Goal: Task Accomplishment & Management: Use online tool/utility

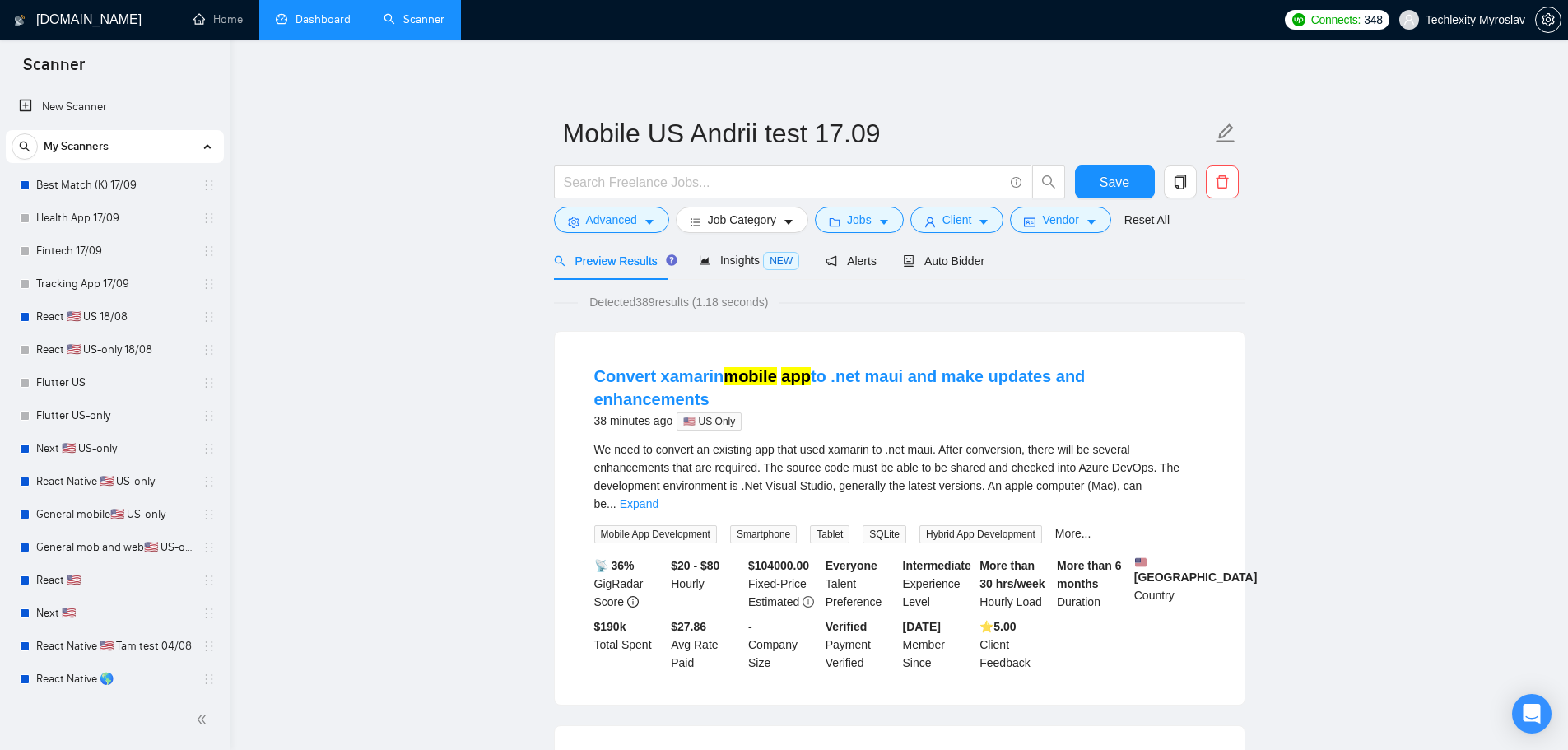
scroll to position [434, 0]
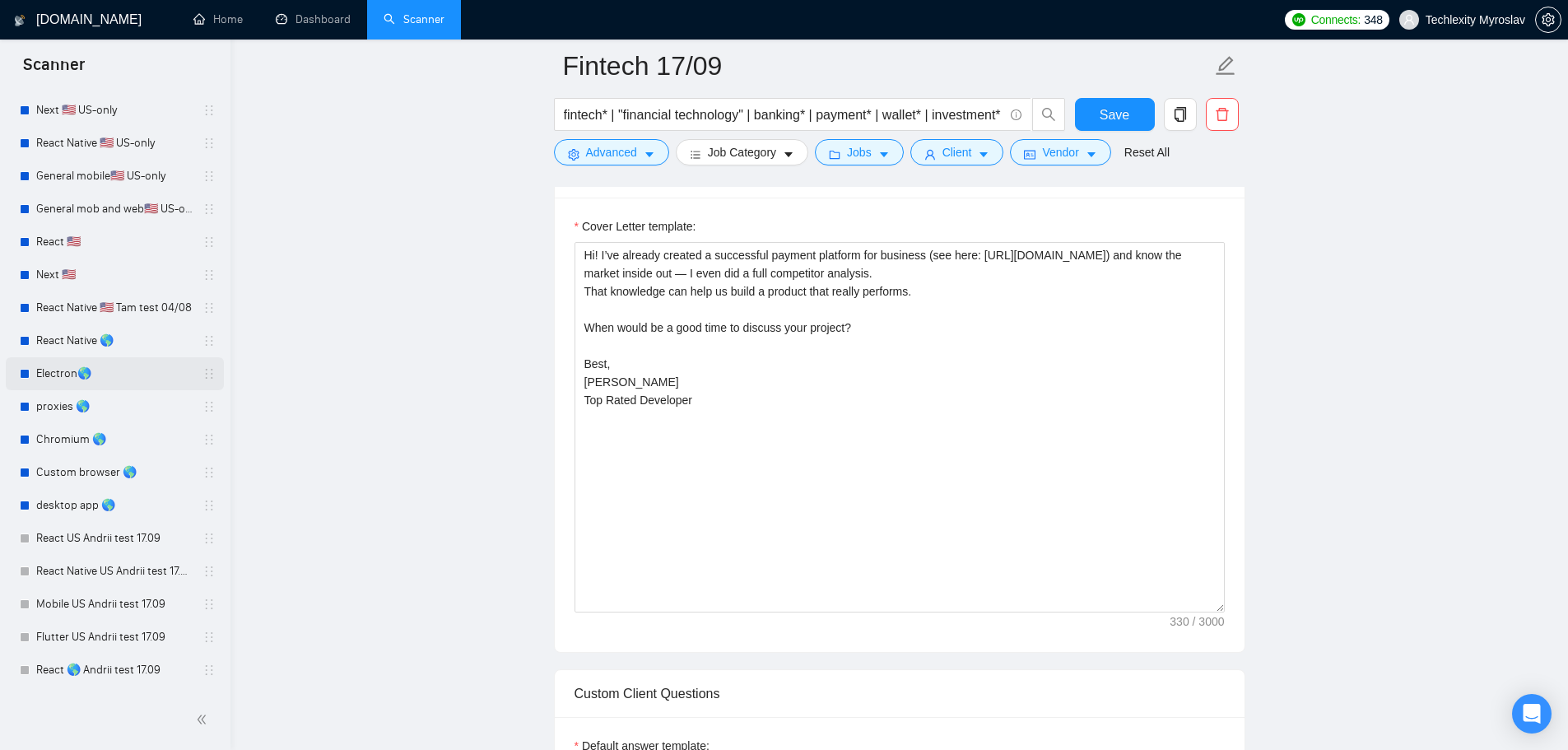
scroll to position [329, 0]
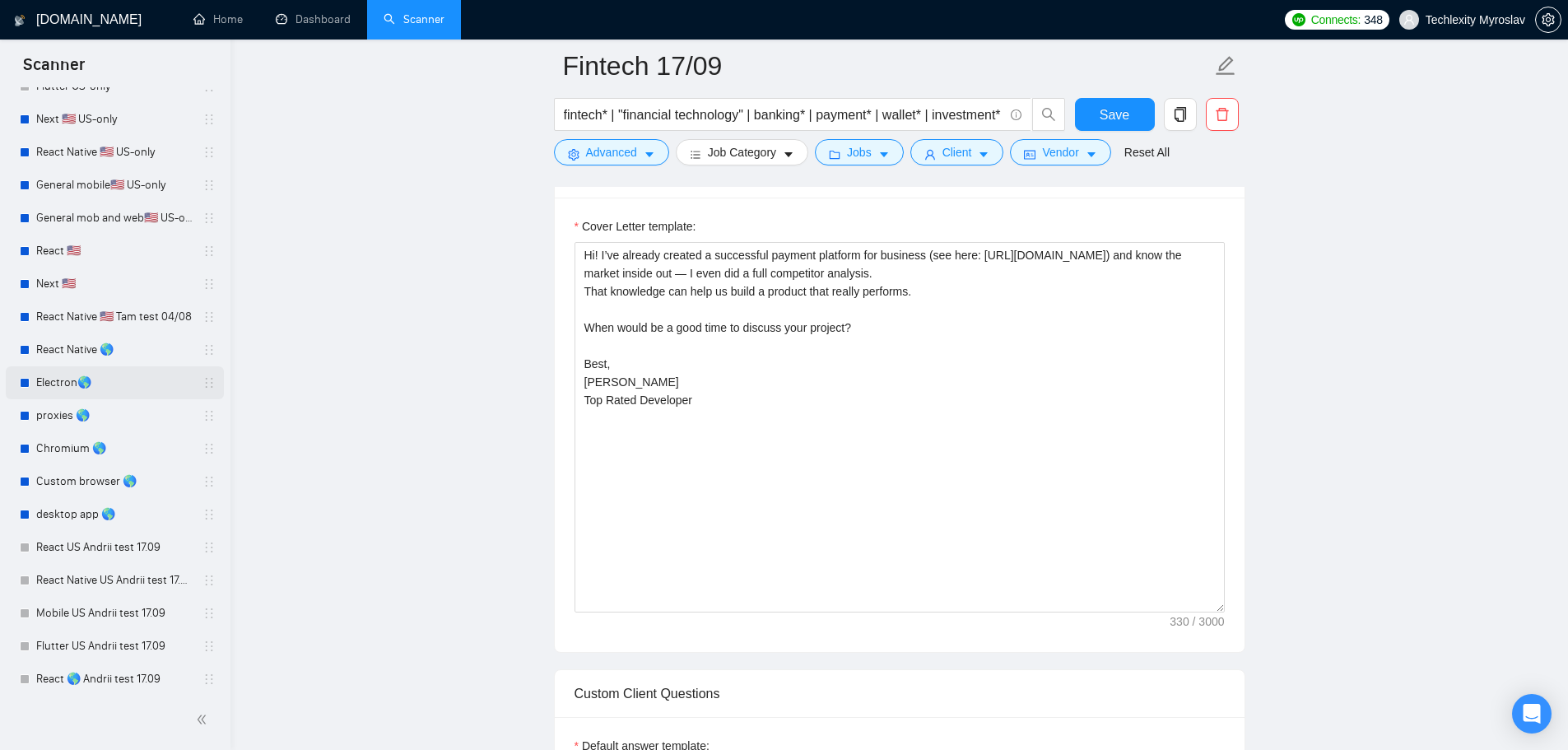
click at [107, 389] on link "Electron🌎" at bounding box center [114, 382] width 156 height 33
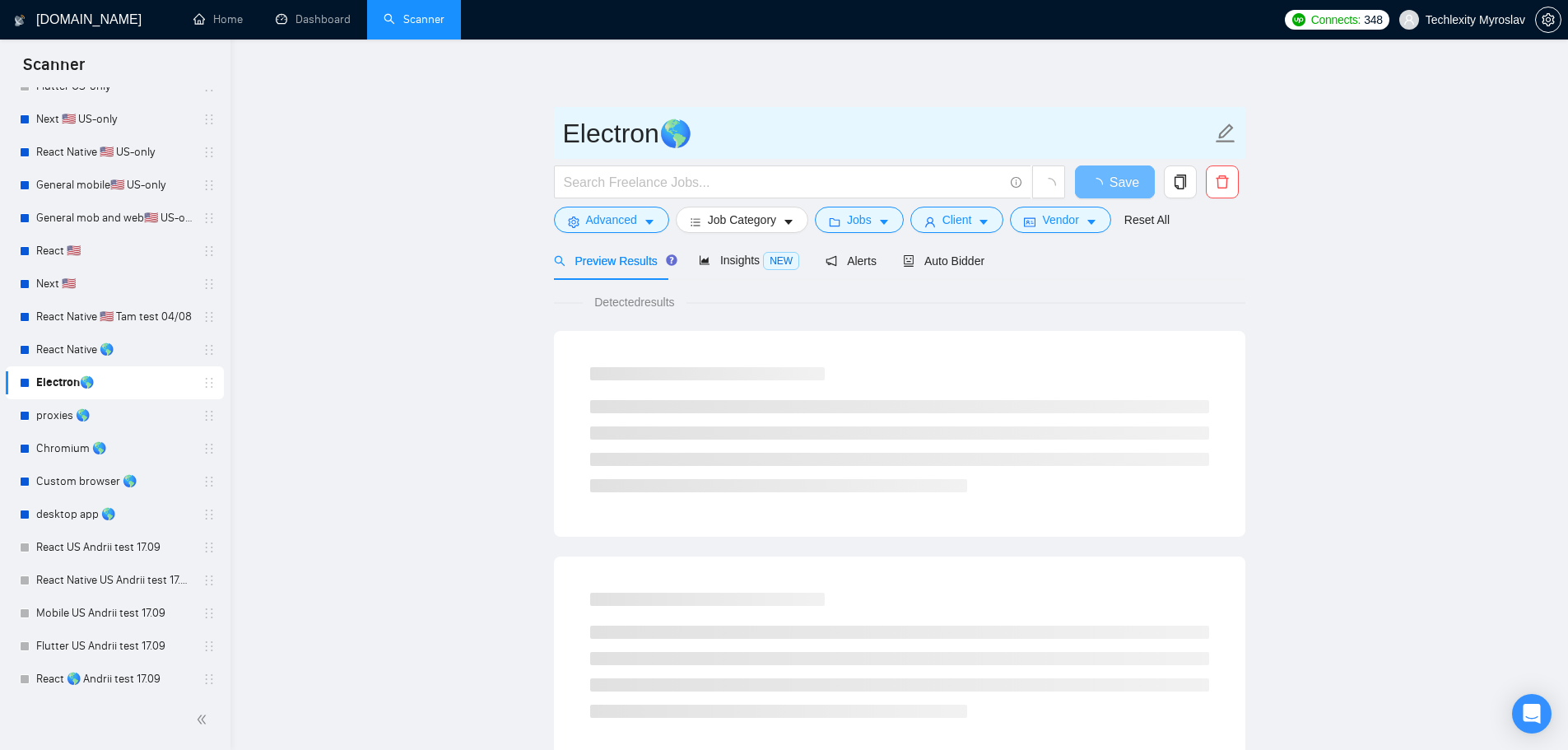
click at [941, 271] on div "Auto Bidder" at bounding box center [944, 260] width 81 height 39
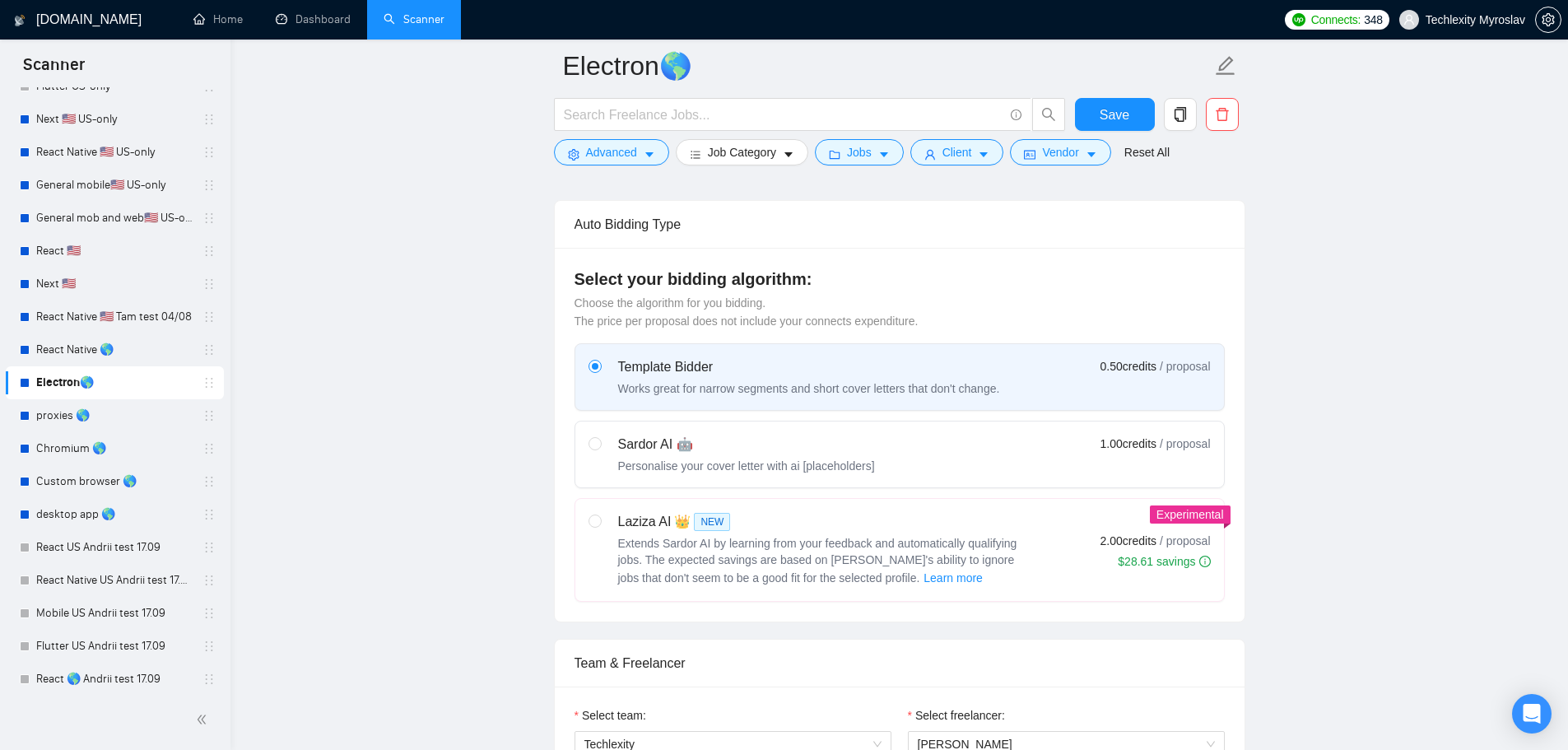
scroll to position [659, 0]
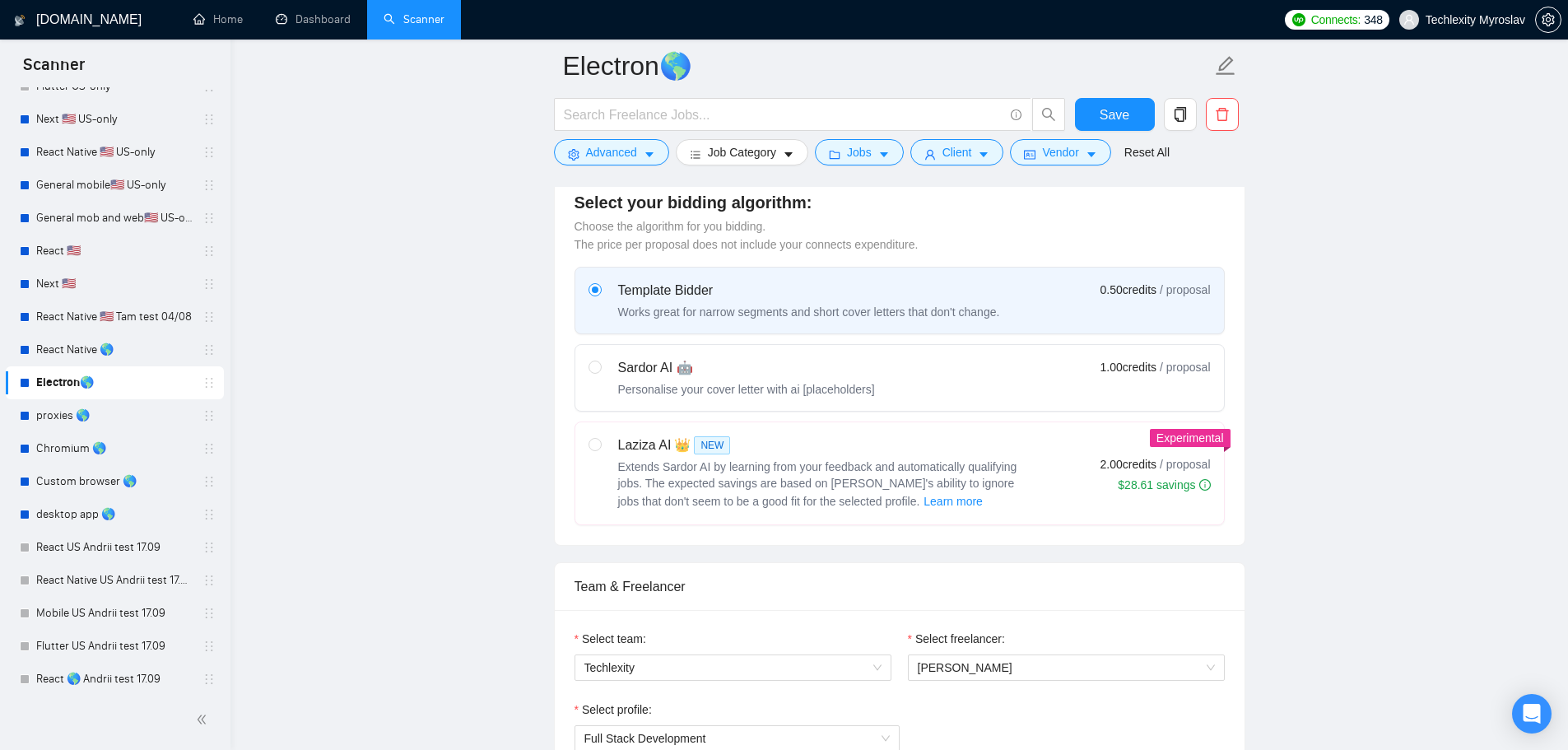
click at [767, 403] on label "Sardor AI 🤖 Personalise your cover letter with ai [placeholders] 1.00 credits /…" at bounding box center [900, 378] width 649 height 66
click at [600, 372] on input "radio" at bounding box center [594, 366] width 12 height 12
radio input "true"
radio input "false"
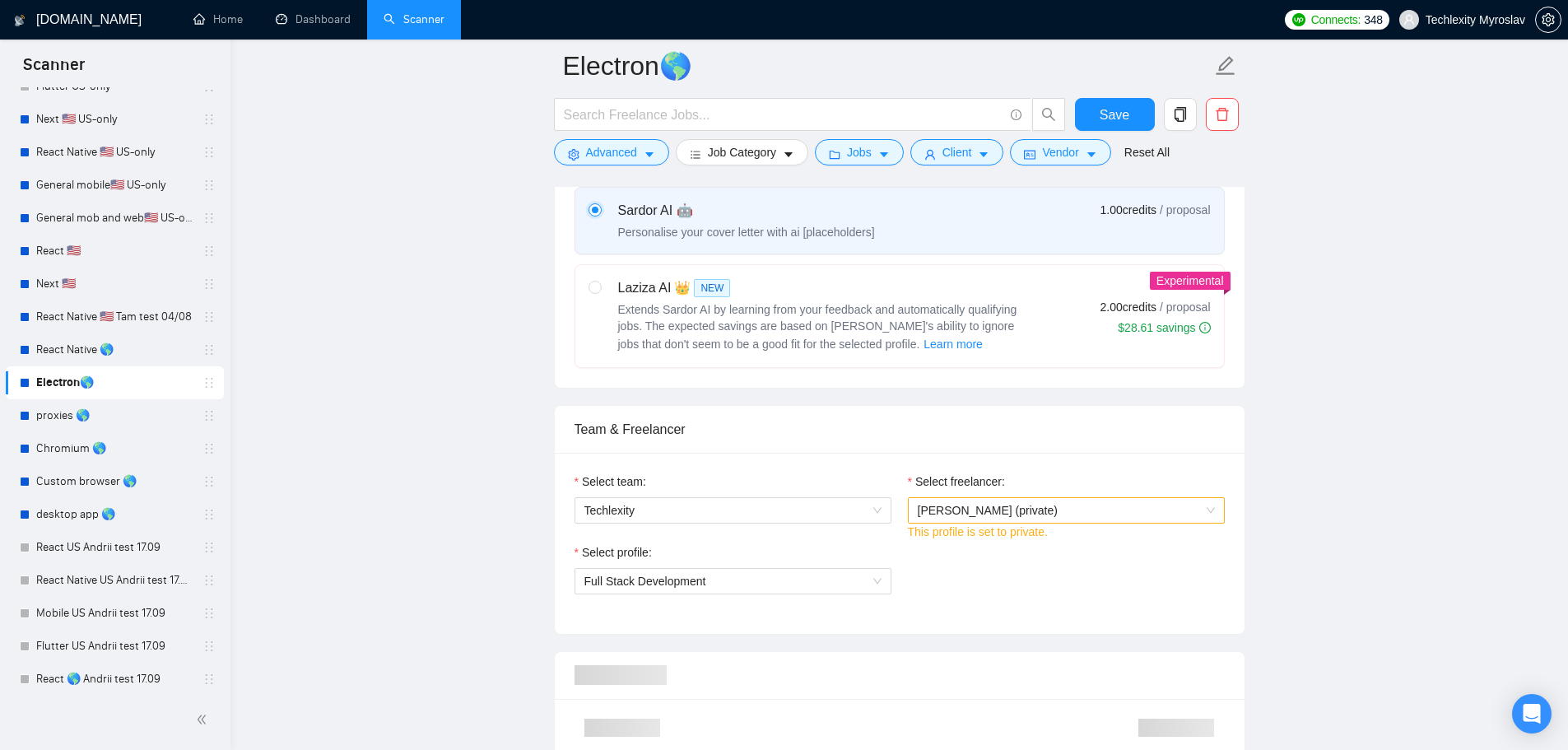
scroll to position [823, 0]
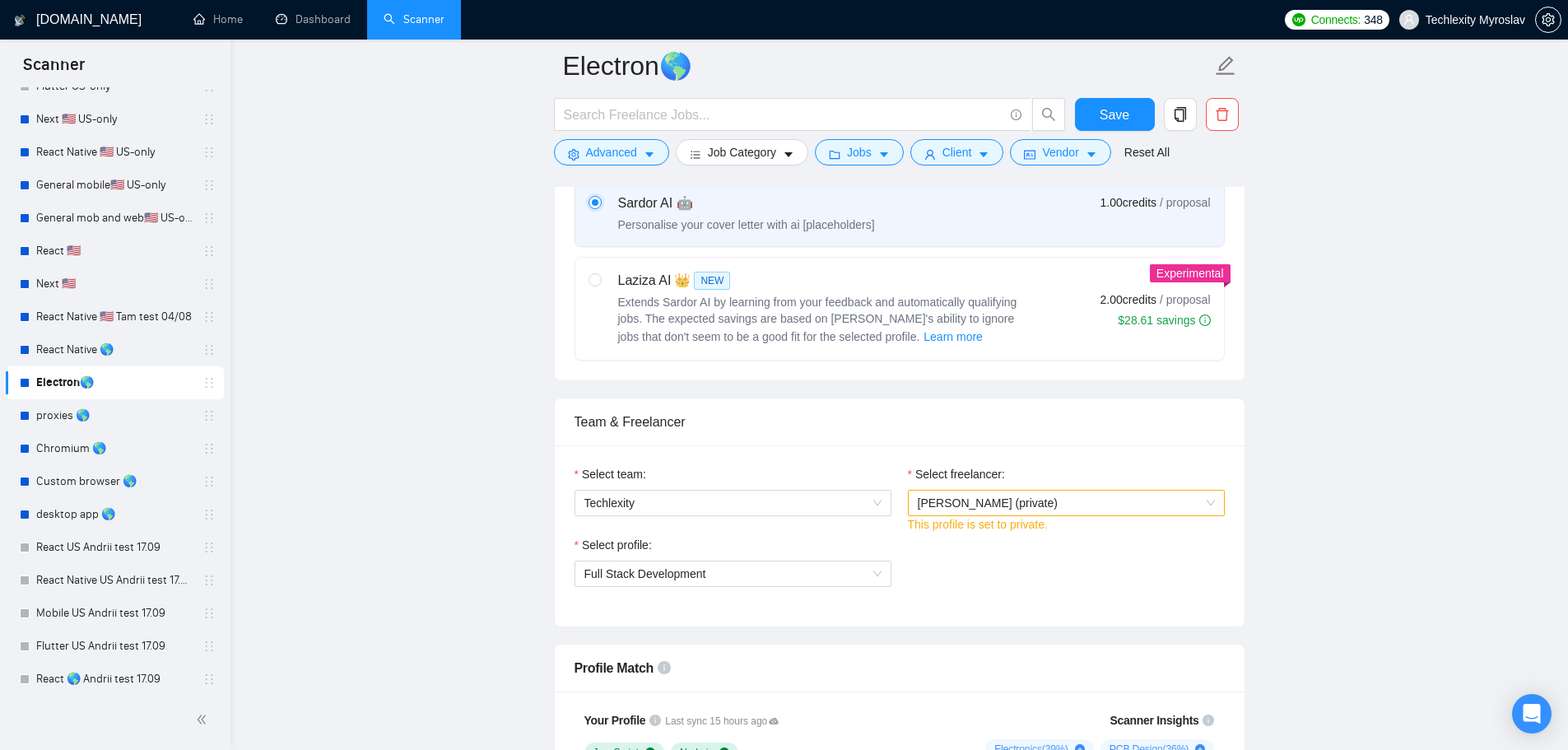
click at [1047, 503] on span "[PERSON_NAME] (private)" at bounding box center [1066, 502] width 297 height 24
click at [1054, 503] on span "[PERSON_NAME] (private)" at bounding box center [1066, 502] width 297 height 24
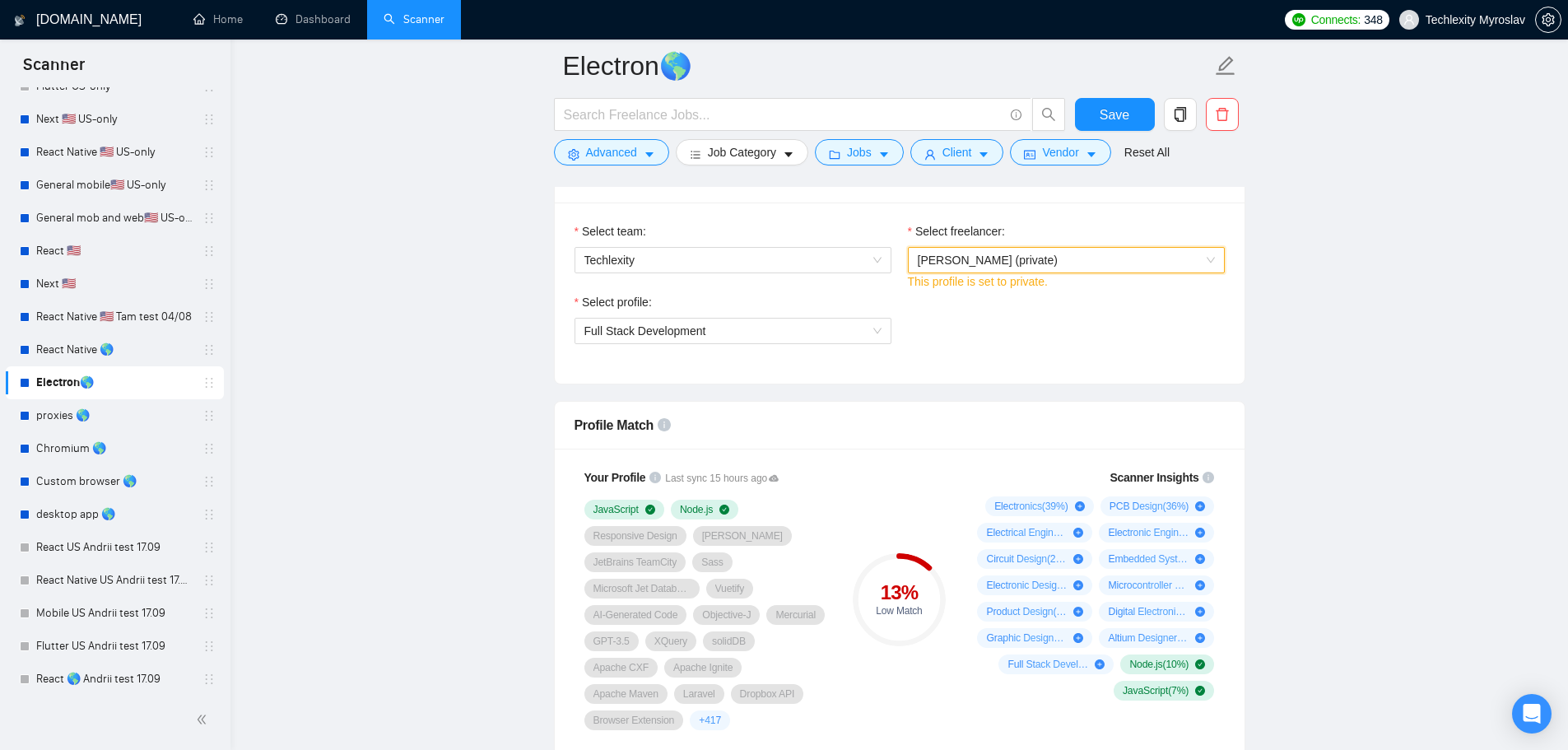
scroll to position [1071, 0]
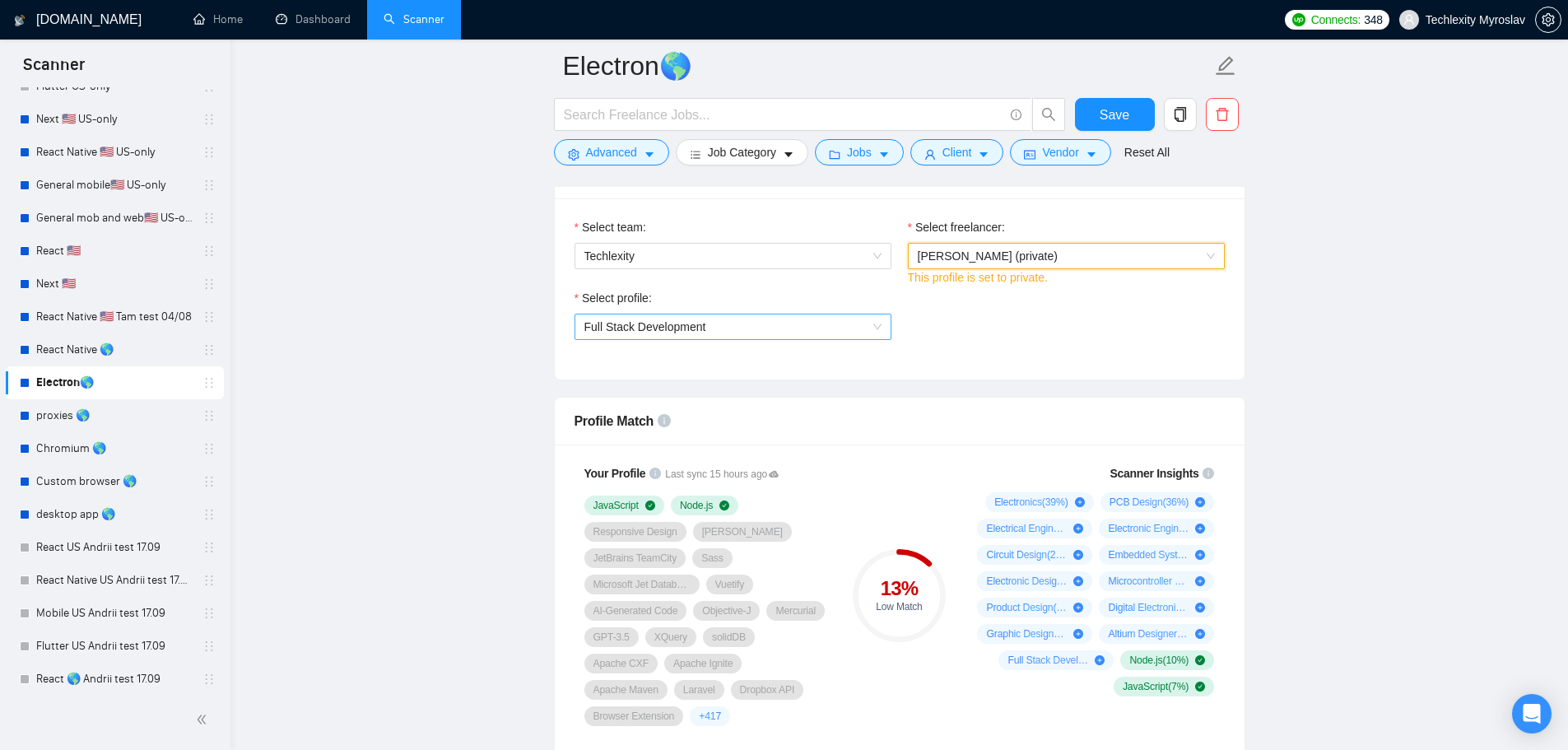
click at [749, 330] on span "Full Stack Development" at bounding box center [733, 326] width 297 height 24
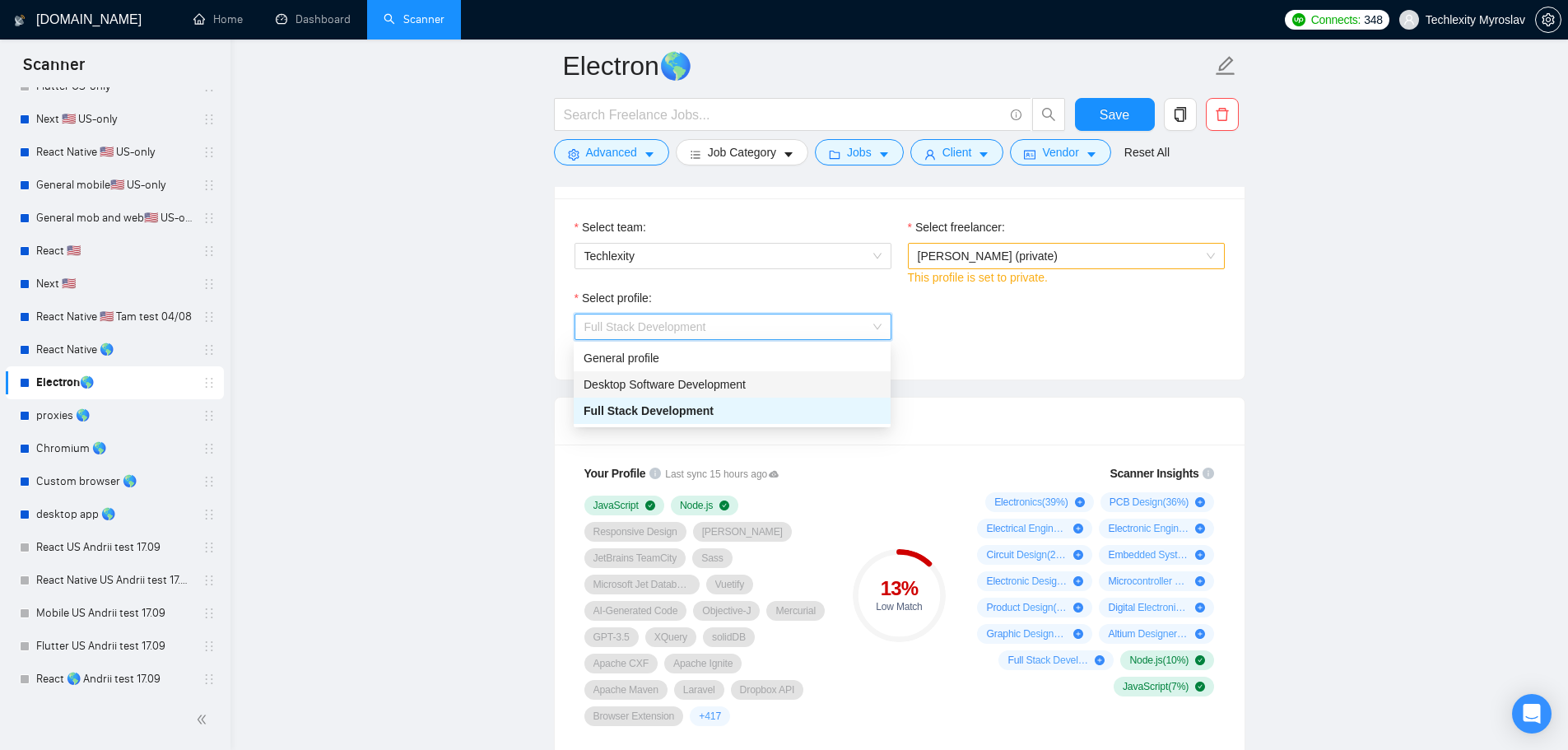
click at [725, 385] on span "Desktop Software Development" at bounding box center [665, 384] width 163 height 14
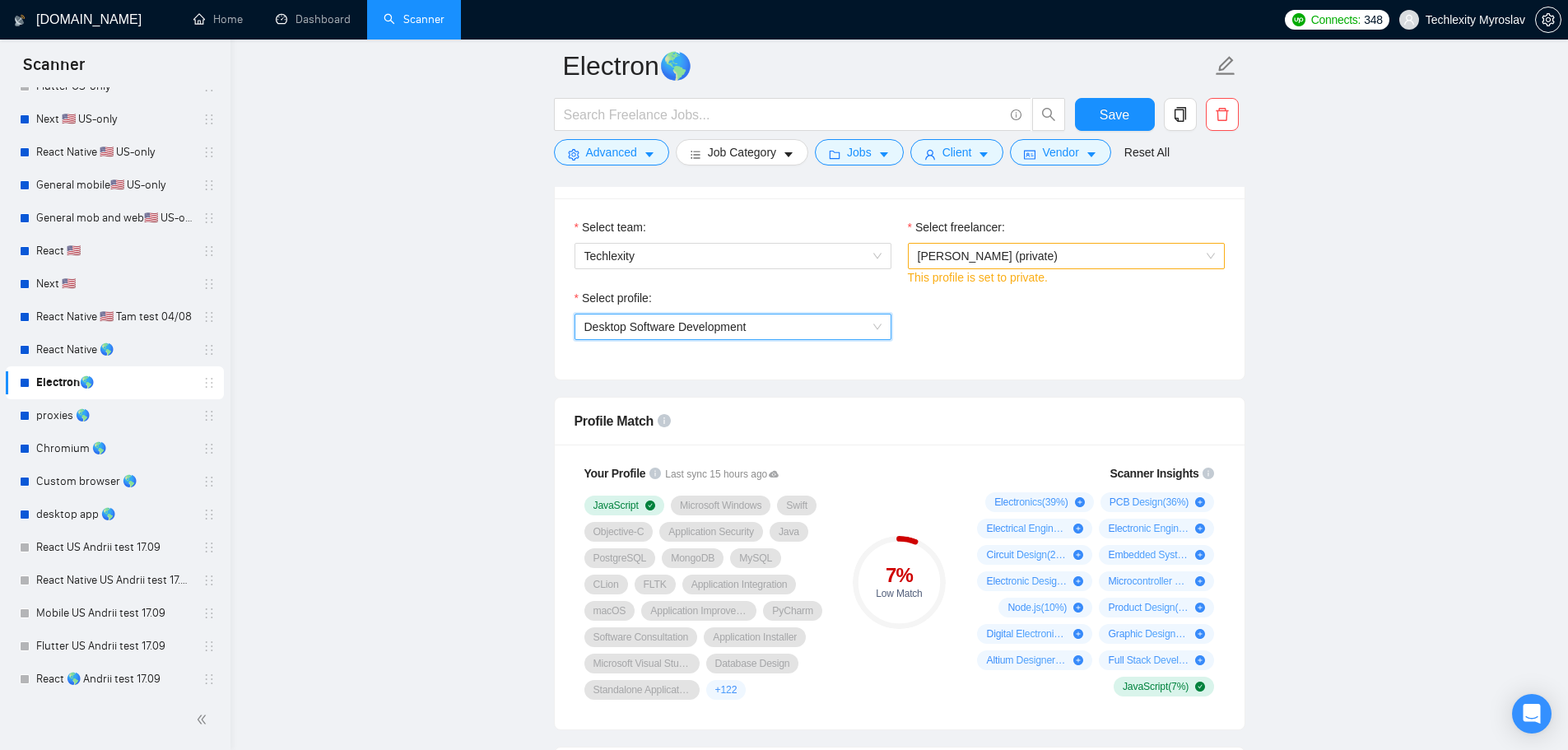
scroll to position [1153, 0]
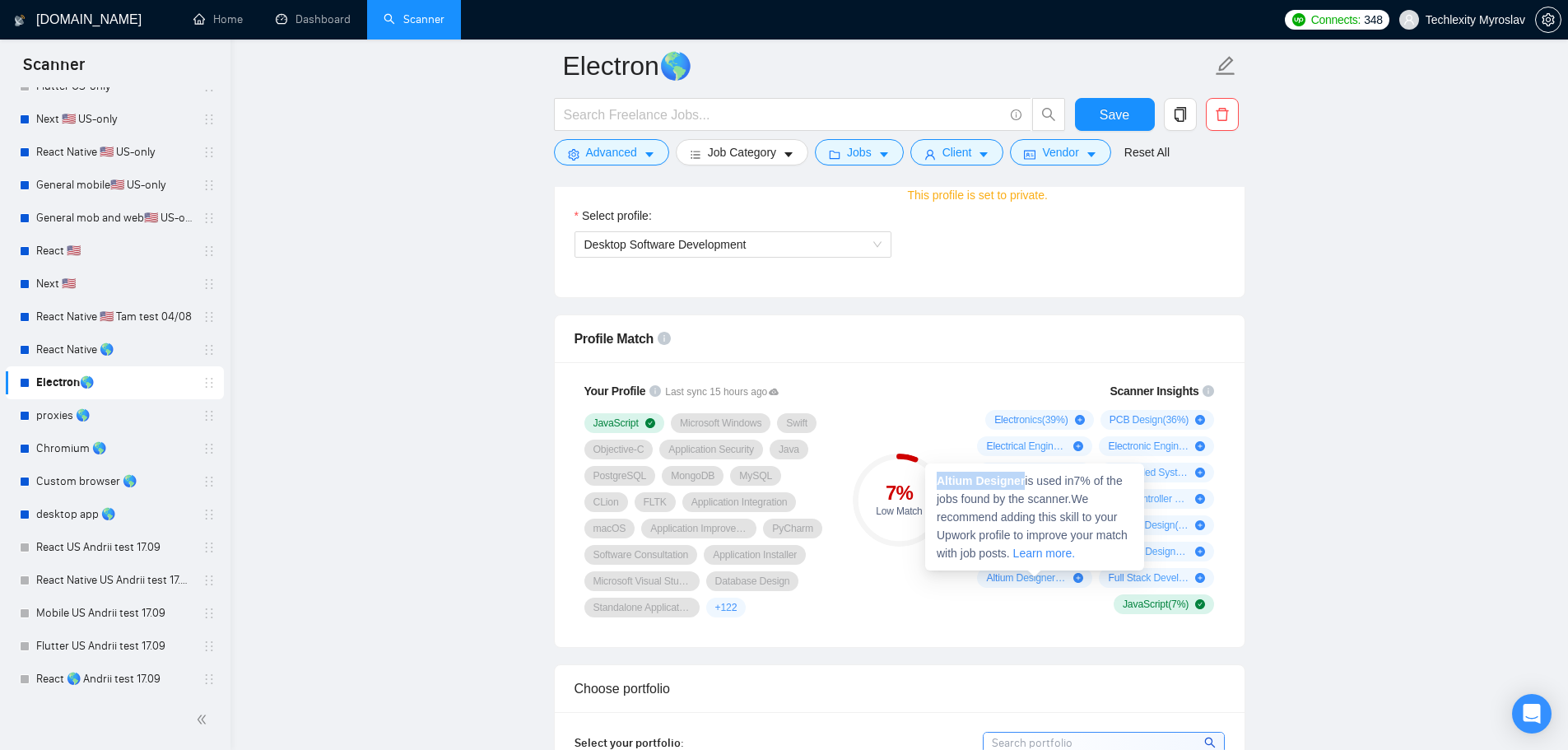
drag, startPoint x: 1024, startPoint y: 479, endPoint x: 937, endPoint y: 481, distance: 87.0
click at [937, 481] on strong "Altium Designer" at bounding box center [980, 481] width 88 height 14
copy strong "Altium Designer"
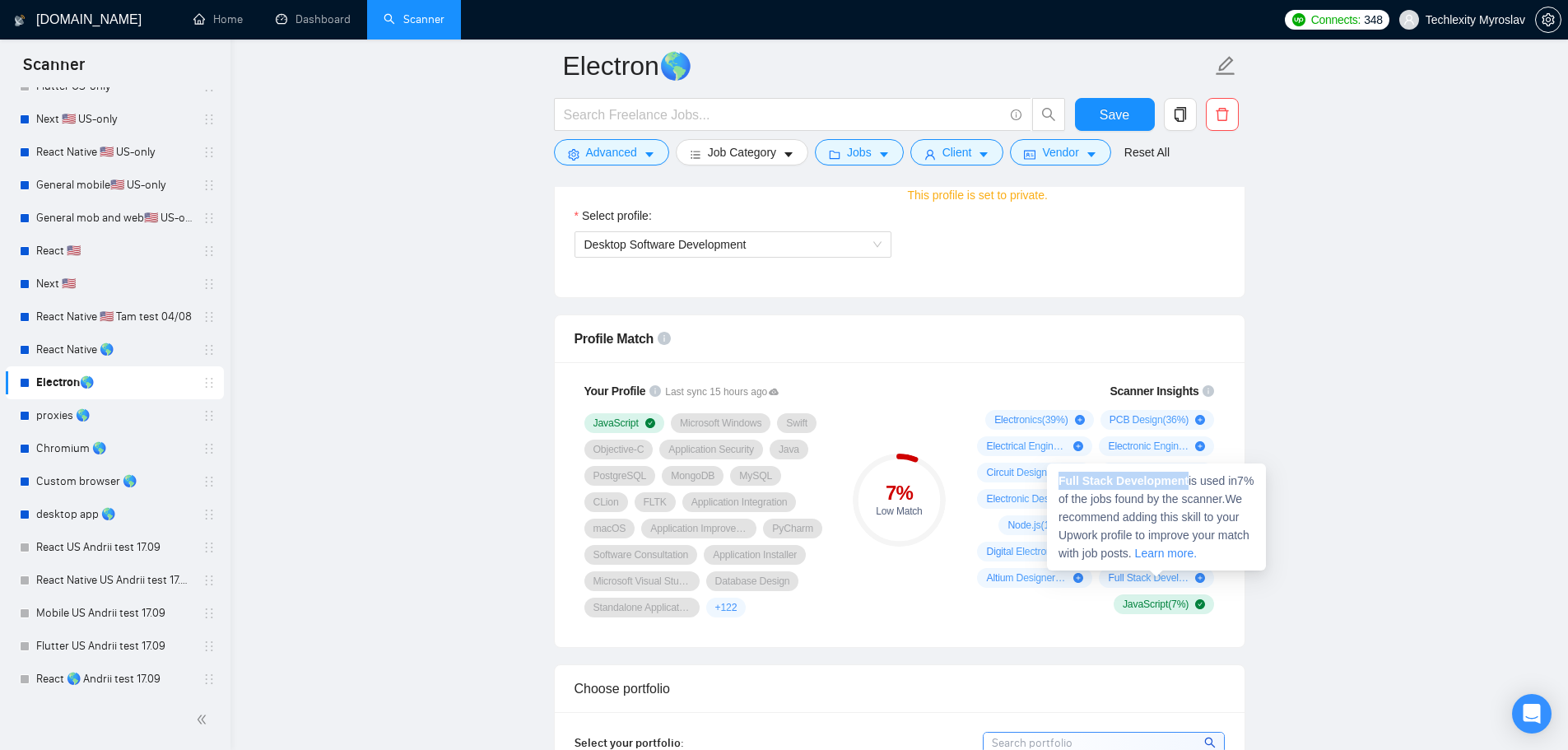
drag, startPoint x: 1185, startPoint y: 483, endPoint x: 1053, endPoint y: 483, distance: 132.0
click at [1053, 483] on div "Full Stack Development is used in 7 % of the jobs found by the scanner. We reco…" at bounding box center [1156, 517] width 219 height 107
copy strong "Full Stack Development"
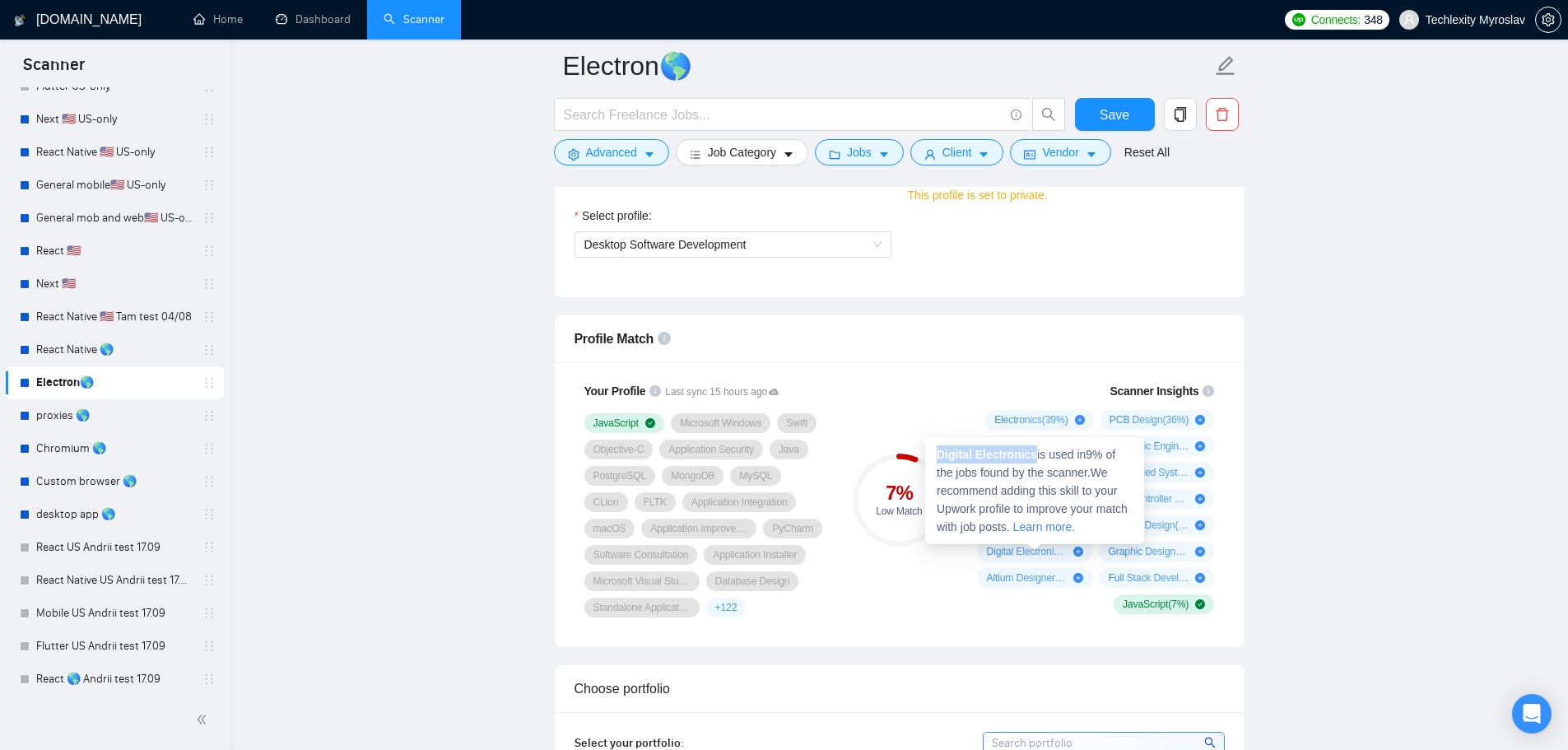
drag, startPoint x: 1033, startPoint y: 455, endPoint x: 938, endPoint y: 455, distance: 95.0
click at [938, 455] on strong "Digital Electronics" at bounding box center [986, 455] width 100 height 14
copy strong "Digital Electronics"
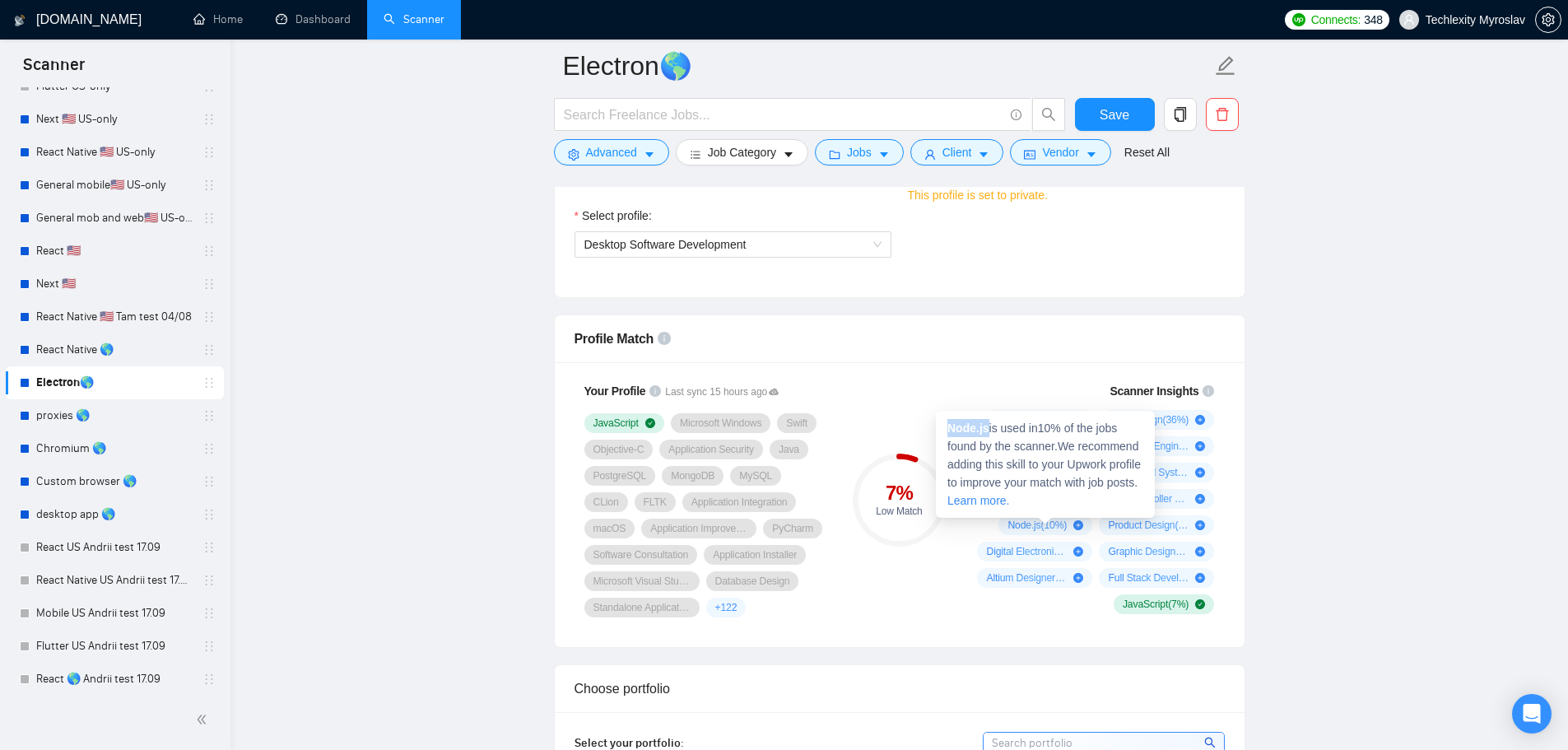
drag, startPoint x: 989, startPoint y: 431, endPoint x: 943, endPoint y: 428, distance: 46.1
click at [943, 428] on div "Node.js is used in 10 % of the jobs found by the scanner. We recommend adding t…" at bounding box center [1045, 464] width 219 height 107
copy strong "Node.js"
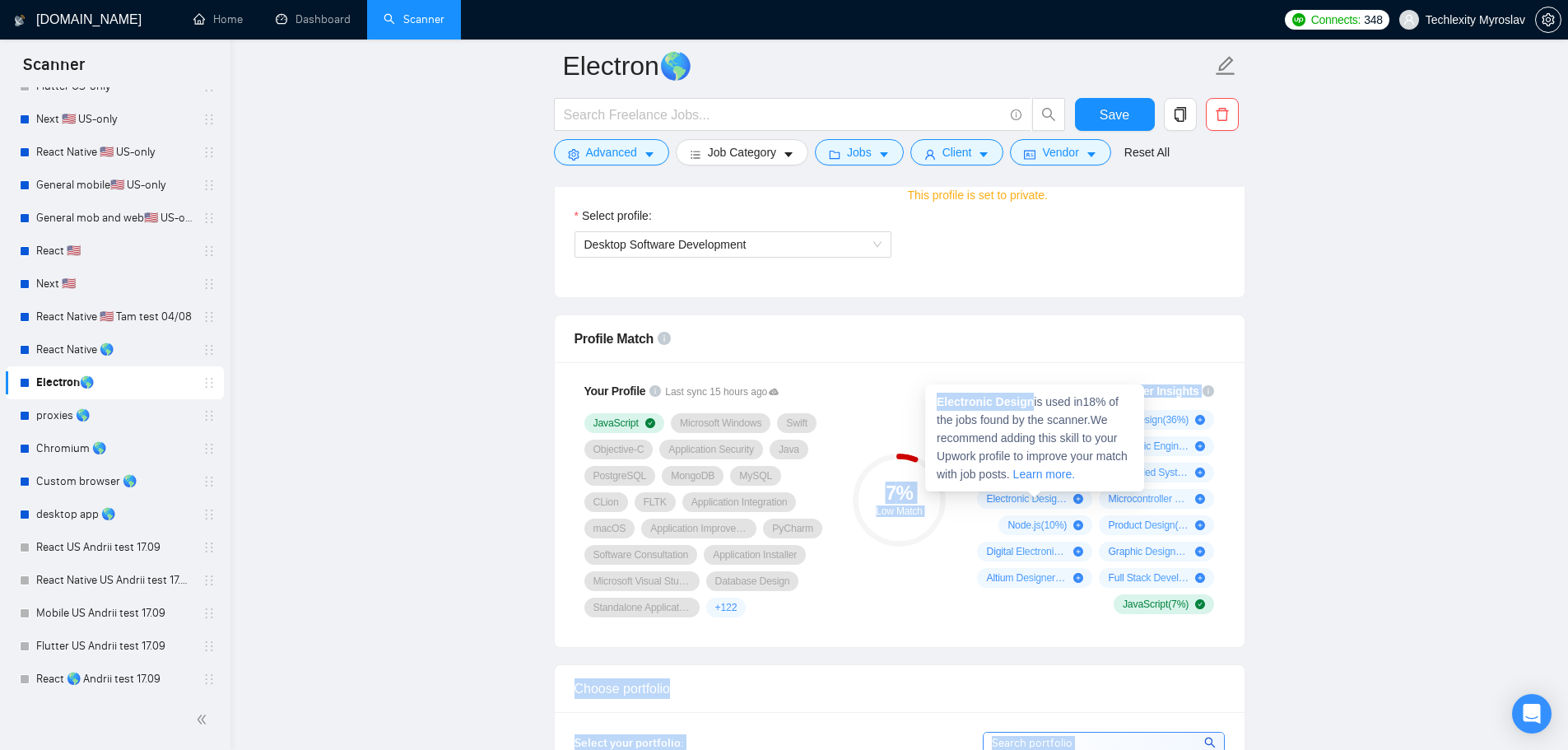
drag, startPoint x: 1027, startPoint y: 402, endPoint x: 924, endPoint y: 402, distance: 103.0
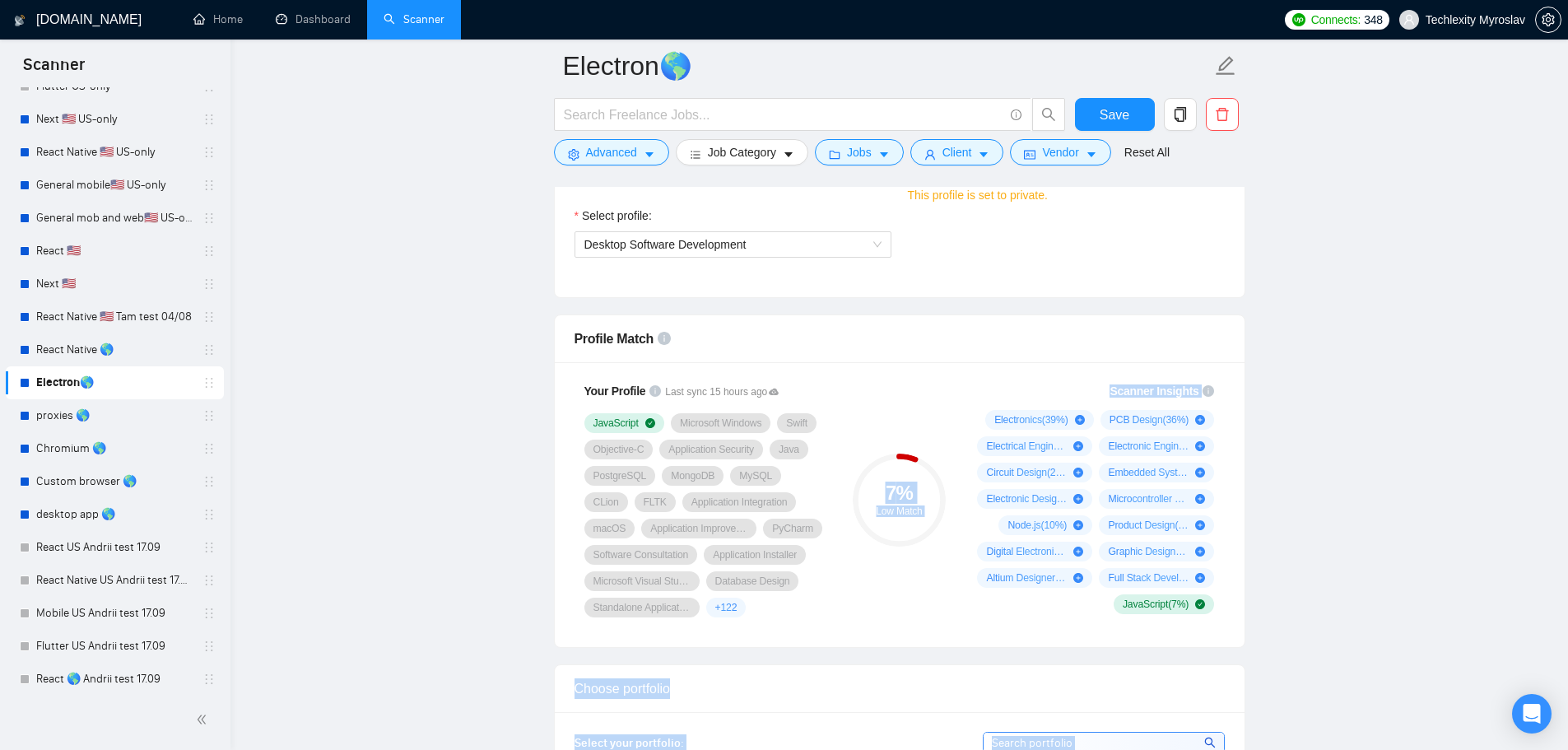
copy body "7 % Low Match Scanner Insights Electronics ( 39 %) PCB Design ( 36 %) Electrica…"
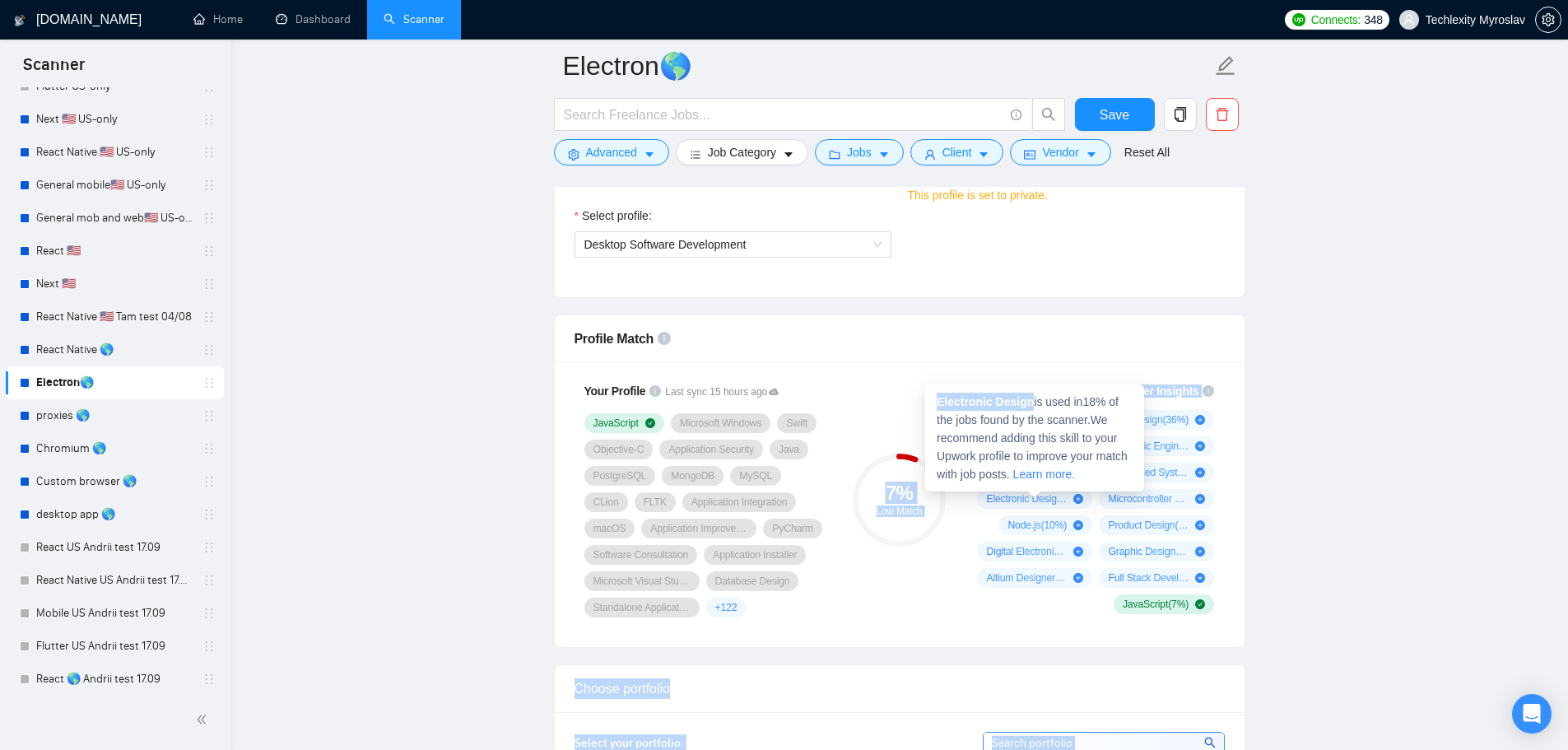
click at [1003, 401] on strong "Electronic Design" at bounding box center [985, 401] width 98 height 14
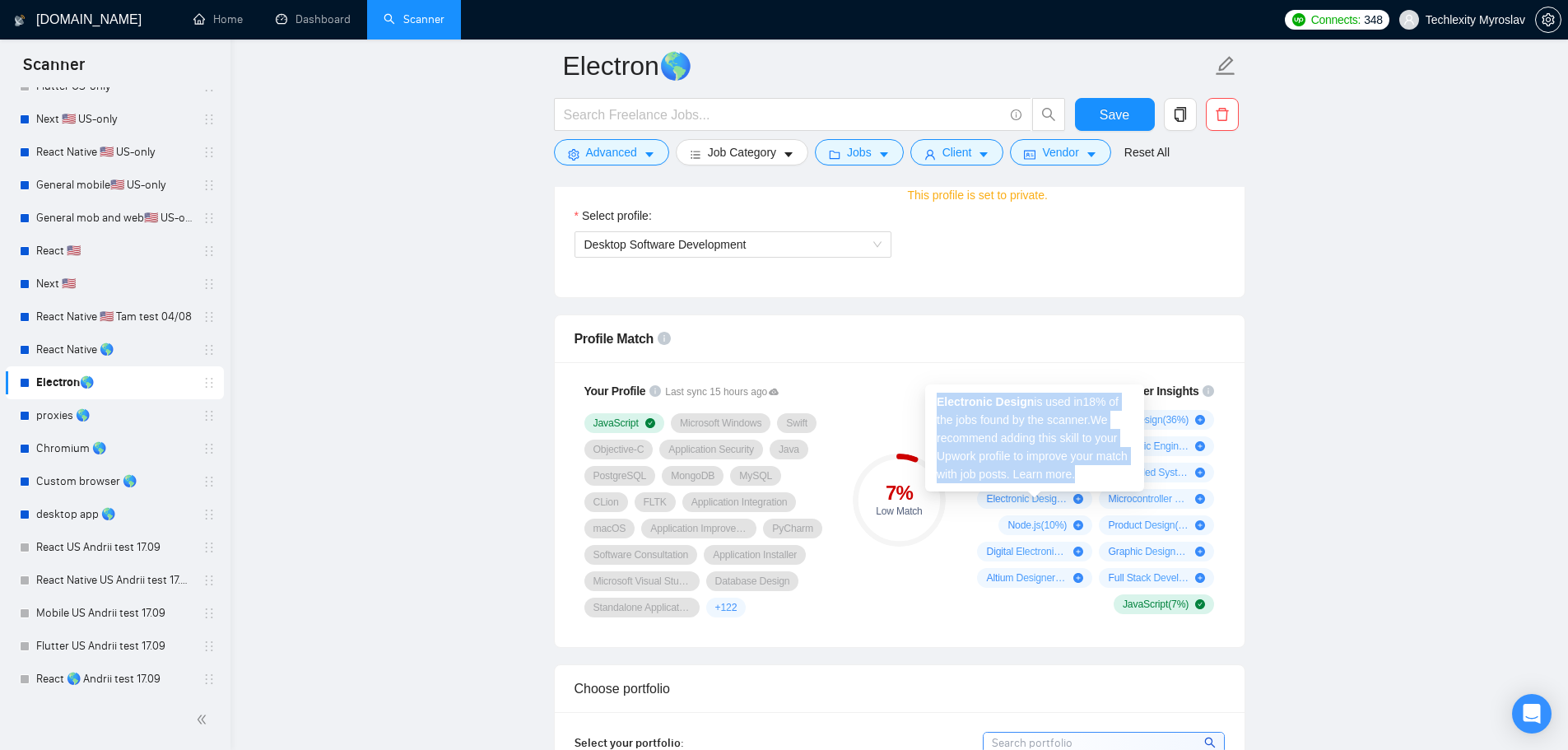
click at [1003, 401] on strong "Electronic Design" at bounding box center [985, 401] width 98 height 14
click at [1022, 403] on strong "Electronic Design" at bounding box center [985, 401] width 98 height 14
drag, startPoint x: 1030, startPoint y: 403, endPoint x: 938, endPoint y: 402, distance: 92.0
click at [938, 402] on span "Electronic Design is used in 18 % of the jobs found by the scanner. We recommen…" at bounding box center [1031, 437] width 191 height 86
copy strong "Electronic Design"
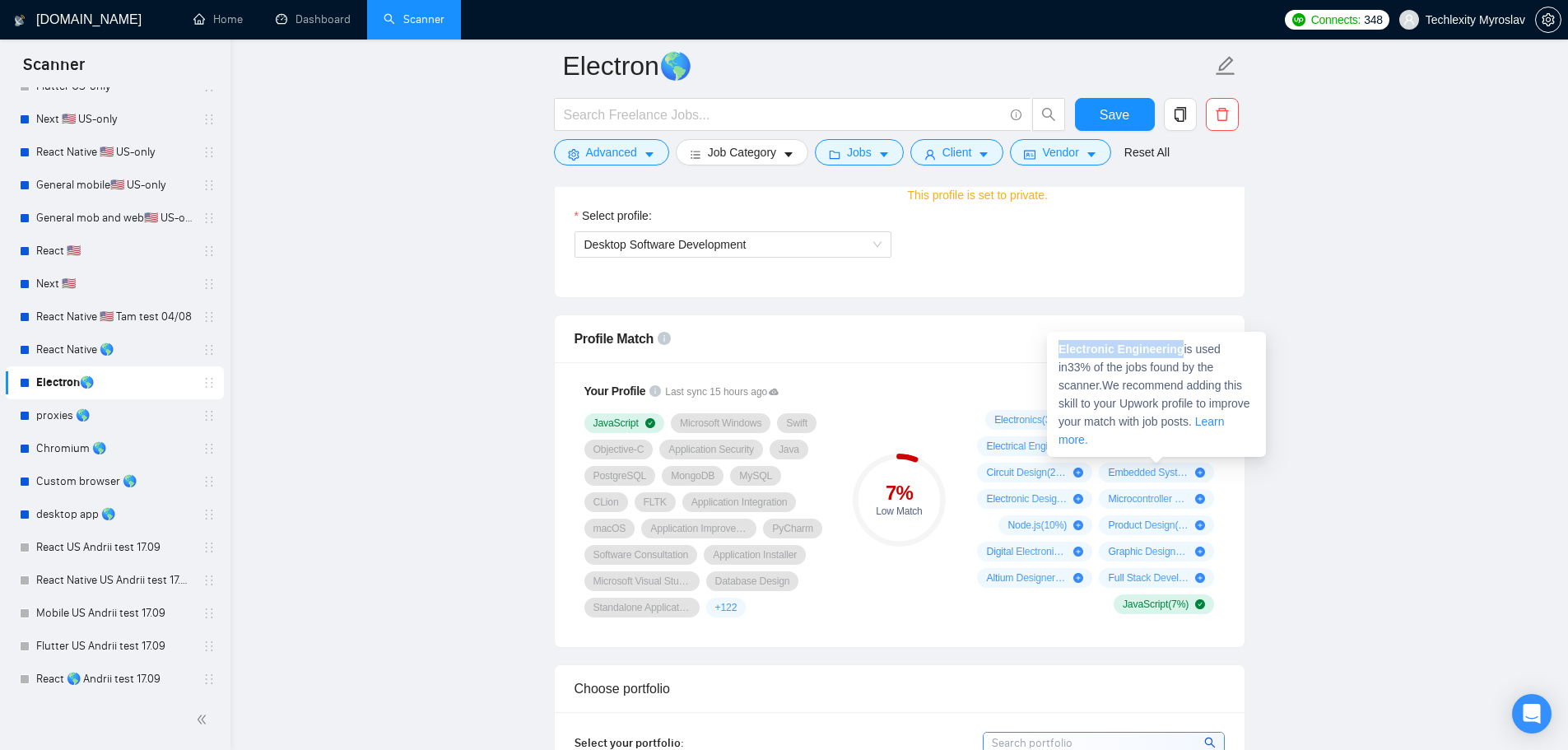
drag, startPoint x: 1179, startPoint y: 351, endPoint x: 1059, endPoint y: 351, distance: 120.0
click at [1059, 351] on strong "Electronic Engineering" at bounding box center [1121, 349] width 126 height 14
copy strong "Electronic Engineering"
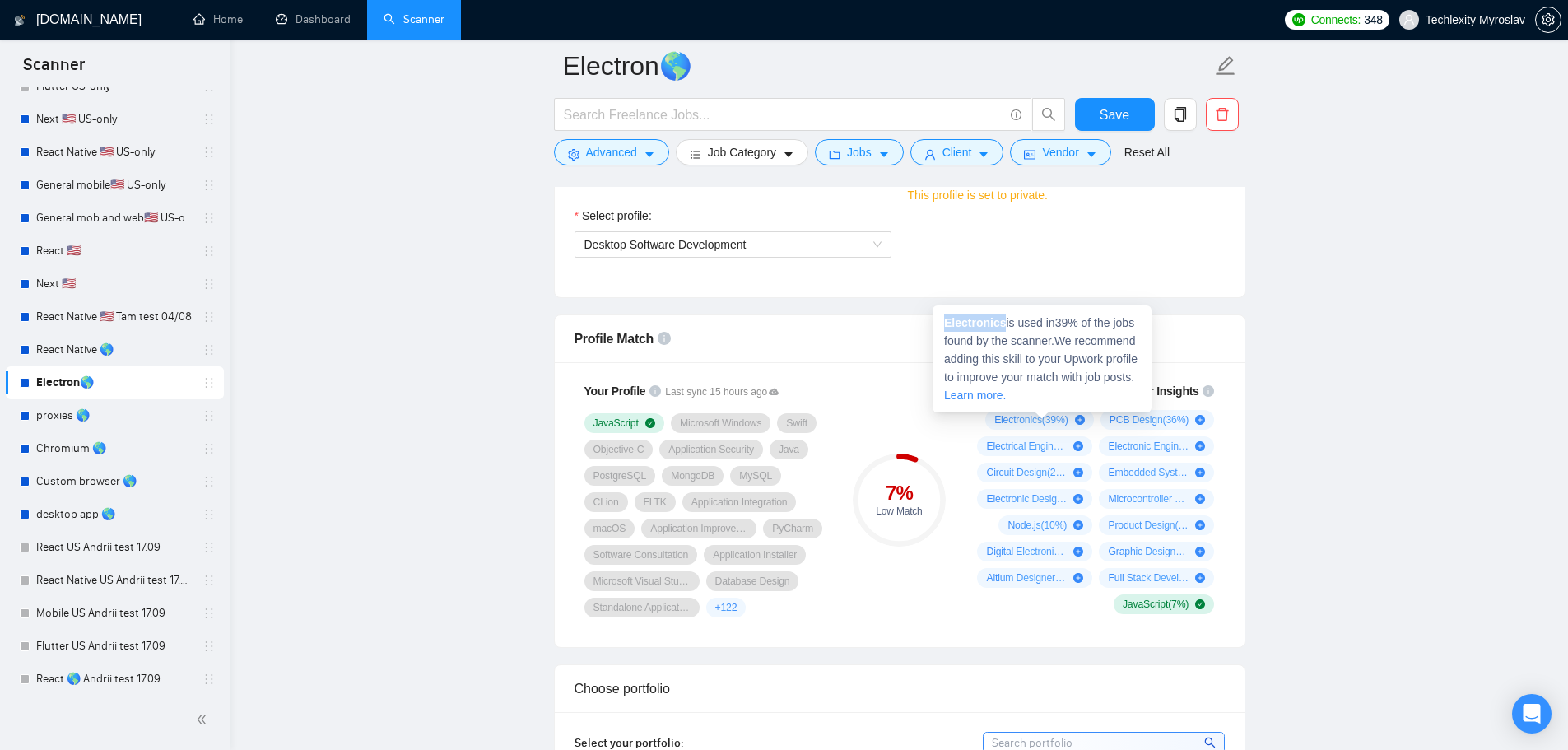
drag, startPoint x: 1003, startPoint y: 323, endPoint x: 944, endPoint y: 324, distance: 59.0
click at [944, 324] on span "Electronics is used in 39 % of the jobs found by the scanner. We recommend addi…" at bounding box center [1041, 359] width 193 height 86
copy strong "Electronics"
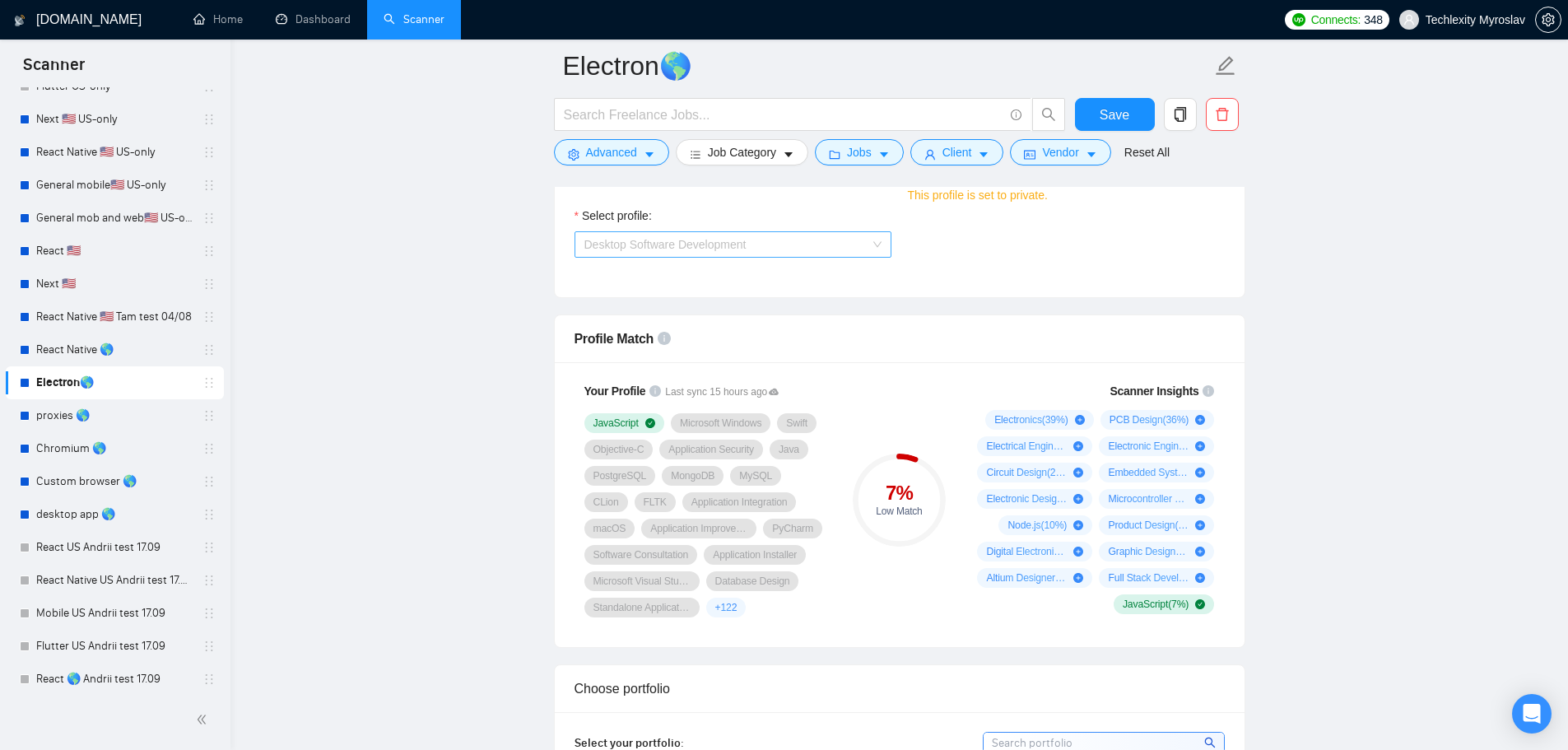
click at [686, 247] on span "Desktop Software Development" at bounding box center [666, 244] width 163 height 14
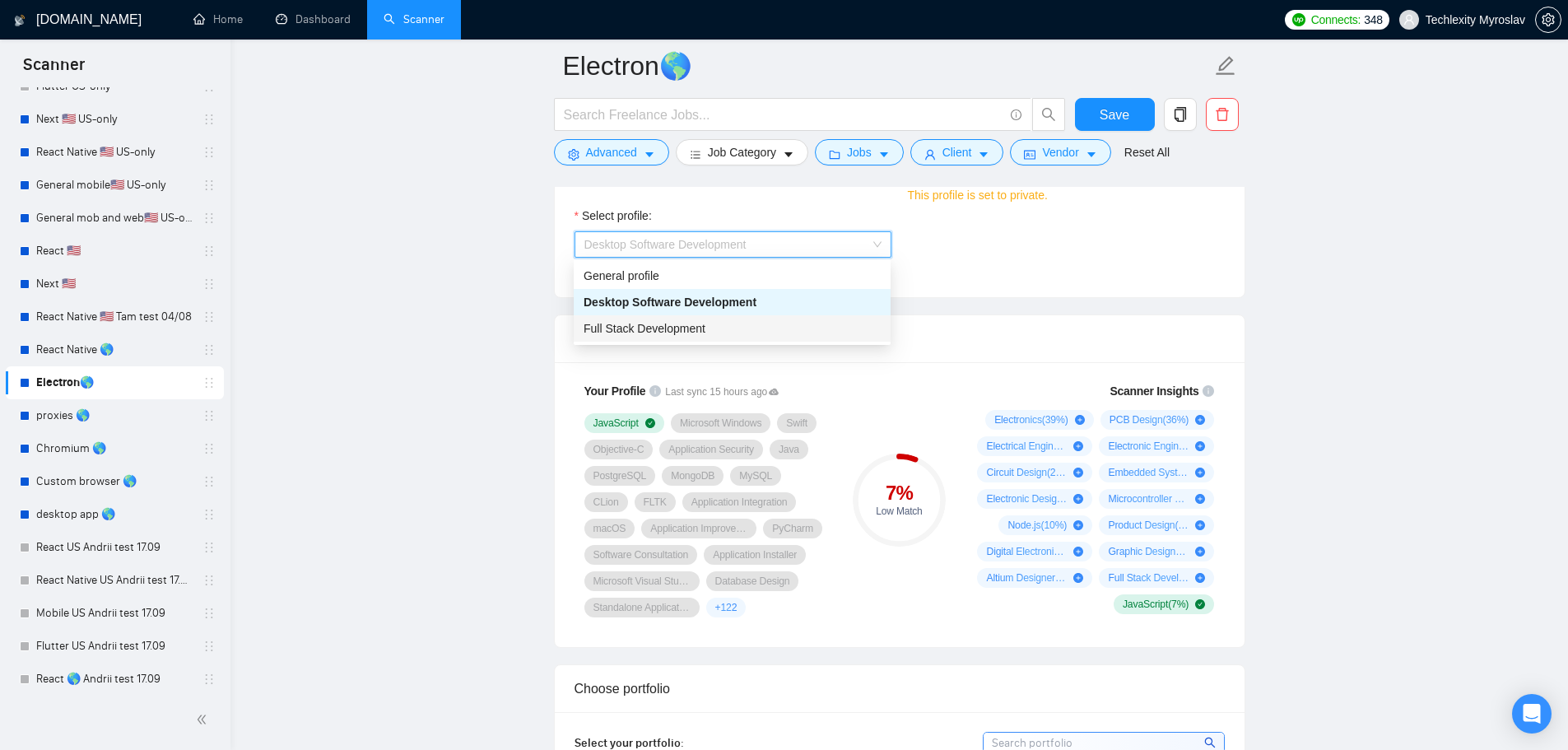
click at [663, 323] on span "Full Stack Development" at bounding box center [644, 328] width 122 height 14
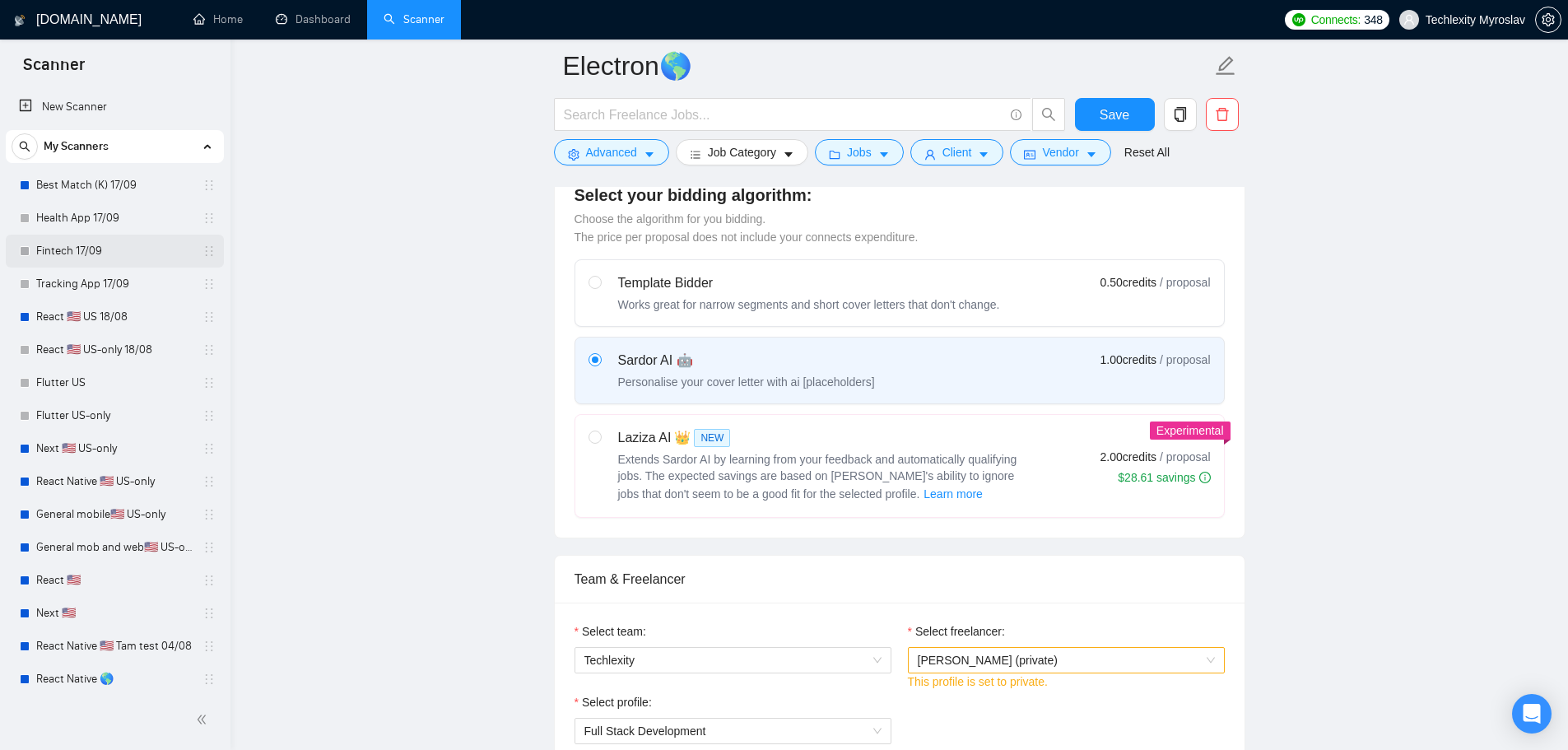
scroll to position [659, 0]
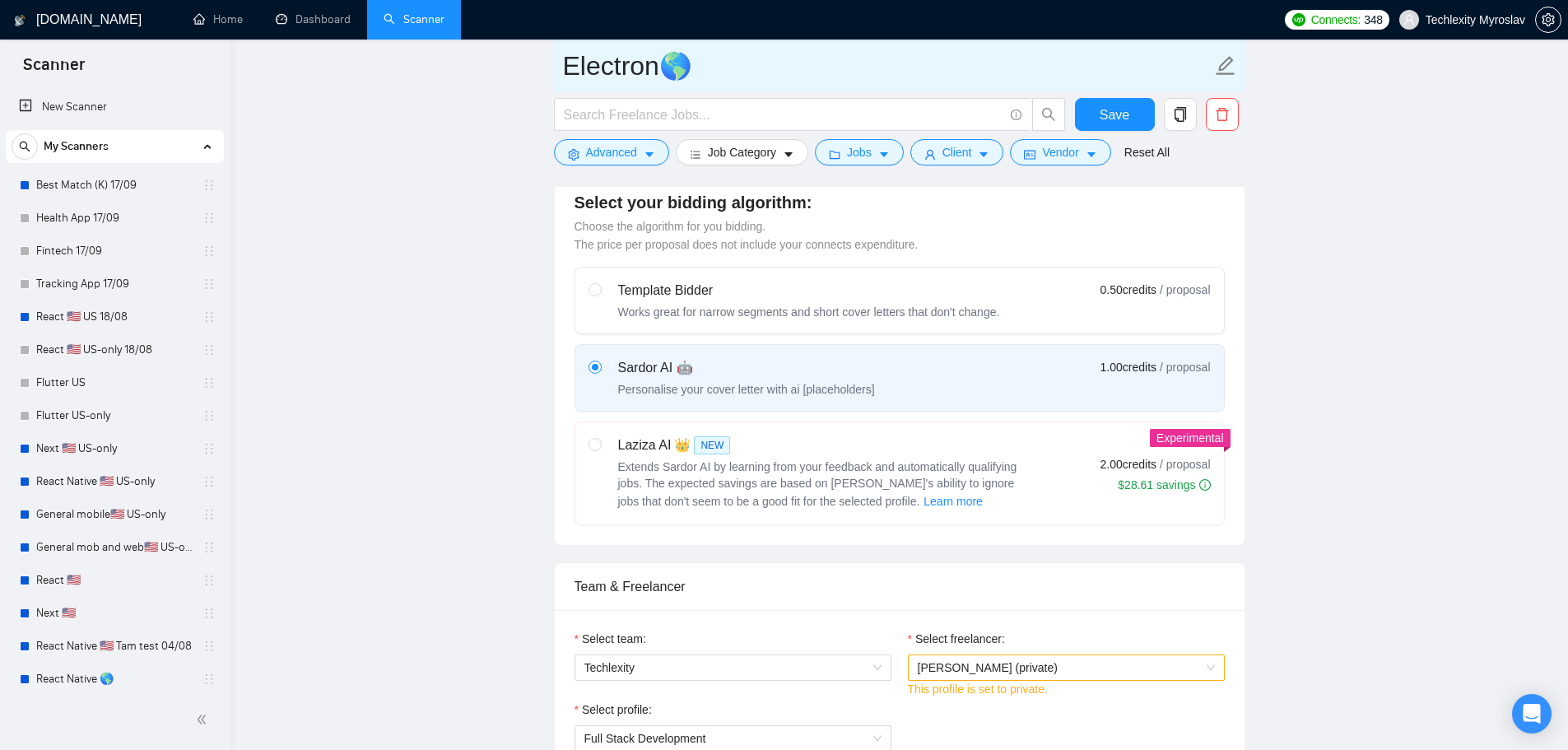
drag, startPoint x: 98, startPoint y: 219, endPoint x: 839, endPoint y: 73, distance: 755.2
click at [98, 219] on link "Health App 17/09" at bounding box center [114, 218] width 156 height 33
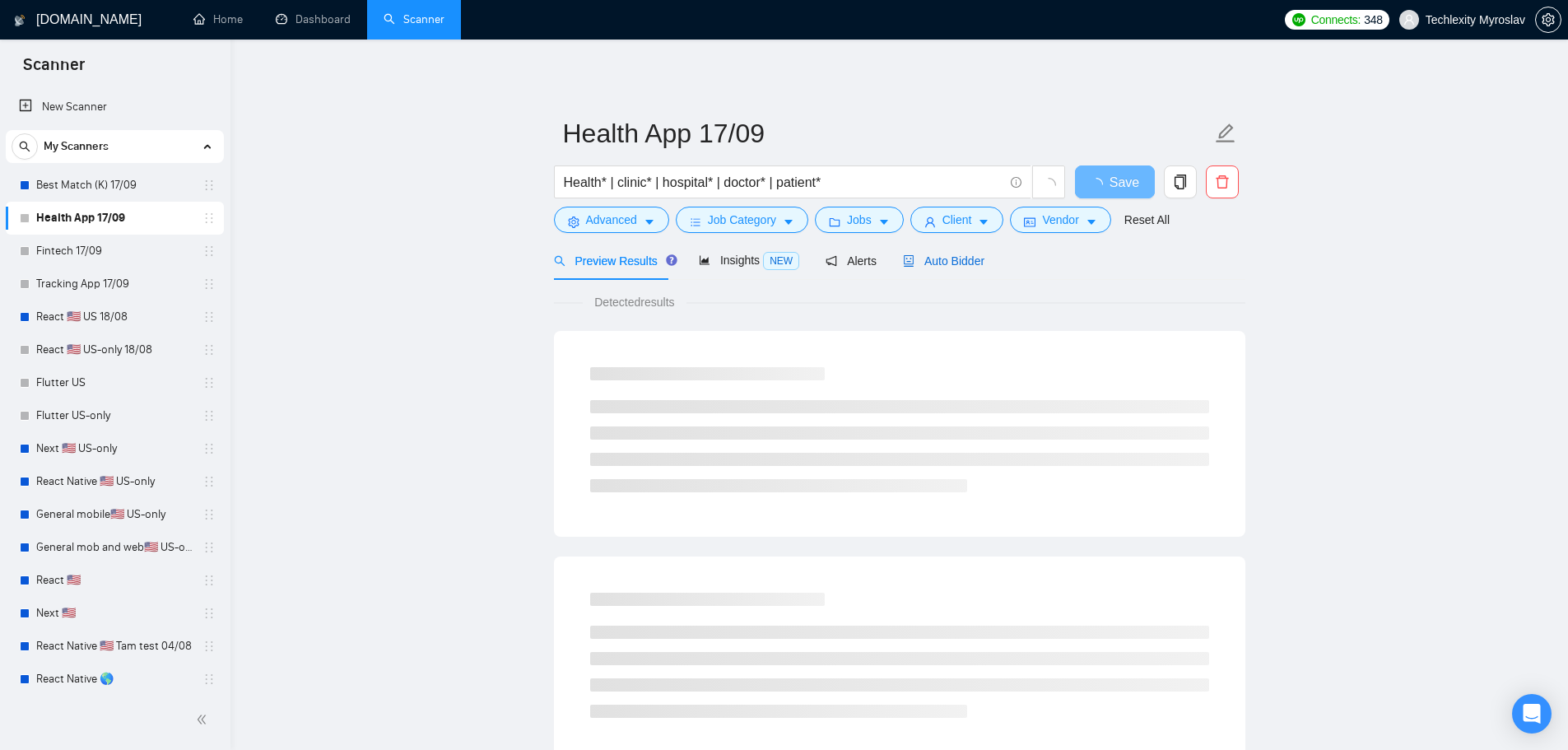
click at [916, 262] on span "Auto Bidder" at bounding box center [944, 261] width 81 height 14
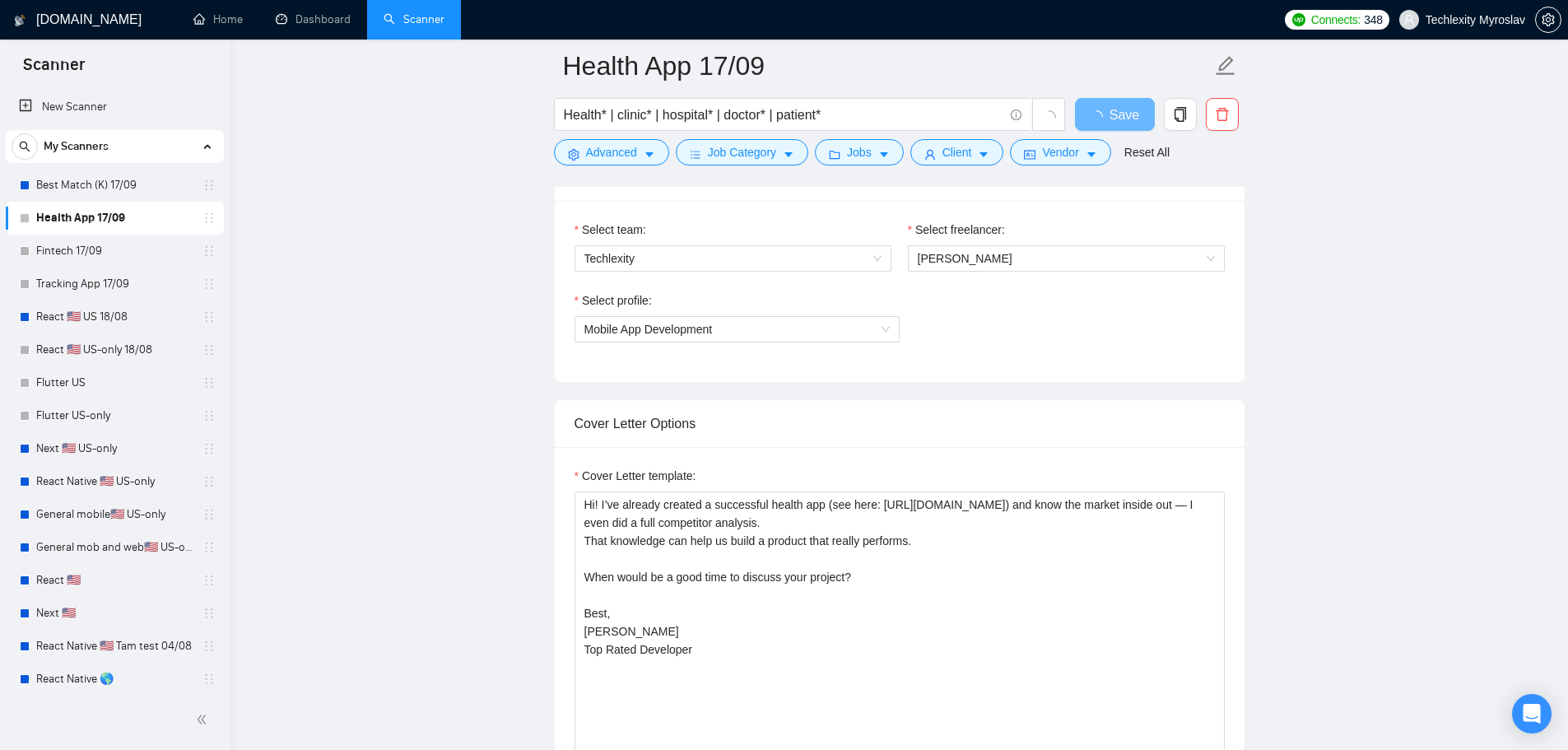
scroll to position [1071, 0]
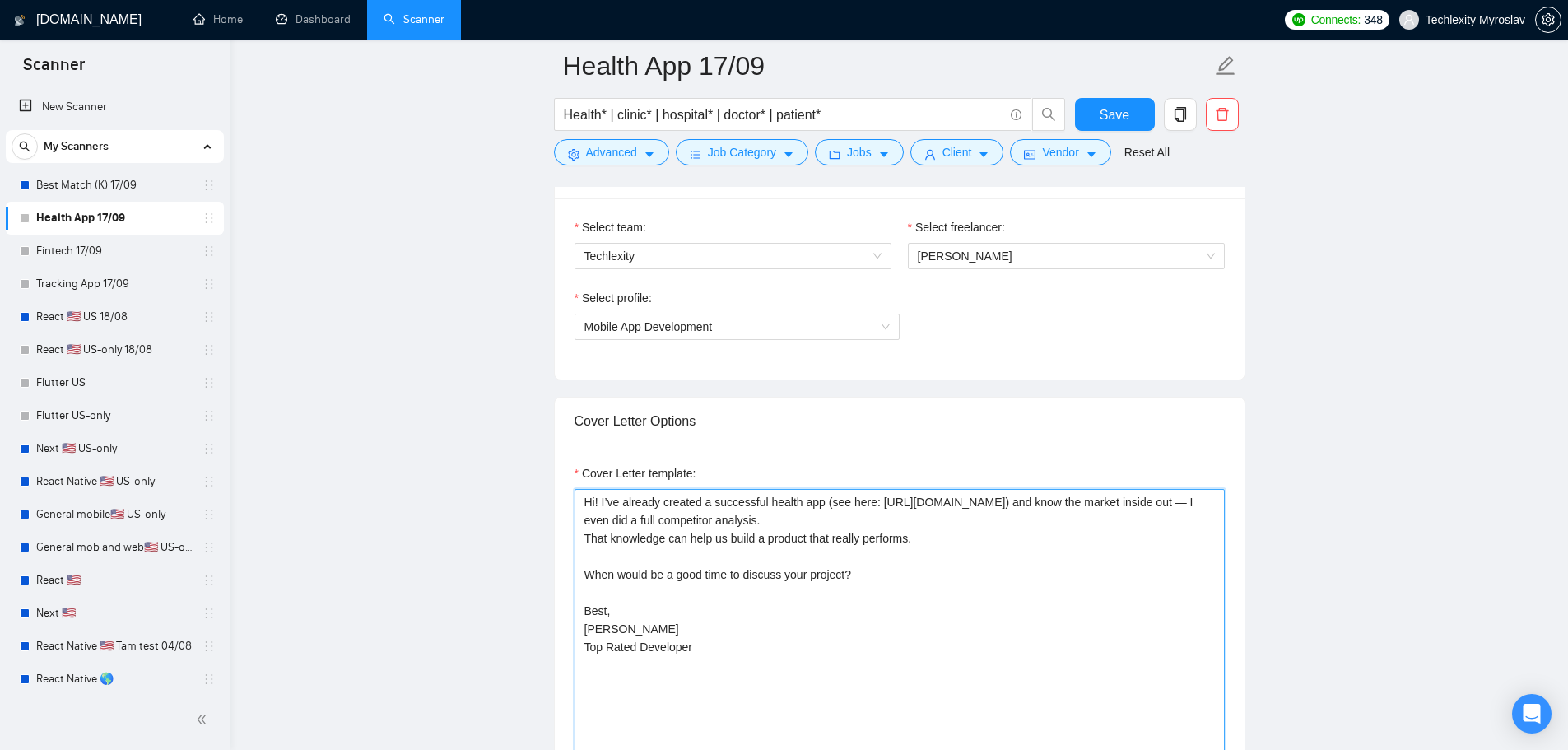
click at [759, 532] on textarea "Hi! I’ve already created a successful health app (see here: https://apps.apple.…" at bounding box center [900, 674] width 650 height 370
click at [1000, 539] on textarea "Hi! I’ve already created a successful health app (see here: https://apps.apple.…" at bounding box center [900, 674] width 650 height 370
click at [89, 107] on link "New Scanner" at bounding box center [115, 107] width 191 height 33
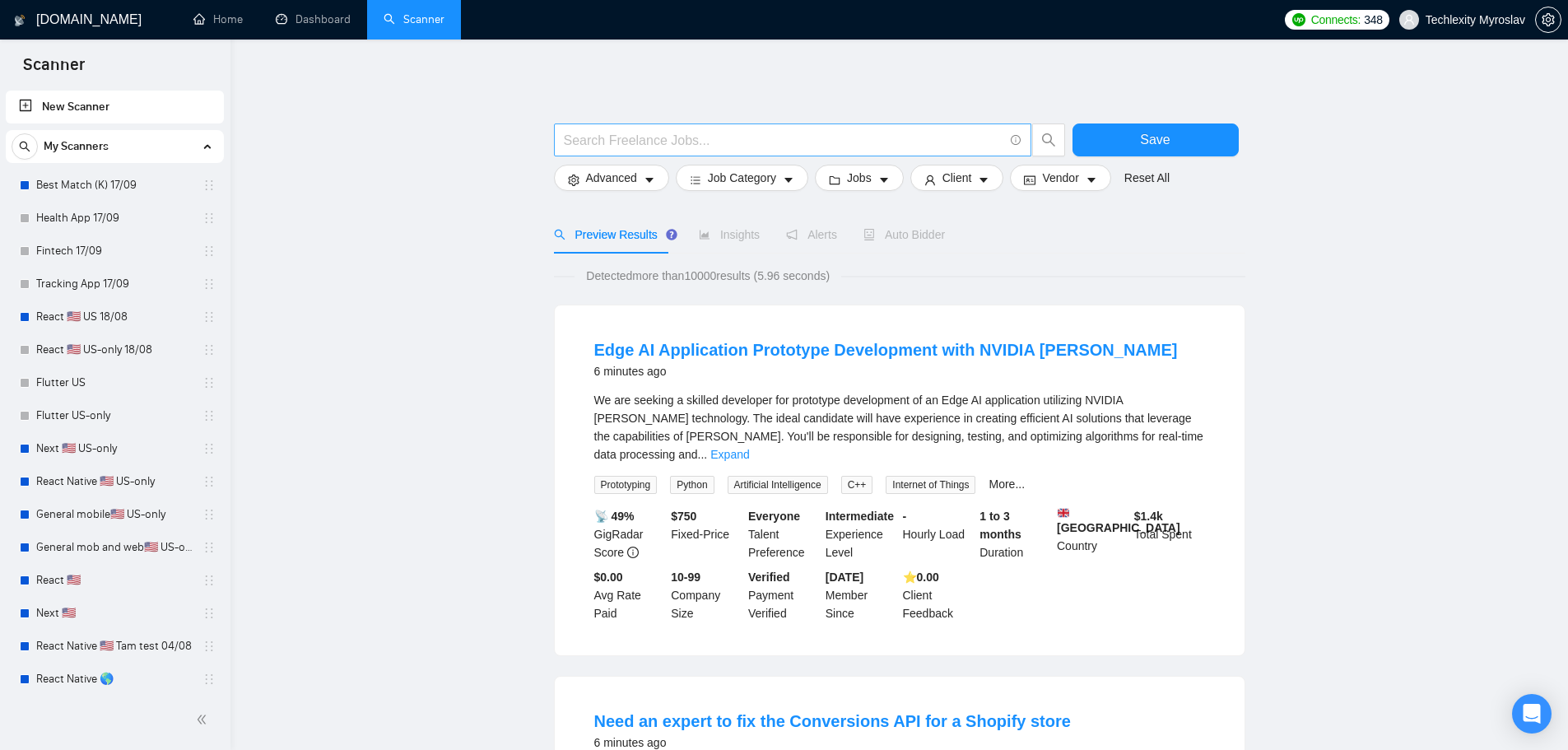
click at [622, 142] on input "text" at bounding box center [783, 140] width 440 height 21
paste input "Travel"
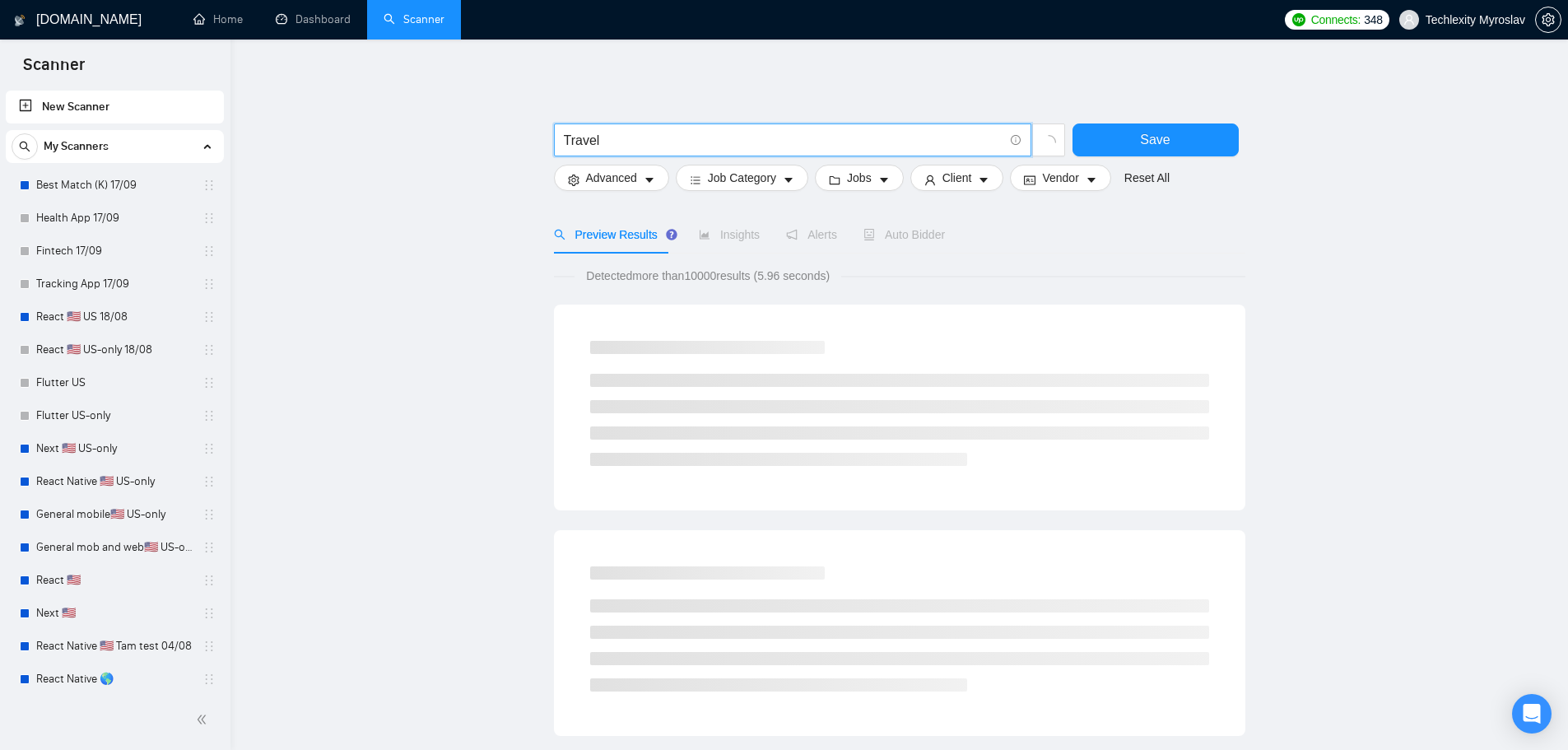
type input "Travel"
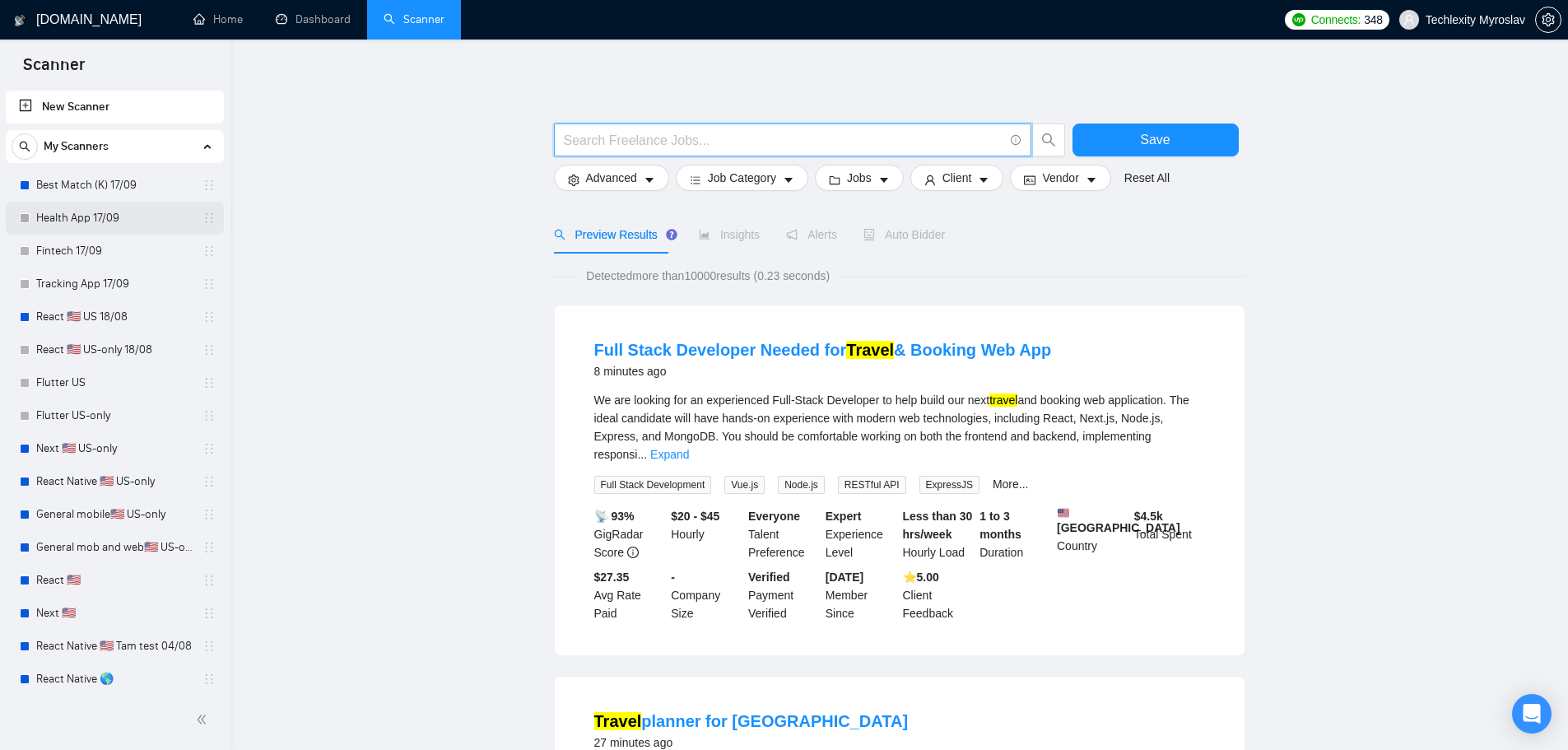
click at [93, 213] on link "Health App 17/09" at bounding box center [114, 218] width 156 height 33
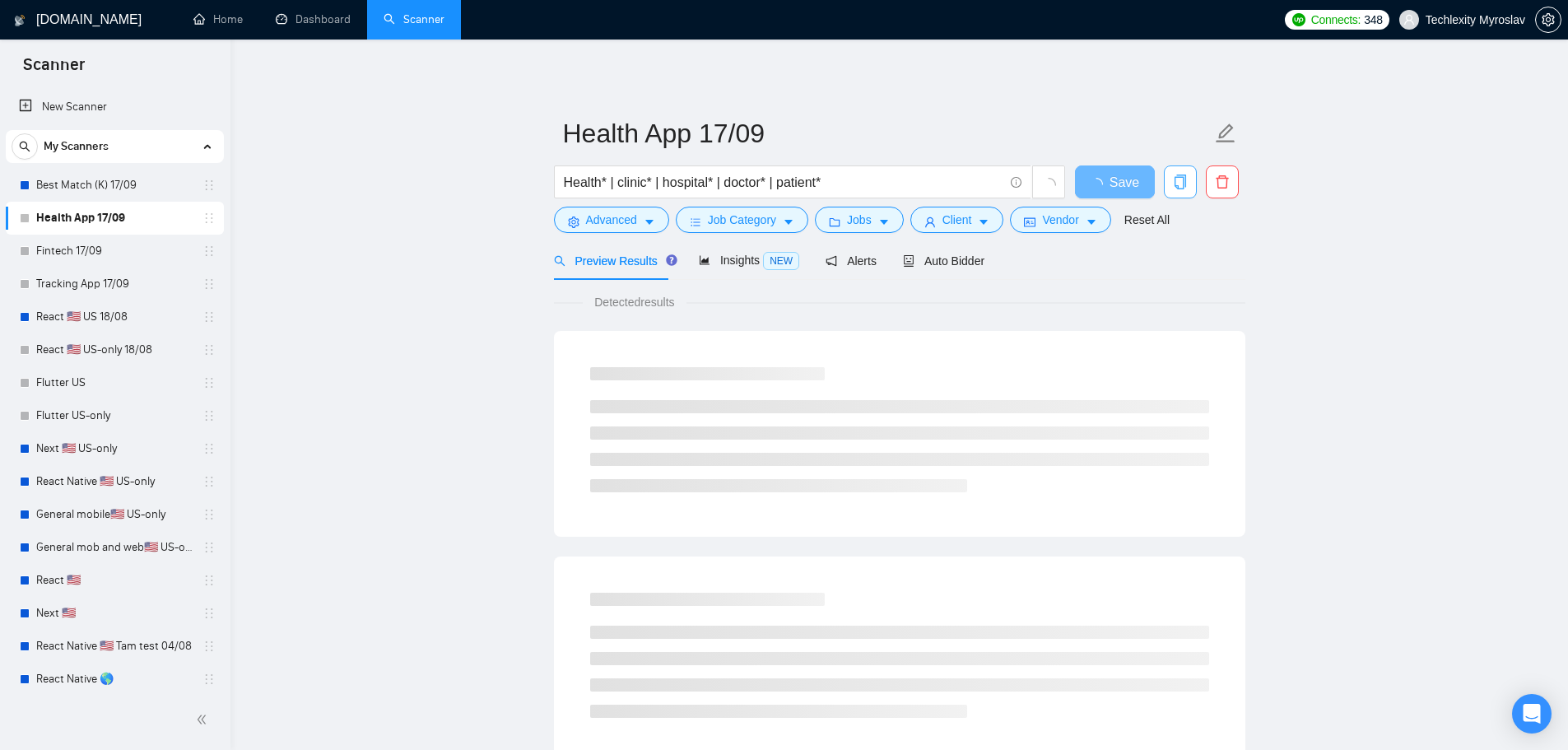
click at [1190, 181] on span "copy" at bounding box center [1180, 182] width 32 height 14
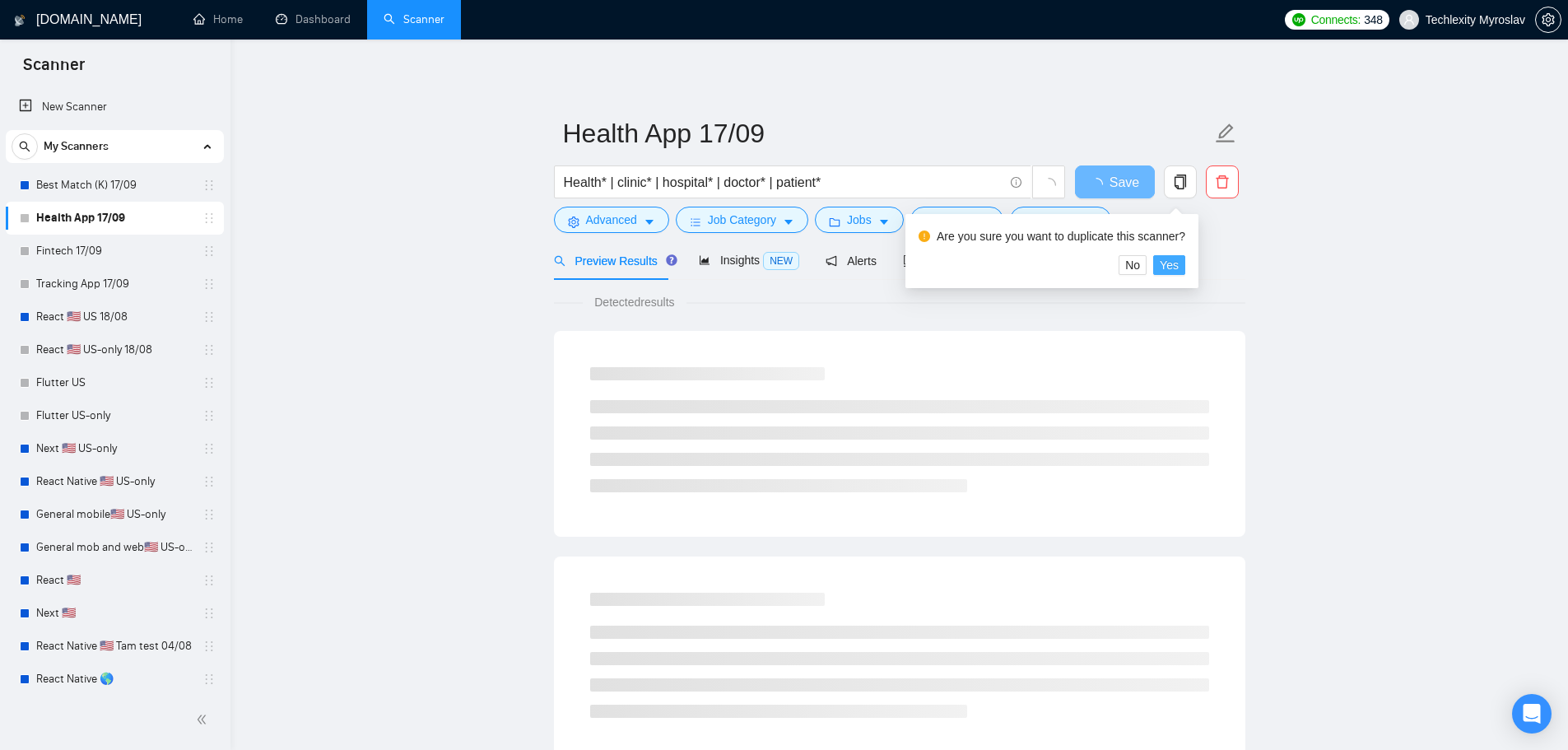
click at [1165, 266] on span "Yes" at bounding box center [1169, 265] width 19 height 18
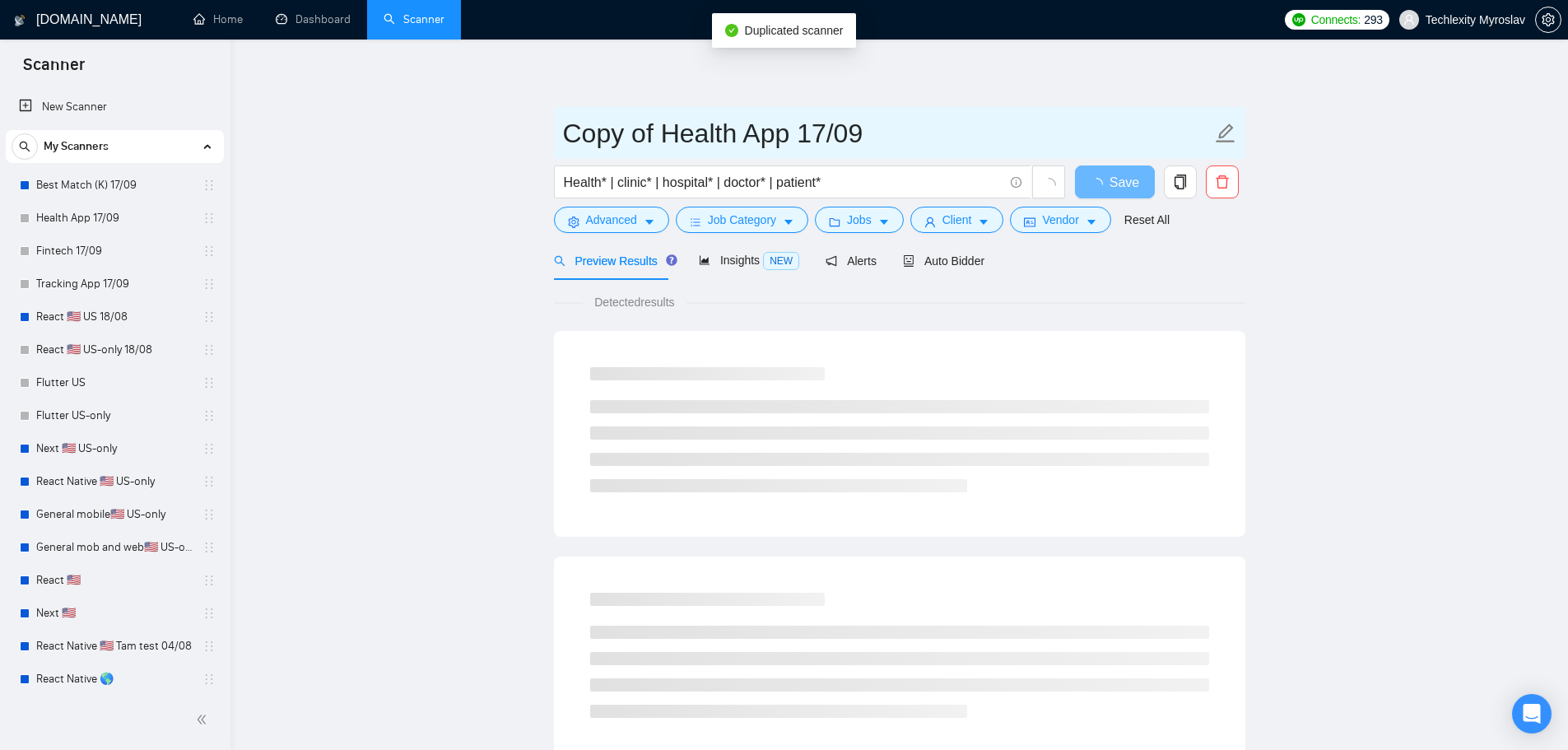
drag, startPoint x: 660, startPoint y: 140, endPoint x: 538, endPoint y: 137, distance: 122.0
click at [542, 138] on main "Copy of Health App 17/09 Health* | clinic* | hospital* | doctor* | patient* Sav…" at bounding box center [899, 753] width 1284 height 1373
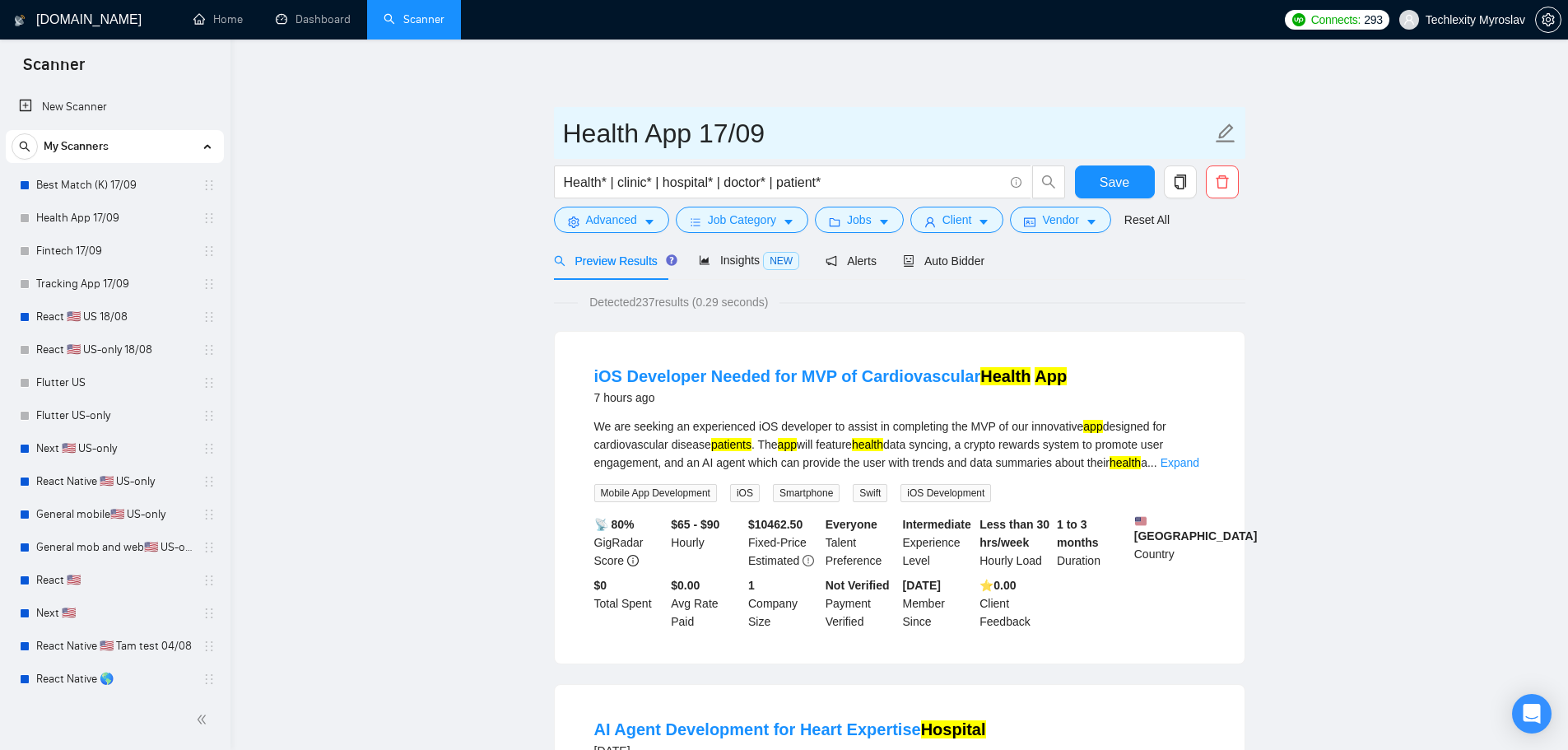
click at [642, 135] on input "Health App 17/09" at bounding box center [887, 134] width 649 height 42
drag, startPoint x: 692, startPoint y: 136, endPoint x: 566, endPoint y: 135, distance: 126.0
click at [566, 135] on input "Health App 17/09" at bounding box center [887, 134] width 649 height 42
paste input "Travel"
click at [660, 138] on input "Travel 17/09" at bounding box center [887, 134] width 649 height 42
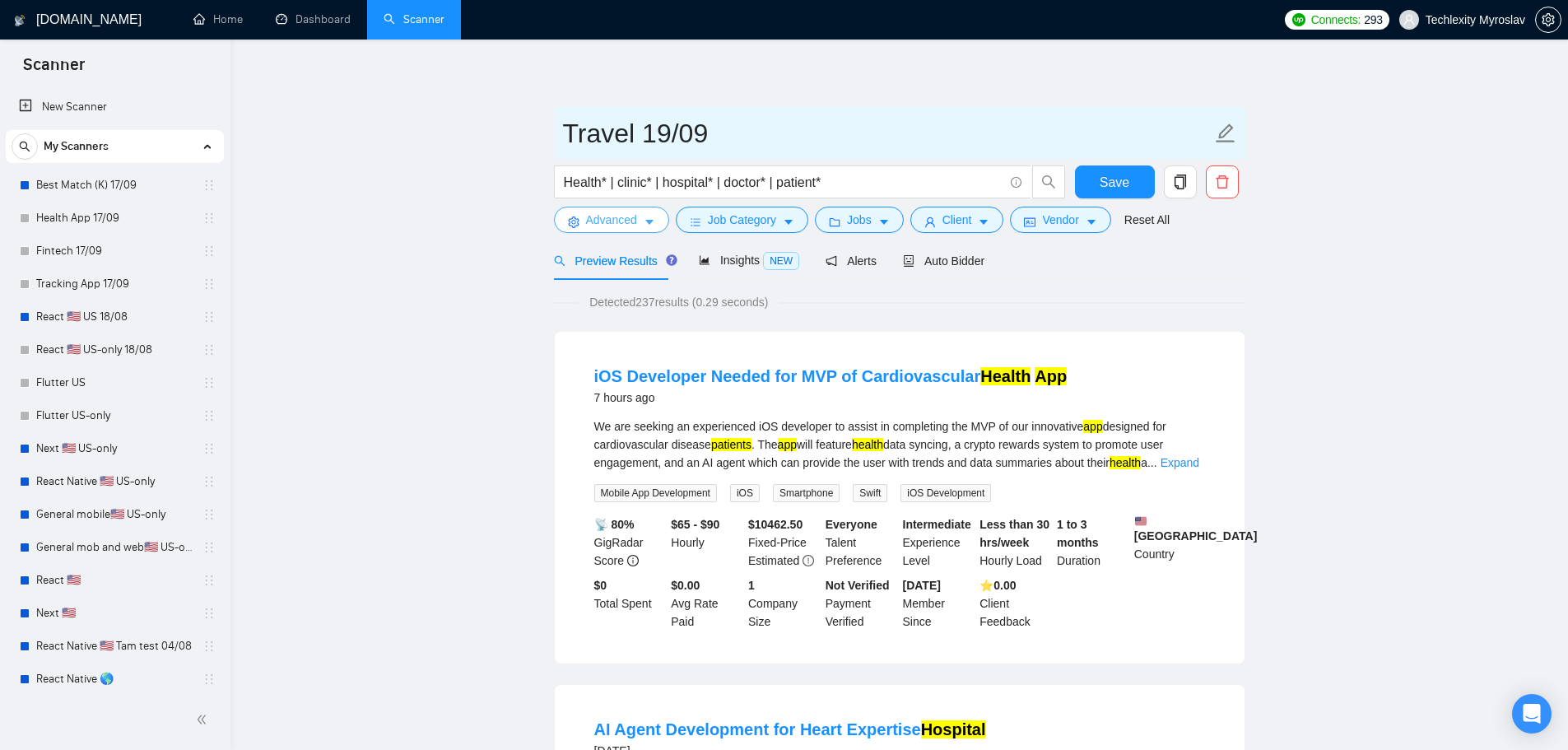
type input "Travel 19/09"
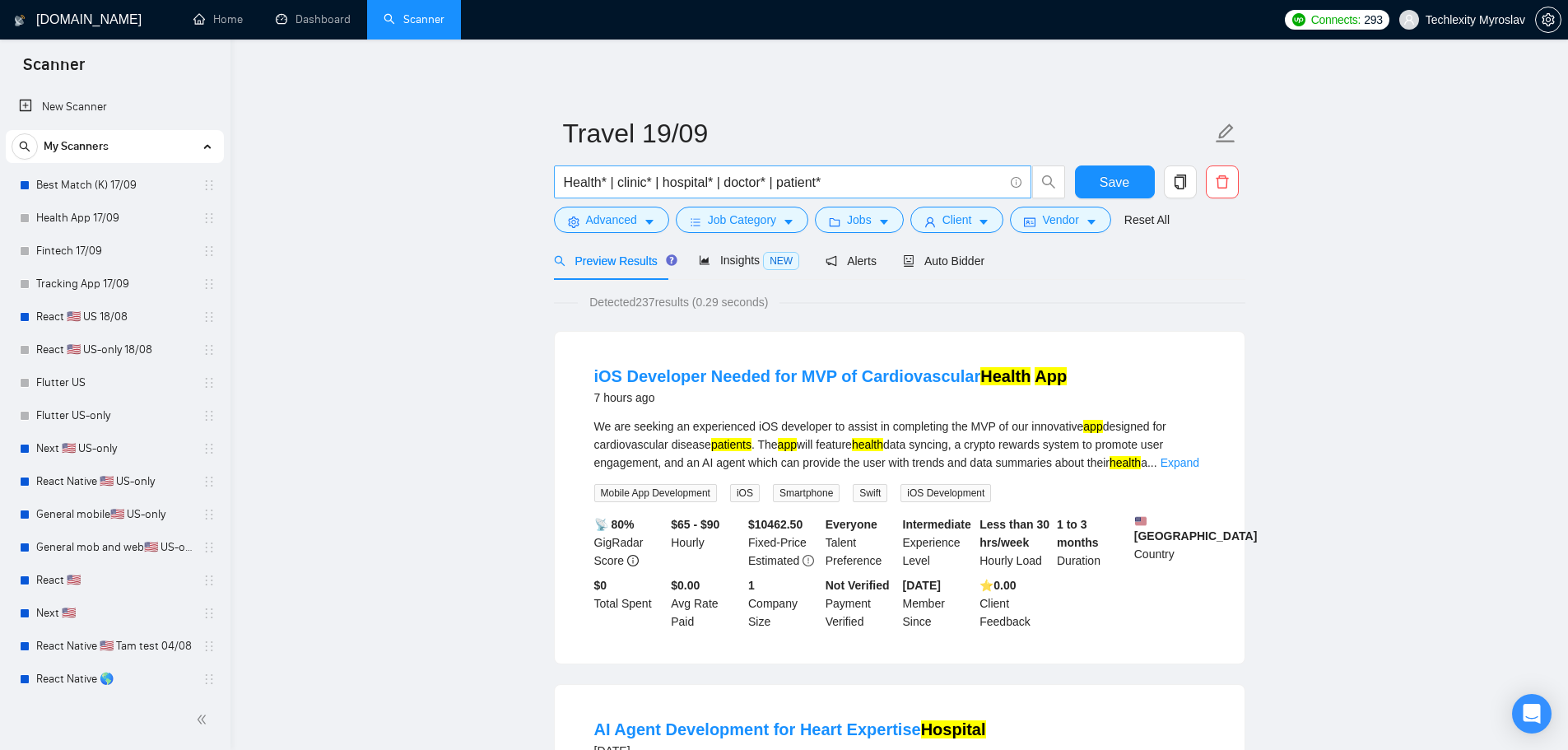
click at [584, 181] on input "Health* | clinic* | hospital* | doctor* | patient*" at bounding box center [783, 182] width 440 height 21
paste input "Travel"
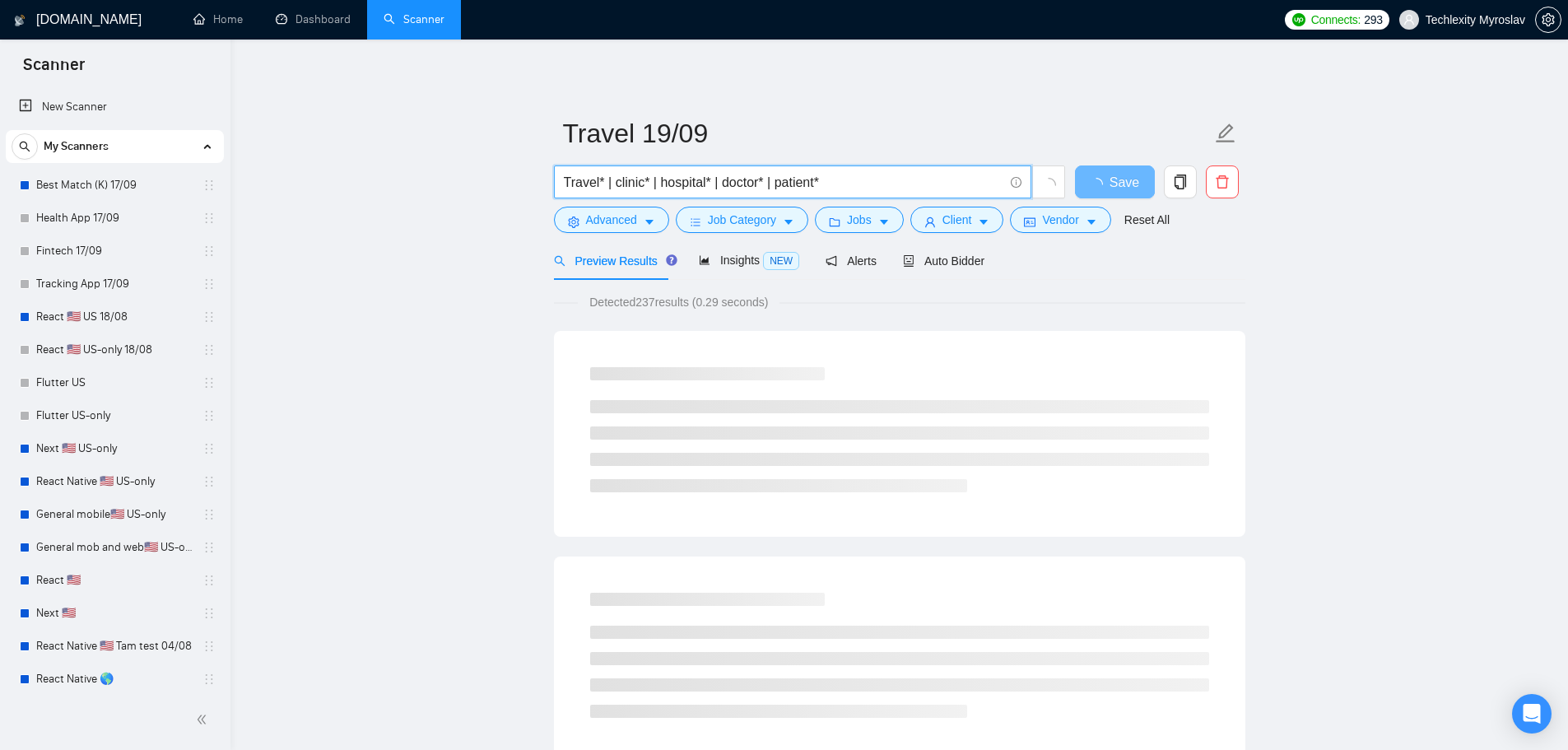
click at [625, 182] on input "Travel* | clinic* | hospital* | doctor* | patient*" at bounding box center [783, 182] width 440 height 21
paste input "Booking"
drag, startPoint x: 851, startPoint y: 184, endPoint x: 668, endPoint y: 192, distance: 183.2
click at [668, 192] on input "Travel* | Booking* | hospital* | doctor* | patient*" at bounding box center [783, 182] width 440 height 21
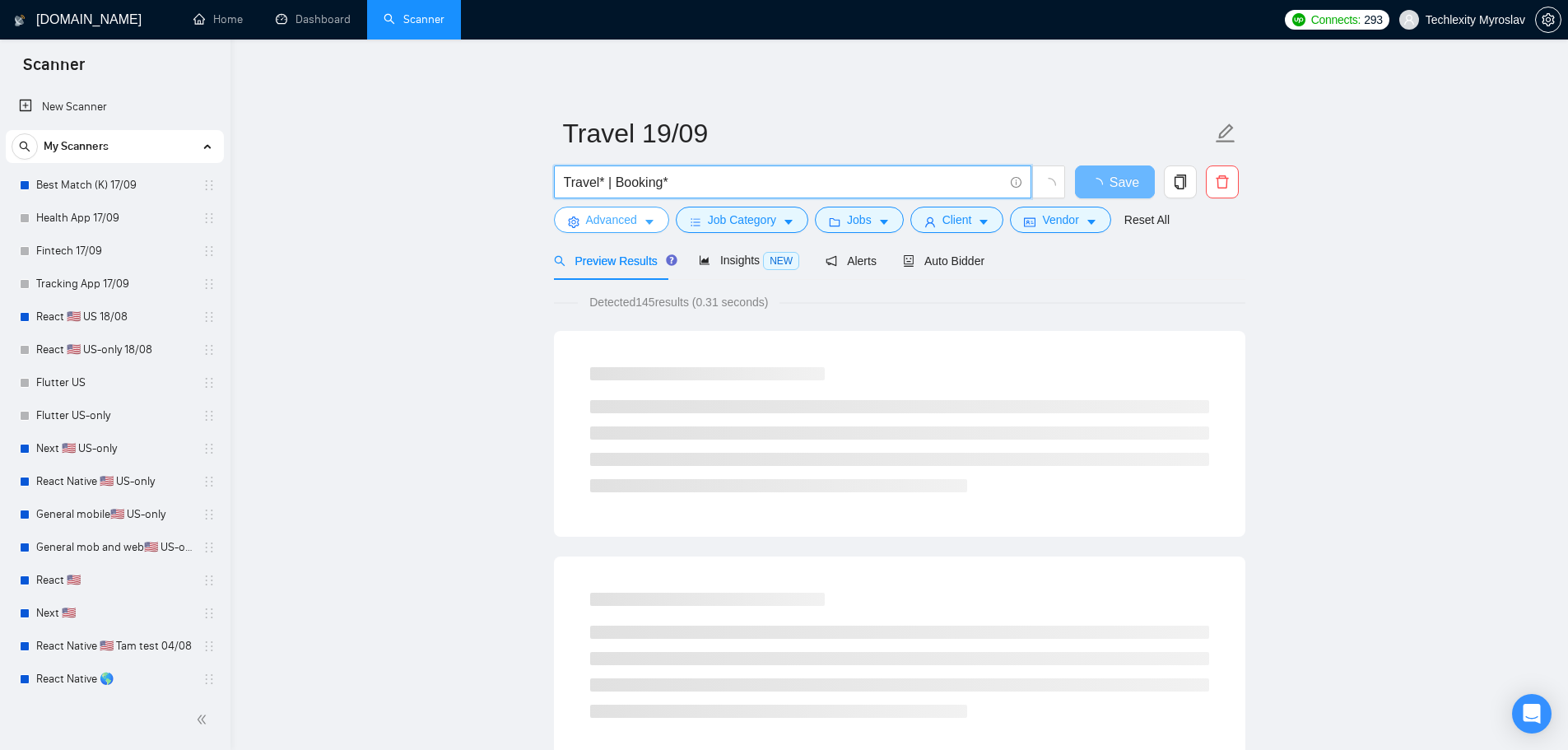
type input "Travel* | Booking*"
click at [630, 220] on span "Advanced" at bounding box center [611, 220] width 51 height 18
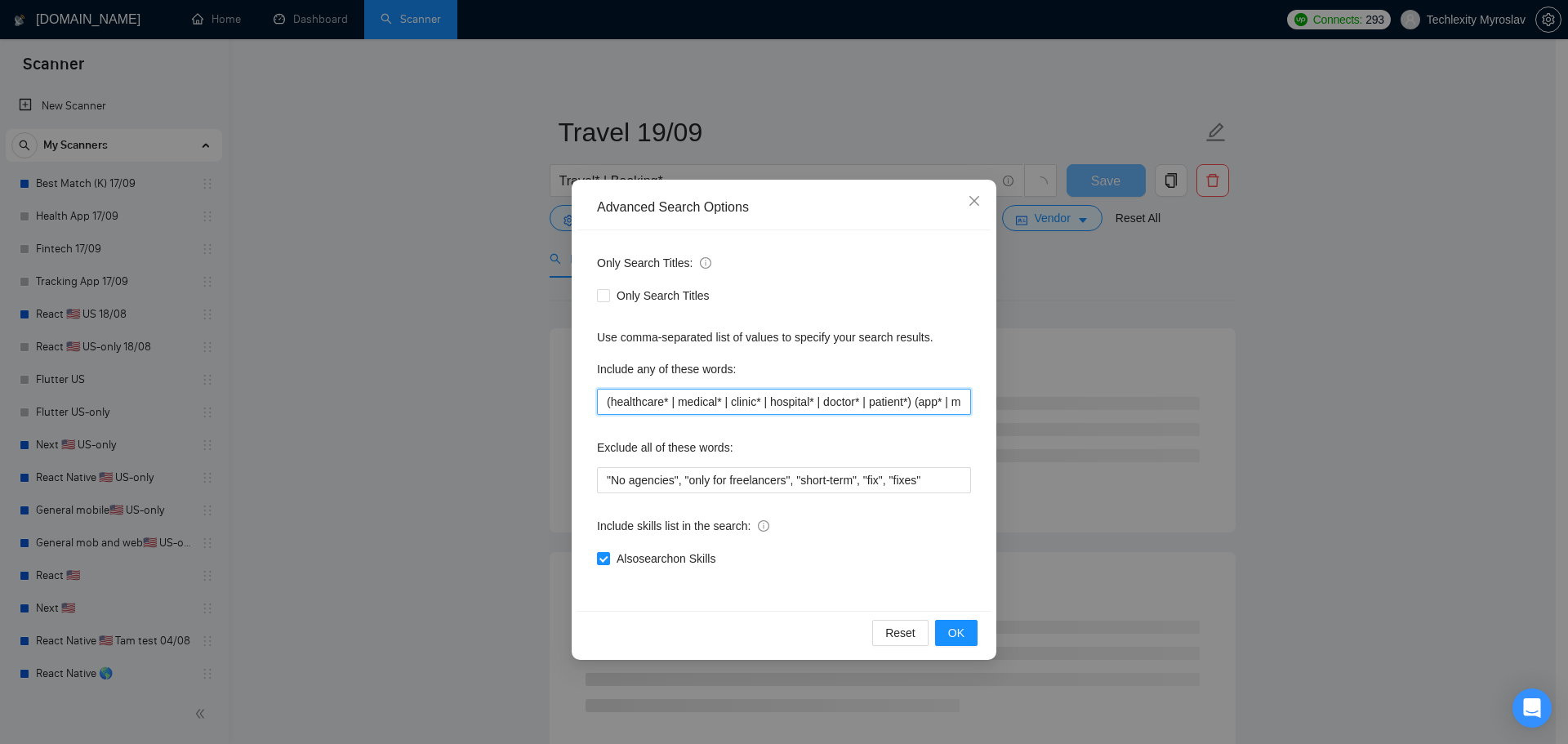
click at [760, 402] on input "(healthcare* | medical* | clinic* | hospital* | doctor* | patient*) (app* | mob…" at bounding box center [784, 402] width 374 height 26
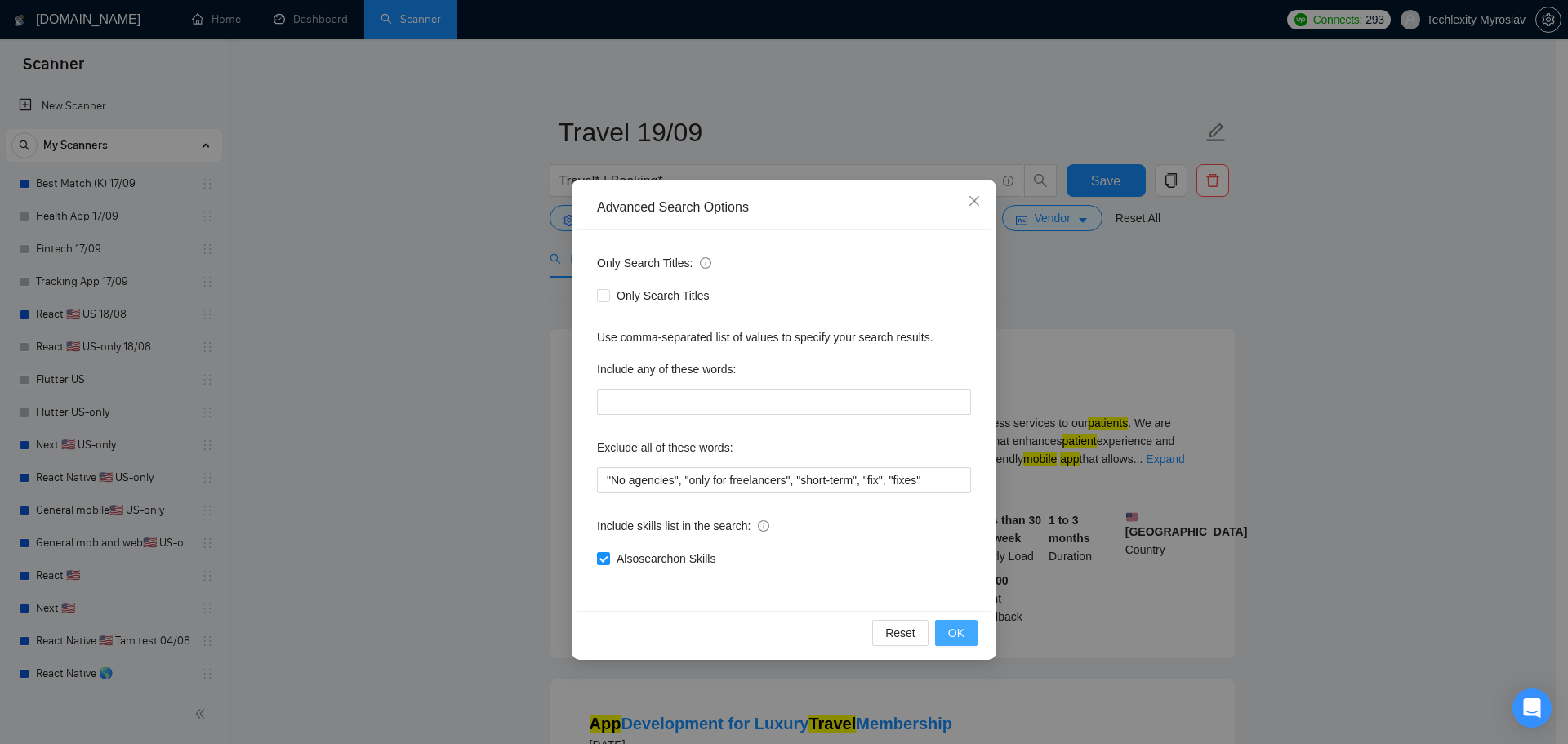
click at [959, 633] on span "OK" at bounding box center [957, 633] width 16 height 18
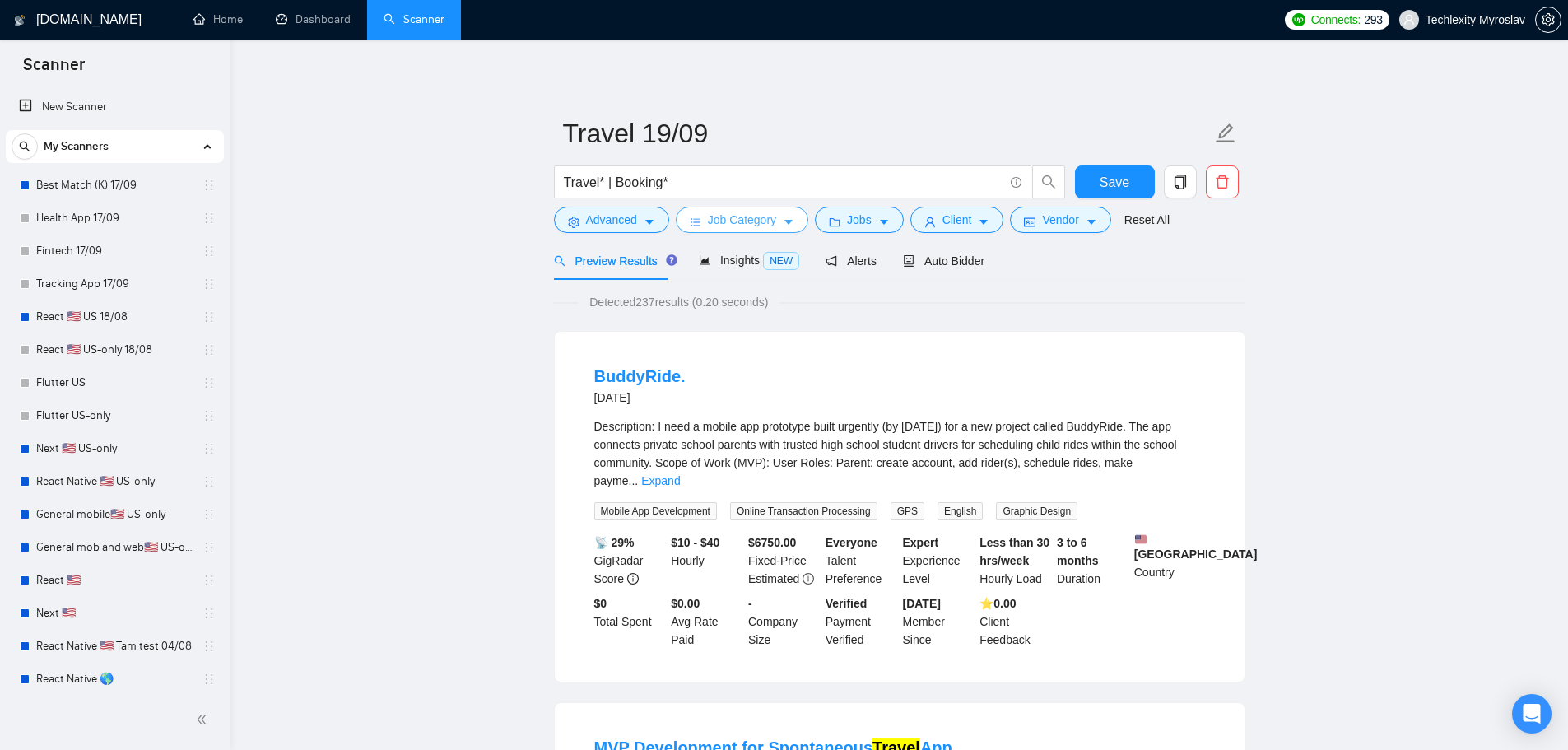
click at [732, 212] on span "Job Category" at bounding box center [742, 220] width 69 height 18
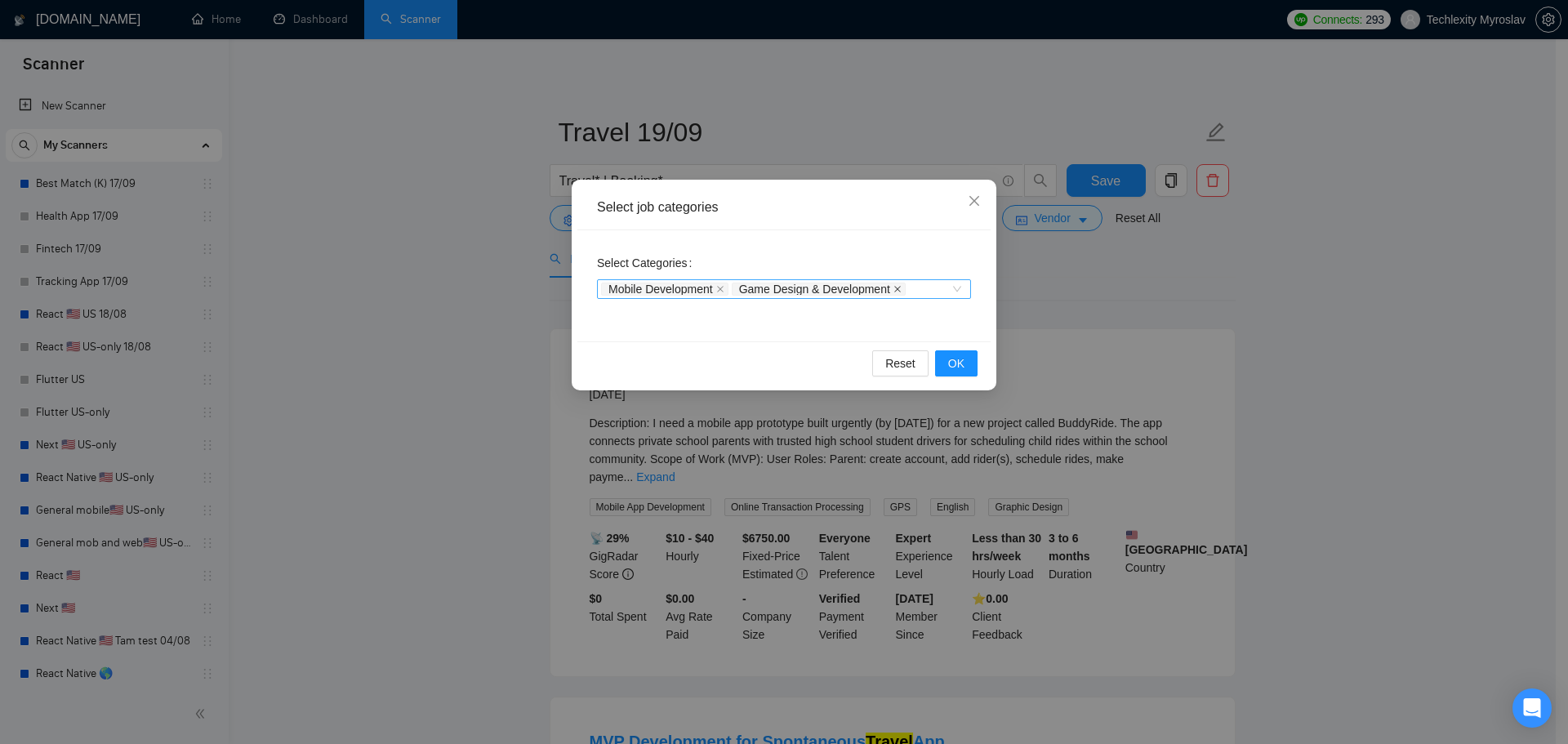
click at [899, 285] on icon "close" at bounding box center [897, 289] width 8 height 8
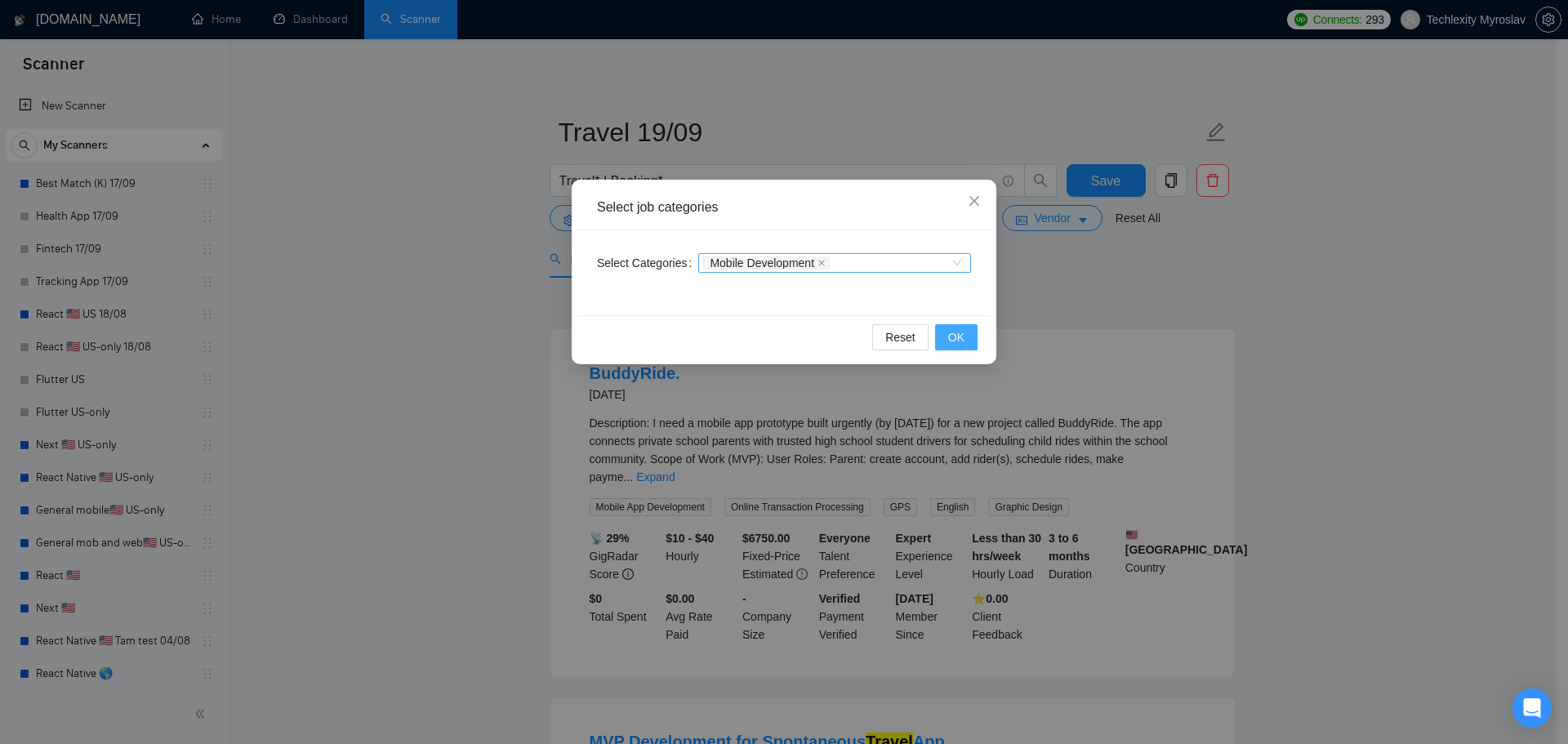
click at [961, 336] on span "OK" at bounding box center [957, 337] width 16 height 18
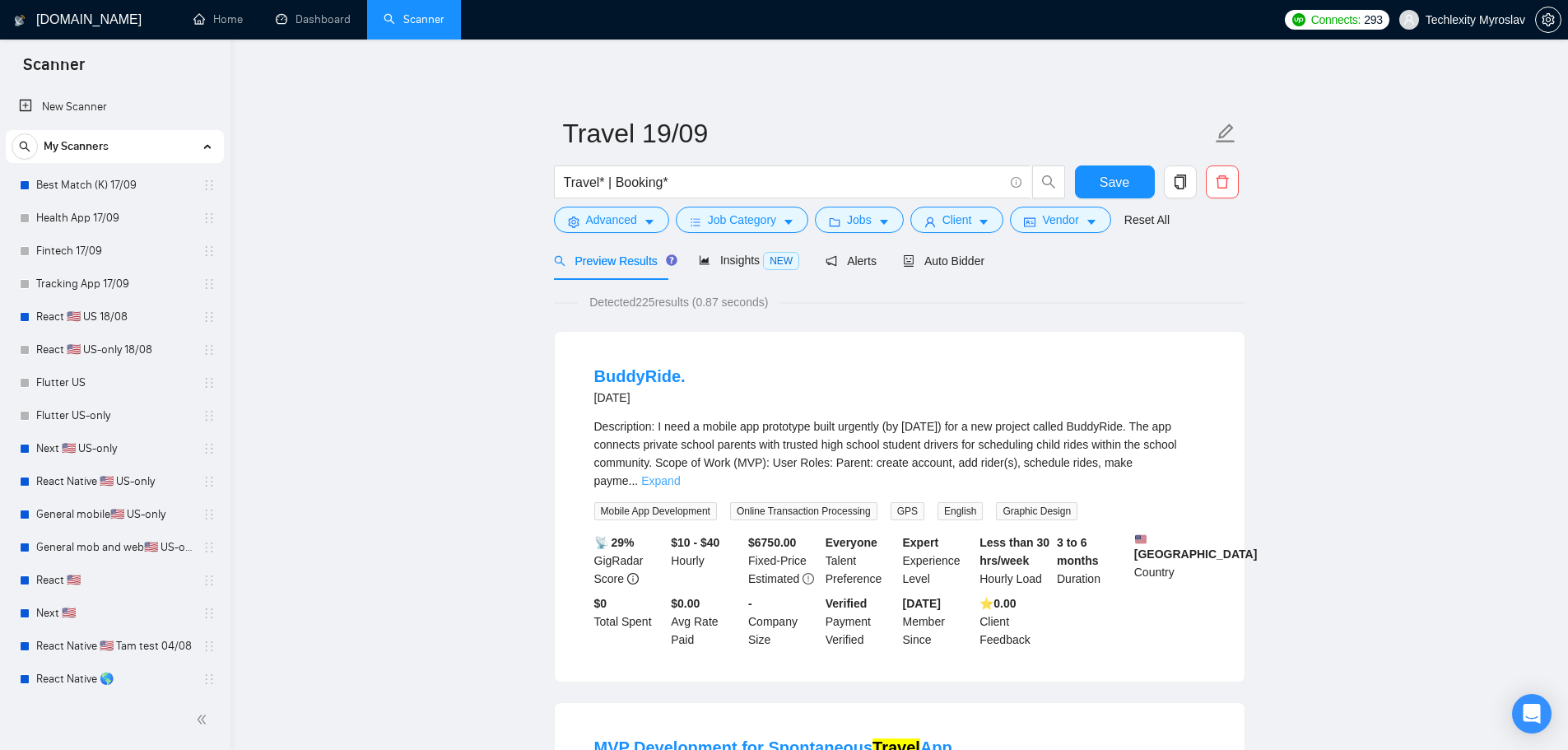
click at [680, 474] on link "Expand" at bounding box center [660, 481] width 39 height 14
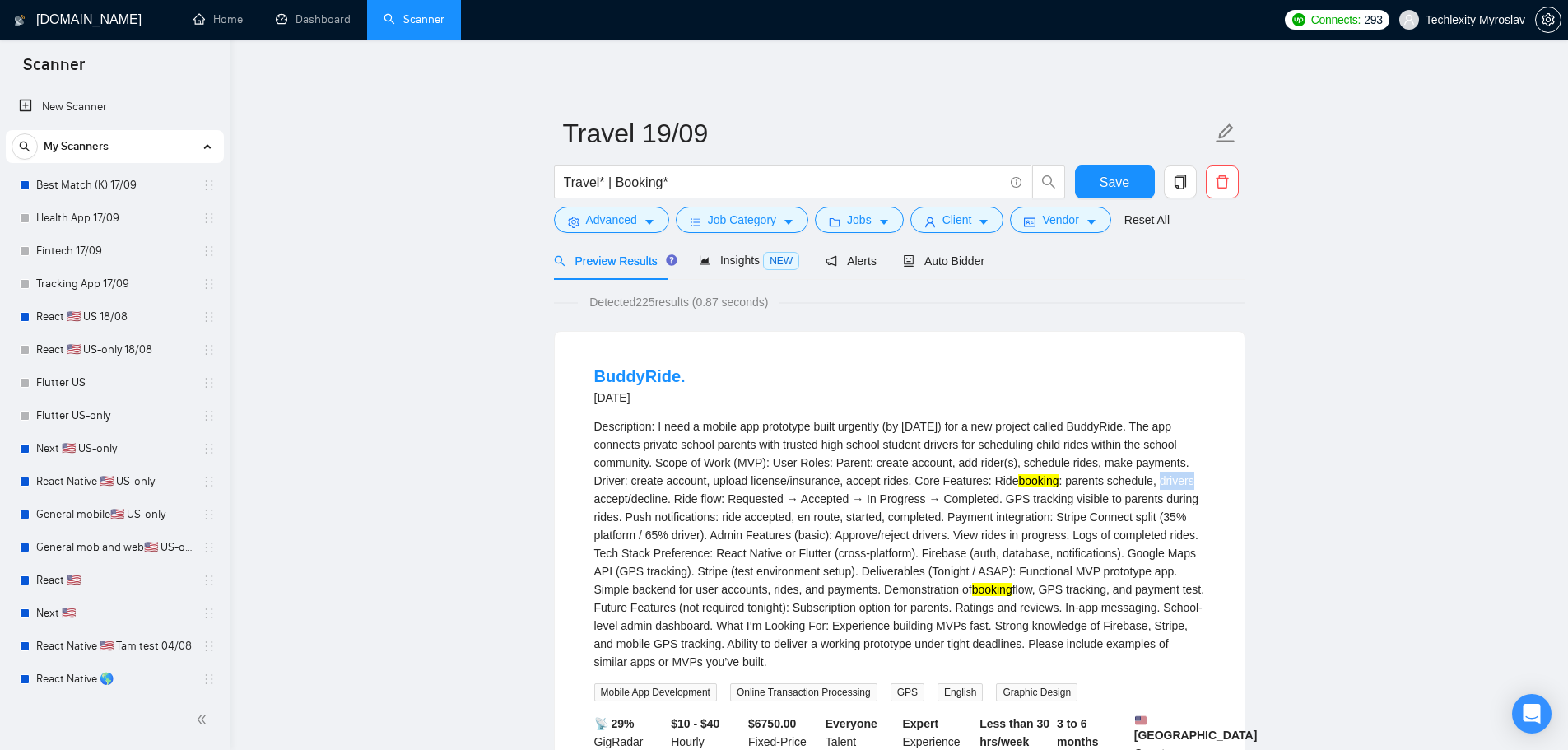
drag, startPoint x: 1150, startPoint y: 480, endPoint x: 1181, endPoint y: 483, distance: 31.1
click at [1181, 483] on div "Description: I need a mobile app prototype built urgently (by tomorrow) for a n…" at bounding box center [900, 544] width 611 height 254
copy div "drivers"
click at [695, 180] on input "Travel* | Booking*" at bounding box center [783, 182] width 440 height 21
paste input "drivers"
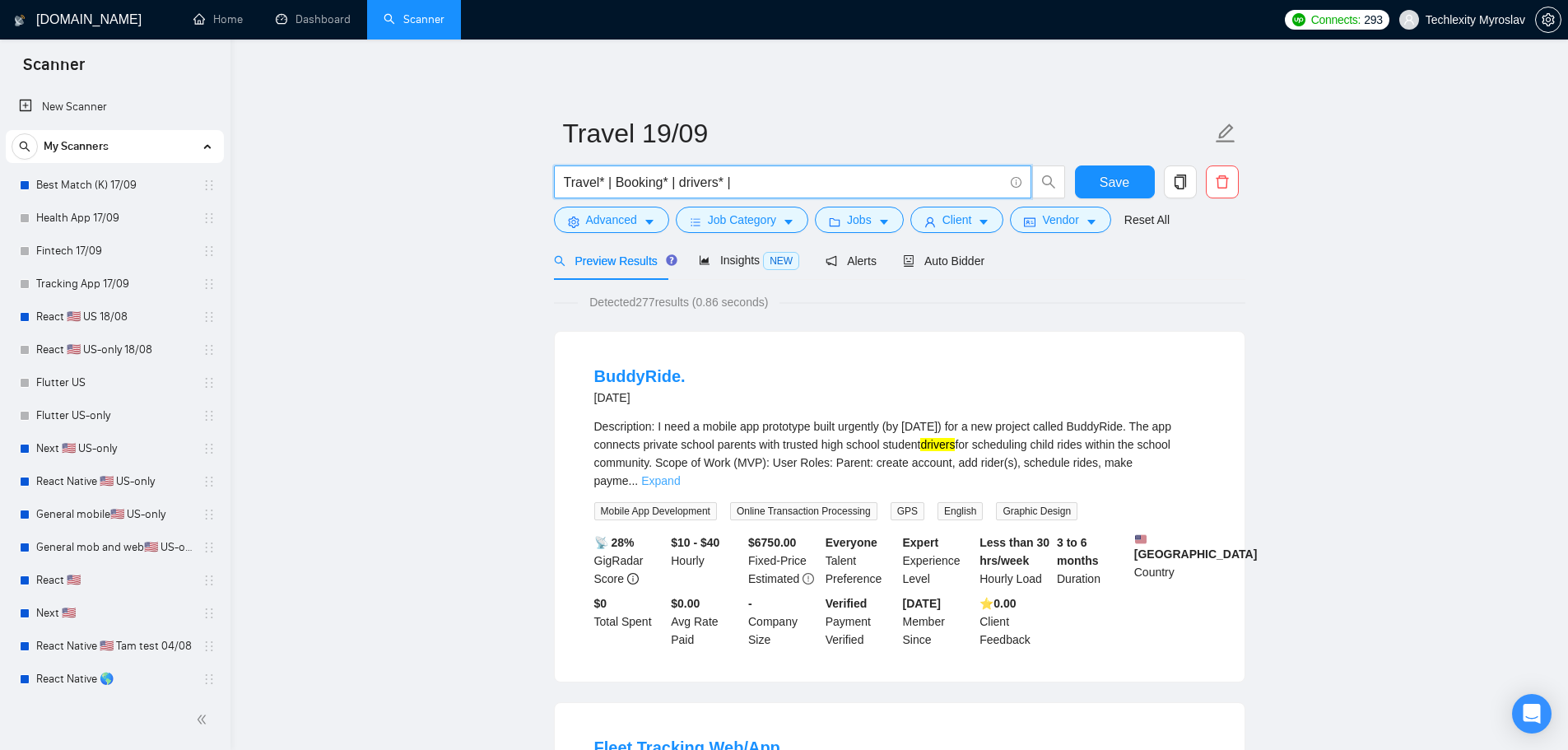
type input "Travel* | Booking* | drivers* |"
click at [680, 474] on link "Expand" at bounding box center [660, 481] width 39 height 14
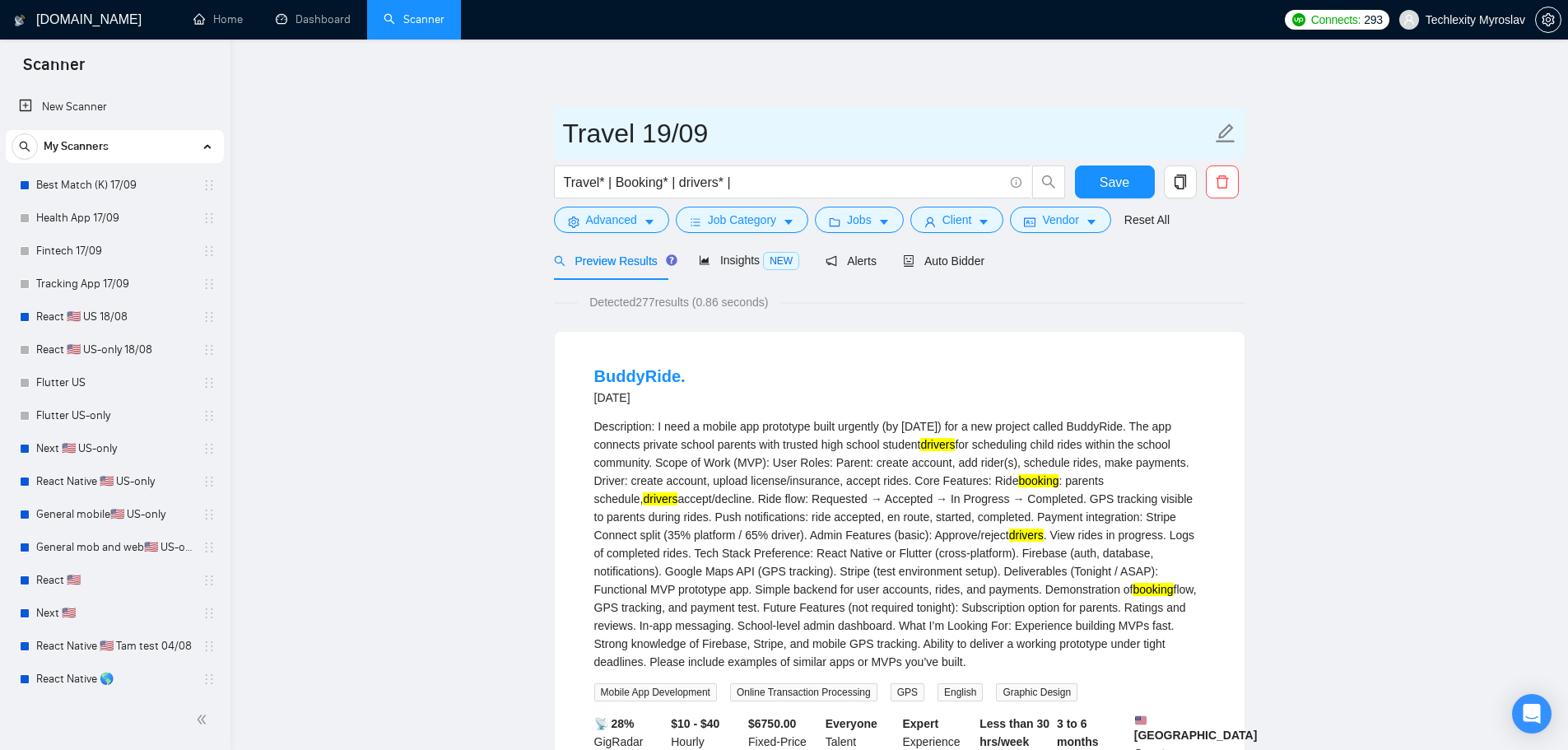
click at [635, 136] on input "Travel 19/09" at bounding box center [887, 134] width 649 height 42
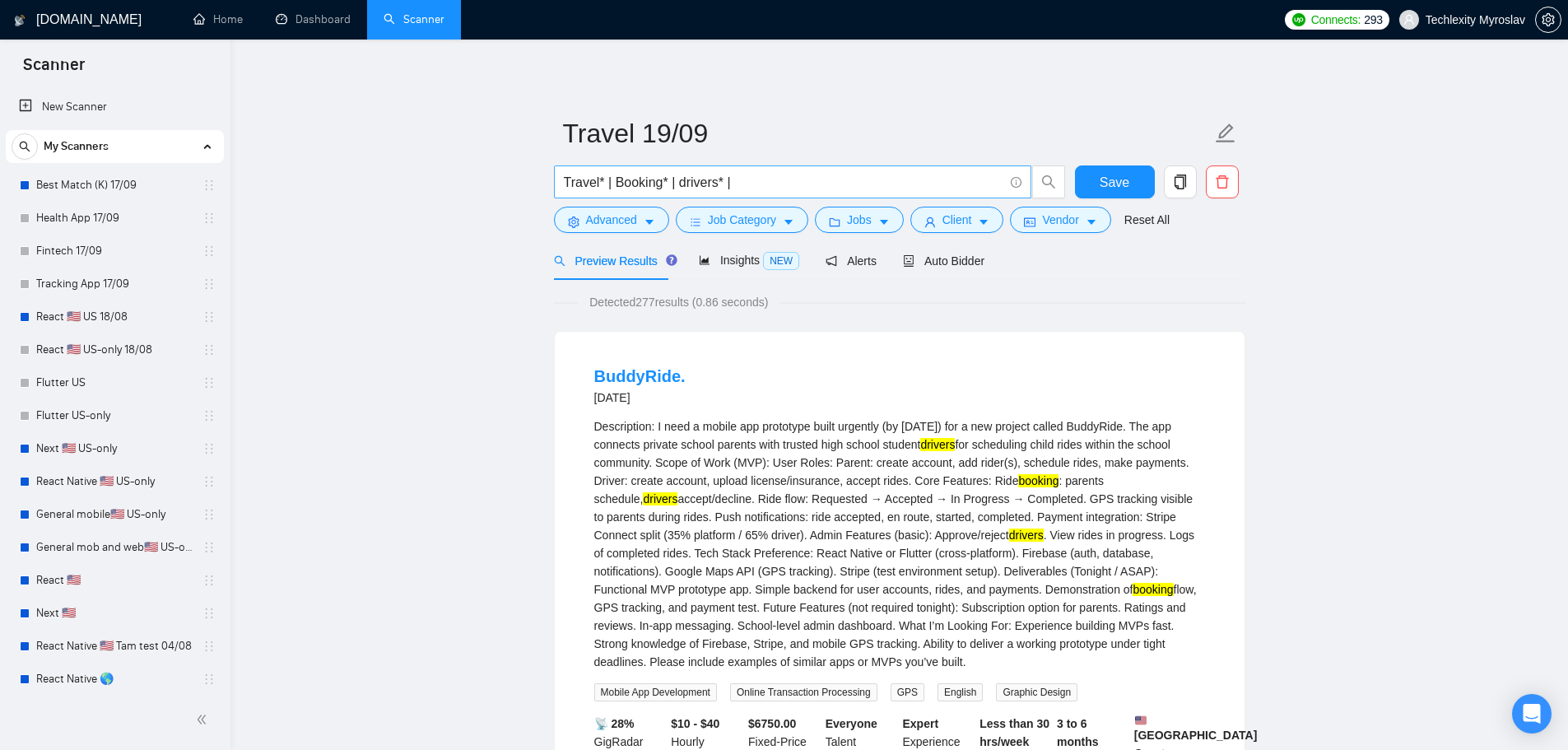
click at [641, 186] on input "Travel* | Booking* | drivers* |" at bounding box center [783, 182] width 440 height 21
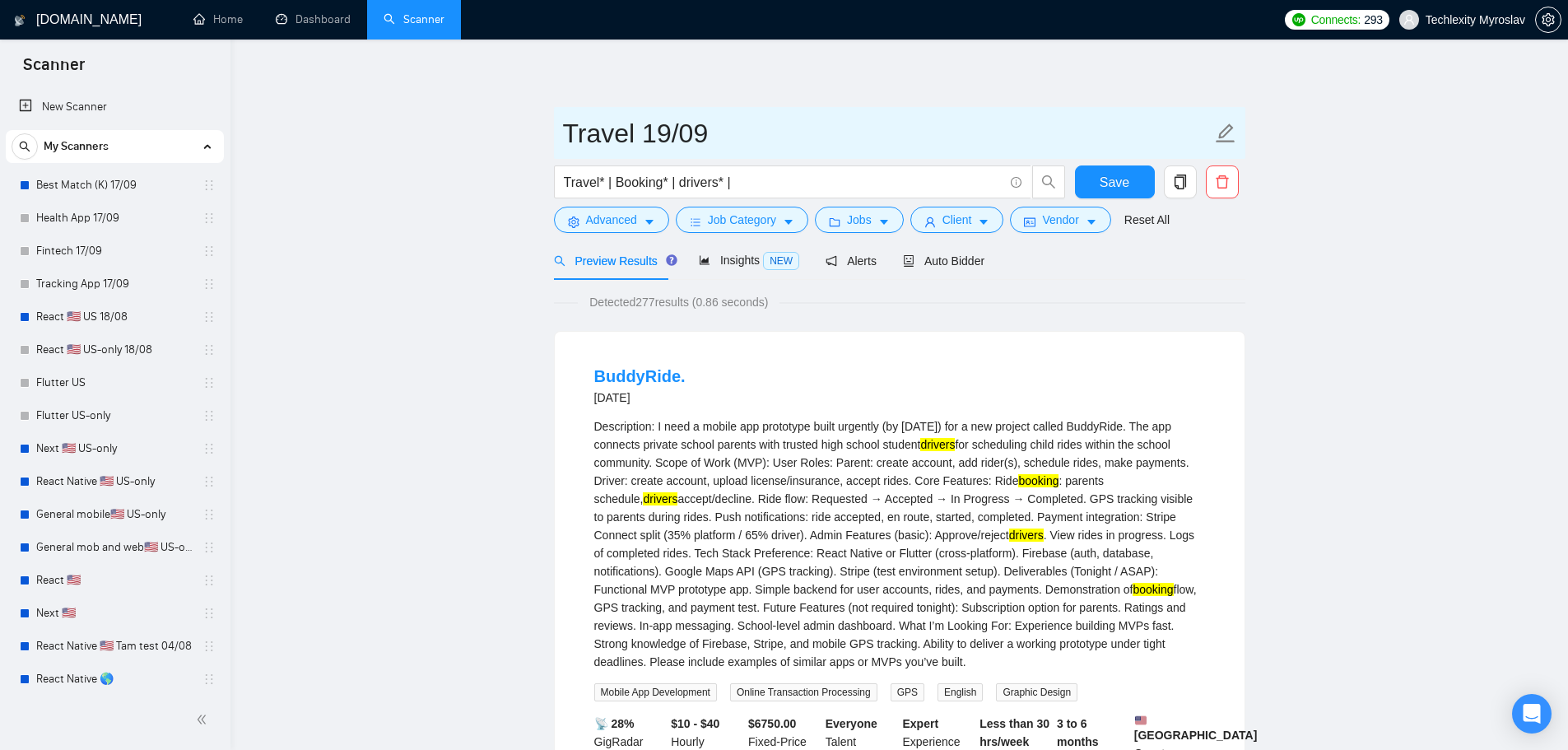
click at [606, 128] on input "Travel 19/09" at bounding box center [887, 134] width 649 height 42
paste input "Booking"
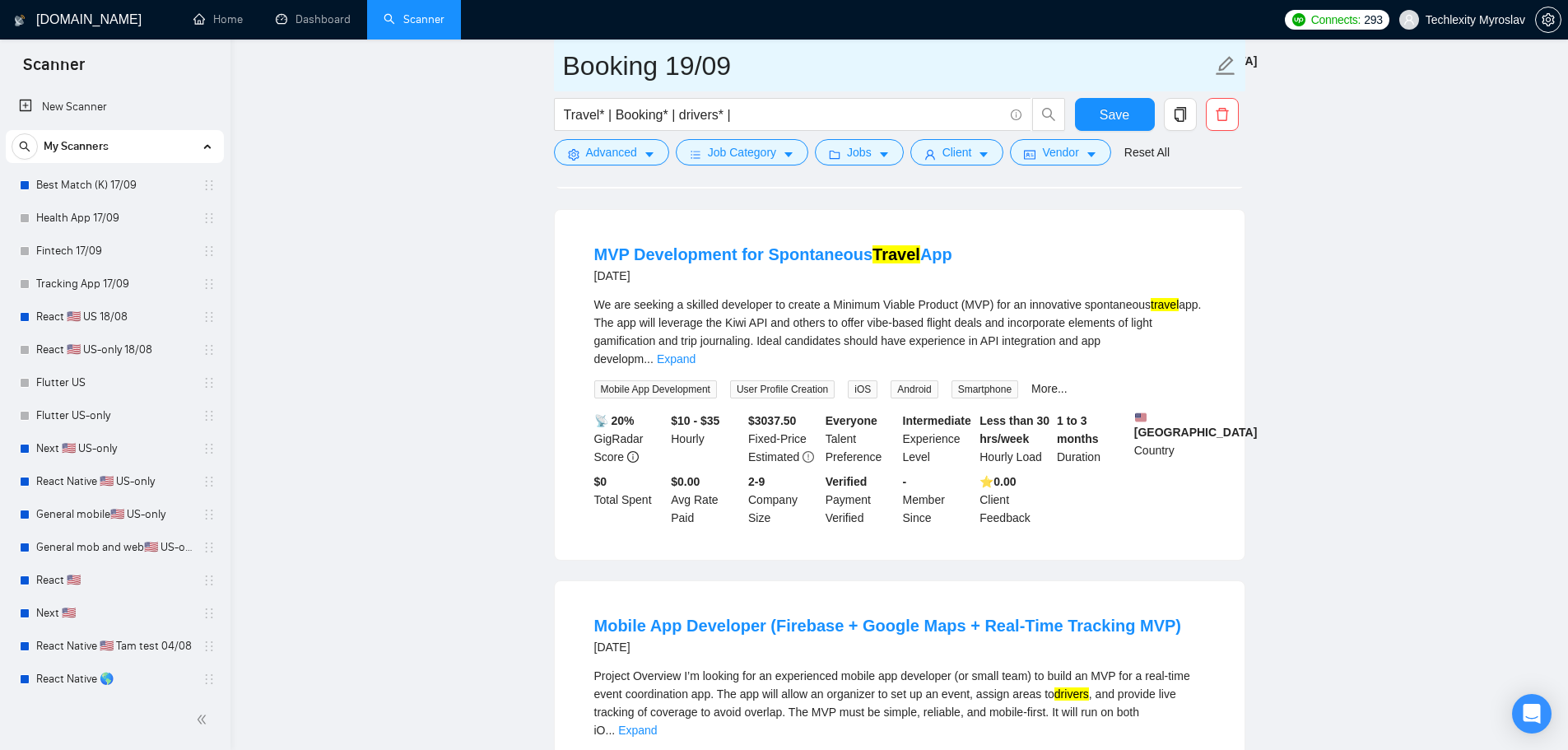
scroll to position [1071, 0]
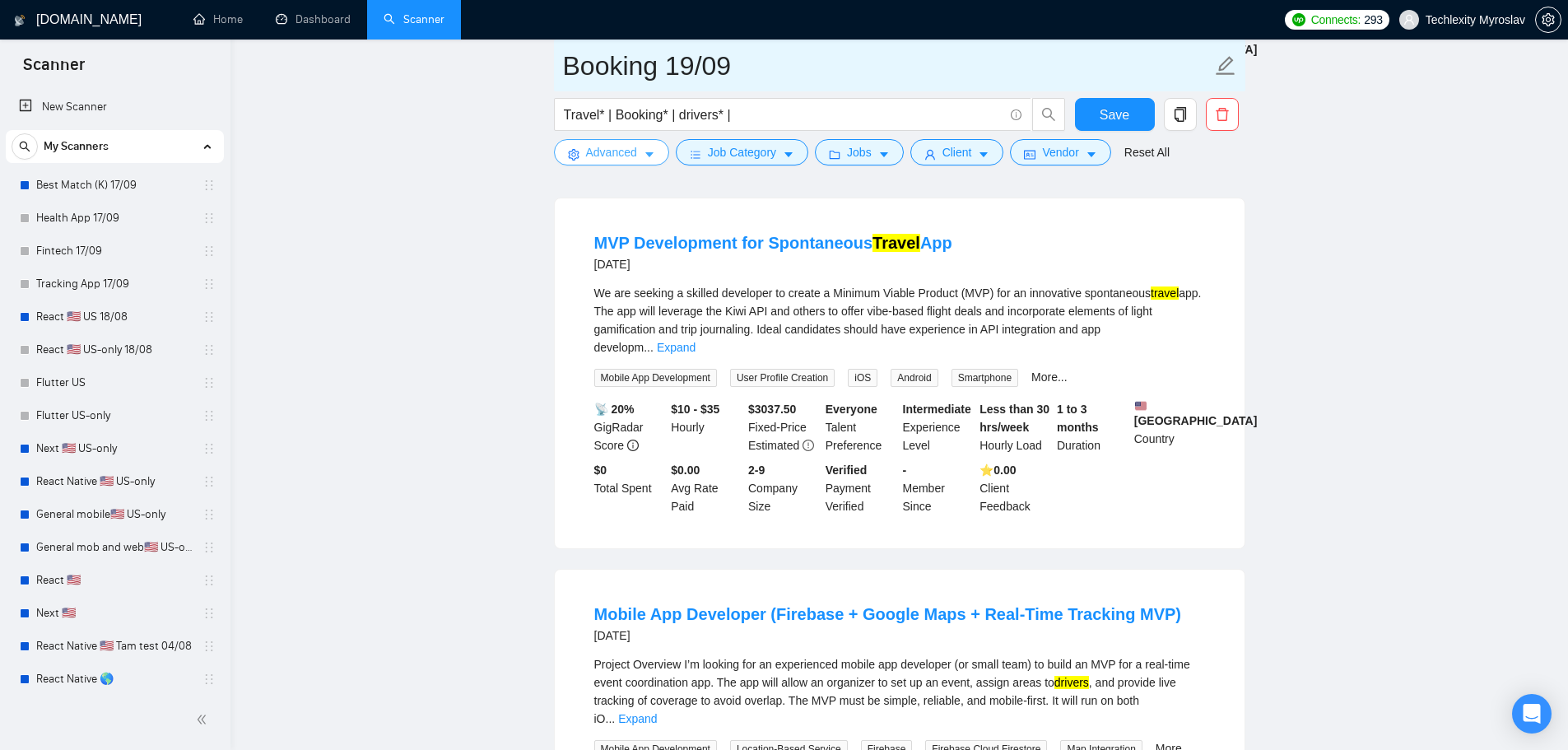
type input "Booking 19/09"
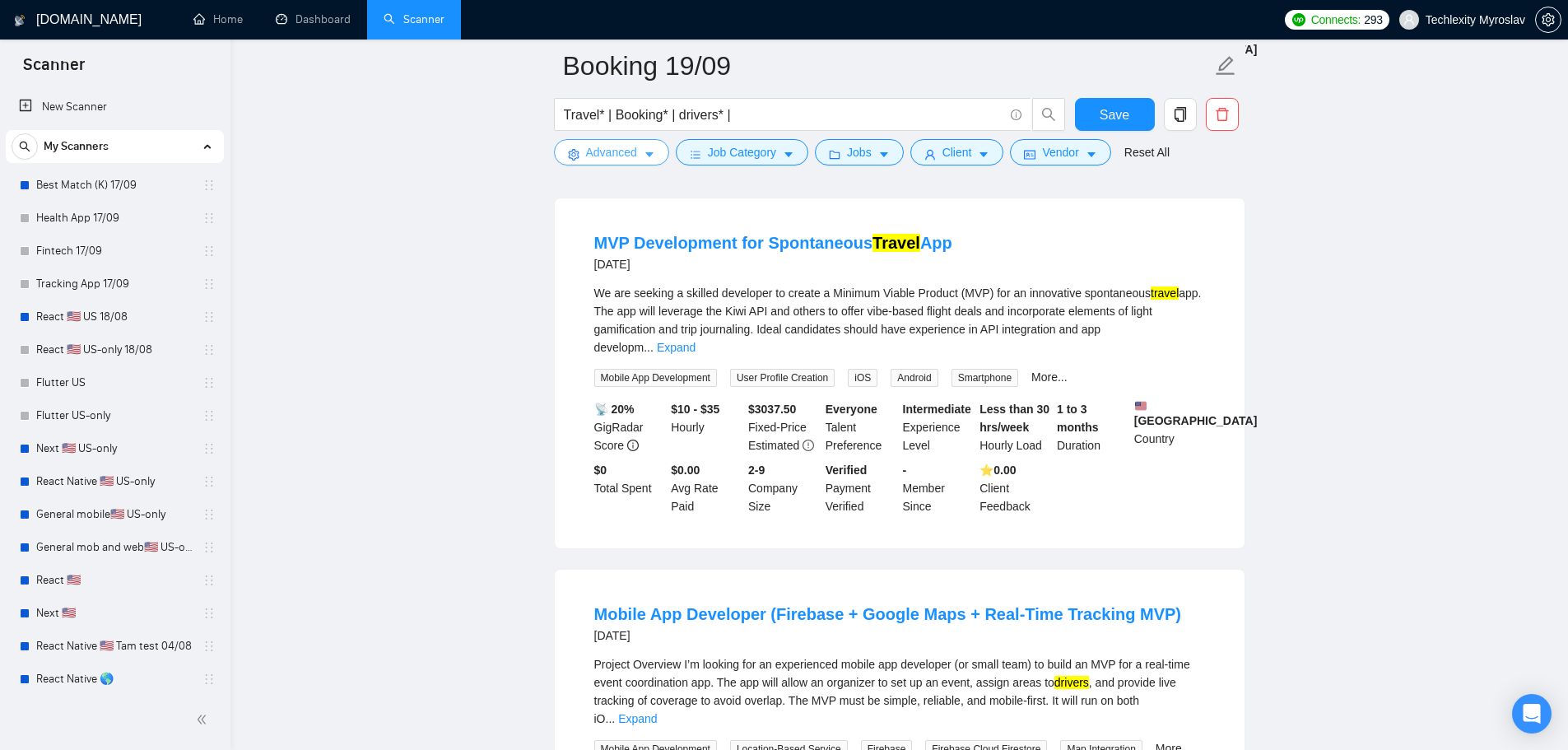
click at [604, 148] on span "Advanced" at bounding box center [611, 153] width 51 height 18
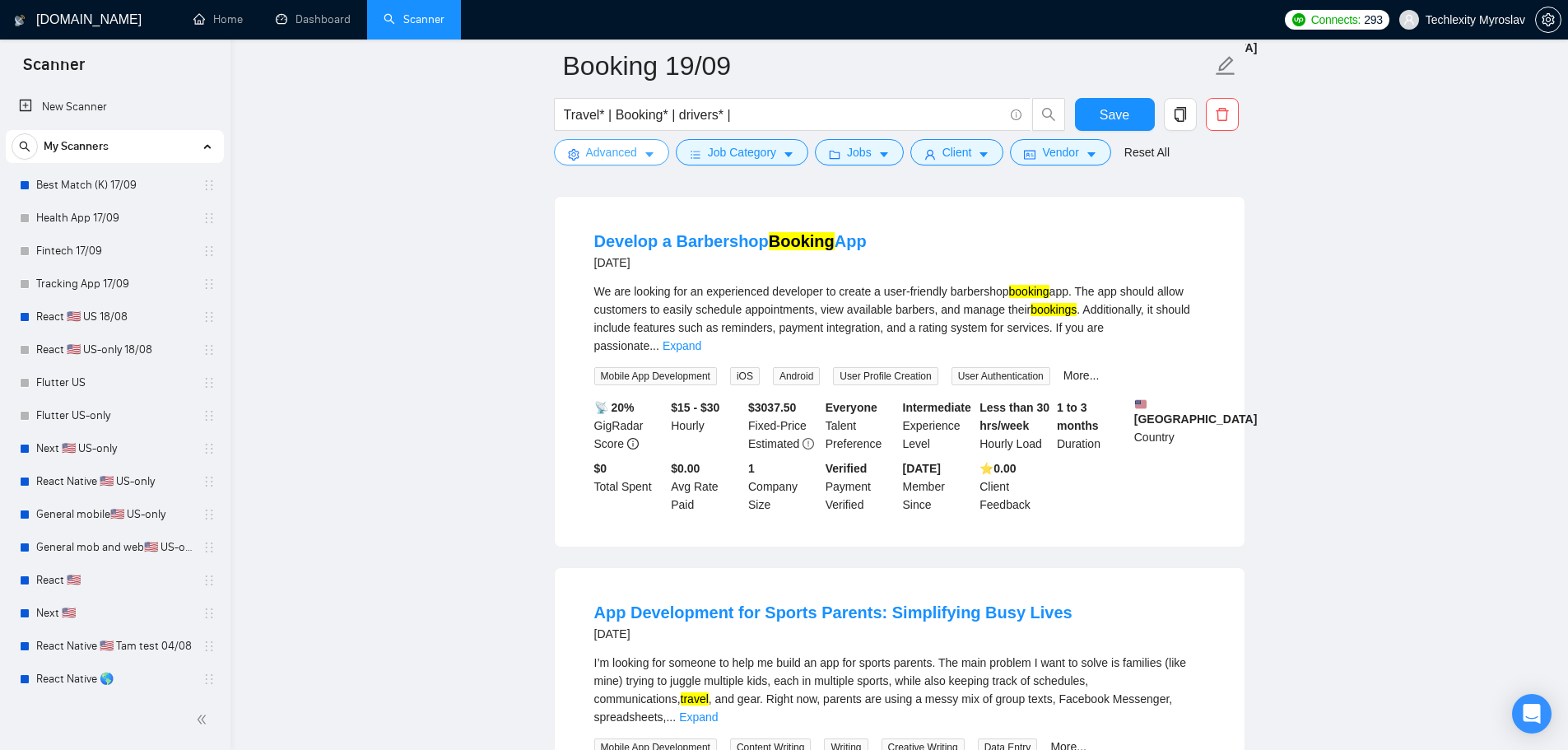
scroll to position [1812, 0]
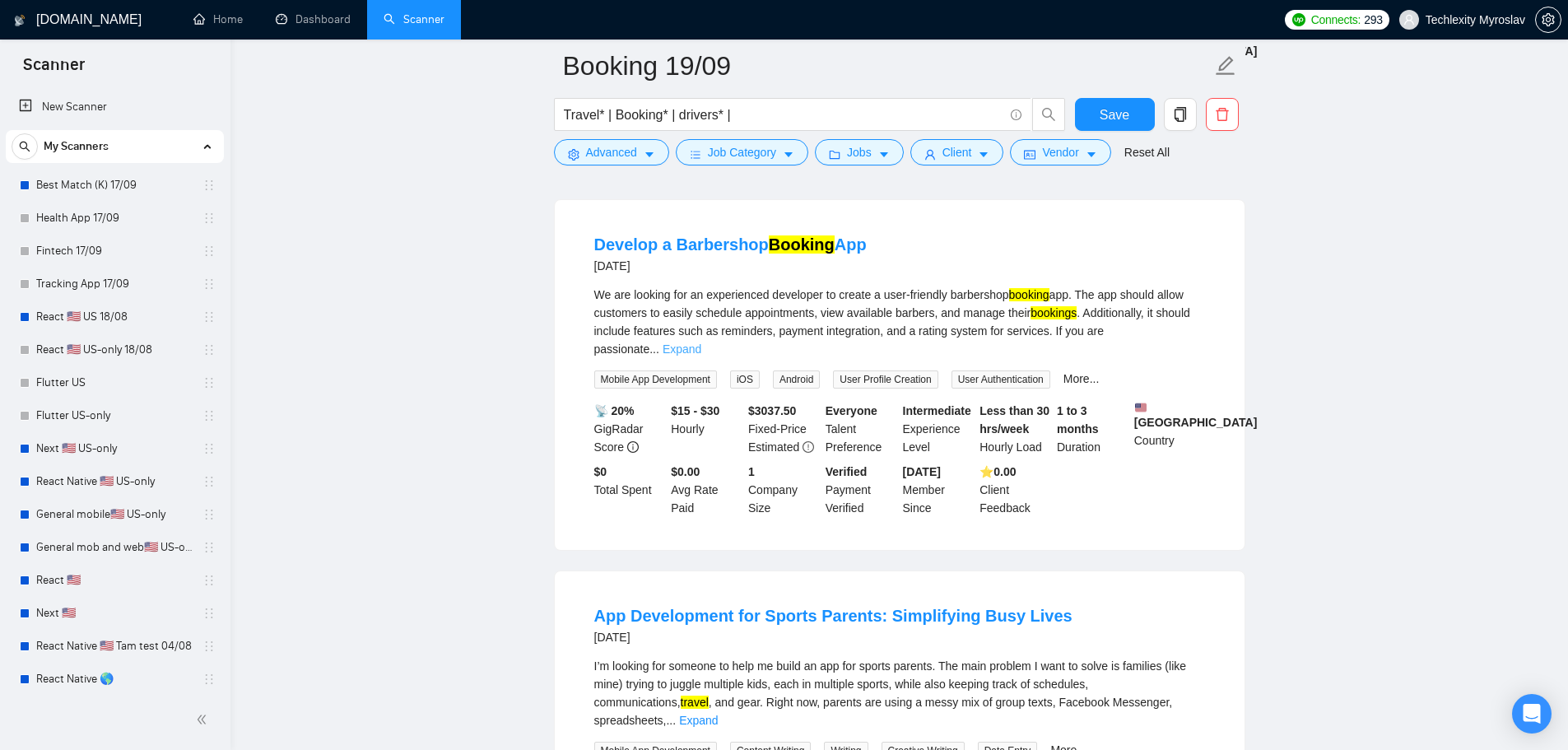
click at [701, 342] on link "Expand" at bounding box center [682, 349] width 39 height 14
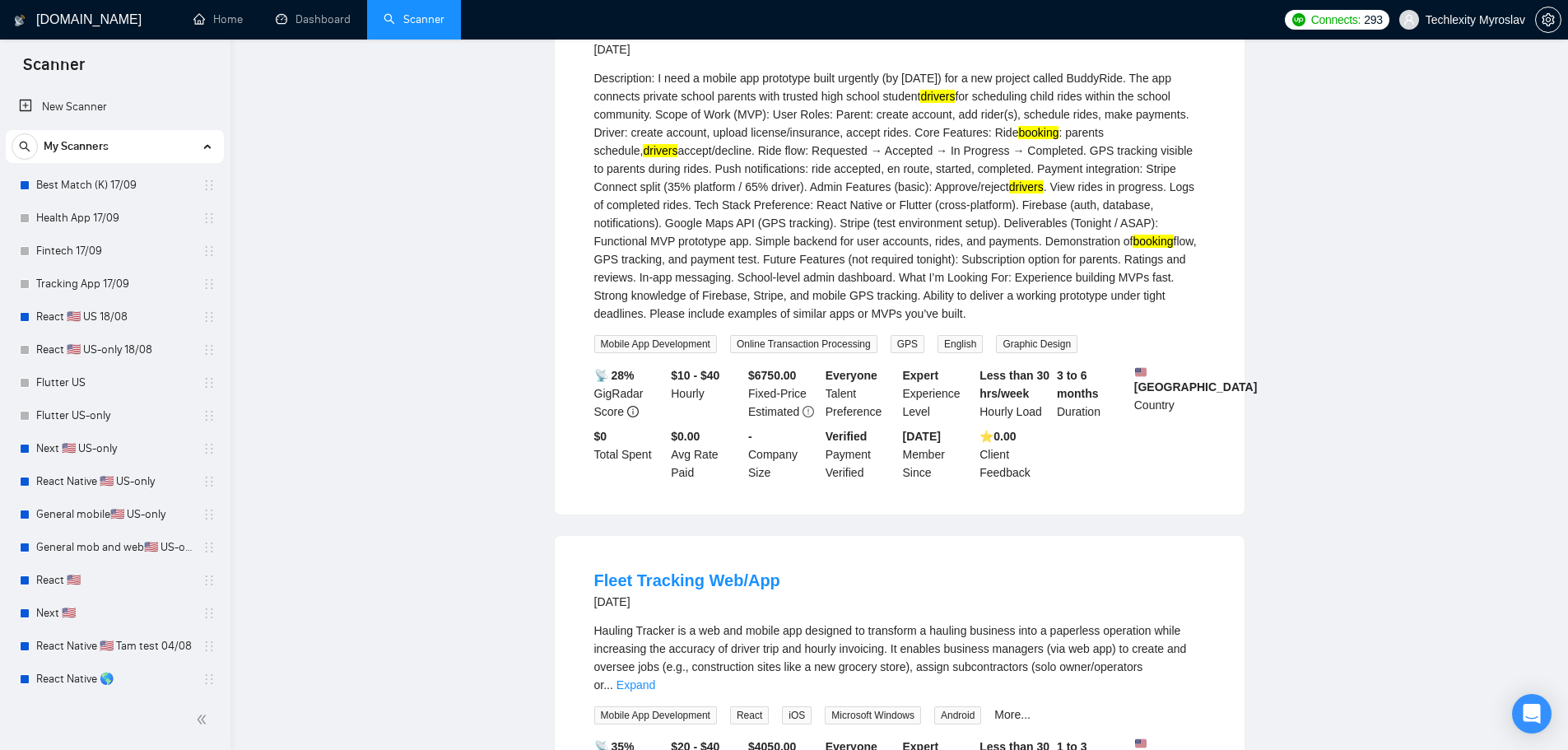
scroll to position [0, 0]
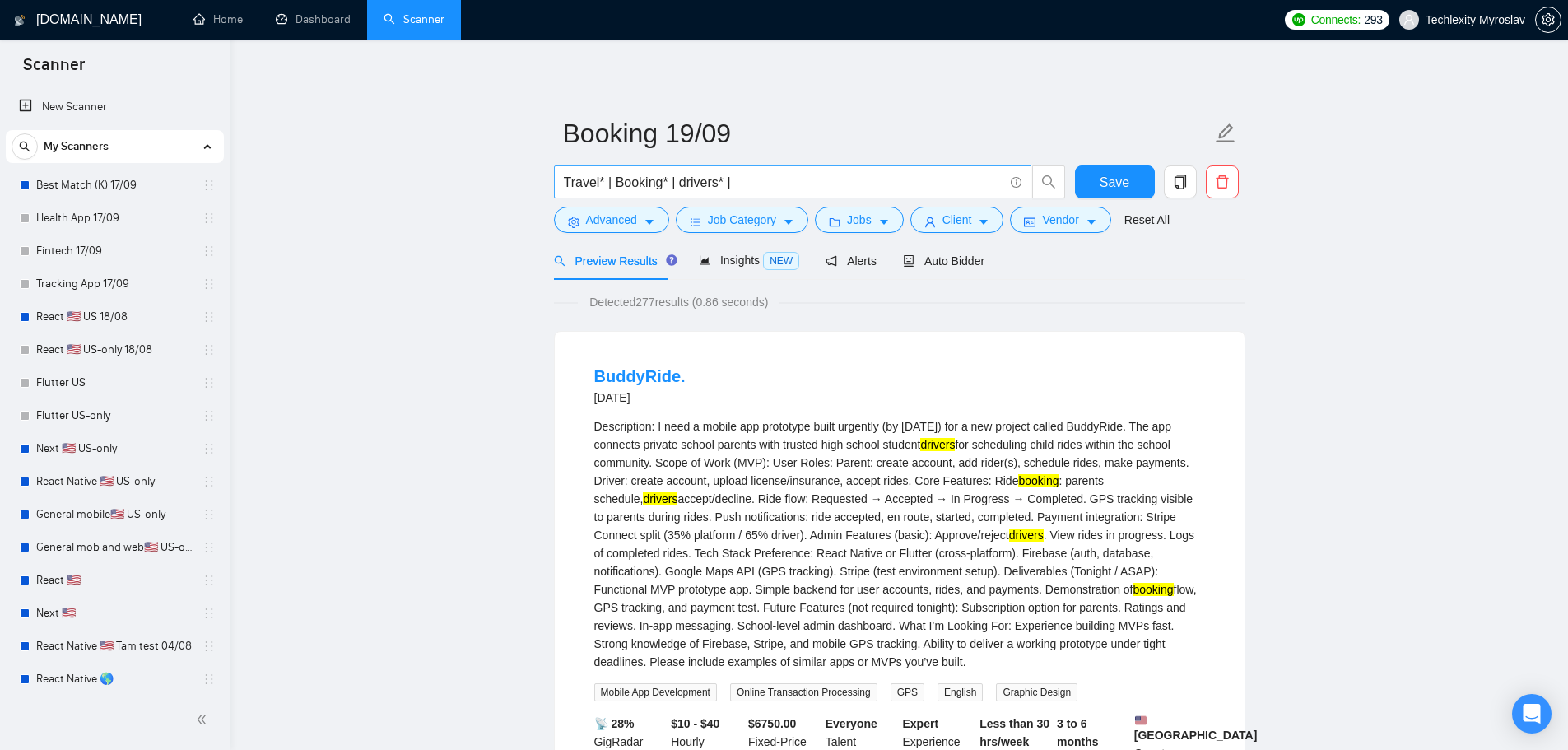
click at [630, 181] on input "Travel* | Booking* | drivers* |" at bounding box center [783, 182] width 440 height 21
paste input "transportation"
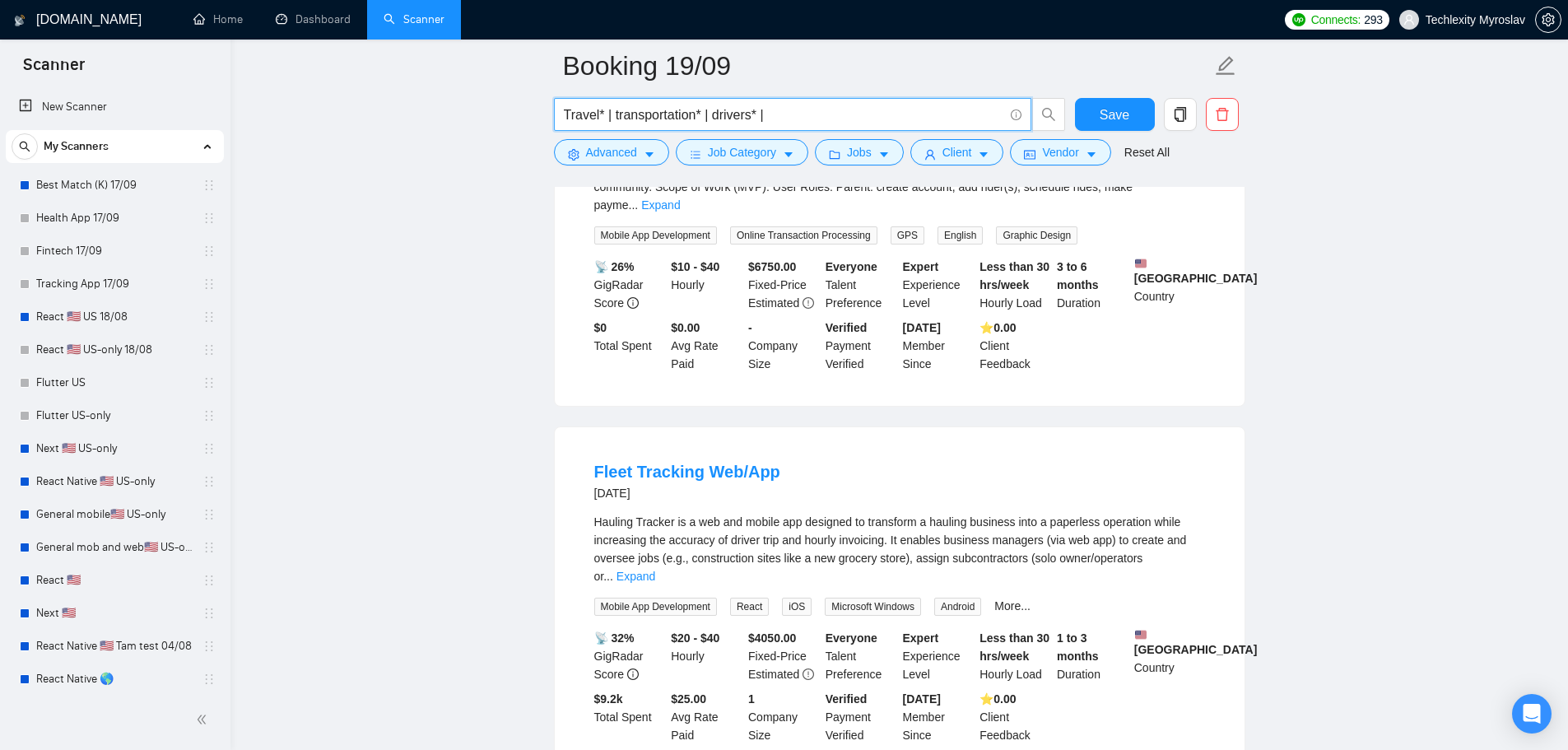
scroll to position [329, 0]
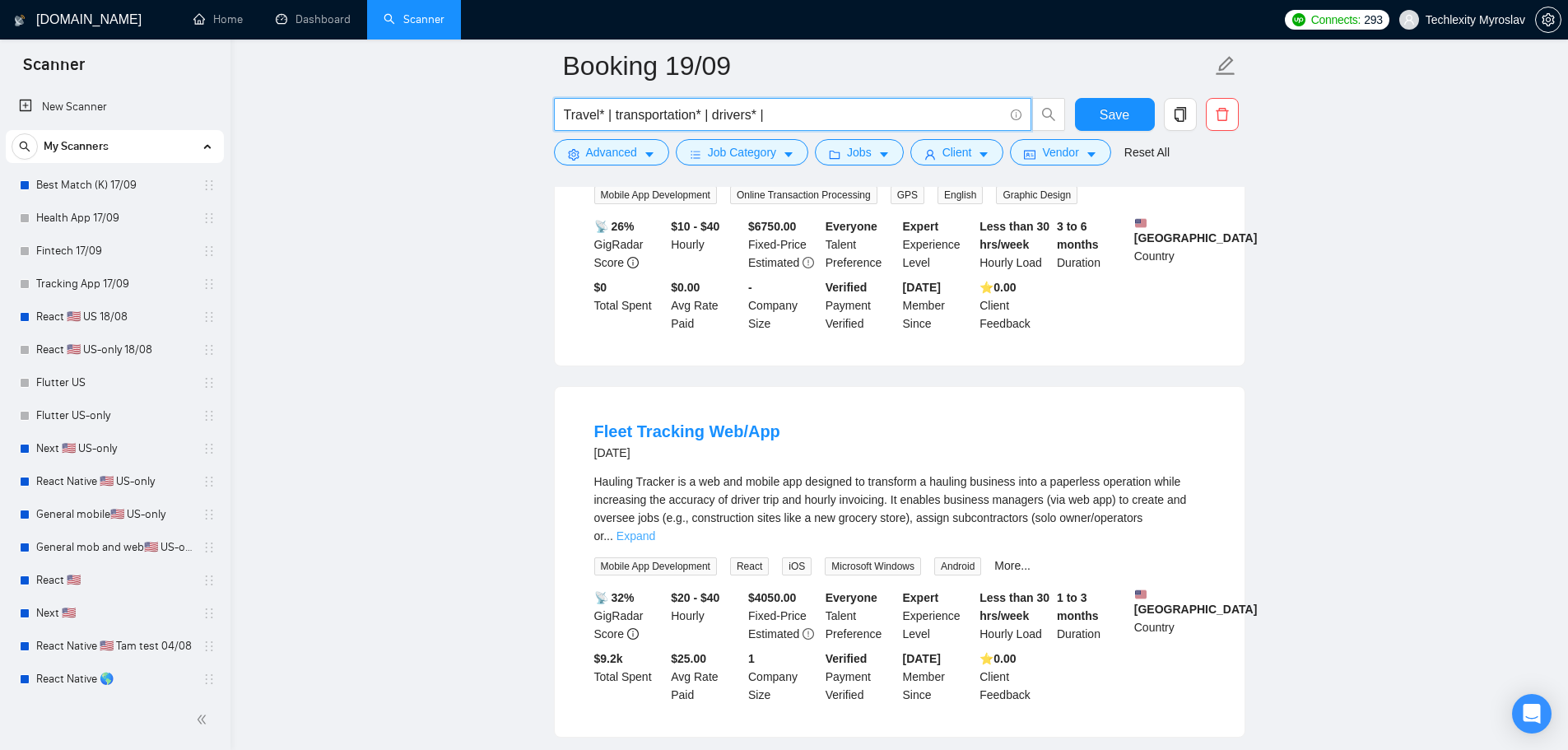
click at [655, 530] on link "Expand" at bounding box center [635, 536] width 39 height 14
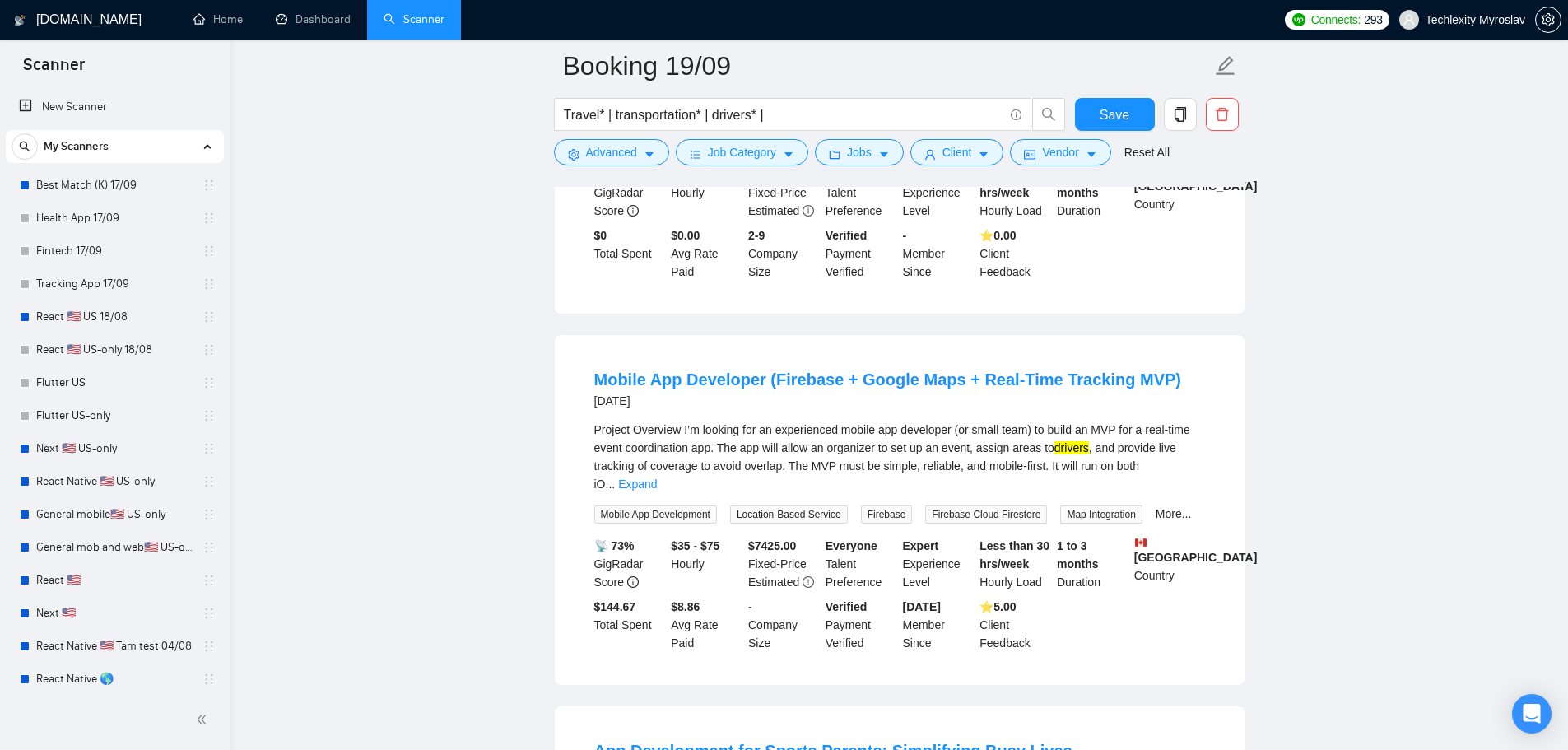
scroll to position [1482, 0]
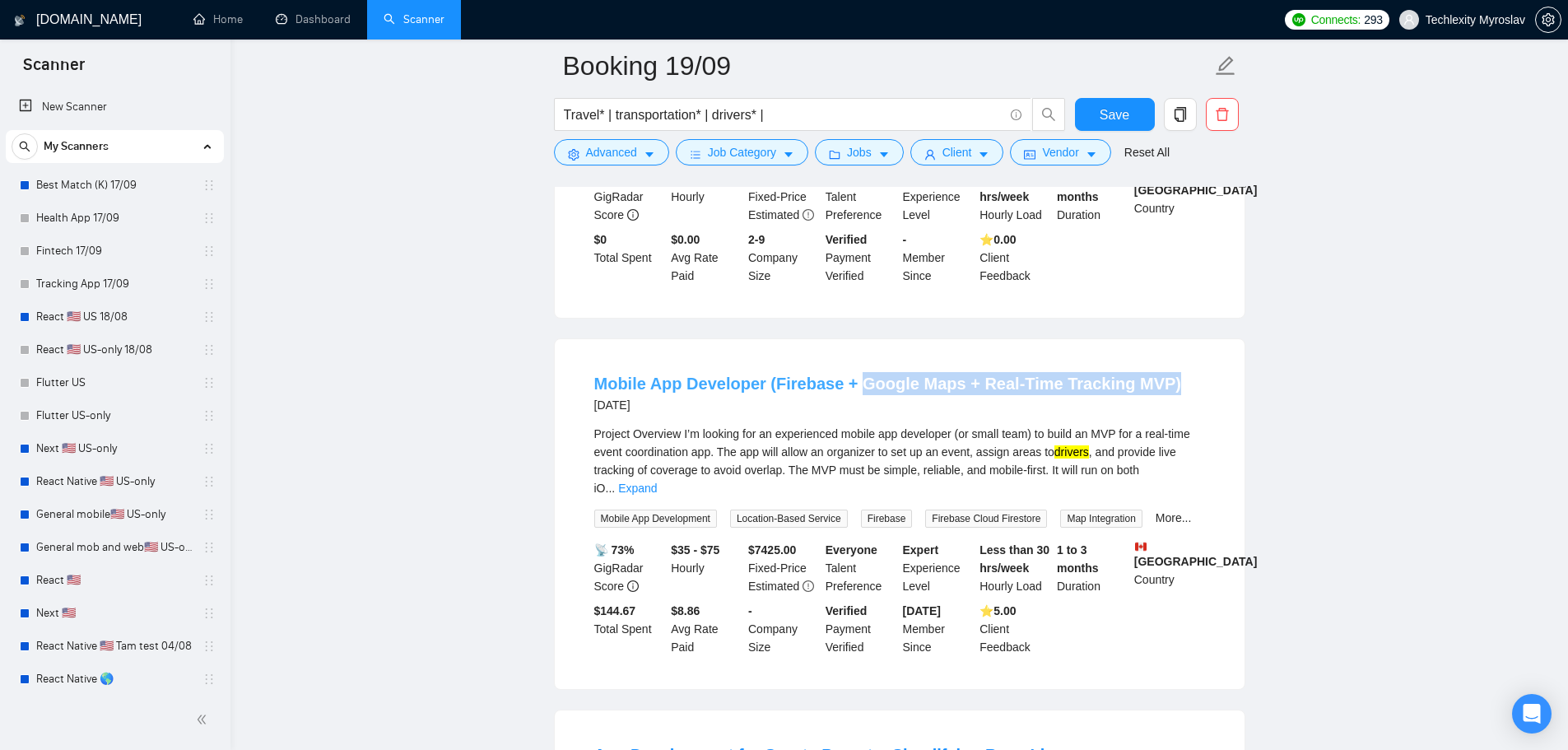
drag, startPoint x: 1173, startPoint y: 348, endPoint x: 859, endPoint y: 352, distance: 314.0
click at [859, 372] on div "Mobile App Developer (Firebase + Google Maps + Real-Time Tracking MVP) 12 days …" at bounding box center [900, 393] width 611 height 42
copy link "Google Maps + Real-Time Tracking MVP)"
click at [835, 108] on input "Travel* | transportation* | drivers* |" at bounding box center [783, 115] width 440 height 21
paste input "Google Maps + Real-Time Tracking MVP)"
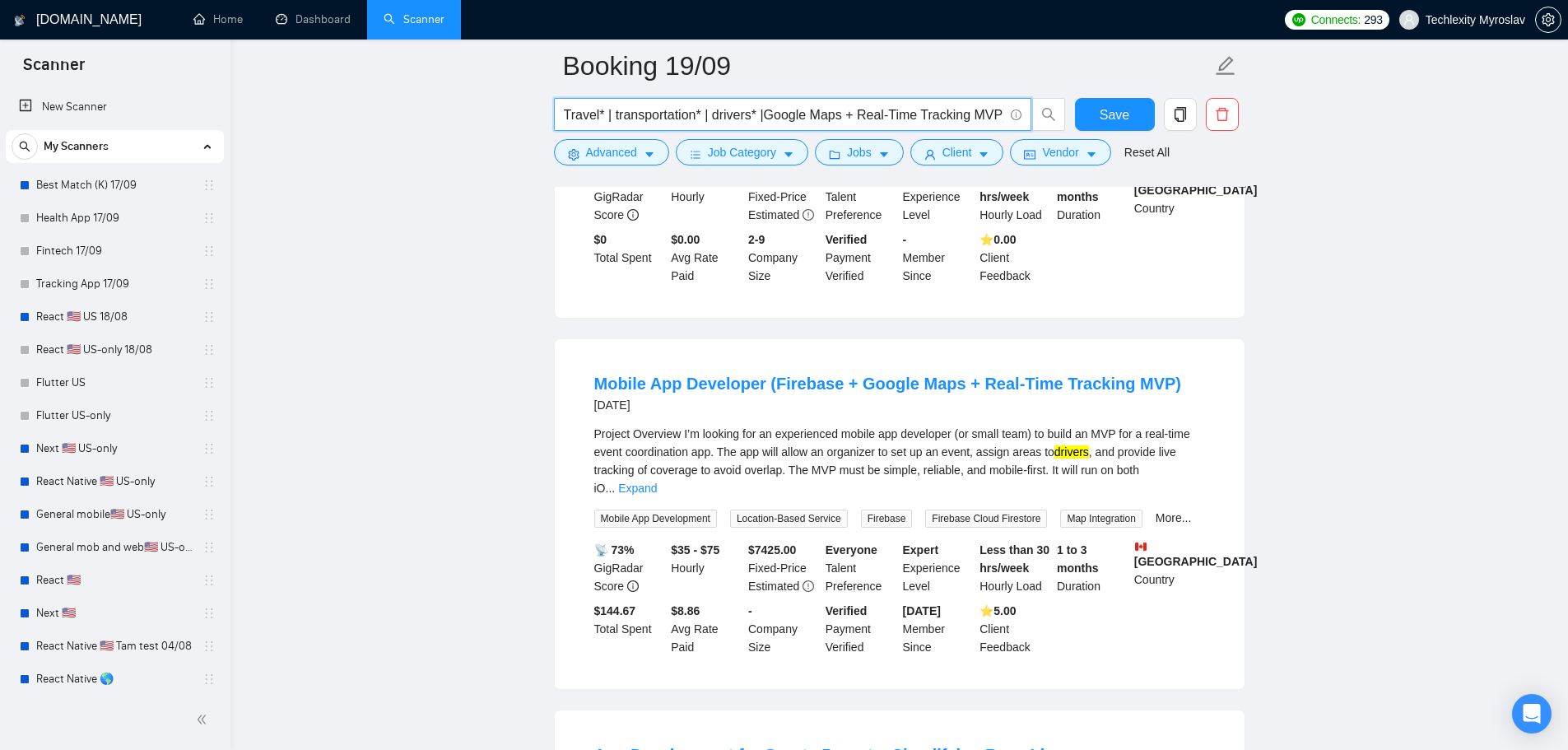
click at [764, 117] on input "Travel* | transportation* | drivers* |Google Maps + Real-Time Tracking MVP)" at bounding box center [783, 115] width 440 height 21
drag, startPoint x: 845, startPoint y: 116, endPoint x: 1043, endPoint y: 116, distance: 198.0
click at [1043, 116] on span "Travel* | transportation* | drivers* | Google Maps + Real-Time Tracking MVP)" at bounding box center [809, 114] width 512 height 33
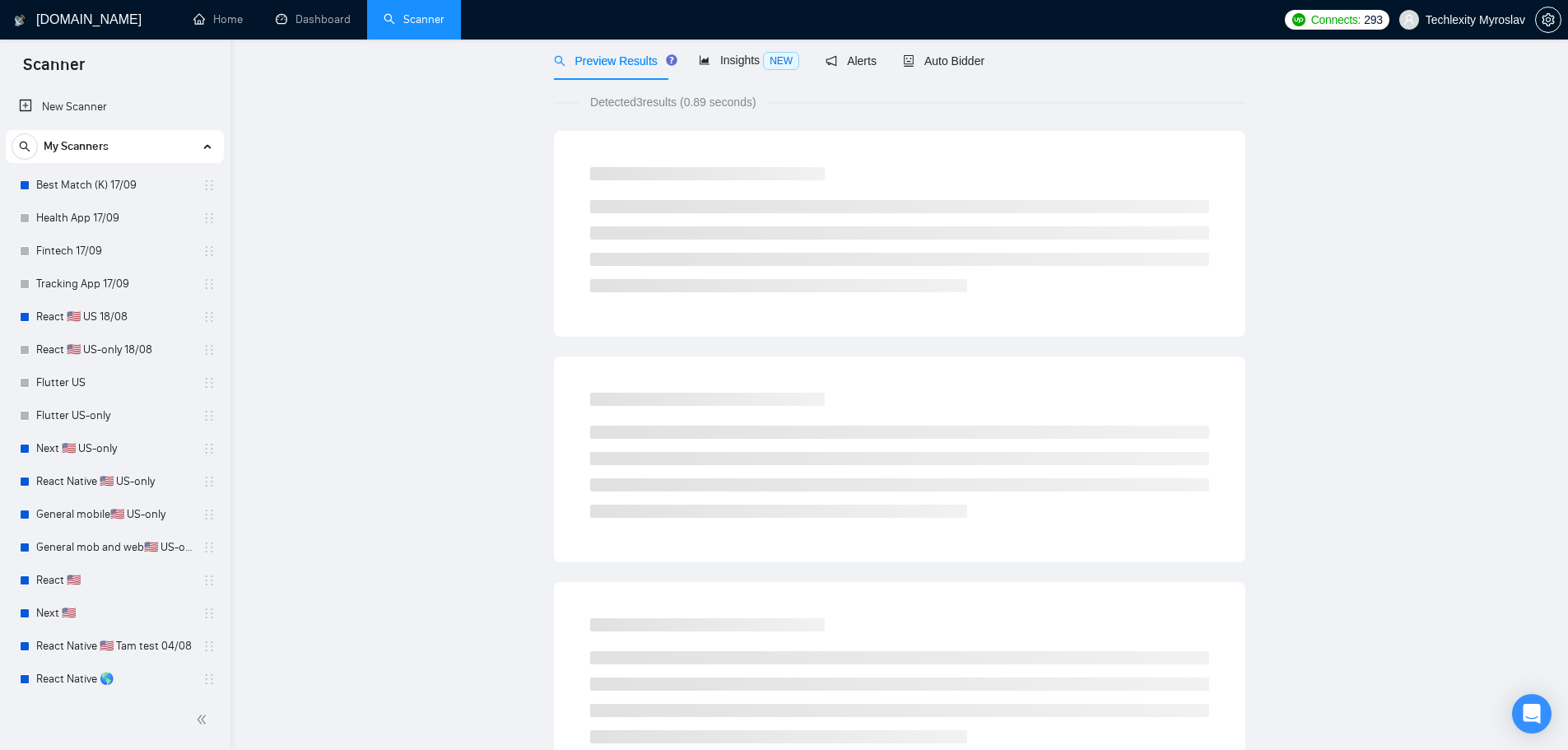
scroll to position [0, 0]
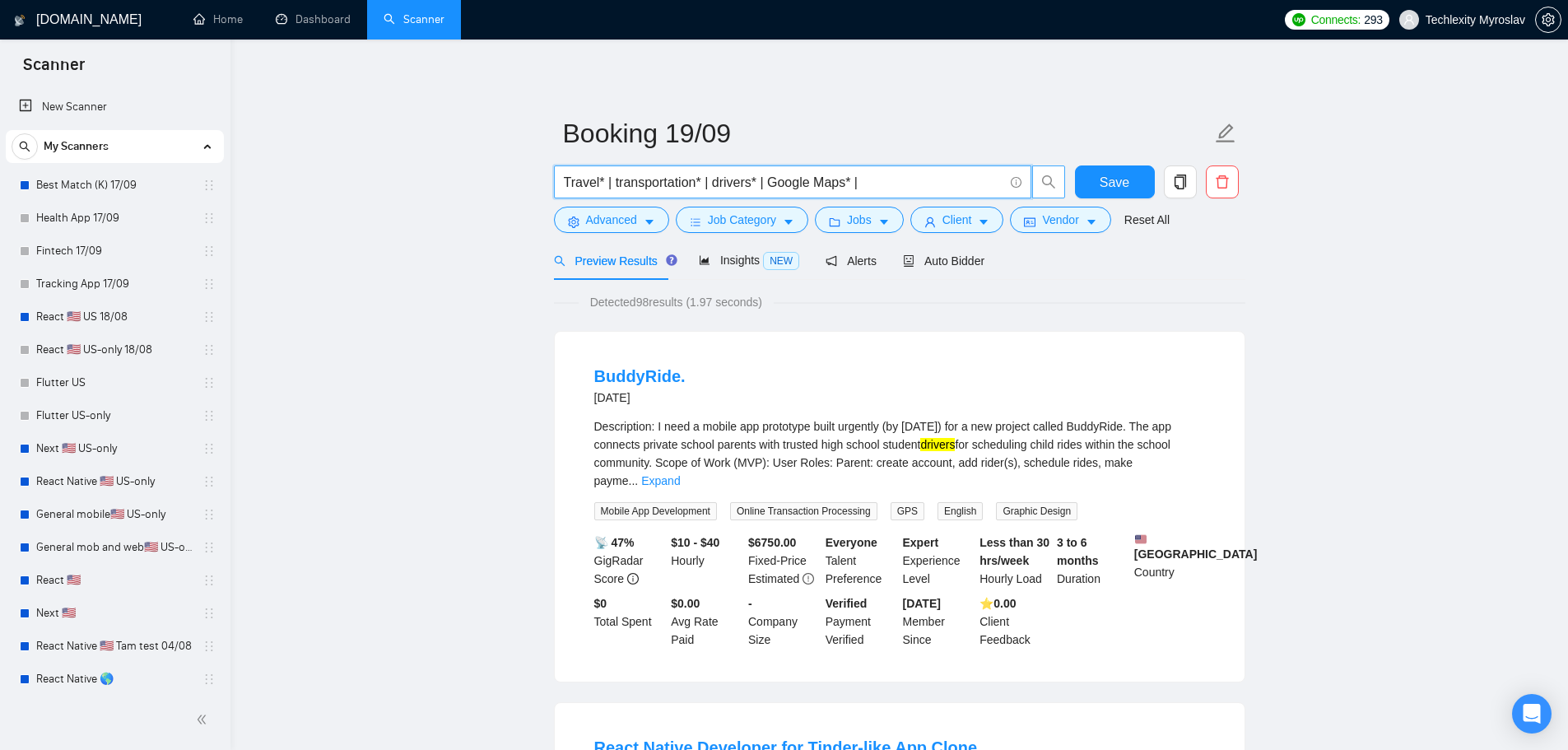
drag, startPoint x: 860, startPoint y: 184, endPoint x: 765, endPoint y: 182, distance: 95.0
click at [765, 182] on input "Travel* | transportation* | drivers* | Google Maps* |" at bounding box center [783, 182] width 440 height 21
paste input "Google Maps* |"
type input "Travel* | transportation* | drivers* | Google Maps*"
click at [1099, 181] on button "Save" at bounding box center [1115, 182] width 79 height 33
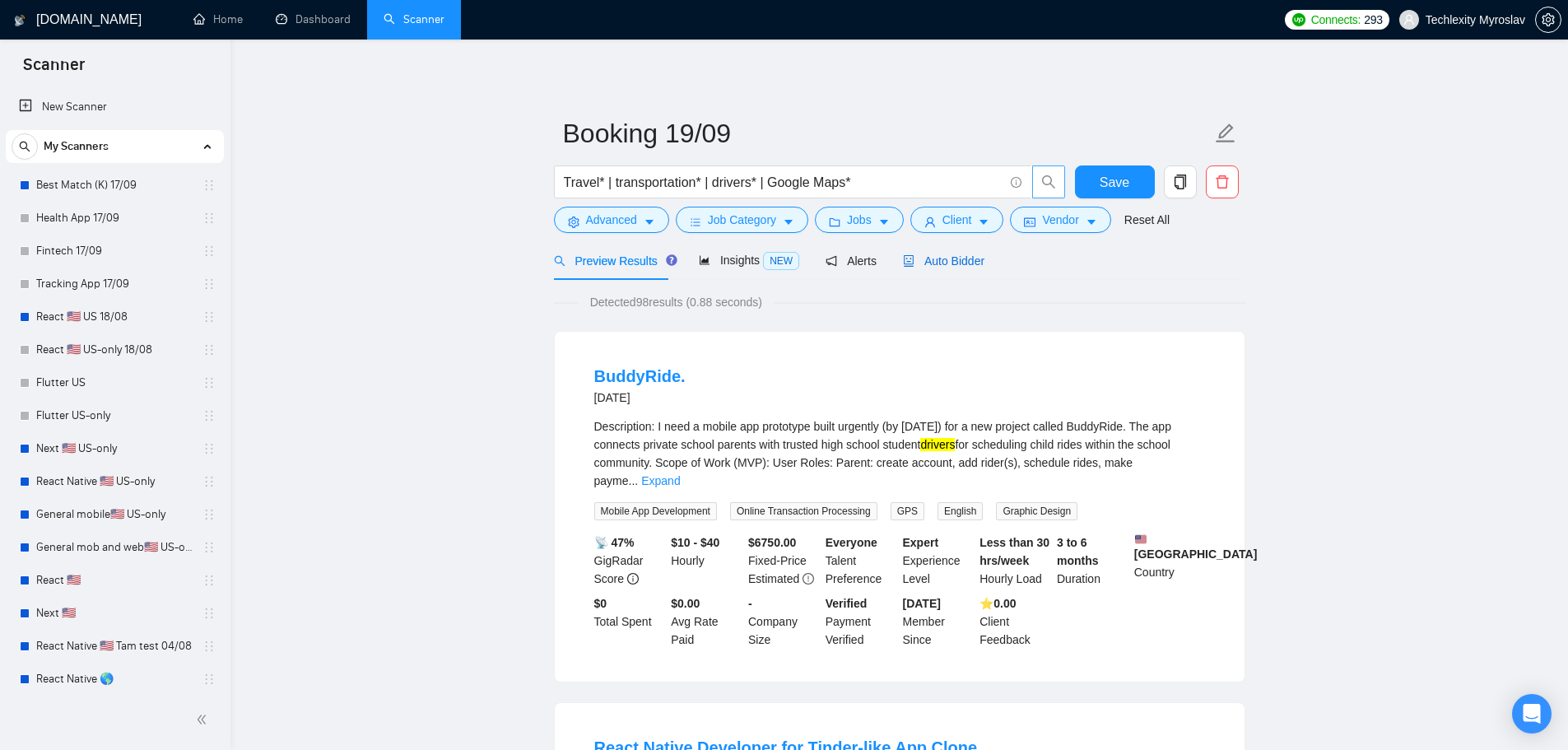
click at [937, 260] on span "Auto Bidder" at bounding box center [944, 261] width 81 height 14
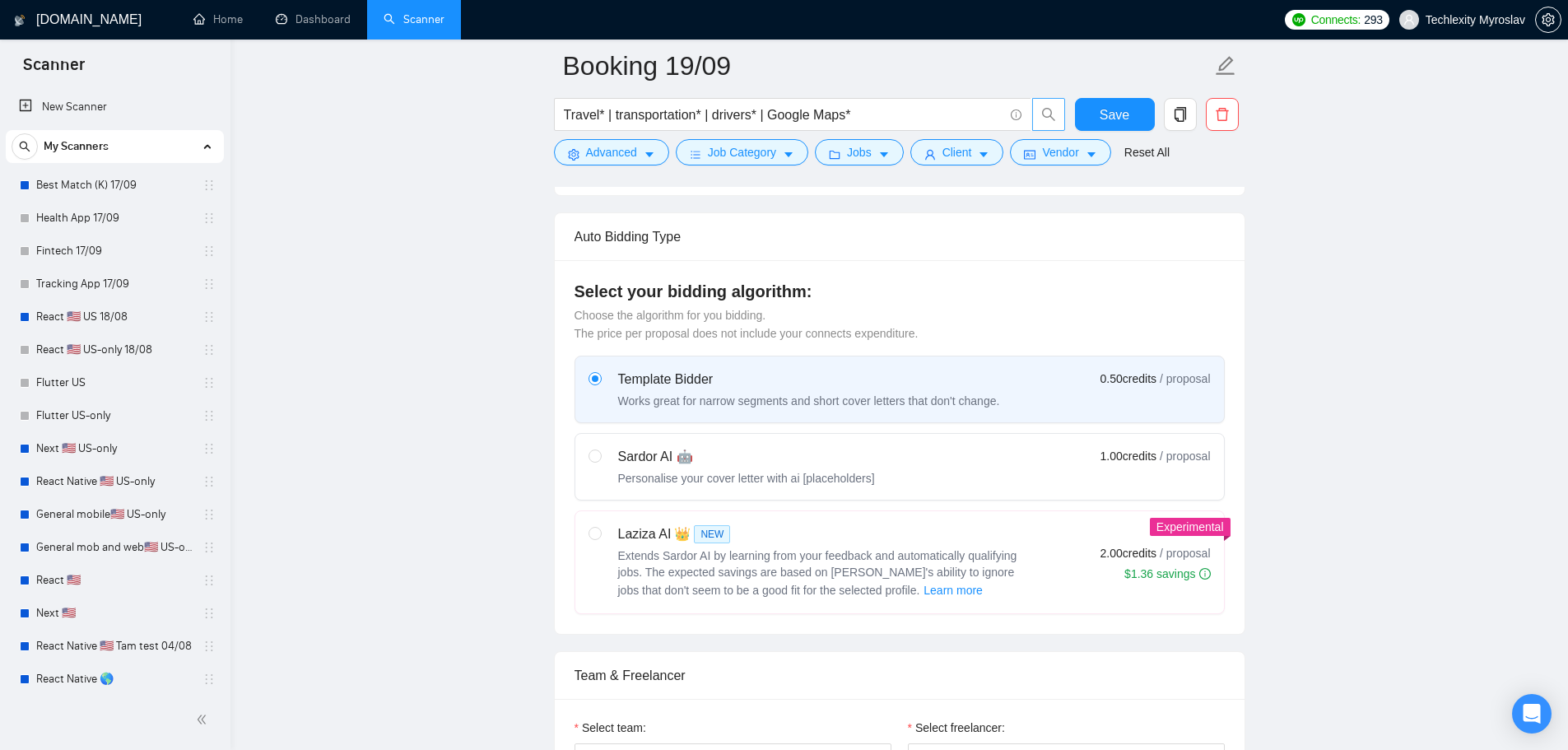
scroll to position [577, 0]
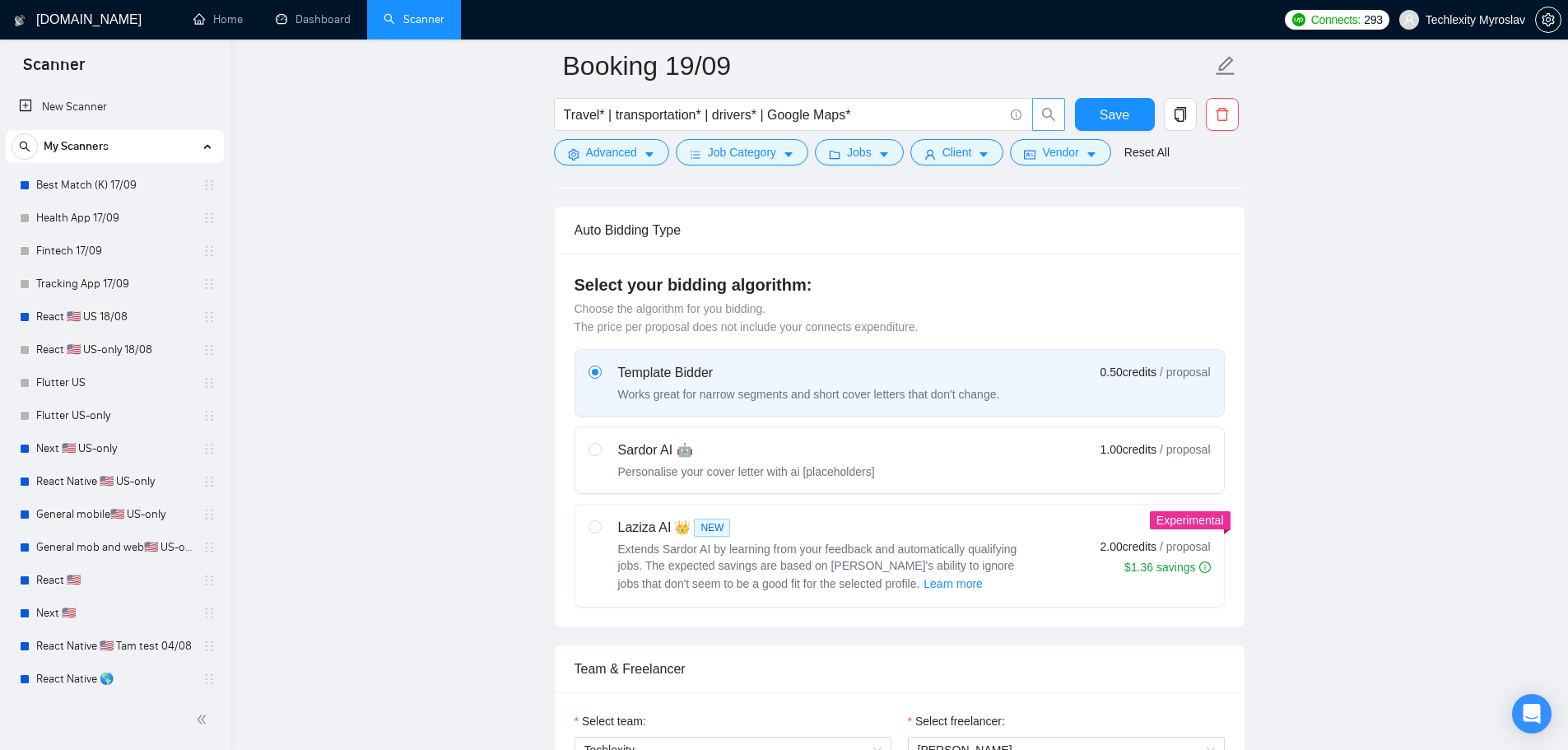
click at [980, 459] on div "Sardor AI 🤖 Personalise your cover letter with ai [placeholders] 1.00 credits /…" at bounding box center [900, 460] width 622 height 40
click at [600, 455] on input "radio" at bounding box center [594, 448] width 12 height 12
radio input "true"
radio input "false"
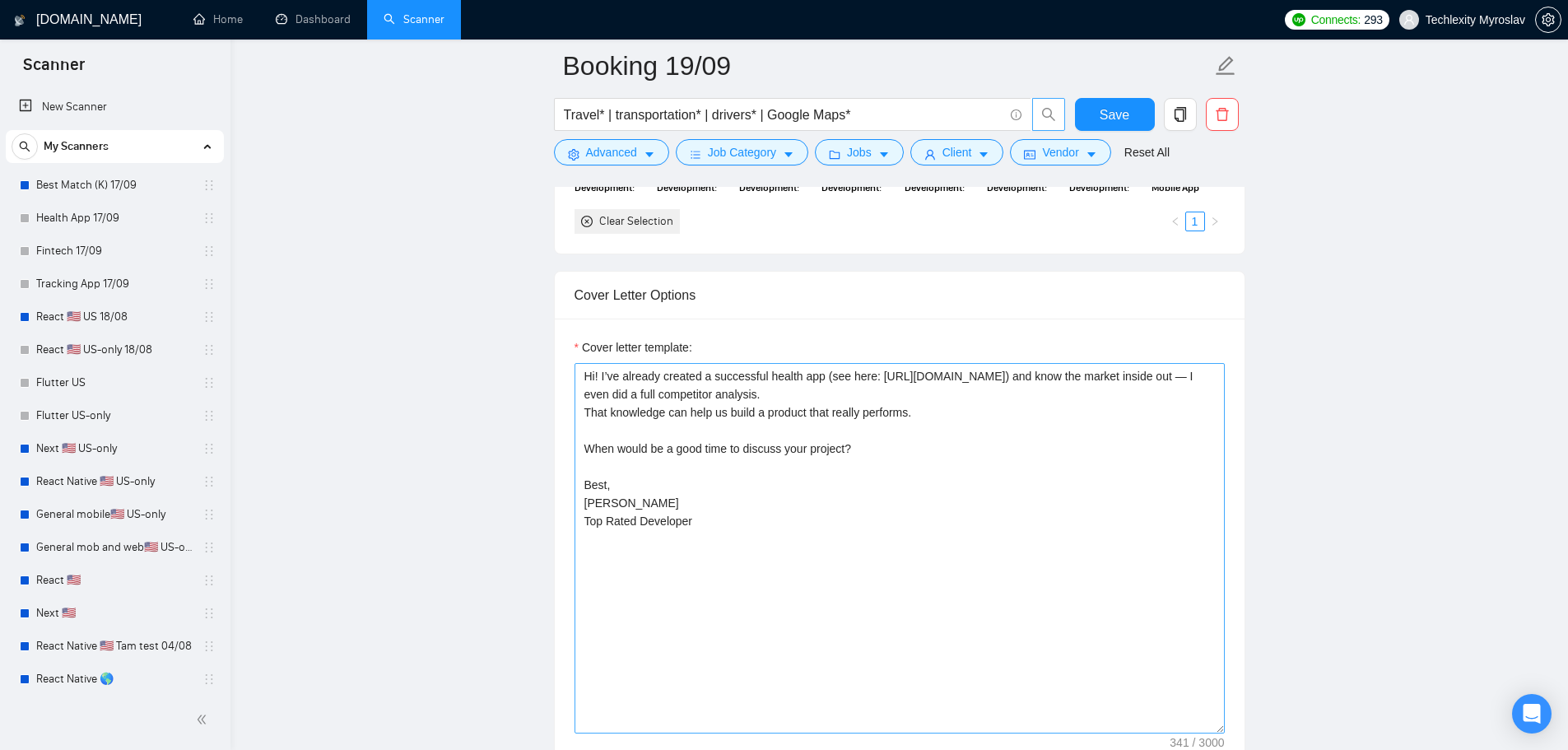
scroll to position [1976, 0]
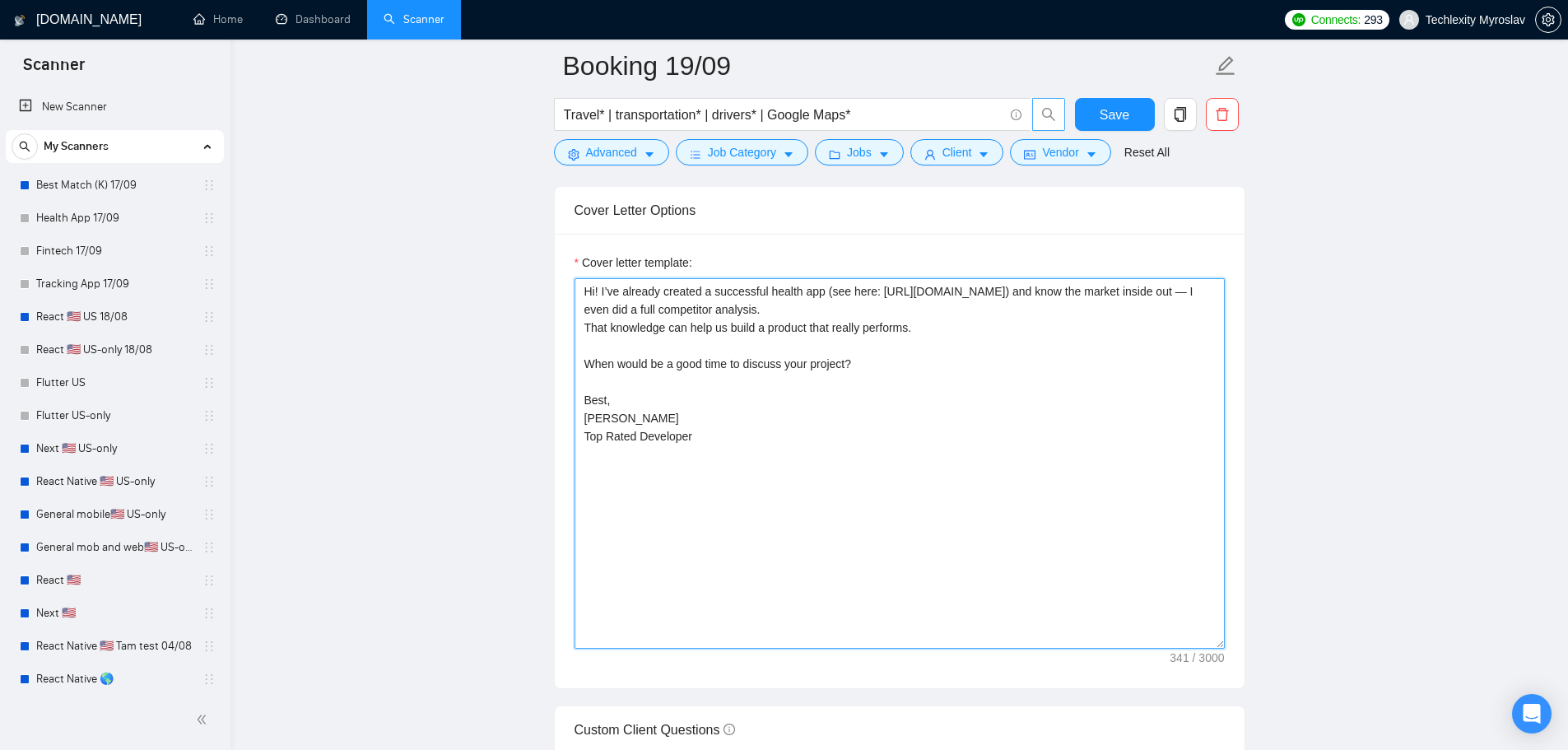
click at [687, 527] on textarea "Hi! I’ve already created a successful health app (see here: [URL][DOMAIN_NAME])…" at bounding box center [900, 464] width 650 height 370
drag, startPoint x: 784, startPoint y: 478, endPoint x: 568, endPoint y: 395, distance: 231.4
click at [570, 396] on div "Cover letter template: Hi! I’ve already created a successful health app (see he…" at bounding box center [900, 461] width 690 height 455
paste textarea "built a successful booking platform (see here: https://www.preevo.co.uk/ and ht…"
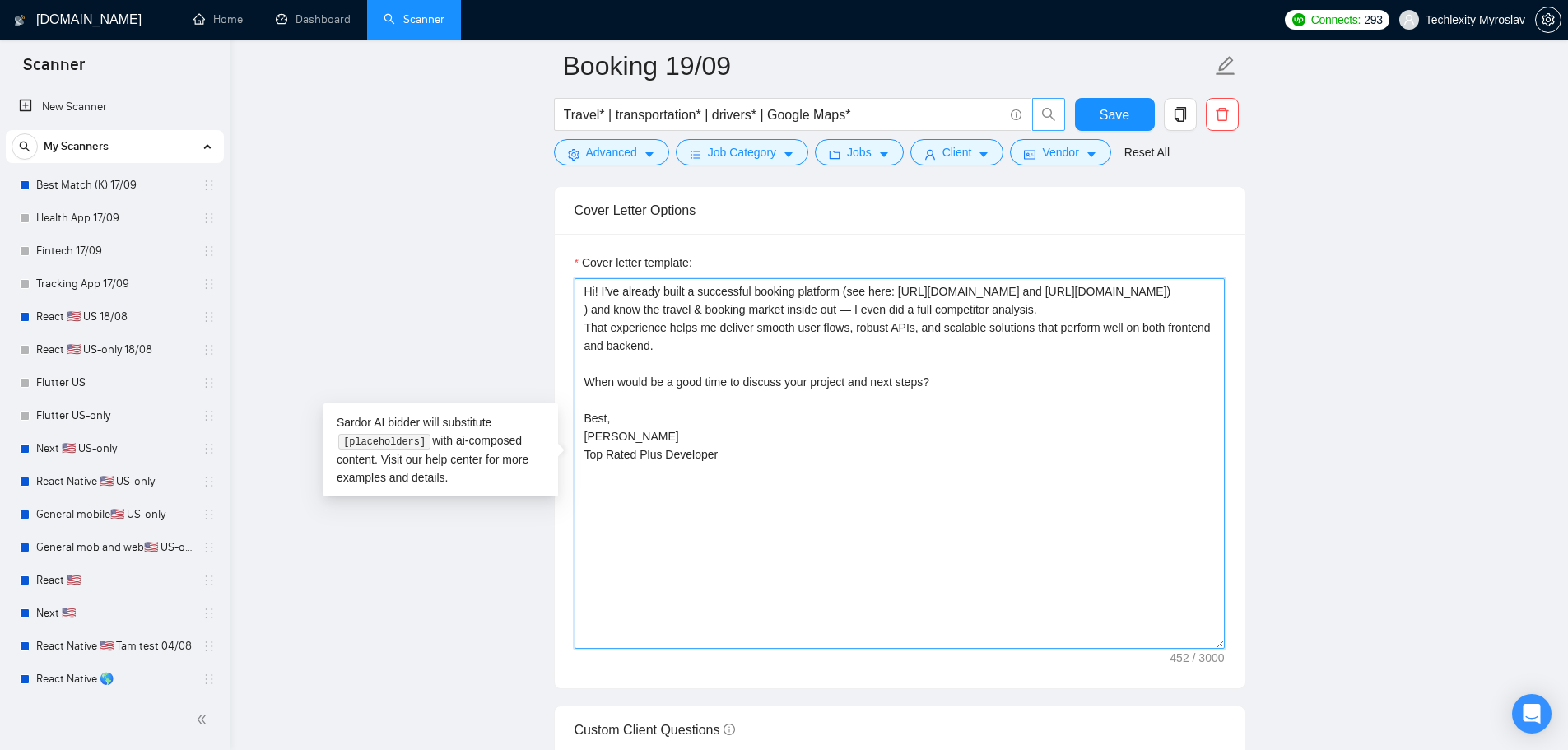
click at [589, 309] on textarea "Hi! I’ve already built a successful booking platform (see here: https://www.pre…" at bounding box center [900, 464] width 650 height 370
type textarea "Hi! I’ve already built a successful booking platform (see here: https://www.pre…"
click at [569, 116] on input "Travel* | transportation* | drivers* | Google Maps*" at bounding box center [783, 115] width 440 height 21
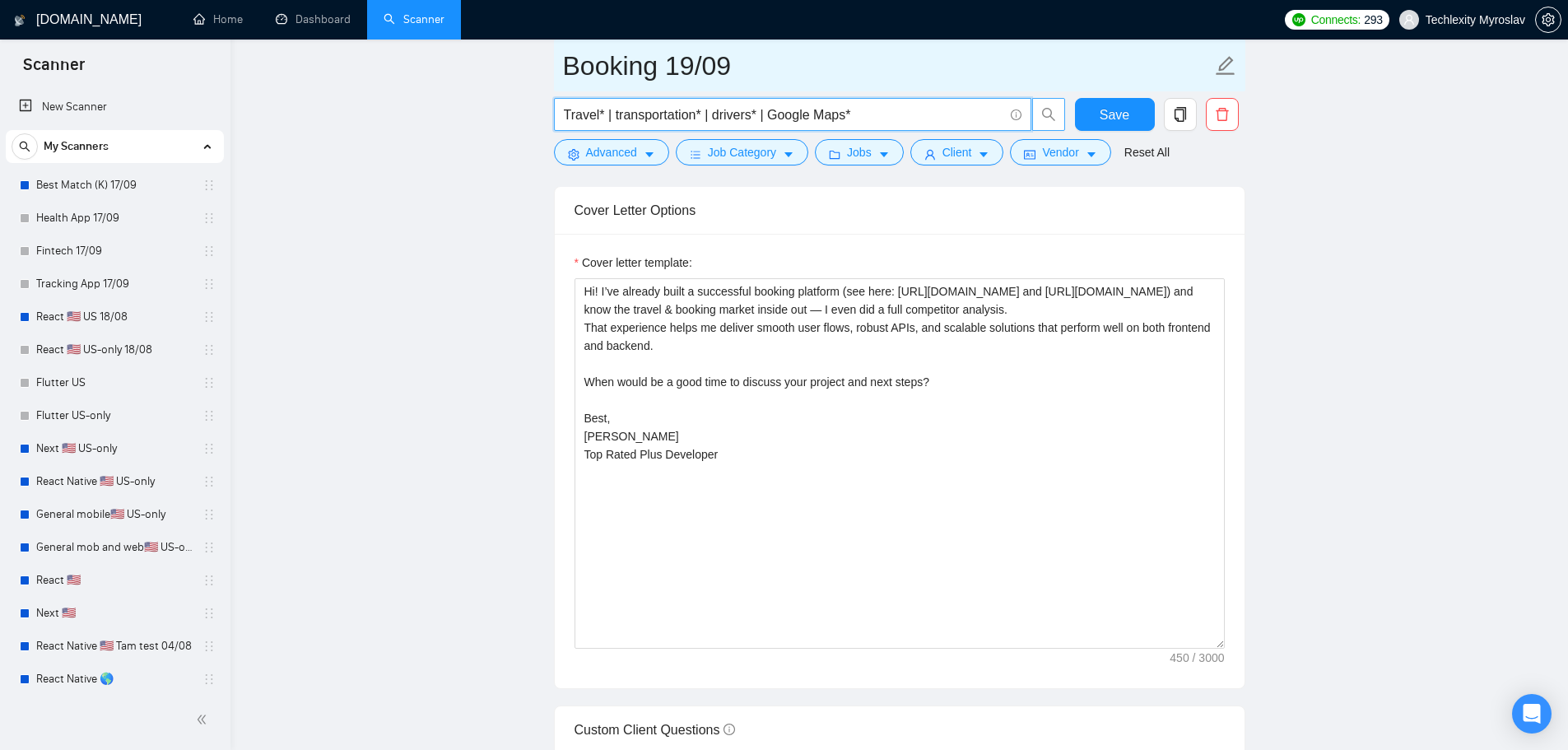
click at [608, 73] on input "Booking 19/09" at bounding box center [887, 66] width 649 height 42
paste input "Travel"
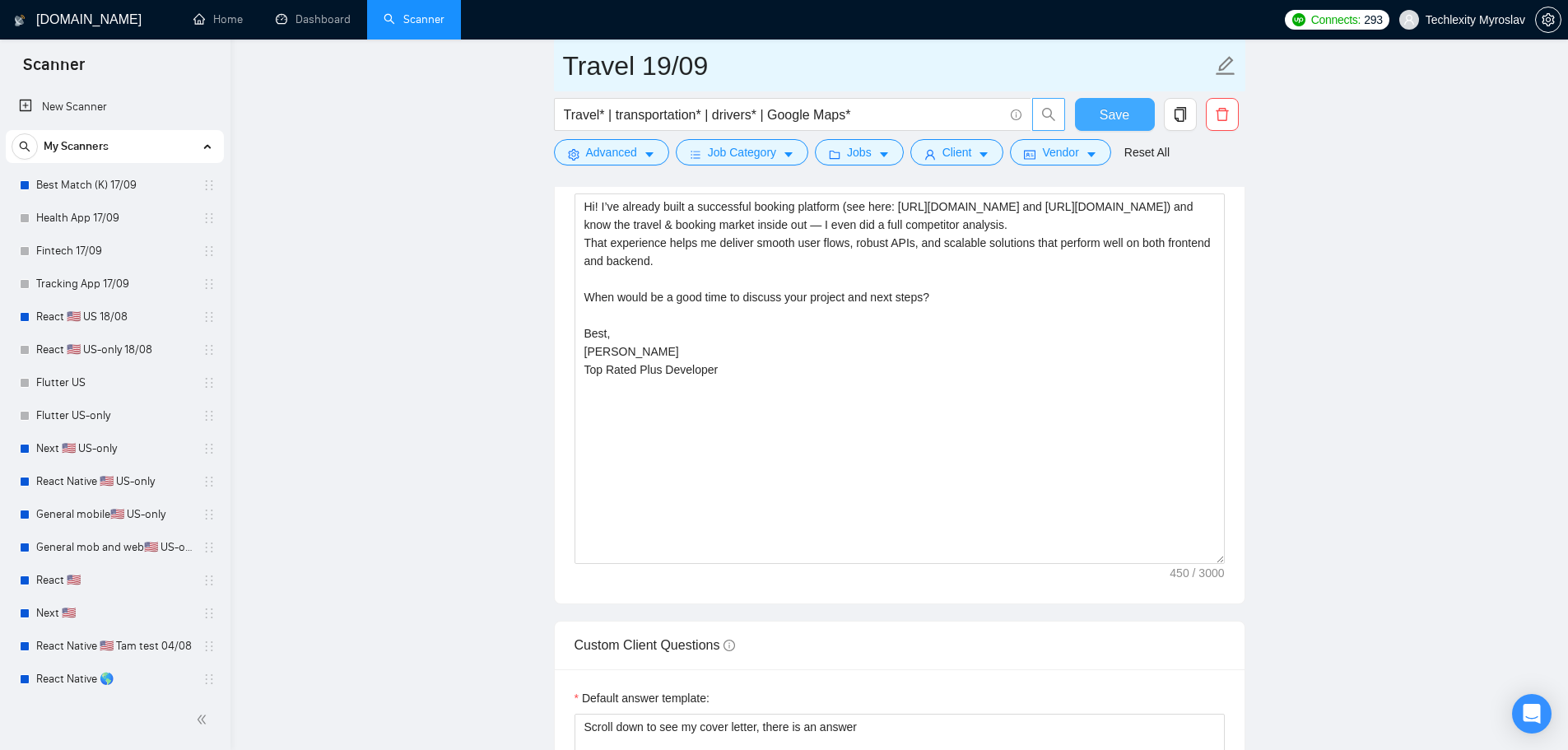
type input "Travel 19/09"
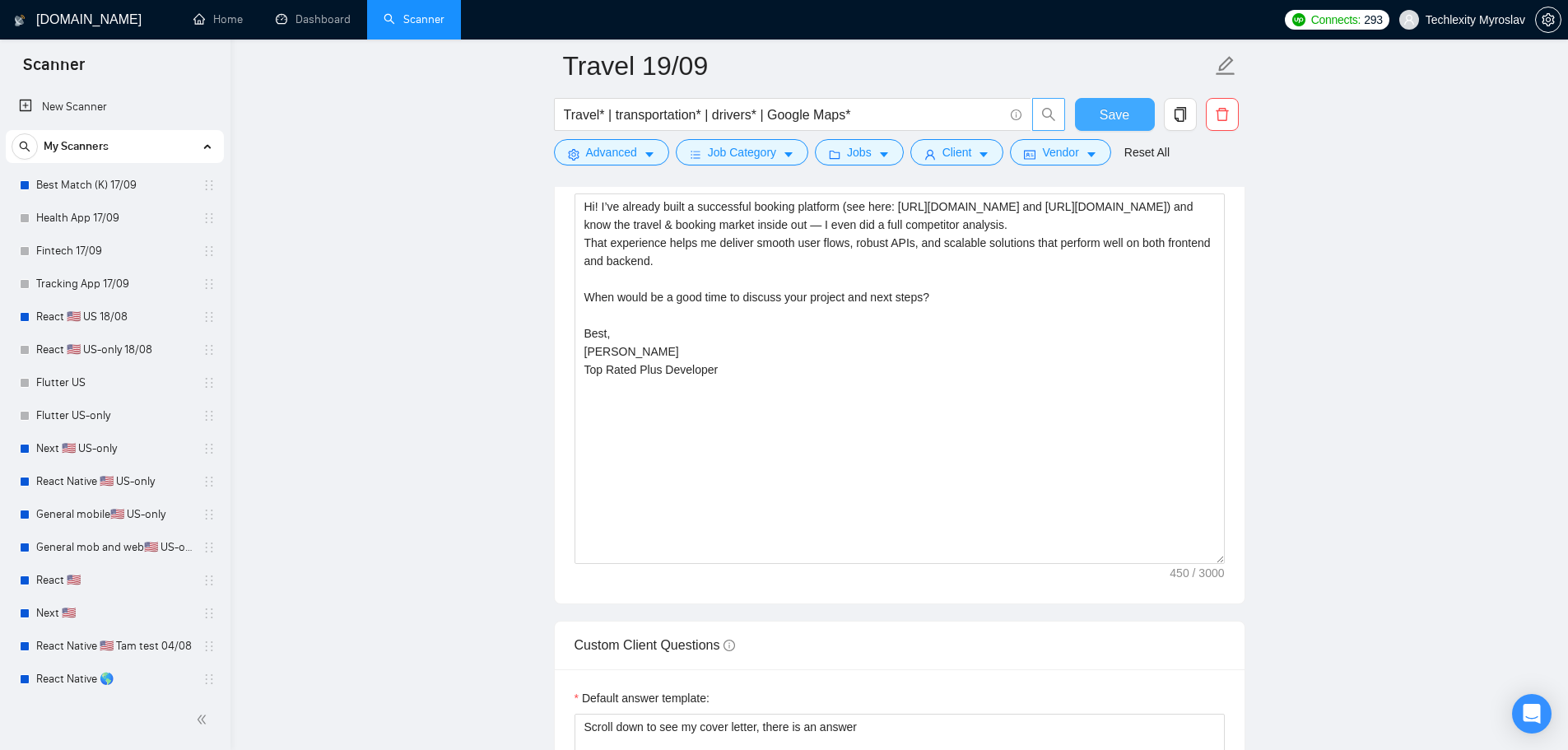
click at [1093, 110] on button "Save" at bounding box center [1115, 114] width 79 height 33
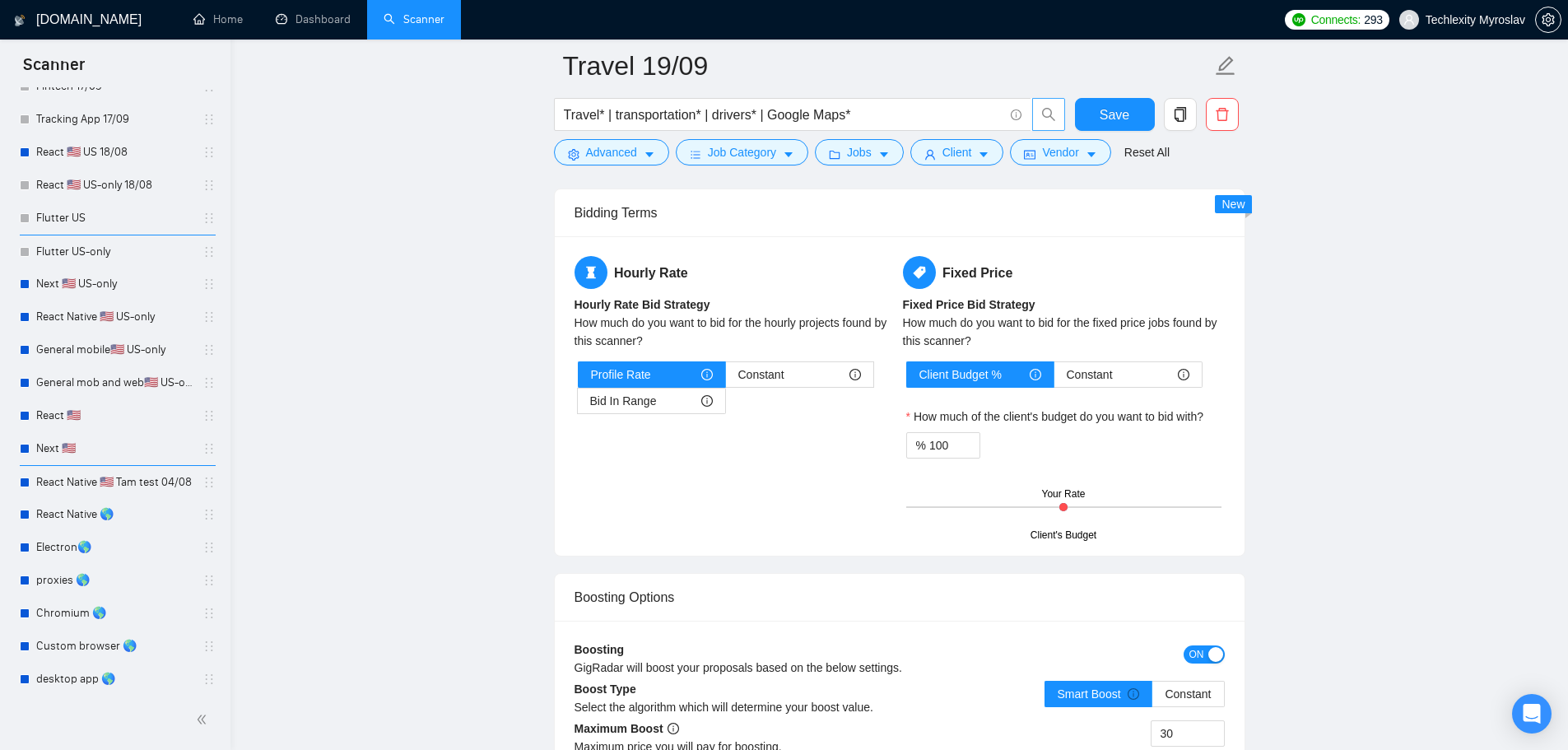
scroll to position [0, 0]
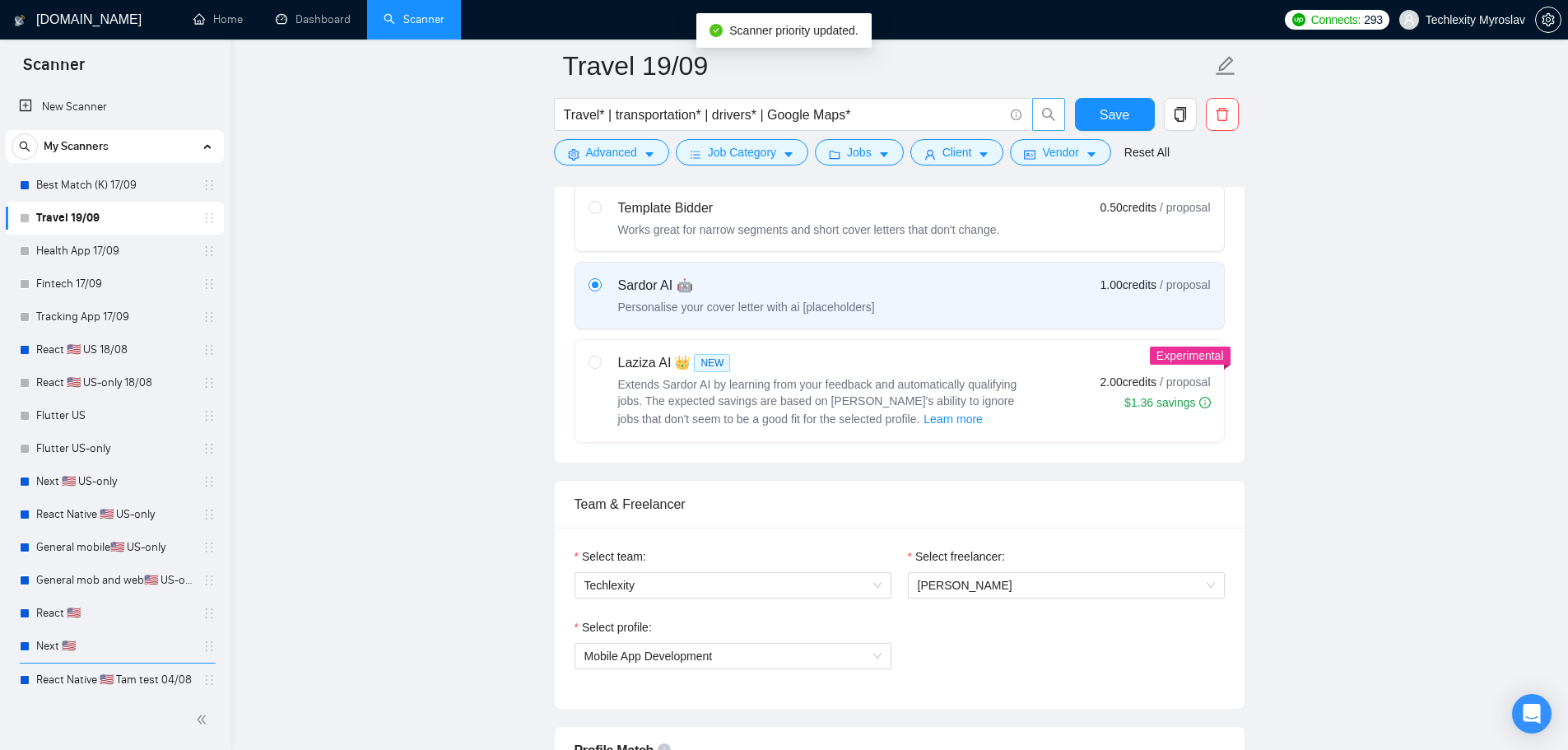
scroll to position [577, 0]
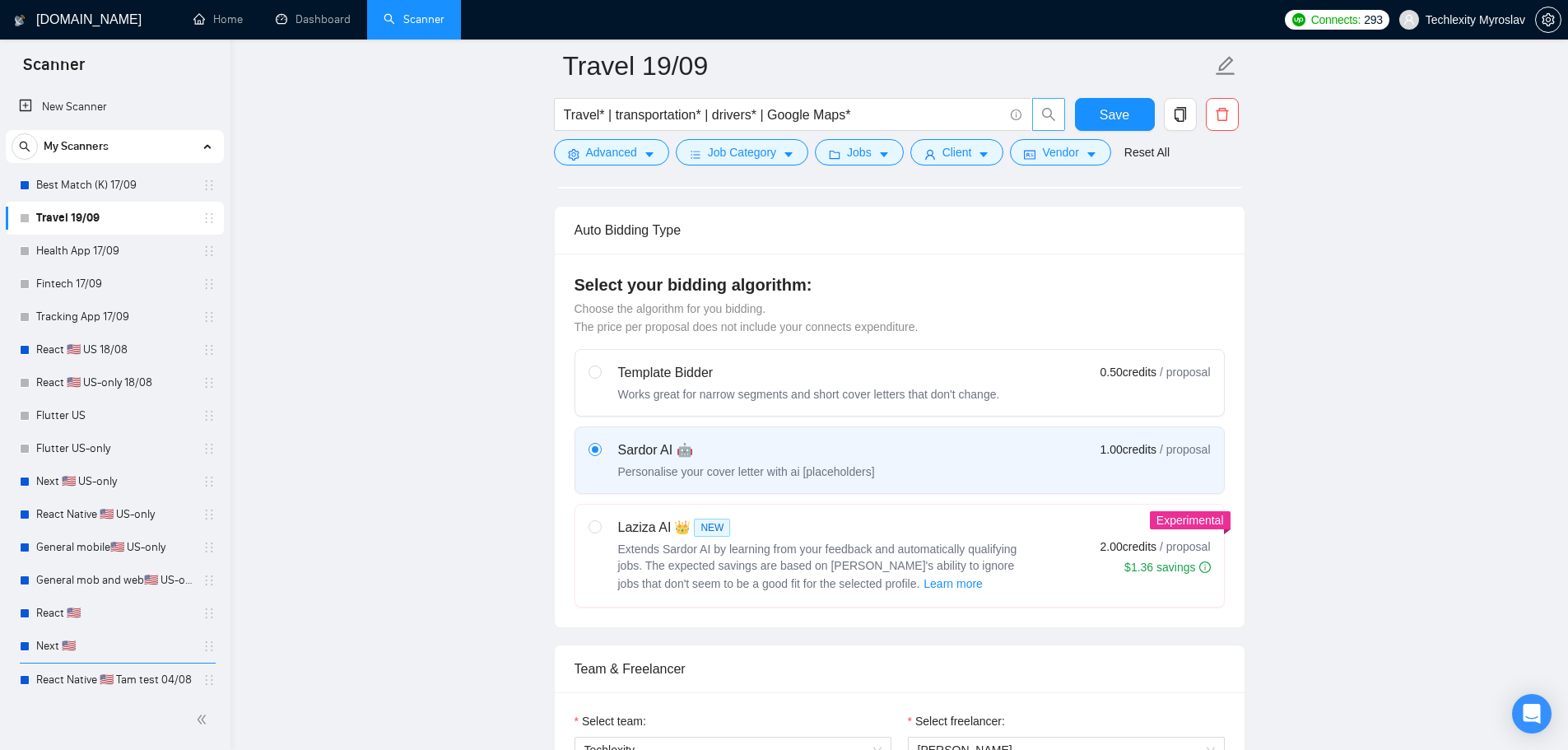
click at [1079, 385] on div "Template Bidder Works great for narrow segments and short cover letters that do…" at bounding box center [900, 383] width 622 height 40
click at [600, 377] on input "radio" at bounding box center [594, 371] width 12 height 12
radio input "true"
radio input "false"
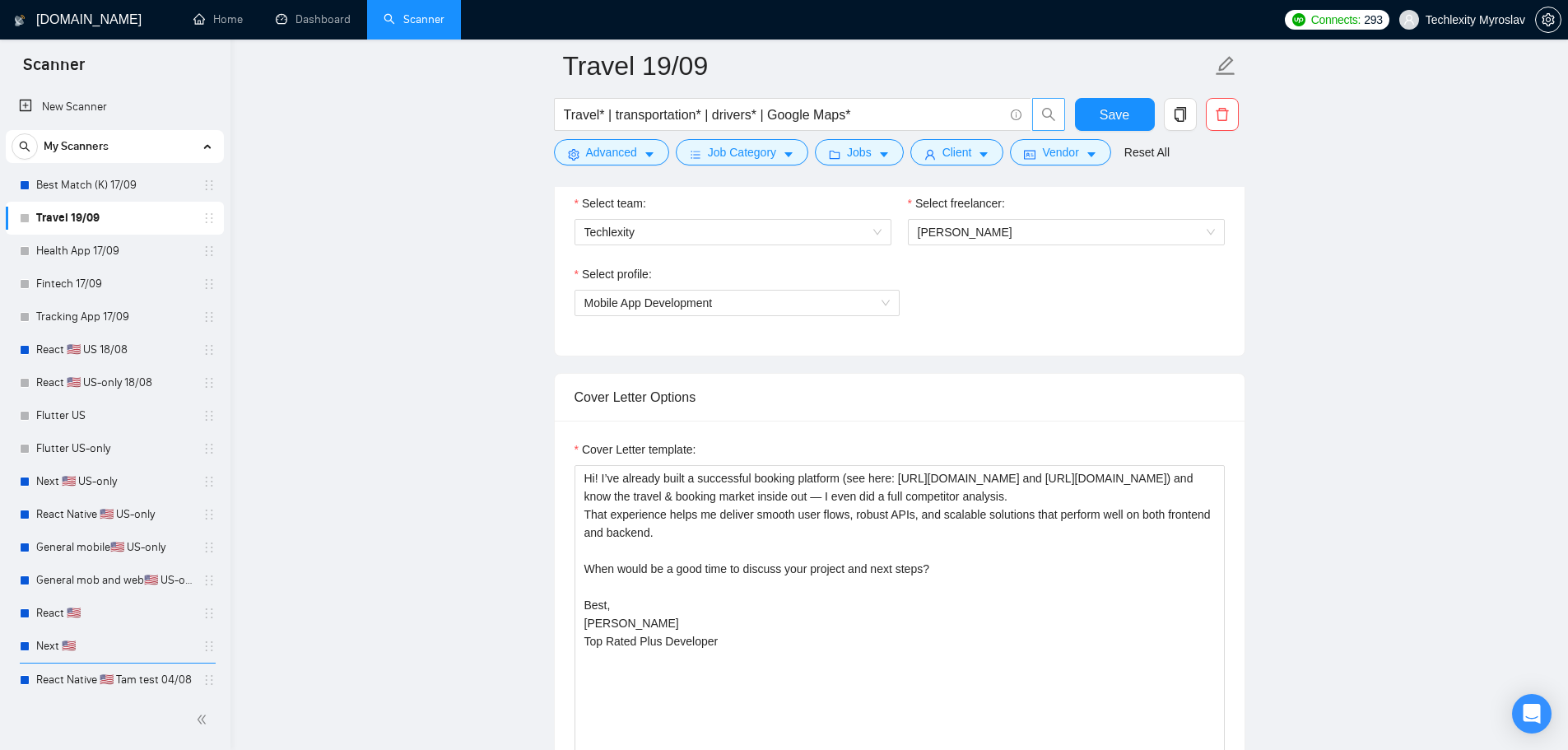
scroll to position [1153, 0]
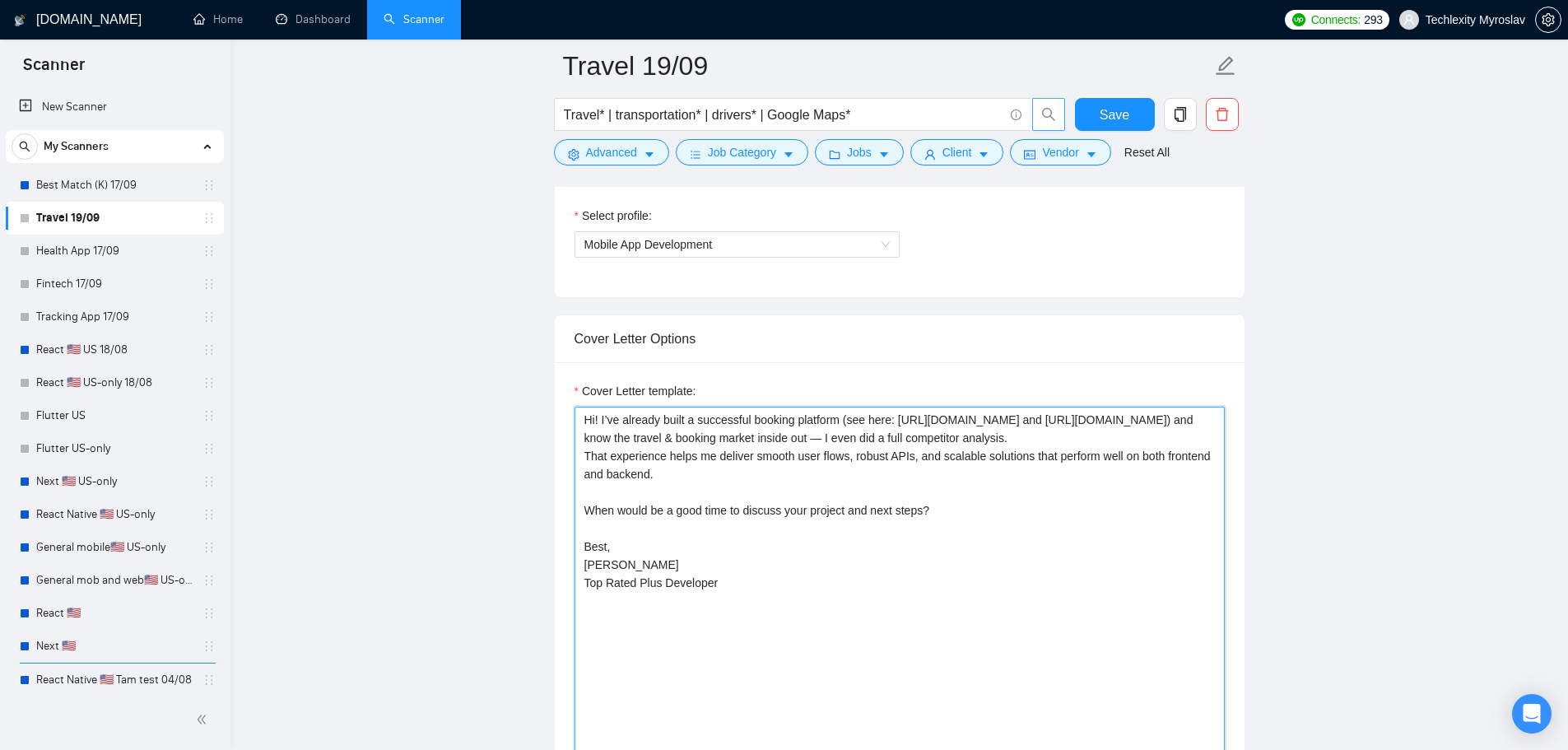
click at [794, 475] on textarea "Hi! I’ve already built a successful booking platform (see here: https://www.pre…" at bounding box center [900, 592] width 650 height 370
click at [1042, 476] on textarea "Hi! I’ve already built a successful booking platform (see here: https://www.pre…" at bounding box center [900, 592] width 650 height 370
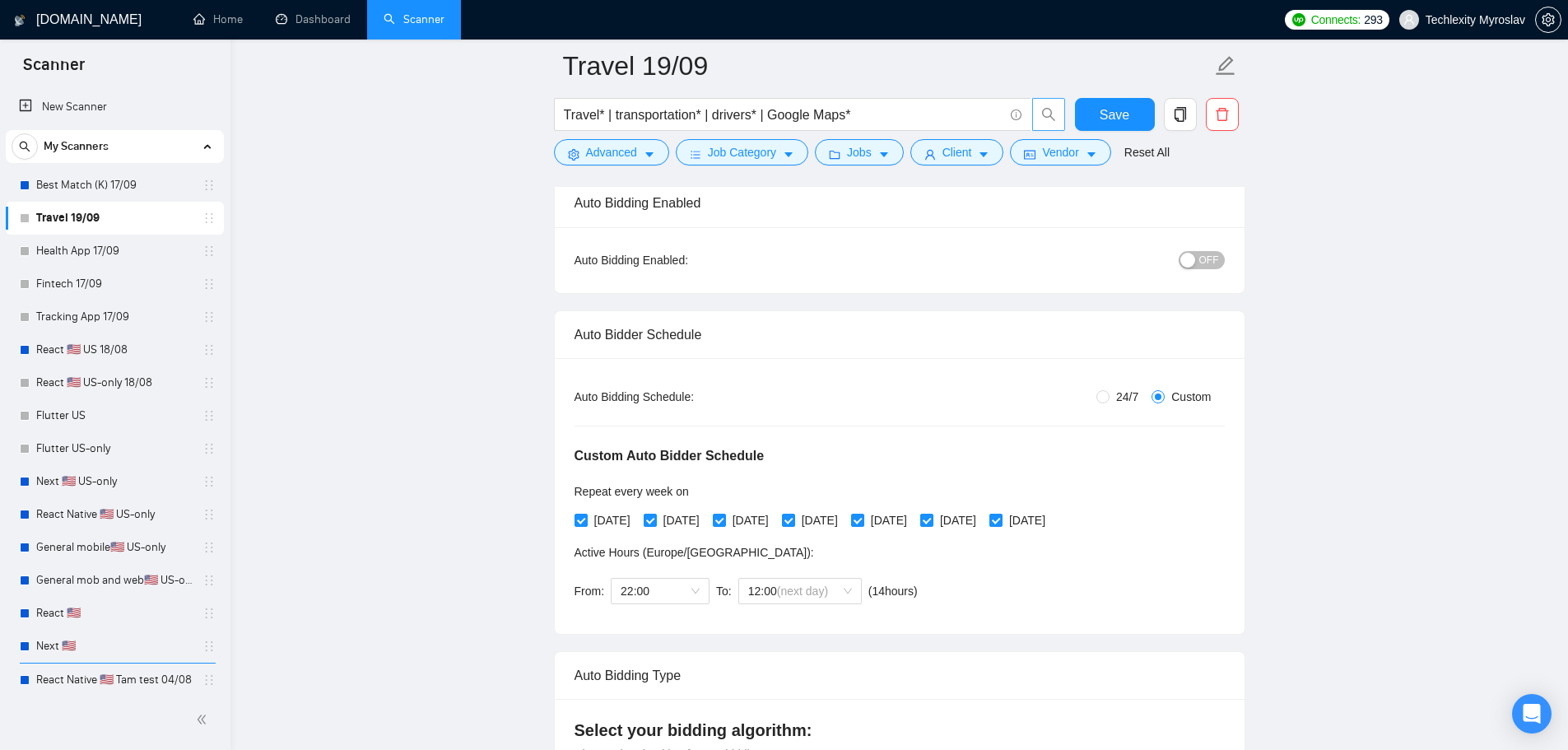
scroll to position [0, 0]
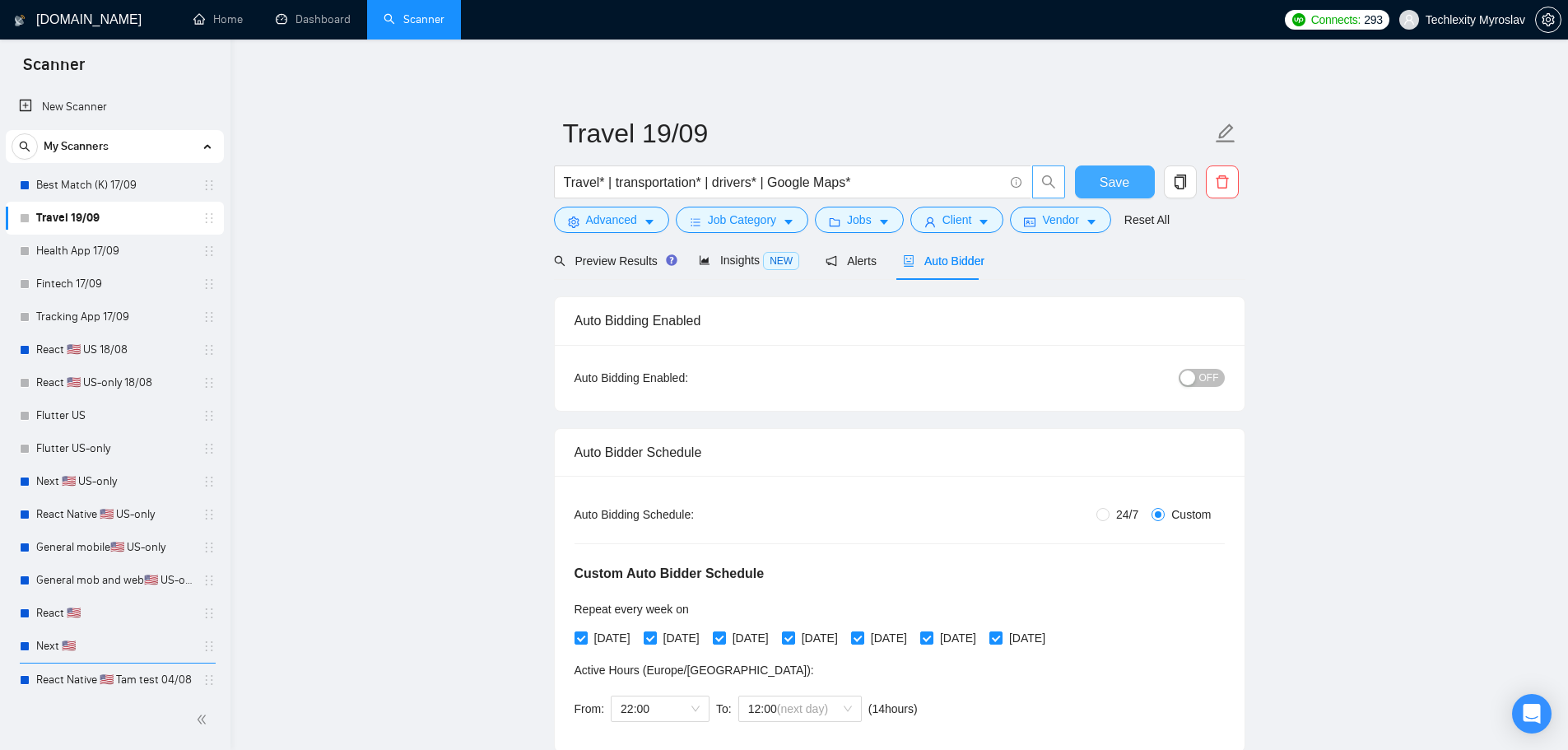
click at [1117, 178] on span "Save" at bounding box center [1114, 182] width 30 height 21
click at [1181, 183] on icon "copy" at bounding box center [1180, 182] width 14 height 14
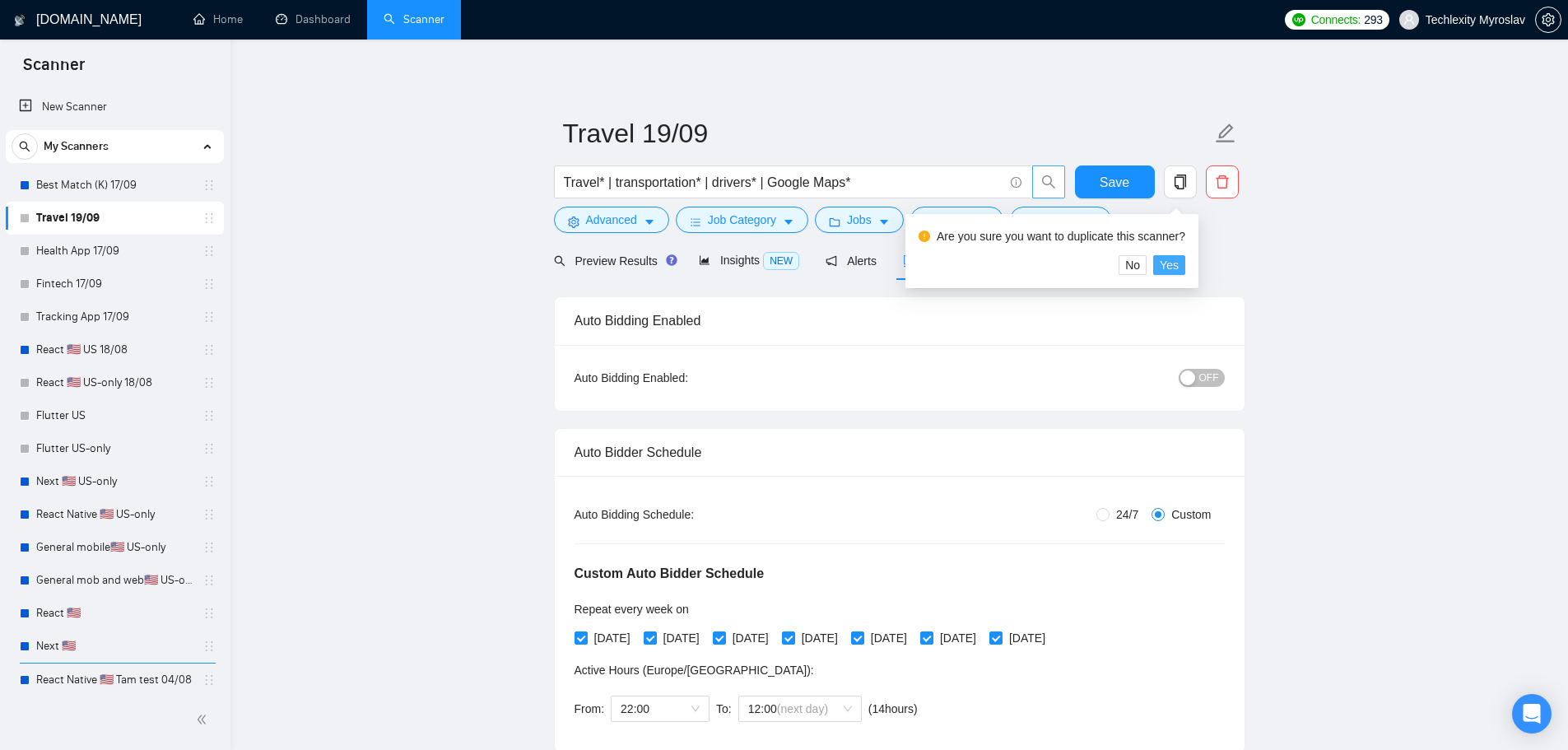
click at [1168, 262] on span "Yes" at bounding box center [1169, 265] width 19 height 18
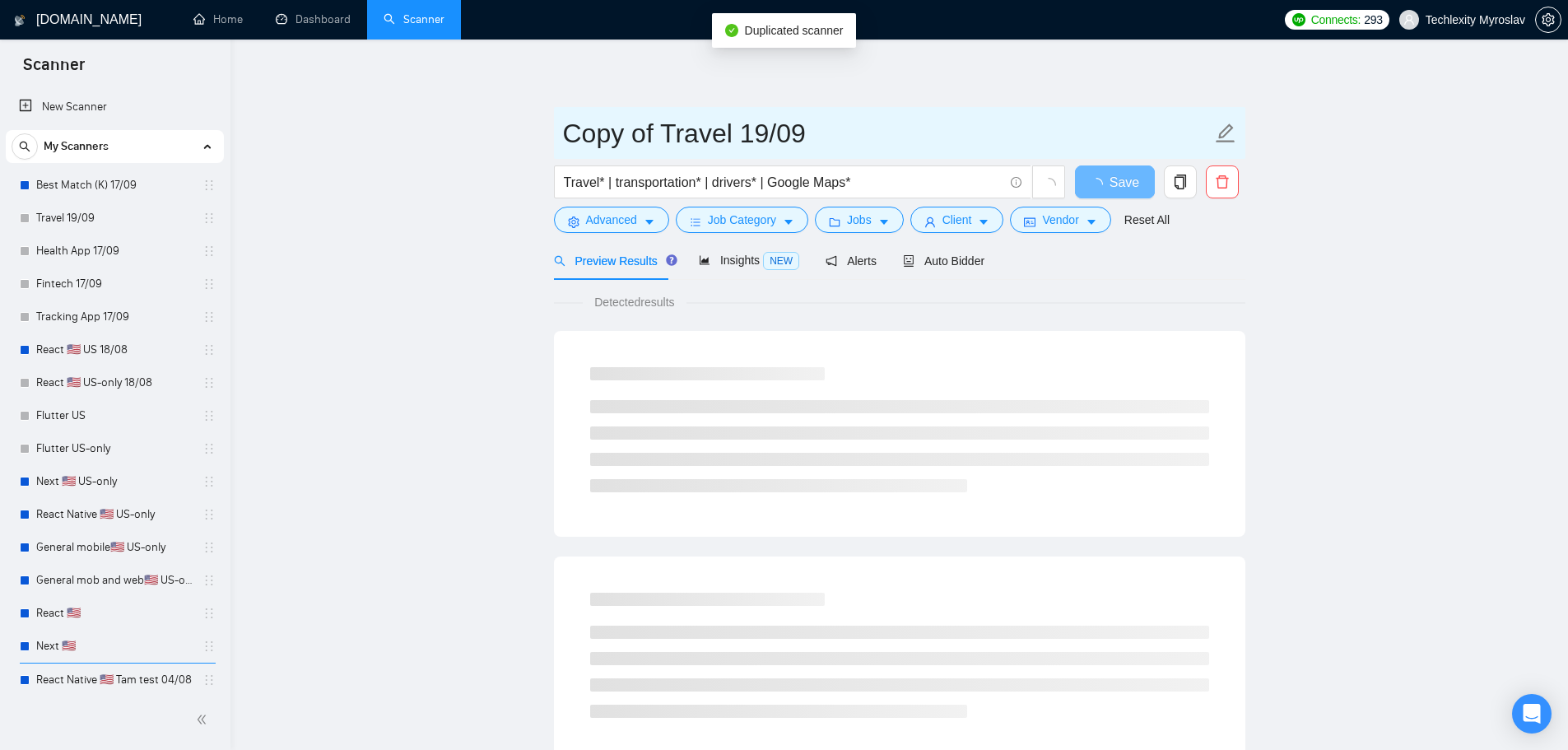
drag, startPoint x: 735, startPoint y: 136, endPoint x: 536, endPoint y: 137, distance: 199.0
click at [536, 137] on main "Copy of Travel 19/09 Travel* | transportation* | drivers* | Google Maps* Save A…" at bounding box center [899, 753] width 1284 height 1373
paste input "e-commerce"
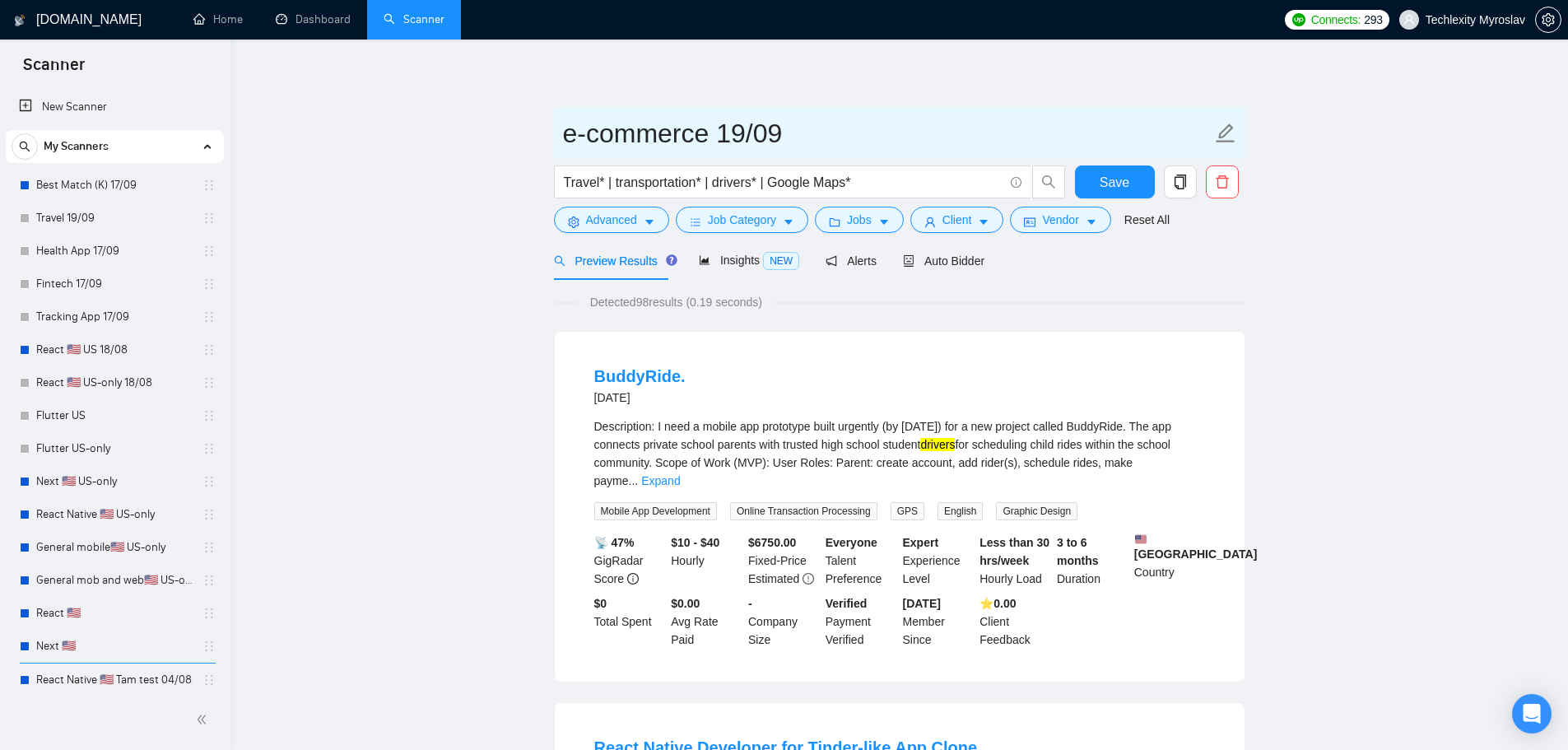
click at [620, 145] on input "e-commerce 19/09" at bounding box center [887, 134] width 649 height 42
click at [705, 145] on input "e-commerce 19/09" at bounding box center [887, 134] width 649 height 42
drag, startPoint x: 709, startPoint y: 135, endPoint x: 558, endPoint y: 125, distance: 151.3
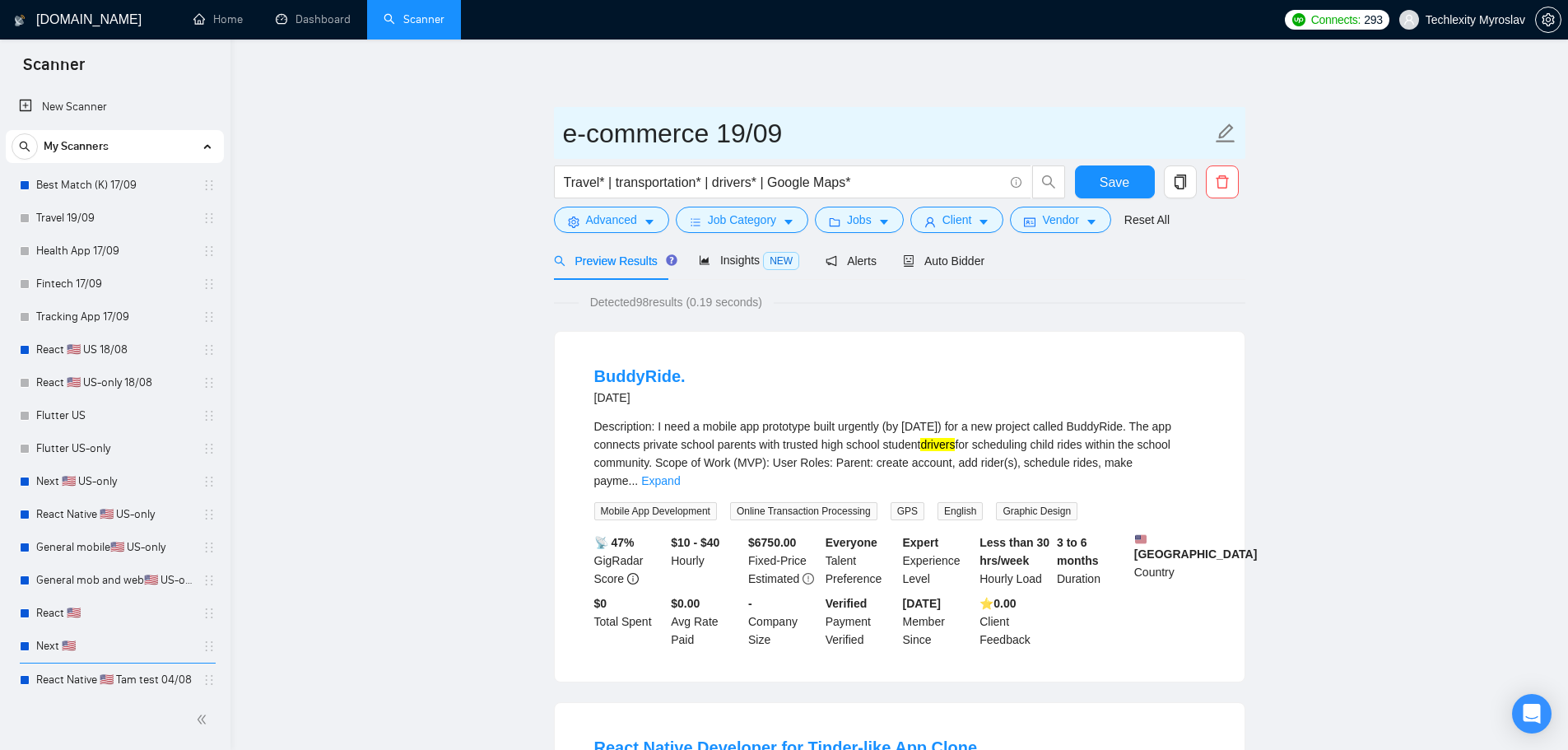
click at [558, 125] on span "e-commerce 19/09" at bounding box center [899, 132] width 691 height 52
paste input "meditation"
drag, startPoint x: 584, startPoint y: 135, endPoint x: 554, endPoint y: 137, distance: 30.1
click at [554, 137] on span "meditation 19/09" at bounding box center [899, 132] width 691 height 52
drag, startPoint x: 687, startPoint y: 137, endPoint x: 558, endPoint y: 139, distance: 129.0
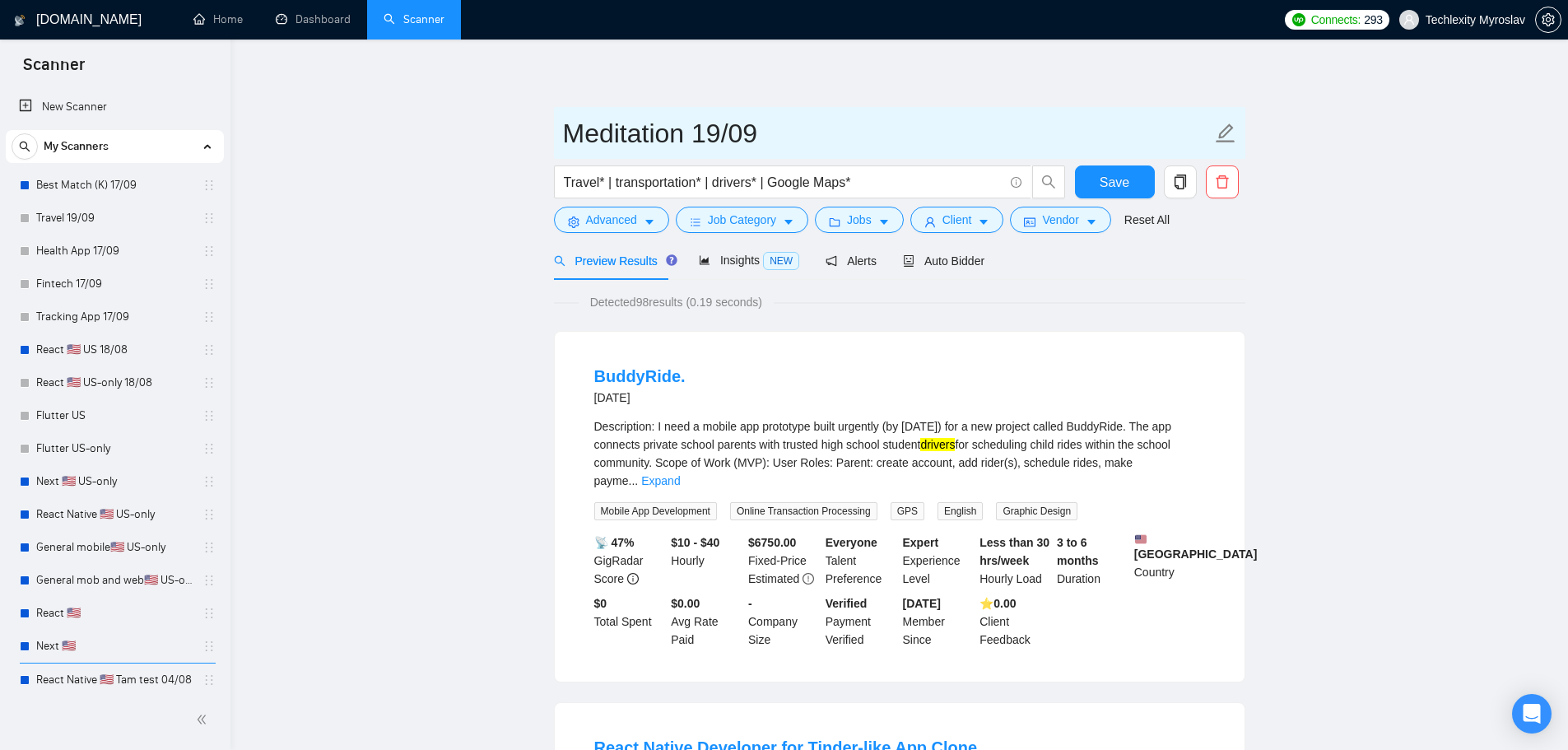
click at [558, 139] on span "Meditation 19/09" at bounding box center [899, 132] width 691 height 52
type input "Meditation 19/09"
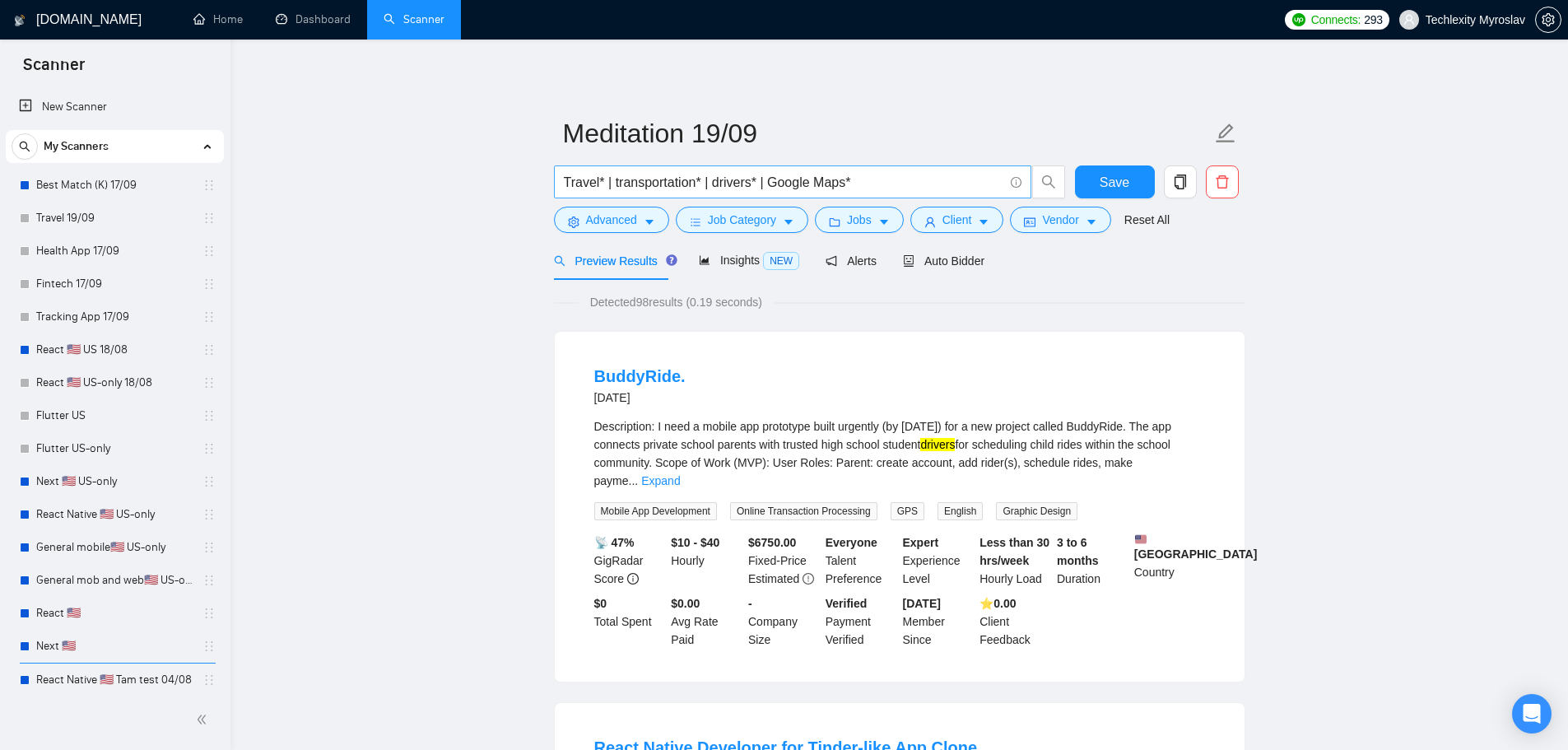
click at [711, 178] on input "Travel* | transportation* | drivers* | Google Maps*" at bounding box center [783, 182] width 440 height 21
paste input "meditation* | "meditation app" | "meditation apps" | "meditation platform" | "m…"
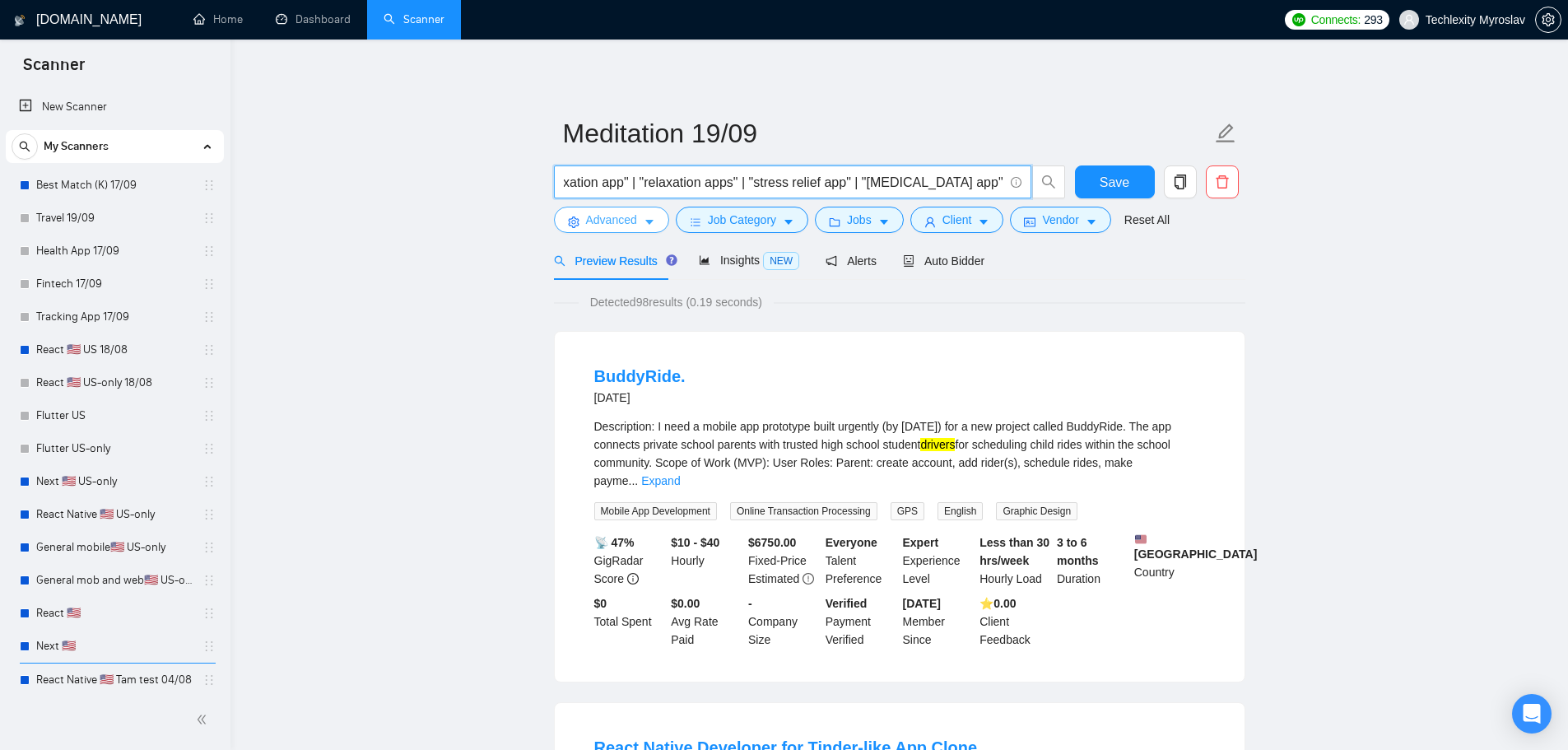
type input "meditation* | "meditation app" | "meditation apps" | "meditation platform" | "m…"
click at [603, 226] on span "Advanced" at bounding box center [611, 220] width 51 height 18
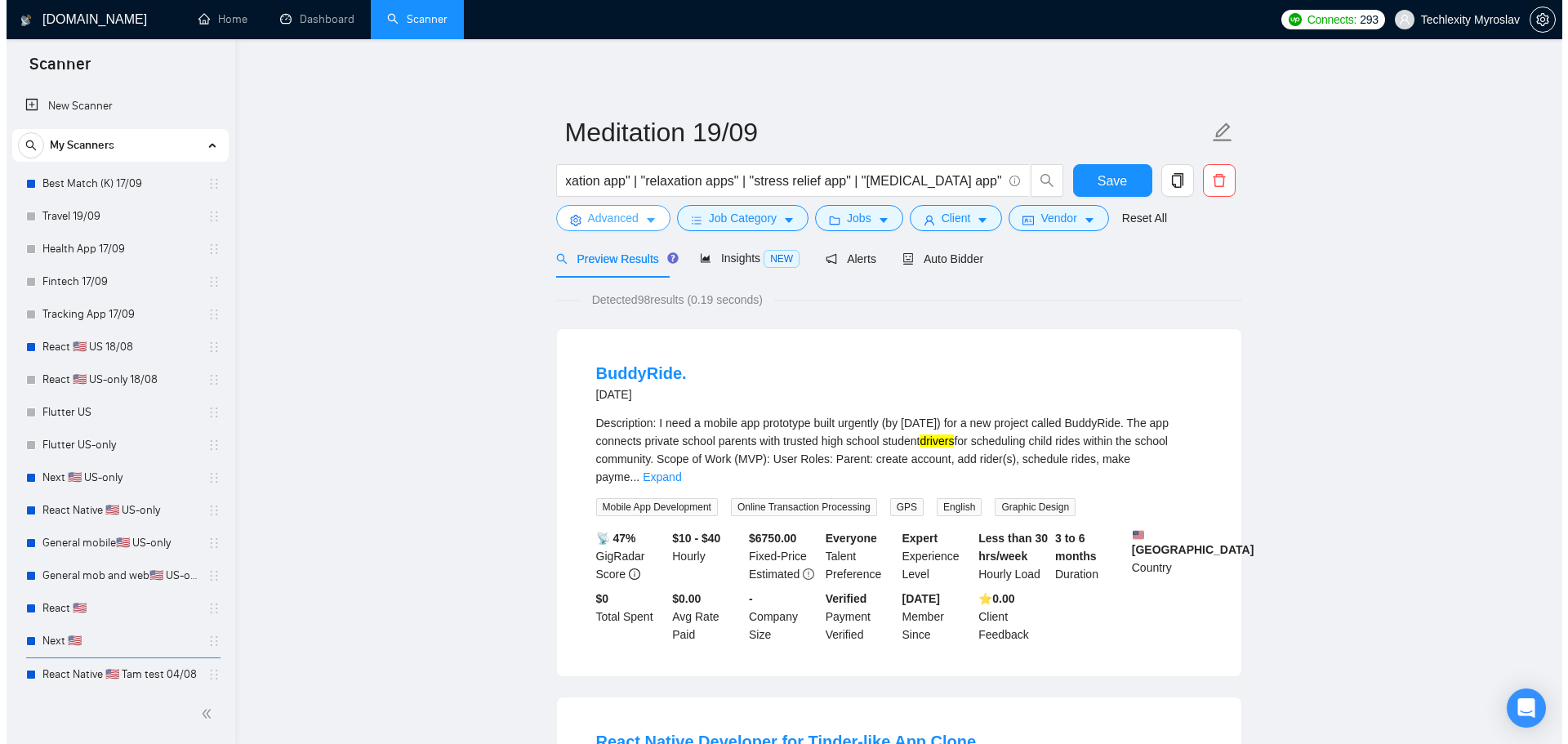
scroll to position [0, 0]
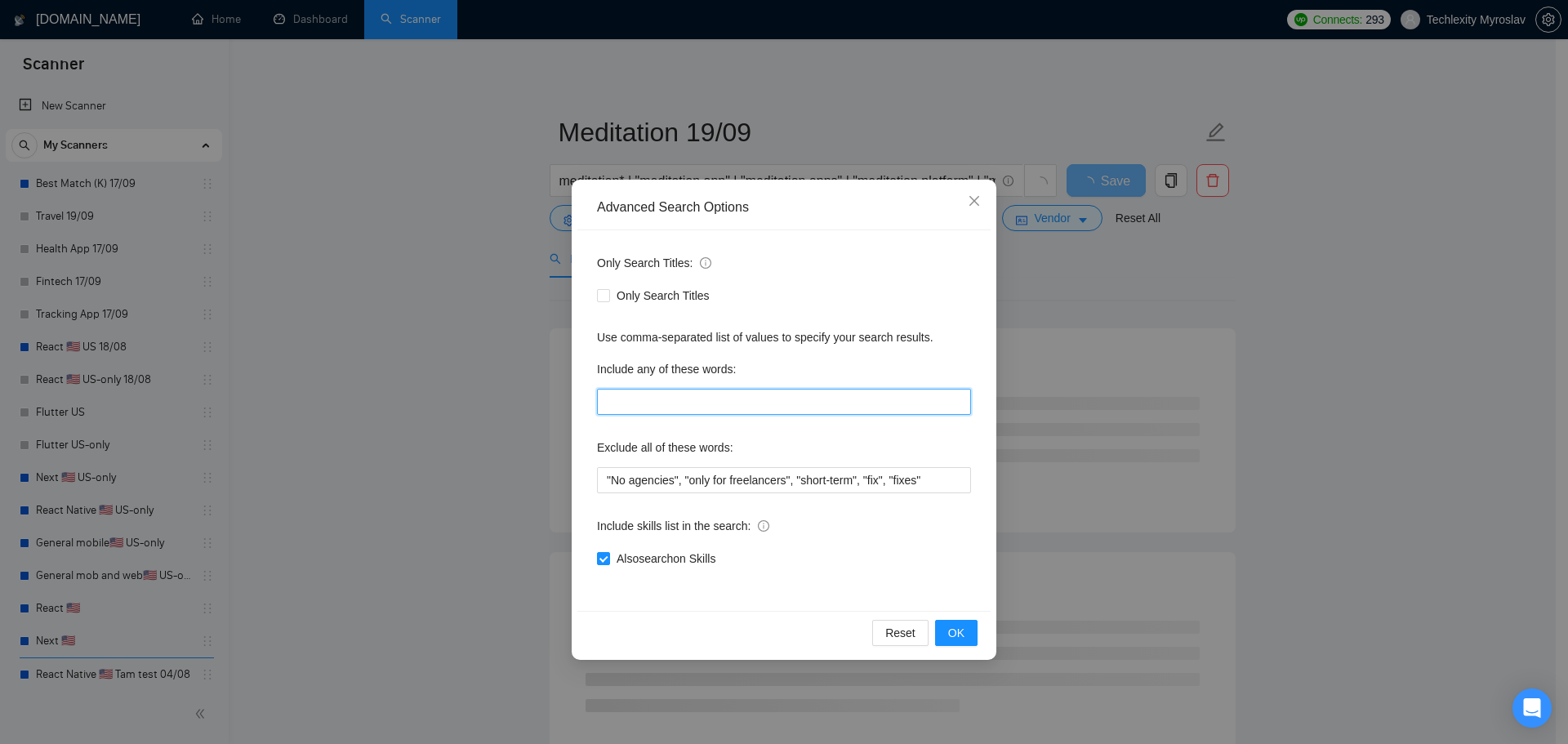
click at [706, 402] on input "text" at bounding box center [784, 402] width 374 height 26
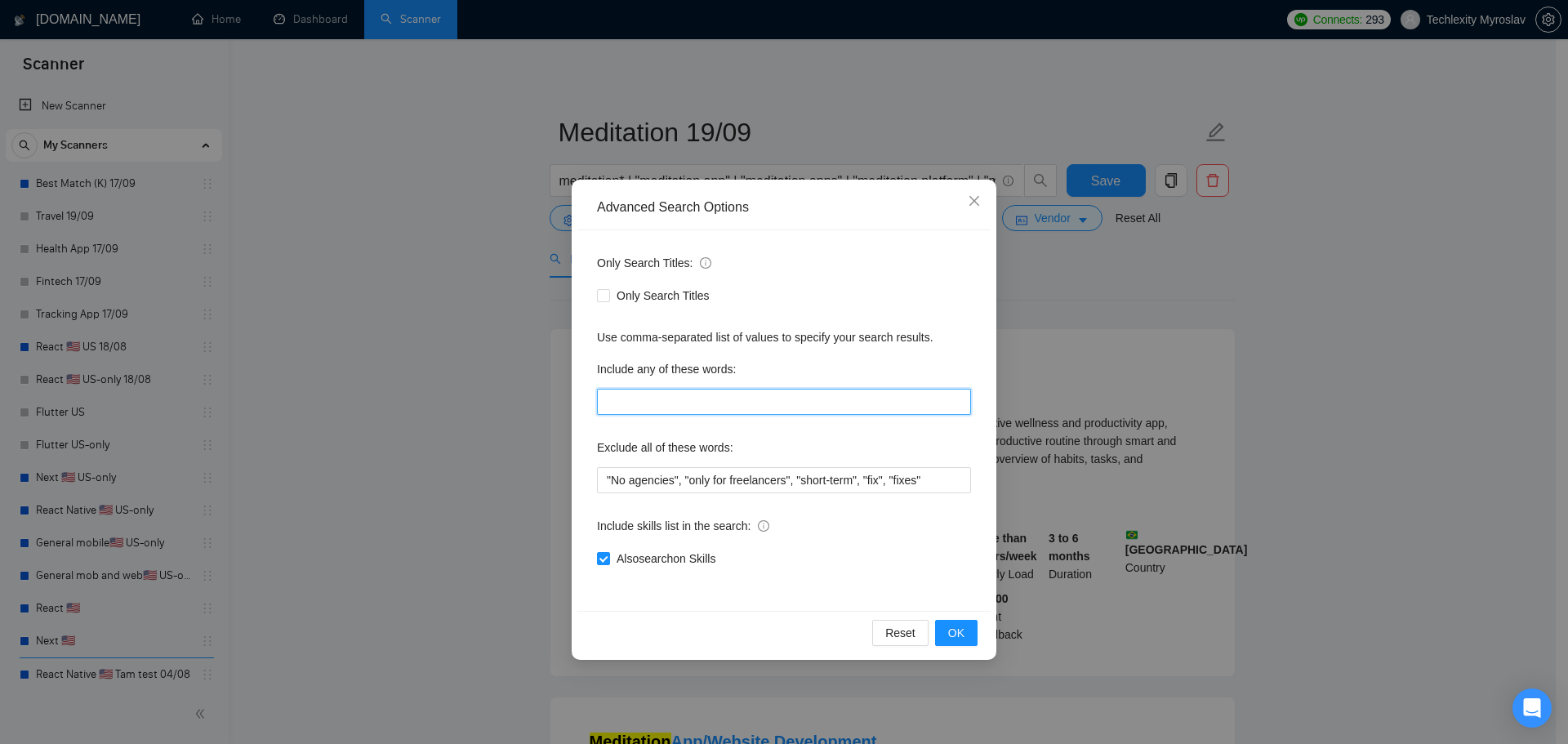
paste input "meditation* | "meditation app" | "meditation apps" | "meditation platform" | "m…"
click at [977, 404] on div "Only Search Titles: Only Search Titles Use comma-separated list of values to sp…" at bounding box center [784, 420] width 413 height 381
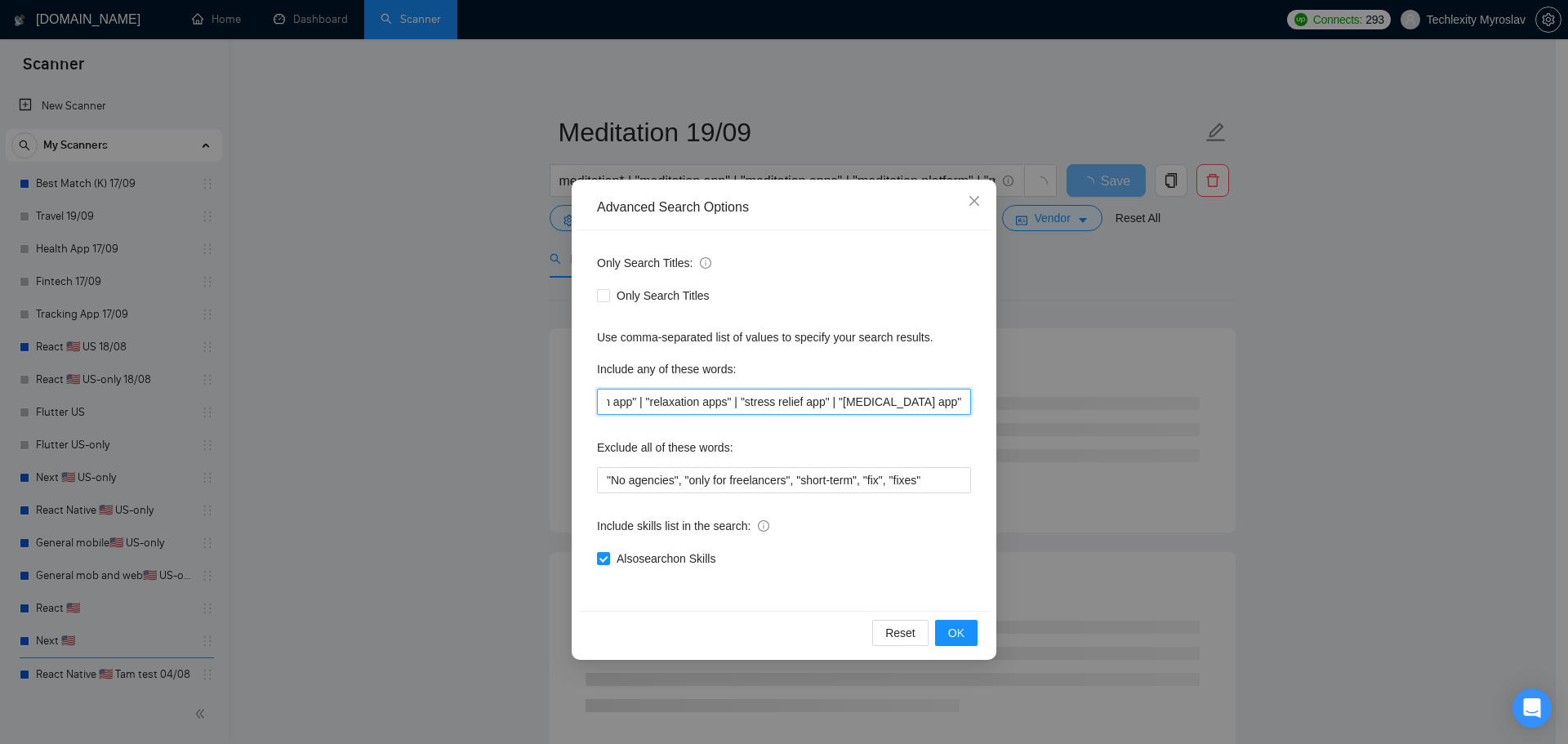
drag, startPoint x: 964, startPoint y: 404, endPoint x: 975, endPoint y: 405, distance: 11.0
click at [975, 405] on div "Only Search Titles: Only Search Titles Use comma-separated list of values to sp…" at bounding box center [784, 420] width 413 height 381
drag, startPoint x: 965, startPoint y: 404, endPoint x: 400, endPoint y: 391, distance: 565.1
click at [400, 391] on div "Advanced Search Options Only Search Titles: Only Search Titles Use comma-separa…" at bounding box center [784, 372] width 1568 height 744
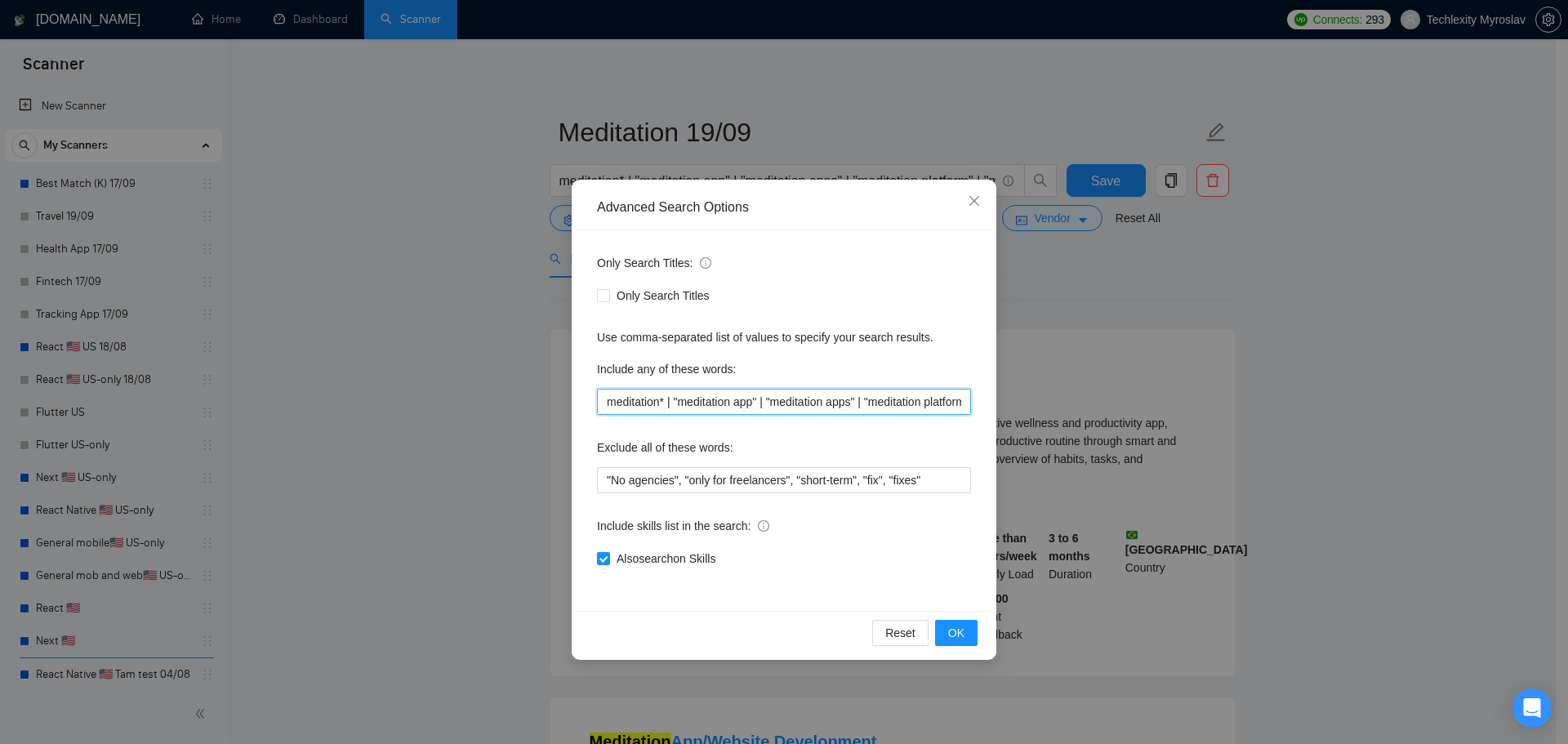
click at [622, 405] on input "meditation* | "meditation app" | "meditation apps" | "meditation platform" | "m…" at bounding box center [784, 402] width 374 height 26
click at [923, 401] on input "meditation* | "meditation app" | "meditation apps" | "meditation platform" | "m…" at bounding box center [784, 402] width 374 height 26
type input "meditation* | "meditation app" | "meditation apps" | "meditation platform" | "m…"
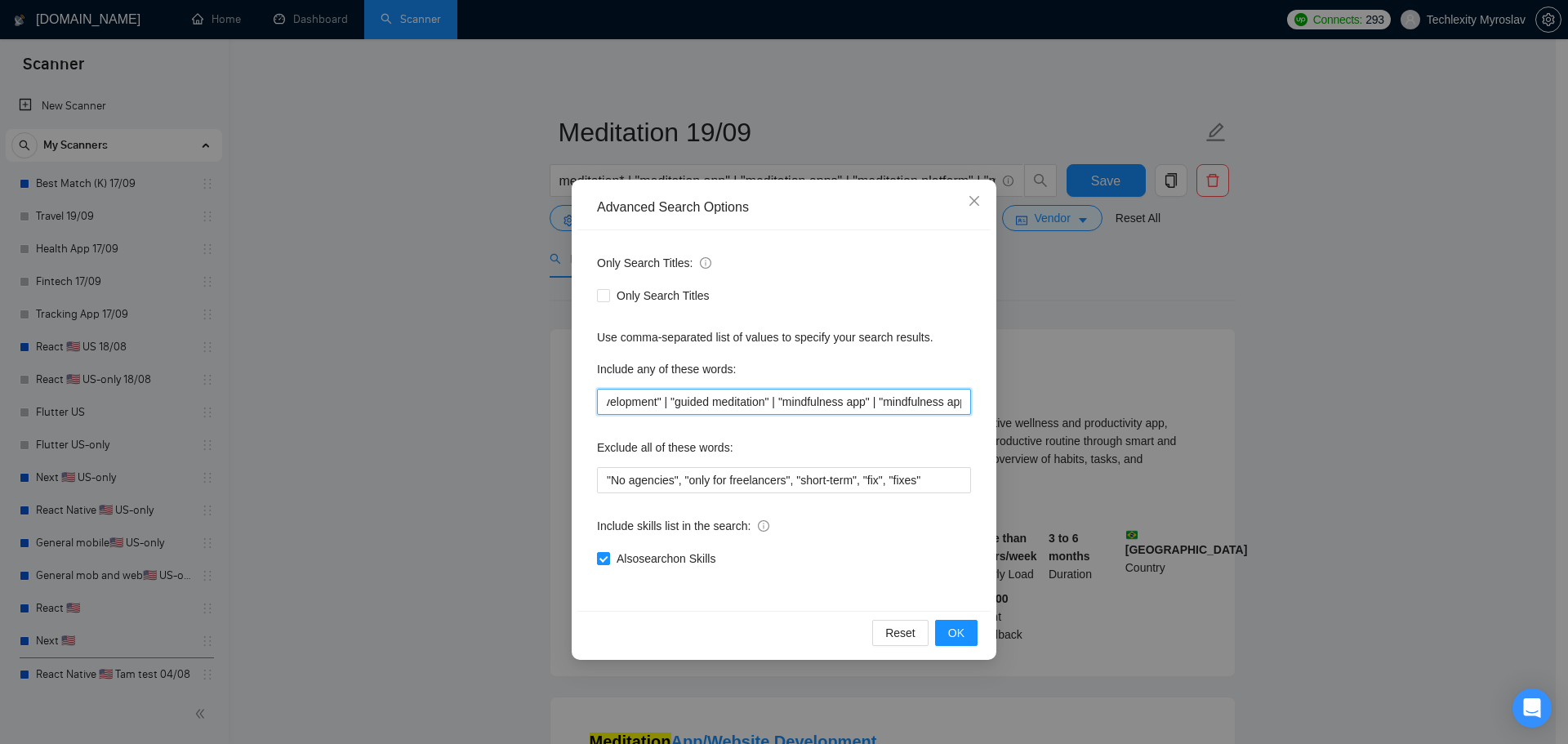
drag, startPoint x: 924, startPoint y: 402, endPoint x: 979, endPoint y: 400, distance: 55.0
click at [979, 400] on div "Only Search Titles: Only Search Titles Use comma-separated list of values to sp…" at bounding box center [784, 420] width 413 height 381
click at [936, 400] on input "meditation* | "meditation app" | "meditation apps" | "meditation platform" | "m…" at bounding box center [784, 402] width 374 height 26
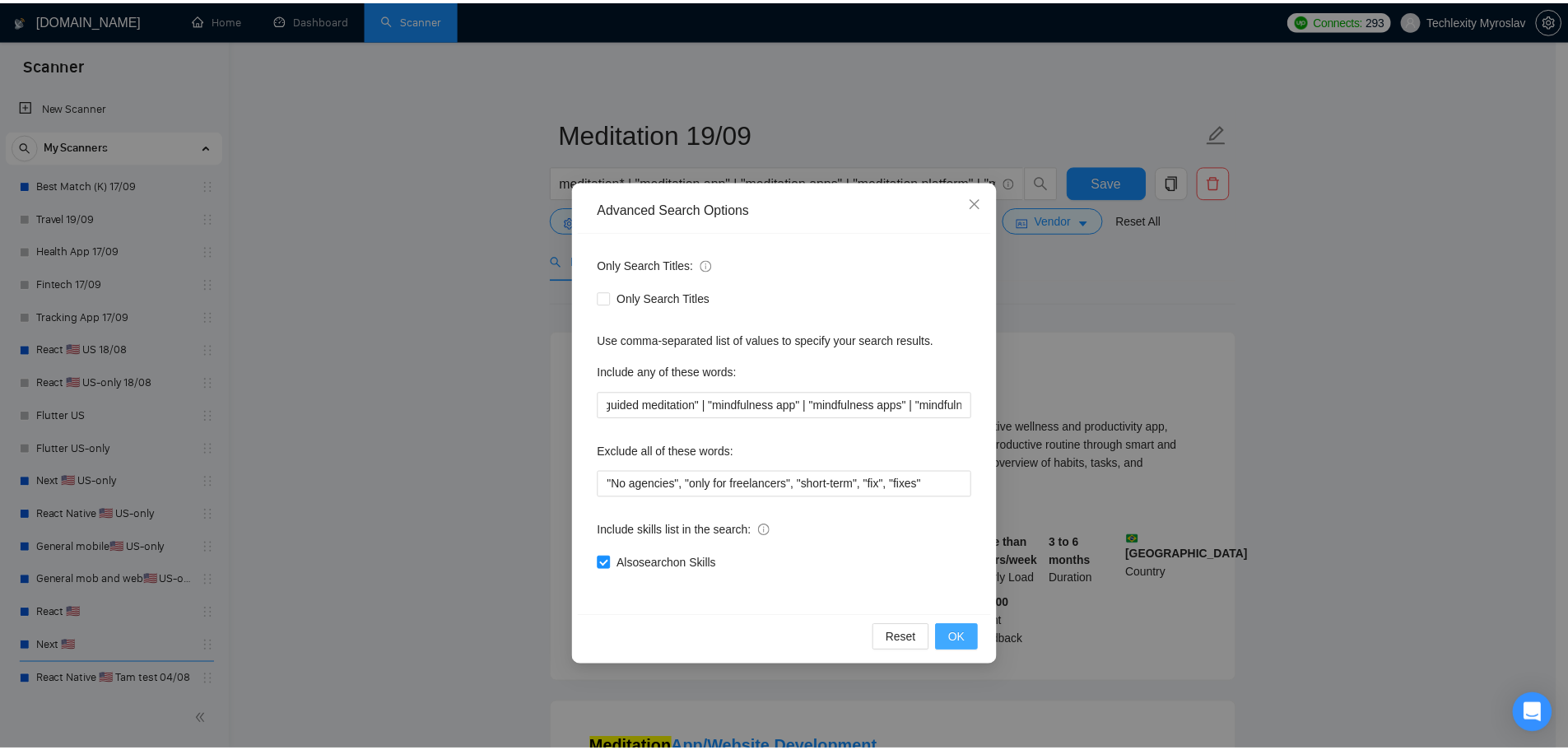
scroll to position [0, 0]
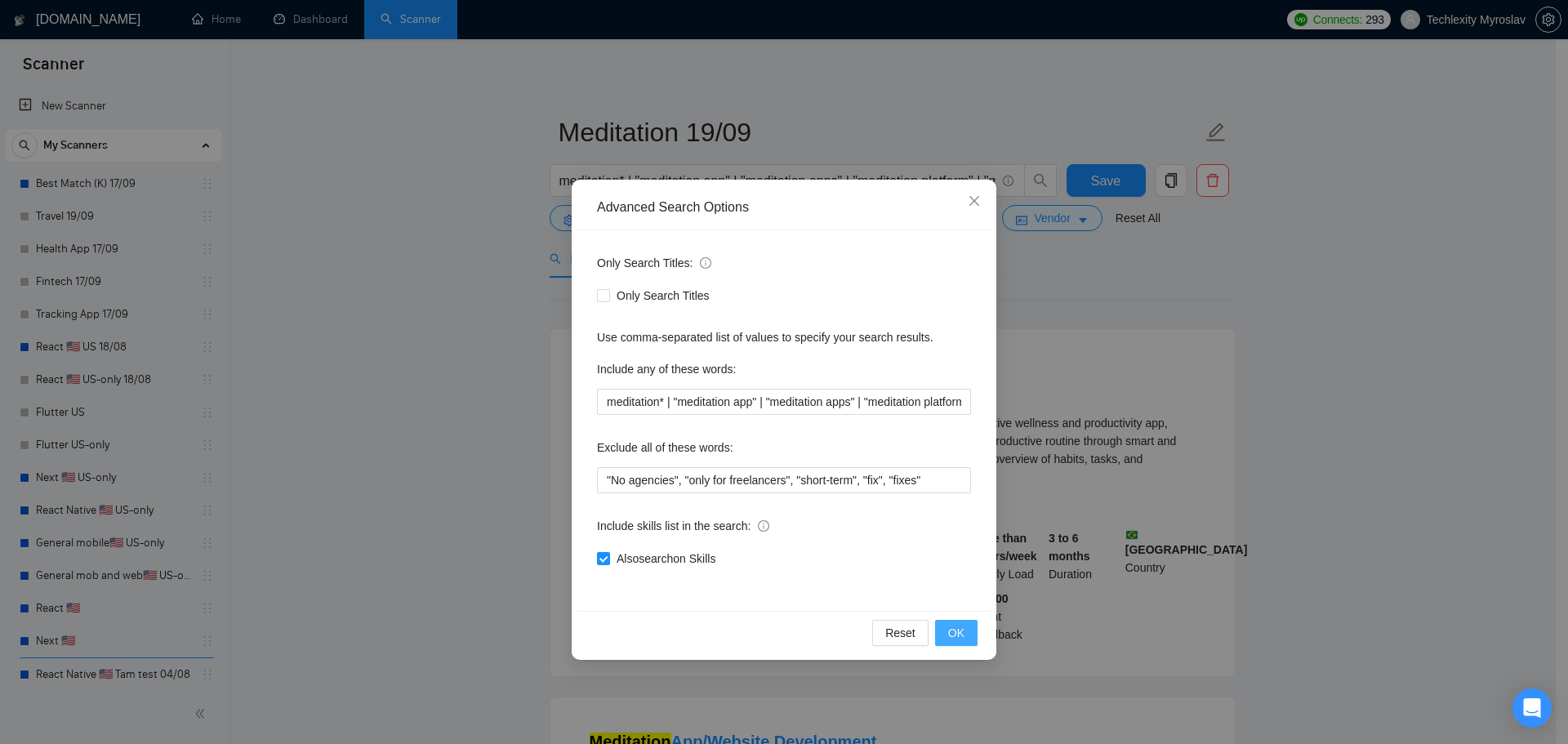
click at [964, 631] on button "OK" at bounding box center [956, 633] width 42 height 26
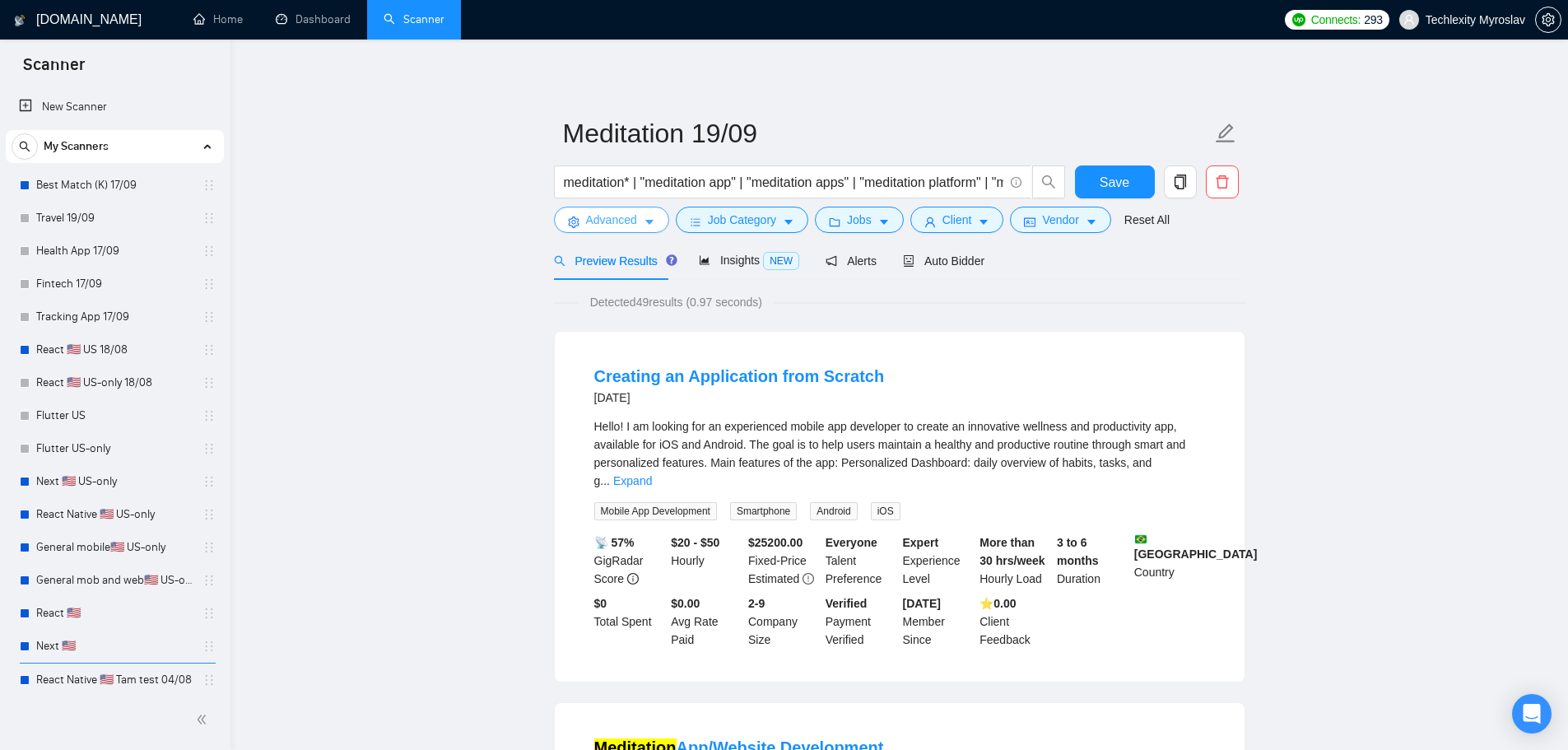
click at [624, 218] on span "Advanced" at bounding box center [611, 220] width 51 height 18
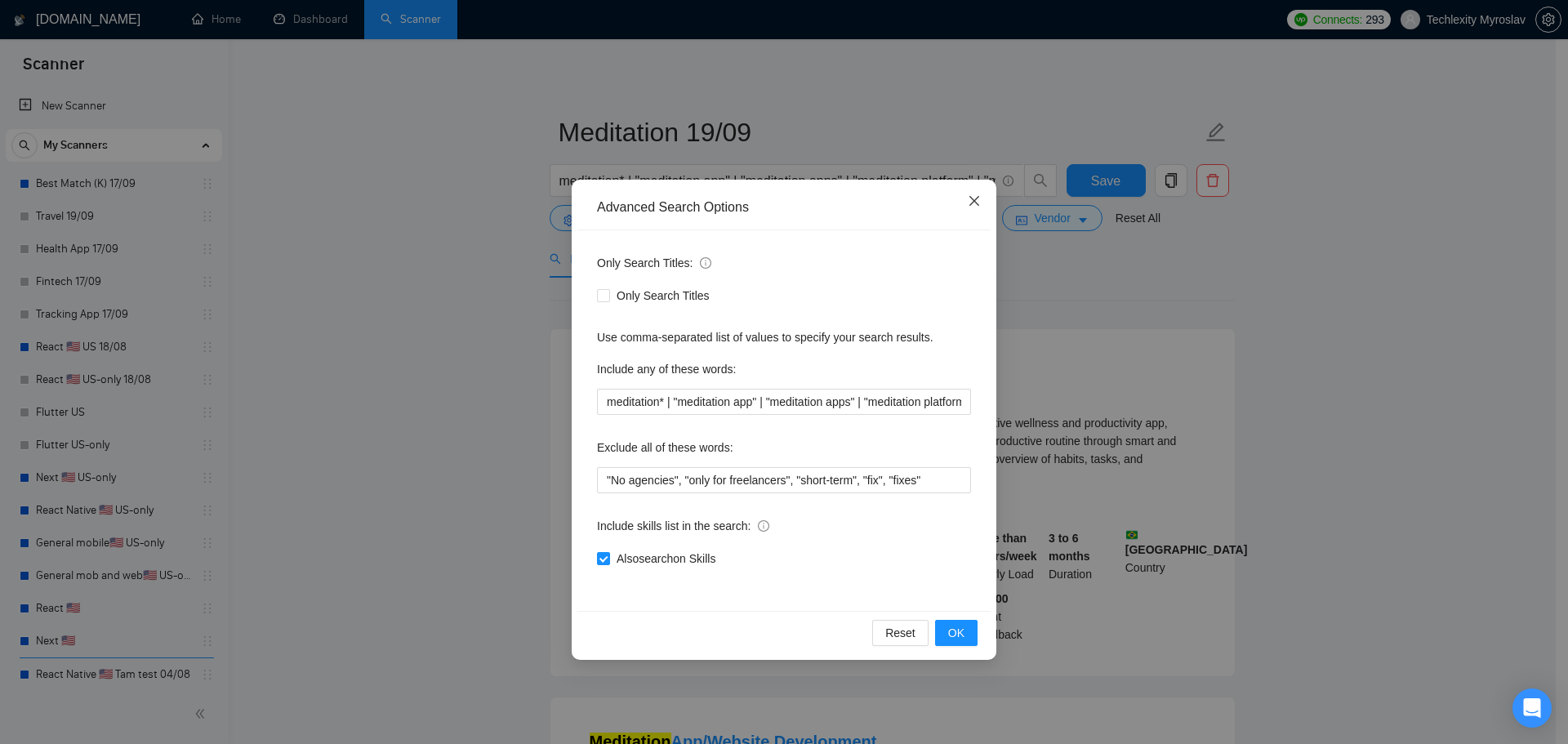
click at [970, 207] on icon "close" at bounding box center [975, 201] width 13 height 13
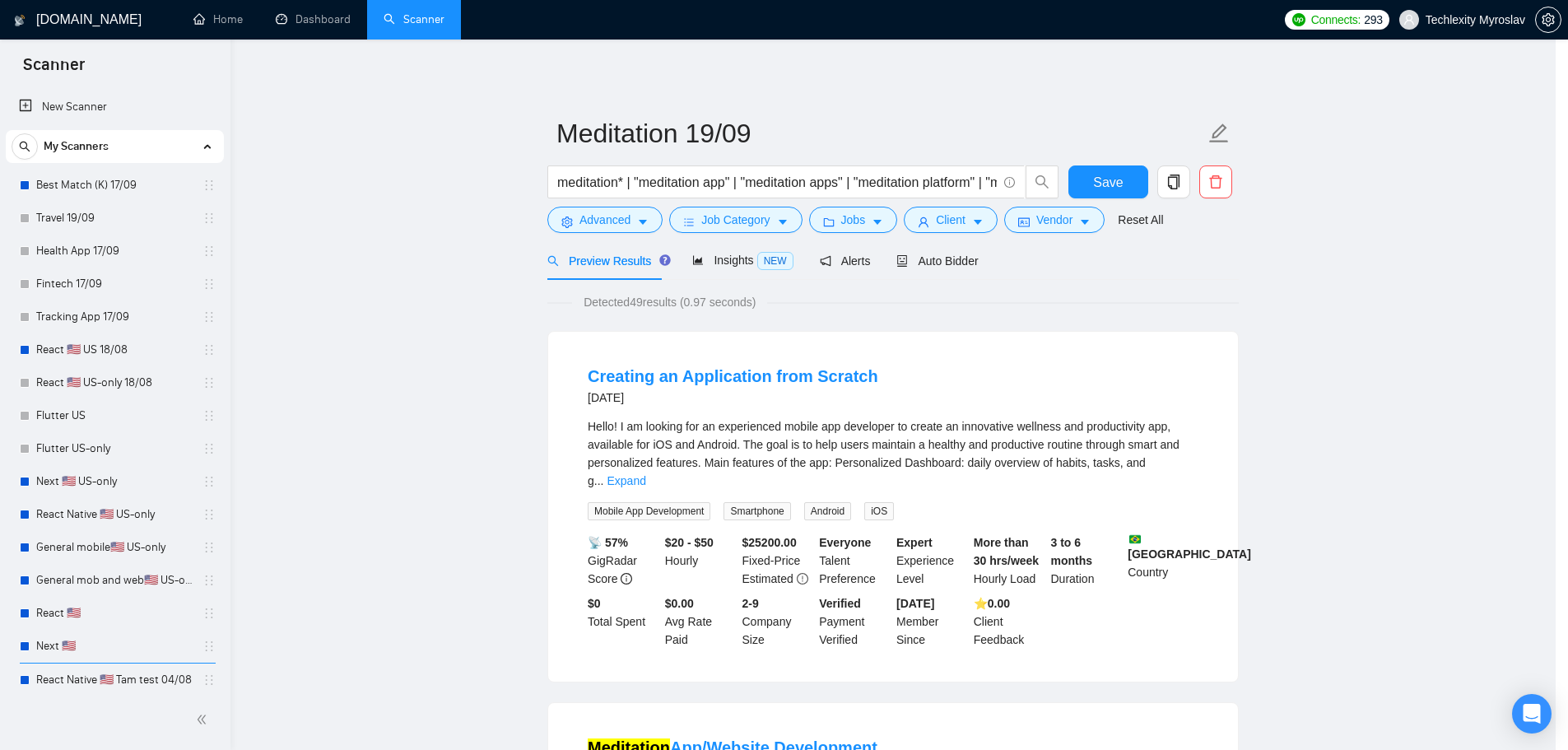
click at [785, 172] on input "meditation* | "meditation app" | "meditation apps" | "meditation platform" | "m…" at bounding box center [777, 182] width 440 height 21
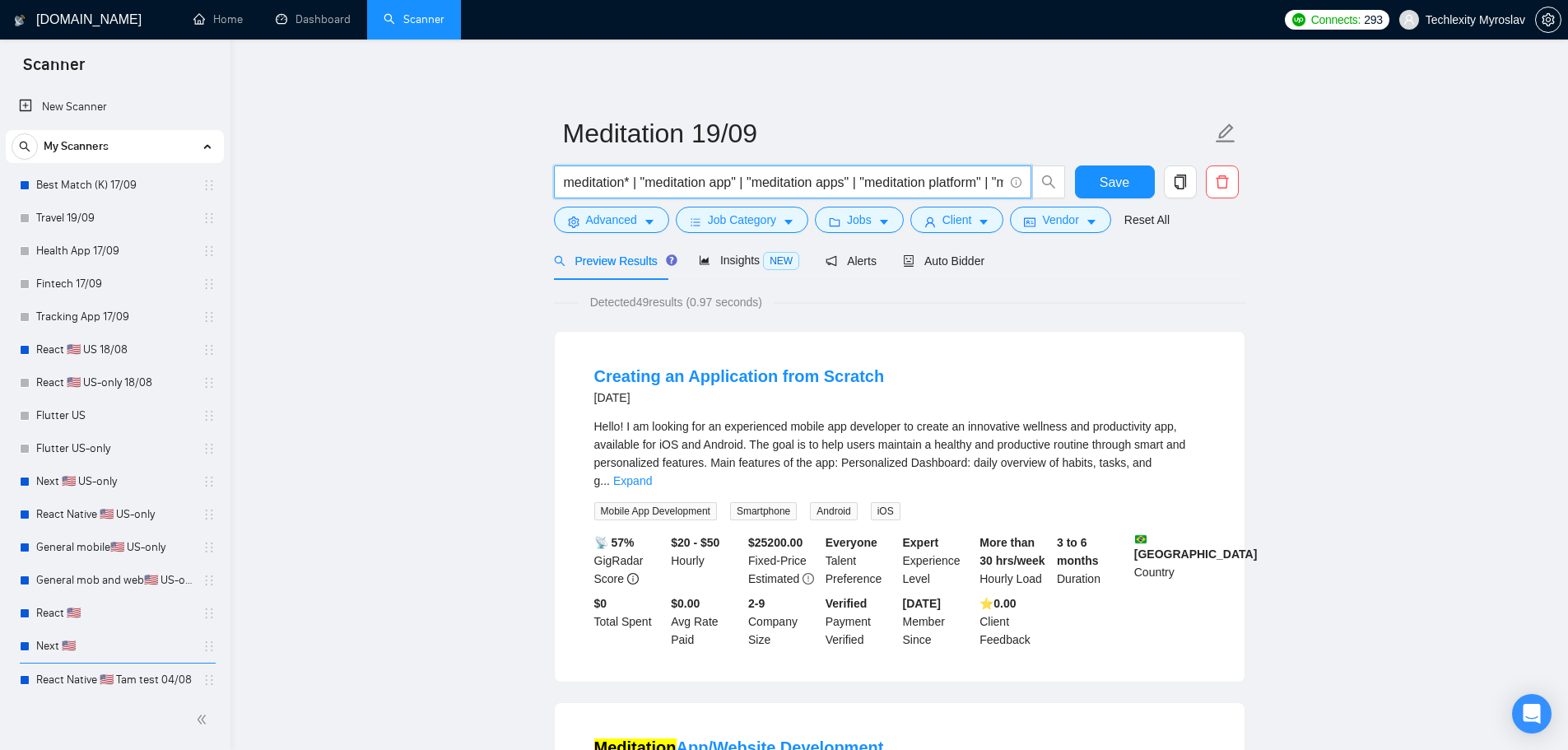
click at [785, 172] on input "meditation* | "meditation app" | "meditation apps" | "meditation platform" | "m…" at bounding box center [783, 182] width 440 height 21
click at [633, 227] on span "Advanced" at bounding box center [611, 220] width 51 height 18
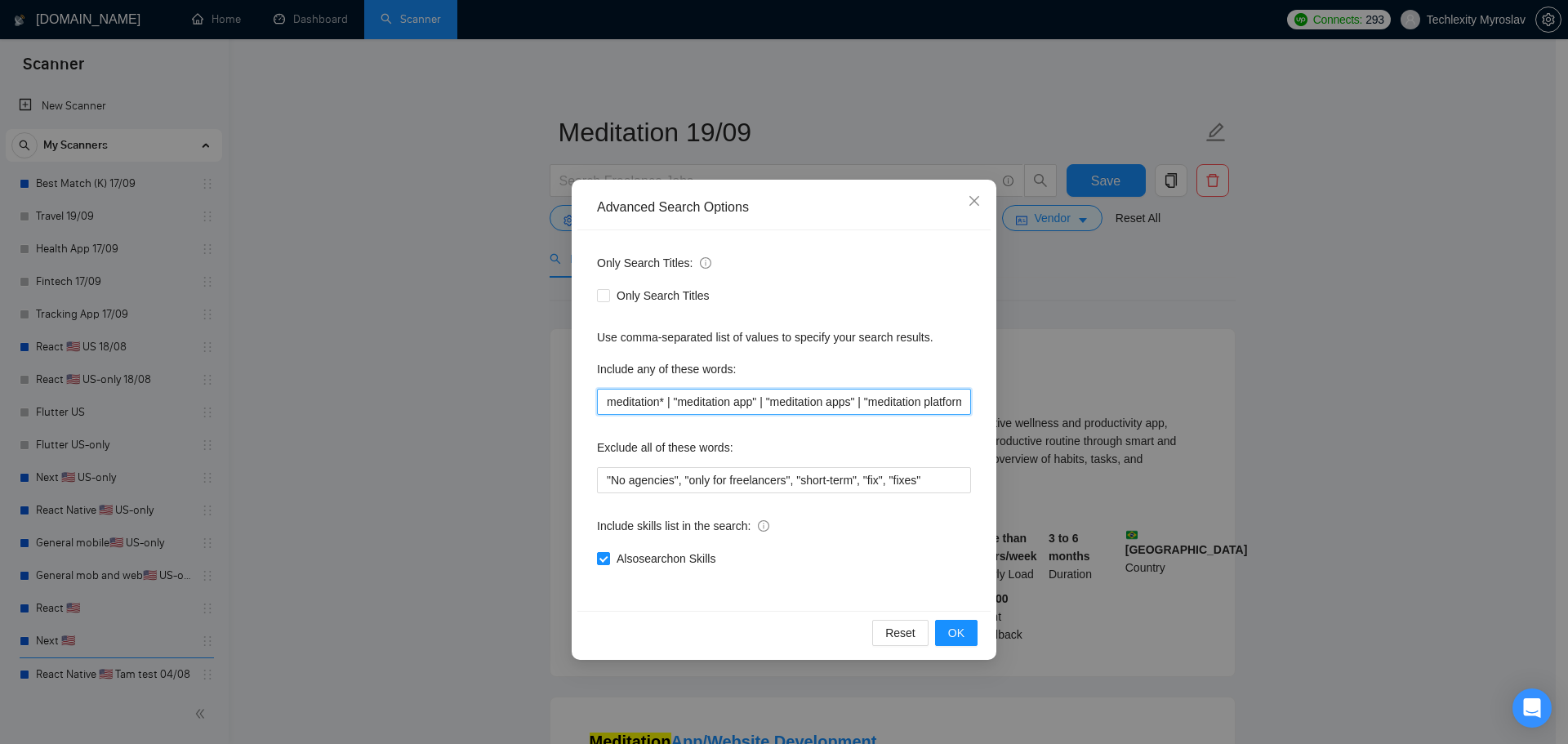
click at [672, 405] on input "meditation* | "meditation app" | "meditation apps" | "meditation platform" | "m…" at bounding box center [784, 402] width 374 height 26
click at [758, 407] on input "meditation* "meditation app" | "meditation apps" | "meditation platform" | "med…" at bounding box center [784, 402] width 374 height 26
click at [853, 410] on input "meditation* "meditation app" "meditation apps" | "meditation platform" | "medit…" at bounding box center [784, 402] width 374 height 26
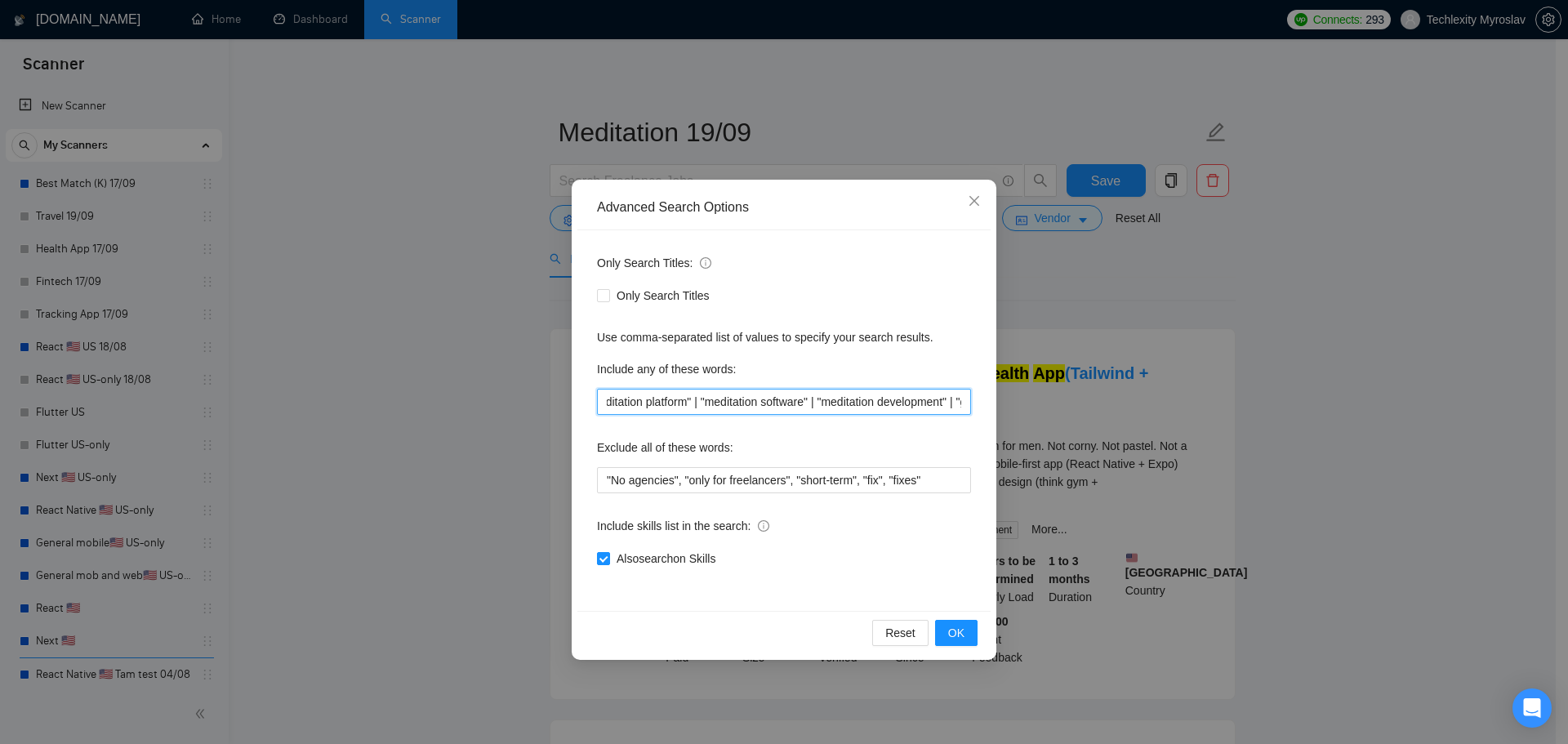
scroll to position [0, 267]
click at [704, 407] on input "meditation* "meditation app" "meditation apps" "meditation platform" | "meditat…" at bounding box center [784, 402] width 374 height 26
click at [957, 636] on span "OK" at bounding box center [957, 633] width 16 height 18
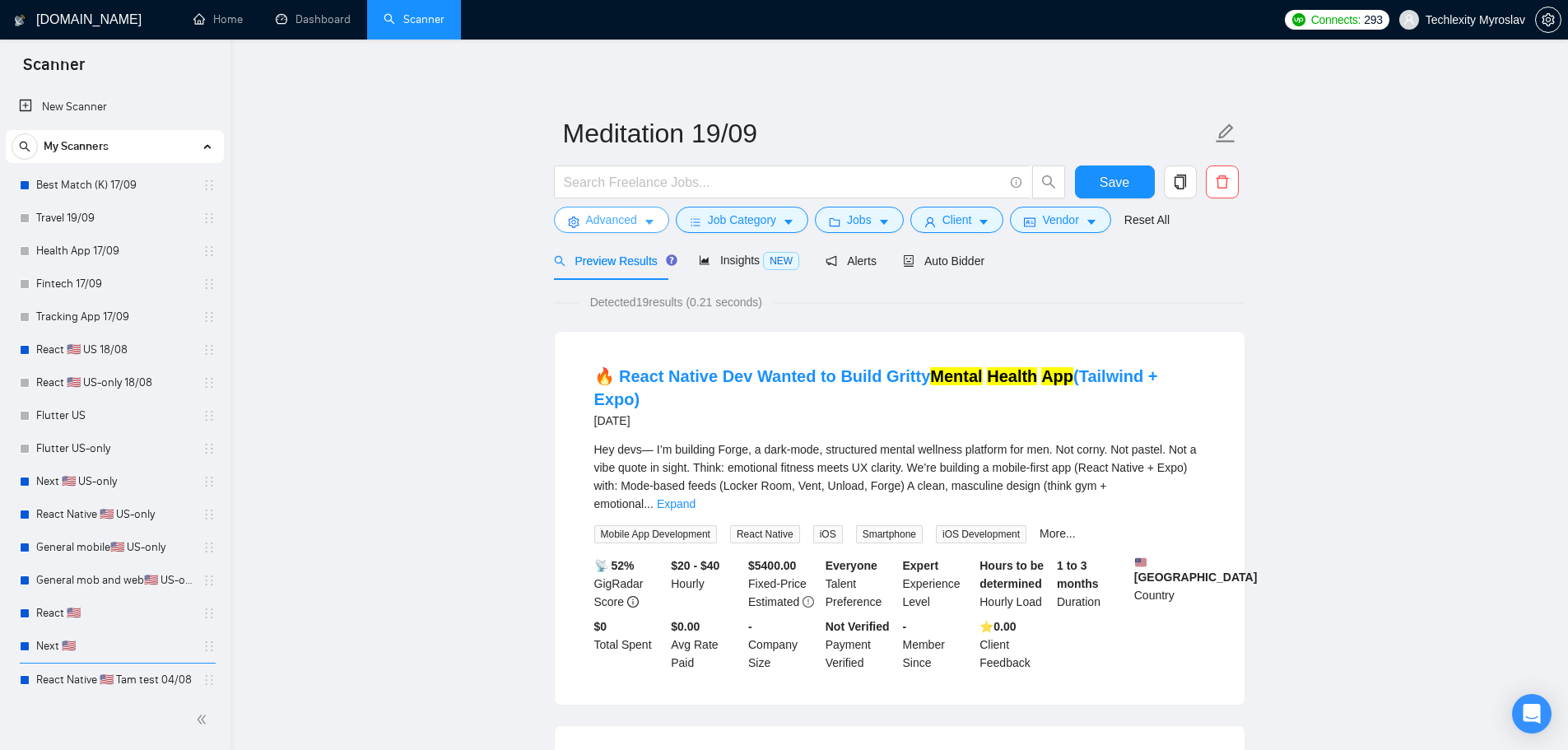
click at [620, 218] on span "Advanced" at bounding box center [611, 220] width 51 height 18
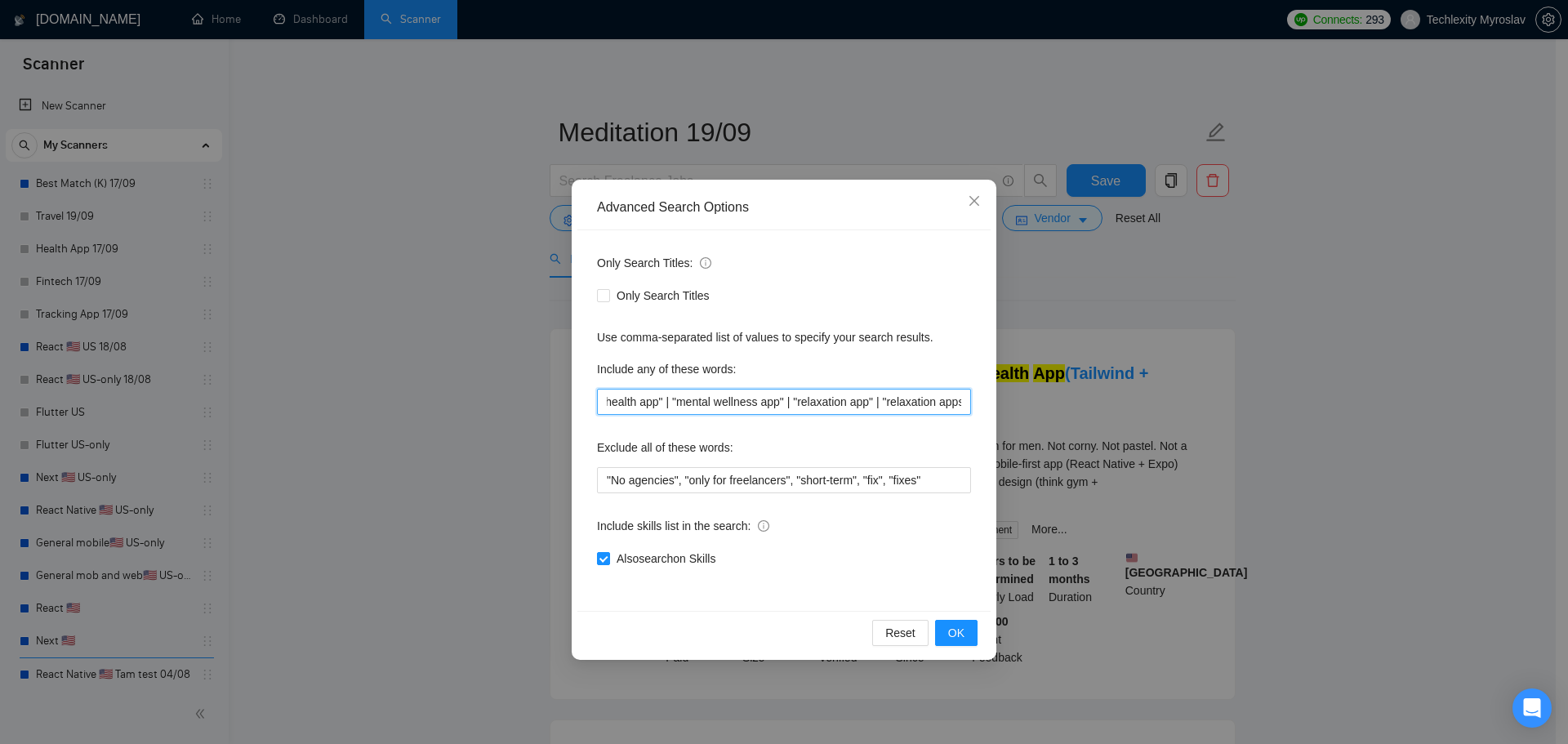
scroll to position [0, 1554]
drag, startPoint x: 975, startPoint y: 410, endPoint x: 1070, endPoint y: 412, distance: 95.0
click at [1070, 411] on div "Advanced Search Options Only Search Titles: Only Search Titles Use comma-separa…" at bounding box center [784, 372] width 1568 height 744
click at [768, 391] on input "meditation* "meditation app" "meditation apps" "meditation platform" "meditatio…" at bounding box center [784, 402] width 374 height 26
click at [821, 407] on input "meditation* "meditation app" "meditation apps" "meditation platform" "meditatio…" at bounding box center [784, 402] width 374 height 26
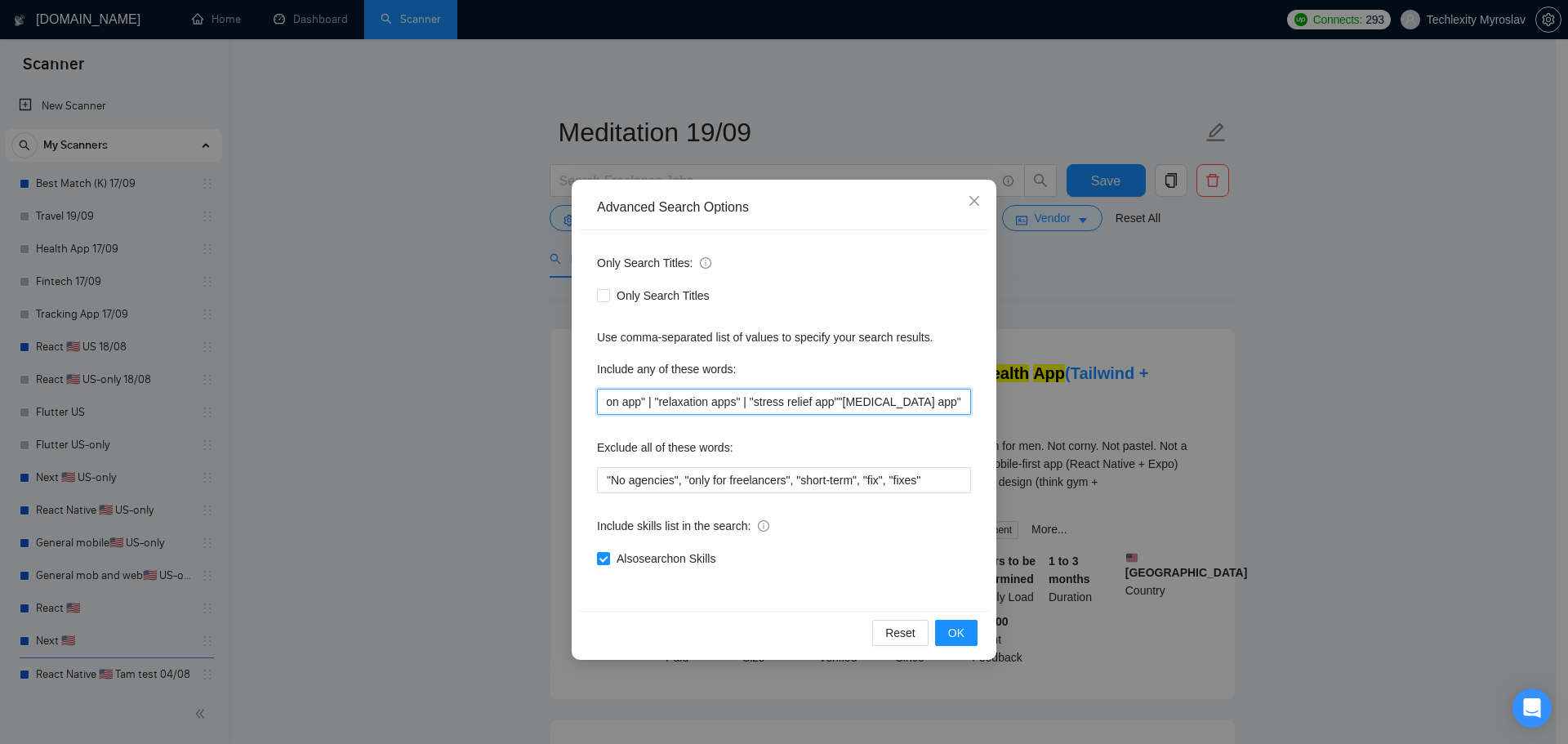
scroll to position [0, 1545]
click at [728, 410] on input "meditation* "meditation app" "meditation apps" "meditation platform" "meditatio…" at bounding box center [784, 402] width 374 height 26
click at [739, 408] on input "meditation* "meditation app" "meditation apps" "meditation platform" "meditatio…" at bounding box center [784, 402] width 374 height 26
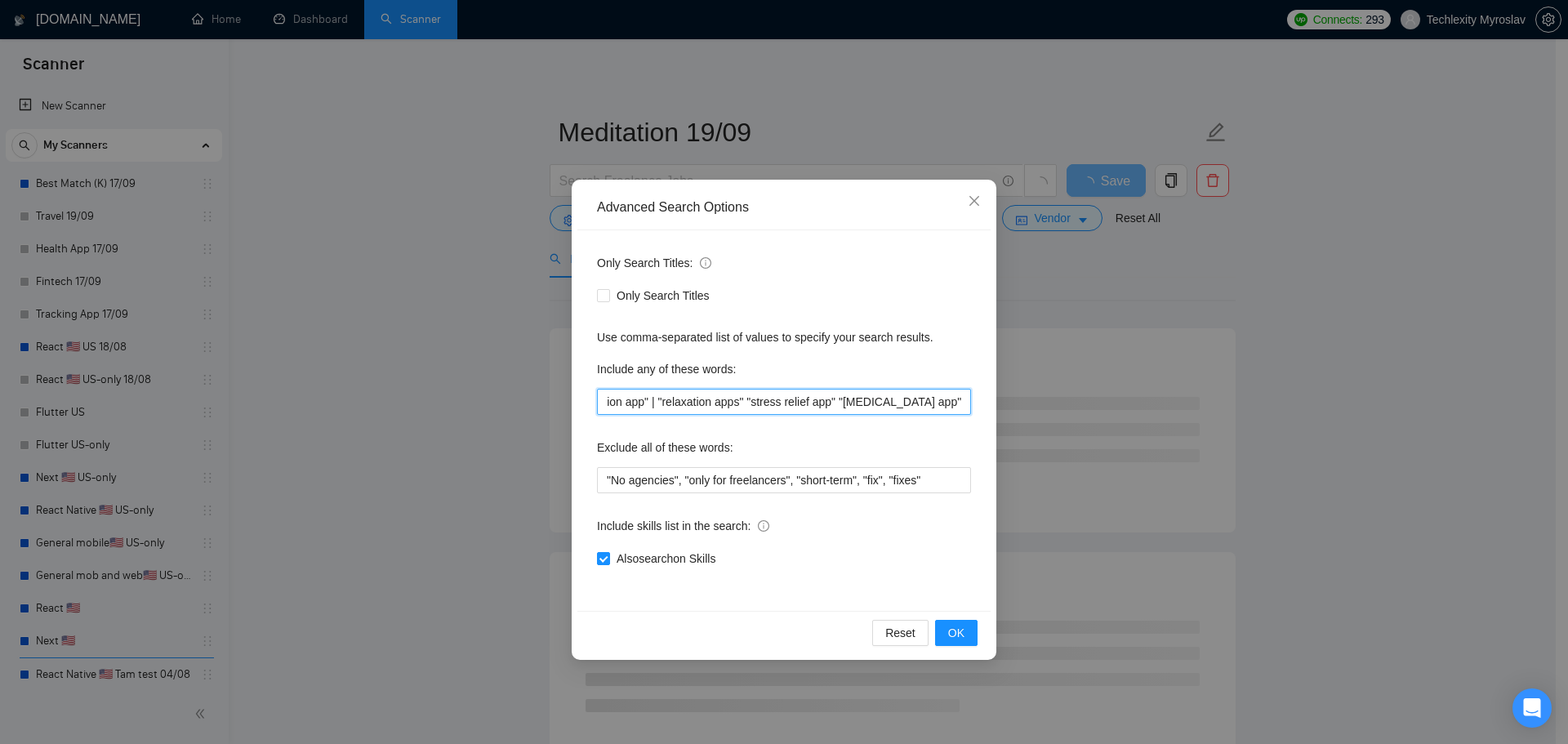
scroll to position [0, 1542]
click at [645, 405] on input "meditation* "meditation app" "meditation apps" "meditation platform" "meditatio…" at bounding box center [784, 402] width 374 height 26
click at [662, 408] on input "meditation* "meditation app" "meditation apps" "meditation platform" "meditatio…" at bounding box center [784, 402] width 374 height 26
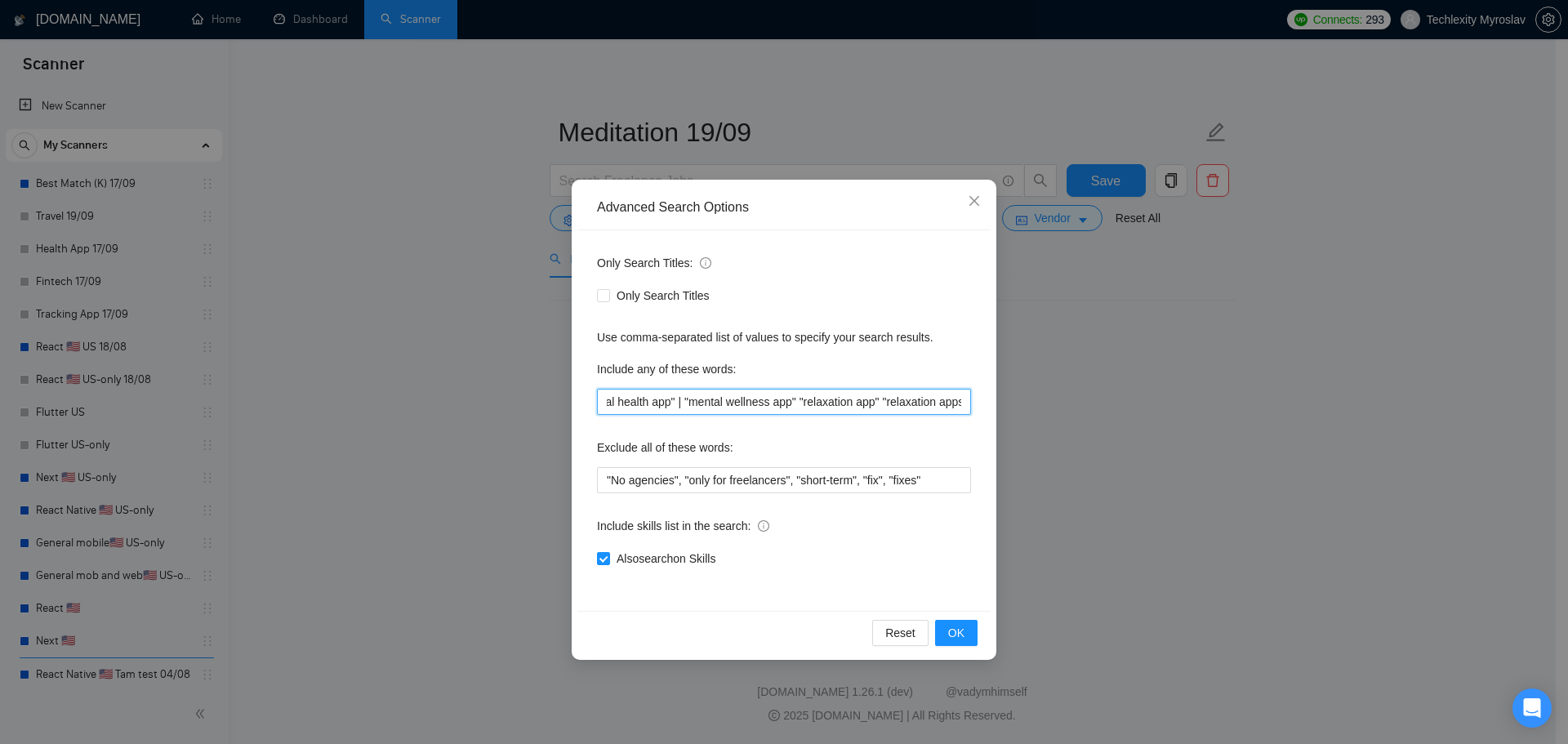
click at [708, 408] on input "meditation* "meditation app" "meditation apps" "meditation platform" "meditatio…" at bounding box center [784, 402] width 374 height 26
drag, startPoint x: 663, startPoint y: 398, endPoint x: 573, endPoint y: 400, distance: 90.0
click at [573, 400] on div "Advanced Search Options Only Search Titles: Only Search Titles Use comma-separa…" at bounding box center [784, 420] width 425 height 480
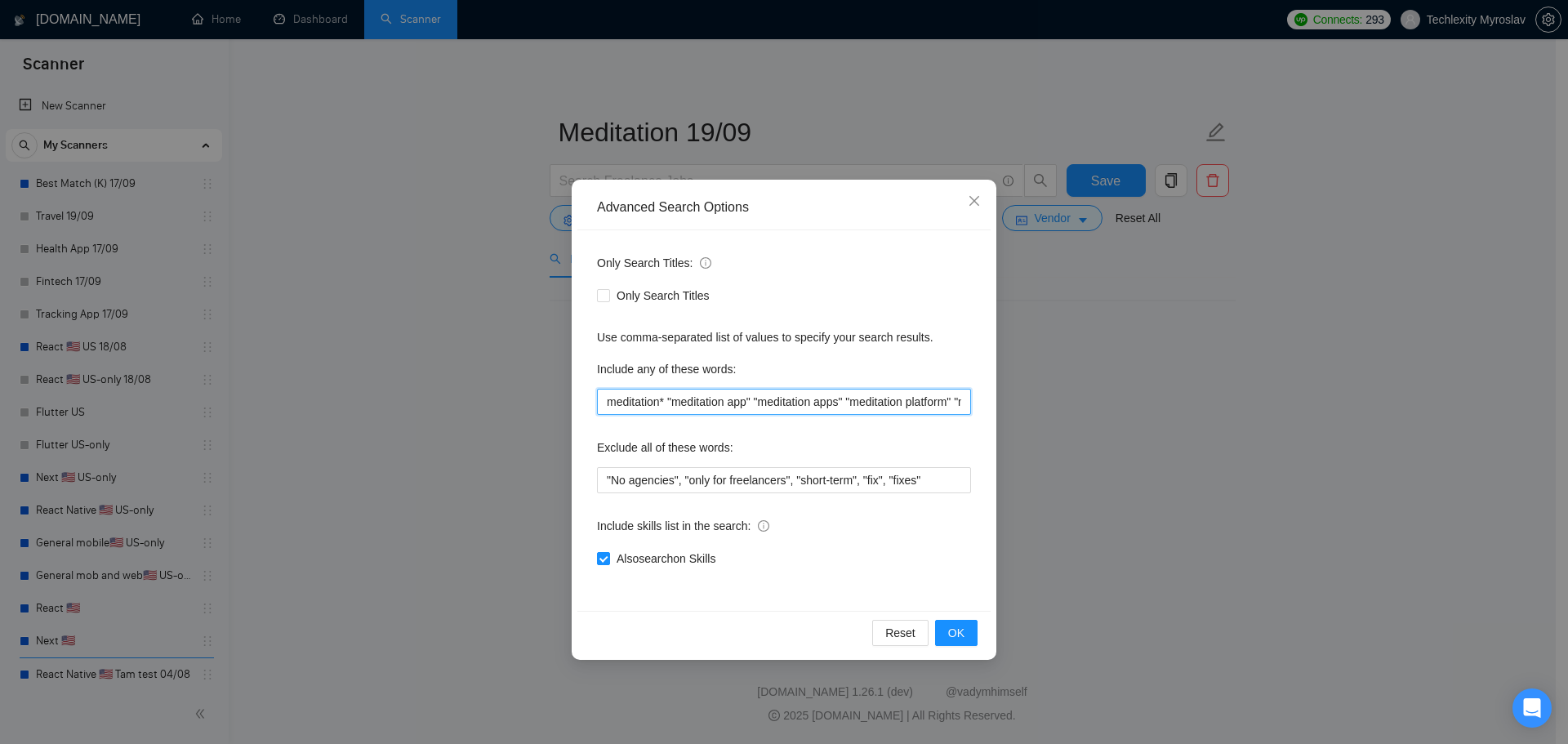
click at [756, 405] on input "meditation* "meditation app" "meditation apps" "meditation platform" "meditatio…" at bounding box center [784, 402] width 374 height 26
click at [667, 404] on input "meditation* "meditation app" "meditation apps" "meditation platform" "meditatio…" at bounding box center [784, 402] width 374 height 26
click at [758, 400] on input "meditation*, "meditation app" "meditation apps" "meditation platform" "meditati…" at bounding box center [784, 402] width 374 height 26
click at [855, 402] on input "meditation*, "meditation app", "meditation apps" "meditation platform" "meditat…" at bounding box center [784, 402] width 374 height 26
drag, startPoint x: 970, startPoint y: 405, endPoint x: 833, endPoint y: 410, distance: 137.1
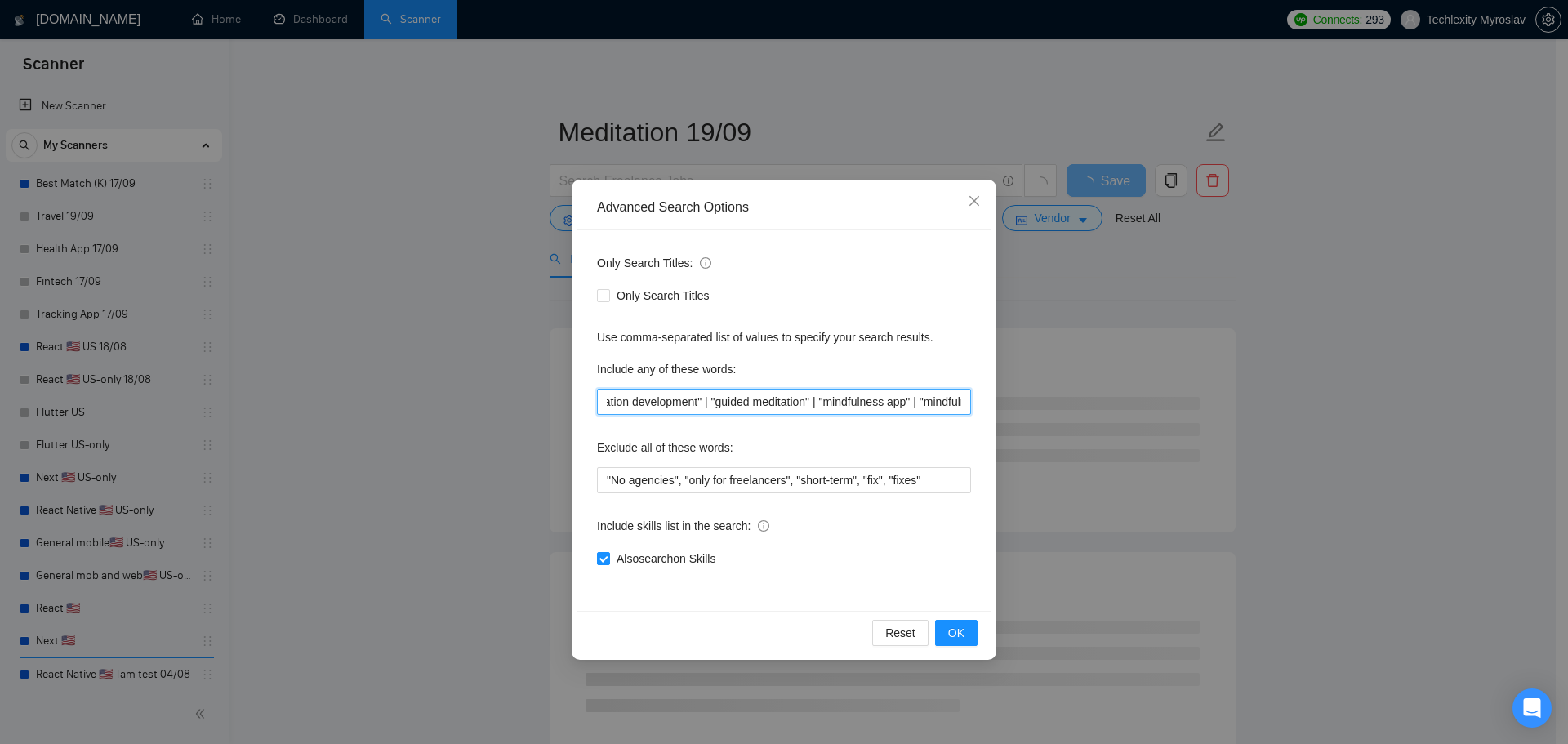
click at [966, 405] on input "meditation*, "meditation app", "meditation apps", "meditation platform" "medita…" at bounding box center [784, 402] width 374 height 26
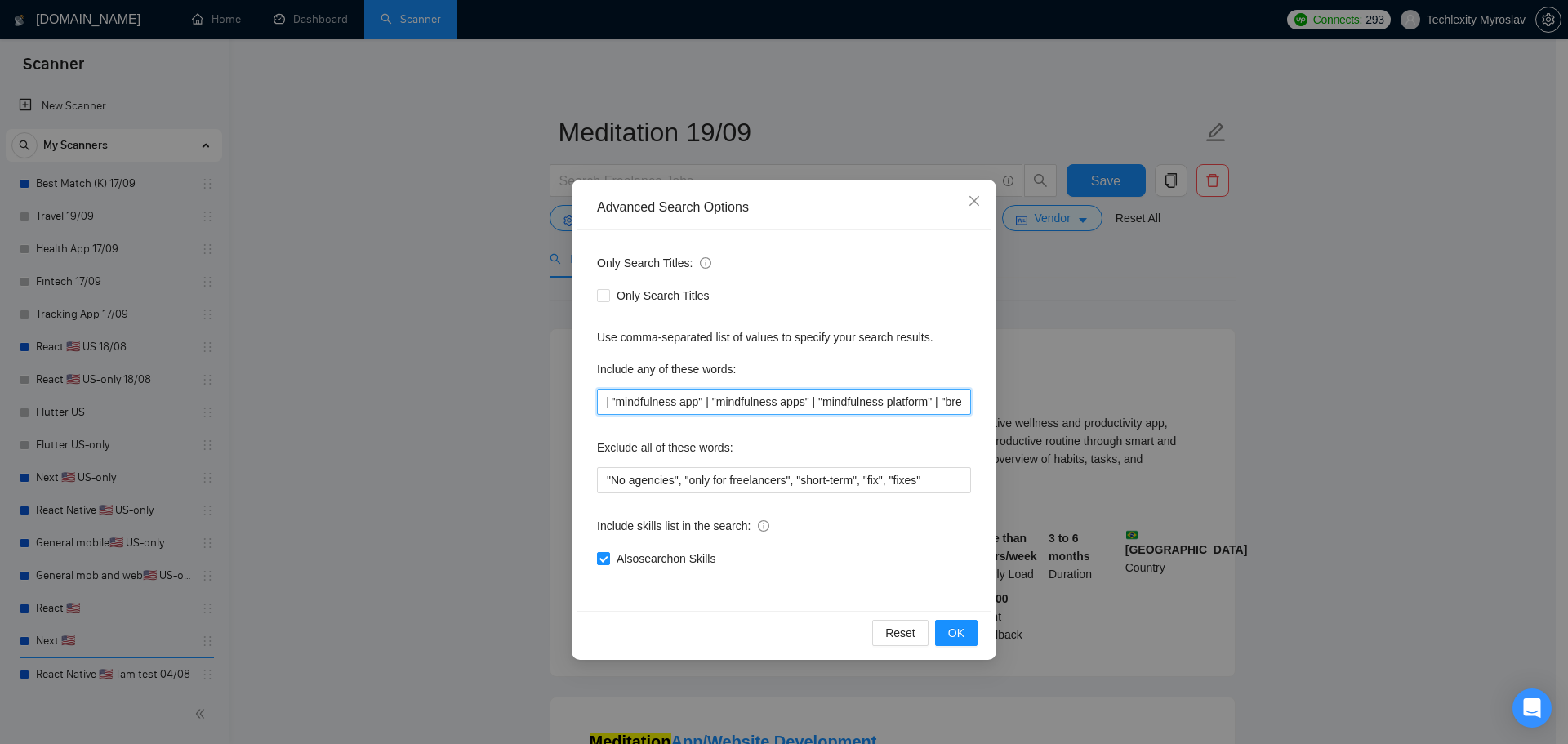
click at [696, 400] on input "meditation*, "meditation app", "meditation apps", "meditation platform" "medita…" at bounding box center [784, 402] width 374 height 26
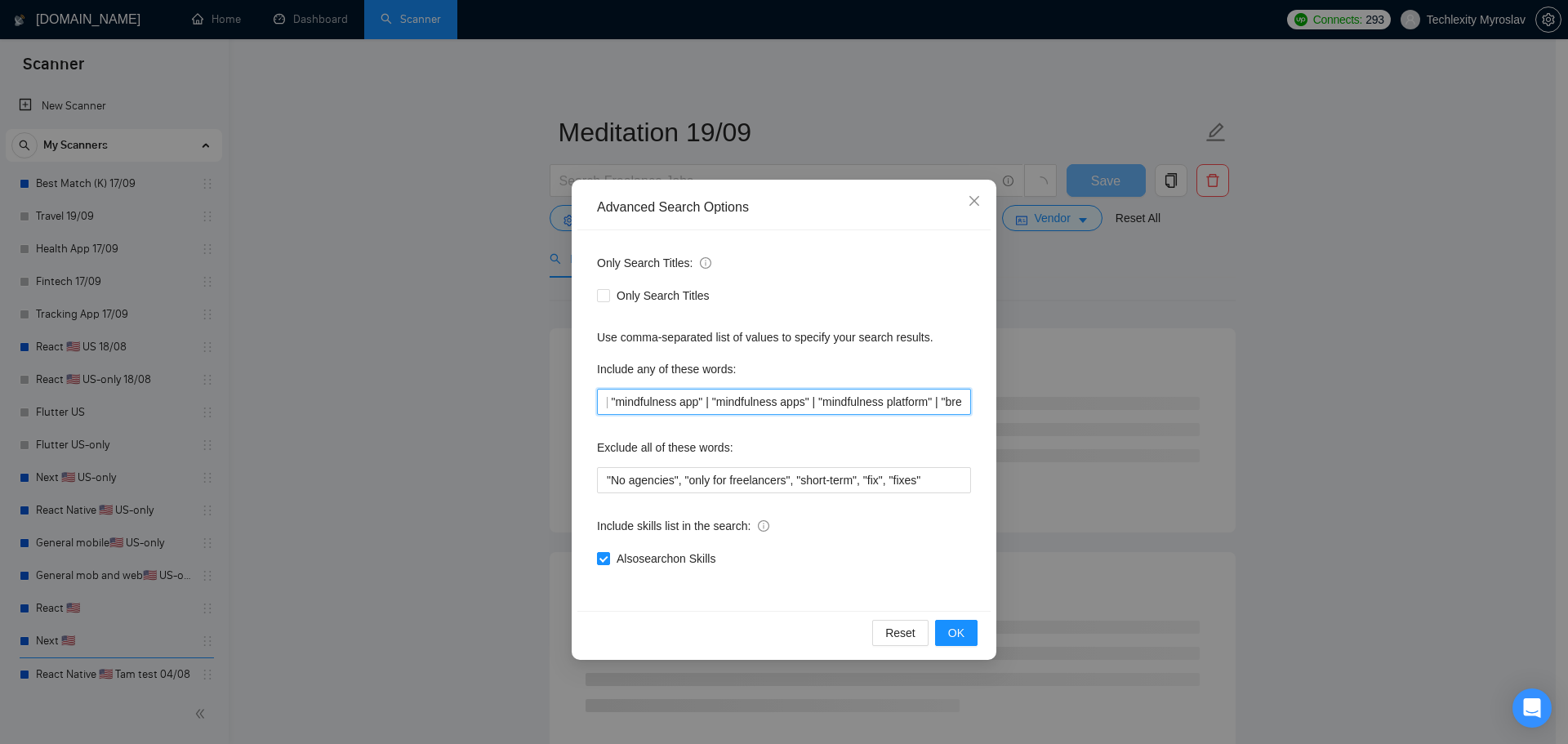
scroll to position [0, 0]
drag, startPoint x: 513, startPoint y: 404, endPoint x: 464, endPoint y: 401, distance: 49.1
click at [463, 401] on div "Advanced Search Options Only Search Titles: Only Search Titles Use comma-separa…" at bounding box center [784, 372] width 1568 height 744
drag, startPoint x: 863, startPoint y: 397, endPoint x: 890, endPoint y: 403, distance: 27.7
click at [864, 397] on input "meditation*, "meditation app", "meditation apps", "meditation platform" "medita…" at bounding box center [784, 402] width 374 height 26
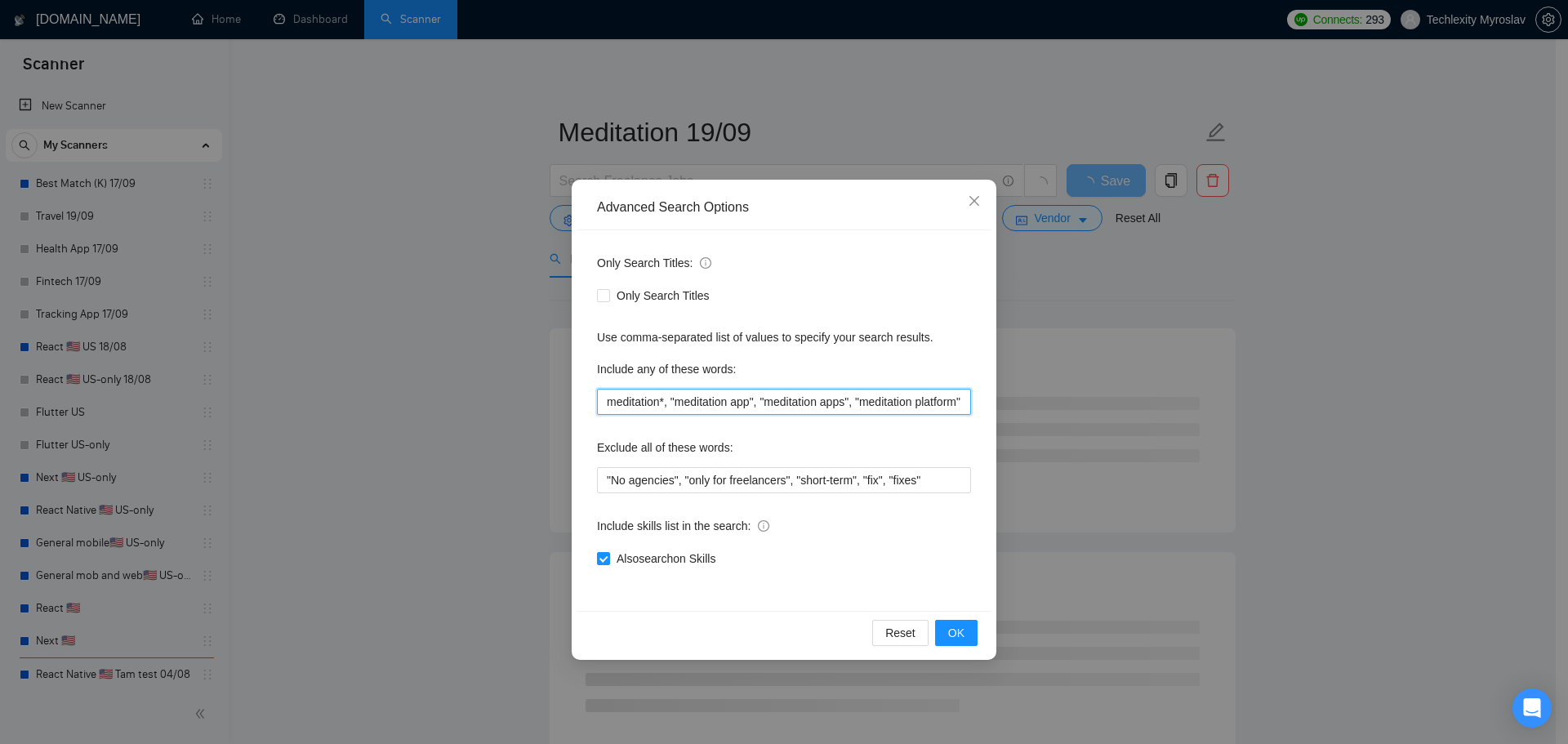
drag, startPoint x: 895, startPoint y: 402, endPoint x: 900, endPoint y: 409, distance: 8.6
click at [896, 402] on input "meditation*, "meditation app", "meditation apps", "meditation platform" "medita…" at bounding box center [784, 402] width 374 height 26
click at [914, 410] on input "meditation*, "meditation app", "meditation apps", "meditation platform" "medita…" at bounding box center [784, 402] width 374 height 26
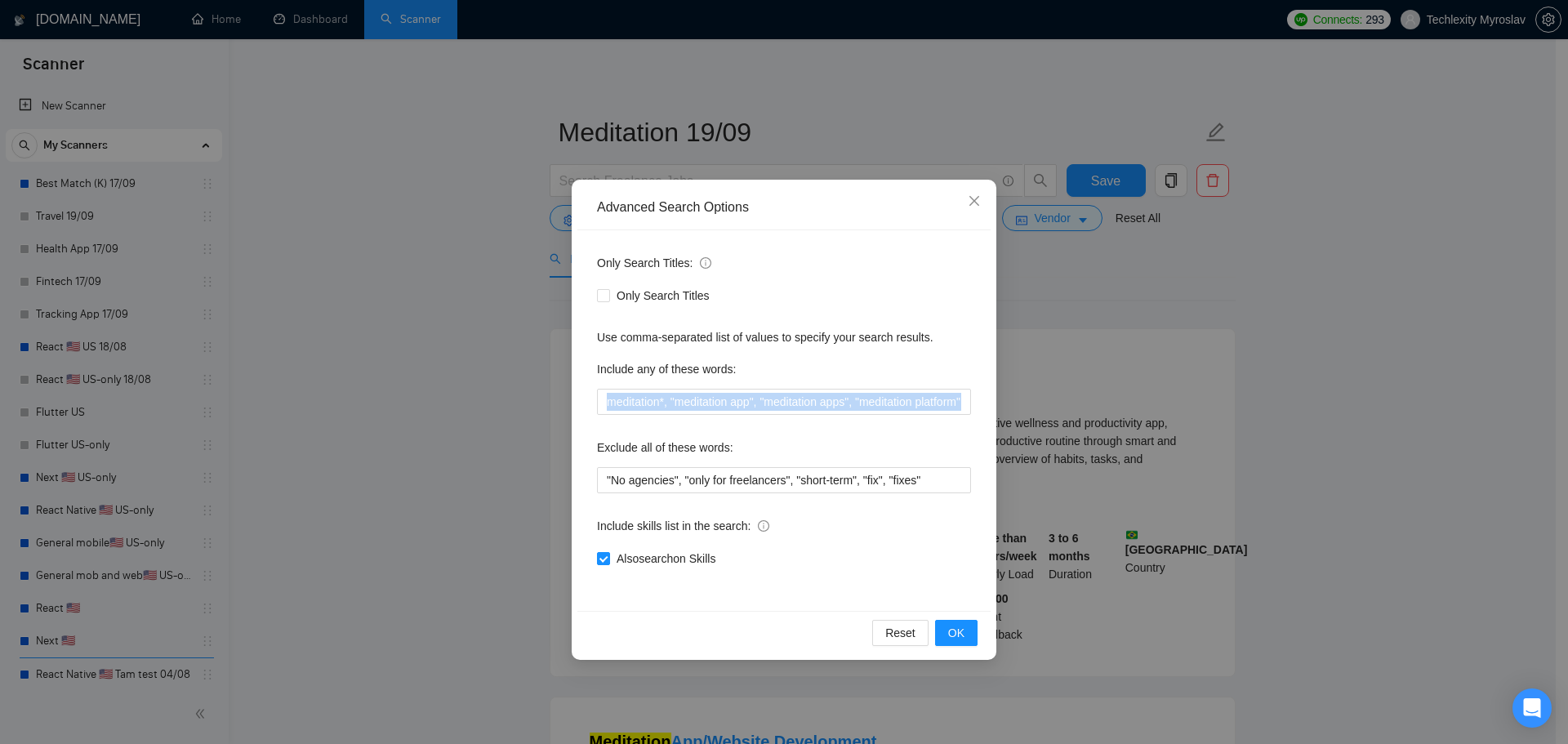
drag, startPoint x: 638, startPoint y: 415, endPoint x: 573, endPoint y: 403, distance: 66.1
click at [556, 404] on div "Advanced Search Options Only Search Titles: Only Search Titles Use comma-separa…" at bounding box center [784, 372] width 1568 height 744
click at [709, 400] on input "meditation*, "meditation app", "meditation apps", "meditation platform" "medita…" at bounding box center [784, 402] width 374 height 26
click at [828, 409] on input "meditation*, "meditation app", "meditation apps", "meditation platform" "medita…" at bounding box center [784, 402] width 374 height 26
click at [919, 402] on input "meditation*, "meditation app", "meditation apps", "meditation platform" "medita…" at bounding box center [784, 402] width 374 height 26
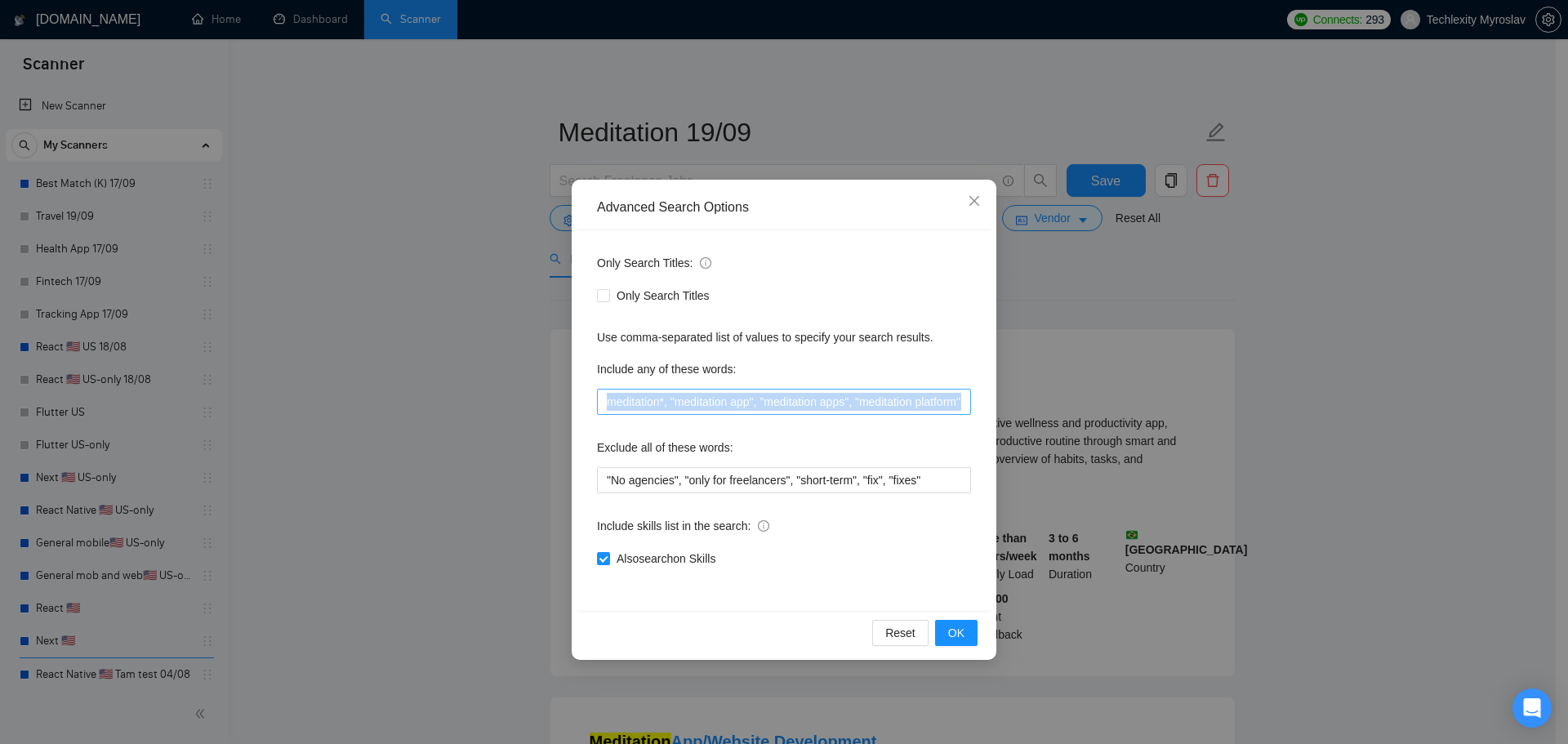
click at [829, 404] on input "meditation*, "meditation app", "meditation apps", "meditation platform" "medita…" at bounding box center [784, 402] width 374 height 26
drag, startPoint x: 961, startPoint y: 404, endPoint x: 488, endPoint y: 392, distance: 473.2
click at [488, 392] on div "Advanced Search Options Only Search Titles: Only Search Titles Use comma-separa…" at bounding box center [784, 372] width 1568 height 744
click at [686, 400] on input "meditation*, "meditation app", "meditation apps", "meditation platform" "medita…" at bounding box center [784, 402] width 374 height 26
click at [638, 400] on input "meditation*, "meditation app", "meditation apps", "meditation platform" "medita…" at bounding box center [784, 402] width 374 height 26
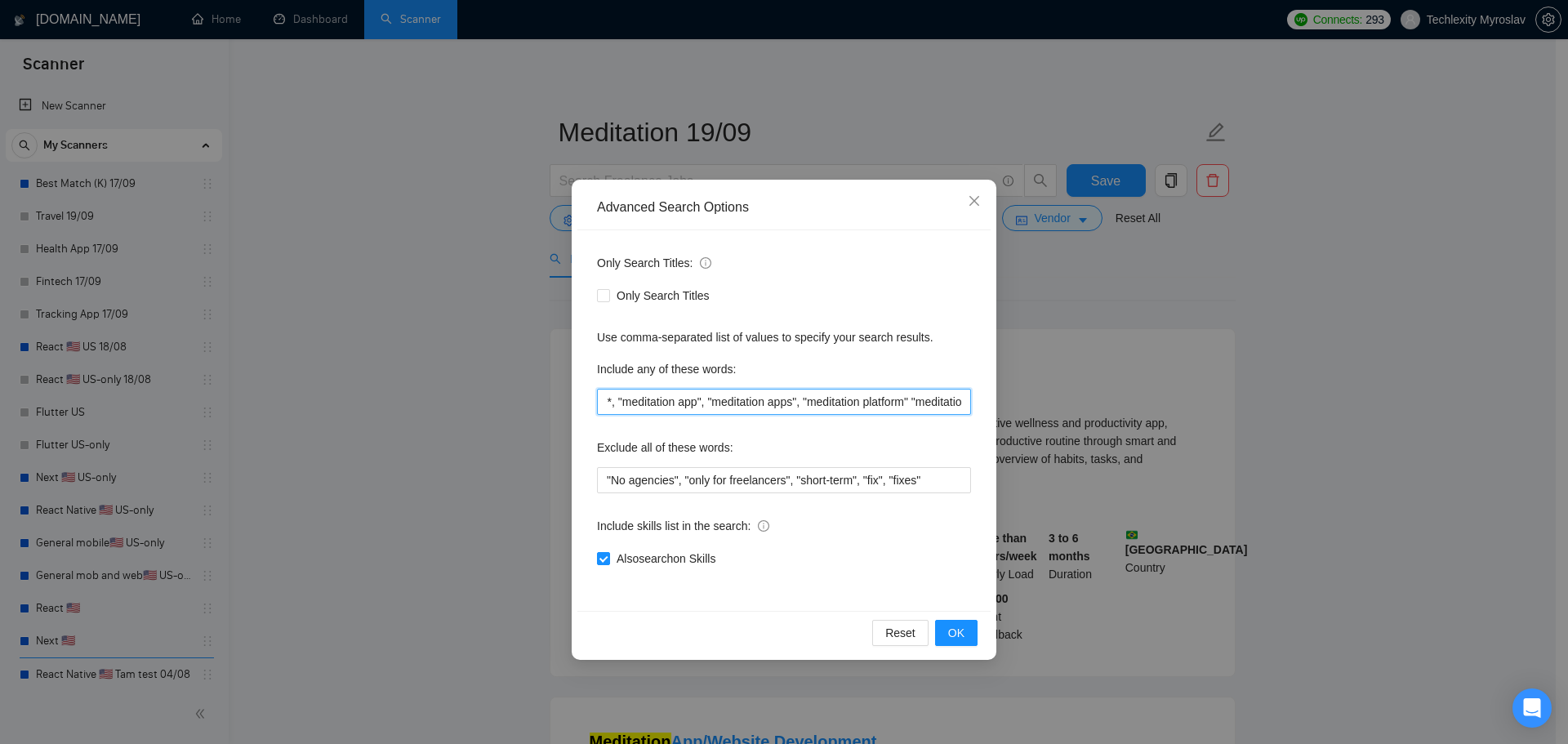
scroll to position [0, 56]
click at [913, 400] on input "meditation*, "meditation app", "meditation apps", "meditation platform" "medita…" at bounding box center [784, 402] width 374 height 26
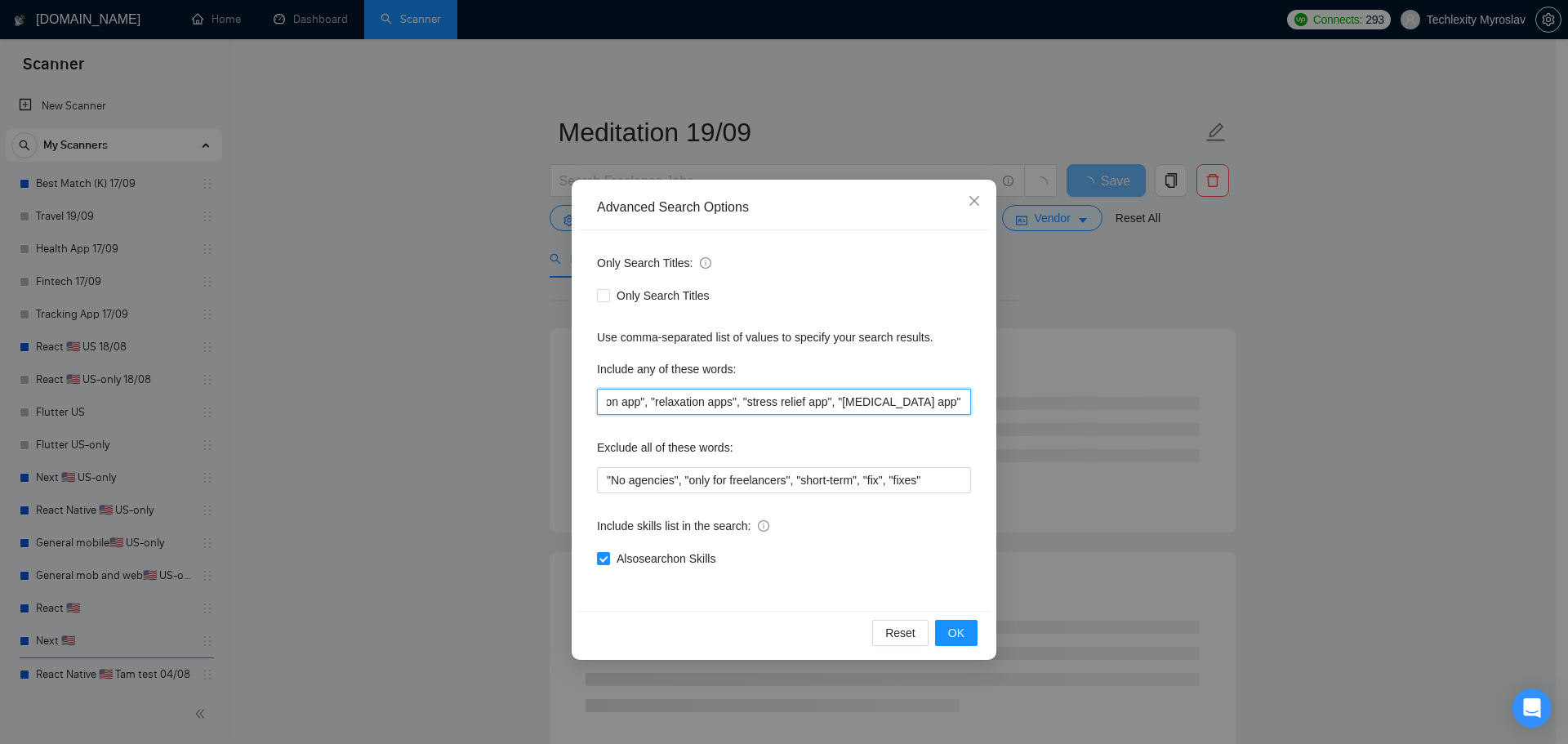
scroll to position [0, 1520]
type input "meditation*, "meditation app", "meditation apps", "meditation platform", "medit…"
click at [970, 627] on button "OK" at bounding box center [956, 633] width 42 height 26
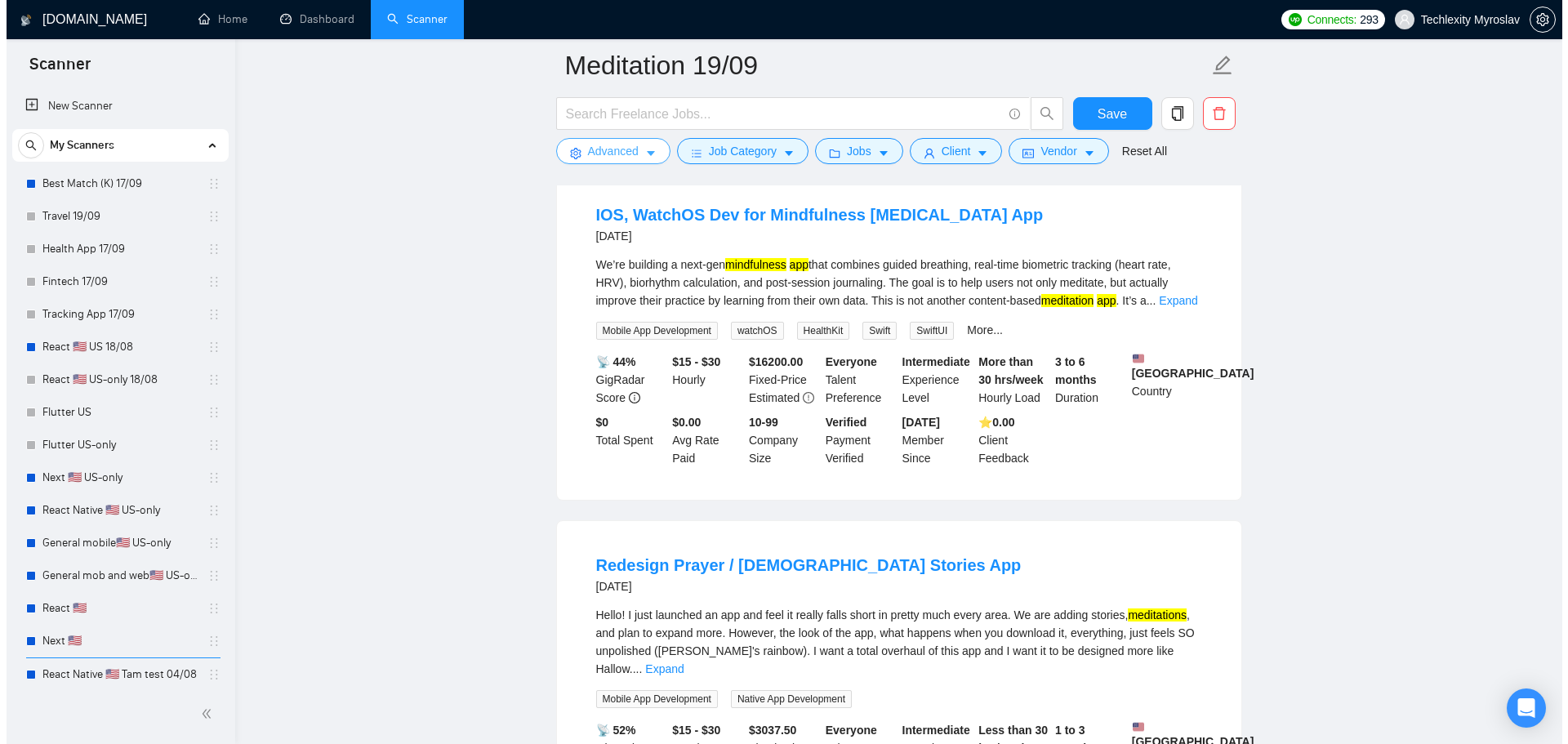
scroll to position [1307, 0]
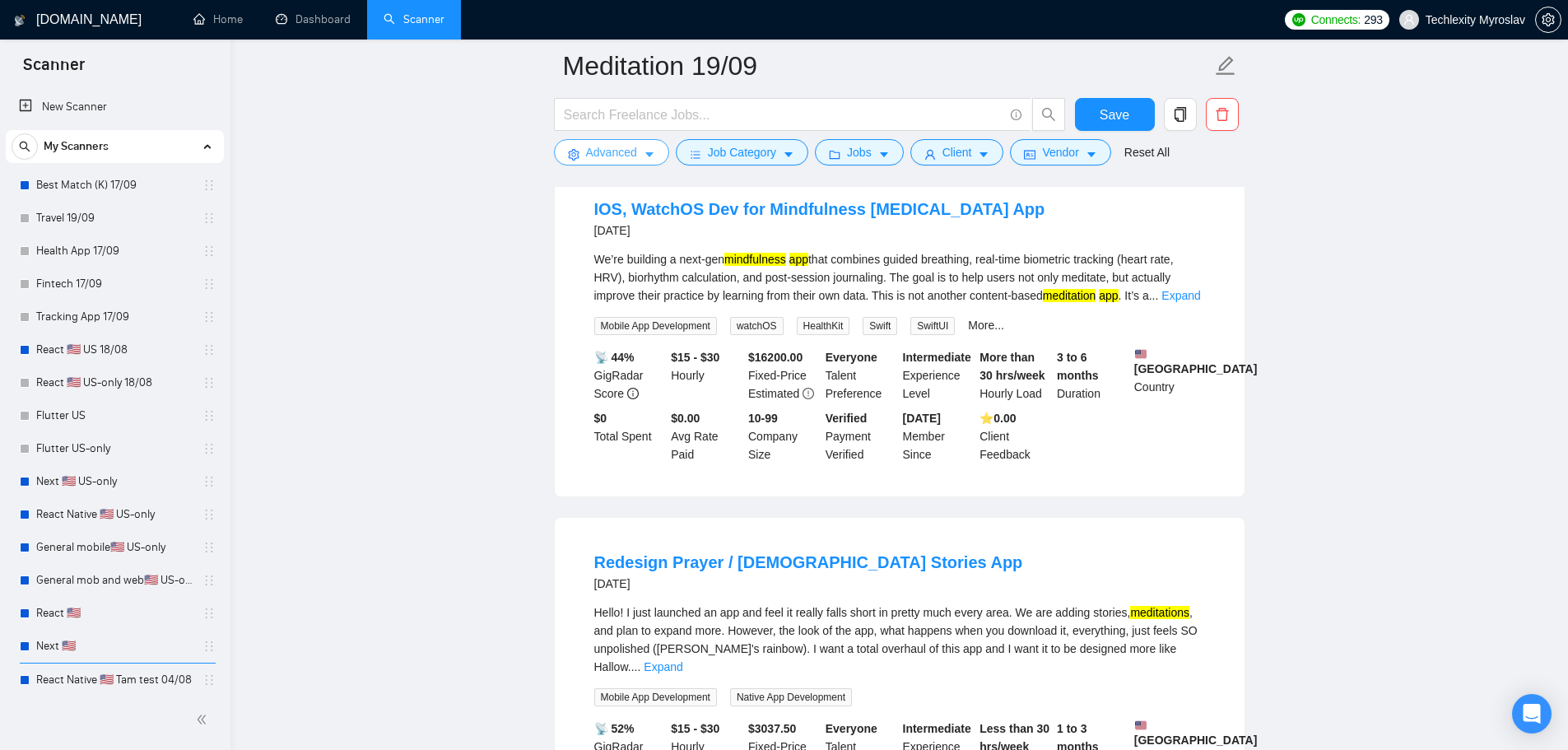
click at [615, 144] on span "Advanced" at bounding box center [611, 153] width 51 height 18
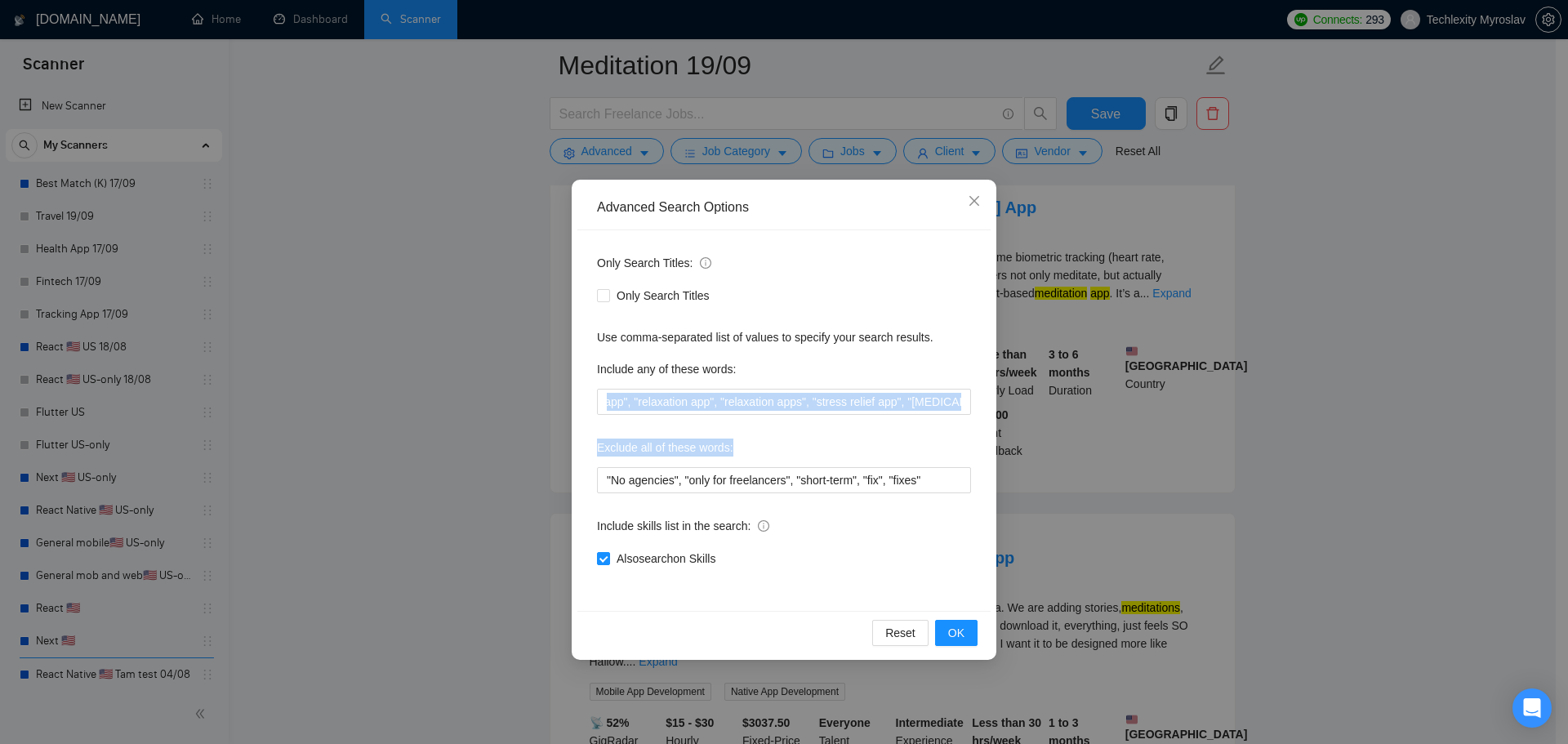
drag, startPoint x: 937, startPoint y: 411, endPoint x: 1053, endPoint y: 406, distance: 116.1
click at [1053, 406] on div "Advanced Search Options Only Search Titles: Only Search Titles Use comma-separa…" at bounding box center [784, 372] width 1568 height 744
click at [933, 402] on input "meditation*, "meditation app", "meditation apps", "meditation platform", "medit…" at bounding box center [784, 402] width 374 height 26
drag, startPoint x: 957, startPoint y: 400, endPoint x: 1064, endPoint y: 404, distance: 107.1
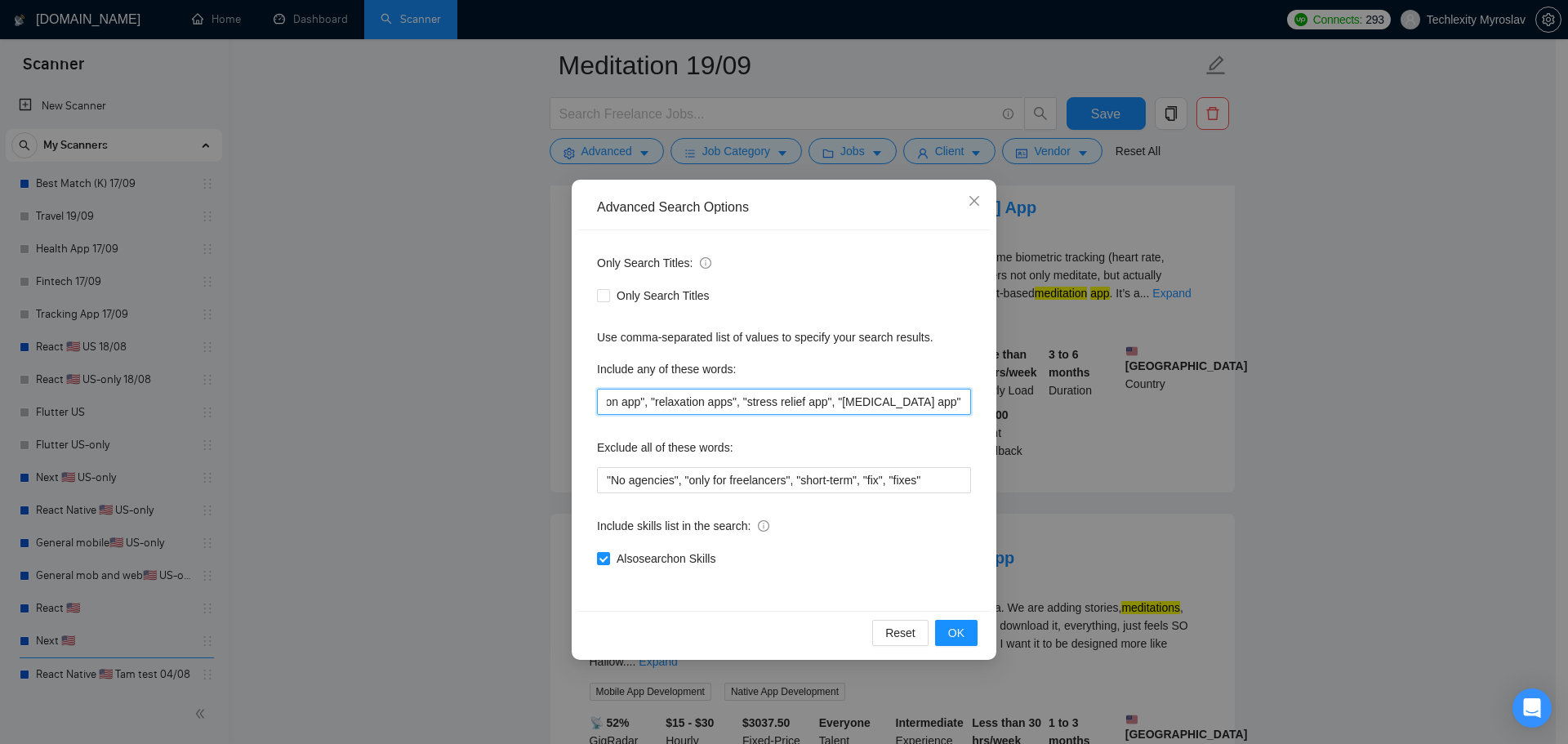
click at [1064, 404] on div "Advanced Search Options Only Search Titles: Only Search Titles Use comma-separa…" at bounding box center [784, 372] width 1568 height 744
click at [969, 406] on input "meditation*, "meditation app", "meditation apps", "meditation platform", "medit…" at bounding box center [784, 402] width 374 height 26
paste input "pray*, prayer*, "prayer app", "prayer apps", "prayer platform", "prayer softwar…"
type input "meditation*, "meditation app", "meditation apps", "meditation platform", "medit…"
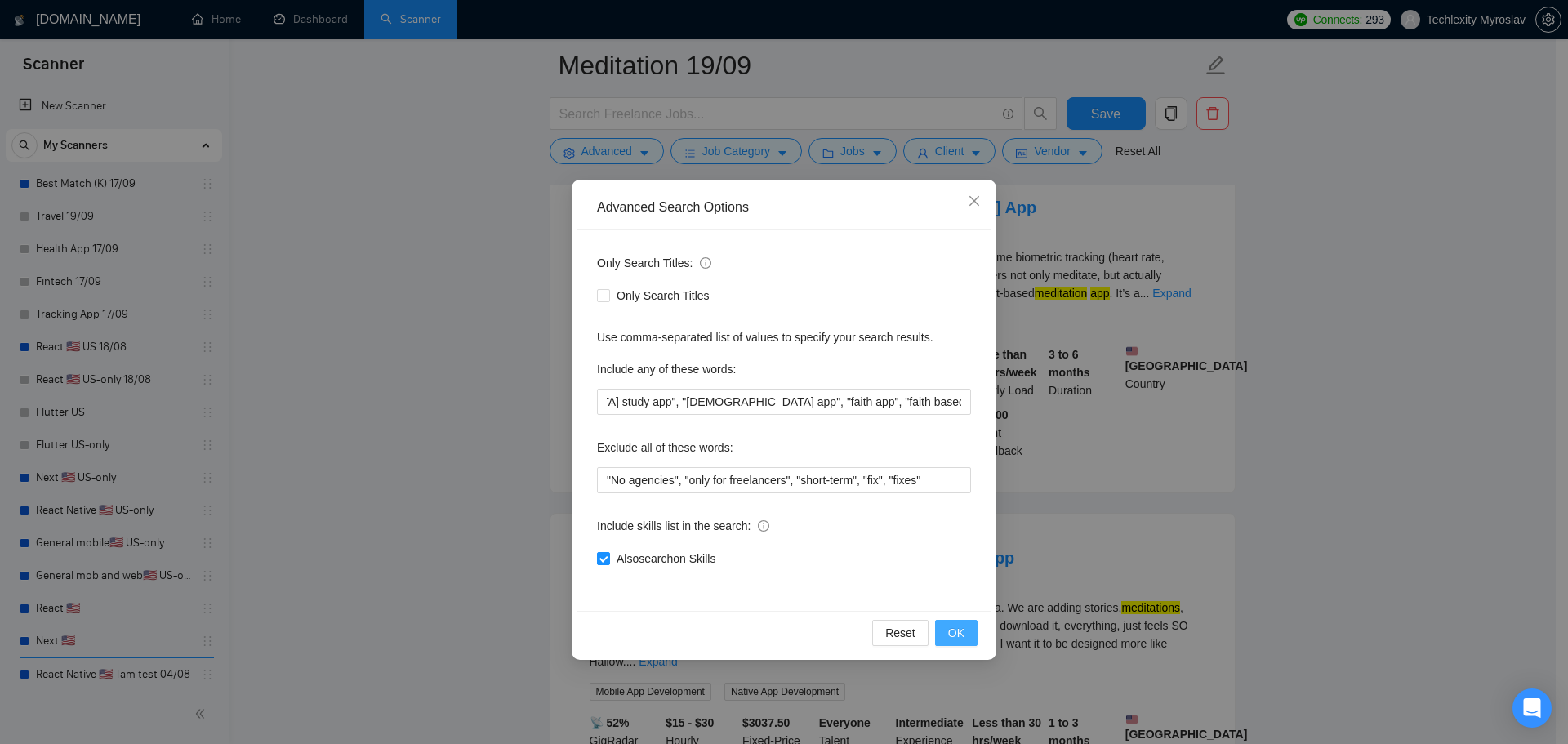
click at [962, 628] on span "OK" at bounding box center [957, 633] width 16 height 18
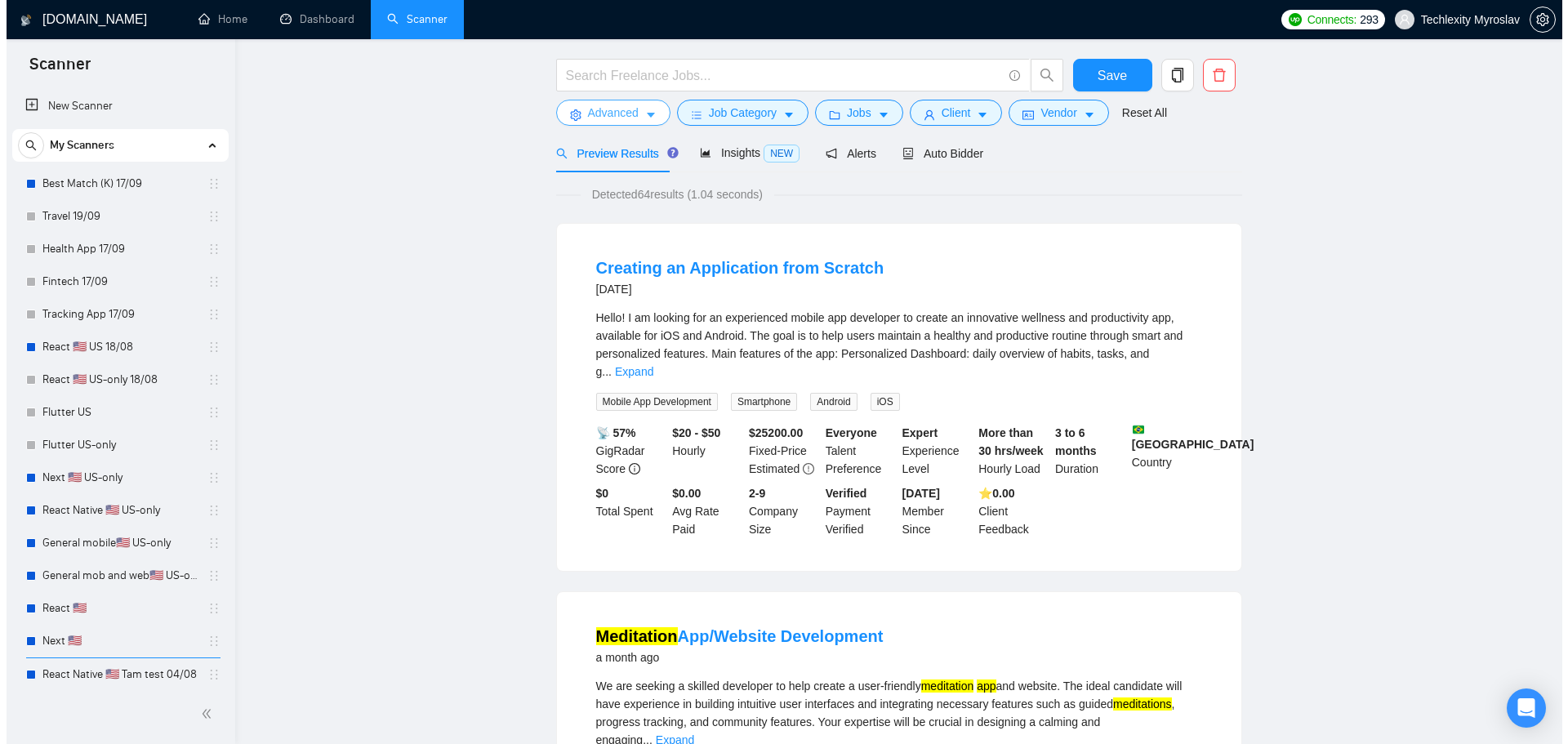
scroll to position [0, 0]
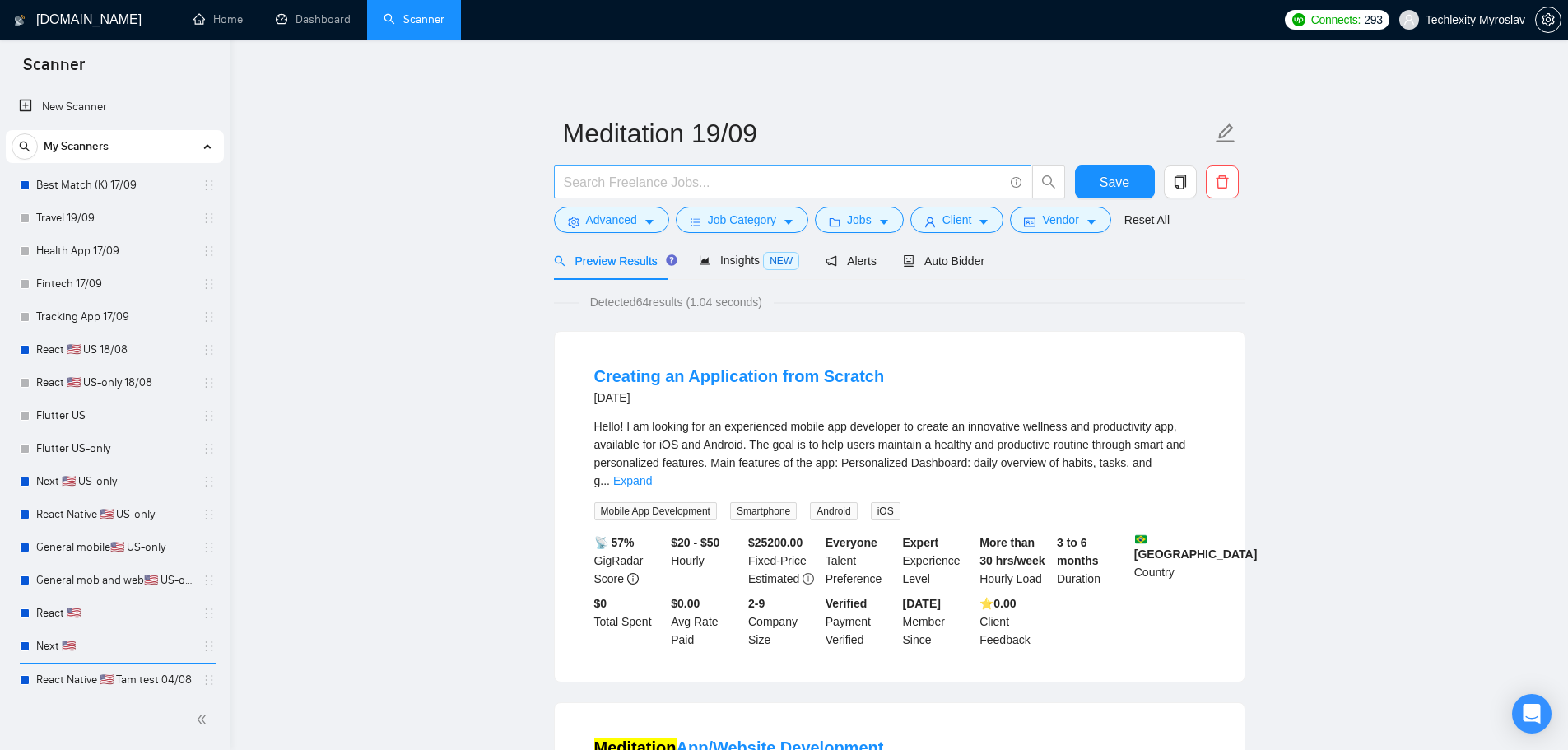
click at [645, 171] on span at bounding box center [792, 182] width 477 height 33
click at [647, 178] on input "text" at bounding box center [783, 182] width 440 height 21
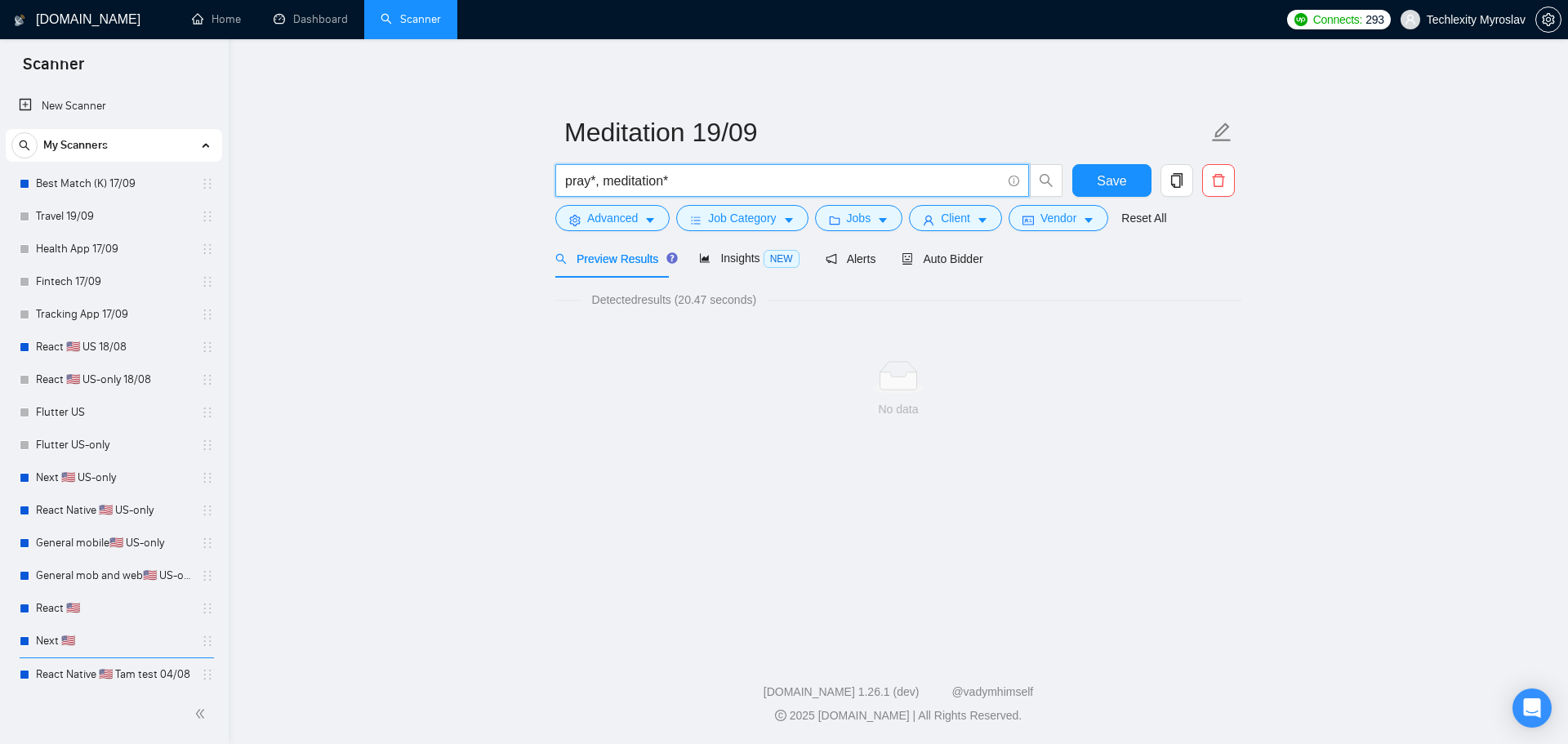
click at [593, 185] on input "pray*, meditation*" at bounding box center [784, 180] width 437 height 21
type input "pra*, meditation*"
drag, startPoint x: 669, startPoint y: 177, endPoint x: 439, endPoint y: 174, distance: 230.0
click at [443, 174] on main "Meditation 19/09 pra*, meditation* Save Advanced Job Category Jobs Client Vendo…" at bounding box center [898, 342] width 1287 height 553
click at [649, 219] on icon "caret-down" at bounding box center [650, 221] width 8 height 4
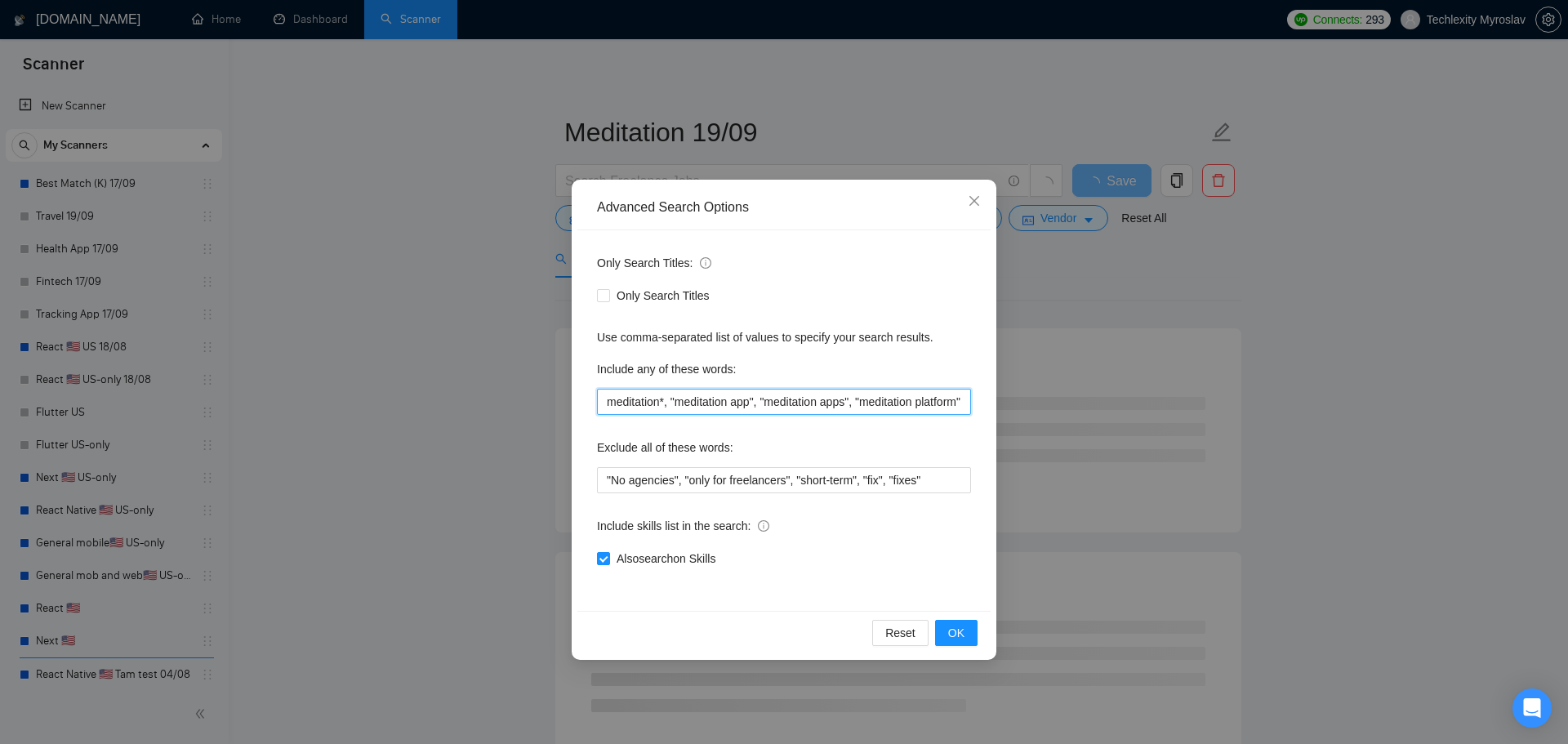
click at [664, 405] on input "meditation*, "meditation app", "meditation apps", "meditation platform", "medit…" at bounding box center [784, 402] width 374 height 26
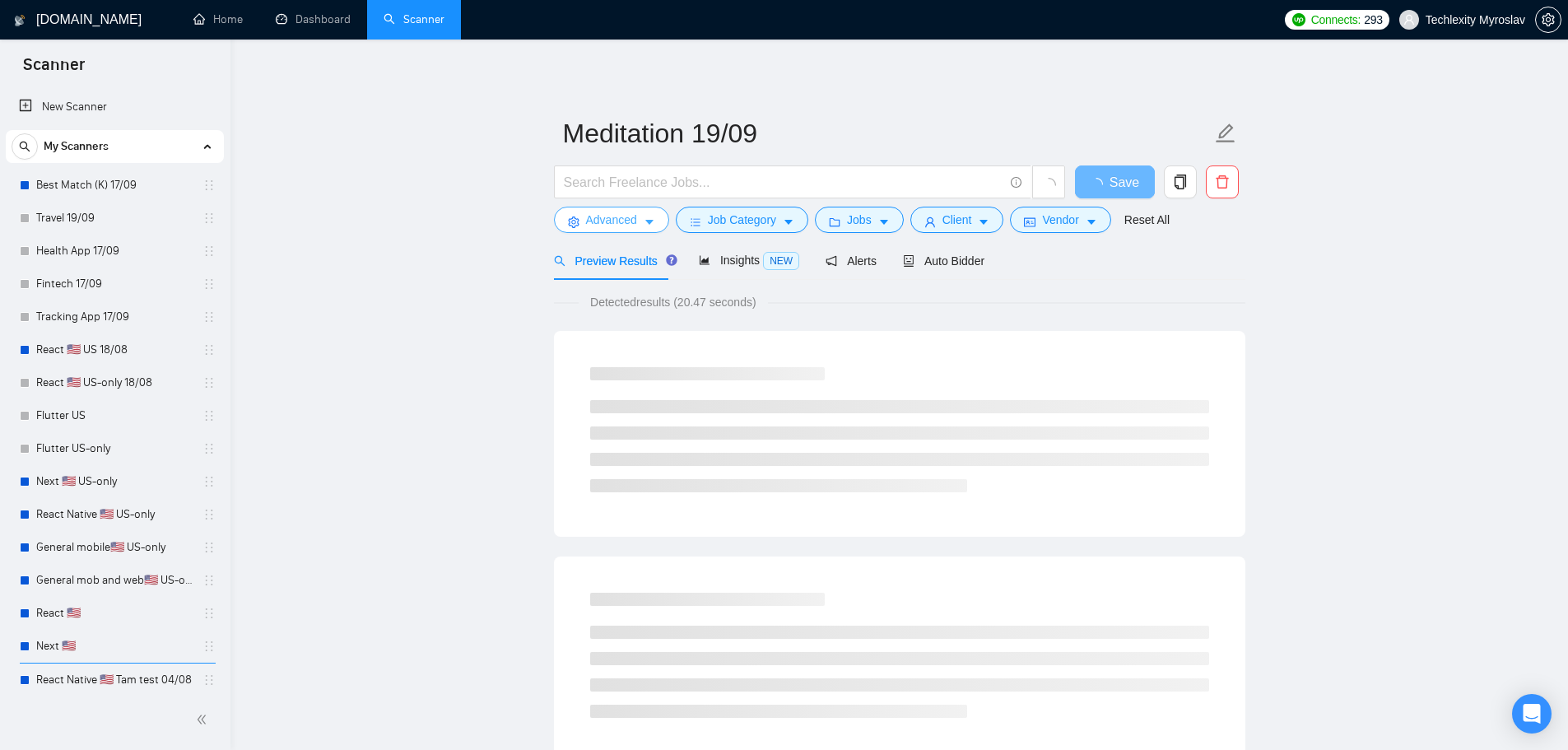
click at [614, 220] on span "Advanced" at bounding box center [611, 220] width 51 height 18
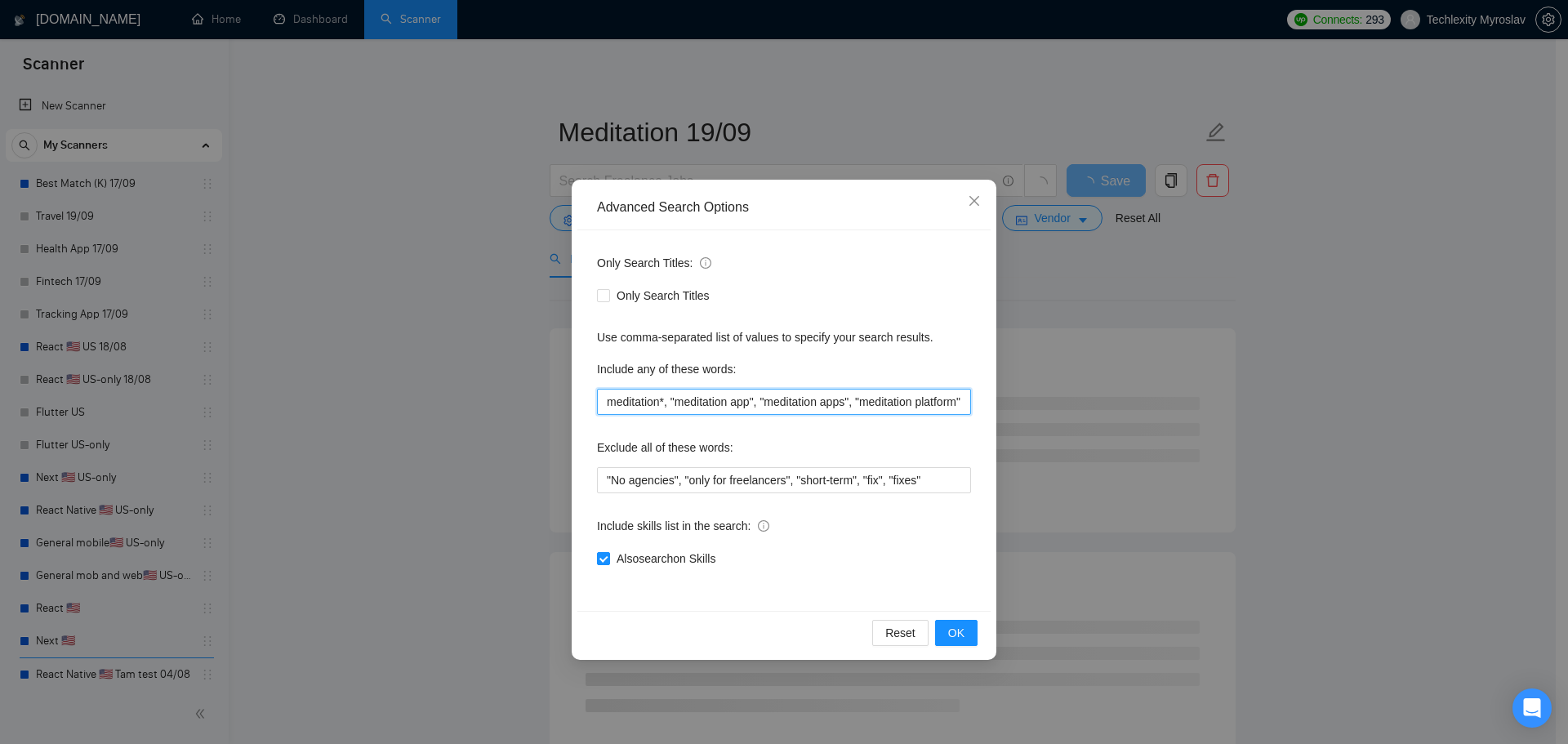
click at [722, 402] on input "meditation*, "meditation app", "meditation apps", "meditation platform", "medit…" at bounding box center [784, 402] width 374 height 26
paste input "meditation app, meditation apps, meditation platform, meditation software, medi…"
drag, startPoint x: 546, startPoint y: 394, endPoint x: 446, endPoint y: 391, distance: 100.0
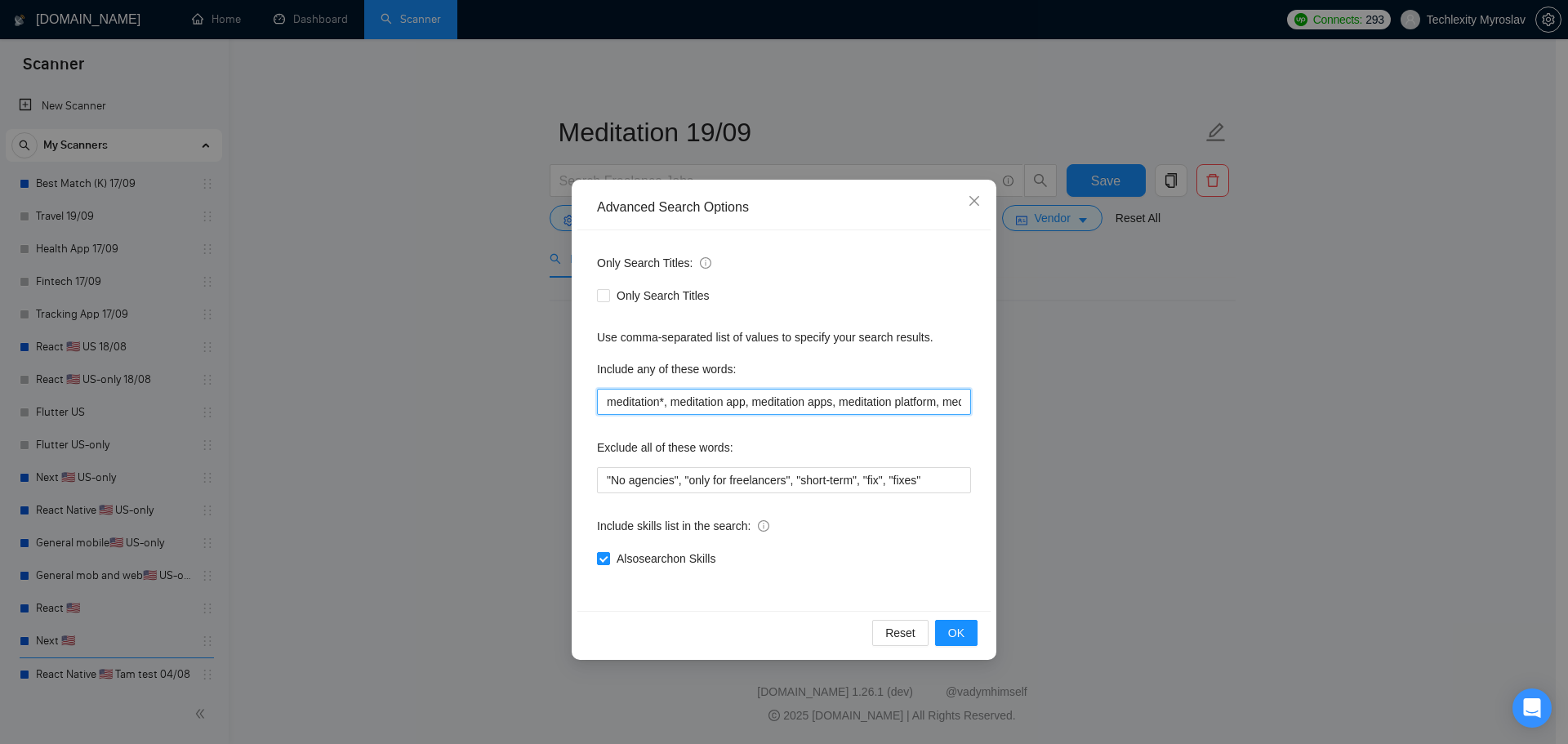
click at [446, 391] on div "Advanced Search Options Only Search Titles: Only Search Titles Use comma-separa…" at bounding box center [784, 372] width 1568 height 744
click at [637, 396] on input "meditation*, meditation app, meditation apps, meditation platform, meditation s…" at bounding box center [784, 402] width 374 height 26
click at [662, 402] on input "meditation*, meditation app, meditation apps, meditation platform, meditation s…" at bounding box center [784, 402] width 374 height 26
type input "meditation, meditation app, meditation apps, meditation platform, meditation so…"
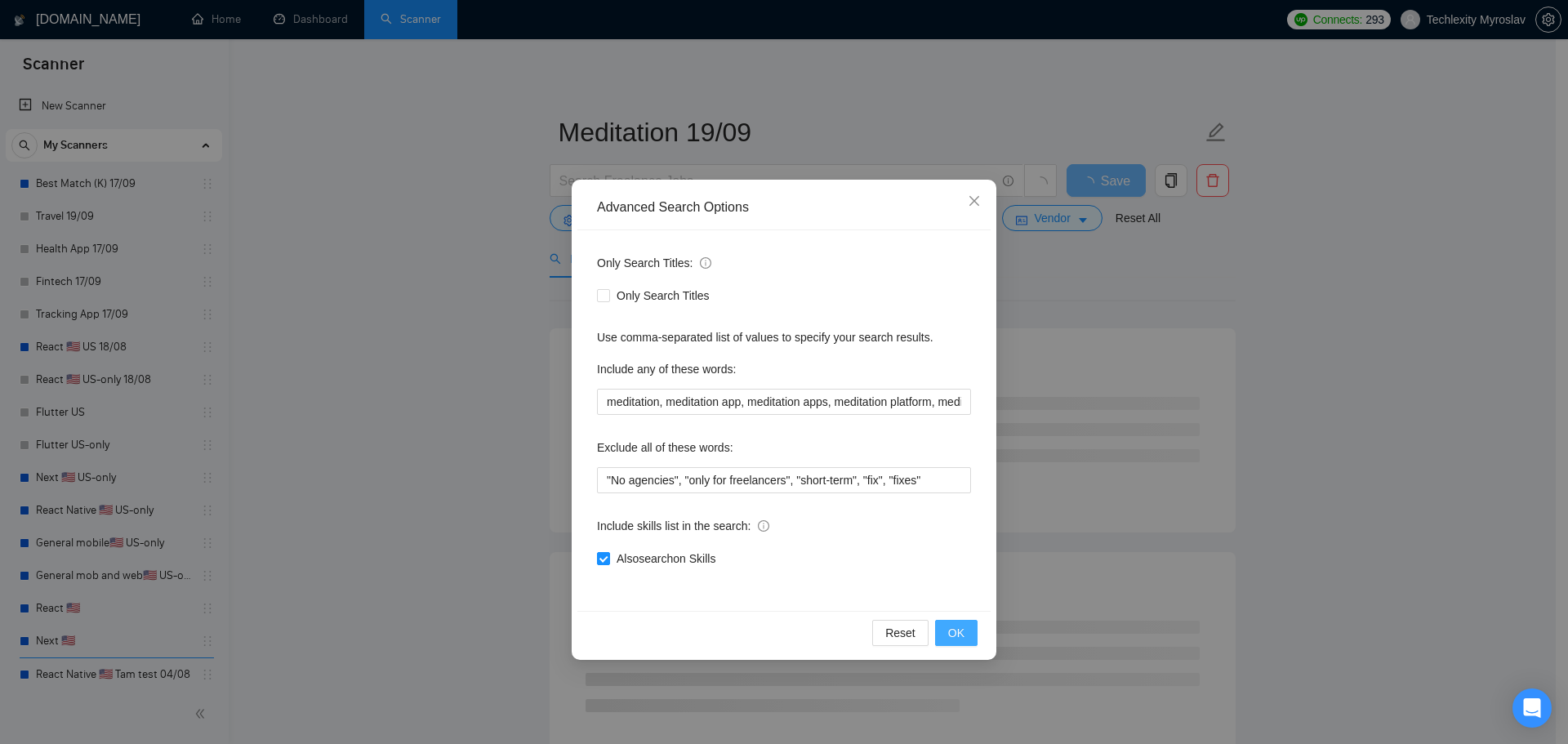
click at [963, 626] on span "OK" at bounding box center [957, 633] width 16 height 18
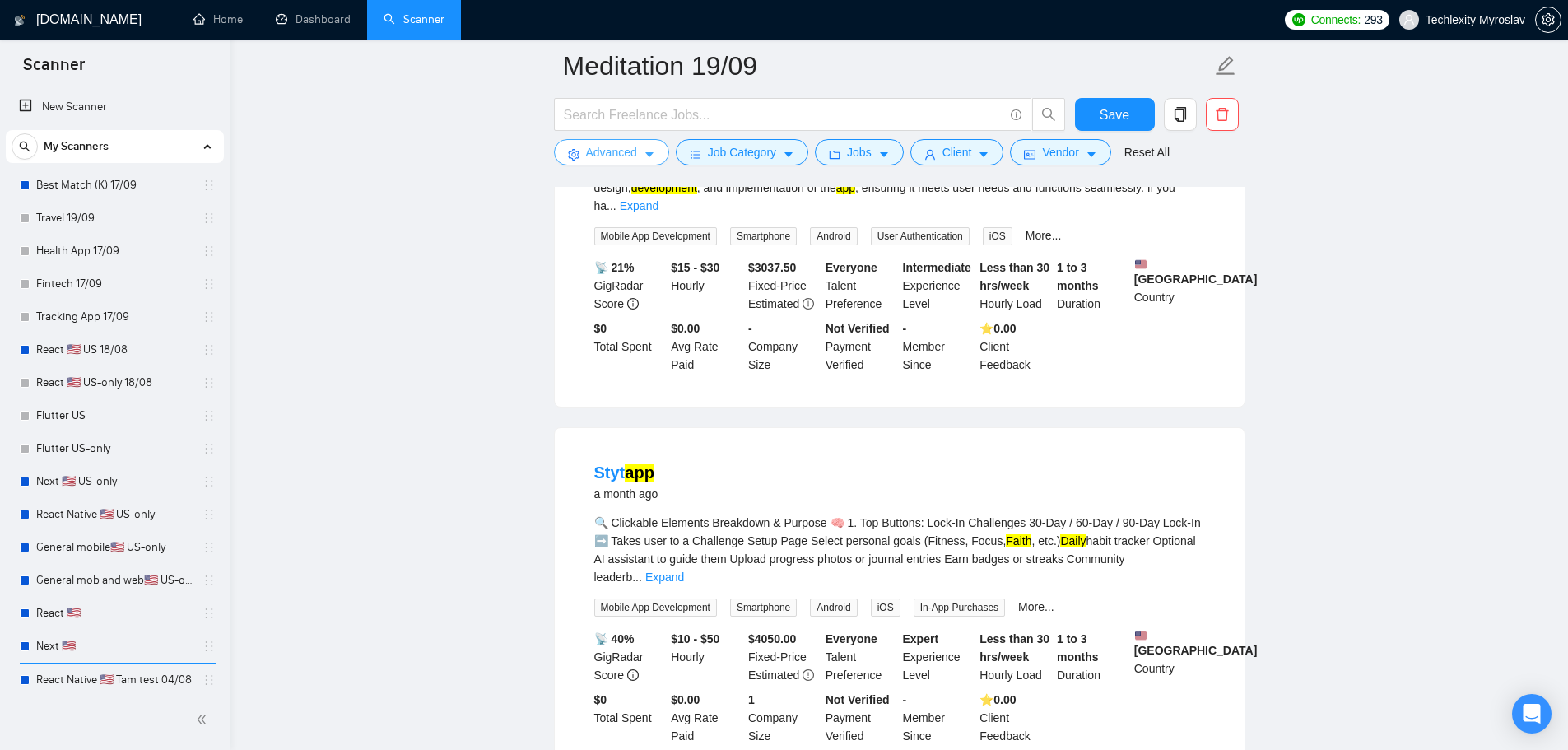
scroll to position [741, 0]
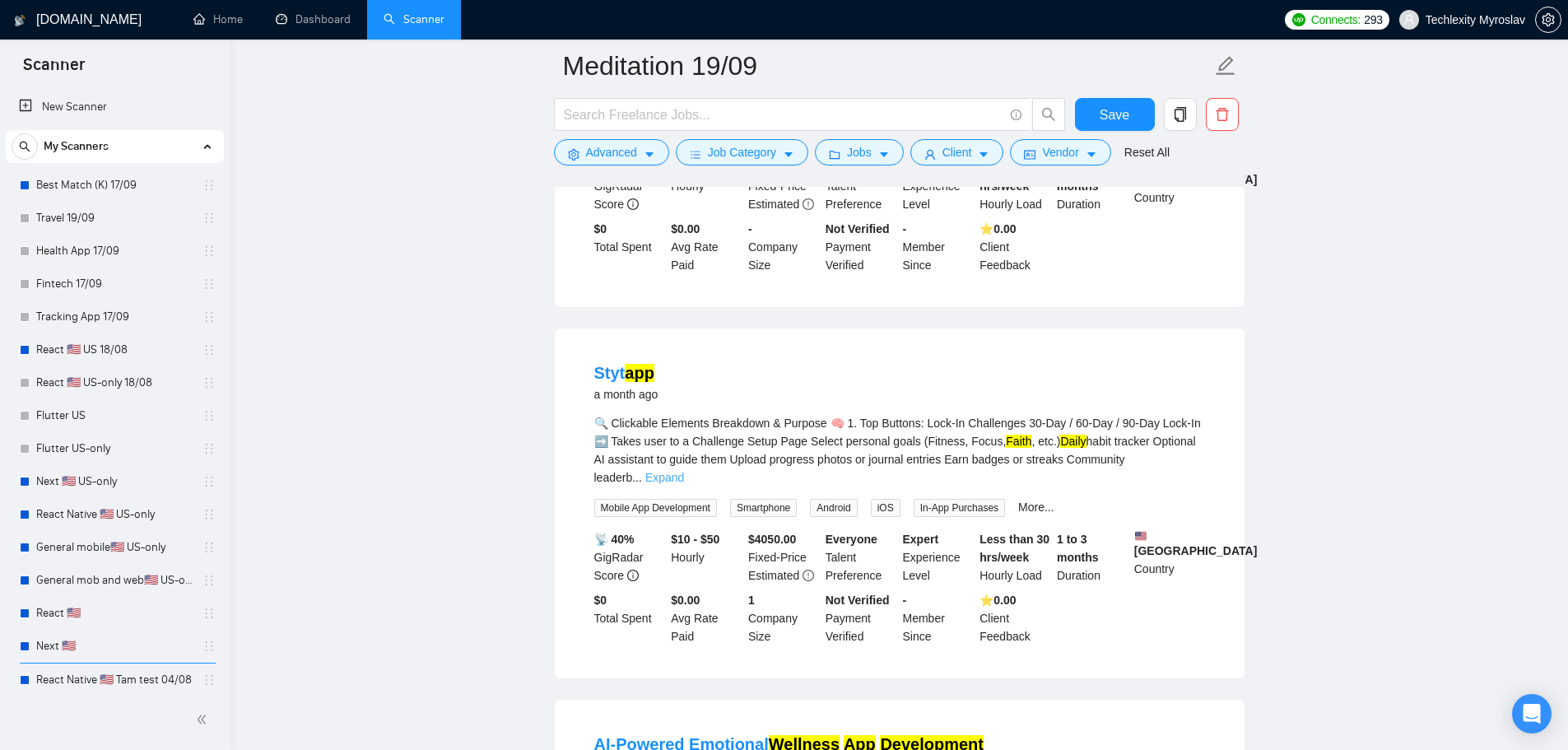
click at [684, 471] on link "Expand" at bounding box center [664, 477] width 39 height 14
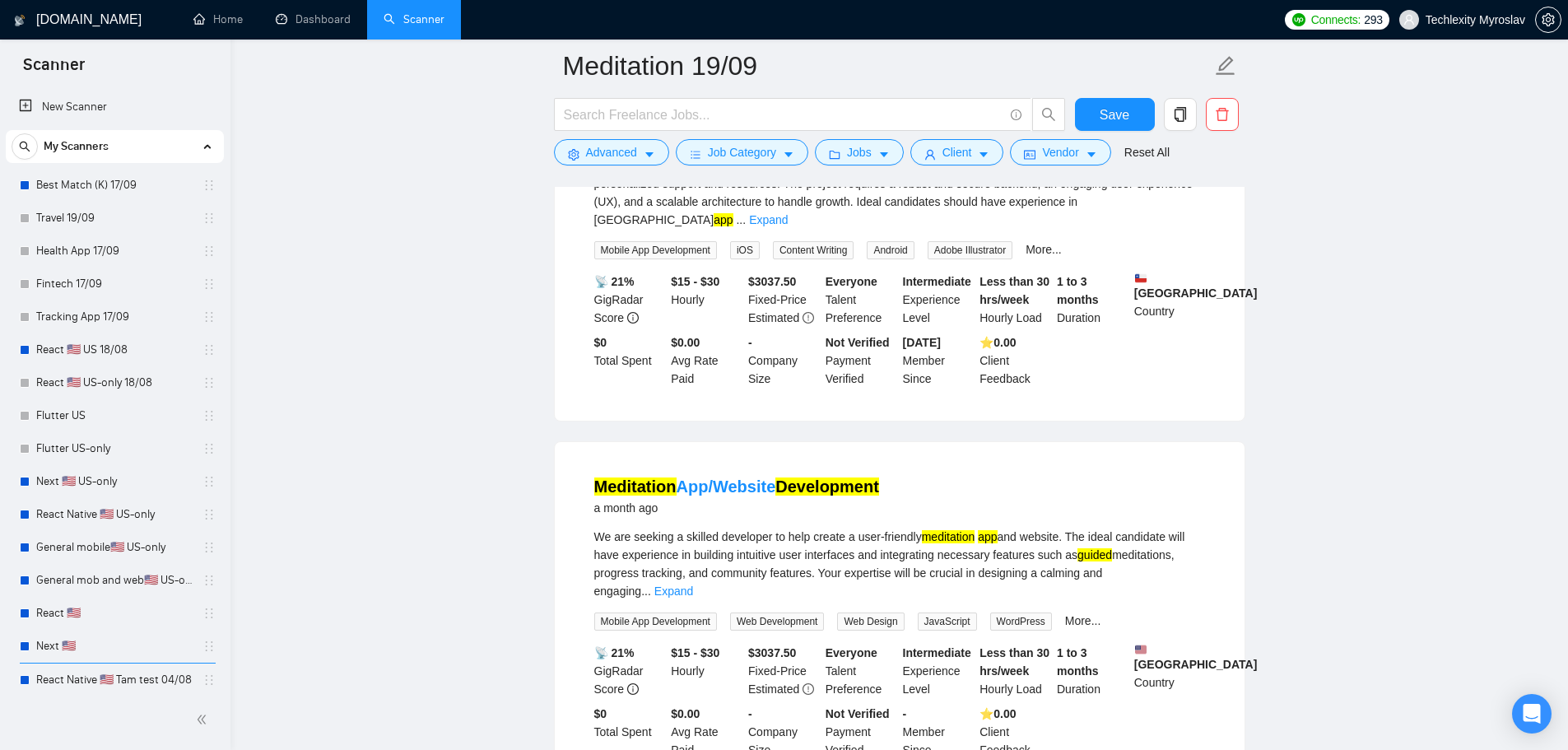
scroll to position [1812, 0]
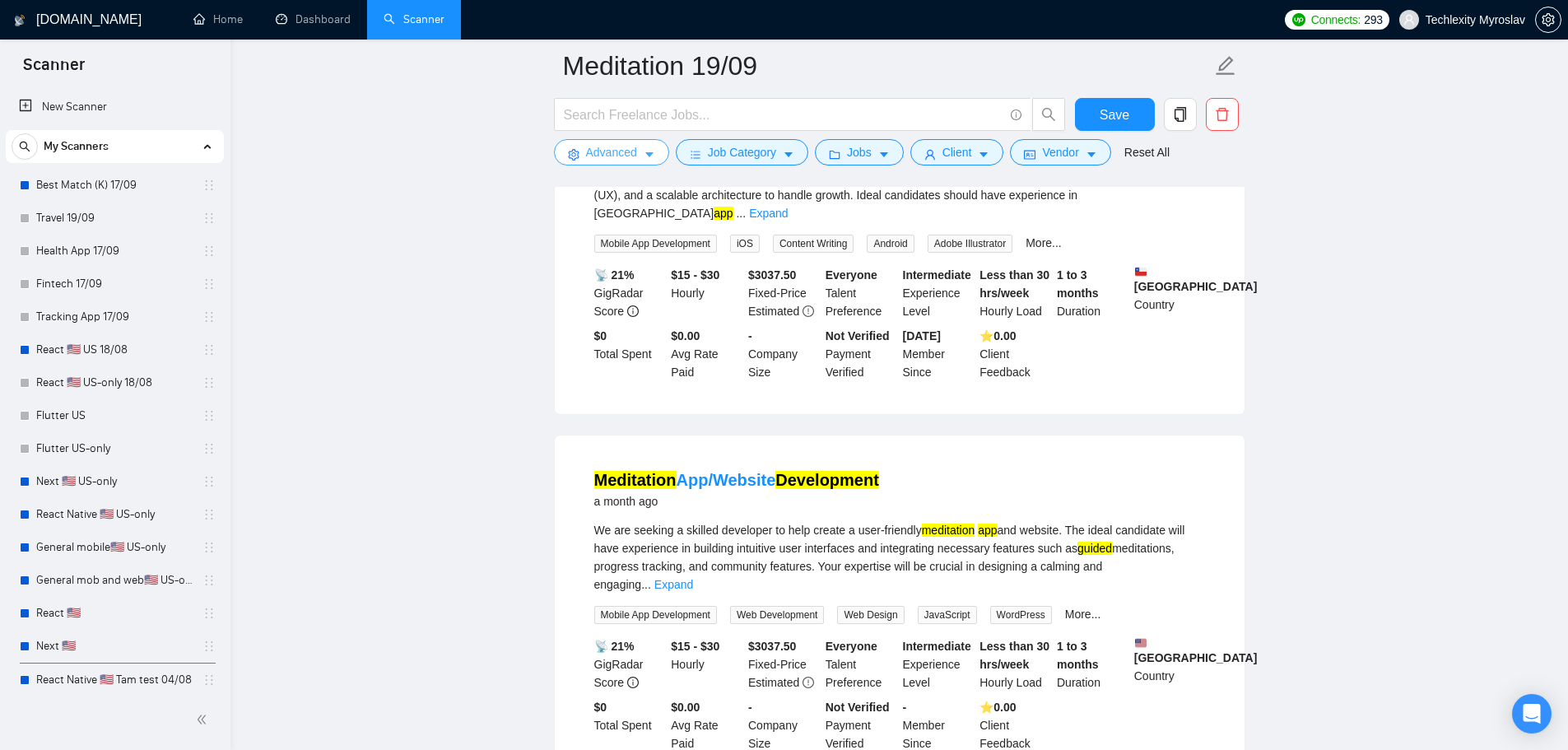
click at [609, 148] on span "Advanced" at bounding box center [611, 153] width 51 height 18
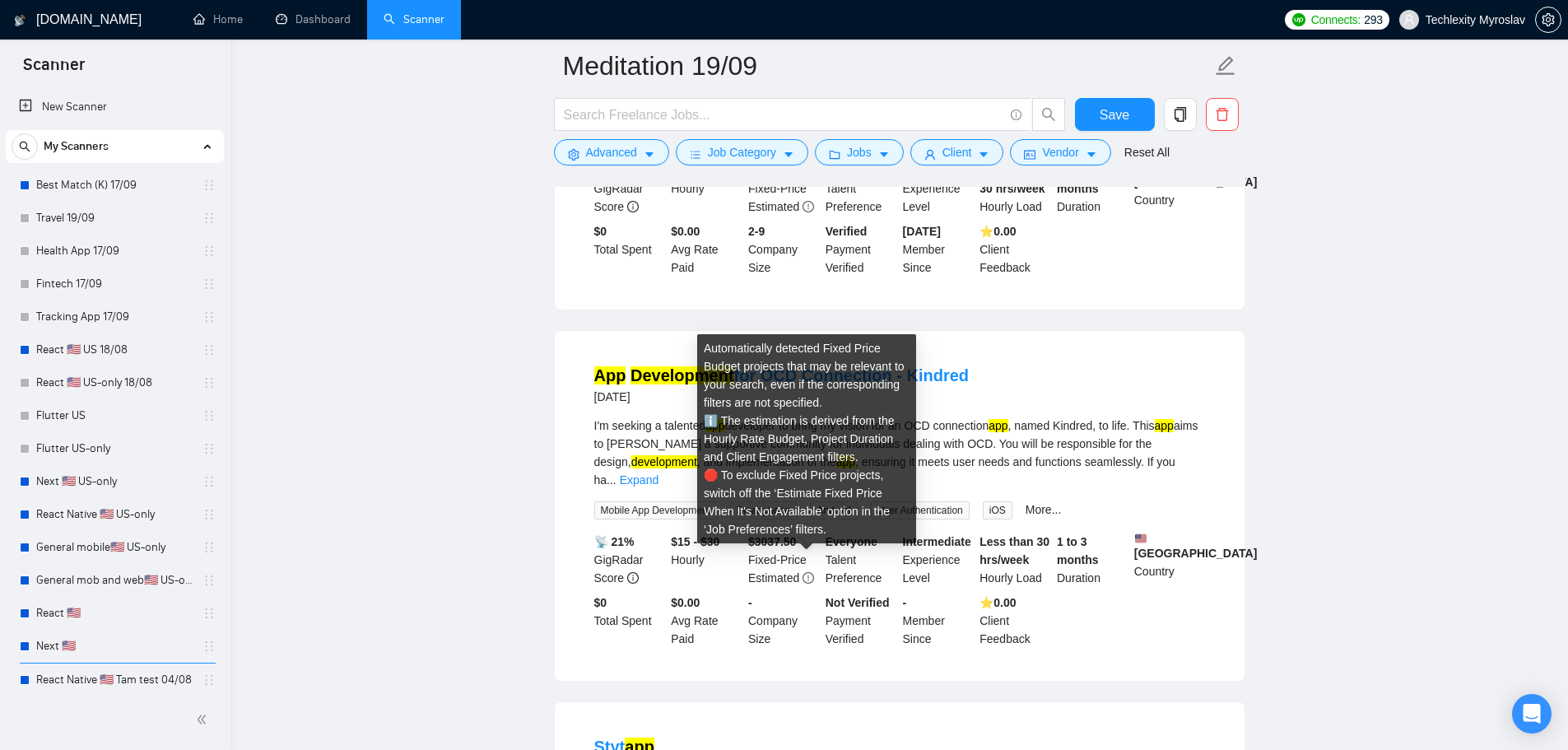
scroll to position [0, 0]
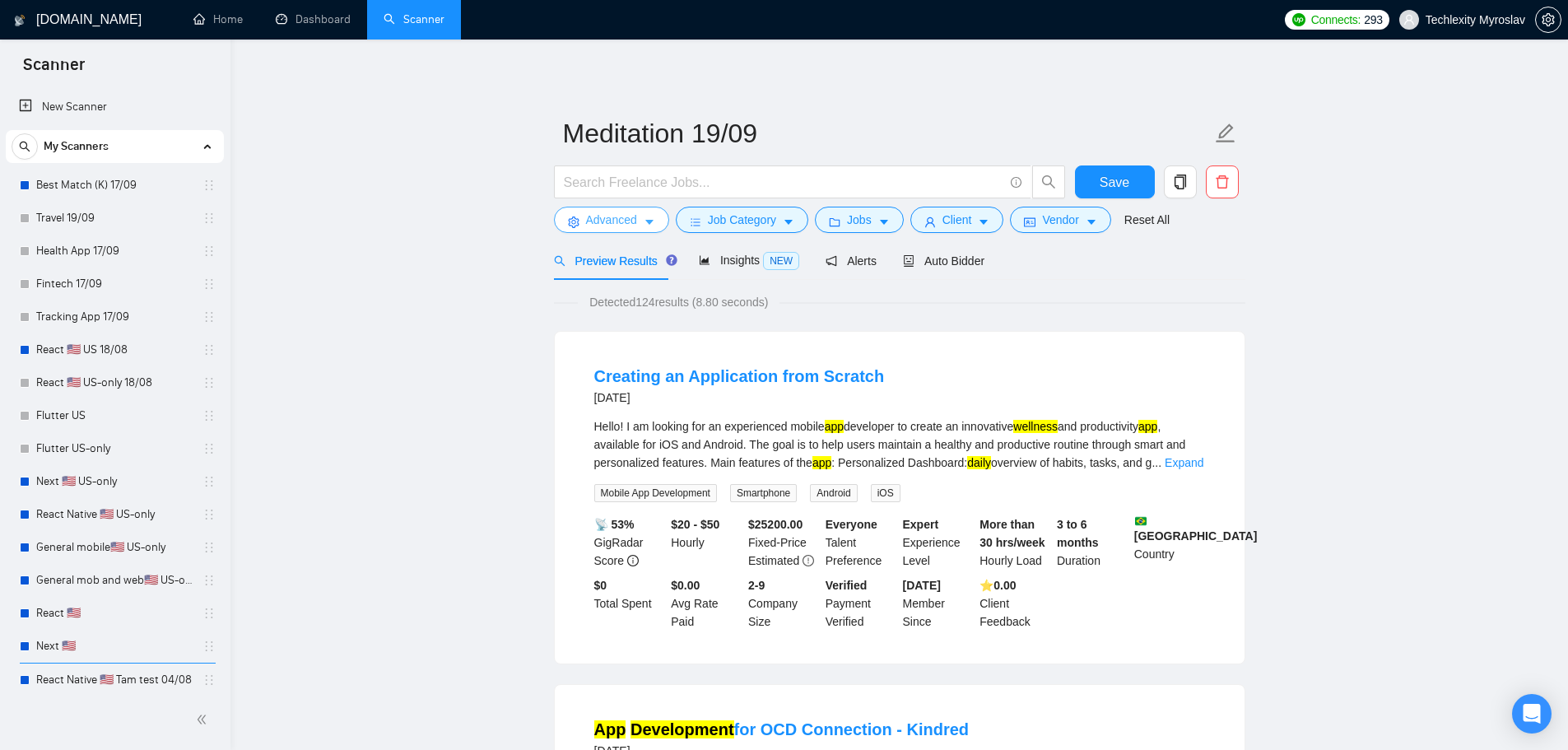
click at [605, 218] on span "Advanced" at bounding box center [611, 220] width 51 height 18
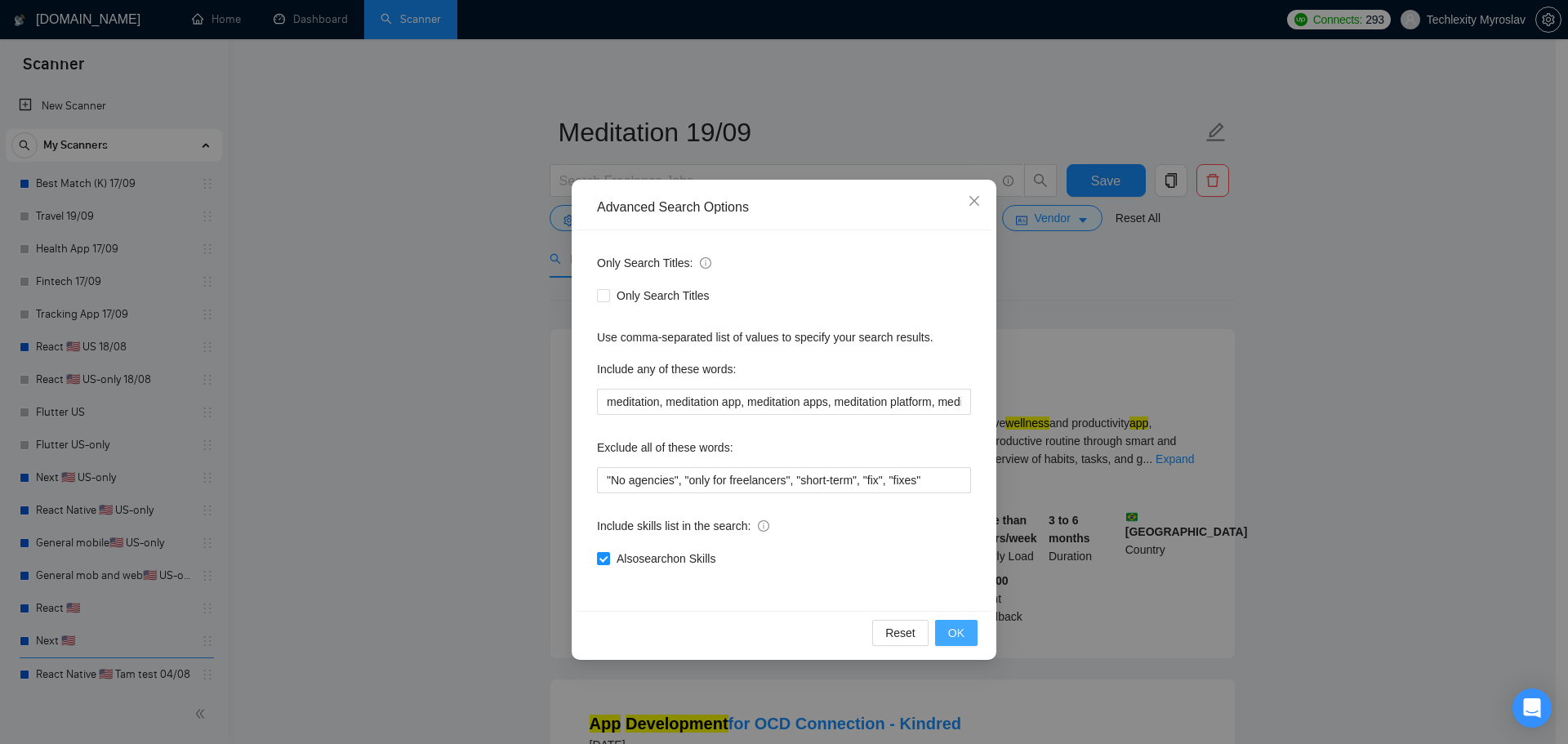
click at [961, 628] on span "OK" at bounding box center [957, 633] width 16 height 18
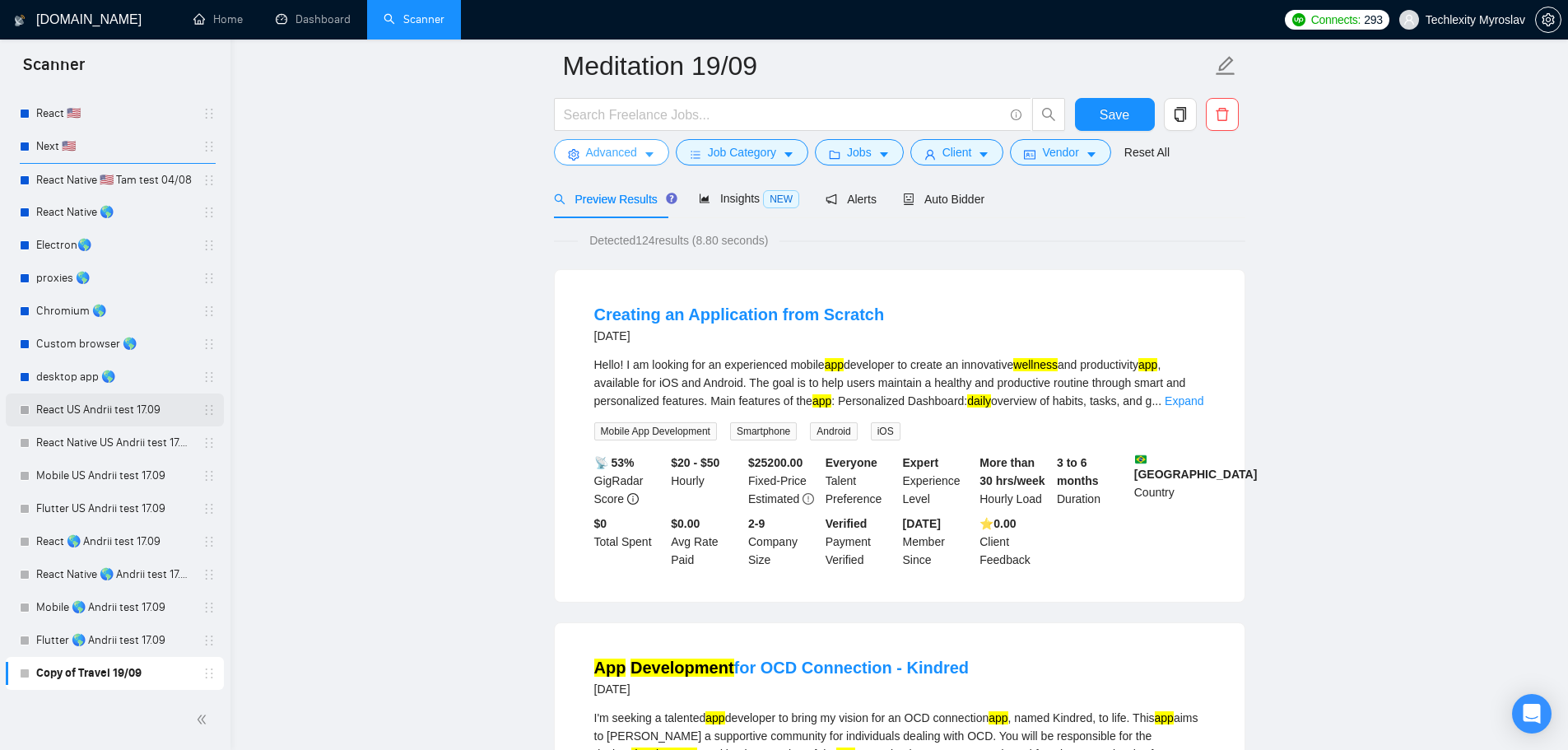
scroll to position [329, 0]
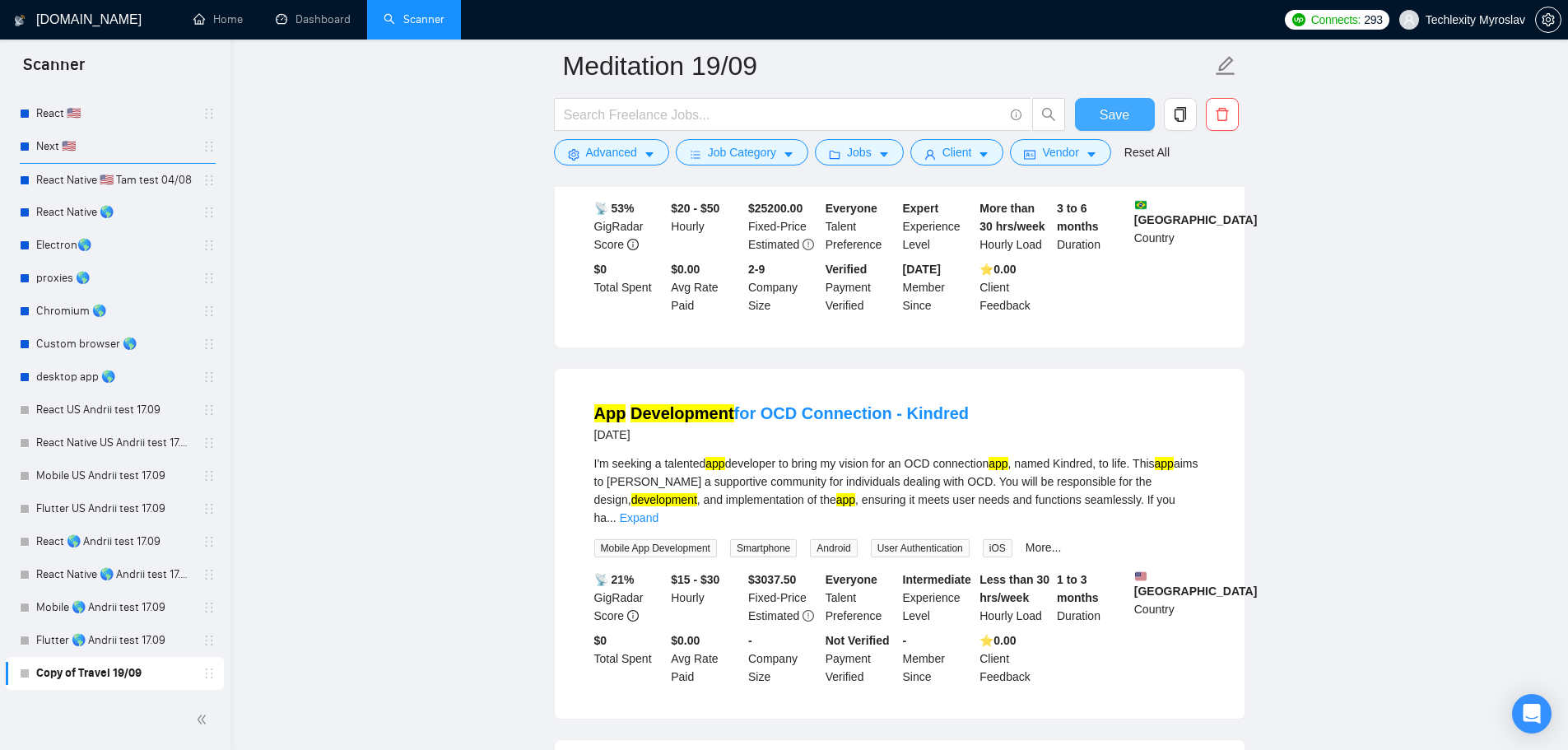
click at [1116, 114] on span "Save" at bounding box center [1114, 115] width 30 height 21
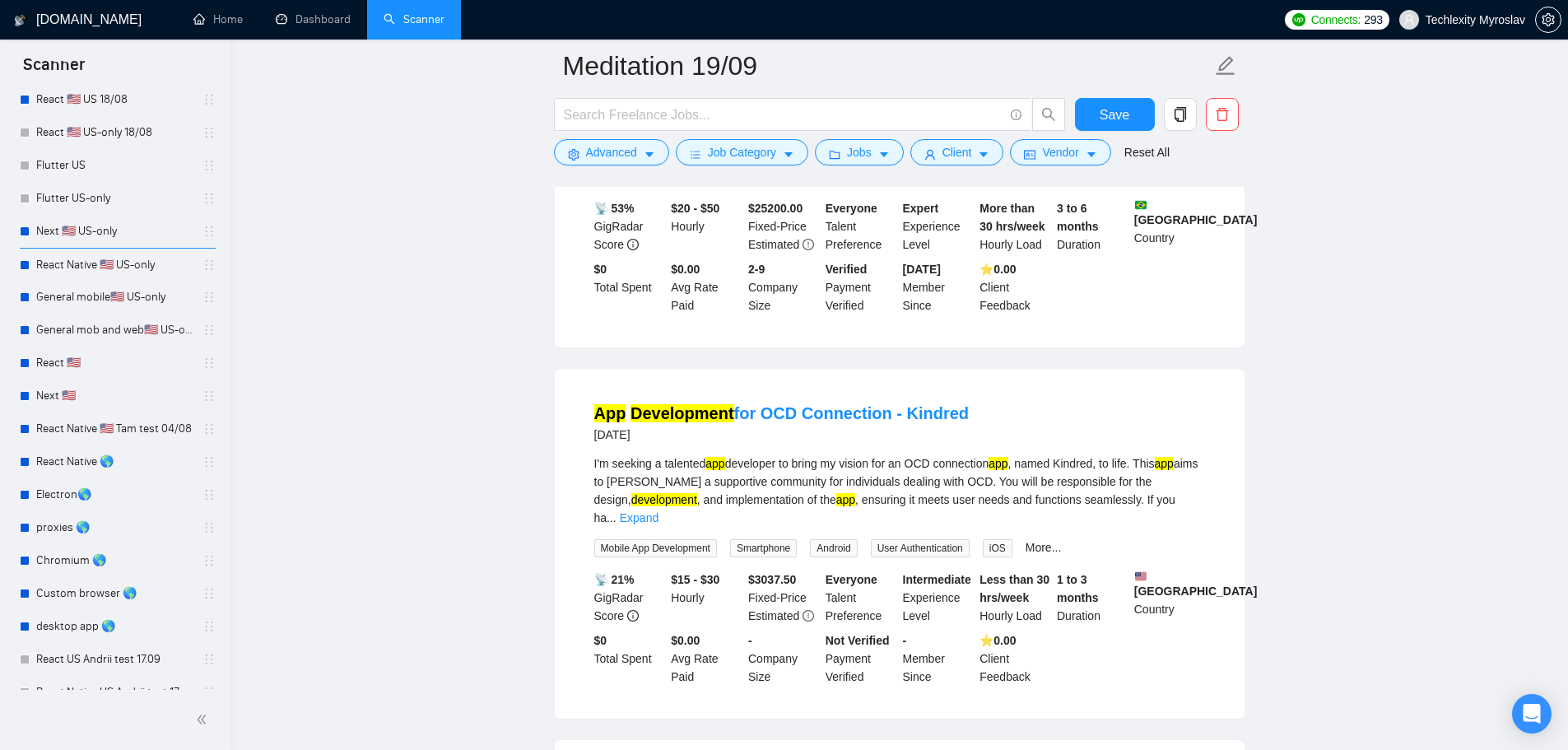
scroll to position [0, 0]
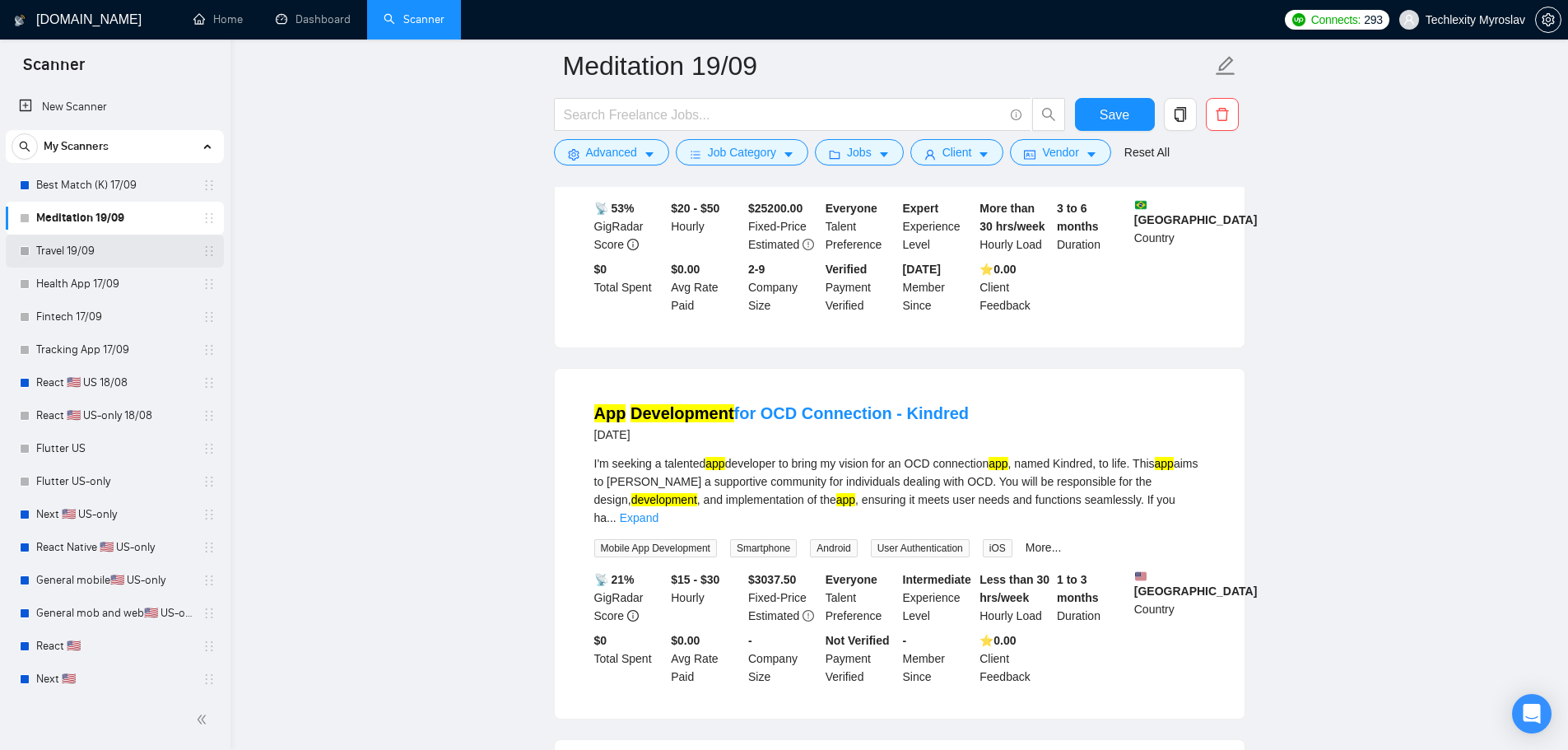
click at [88, 254] on link "Travel 19/09" at bounding box center [114, 251] width 156 height 33
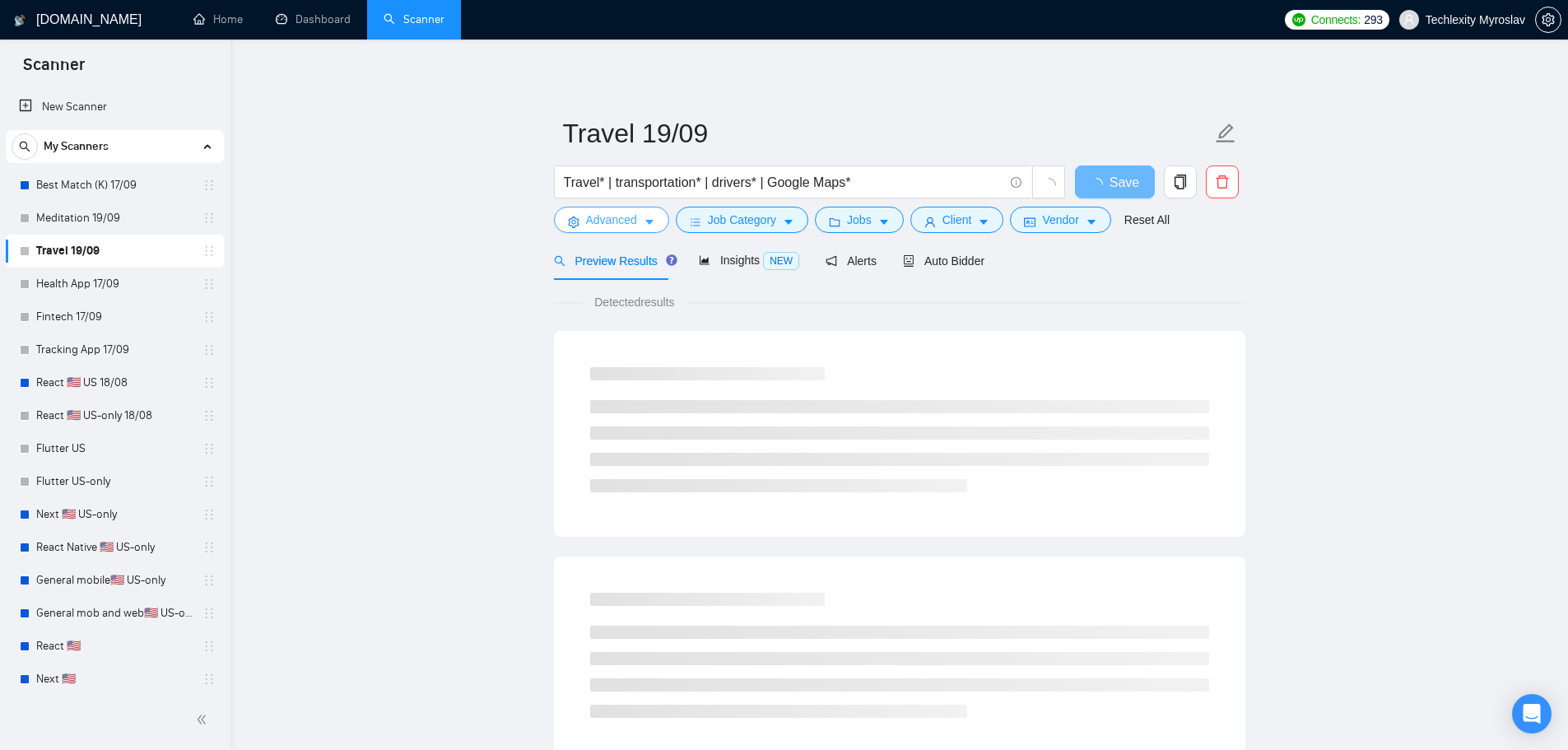
click at [630, 225] on span "Advanced" at bounding box center [611, 220] width 51 height 18
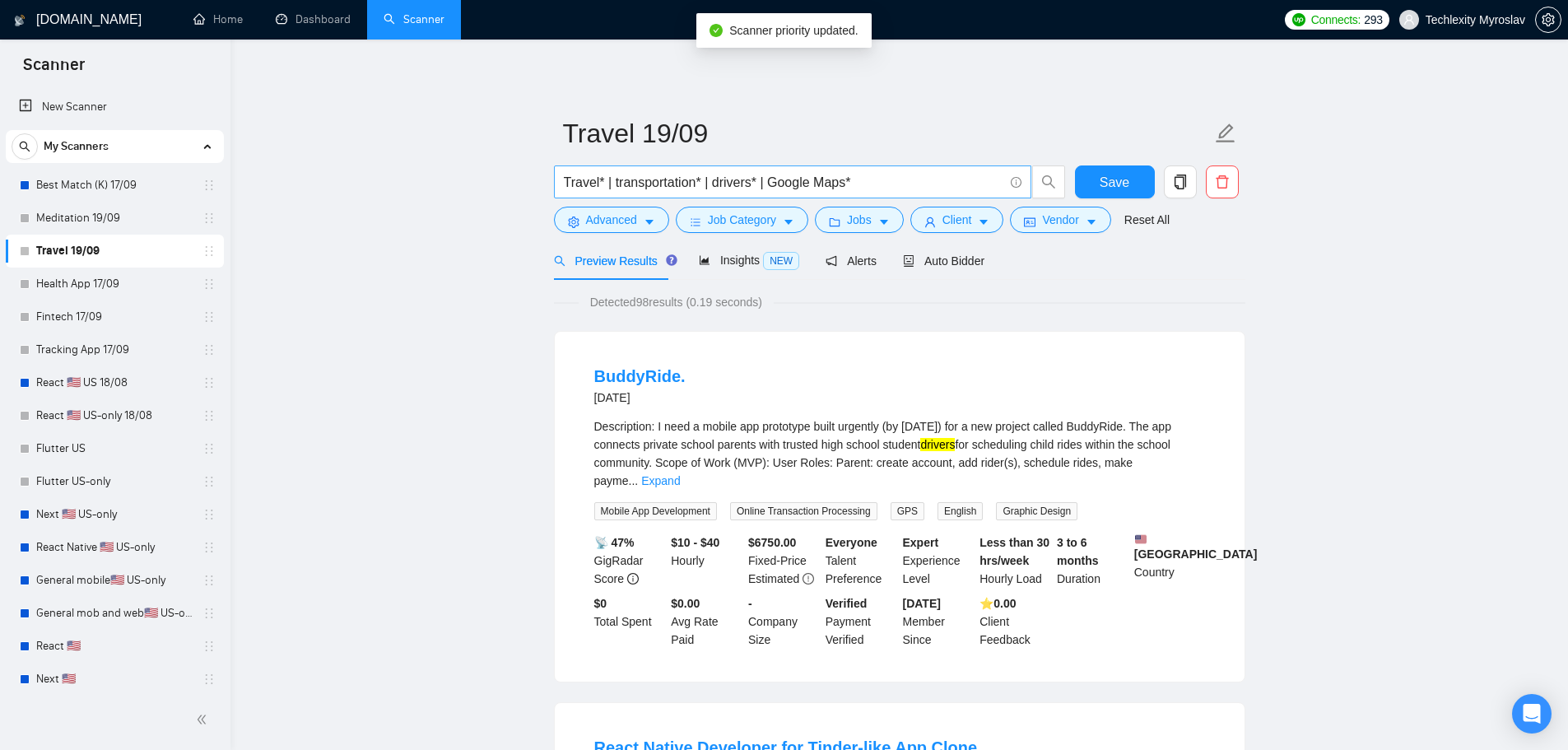
click at [863, 181] on input "Travel* | transportation* | drivers* | Google Maps*" at bounding box center [783, 182] width 440 height 21
click at [594, 221] on span "Advanced" at bounding box center [611, 220] width 51 height 18
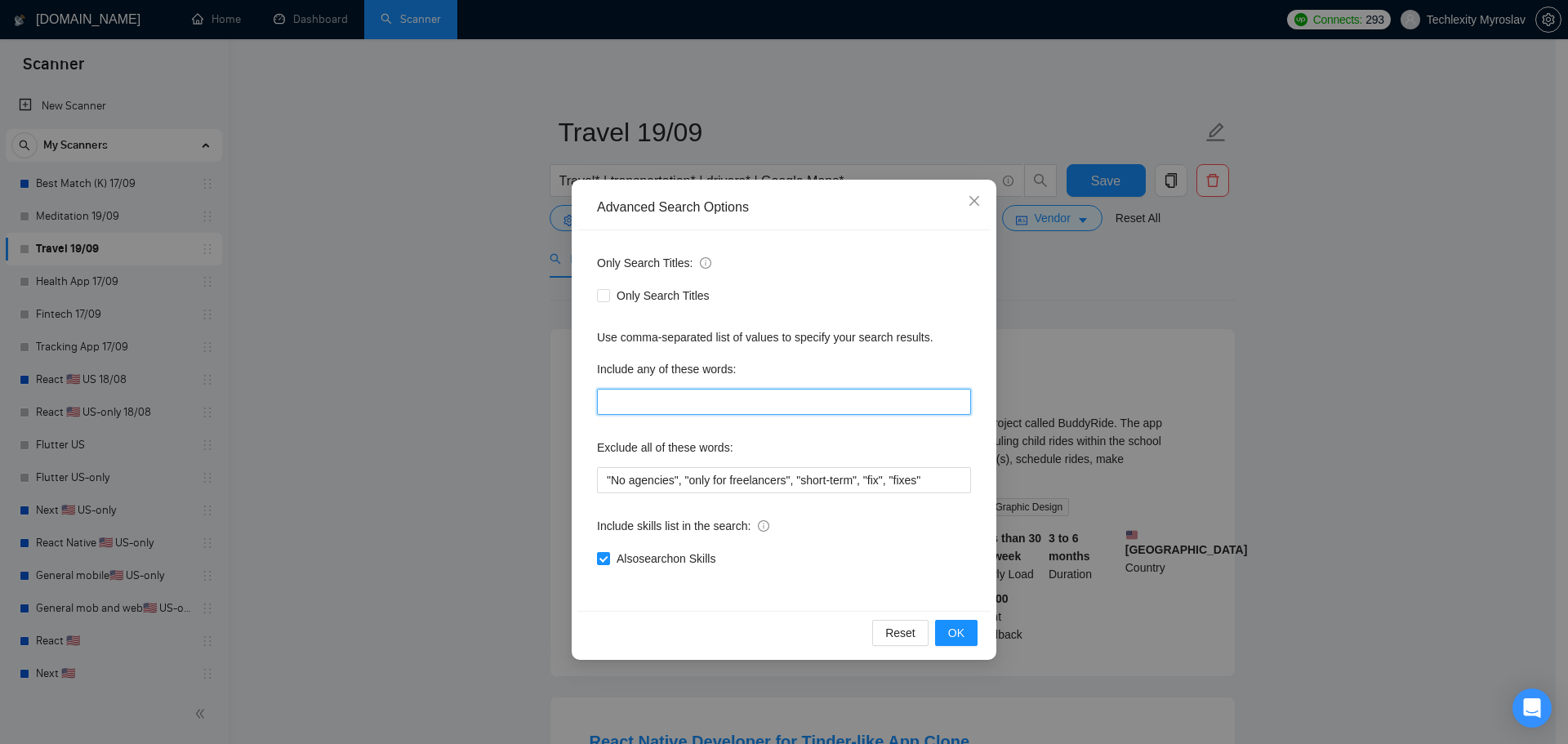
click at [695, 402] on input "text" at bounding box center [784, 402] width 374 height 26
paste input "Travel* | transportation* | drivers* | Google Maps*"
click at [645, 401] on input "Travel* | transportation* | drivers* | Google Maps*" at bounding box center [784, 402] width 374 height 26
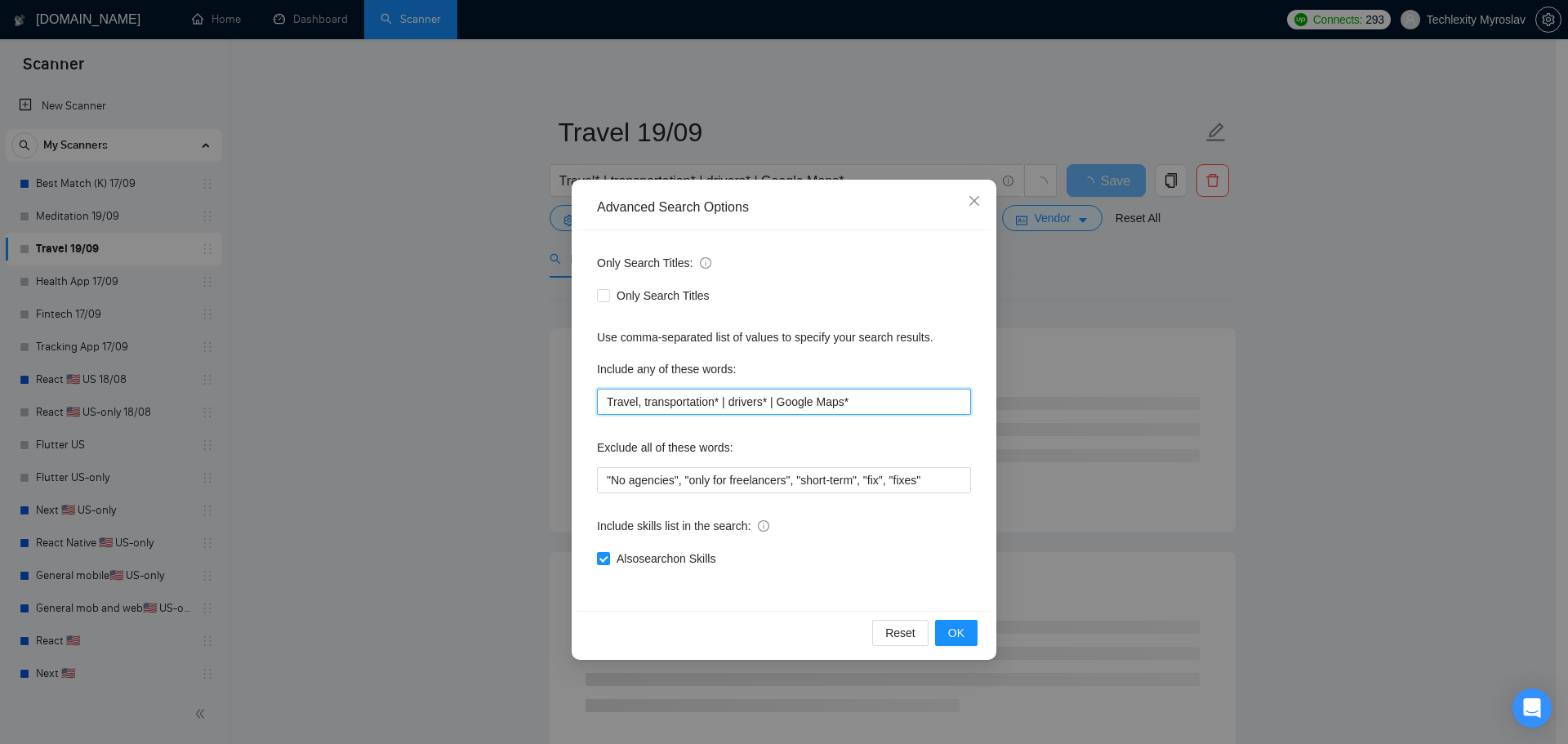
drag, startPoint x: 723, startPoint y: 402, endPoint x: 715, endPoint y: 411, distance: 12.0
click at [715, 411] on input "Travel, transportation* | drivers* | Google Maps*" at bounding box center [784, 402] width 374 height 26
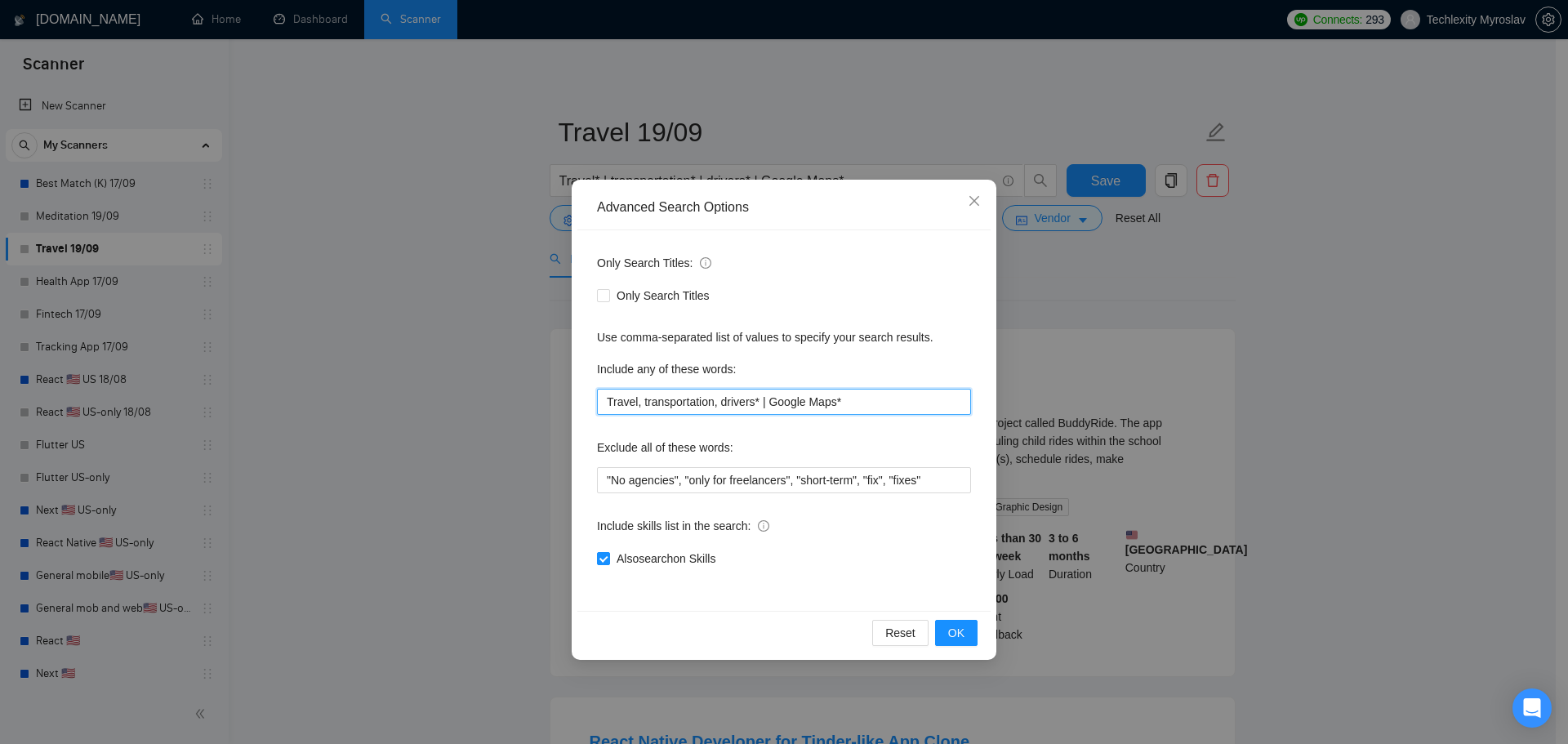
drag, startPoint x: 764, startPoint y: 402, endPoint x: 755, endPoint y: 410, distance: 12.0
click at [755, 410] on input "Travel, transportation, drivers* | Google Maps*" at bounding box center [784, 402] width 374 height 26
drag, startPoint x: 839, startPoint y: 401, endPoint x: 828, endPoint y: 411, distance: 14.9
click at [828, 411] on input "Travel, transportation, drivers, Google Maps*" at bounding box center [784, 402] width 374 height 26
type input "Travel, transportation, drivers, Google Maps,"
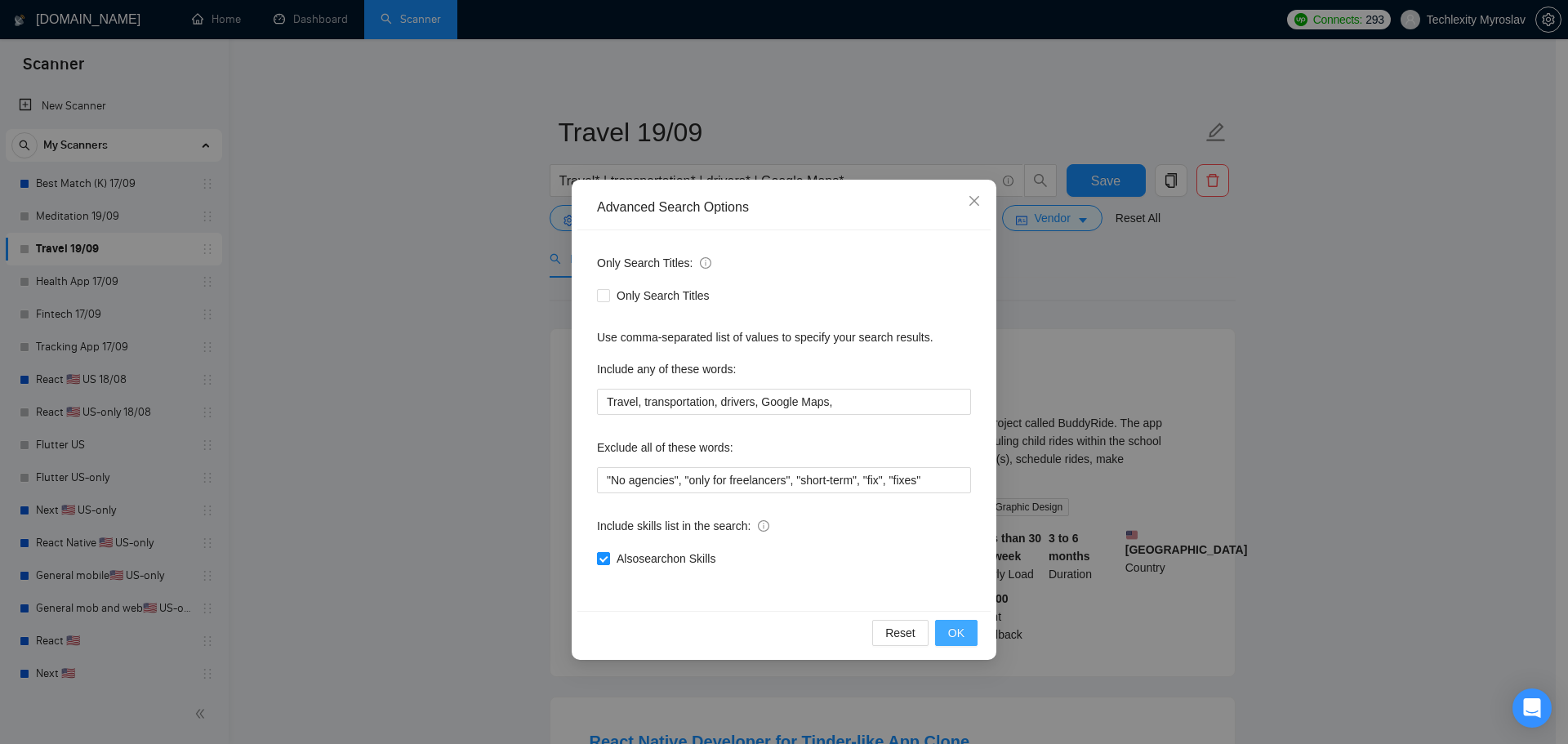
click at [959, 638] on span "OK" at bounding box center [957, 633] width 16 height 18
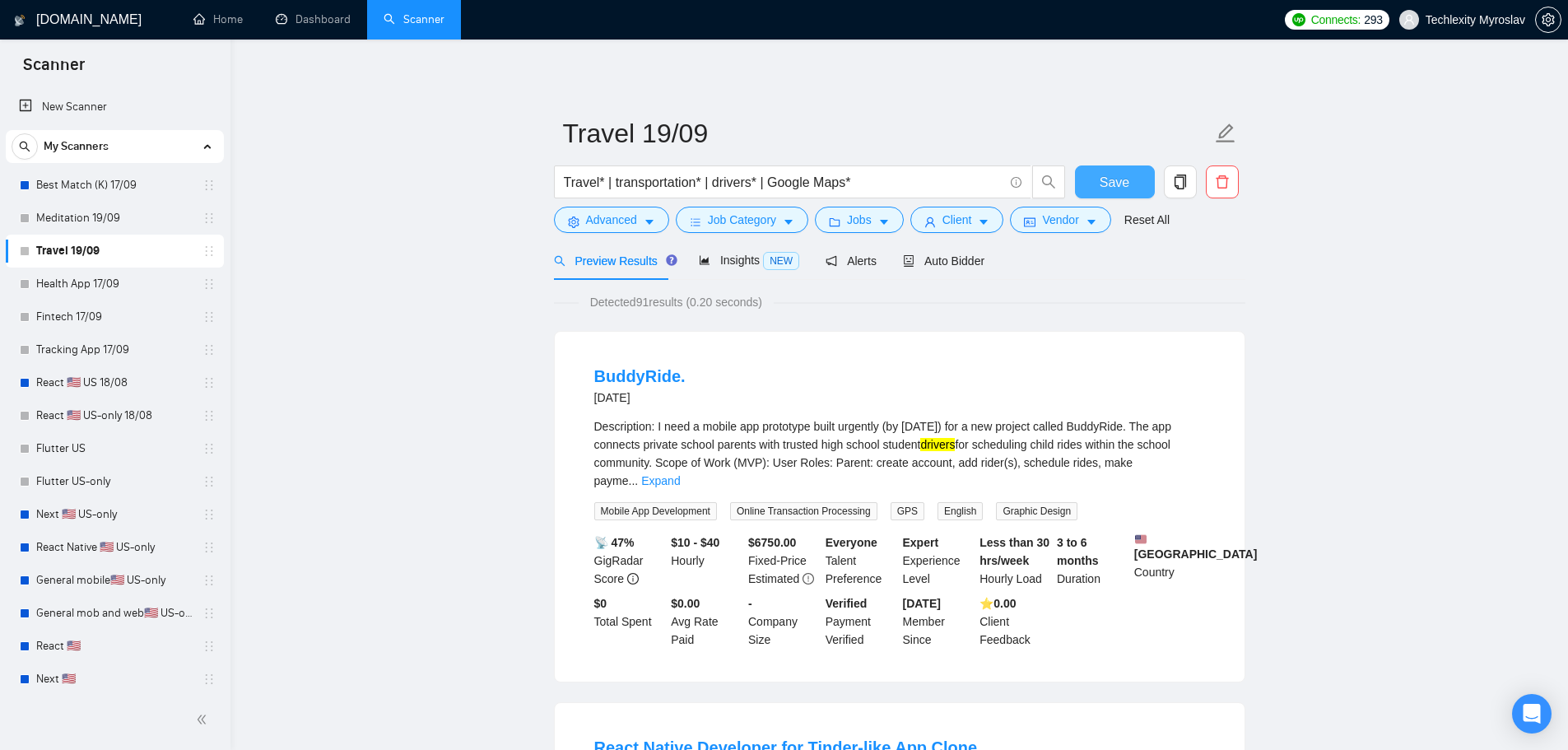
click at [1110, 172] on span "Save" at bounding box center [1114, 182] width 30 height 21
click at [103, 279] on link "Health App 17/09" at bounding box center [114, 284] width 156 height 33
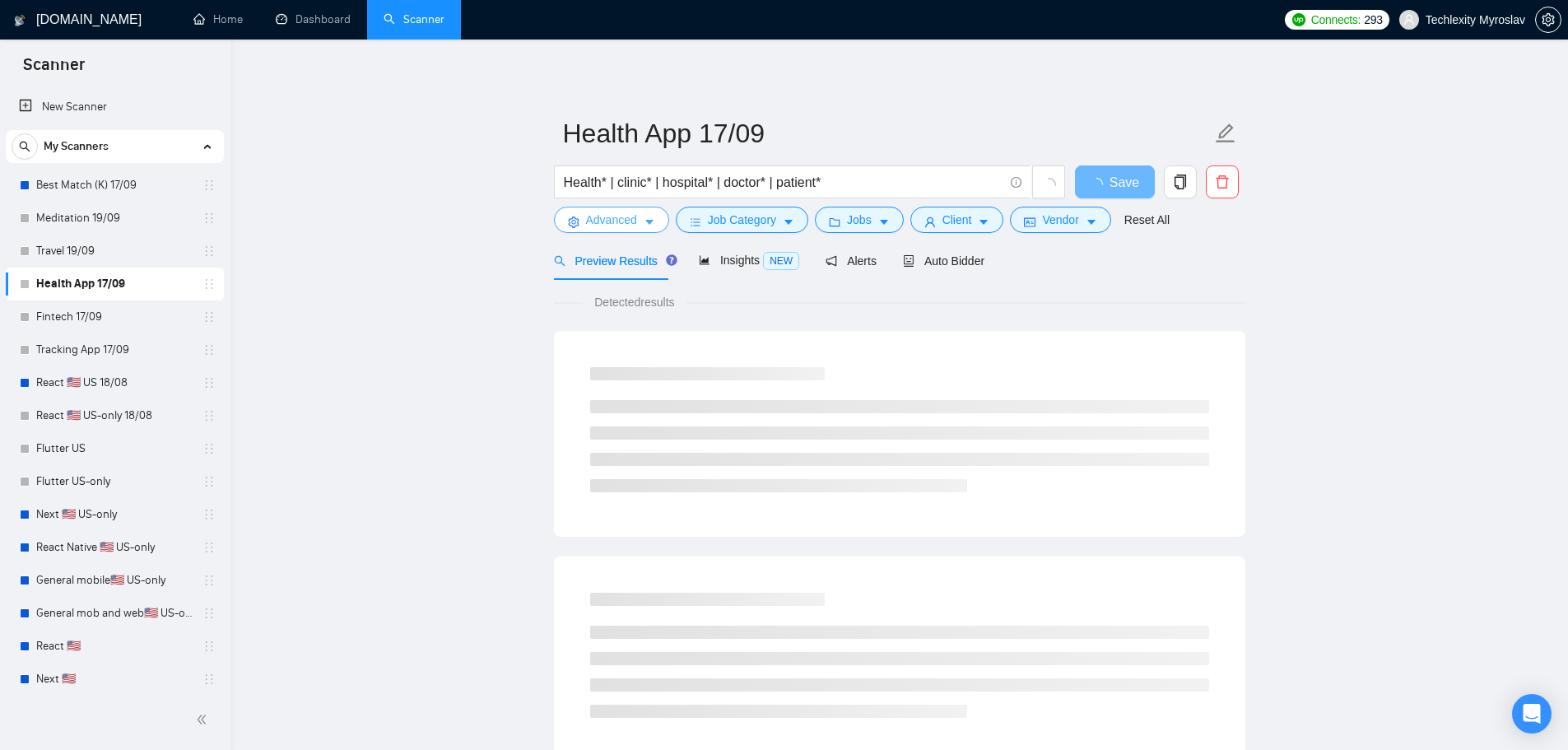
click at [570, 212] on button "Advanced" at bounding box center [611, 220] width 116 height 26
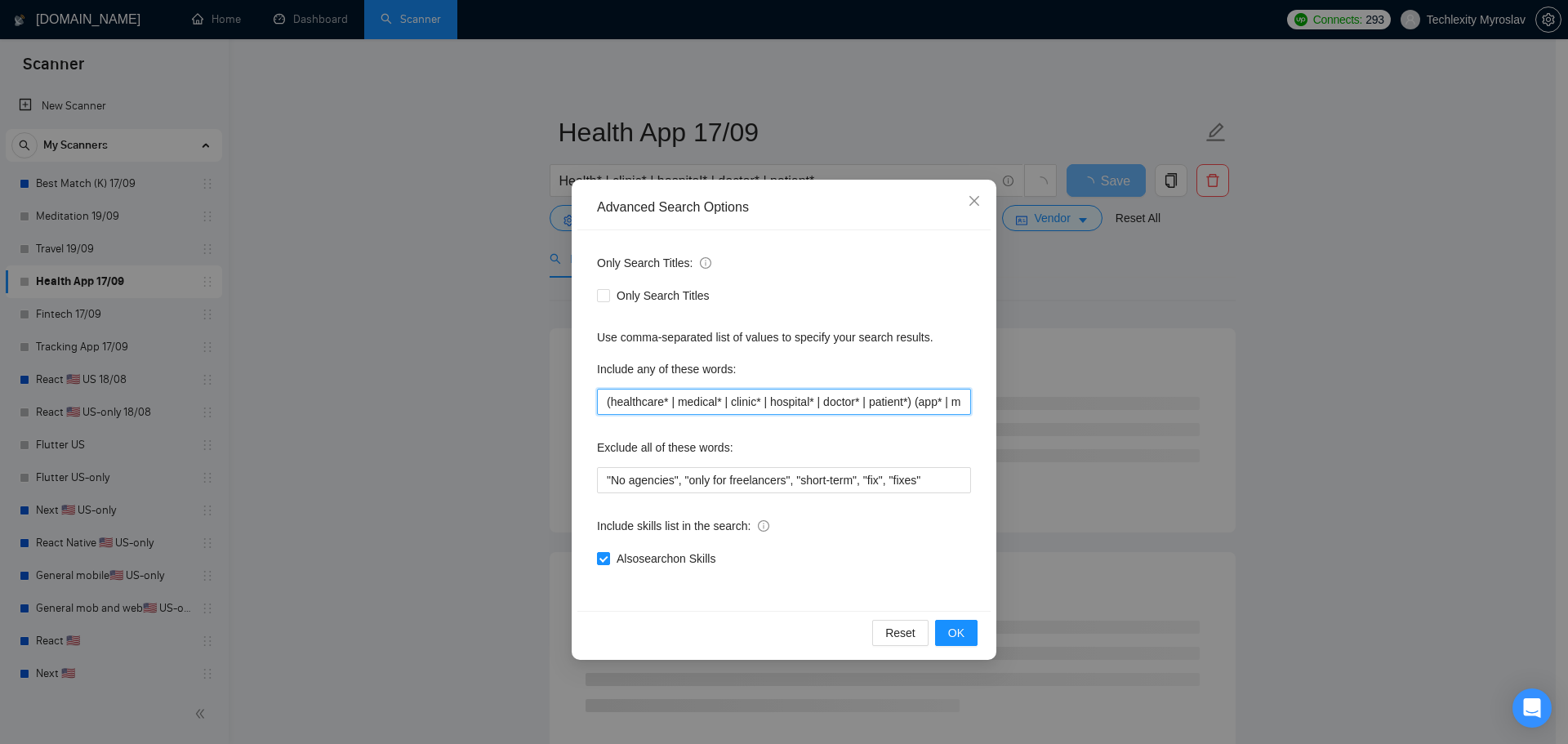
click at [714, 398] on input "(healthcare* | medical* | clinic* | hospital* | doctor* | patient*) (app* | mob…" at bounding box center [784, 402] width 374 height 26
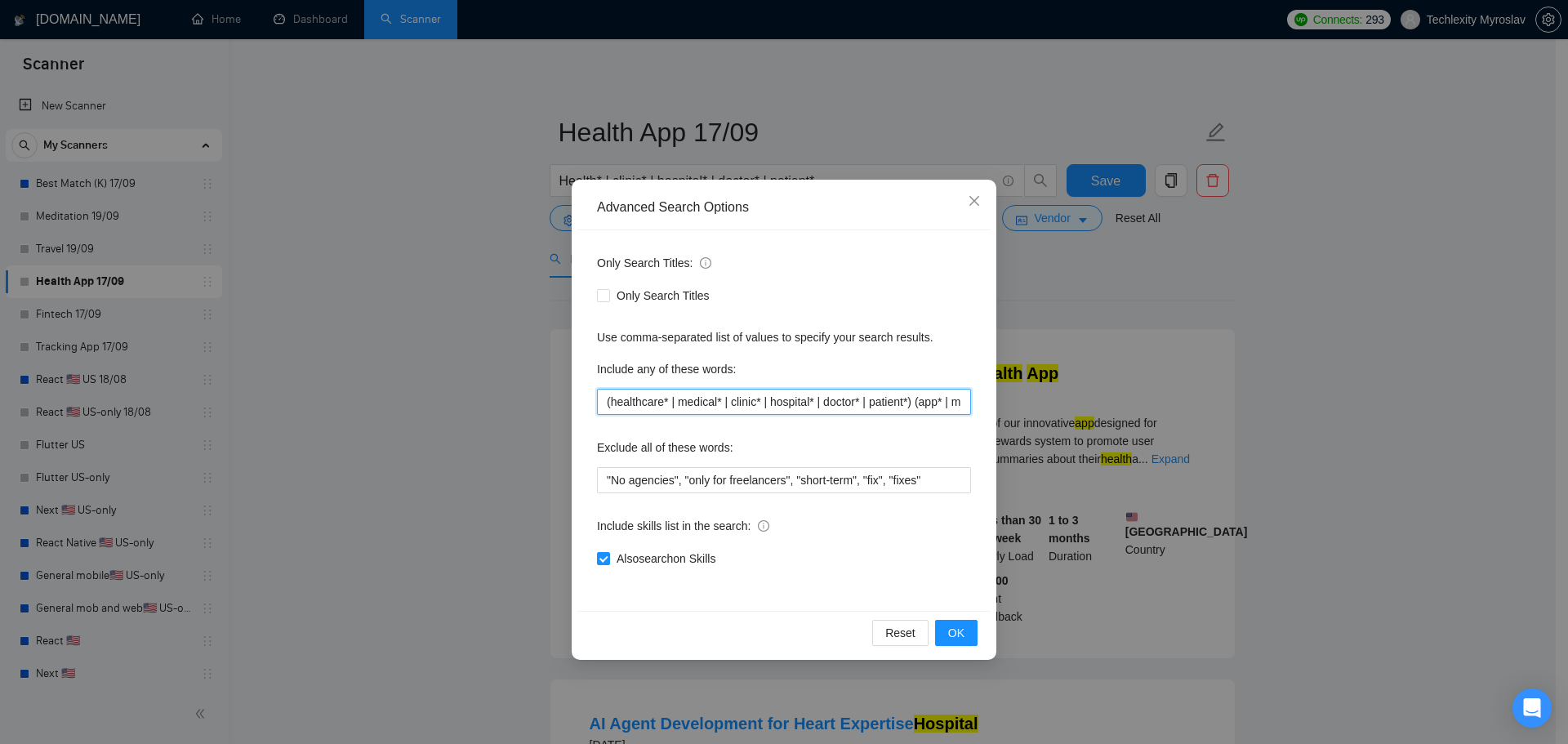
paste input "healthcare, medical, clinic, hospital, doctor, patient, app, mobile, mobile app…"
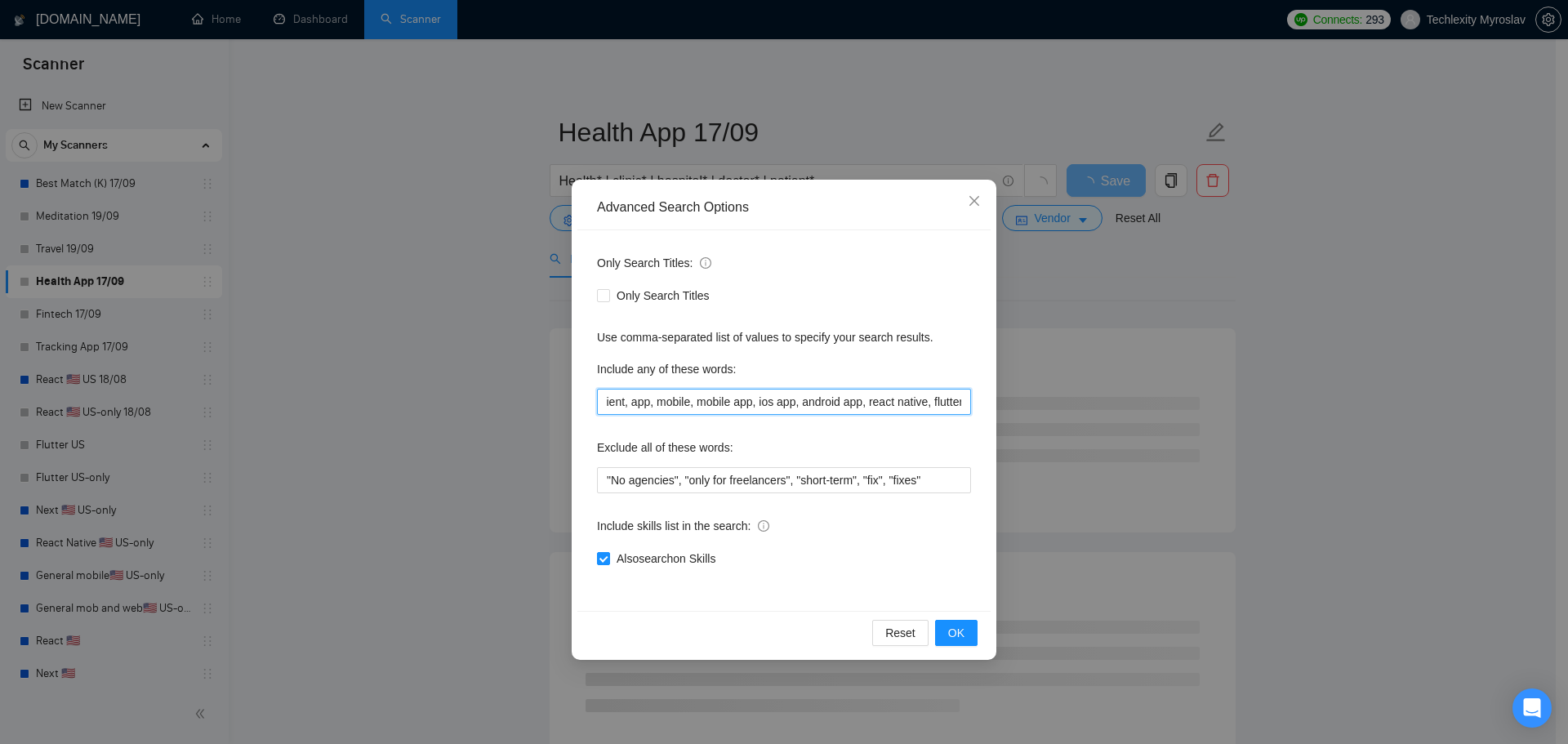
drag, startPoint x: 932, startPoint y: 404, endPoint x: 996, endPoint y: 402, distance: 64.0
click at [996, 402] on div "Advanced Search Options Only Search Titles: Only Search Titles Use comma-separa…" at bounding box center [784, 420] width 425 height 480
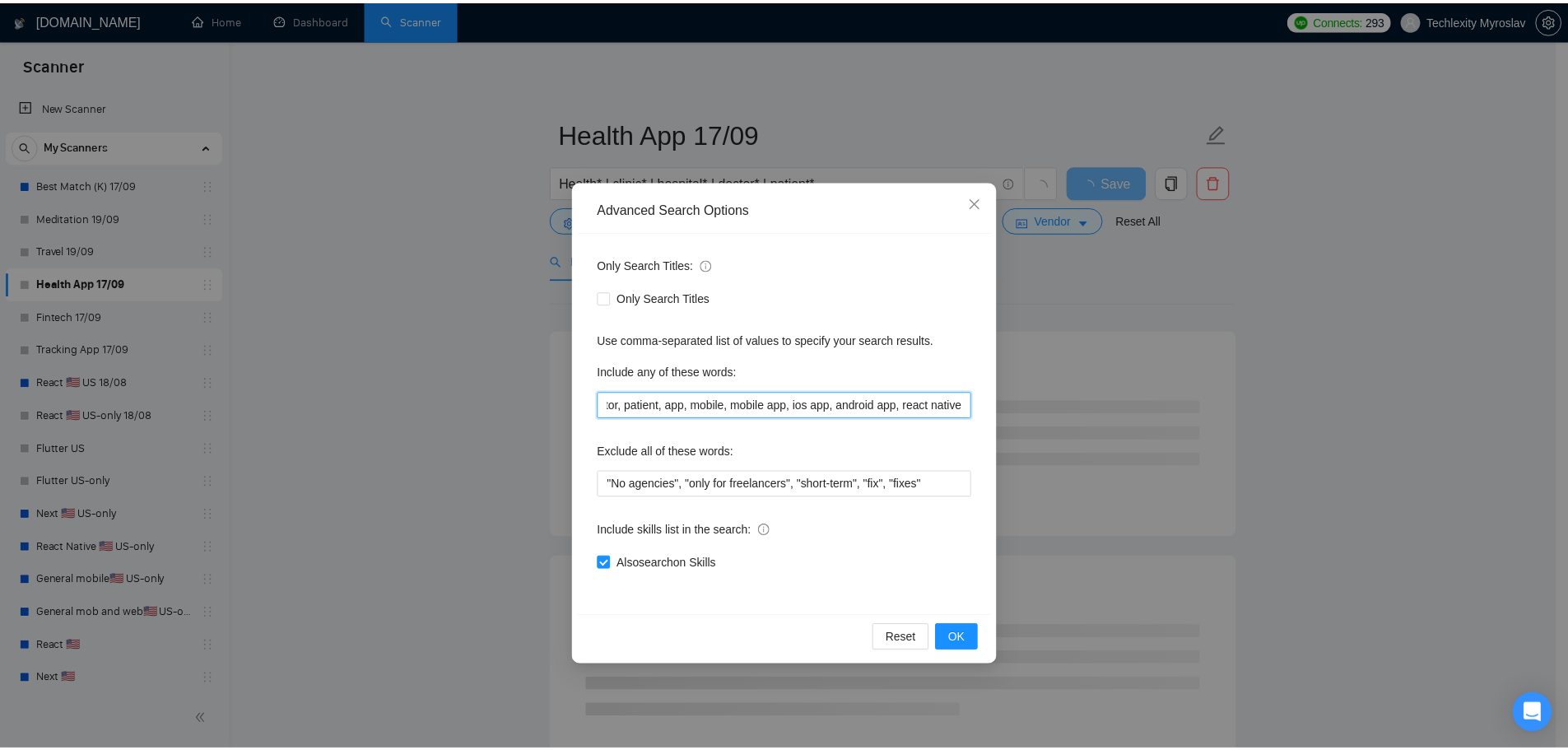
scroll to position [0, 0]
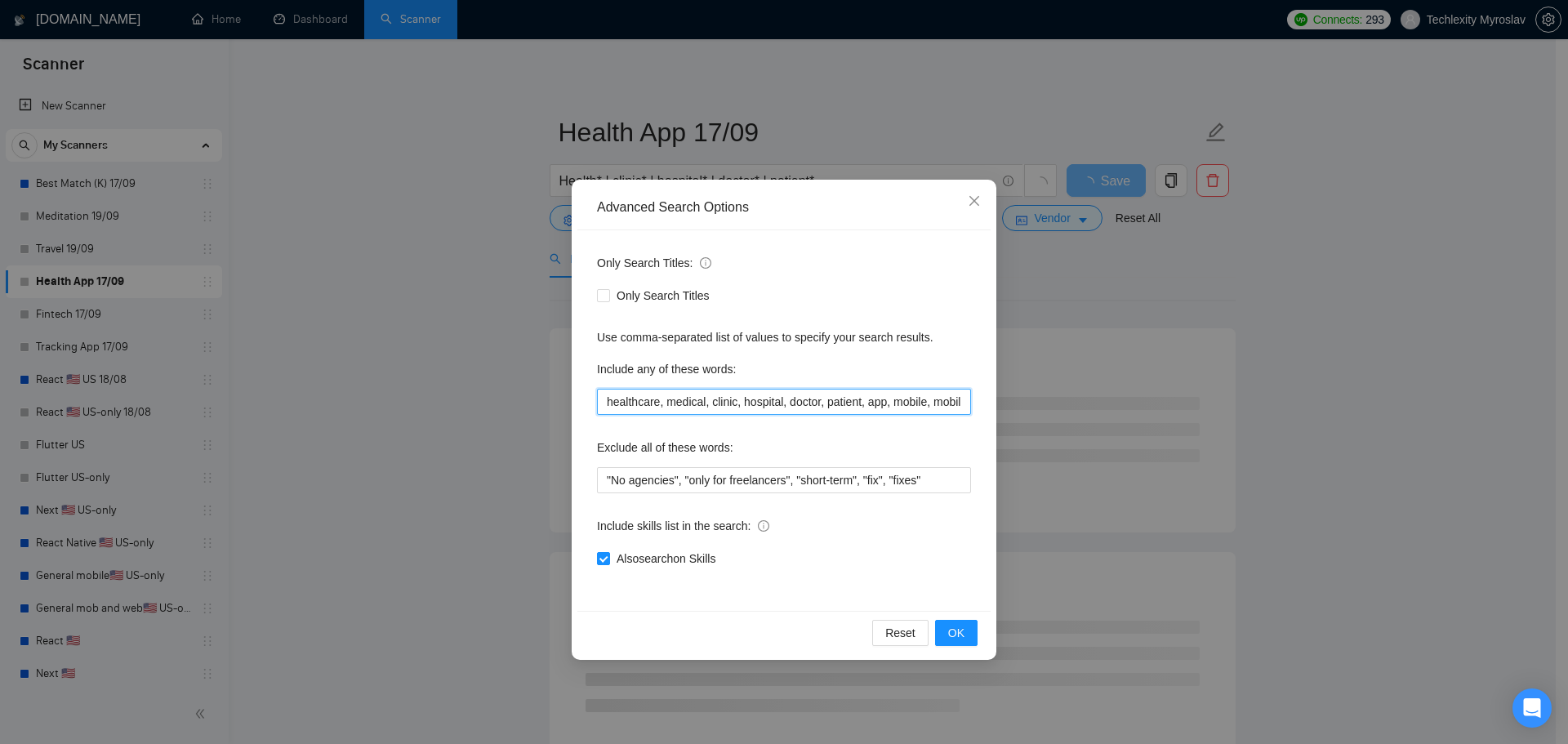
drag, startPoint x: 833, startPoint y: 405, endPoint x: 455, endPoint y: 409, distance: 378.0
click at [456, 410] on div "Advanced Search Options Only Search Titles: Only Search Titles Use comma-separa…" at bounding box center [784, 372] width 1568 height 744
click at [836, 407] on input "healthcare, medical, clinic, hospital, doctor, patient, app, mobile, mobile app…" at bounding box center [784, 402] width 374 height 26
type input "healthcare, medical, clinic, hospital, doctor, patient, app, mobile, mobile app…"
click at [957, 639] on span "OK" at bounding box center [957, 633] width 16 height 18
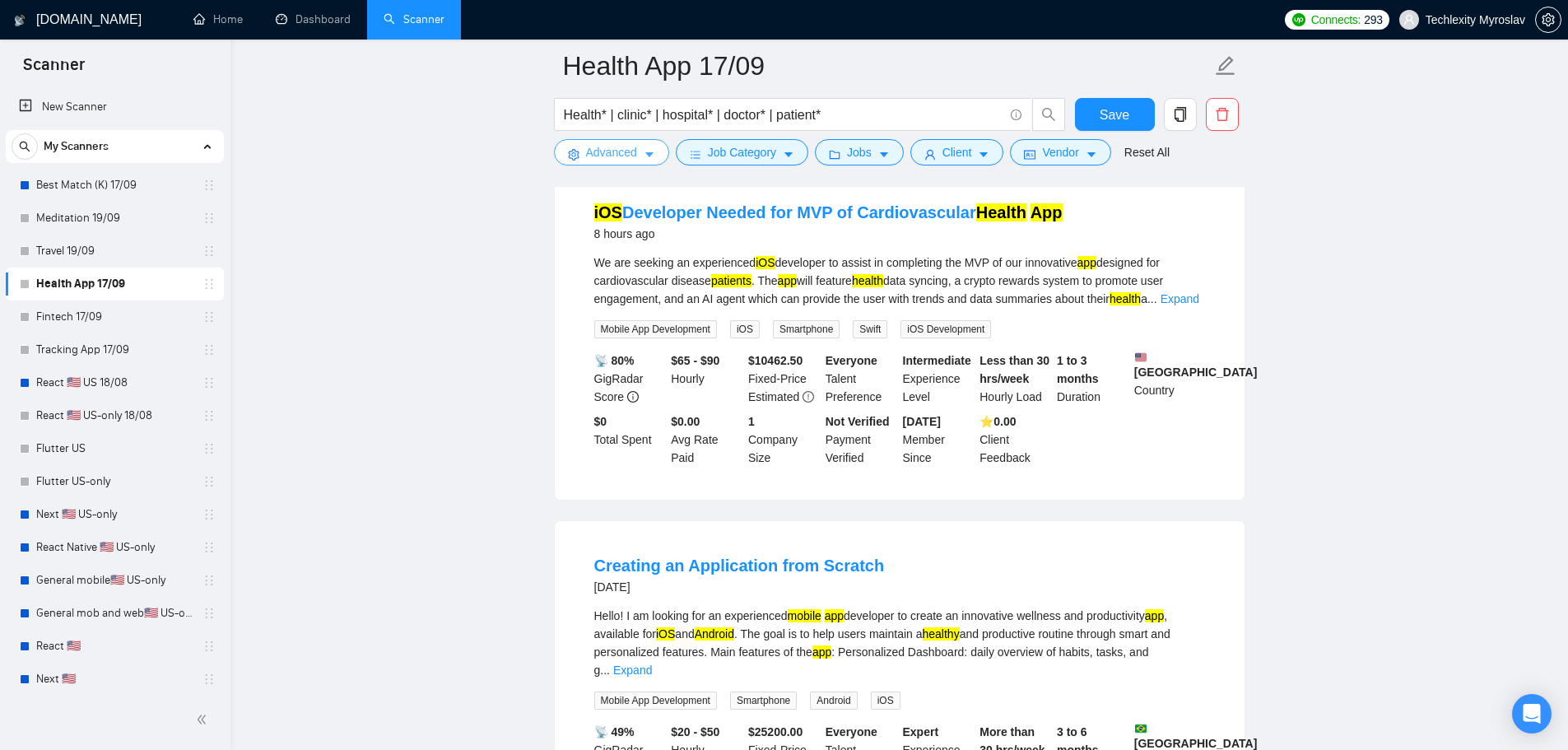
scroll to position [247, 0]
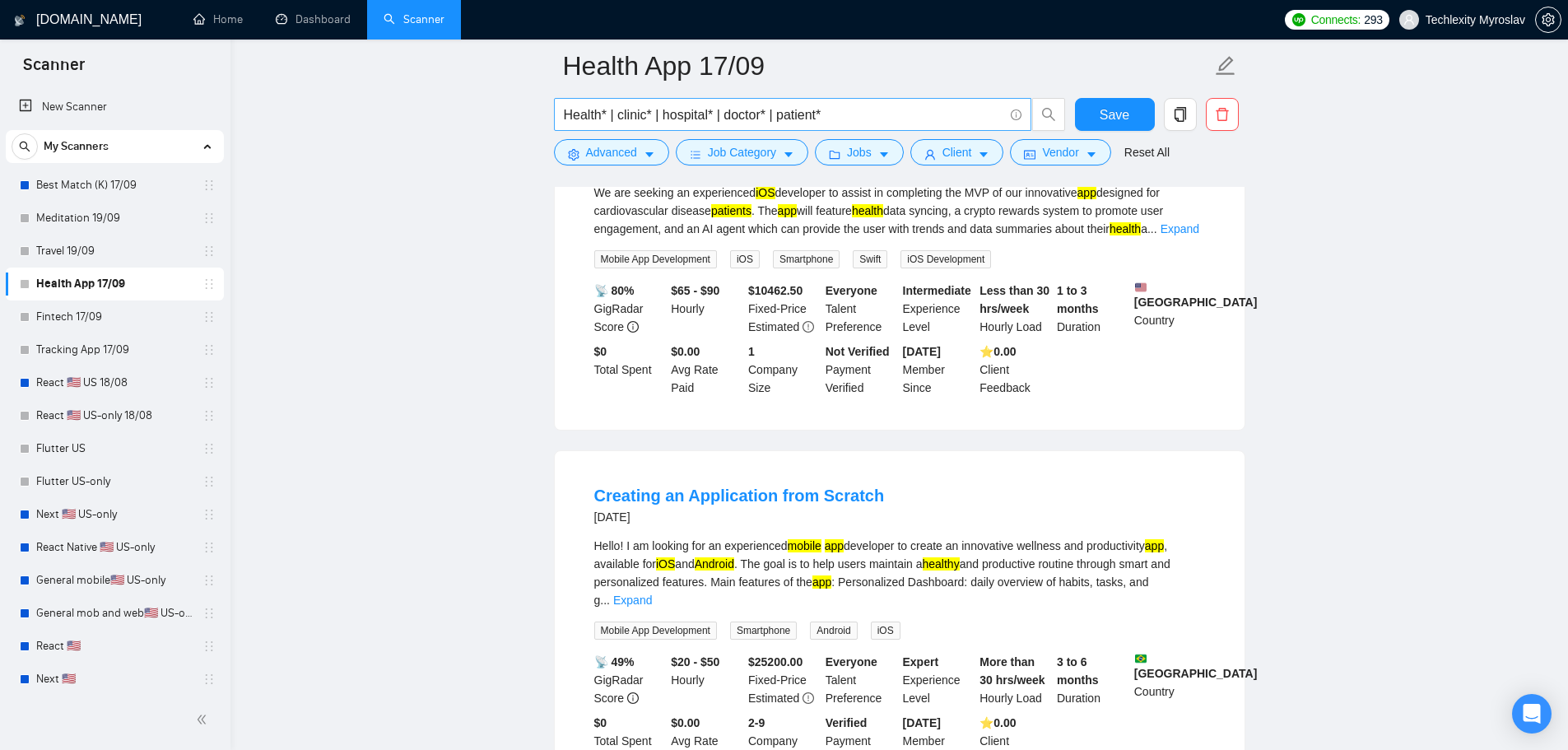
click at [837, 116] on input "Health* | clinic* | hospital* | doctor* | patient*" at bounding box center [783, 115] width 440 height 21
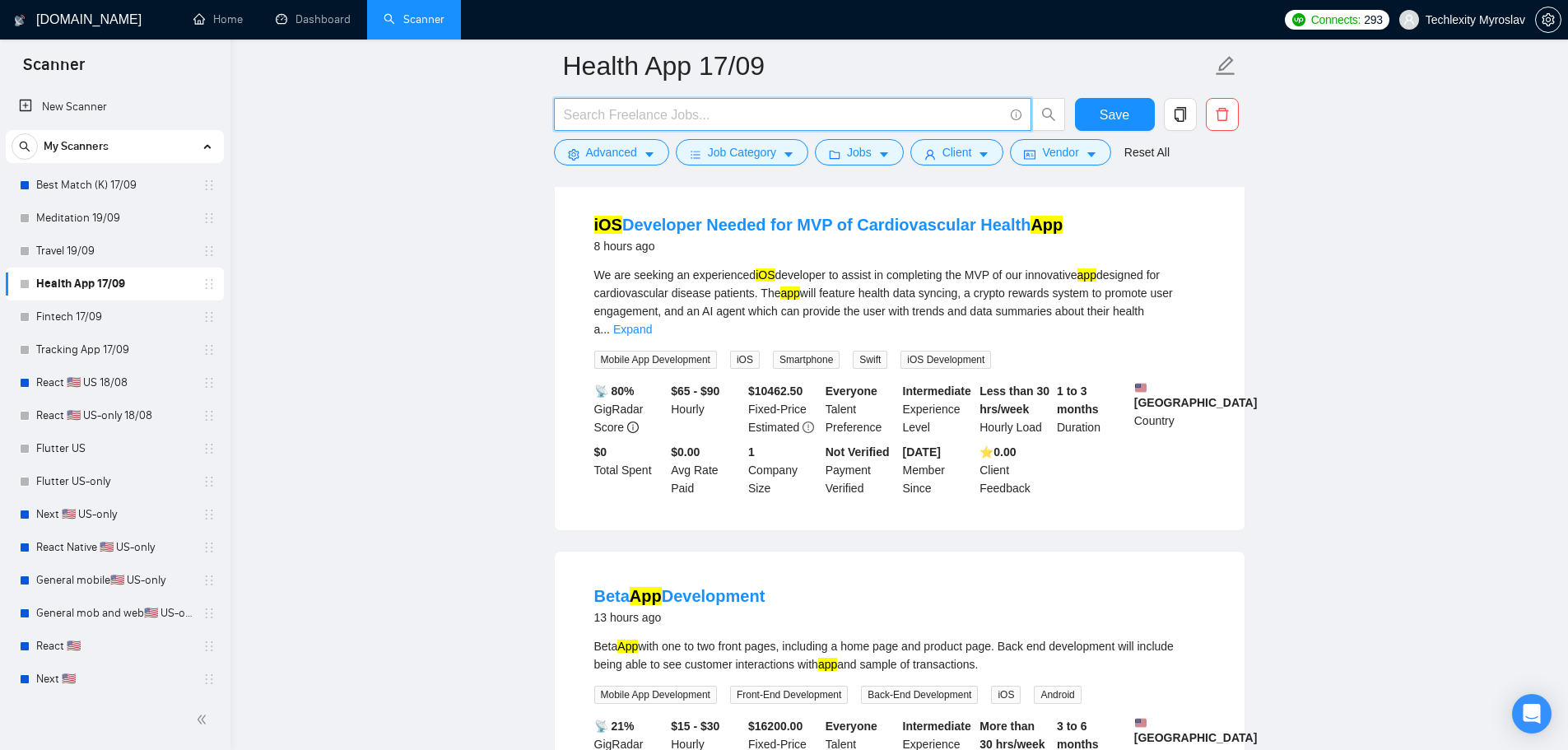
scroll to position [0, 0]
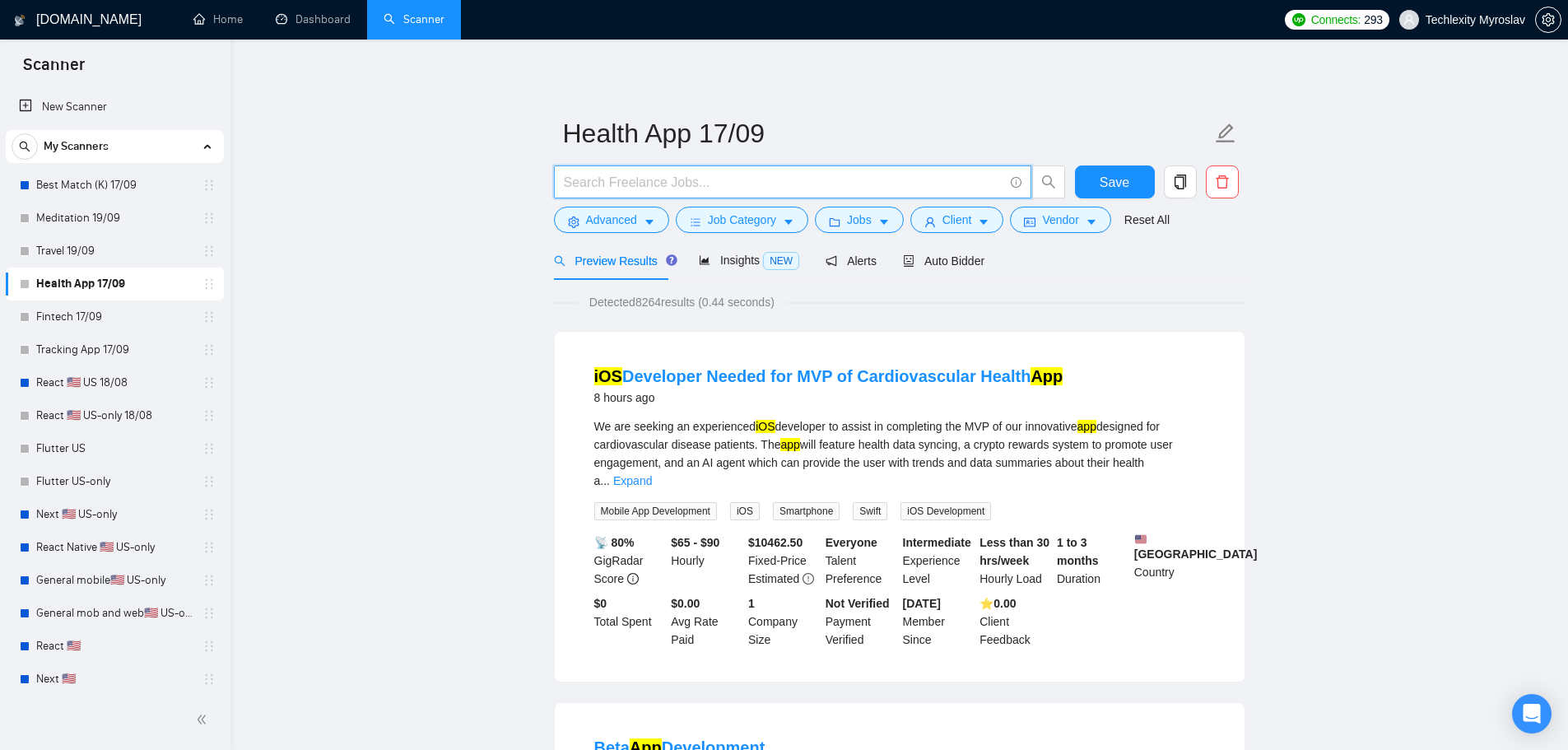
click at [645, 172] on input "text" at bounding box center [783, 182] width 440 height 21
paste input "healthcare, medical, clinic, hospital, doctor, patient, app, mobile, mobile app…"
type input "healthcare, medical, clinic, hospital, doctor, patient, app, mobile, mobile app…"
click at [628, 216] on span "Advanced" at bounding box center [611, 220] width 51 height 18
click at [655, 181] on input "text" at bounding box center [783, 182] width 440 height 21
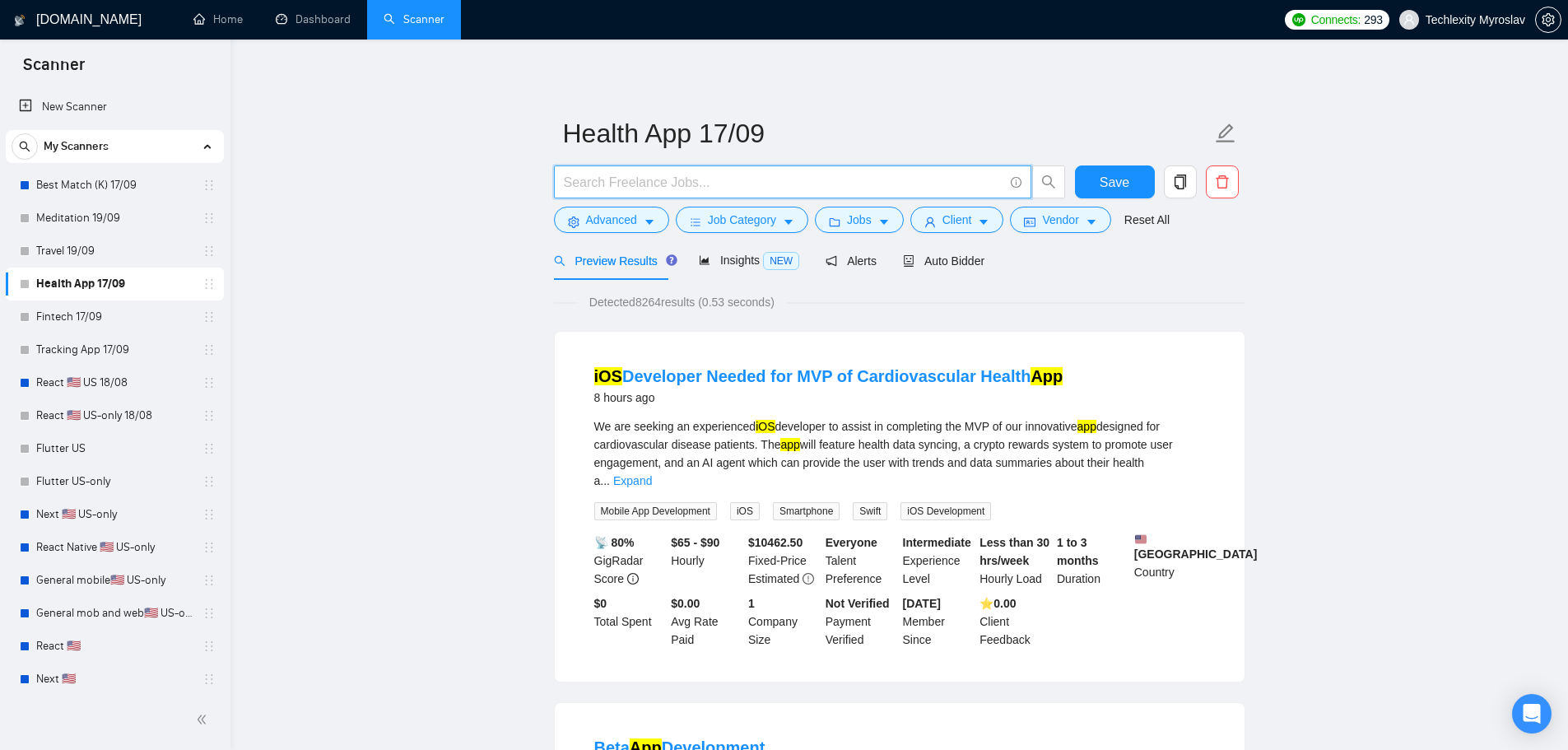
type input "healthcare, medical, clinic, hospital, doctor, patient, app, mobile, mobile app…"
click at [891, 184] on input "Health* | clinic* | hospital* | doctor* | patient*" at bounding box center [783, 182] width 440 height 21
type input "Health* | clinic* | hospital* | doctor* | patient*"
click at [1107, 186] on span "Save" at bounding box center [1114, 182] width 30 height 21
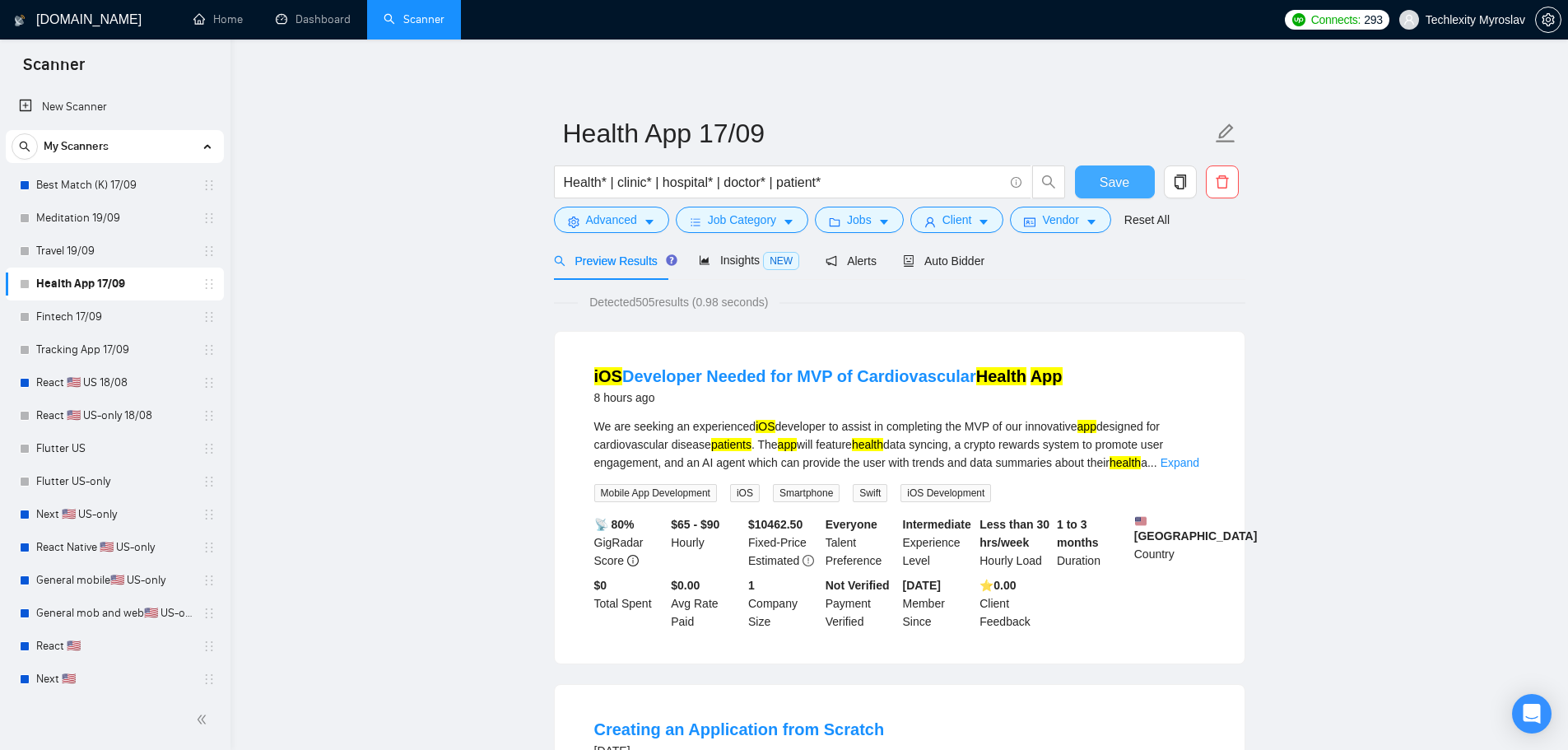
click at [1098, 179] on button "Save" at bounding box center [1115, 182] width 79 height 33
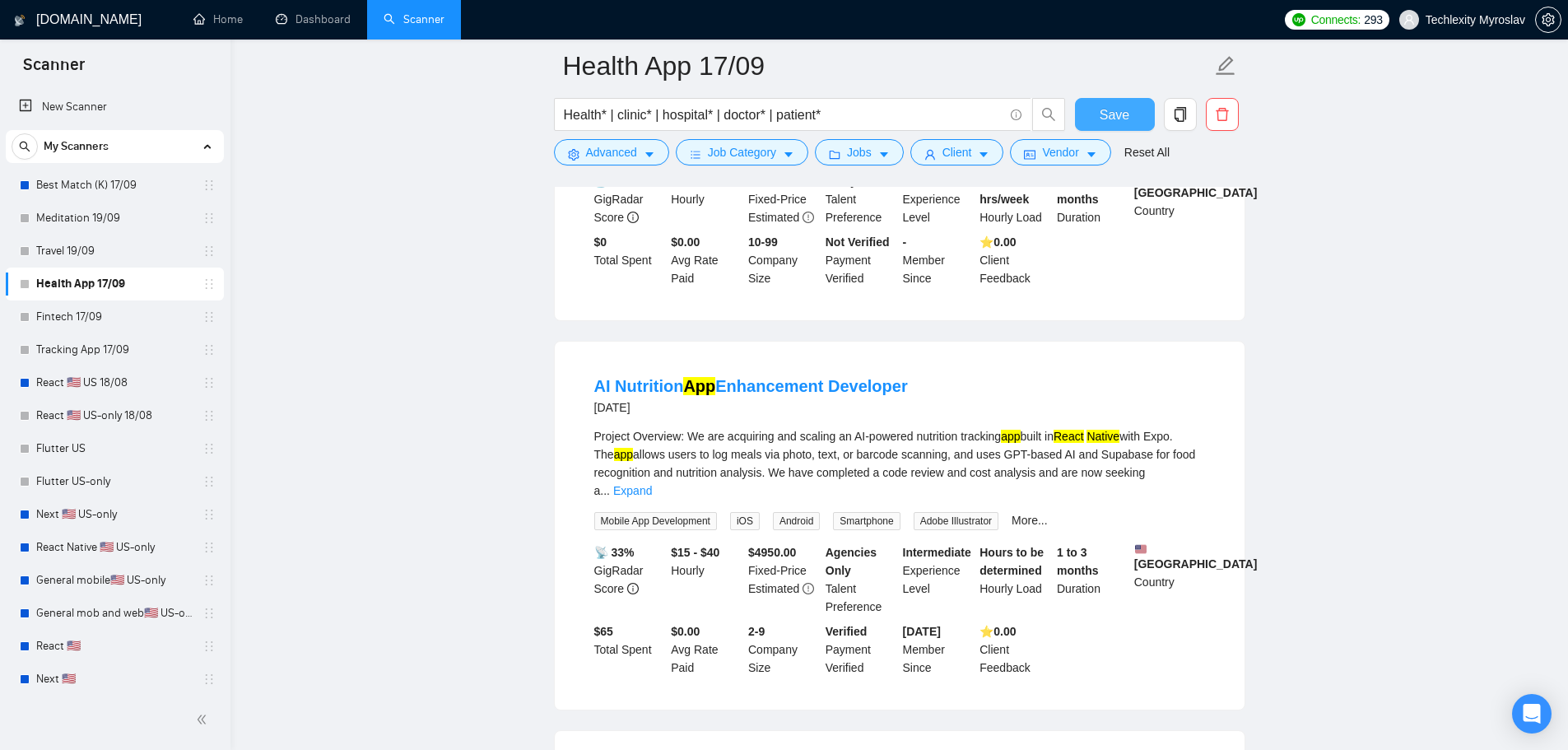
scroll to position [1153, 0]
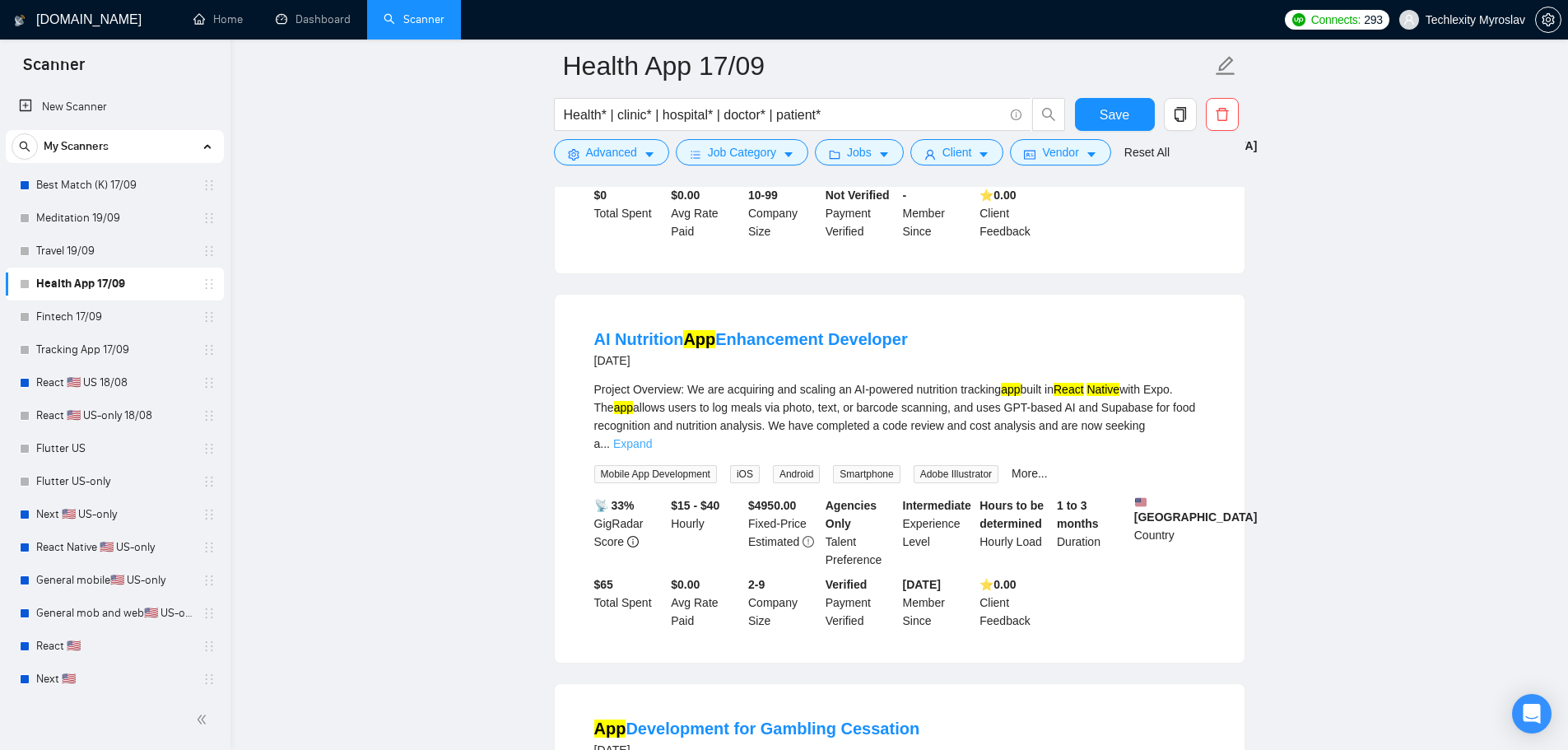
click at [652, 437] on link "Expand" at bounding box center [632, 444] width 39 height 14
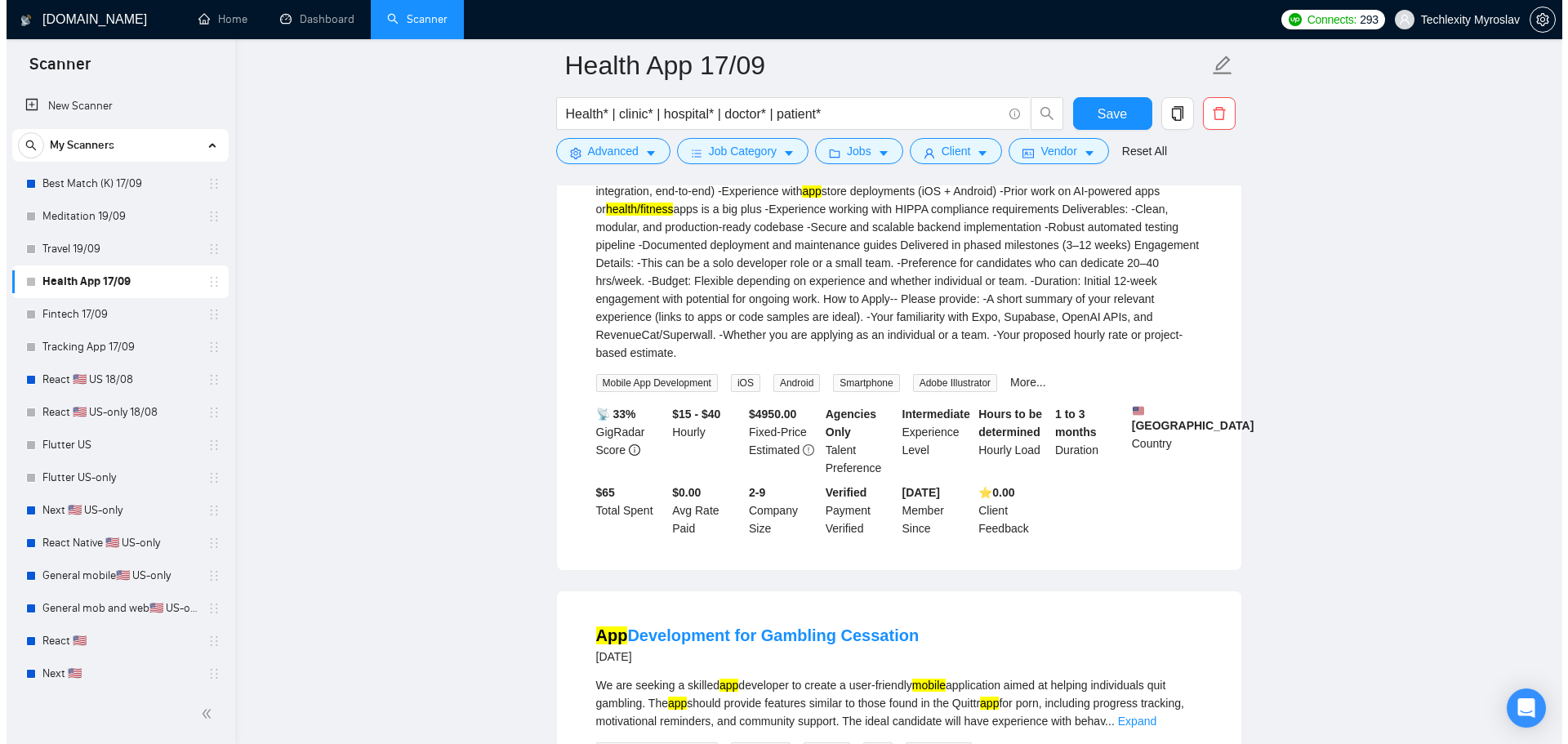
scroll to position [1879, 0]
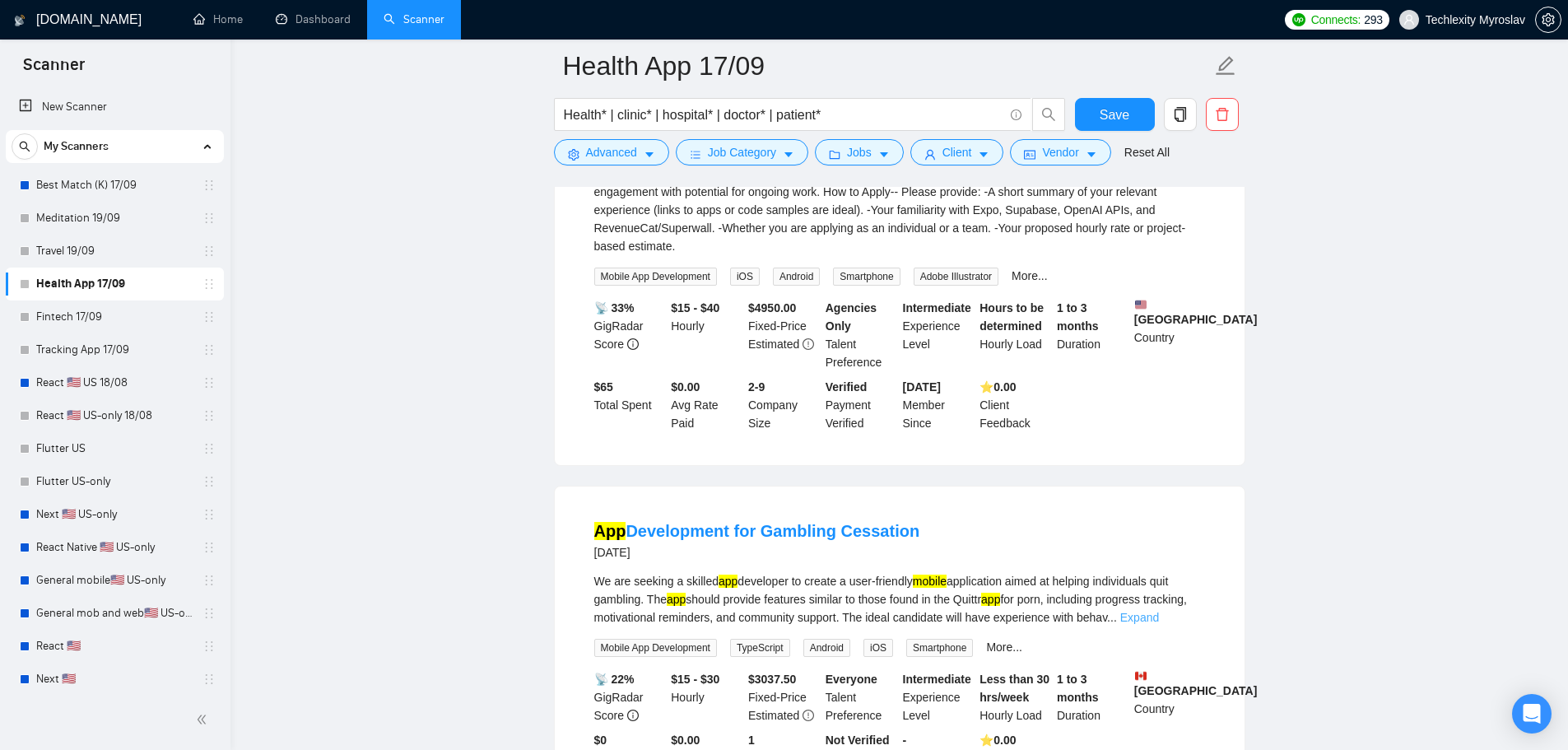
click at [1159, 611] on link "Expand" at bounding box center [1139, 617] width 39 height 14
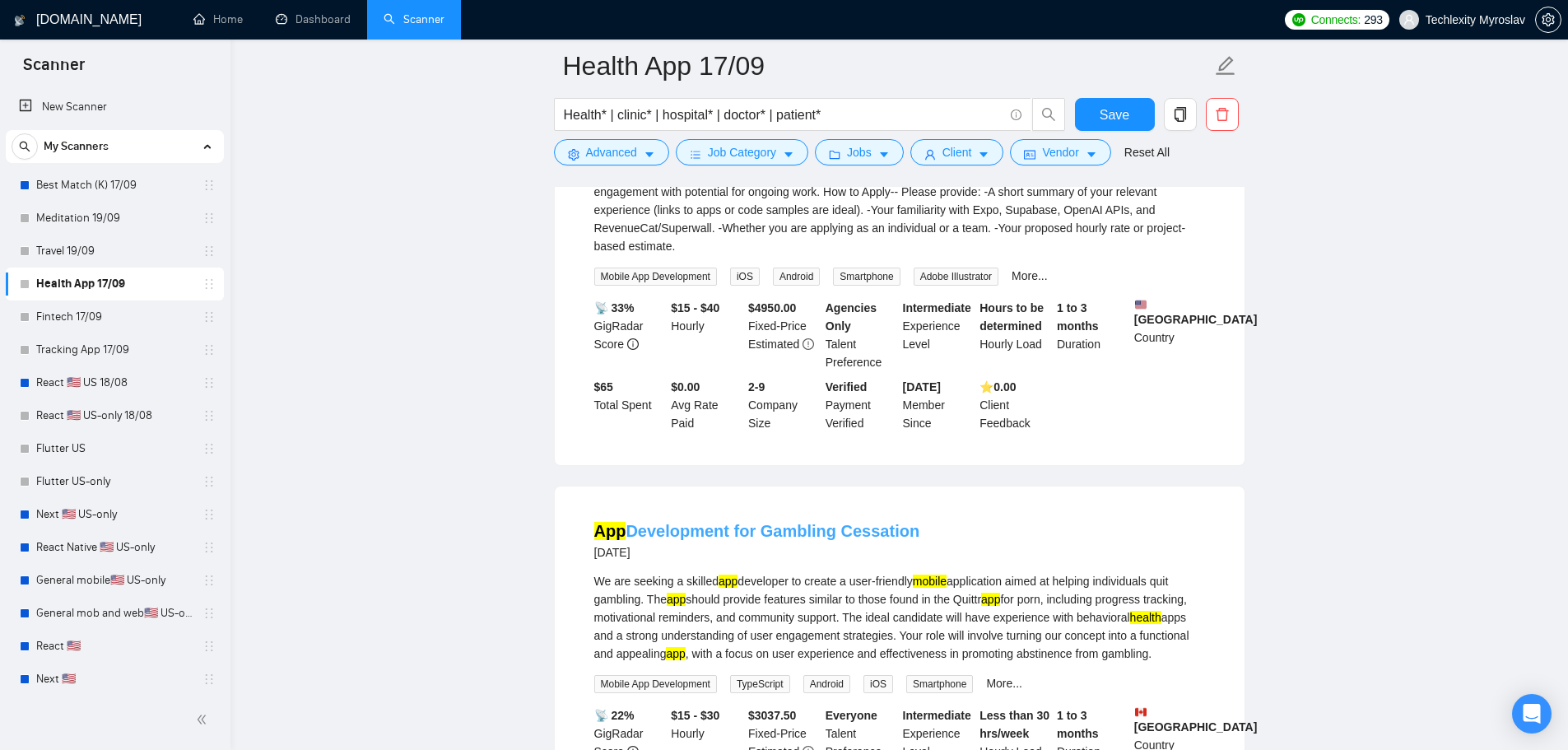
drag, startPoint x: 926, startPoint y: 504, endPoint x: 764, endPoint y: 506, distance: 162.0
click at [764, 520] on div "App Development for Gambling Cessation 10 days ago" at bounding box center [900, 540] width 611 height 42
click at [622, 154] on span "Advanced" at bounding box center [611, 153] width 51 height 18
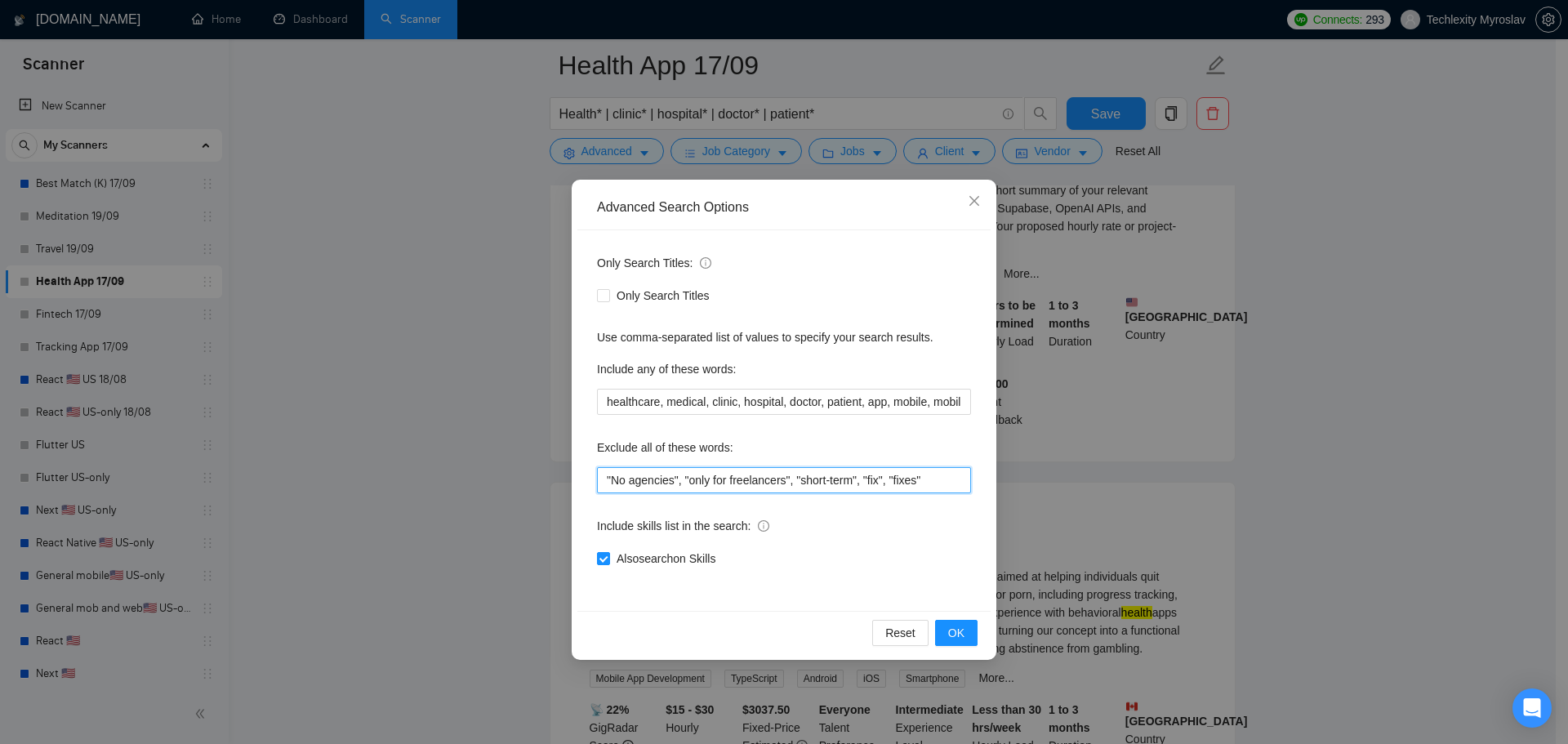
click at [943, 482] on input ""No agencies", "only for freelancers", "short-term", "fix", "fixes"" at bounding box center [784, 480] width 374 height 26
paste input "Gambling Cessation"
click at [956, 627] on span "OK" at bounding box center [957, 633] width 16 height 18
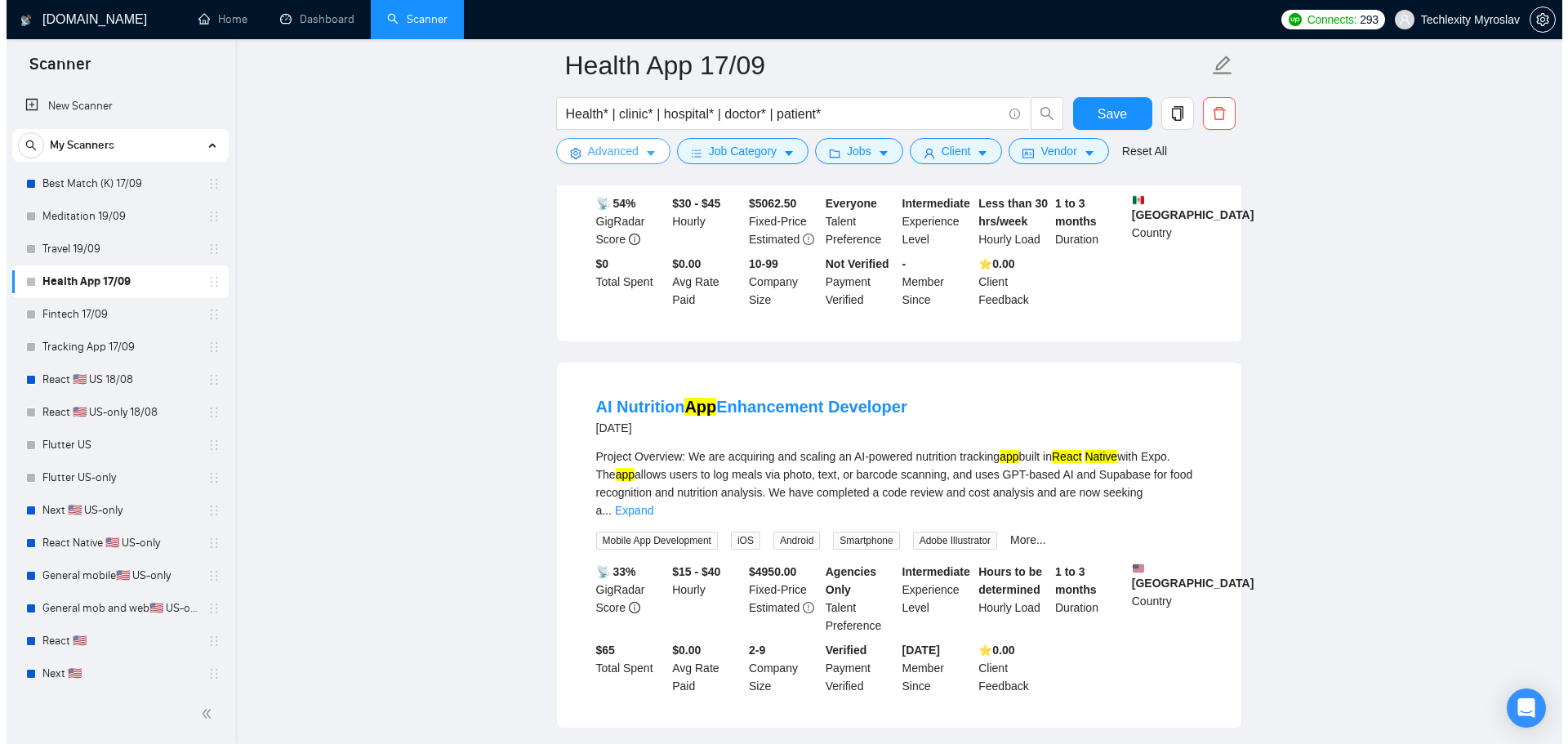
scroll to position [980, 0]
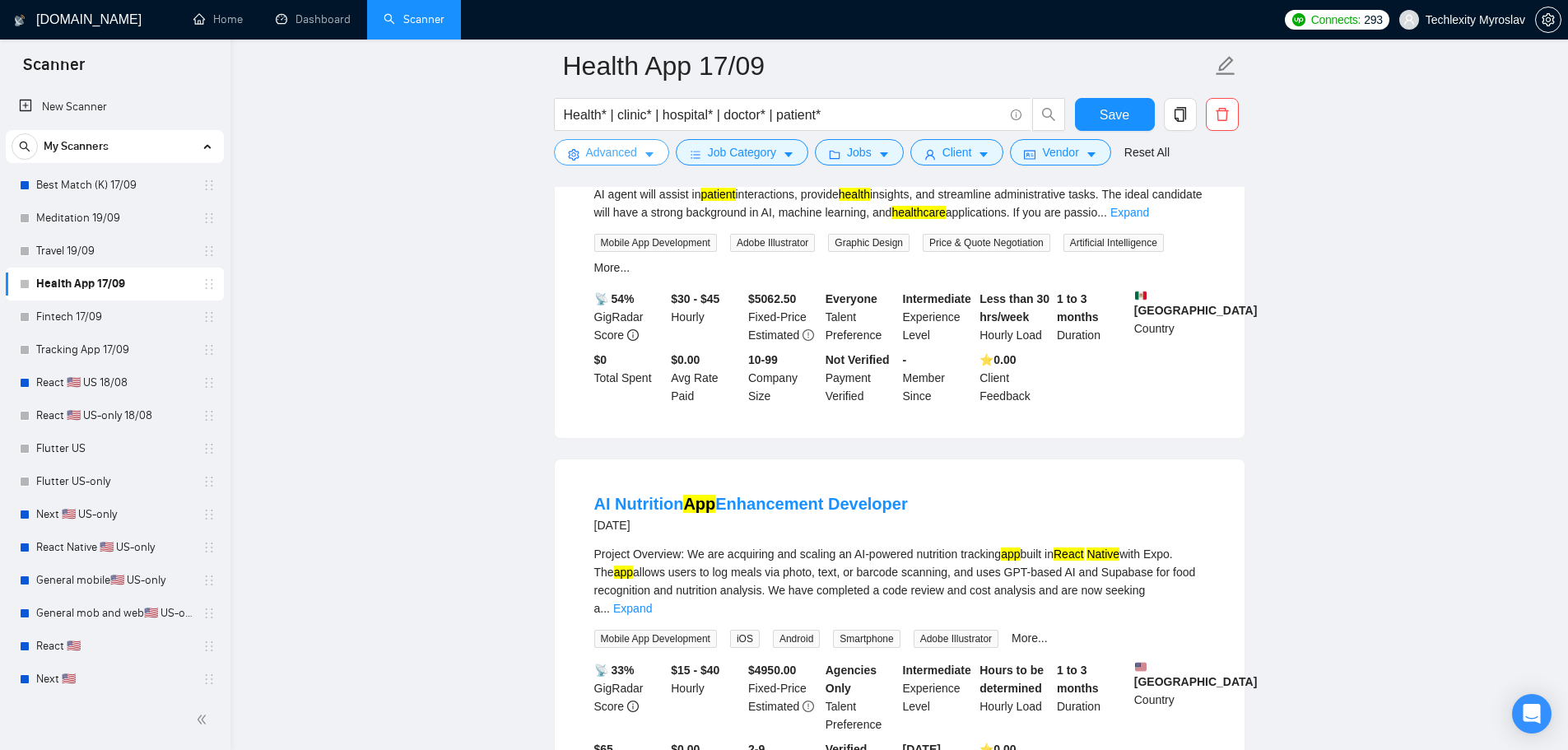
click at [612, 154] on span "Advanced" at bounding box center [611, 153] width 51 height 18
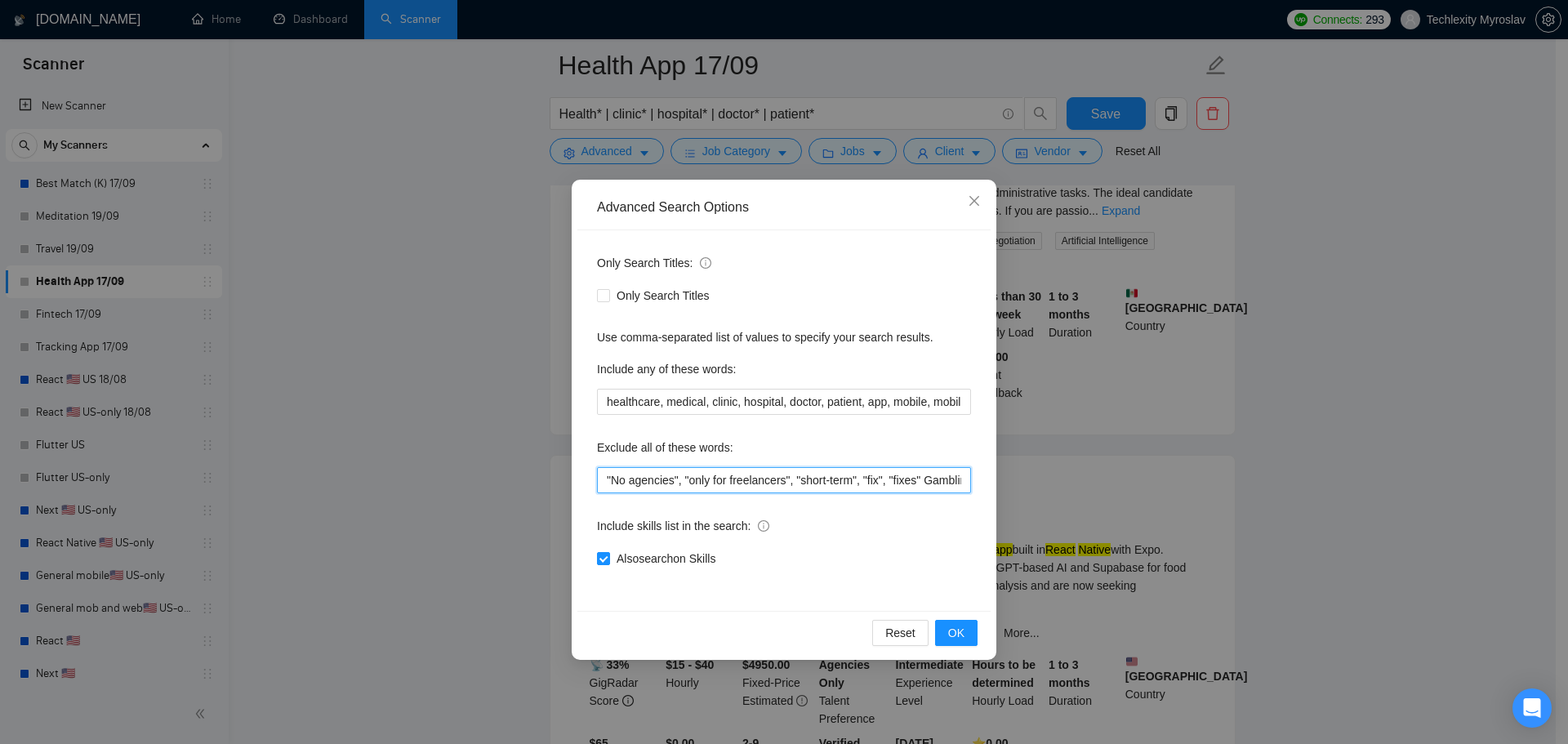
scroll to position [0, 13]
drag, startPoint x: 935, startPoint y: 474, endPoint x: 1017, endPoint y: 483, distance: 82.5
click at [1036, 480] on div "Advanced Search Options Only Search Titles: Only Search Titles Use comma-separa…" at bounding box center [784, 372] width 1568 height 744
click at [967, 481] on input ""No agencies", "only for freelancers", "short-term", "fix", "fixes" Gambling" at bounding box center [784, 480] width 374 height 26
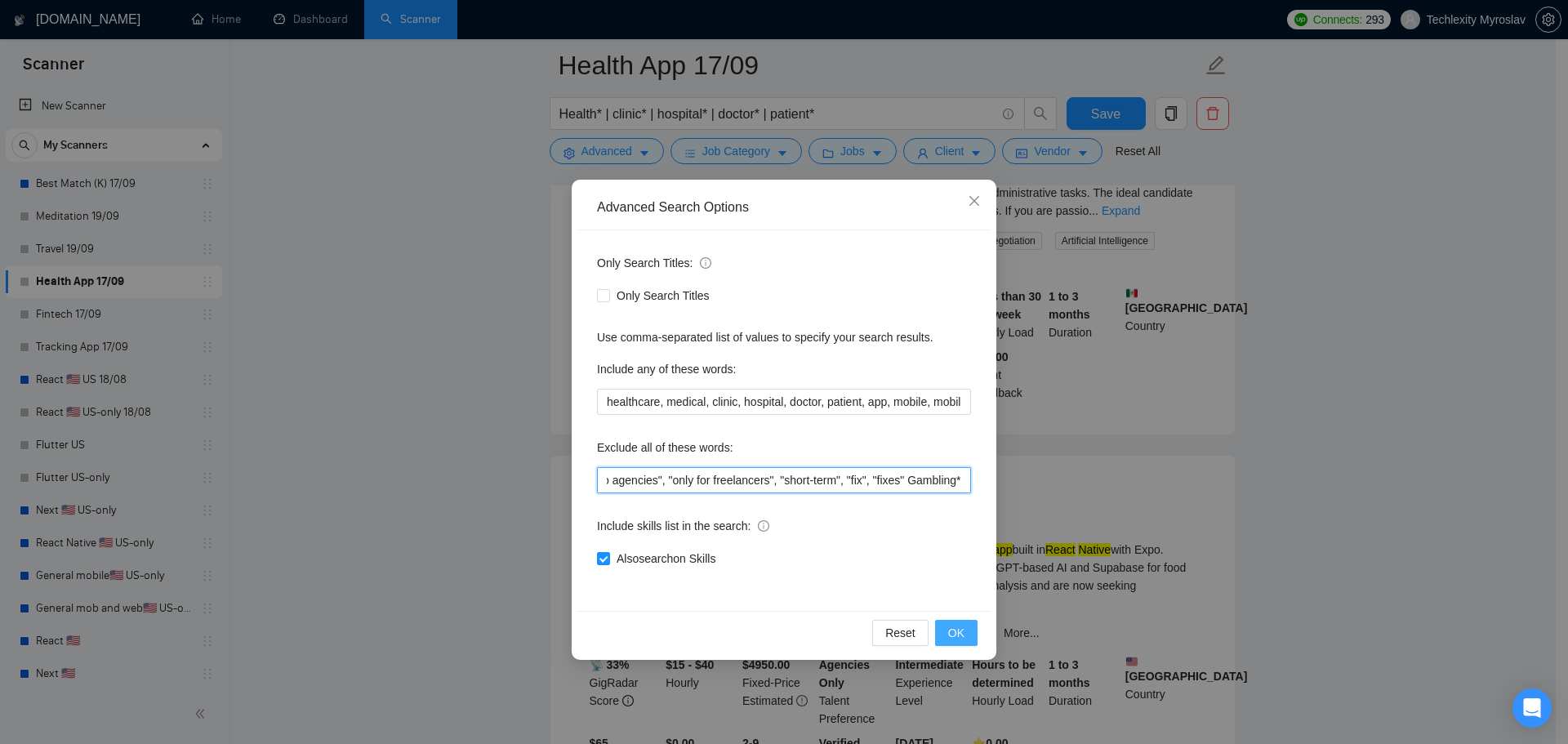
type input ""No agencies", "only for freelancers", "short-term", "fix", "fixes" Gambling*"
click at [962, 632] on span "OK" at bounding box center [957, 633] width 16 height 18
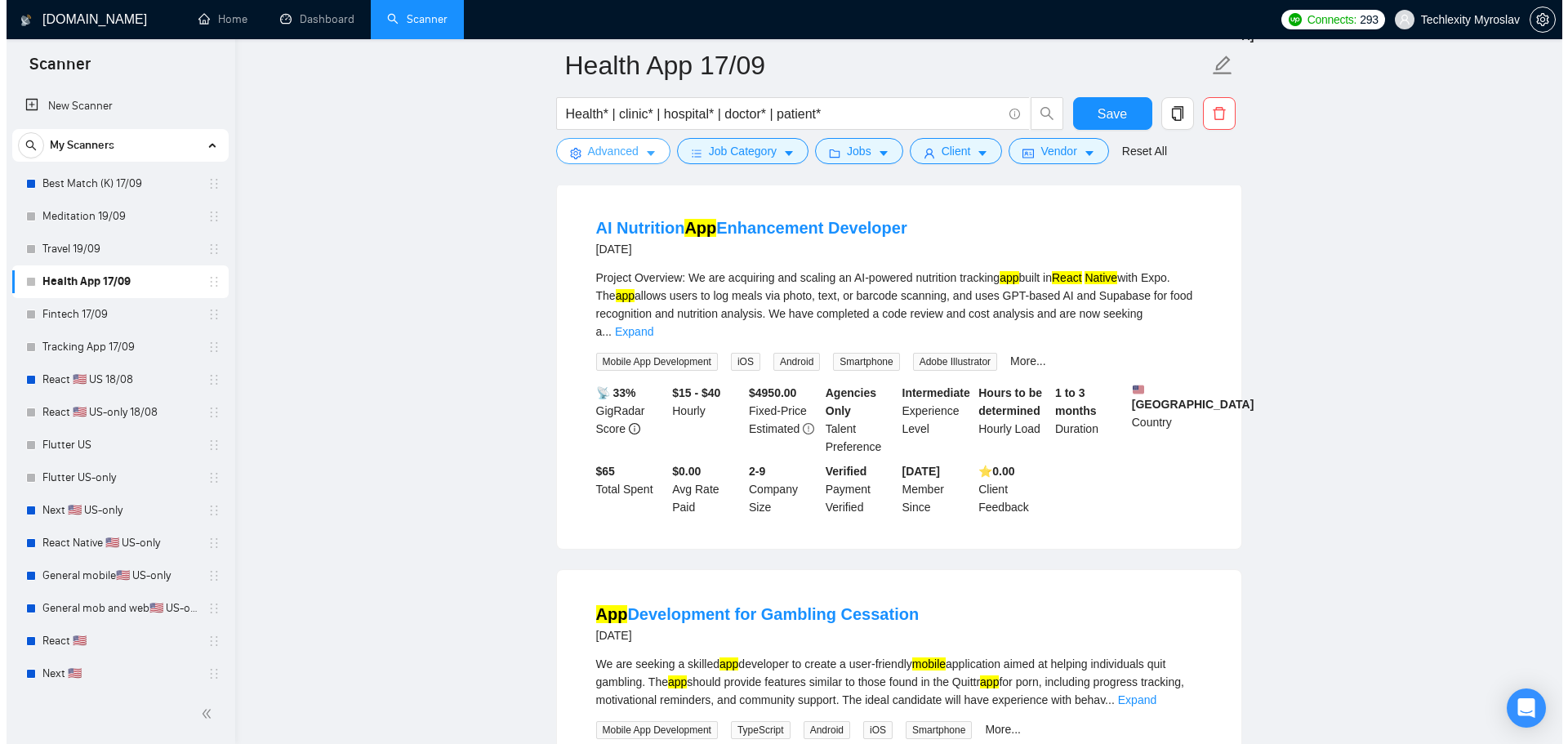
scroll to position [1307, 0]
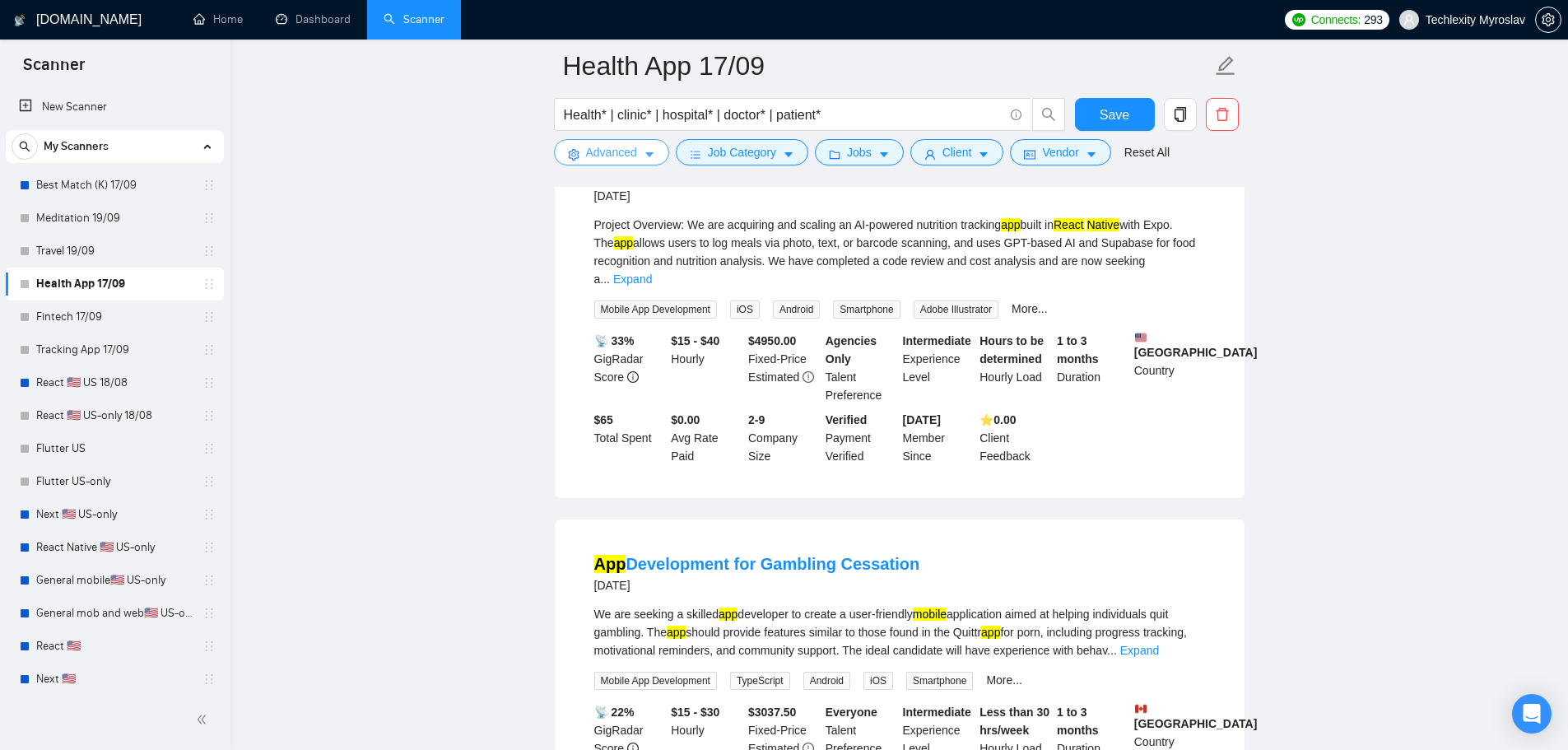
click at [602, 148] on span "Advanced" at bounding box center [611, 153] width 51 height 18
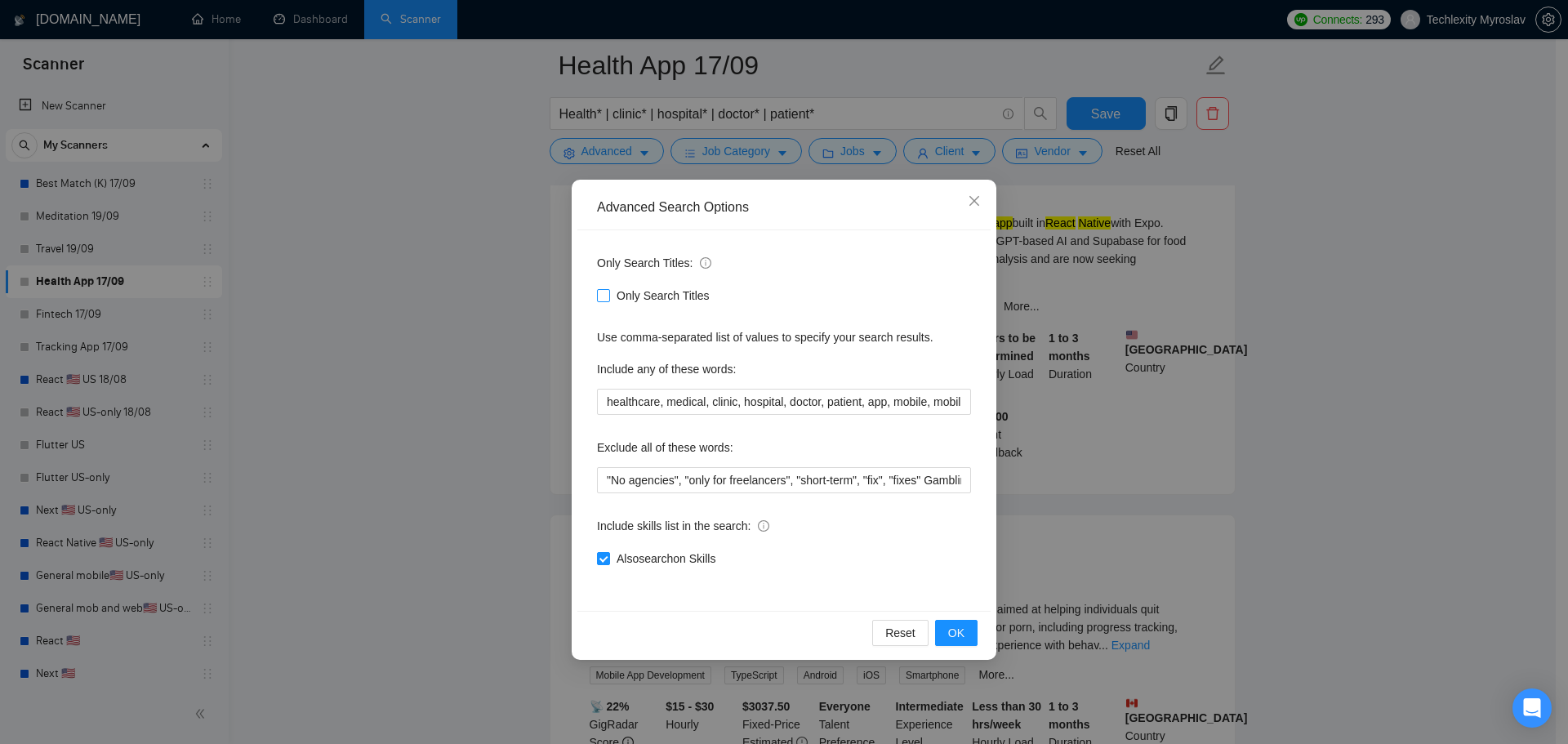
click at [646, 297] on span "Only Search Titles" at bounding box center [663, 296] width 106 height 18
click at [609, 297] on input "Only Search Titles" at bounding box center [602, 295] width 12 height 12
checkbox input "true"
click at [941, 481] on input ""No agencies", "only for freelancers", "short-term", "fix", "fixes" Gambling*" at bounding box center [784, 480] width 374 height 26
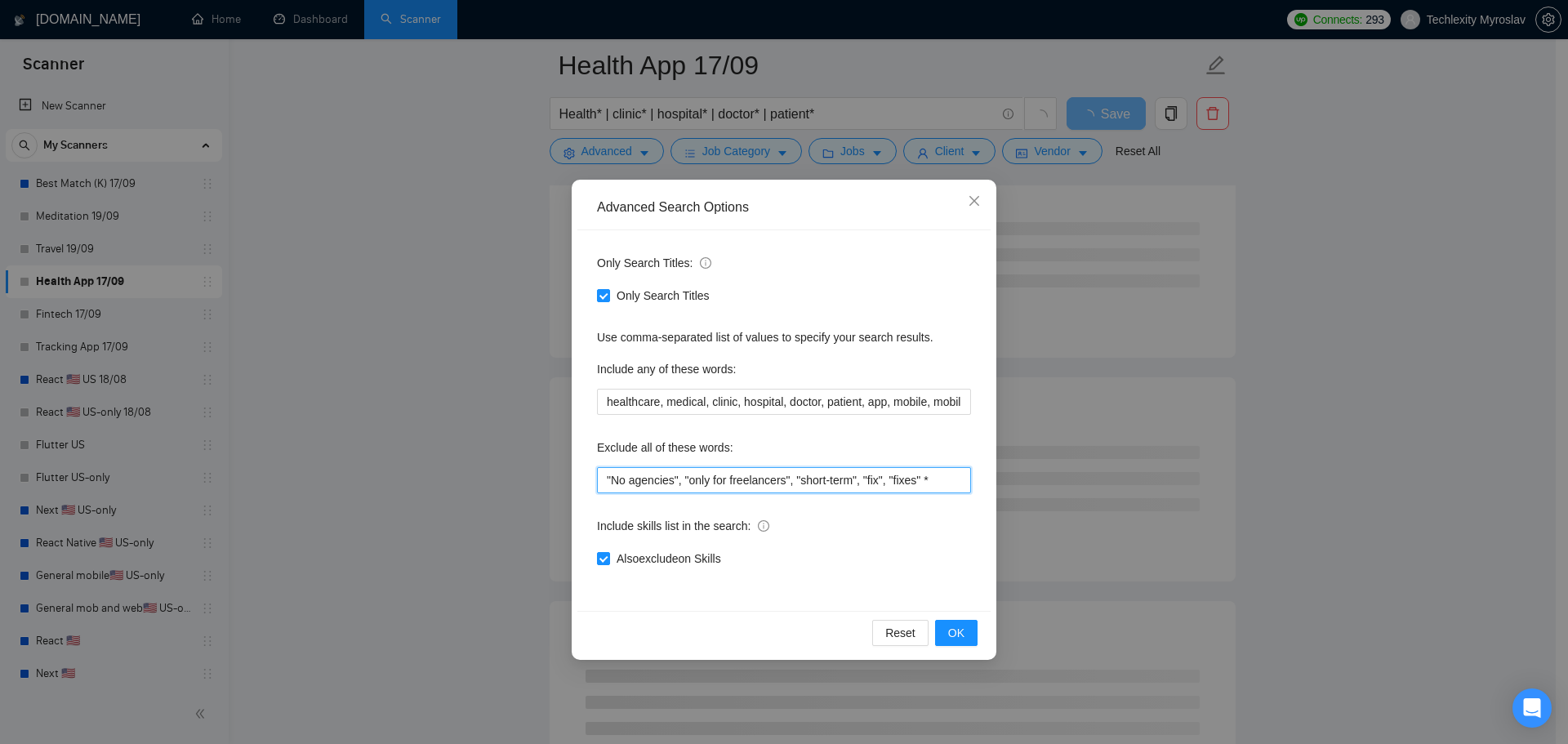
click at [935, 482] on input ""No agencies", "only for freelancers", "short-term", "fix", "fixes" *" at bounding box center [784, 480] width 374 height 26
type input ""No agencies", "only for freelancers", "short-term", "fix", "fixes""
click at [969, 635] on button "OK" at bounding box center [956, 633] width 42 height 26
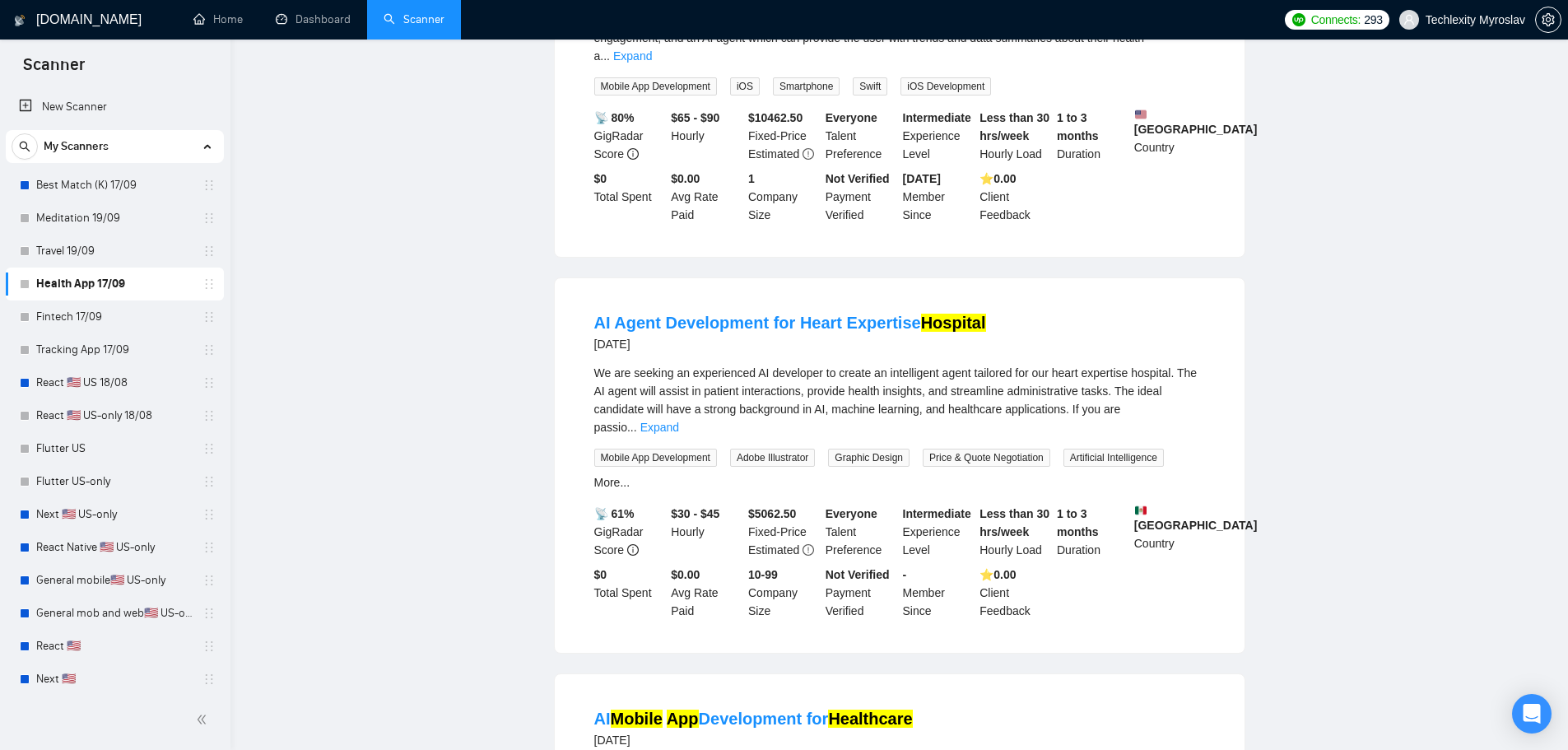
scroll to position [0, 0]
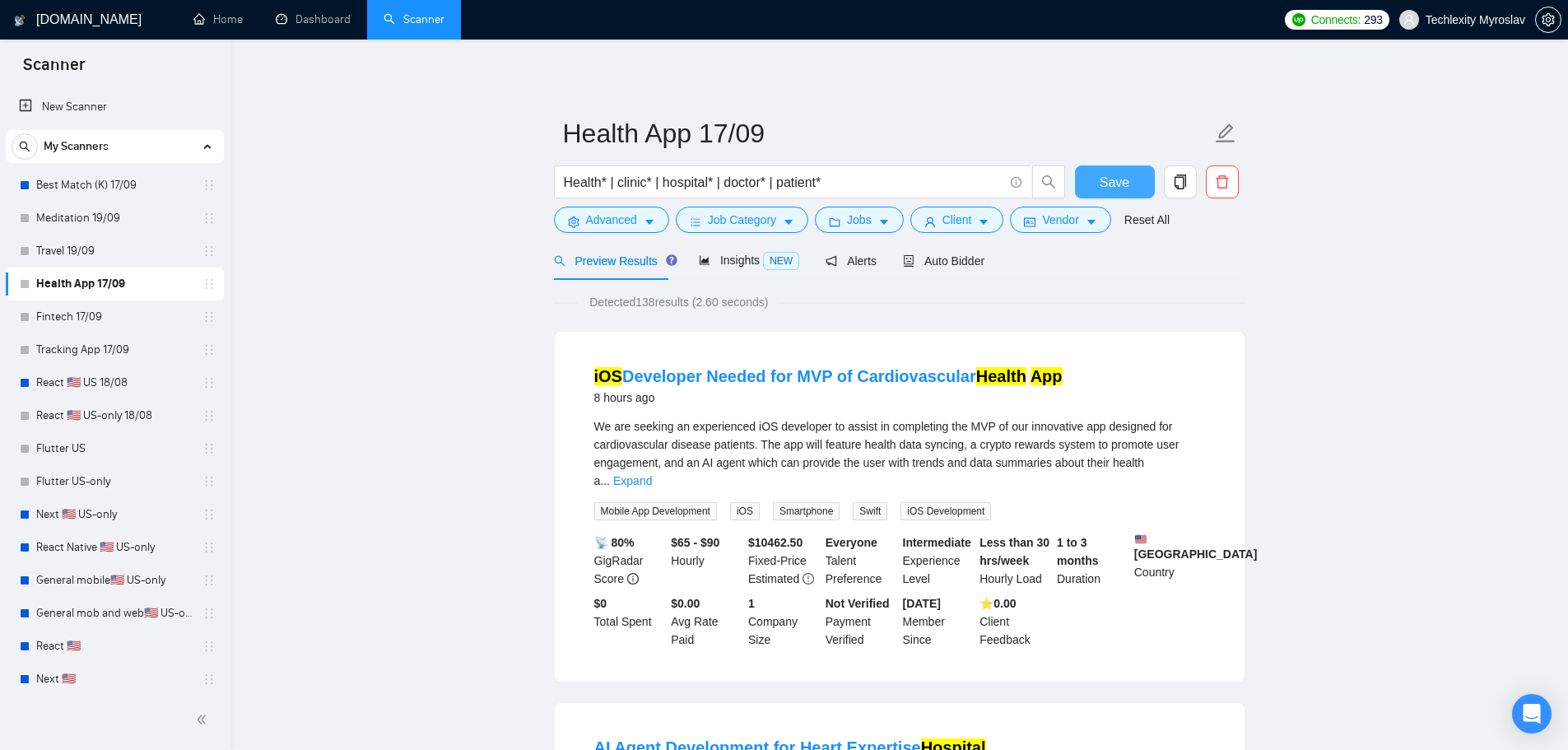
click at [1115, 182] on span "Save" at bounding box center [1114, 182] width 30 height 21
click at [89, 311] on link "Fintech 17/09" at bounding box center [114, 317] width 156 height 33
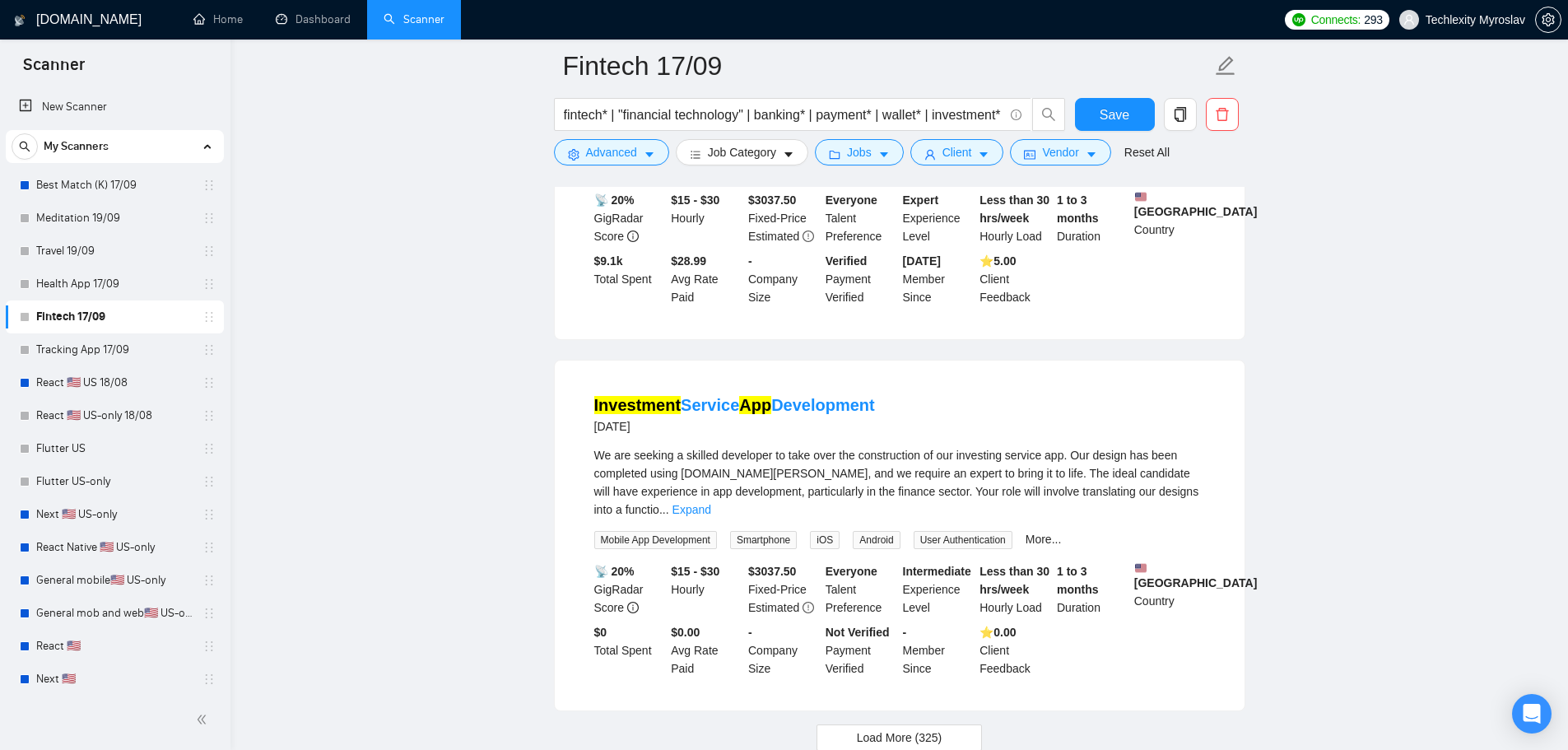
scroll to position [3368, 0]
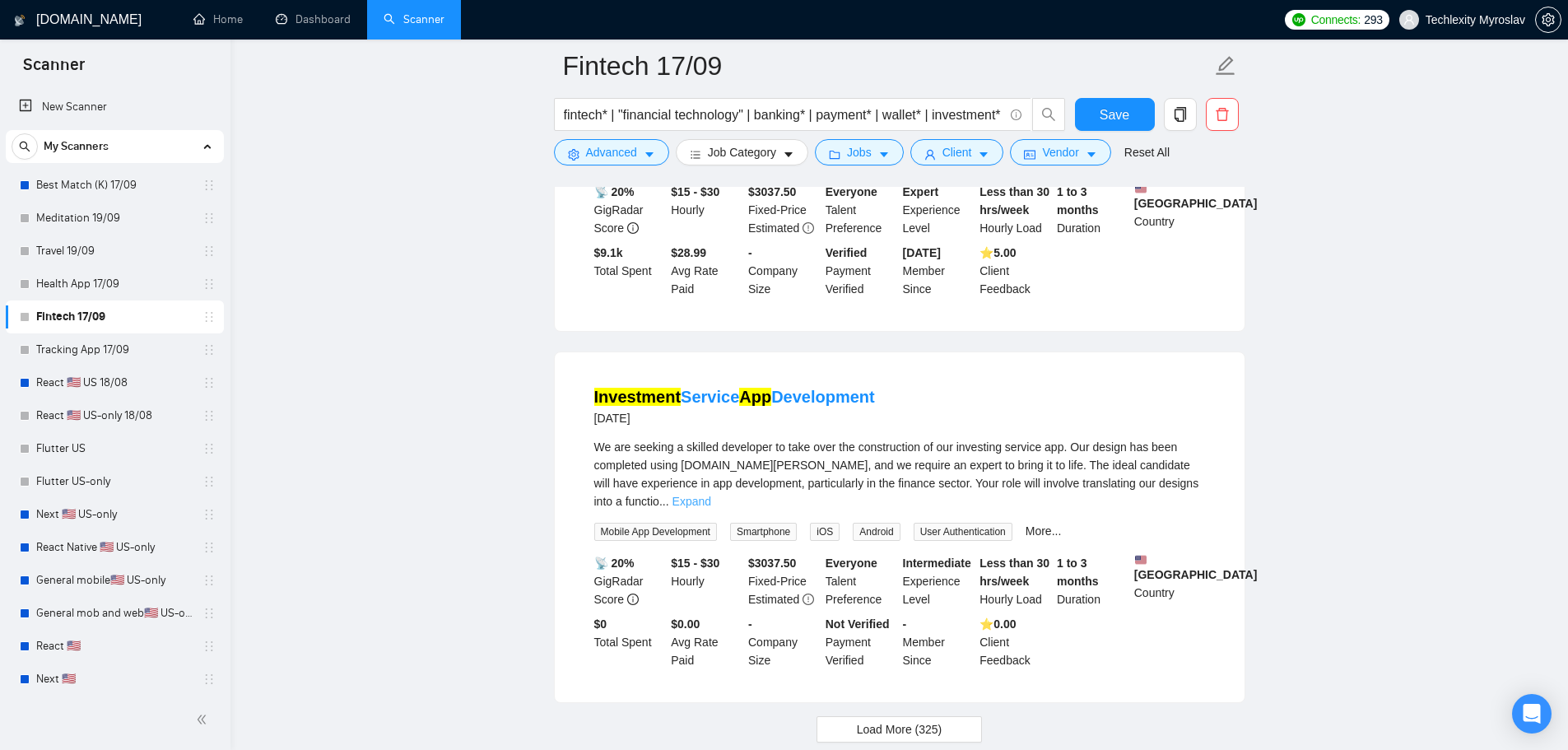
click at [711, 495] on link "Expand" at bounding box center [691, 502] width 39 height 14
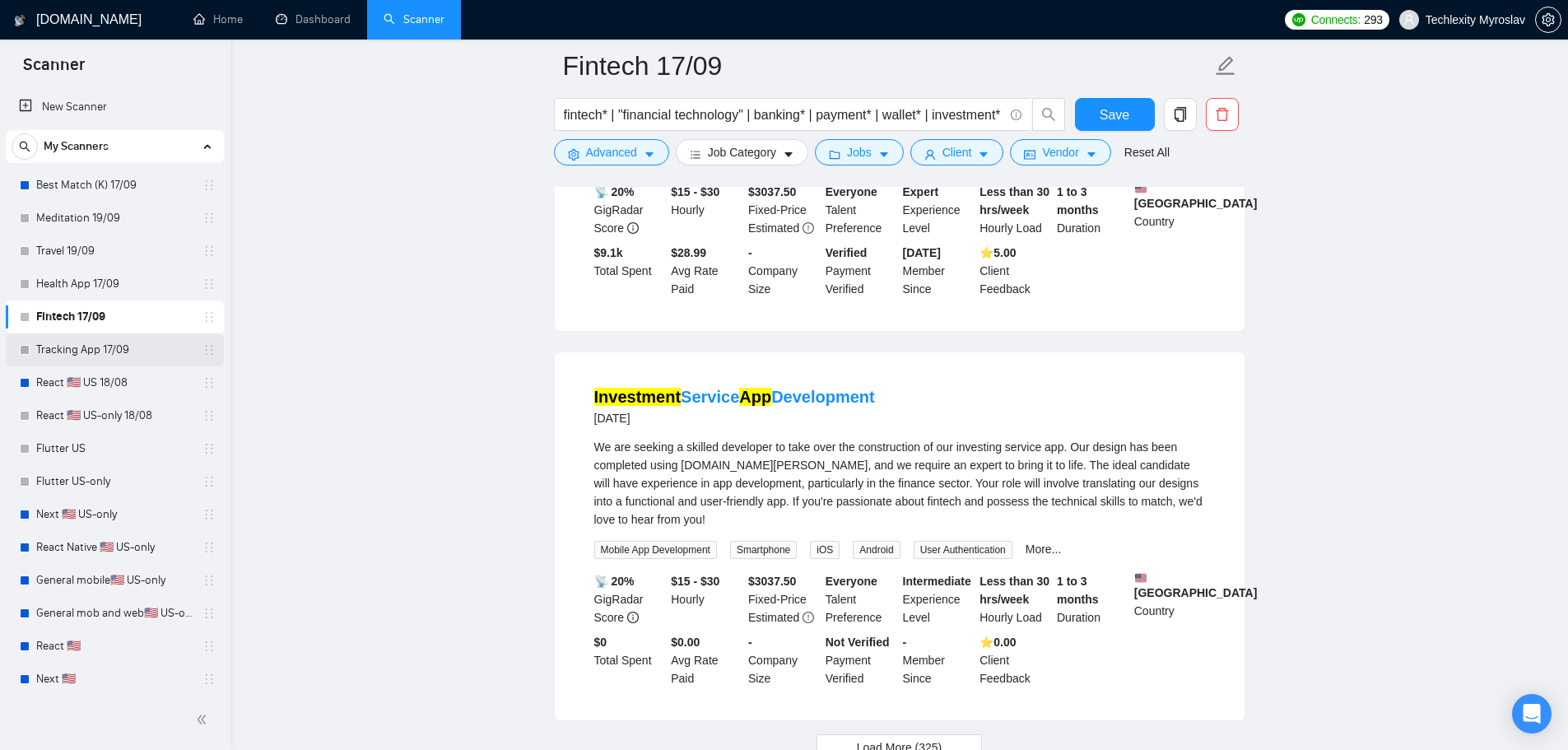
click at [107, 345] on link "Tracking App 17/09" at bounding box center [114, 350] width 156 height 33
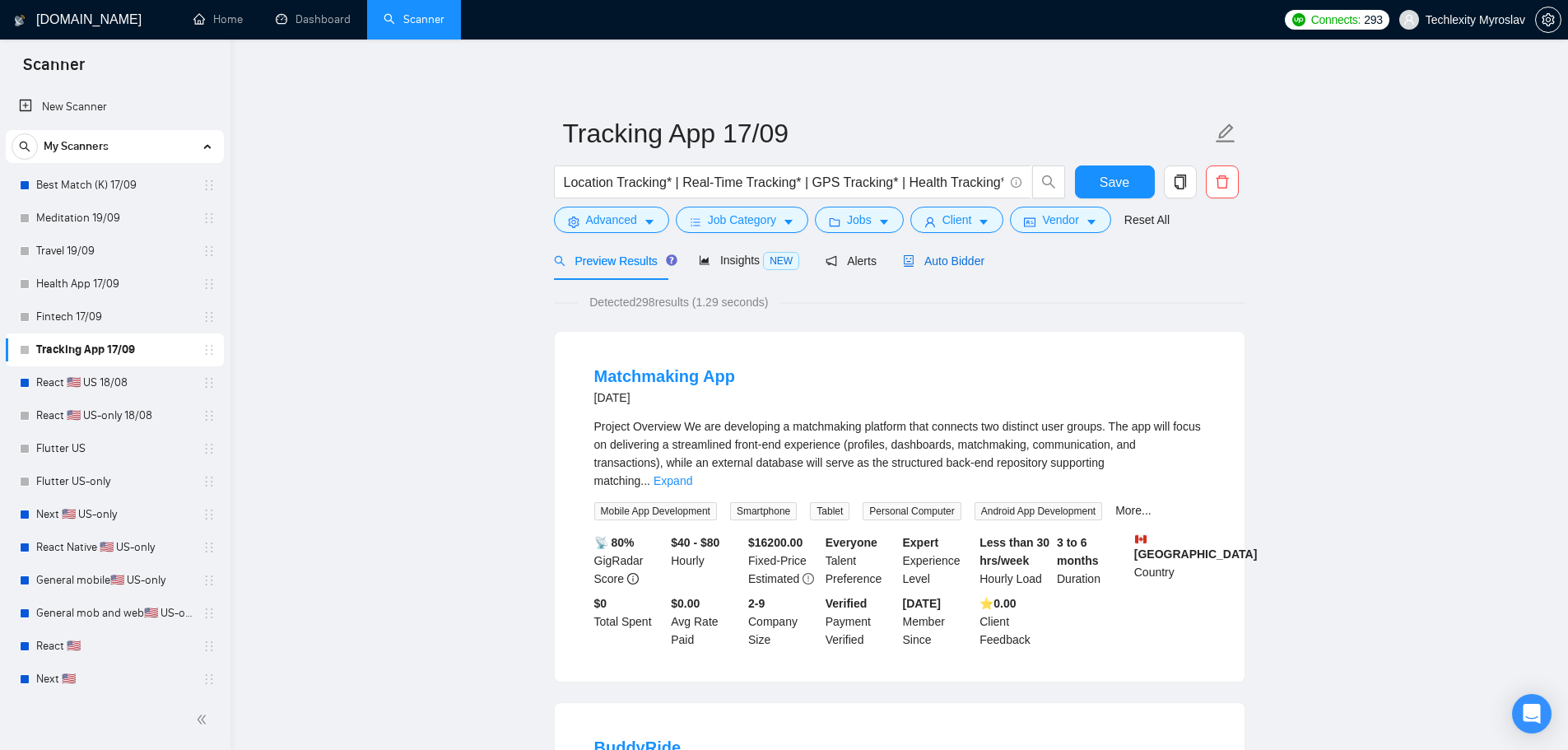
click at [970, 264] on span "Auto Bidder" at bounding box center [944, 261] width 81 height 14
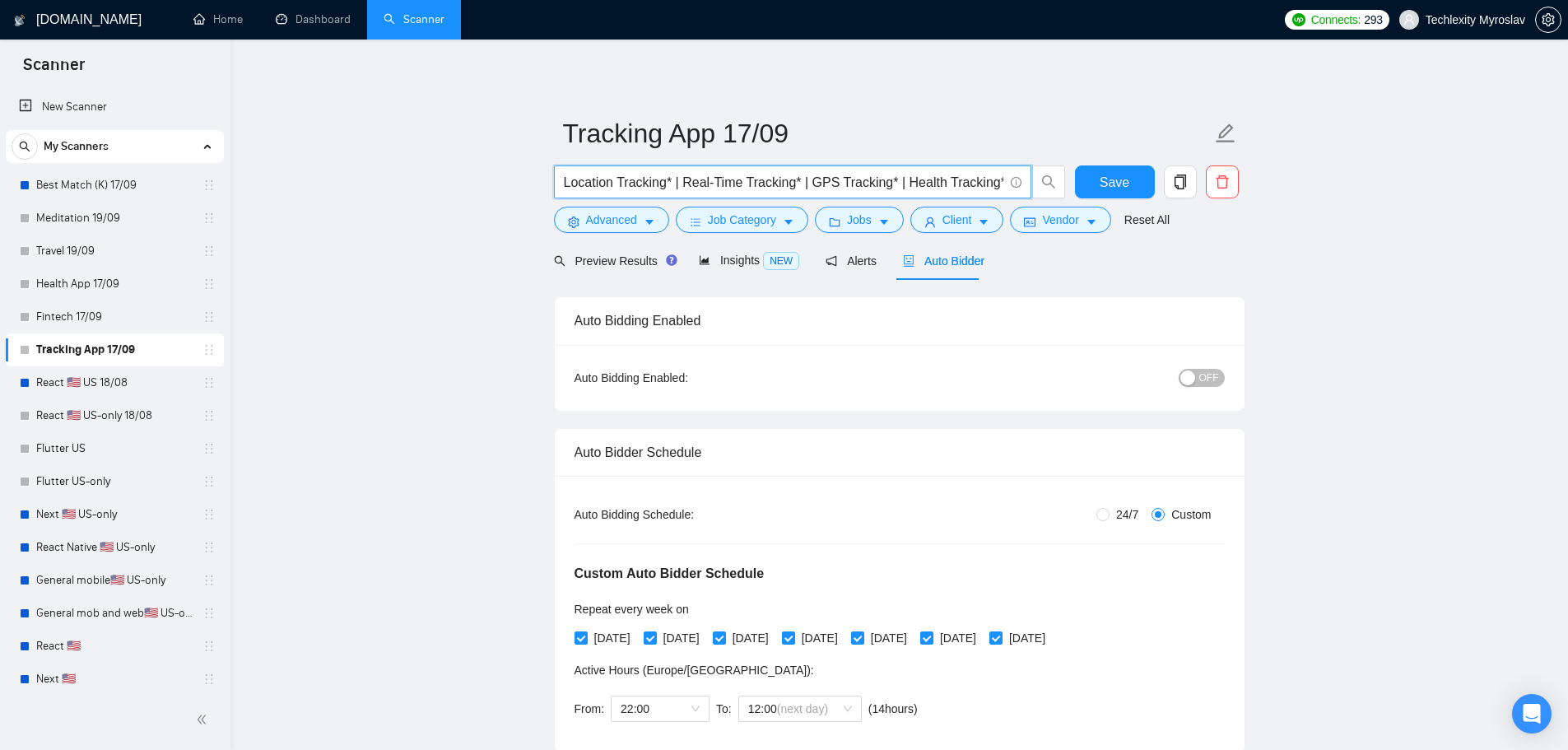
drag, startPoint x: 807, startPoint y: 182, endPoint x: 890, endPoint y: 188, distance: 83.2
click at [890, 188] on input "Location Tracking* | Real-Time Tracking* | GPS Tracking* | Health Tracking* | F…" at bounding box center [783, 182] width 440 height 21
drag, startPoint x: 807, startPoint y: 186, endPoint x: 902, endPoint y: 190, distance: 95.1
click at [902, 190] on input "Location Tracking* | Real-Time Tracking* | Health Tracking* | Fitness Tracking*…" at bounding box center [783, 182] width 440 height 21
click at [920, 187] on input "Location Tracking* | Real-Time Tracking* | Health Tracking* | Fitness Tracking*…" at bounding box center [783, 182] width 440 height 21
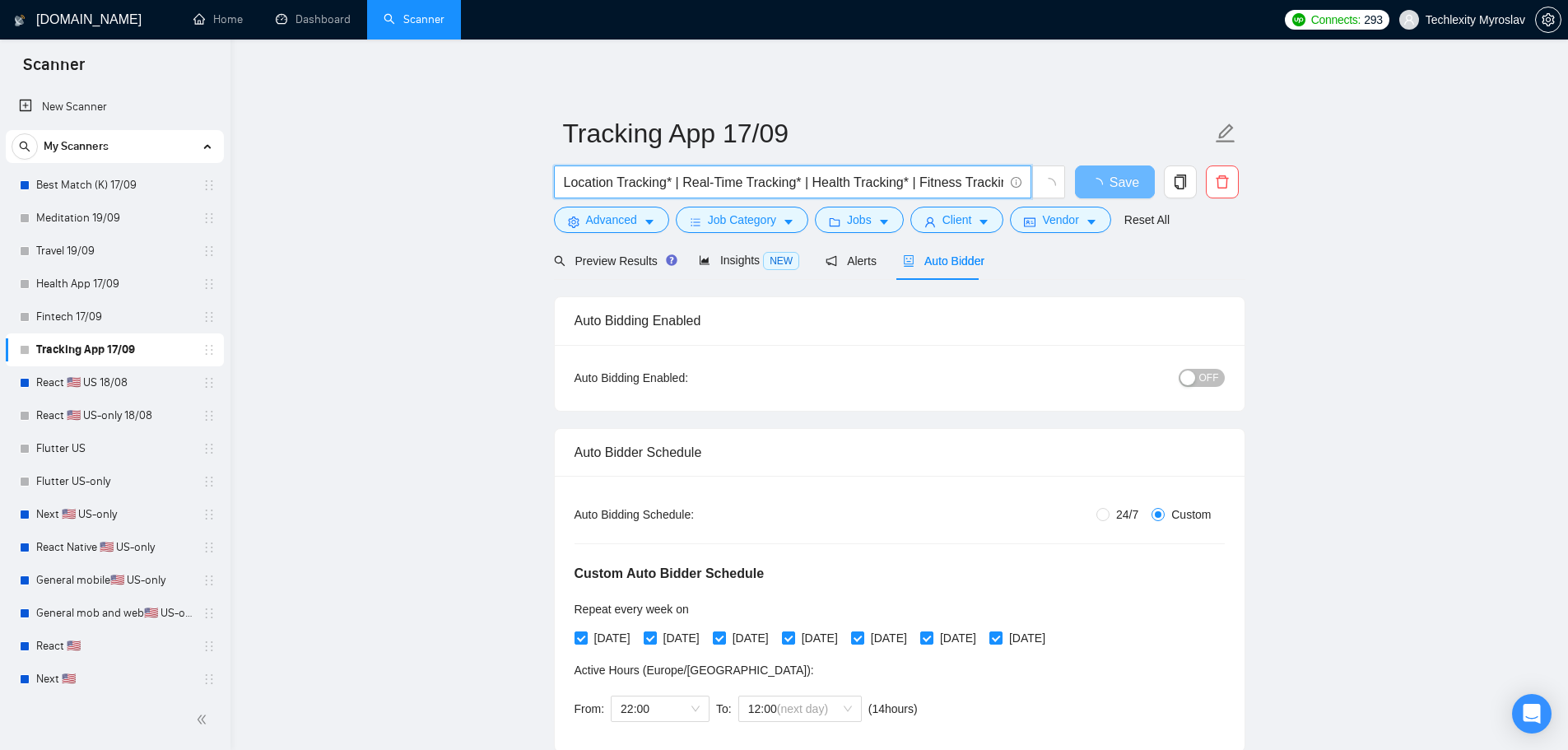
scroll to position [0, 13]
drag, startPoint x: 991, startPoint y: 183, endPoint x: 1031, endPoint y: 183, distance: 40.0
click at [1031, 183] on span "Location Tracking* | Real-Time Tracking* | Health Tracking* | Fitness Tracking*…" at bounding box center [792, 182] width 477 height 33
click at [943, 181] on input "Location Tracking* | Real-Time Tracking* | Health Tracking* | Fitness Tracking*…" at bounding box center [783, 182] width 440 height 21
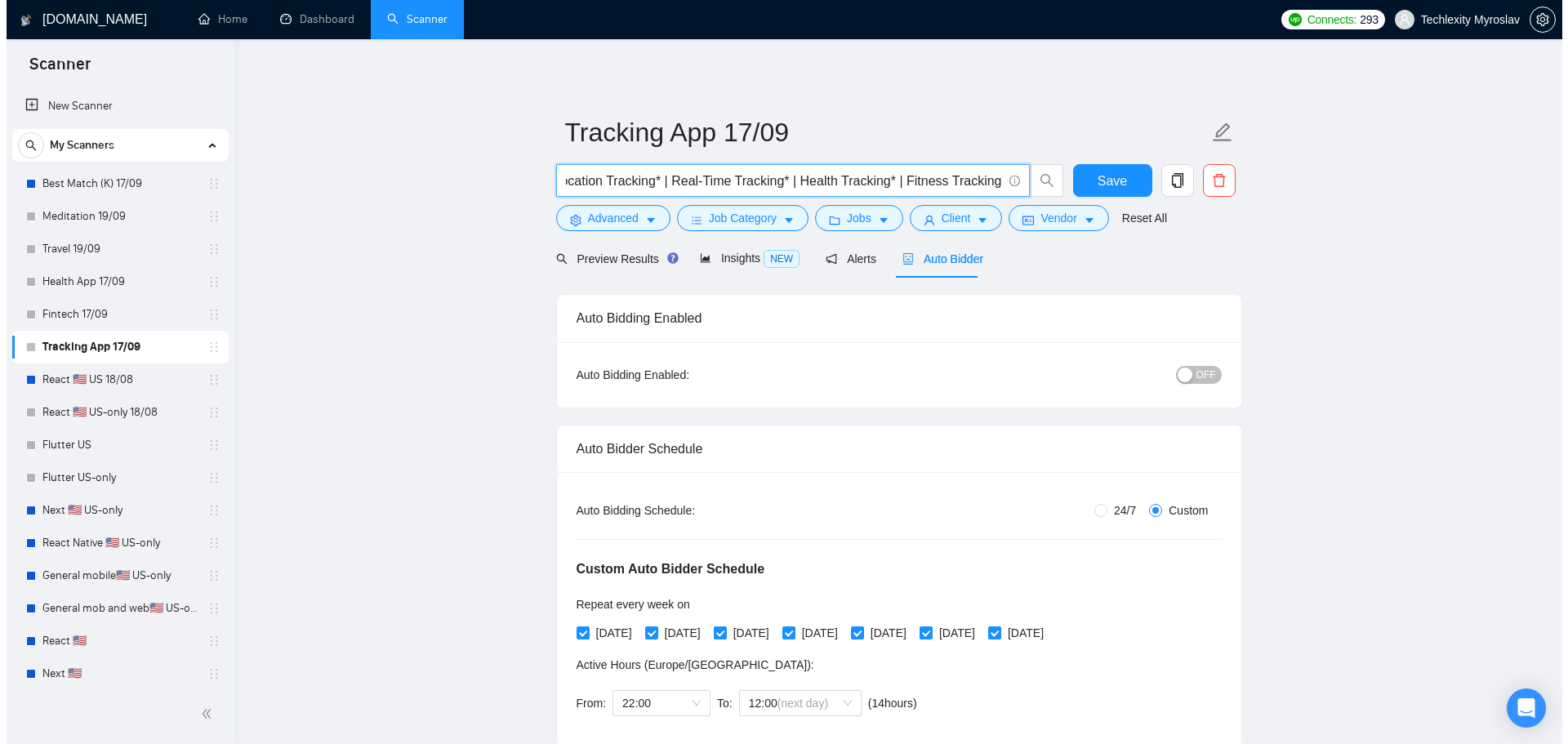
scroll to position [0, 0]
drag, startPoint x: 694, startPoint y: 174, endPoint x: 475, endPoint y: 170, distance: 219.0
click at [687, 177] on input "Location Tracking* | Real-Time Tracking* | Health Tracking* | Fitness Tracking*…" at bounding box center [777, 180] width 437 height 21
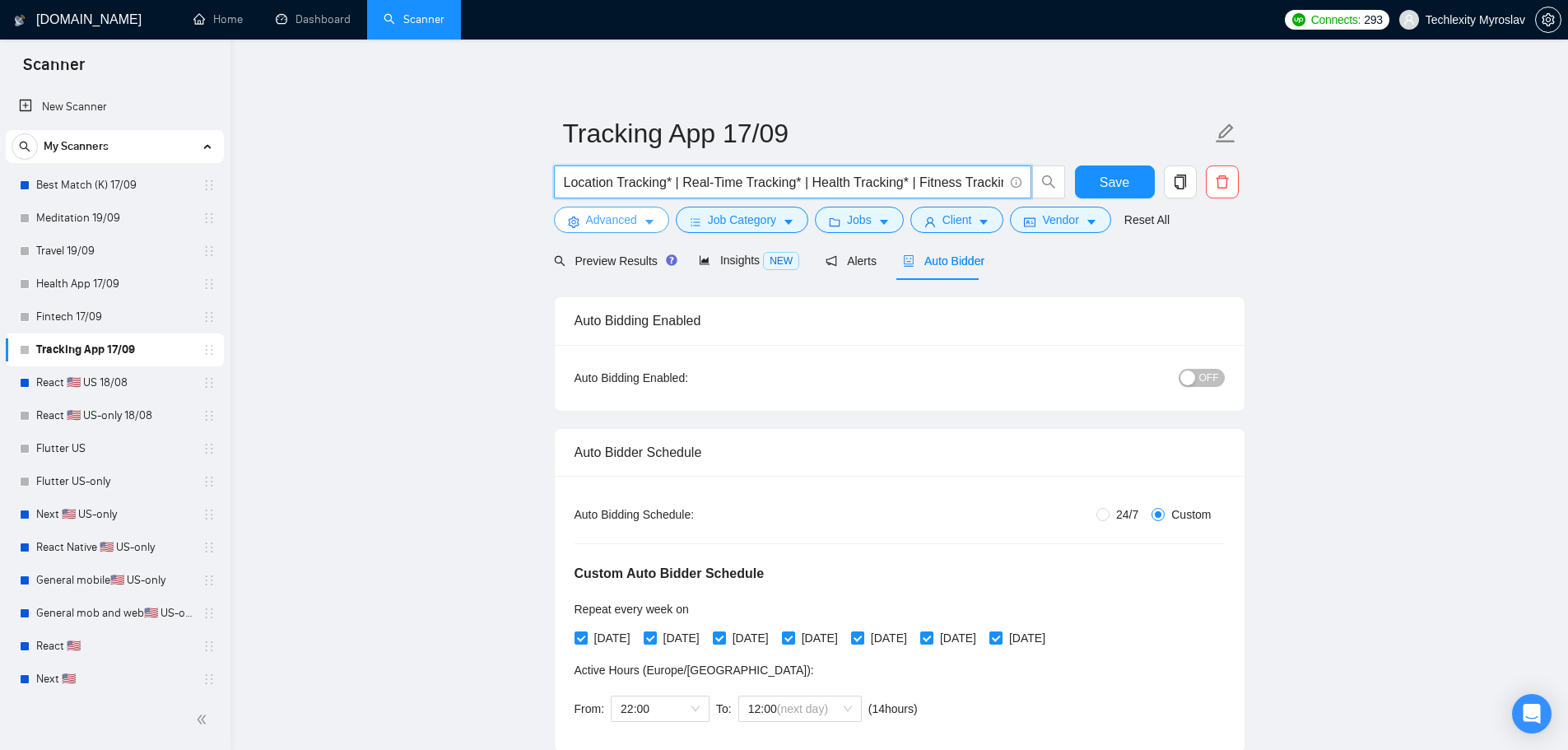
type input "Location Tracking* | Real-Time Tracking* | Health Tracking* | Fitness Tracking*…"
click at [603, 209] on button "Advanced" at bounding box center [611, 220] width 116 height 26
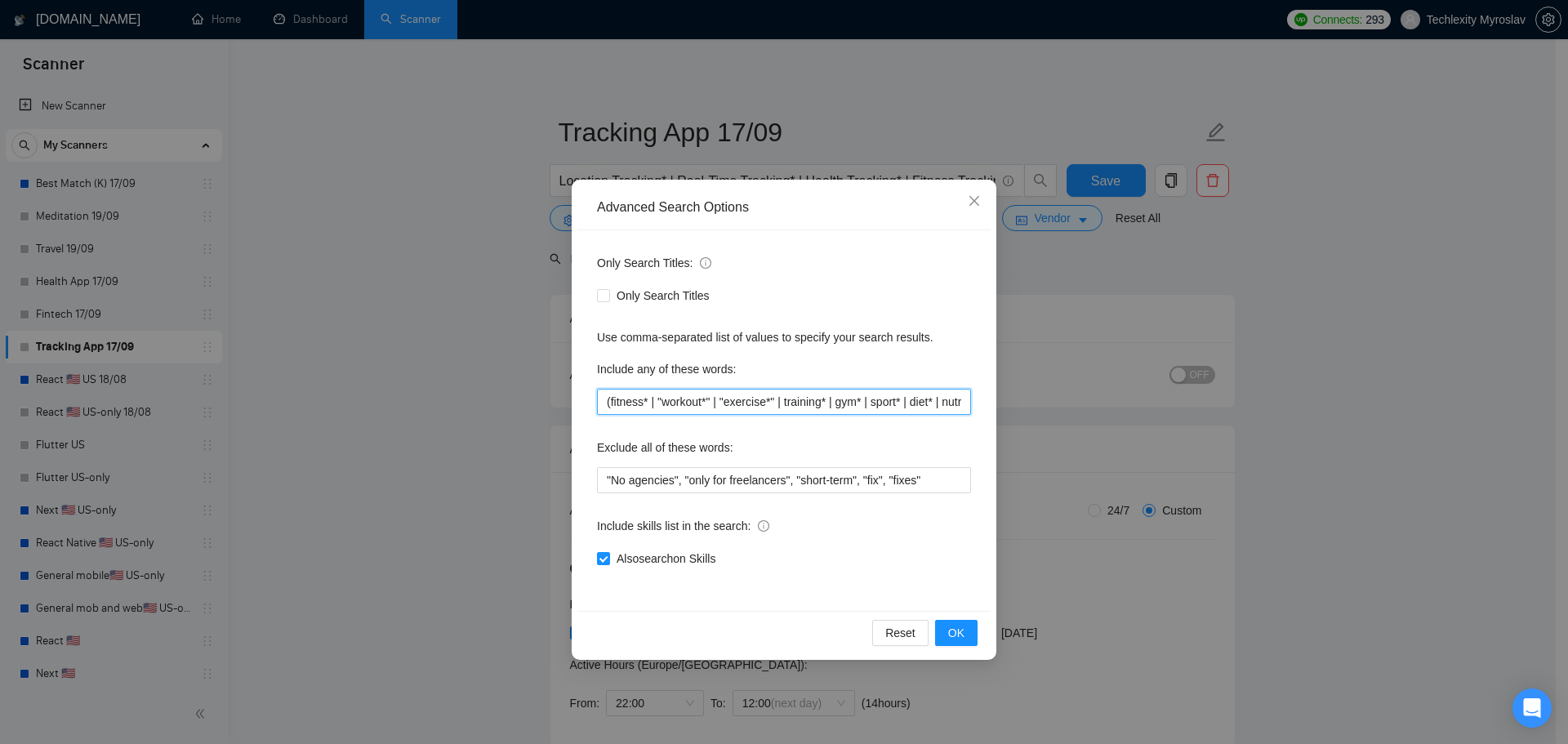
click at [707, 401] on input "(fitness* | "workout*" | "exercise*" | training* | gym* | sport* | diet* | nutr…" at bounding box center [784, 402] width 374 height 26
click at [707, 400] on input "(fitness* | "workout*" | "exercise*" | training* | gym* | sport* | diet* | nutr…" at bounding box center [784, 402] width 374 height 26
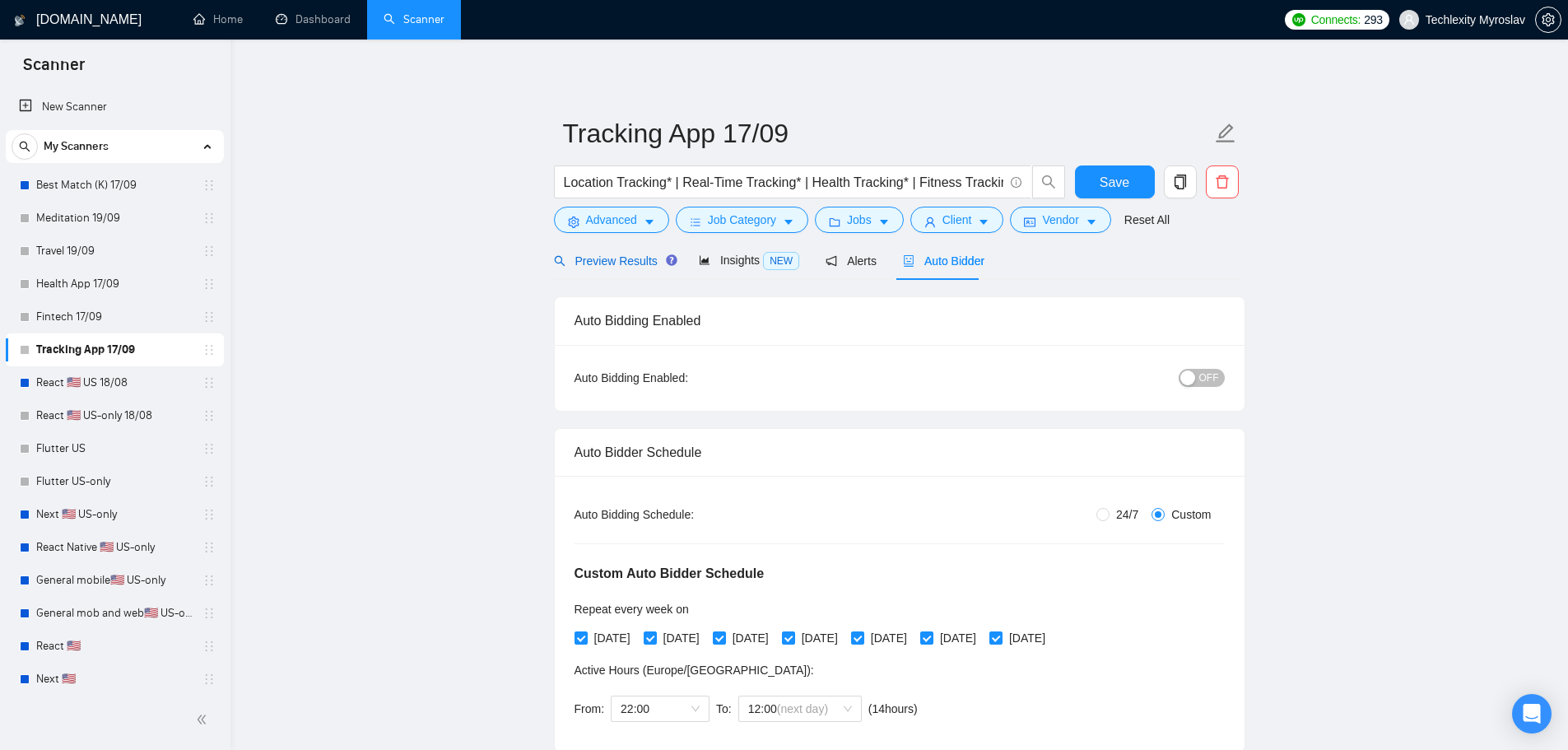
click at [585, 255] on span "Preview Results" at bounding box center [612, 261] width 118 height 14
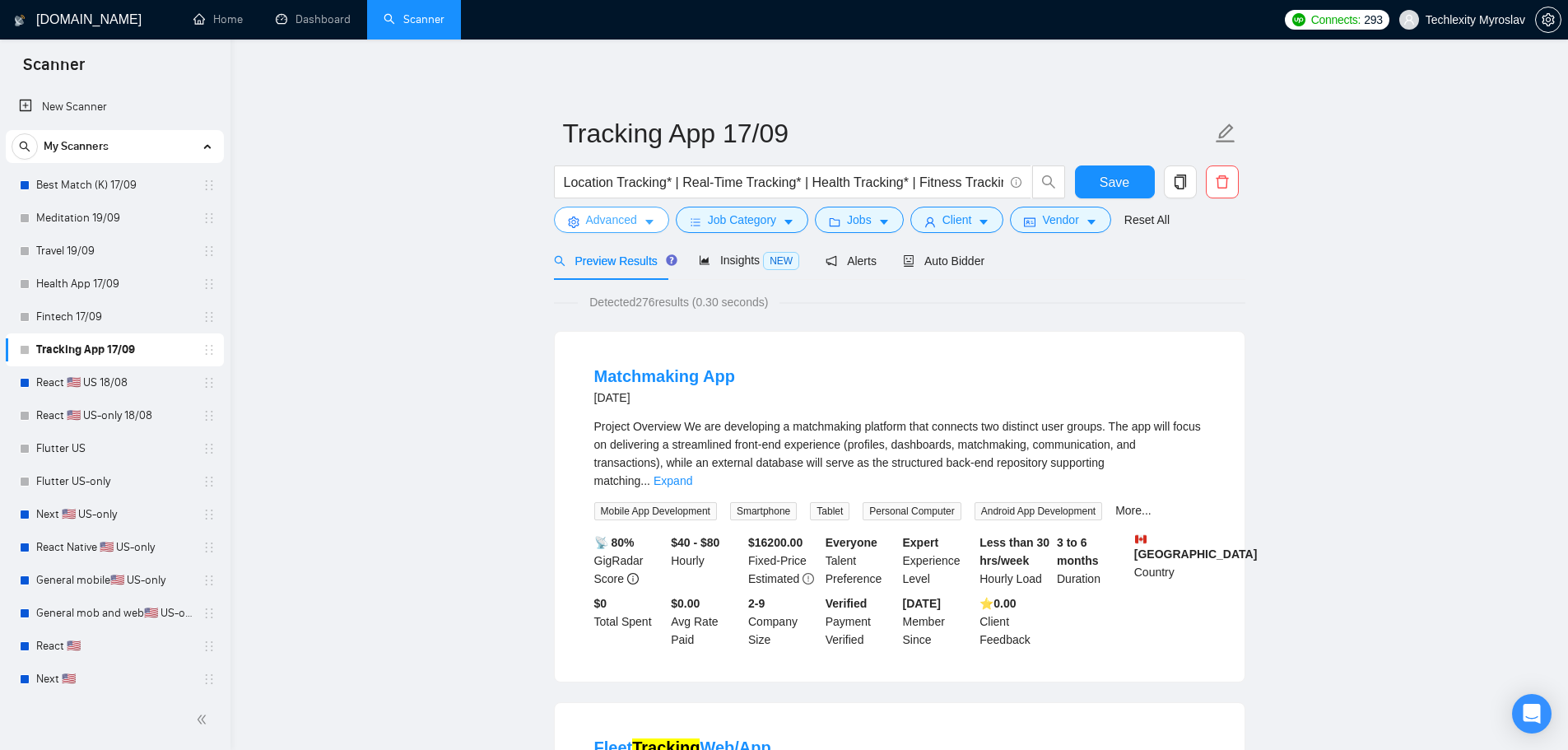
click at [632, 222] on span "Advanced" at bounding box center [611, 220] width 51 height 18
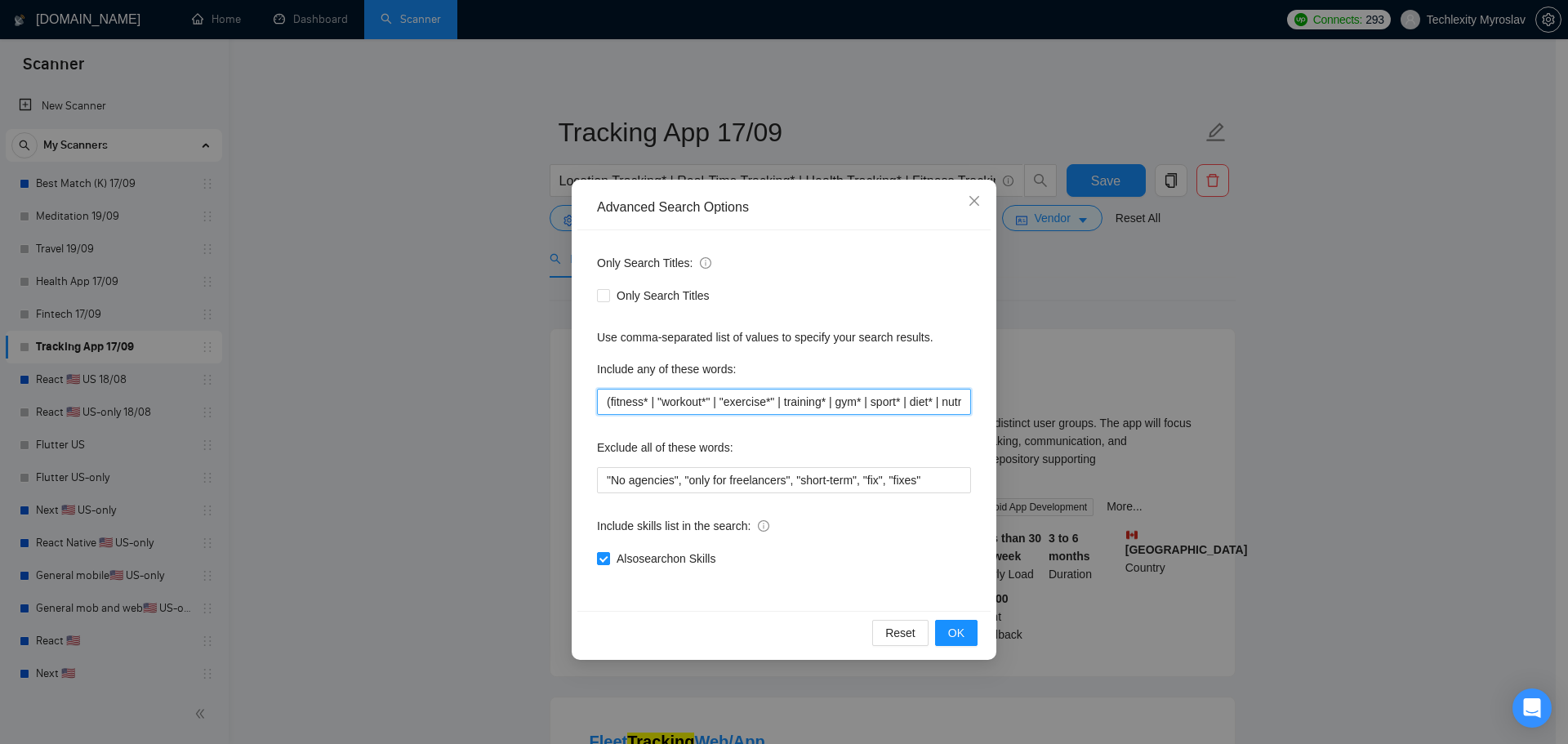
click at [741, 402] on input "(fitness* | "workout*" | "exercise*" | training* | gym* | sport* | diet* | nutr…" at bounding box center [784, 402] width 374 height 26
paste input "fitness, workout, exercise, training, gym, sport, diet, nutrition, wellness, he…"
drag, startPoint x: 932, startPoint y: 401, endPoint x: 995, endPoint y: 403, distance: 63.0
click at [995, 403] on div "Advanced Search Options Only Search Titles: Only Search Titles Use comma-separa…" at bounding box center [784, 420] width 425 height 480
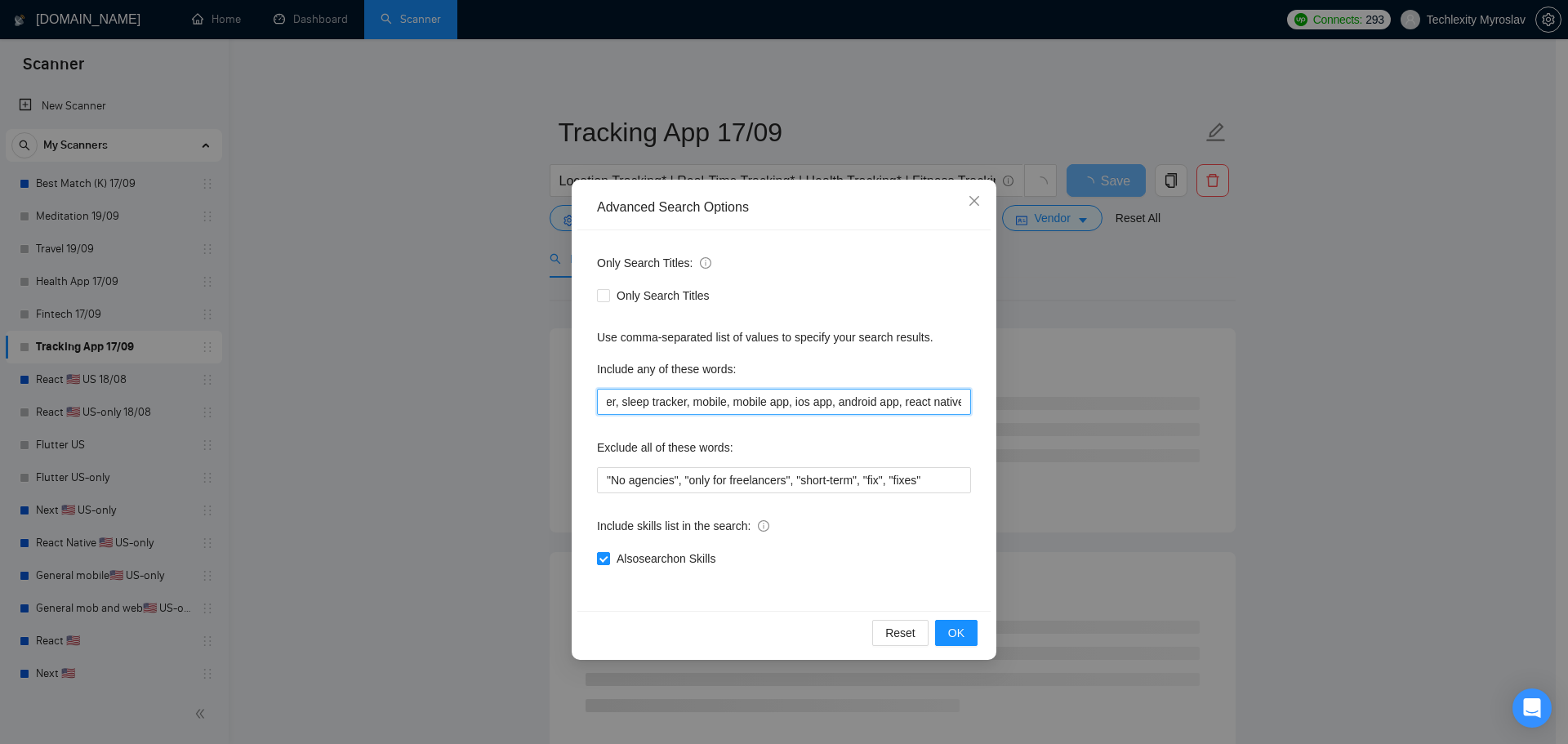
scroll to position [0, 1156]
type input "fitness, workout, exercise, training, gym, sport, diet, nutrition, wellness, he…"
click at [958, 630] on span "OK" at bounding box center [957, 633] width 16 height 18
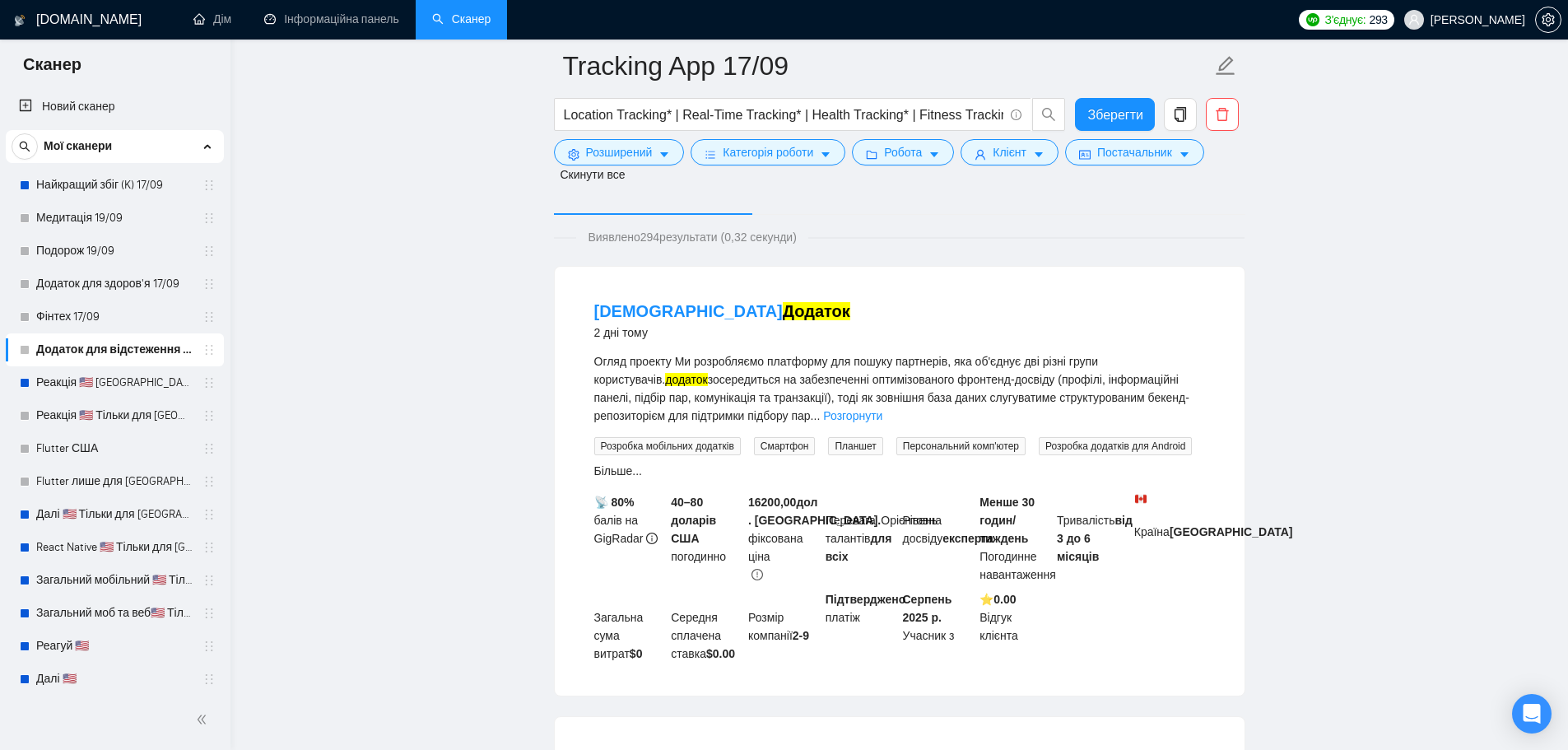
scroll to position [82, 0]
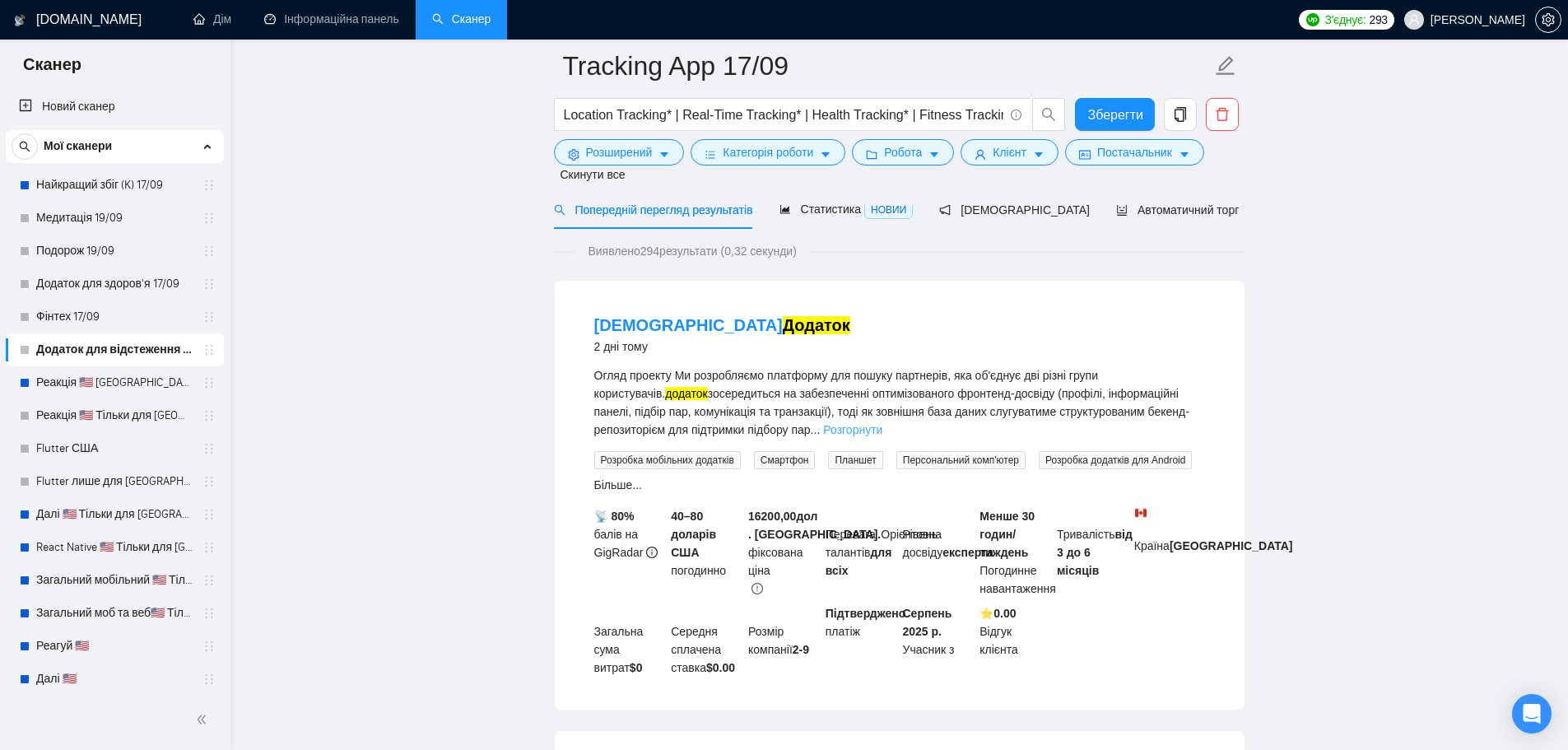
click at [882, 430] on font "Розгорнути" at bounding box center [853, 429] width 60 height 14
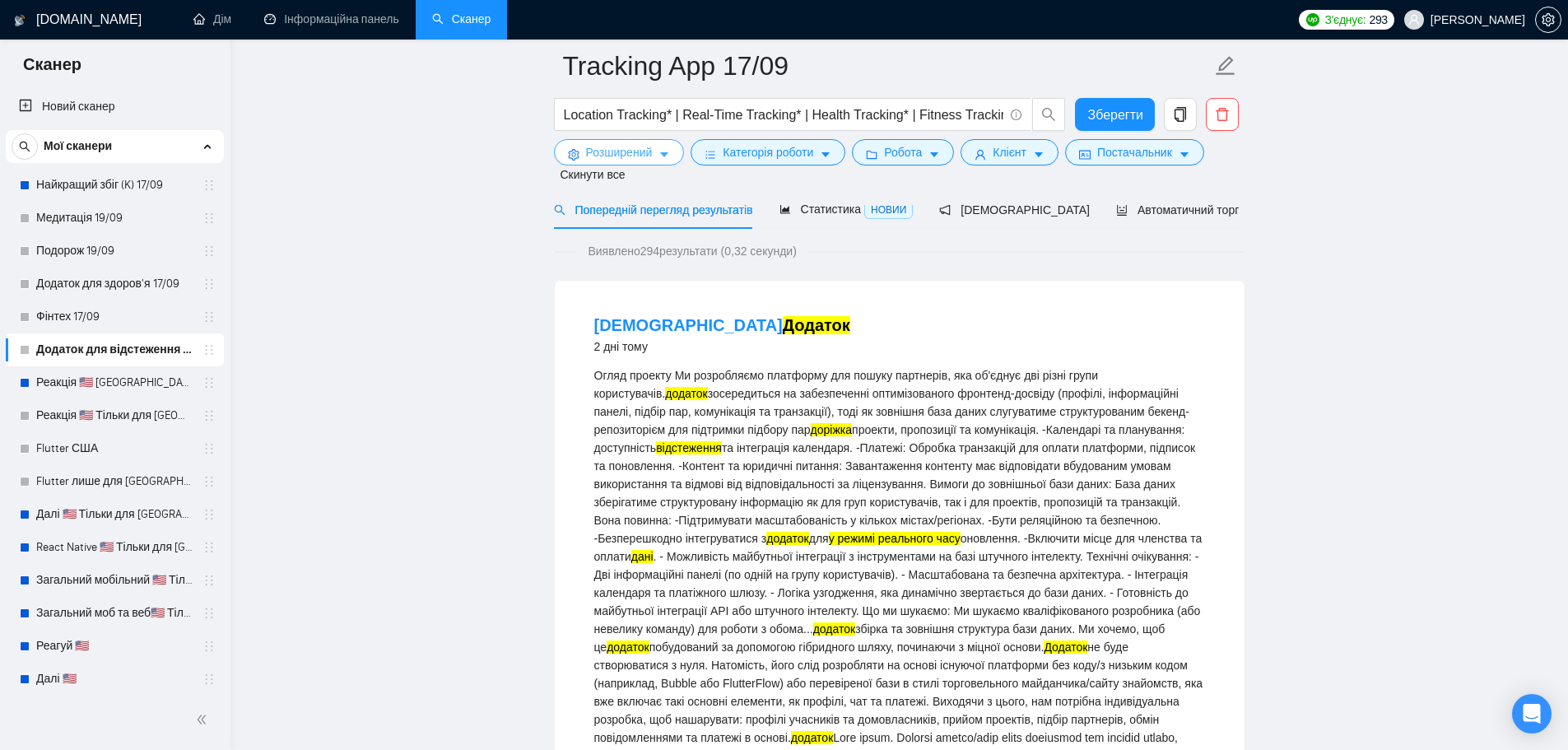
click at [616, 149] on font "Розширений" at bounding box center [620, 152] width 67 height 14
click at [724, 118] on input "Location Tracking* | Real-Time Tracking* | Health Tracking* | Fitness Tracking*…" at bounding box center [783, 115] width 440 height 21
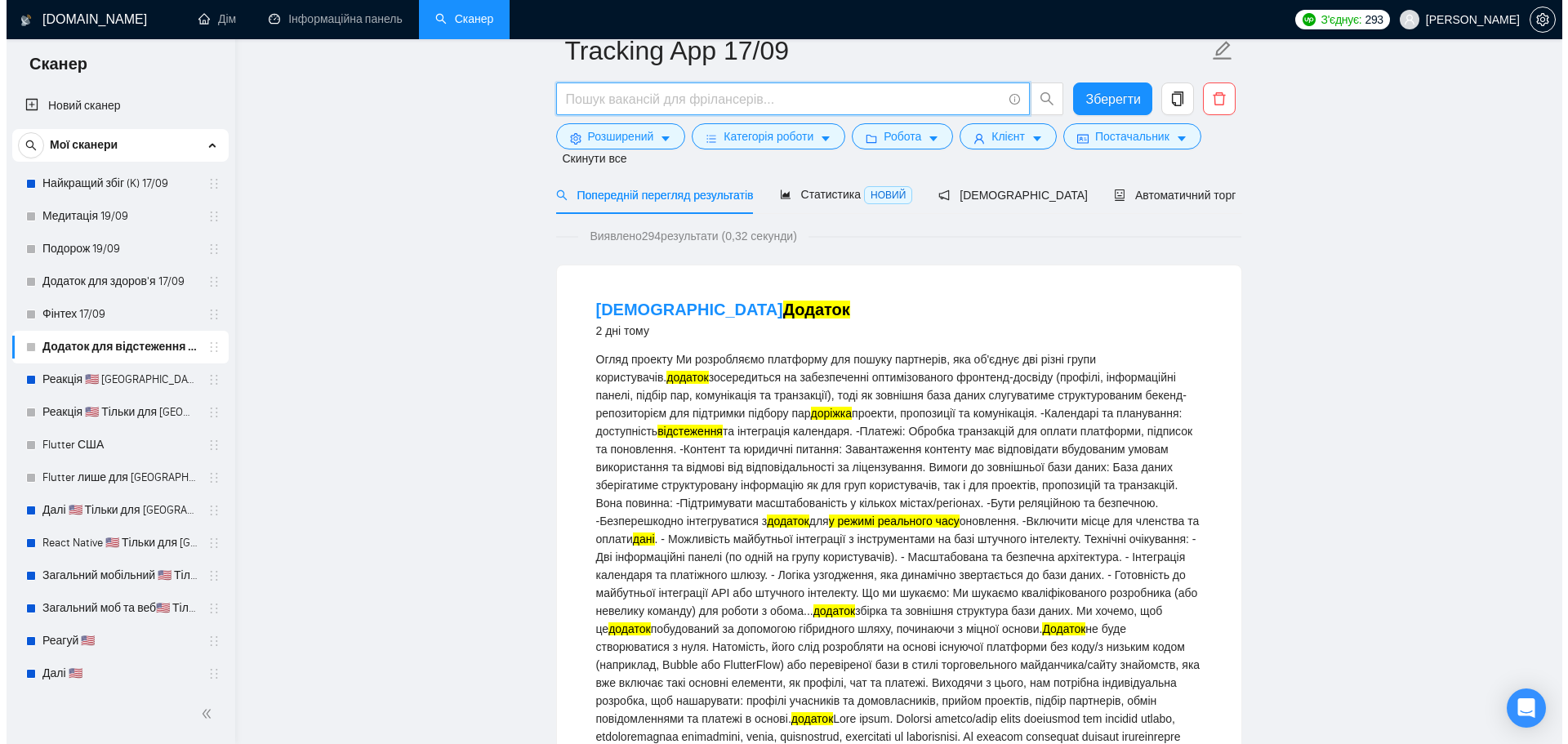
scroll to position [0, 0]
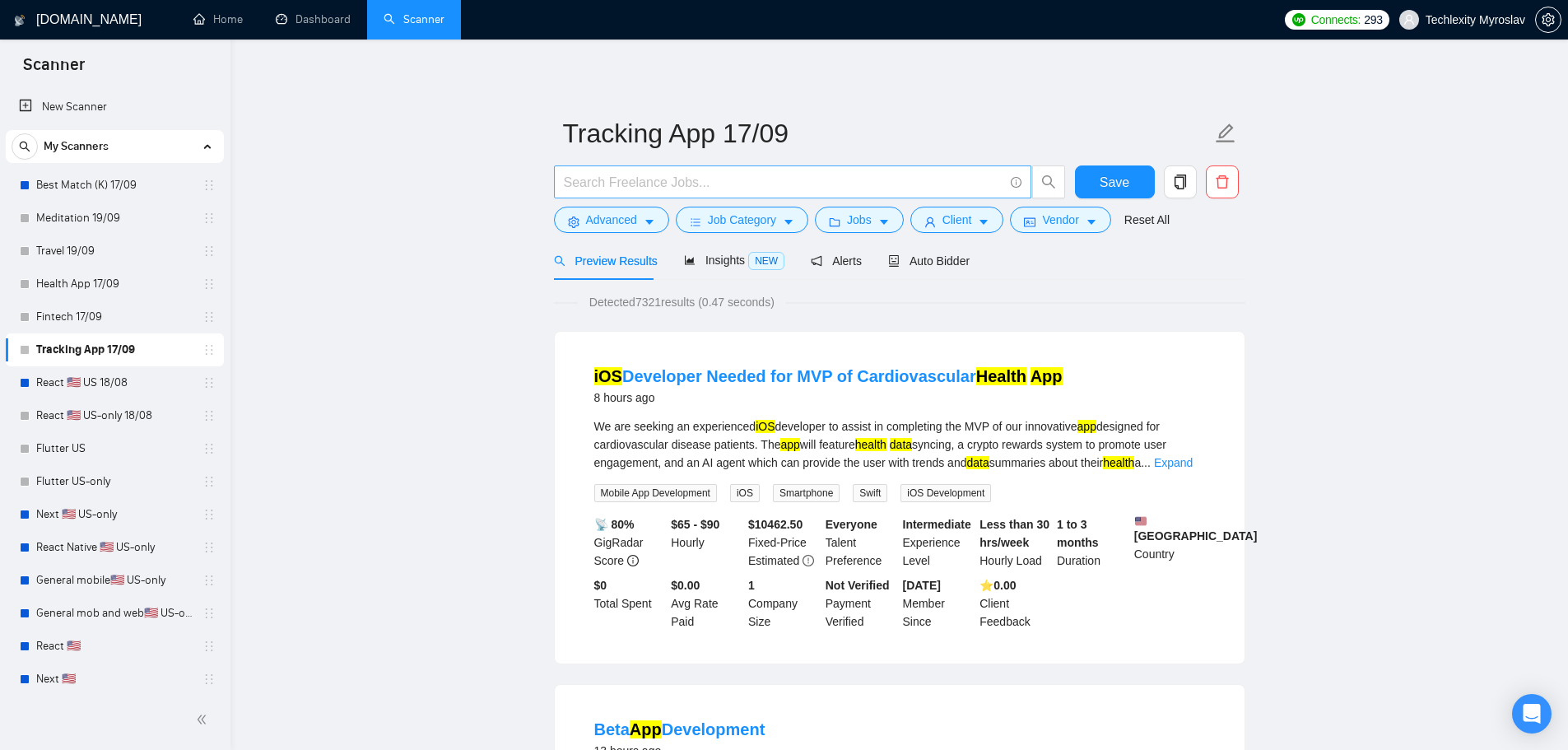
click at [632, 185] on input "text" at bounding box center [783, 182] width 440 height 21
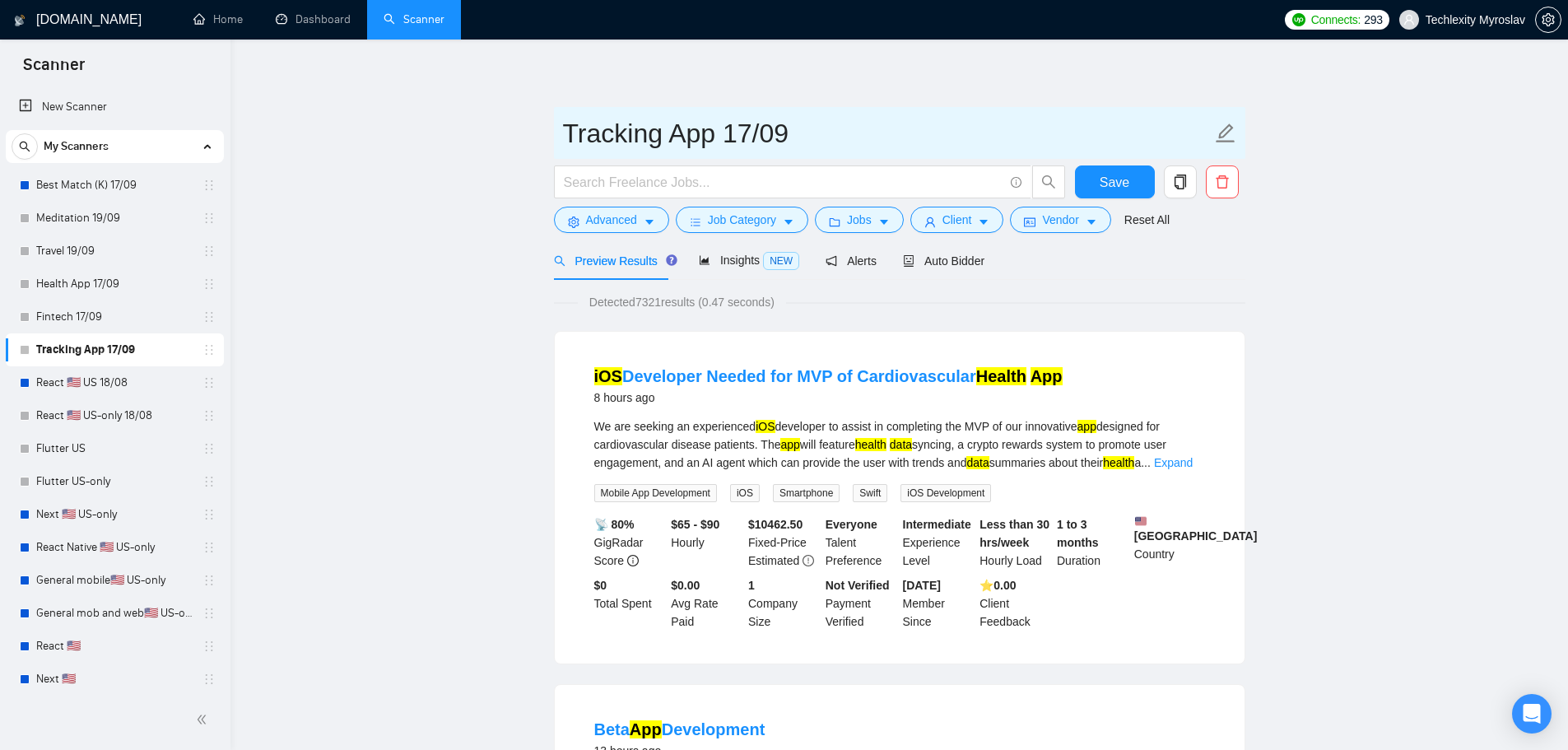
drag, startPoint x: 664, startPoint y: 137, endPoint x: 505, endPoint y: 129, distance: 159.2
click at [697, 139] on input "Tracking App 17/09" at bounding box center [887, 134] width 649 height 42
drag, startPoint x: 714, startPoint y: 139, endPoint x: 686, endPoint y: 139, distance: 28.0
click at [695, 139] on input "Tracking App 17/09" at bounding box center [887, 134] width 649 height 42
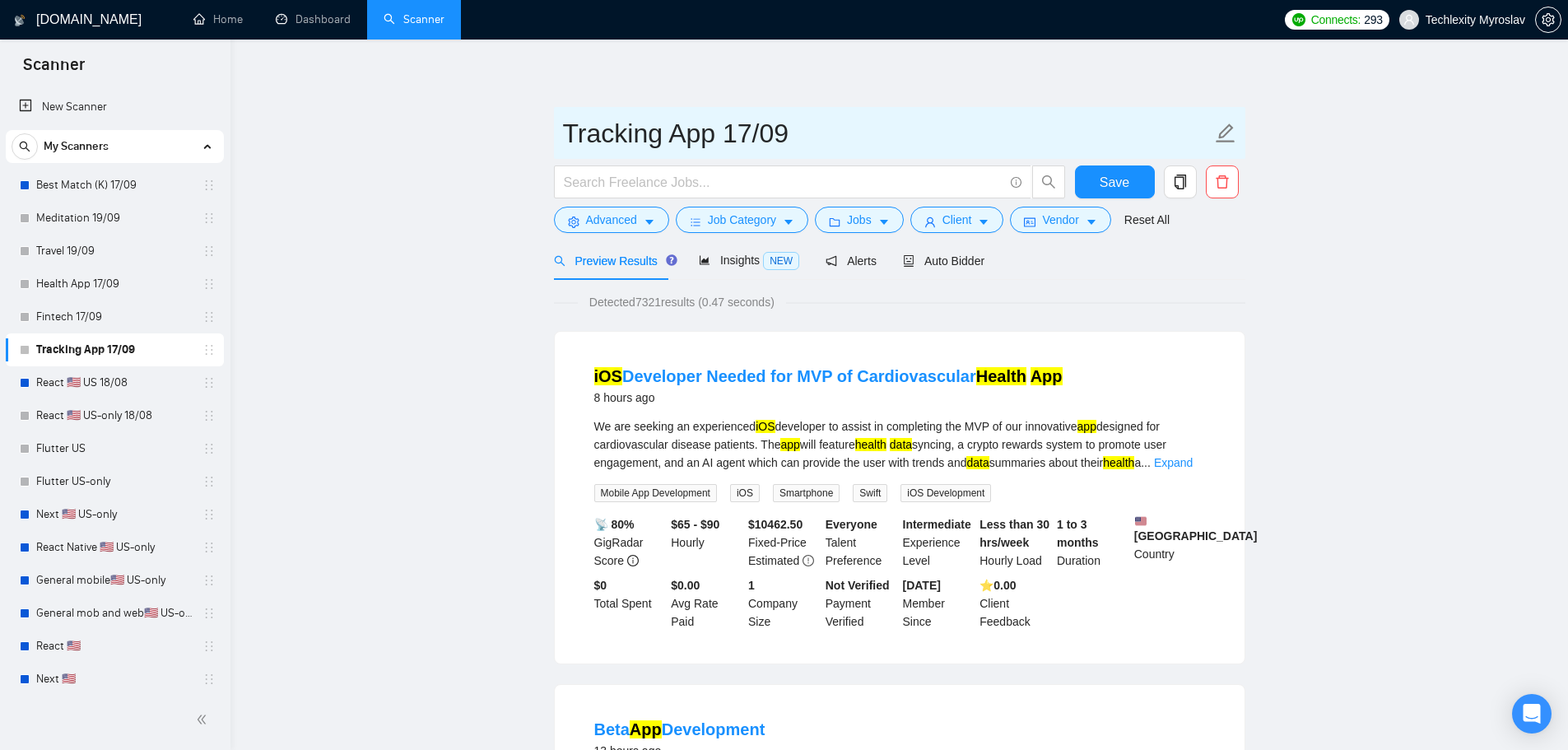
click at [657, 136] on input "Tracking App 17/09" at bounding box center [887, 134] width 649 height 42
drag, startPoint x: 645, startPoint y: 142, endPoint x: 512, endPoint y: 135, distance: 133.2
type input "fitness App 17/09"
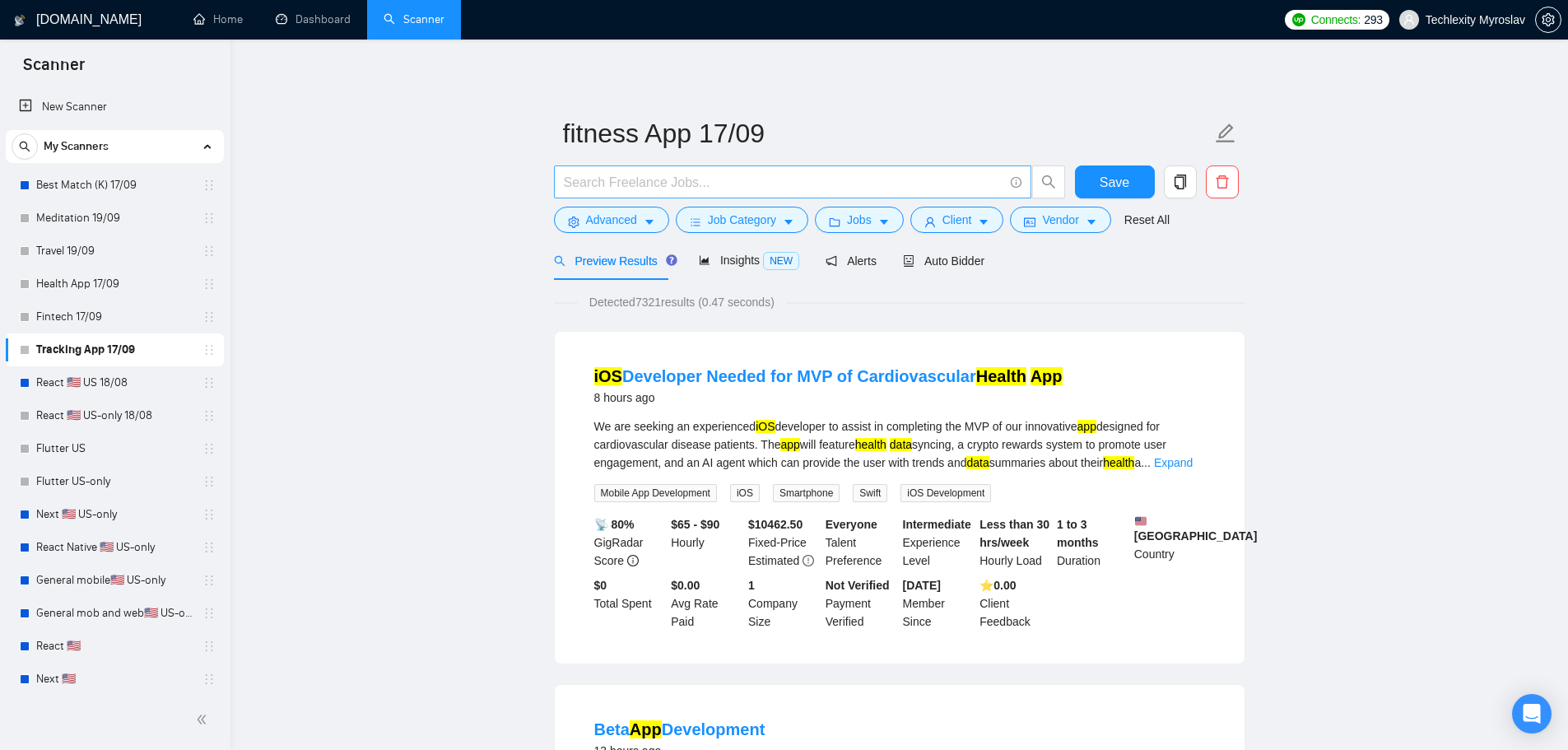
click at [666, 192] on span at bounding box center [792, 182] width 477 height 33
click at [637, 223] on button "Advanced" at bounding box center [611, 220] width 116 height 26
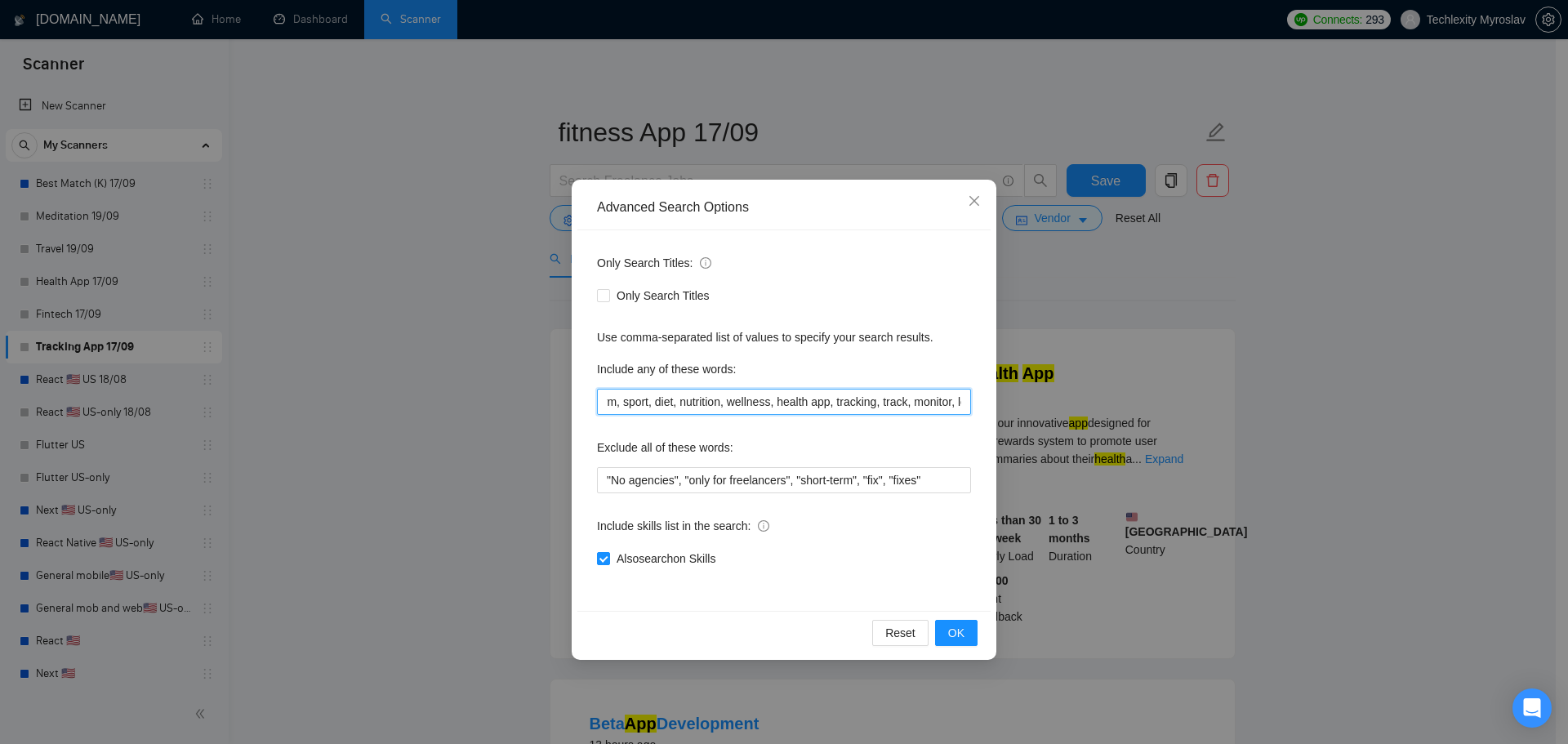
scroll to position [0, 551]
click at [966, 404] on input "fitness, workout, exercise, training, gym, sport, diet, nutrition, wellness, he…" at bounding box center [784, 402] width 374 height 26
click at [917, 410] on input "fitness, workout, exercise, training, gym, sport, diet, nutrition, wellness, he…" at bounding box center [784, 402] width 374 height 26
click at [722, 389] on input "fitness, workout, exercise, training, gym, sport, diet, nutrition, wellness, he…" at bounding box center [784, 402] width 374 height 26
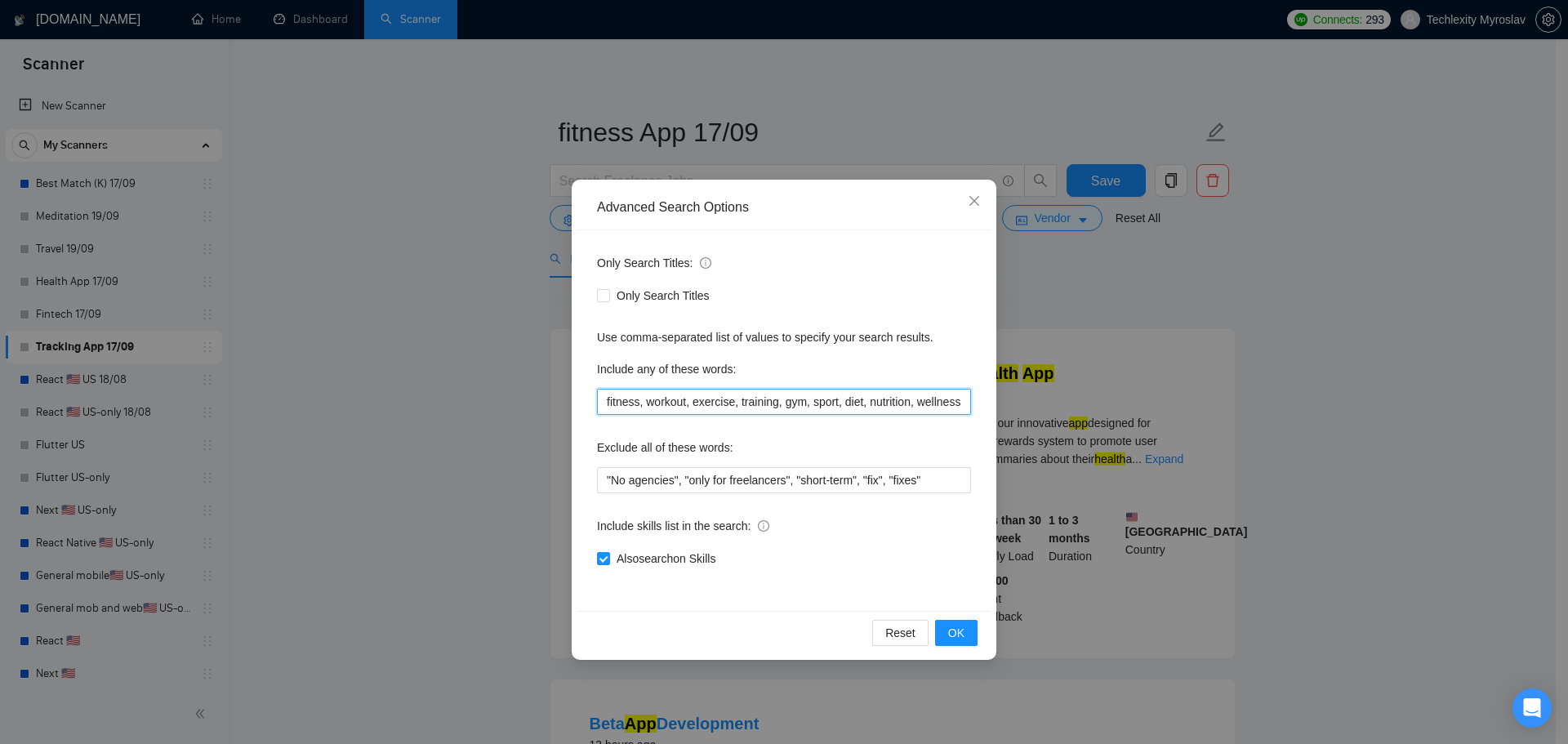
paste input "(fitness* | "workout*" | "exercise*" | training* | gym* | sport* | diet* | nutr…"
type input "(fitness* | "workout*" | "exercise*" | training* | gym* | sport* | diet* | nutr…"
click at [975, 640] on button "OK" at bounding box center [956, 633] width 42 height 26
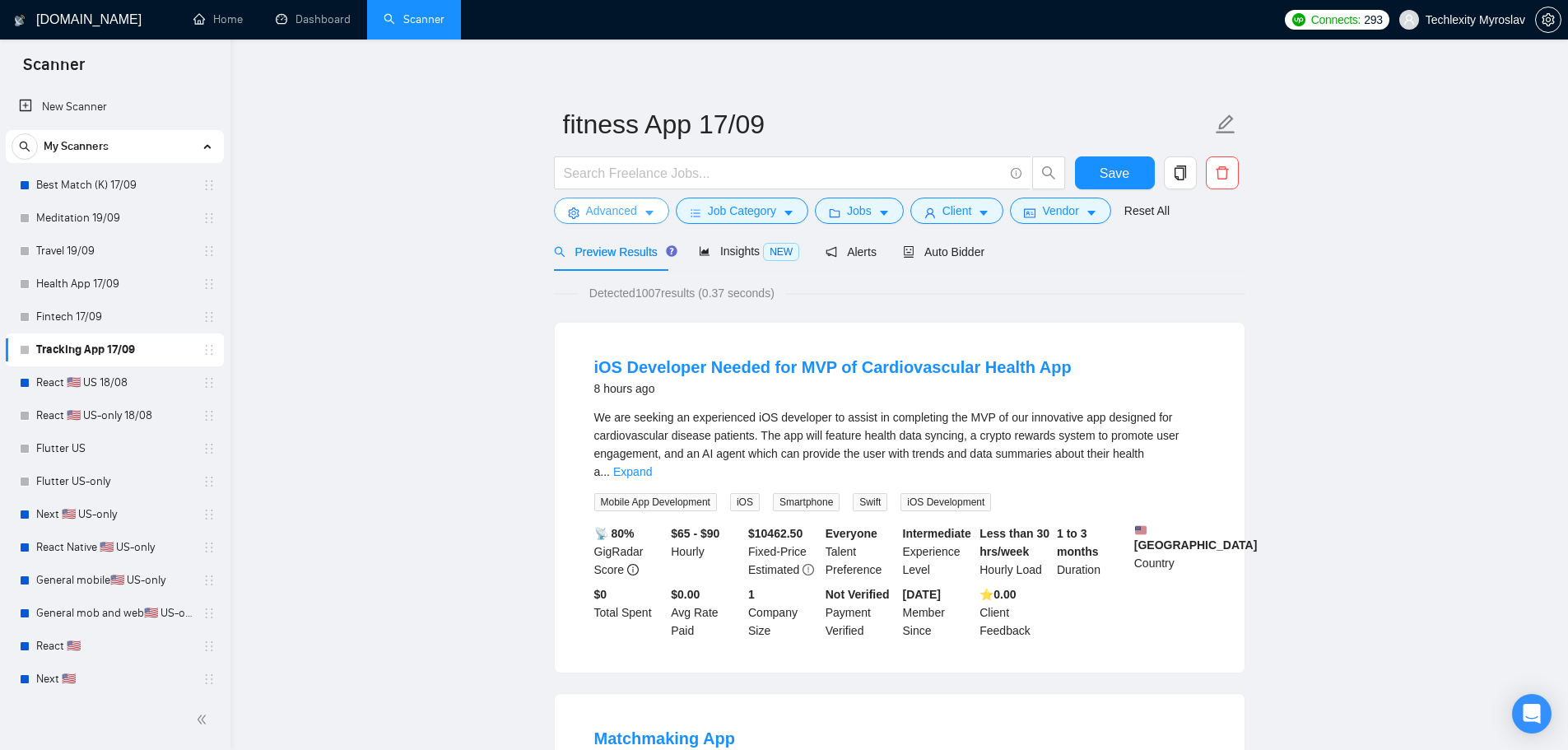
scroll to position [0, 0]
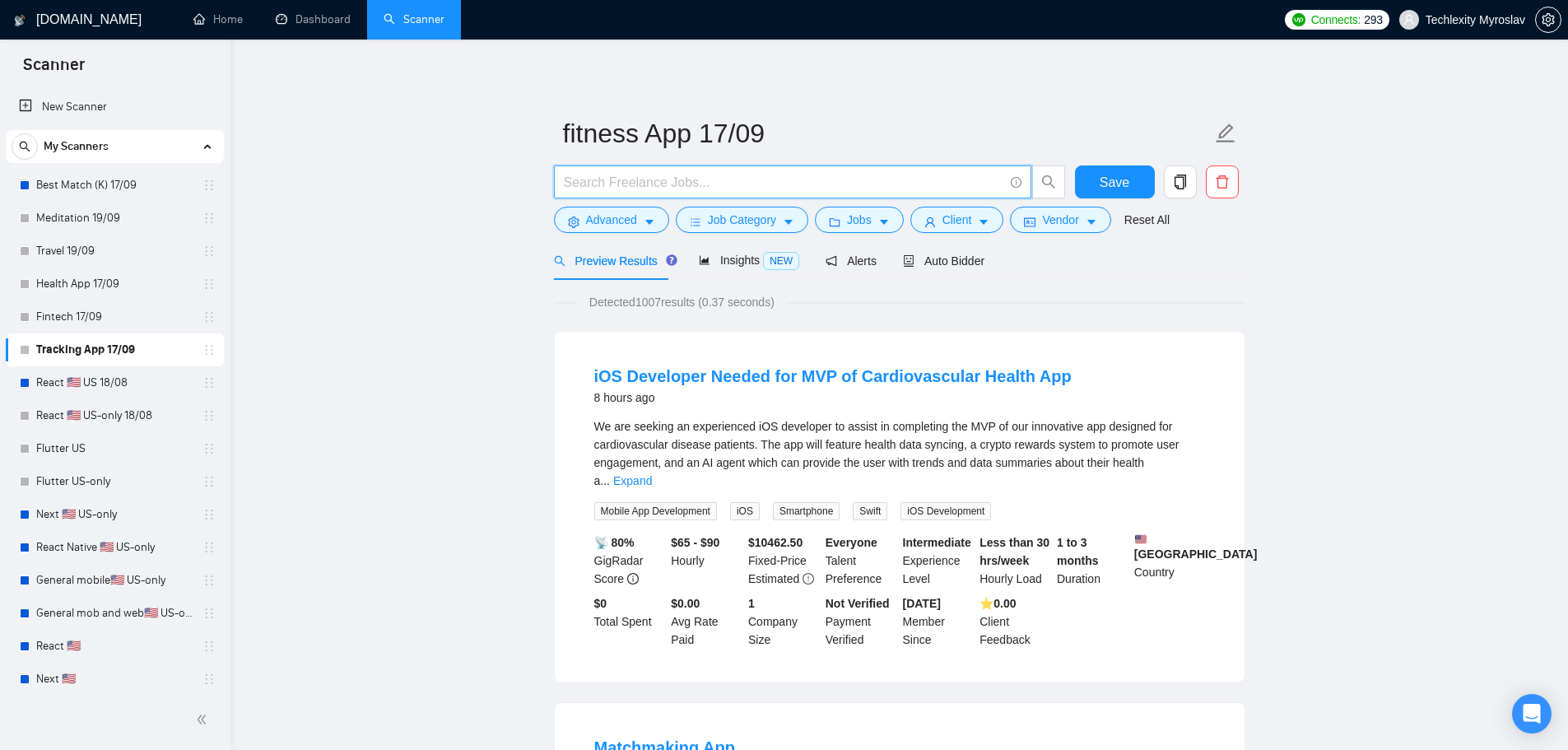
click at [625, 181] on input "text" at bounding box center [783, 182] width 440 height 21
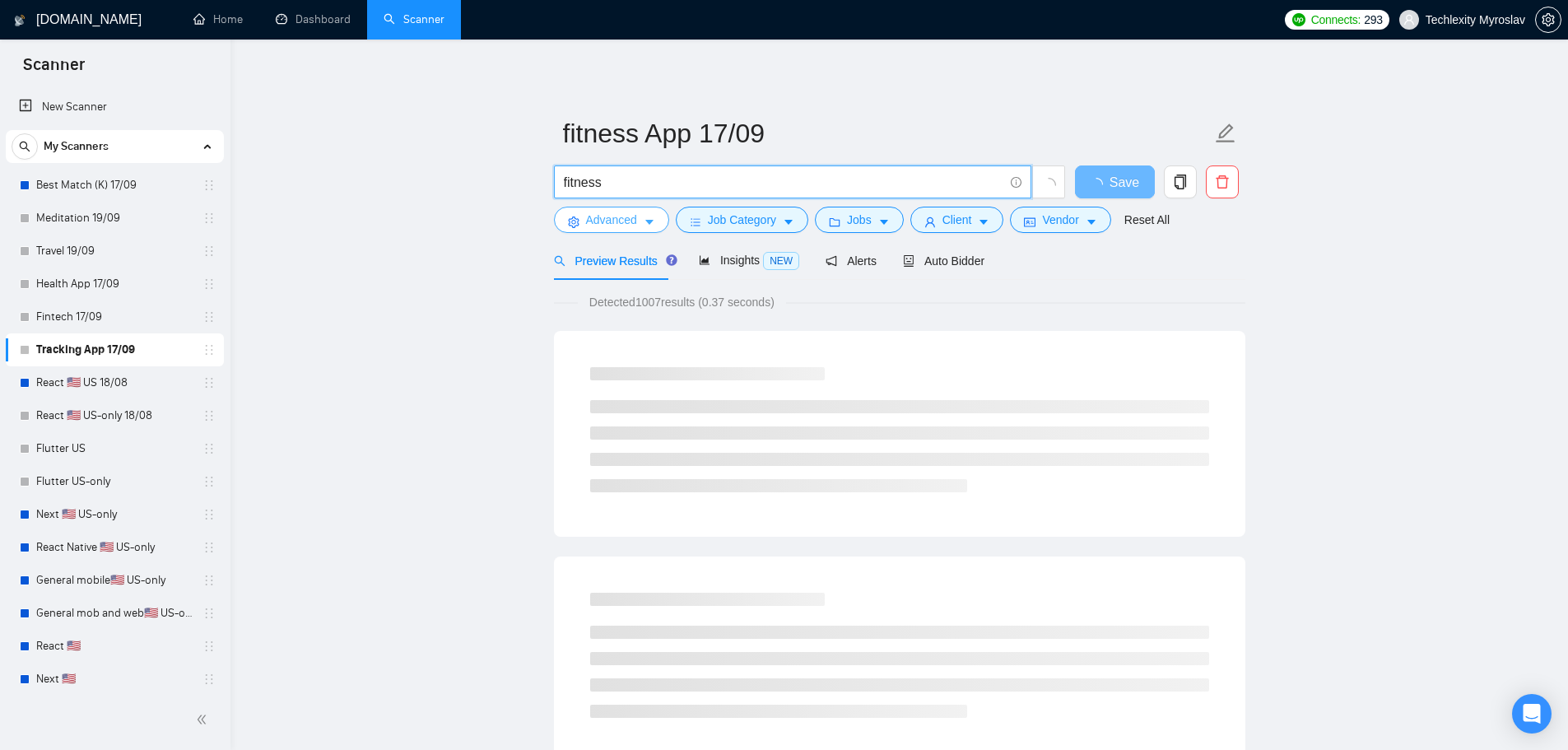
type input "fitness"
click at [595, 209] on button "Advanced" at bounding box center [611, 220] width 116 height 26
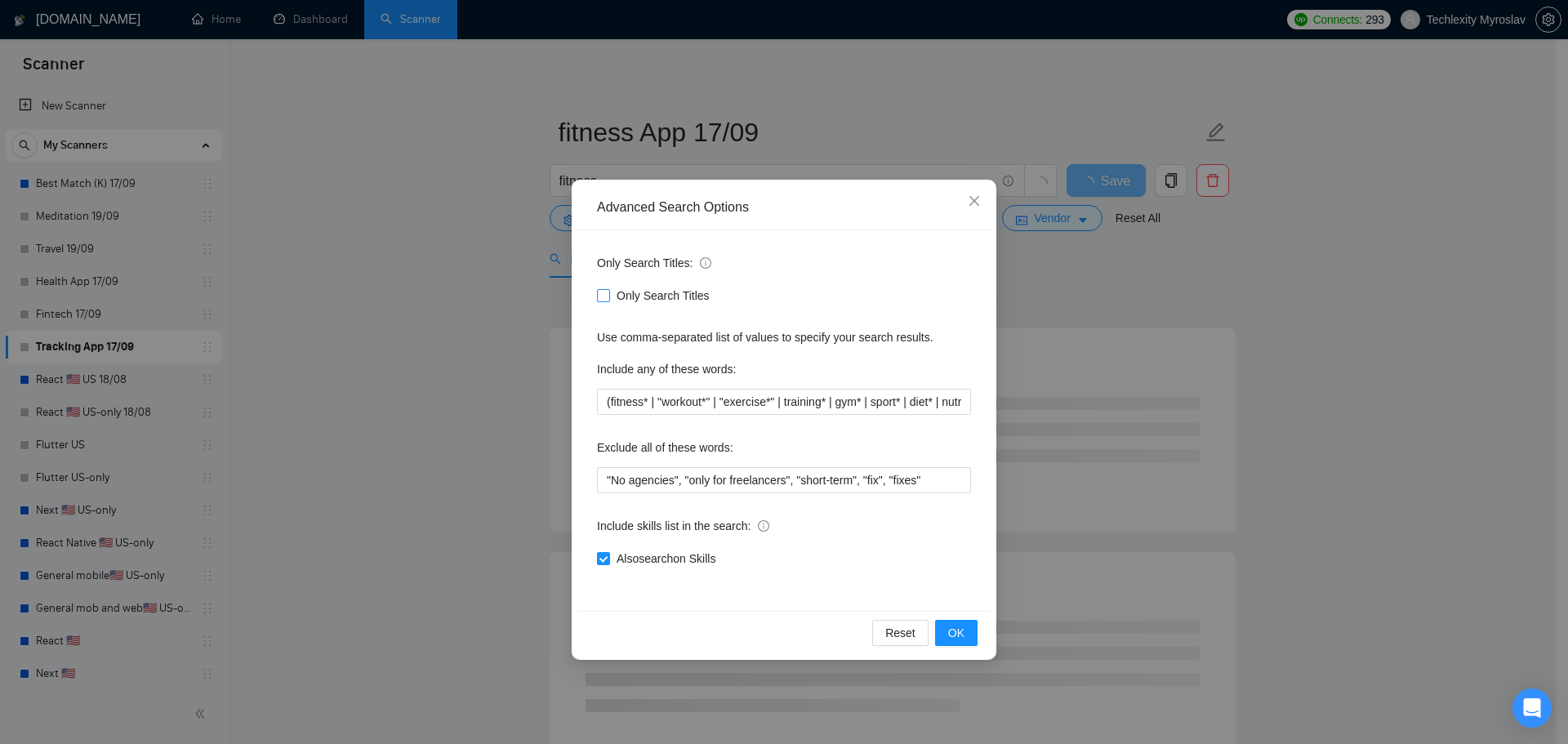
click at [666, 289] on span "Only Search Titles" at bounding box center [663, 296] width 106 height 18
click at [609, 290] on input "Only Search Titles" at bounding box center [602, 295] width 12 height 12
checkbox input "true"
click at [957, 629] on span "OK" at bounding box center [957, 633] width 16 height 18
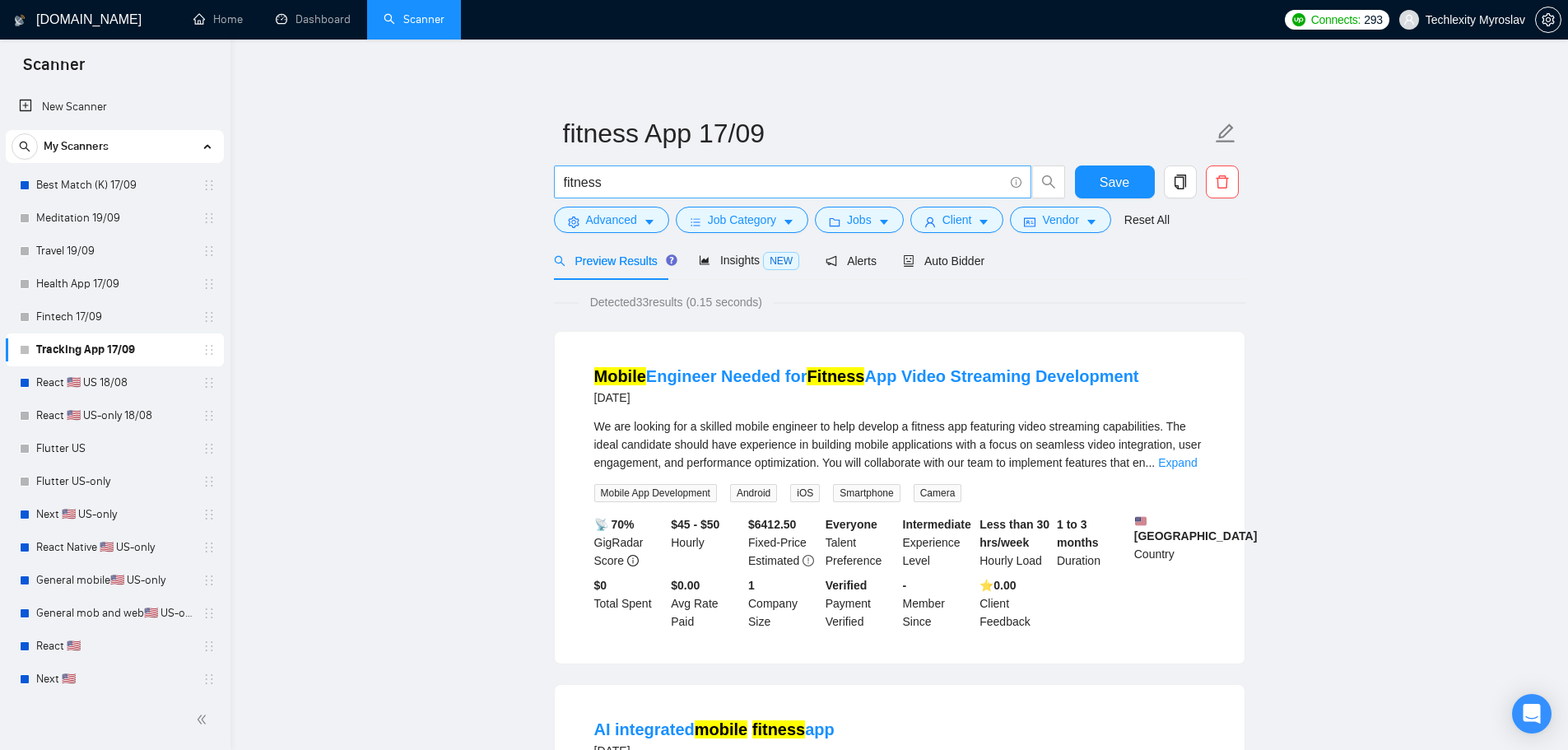
click at [649, 186] on input "fitness" at bounding box center [783, 182] width 440 height 21
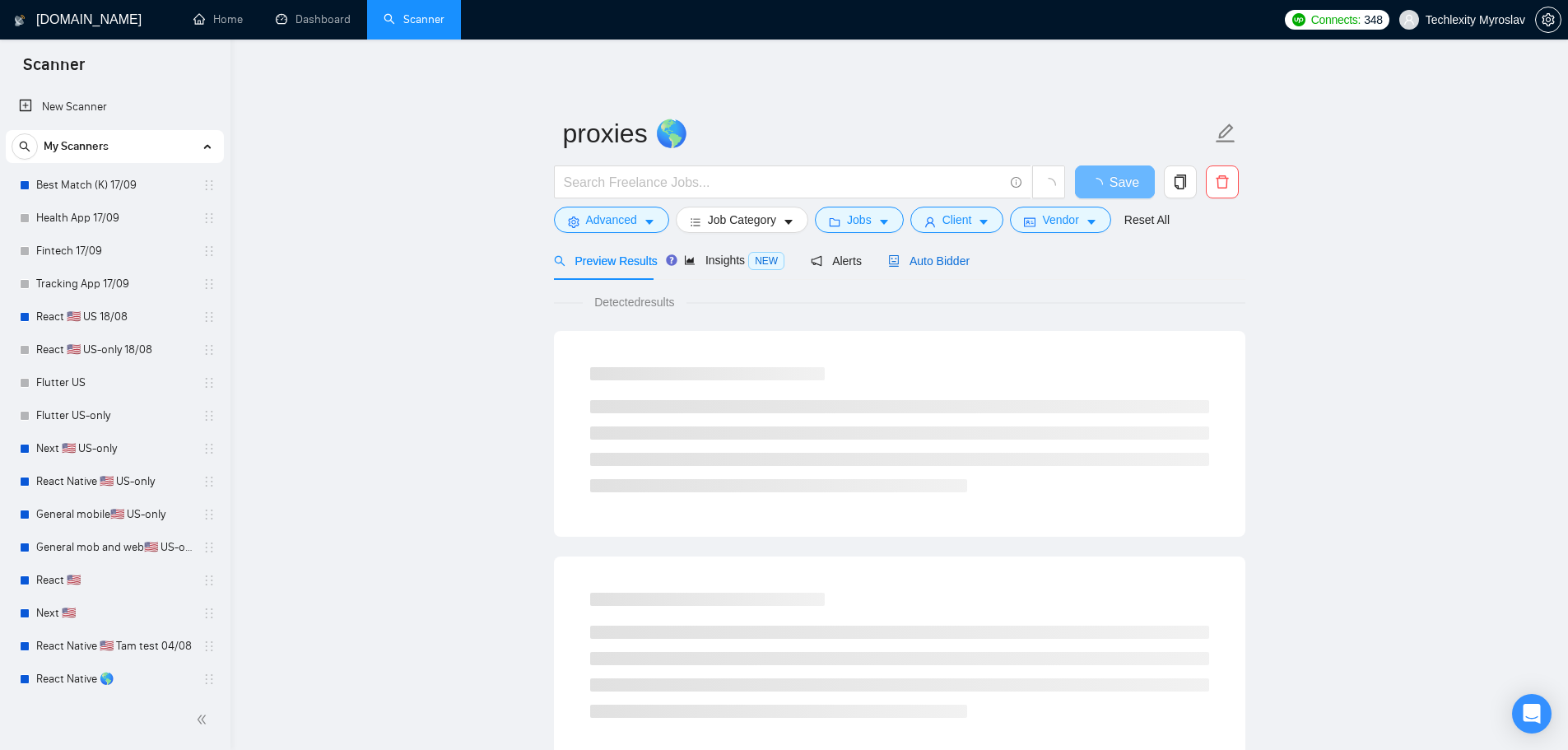
click at [910, 257] on span "Auto Bidder" at bounding box center [929, 261] width 81 height 14
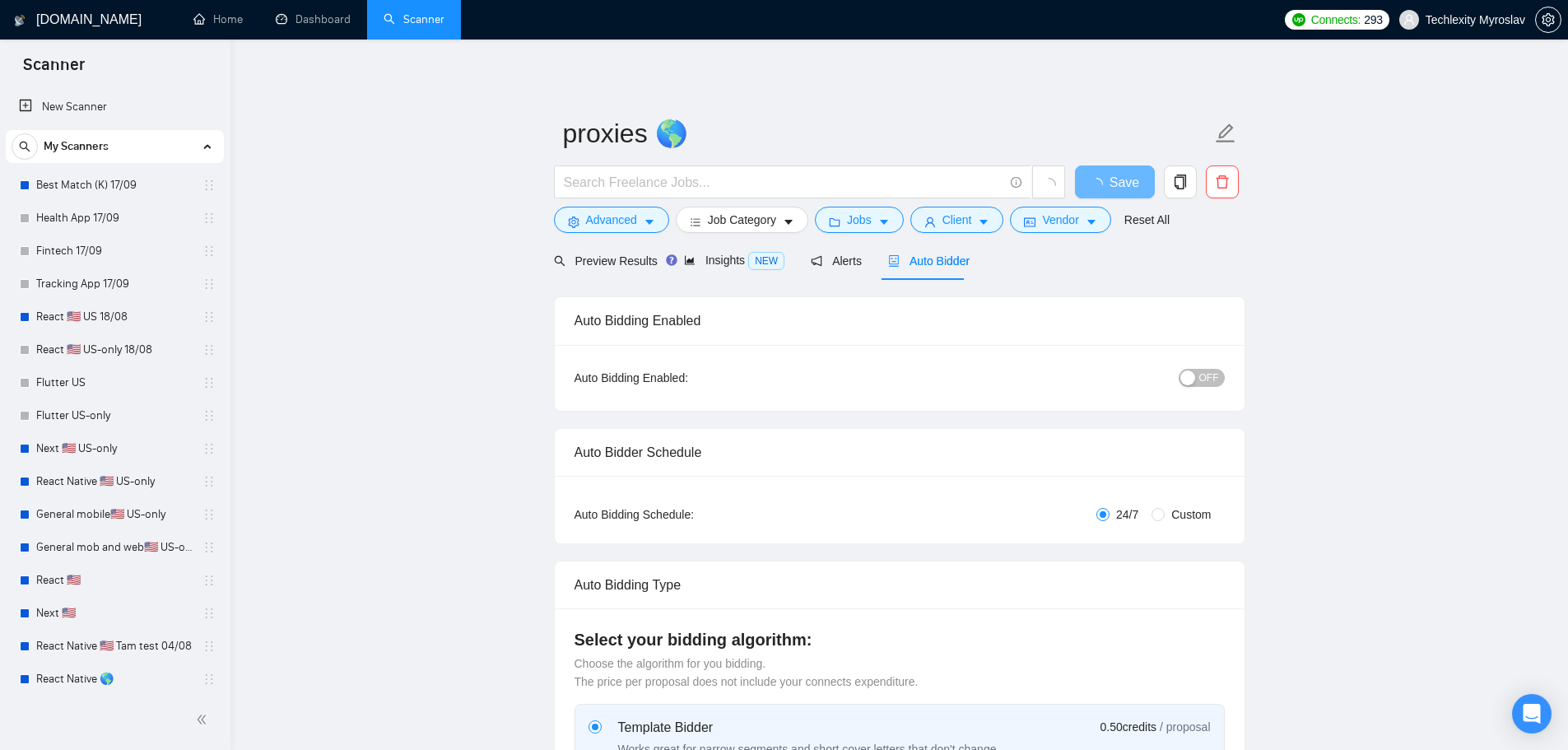
radio input "false"
radio input "true"
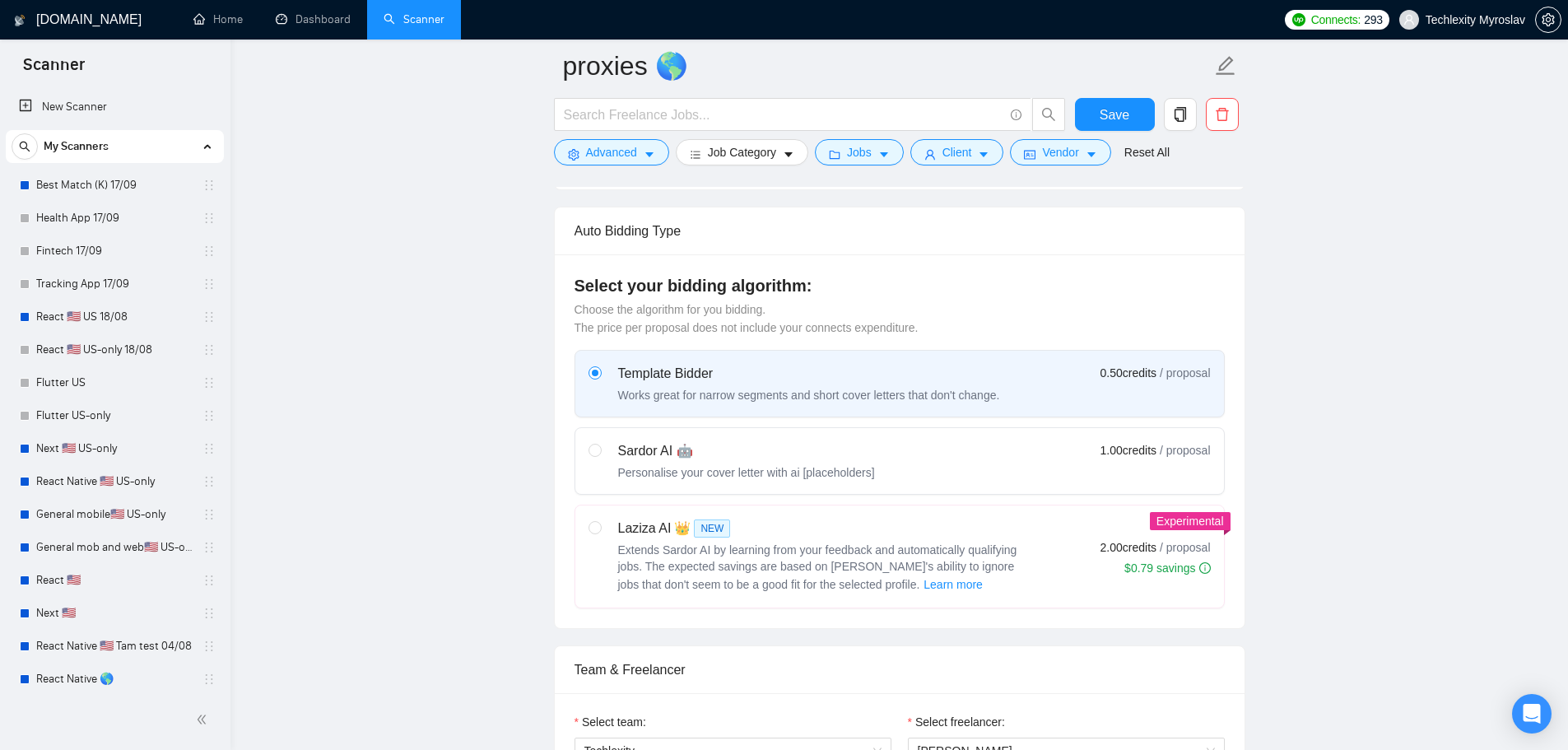
scroll to position [577, 0]
click at [720, 445] on div "Sardor AI 🤖" at bounding box center [746, 450] width 257 height 20
click at [600, 445] on input "radio" at bounding box center [594, 448] width 12 height 12
radio input "true"
radio input "false"
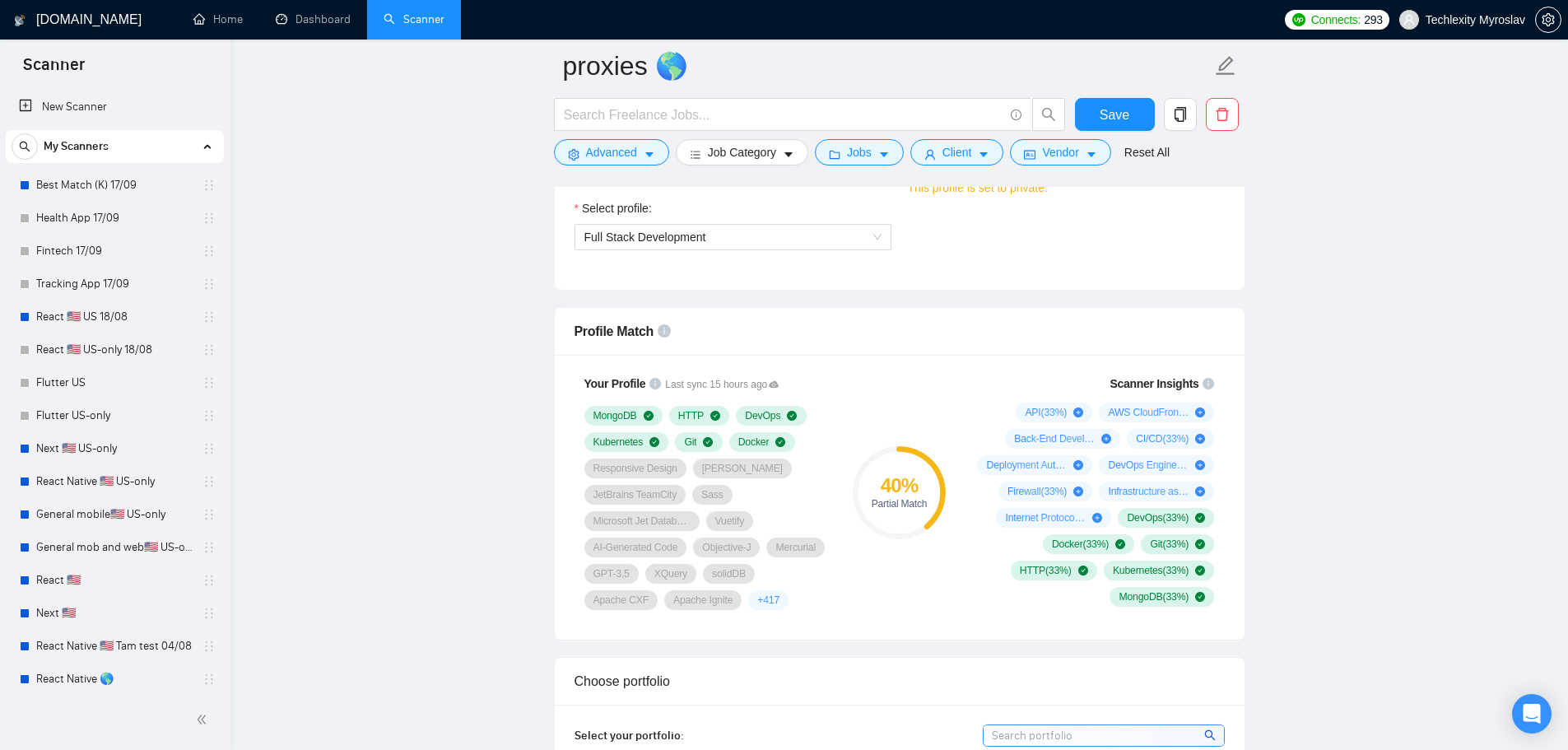
scroll to position [1153, 0]
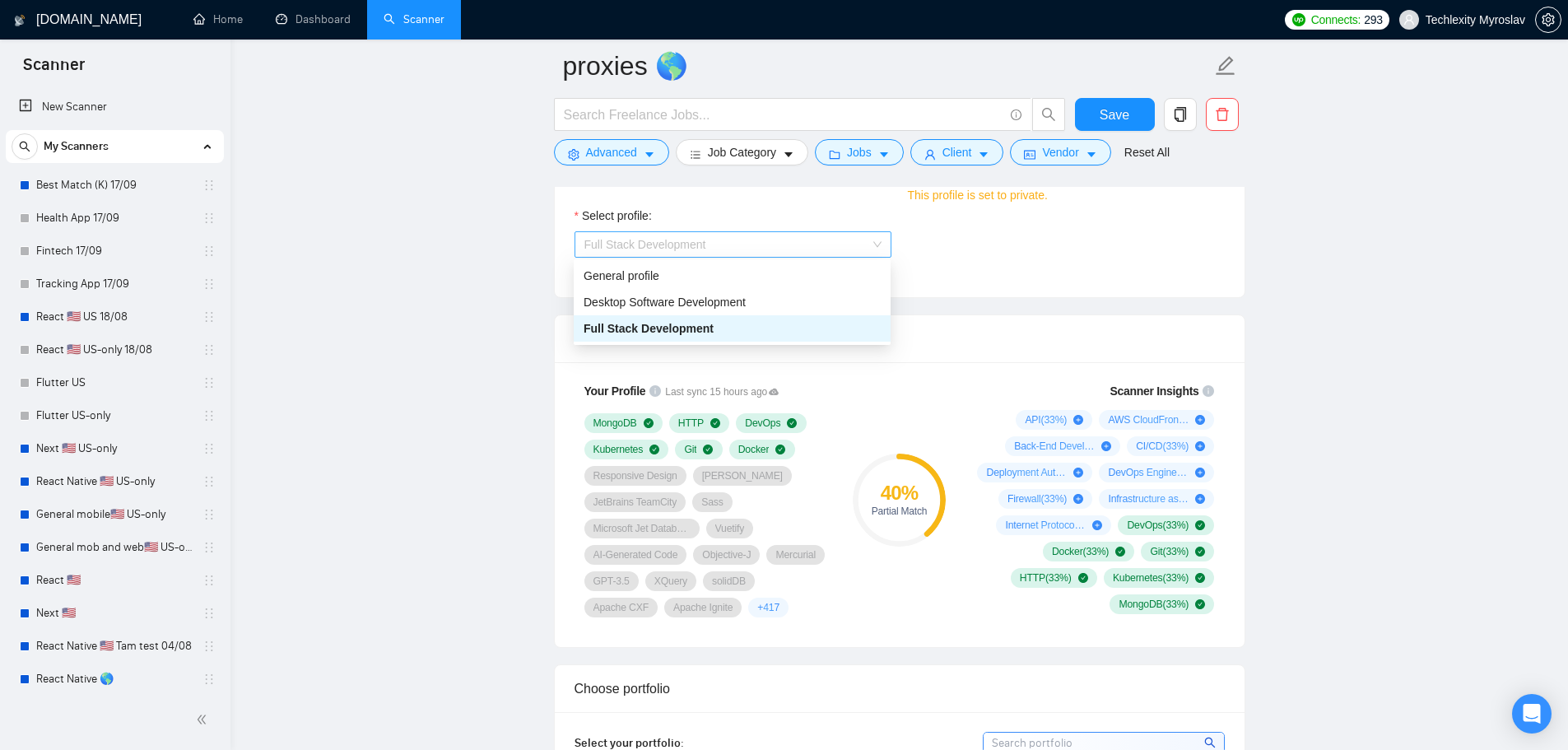
click at [737, 237] on span "Full Stack Development" at bounding box center [733, 244] width 297 height 24
click at [707, 304] on span "Desktop Software Development" at bounding box center [665, 302] width 163 height 14
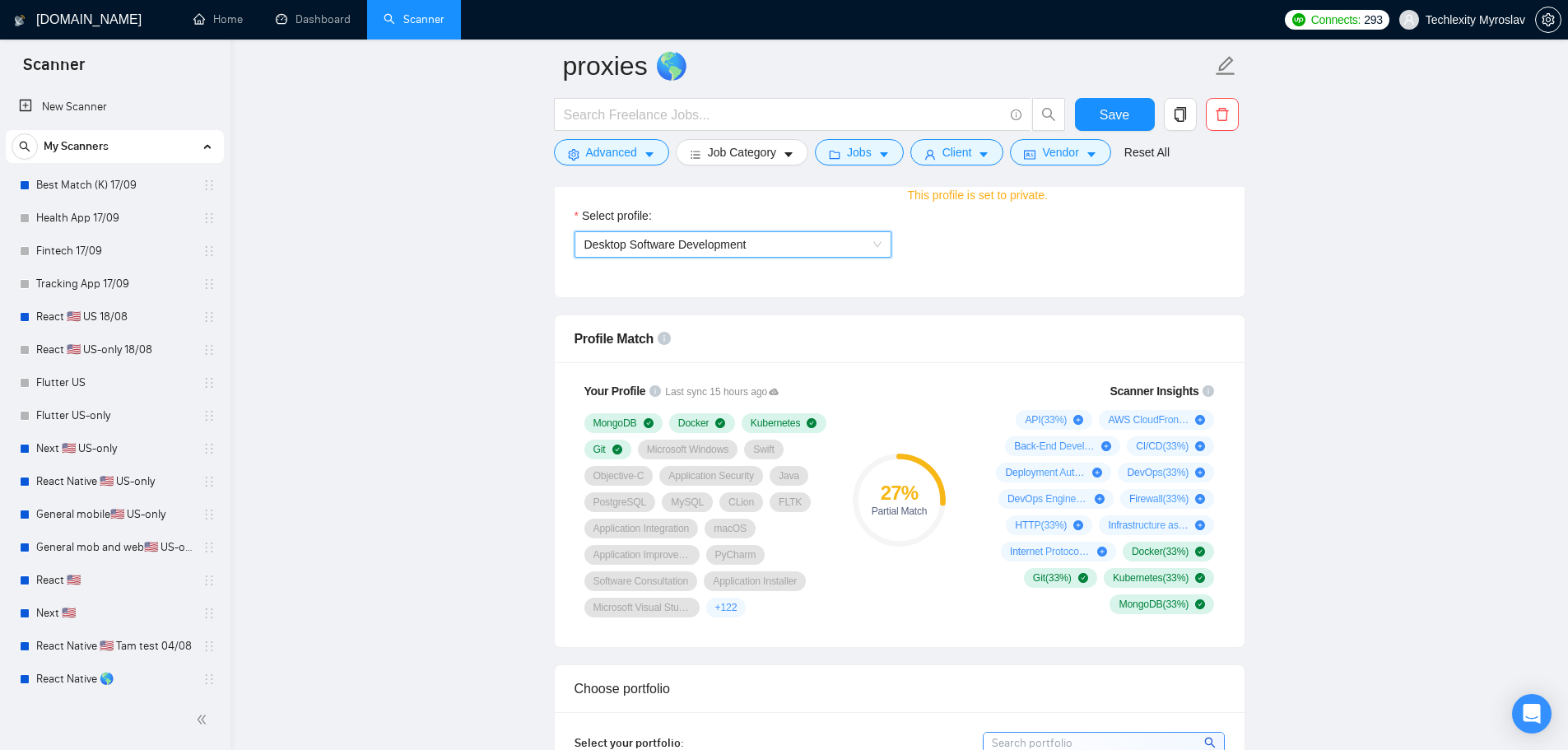
click at [742, 250] on span "Desktop Software Development" at bounding box center [666, 244] width 163 height 14
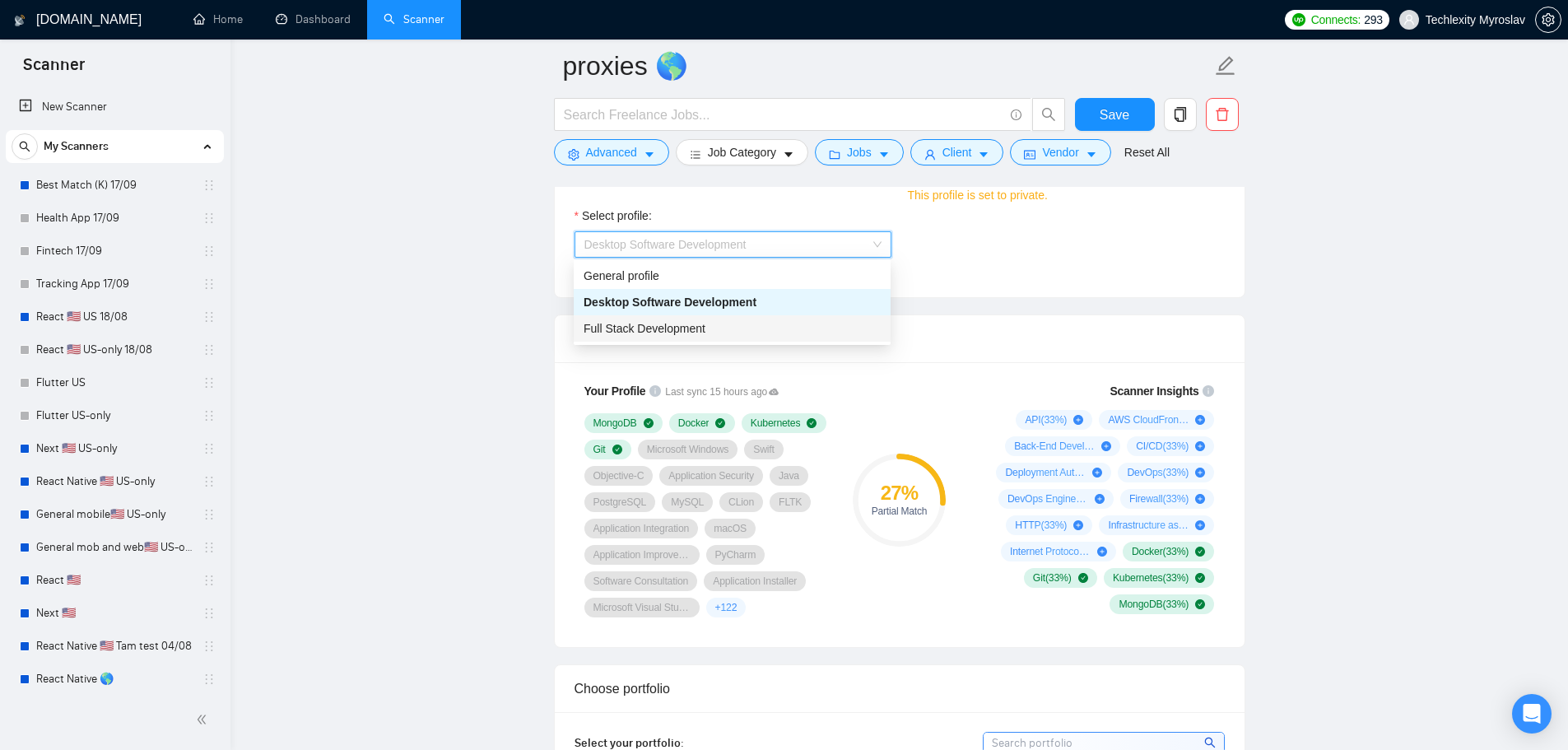
click at [695, 329] on span "Full Stack Development" at bounding box center [644, 328] width 122 height 14
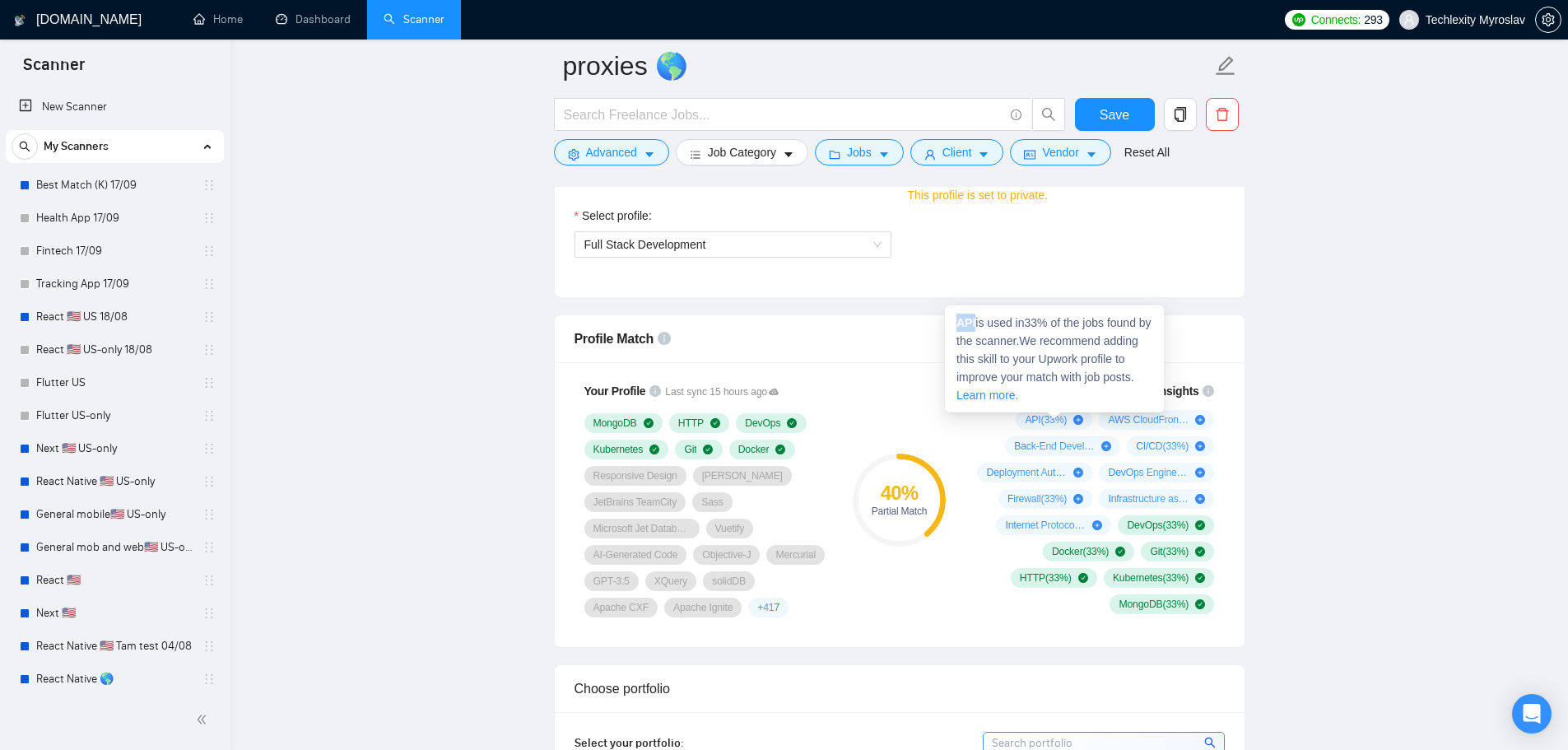
drag, startPoint x: 974, startPoint y: 327, endPoint x: 957, endPoint y: 326, distance: 17.0
click at [957, 326] on strong "API" at bounding box center [966, 323] width 19 height 14
copy strong "API"
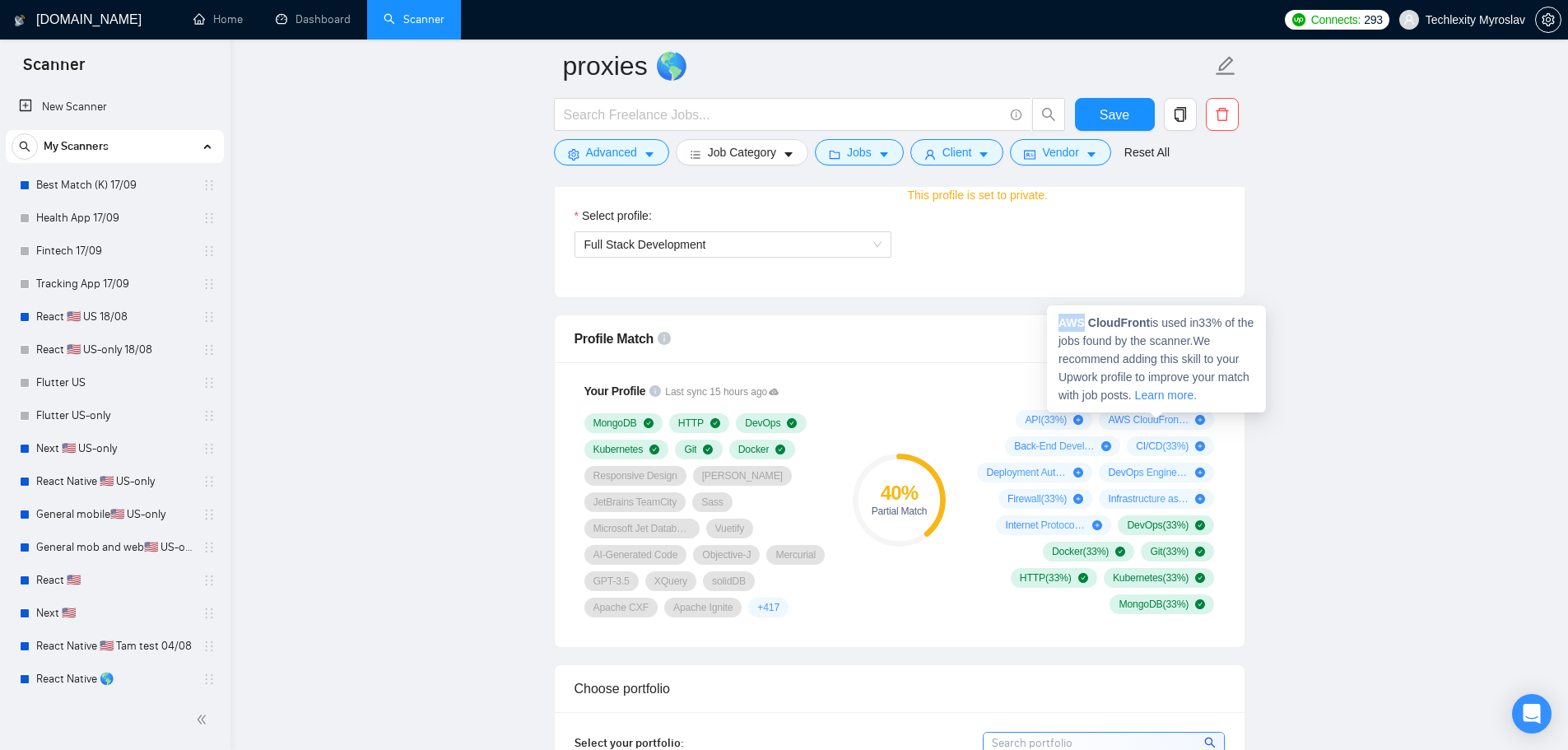
drag, startPoint x: 1059, startPoint y: 322, endPoint x: 1083, endPoint y: 323, distance: 24.0
click at [1083, 323] on strong "AWS CloudFront" at bounding box center [1104, 323] width 91 height 14
copy strong "AWS"
click at [1059, 322] on strong "AWS CloudFront" at bounding box center [1104, 323] width 91 height 14
drag, startPoint x: 1057, startPoint y: 323, endPoint x: 1120, endPoint y: 324, distance: 63.0
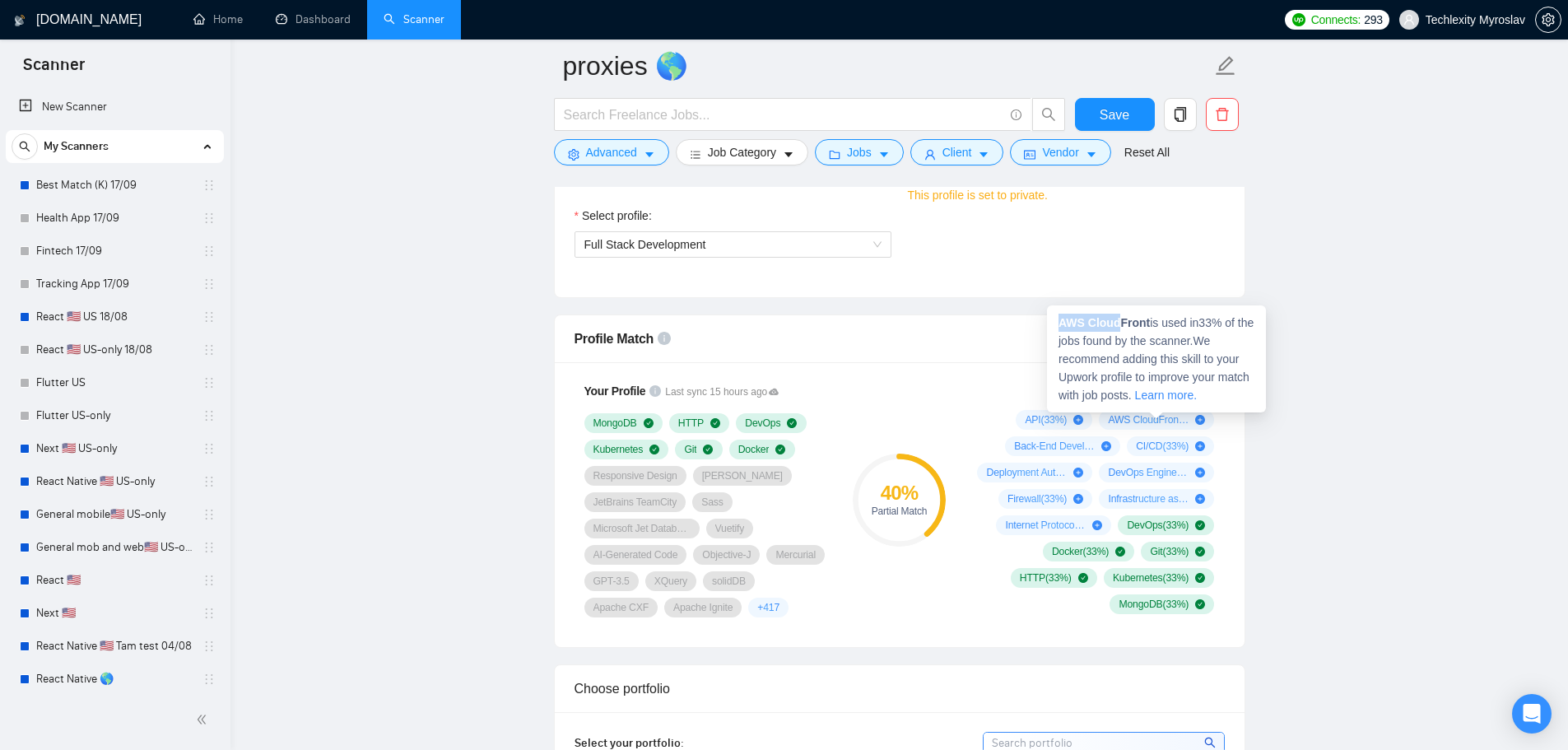
click at [1120, 324] on div "AWS CloudFront is used in 33 % of the jobs found by the scanner. We recommend a…" at bounding box center [1156, 359] width 219 height 107
copy strong "AWS Cloud"
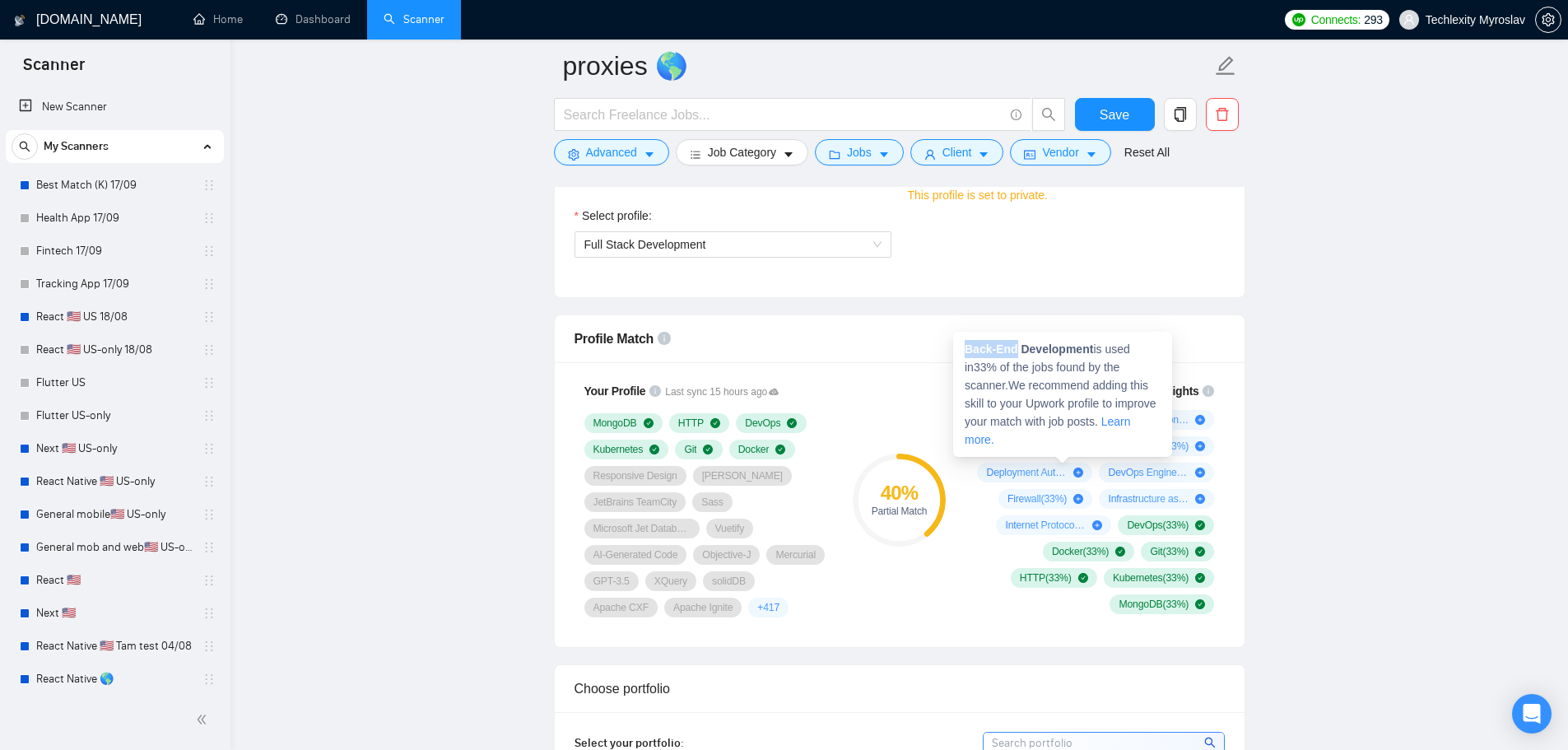
drag, startPoint x: 966, startPoint y: 348, endPoint x: 1014, endPoint y: 350, distance: 48.0
click at [1014, 350] on strong "Back-End Development" at bounding box center [1029, 349] width 128 height 14
copy strong "Back-End"
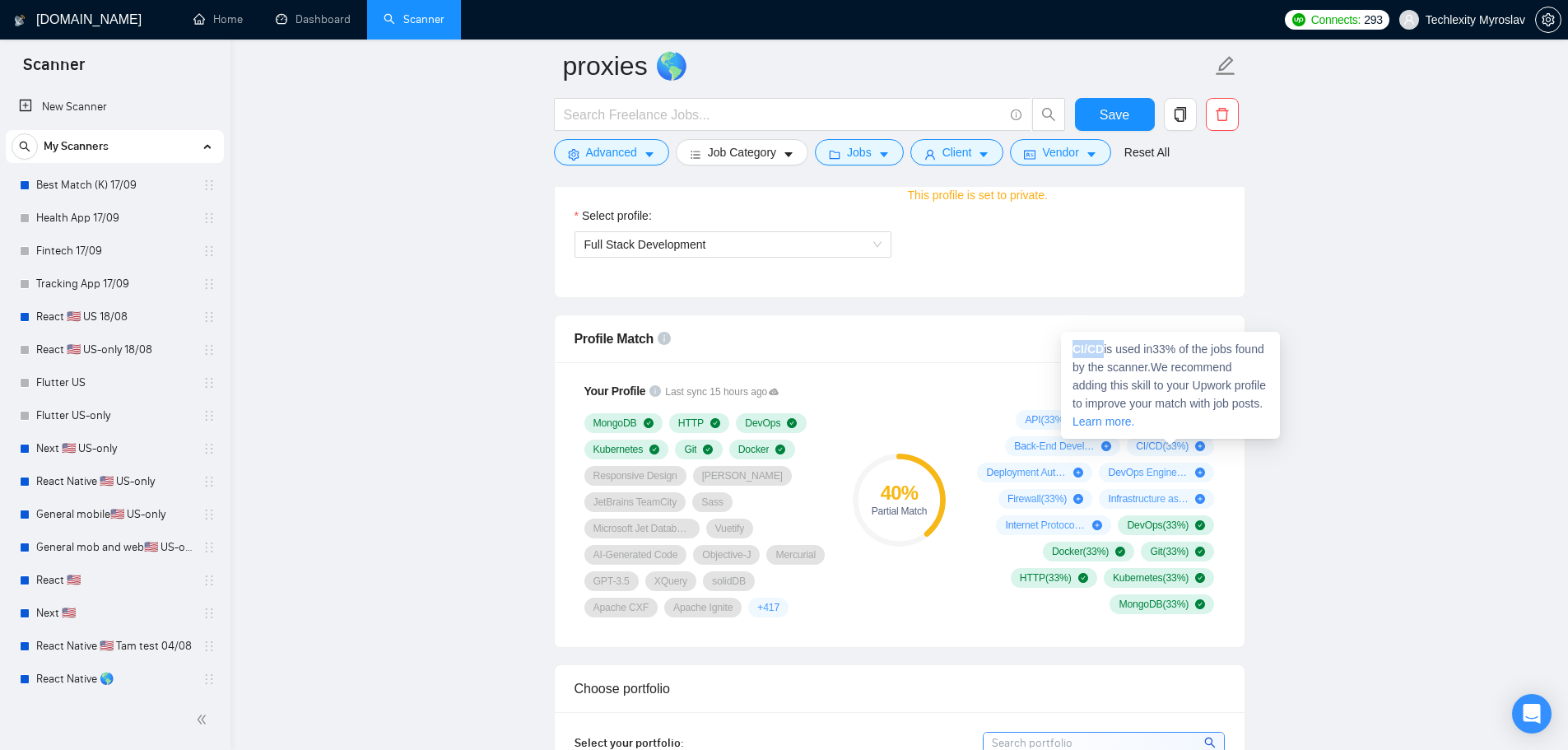
drag, startPoint x: 1104, startPoint y: 351, endPoint x: 1070, endPoint y: 353, distance: 34.1
click at [1070, 352] on div "CI/CD is used in 33 % of the jobs found by the scanner. We recommend adding thi…" at bounding box center [1171, 385] width 219 height 107
copy strong "CI/CD"
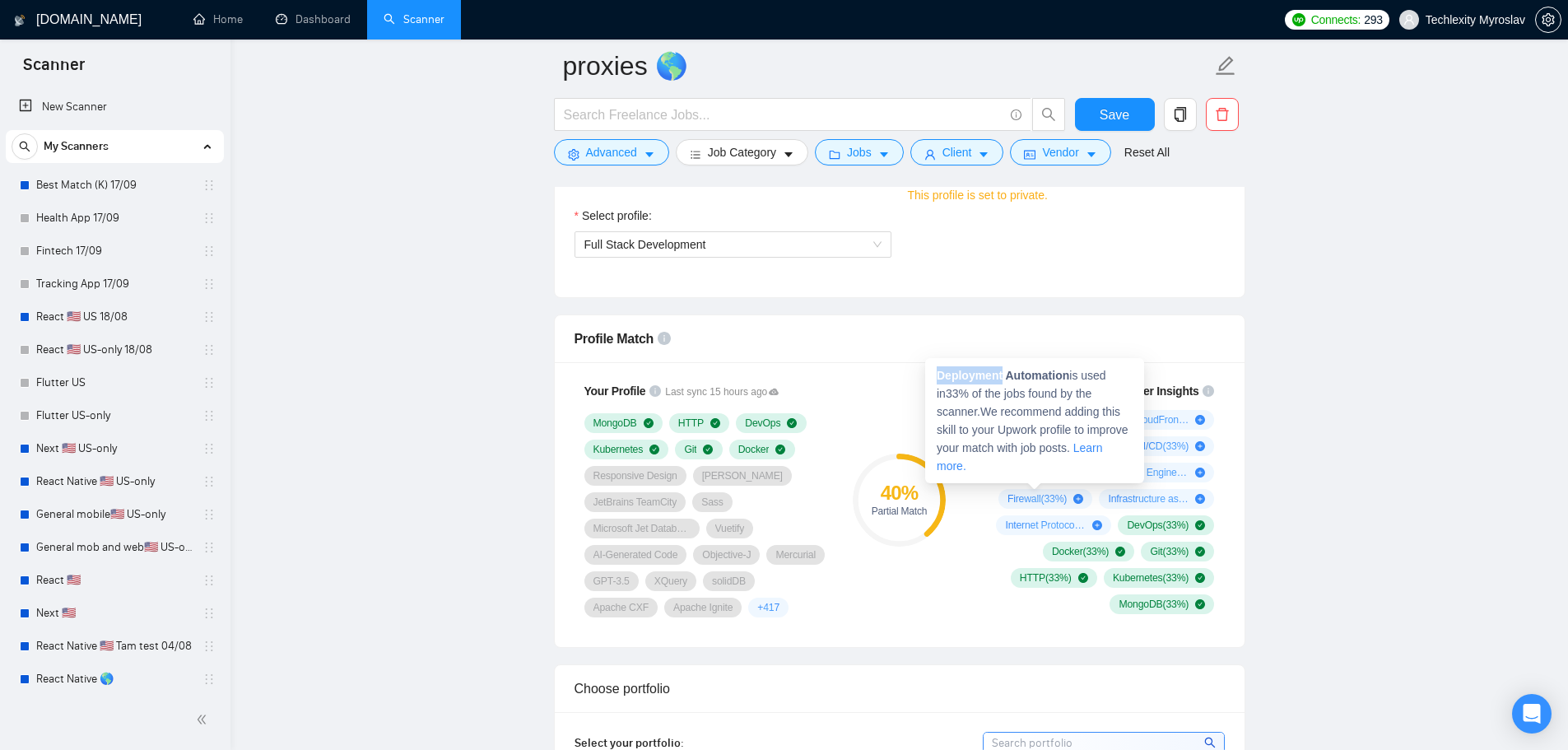
drag, startPoint x: 1002, startPoint y: 377, endPoint x: 938, endPoint y: 378, distance: 64.0
click at [938, 378] on strong "Deployment Automation" at bounding box center [1003, 375] width 133 height 14
copy strong "Deployment"
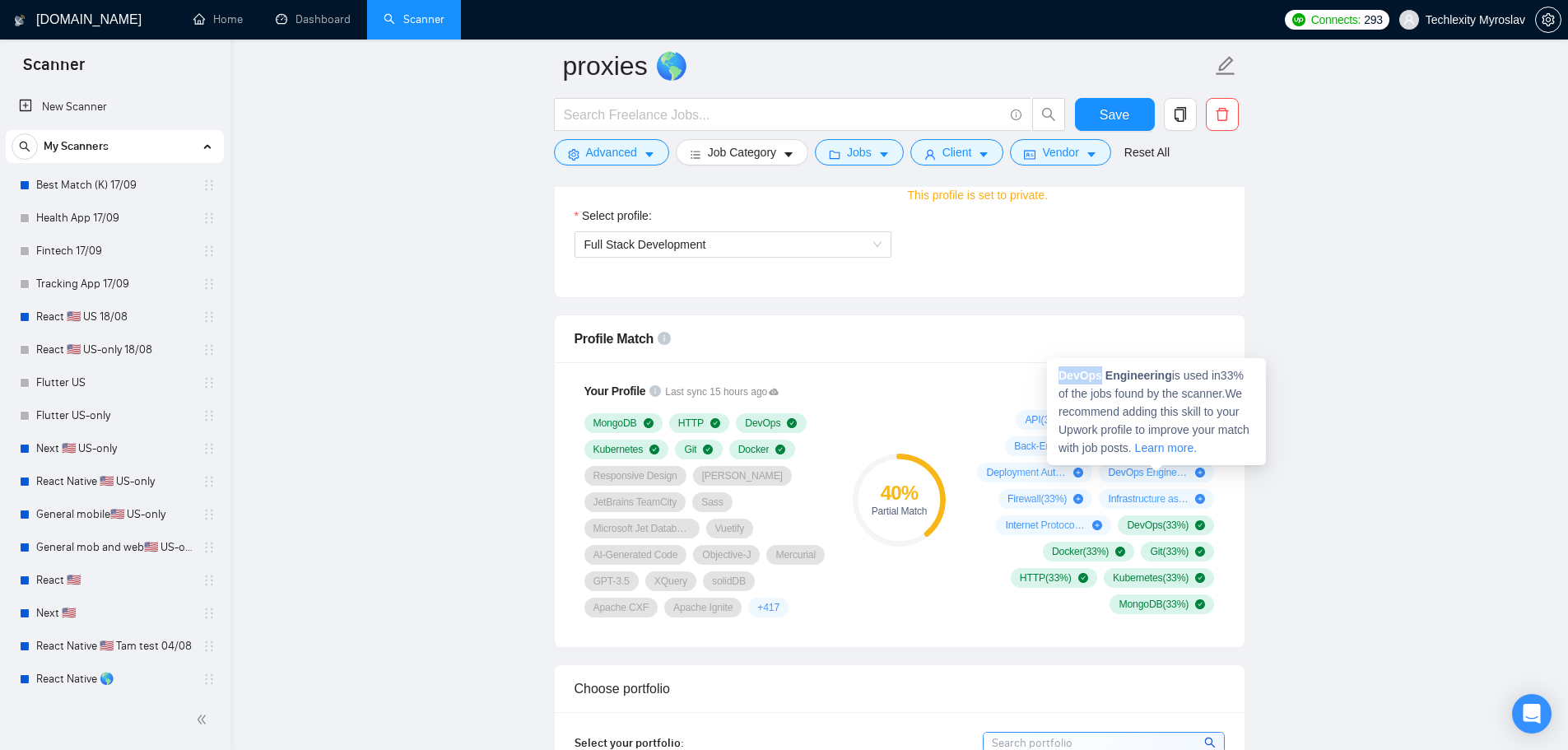
drag, startPoint x: 1061, startPoint y: 374, endPoint x: 1098, endPoint y: 376, distance: 37.1
click at [1098, 376] on strong "DevOps Engineering" at bounding box center [1115, 375] width 114 height 14
copy strong "DevOps"
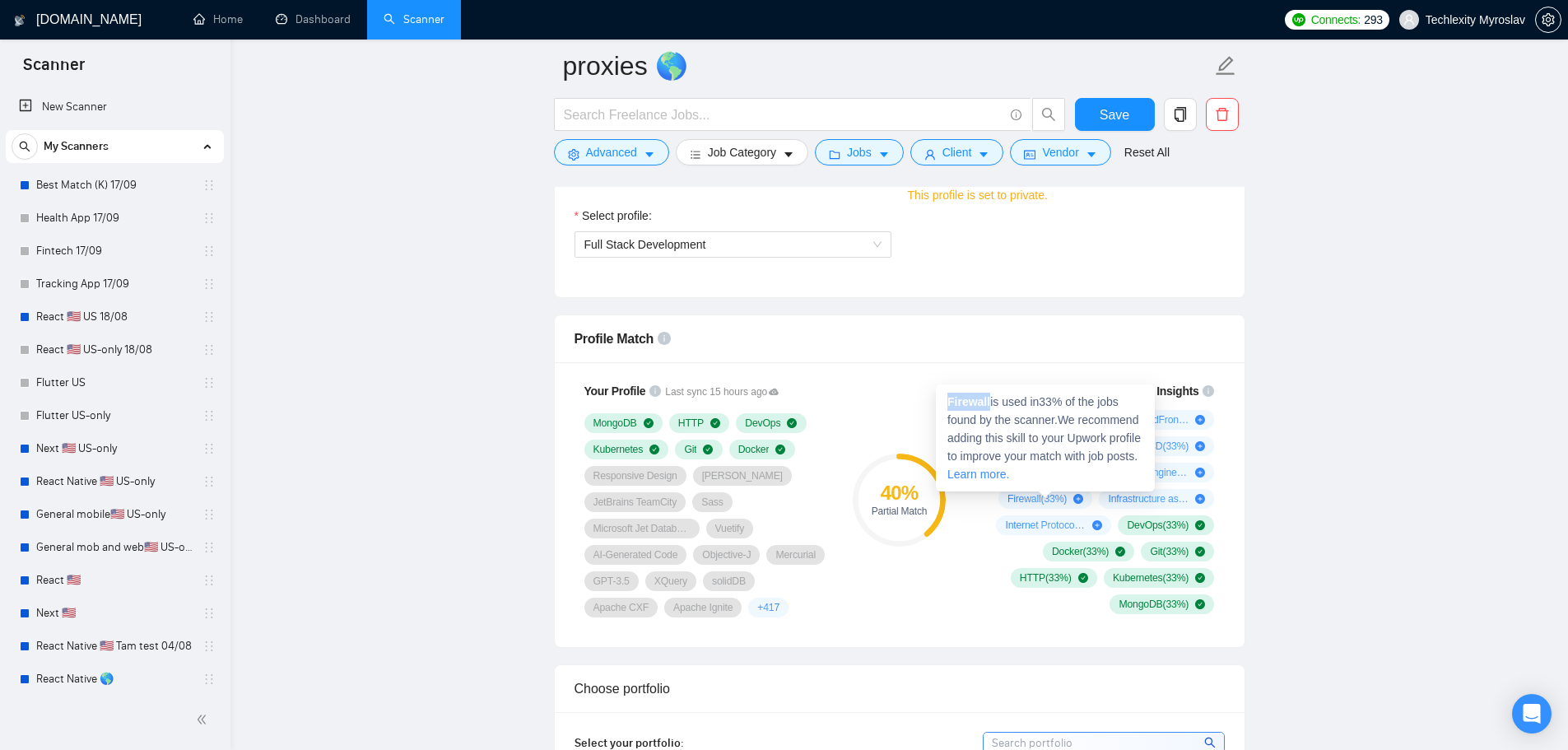
drag, startPoint x: 988, startPoint y: 404, endPoint x: 943, endPoint y: 407, distance: 45.1
click at [943, 405] on div "Firewall is used in 33 % of the jobs found by the scanner. We recommend adding …" at bounding box center [1045, 438] width 219 height 107
copy strong "Firewall"
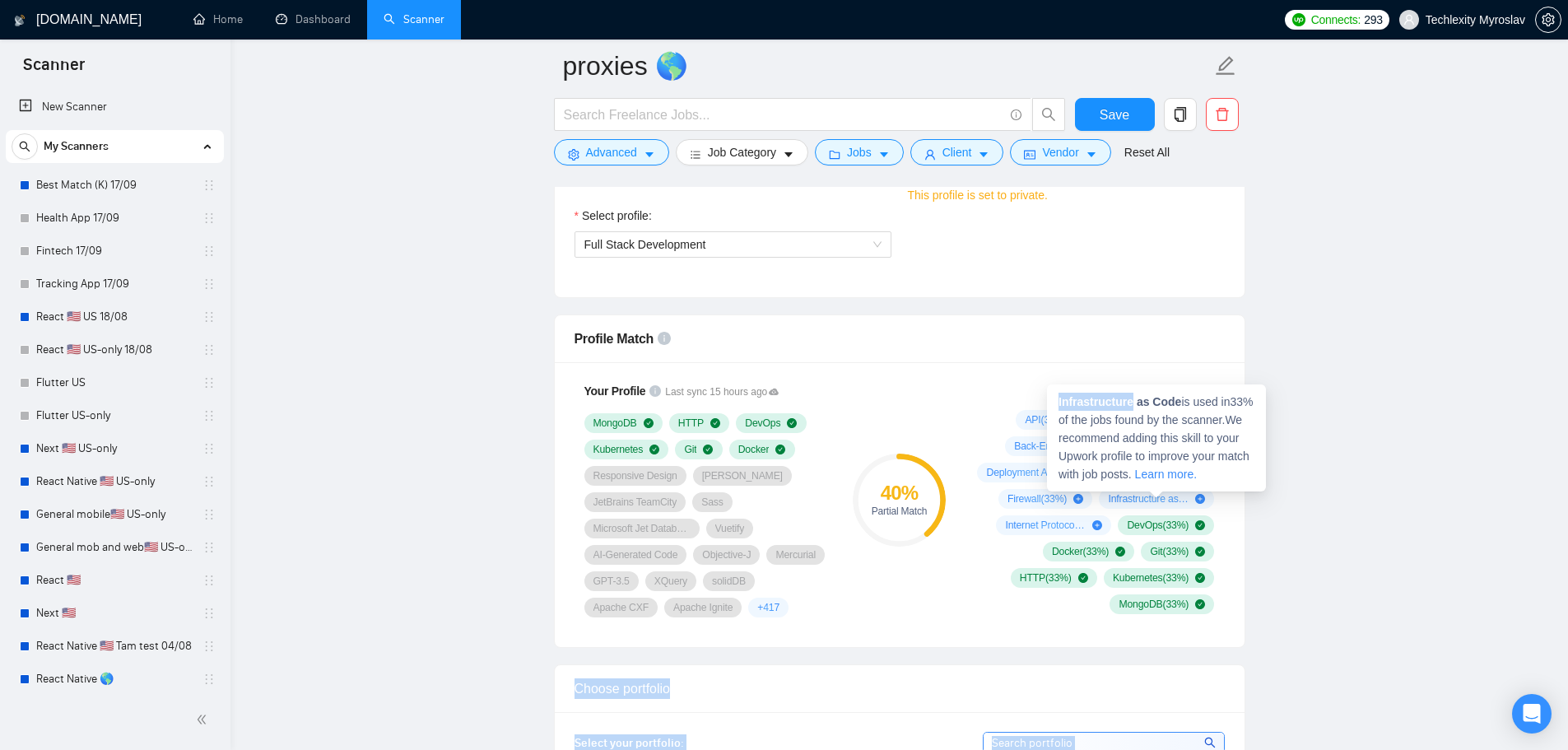
drag, startPoint x: 1131, startPoint y: 406, endPoint x: 1045, endPoint y: 402, distance: 86.1
copy body "API ( 33 %) AWS CloudFront ( 33 %) Back-End Development ( 33 %) CI/CD ( 33 %) D…"
click at [1087, 401] on strong "Infrastructure as Code" at bounding box center [1120, 401] width 123 height 14
click at [1087, 402] on strong "Infrastructure as Code" at bounding box center [1120, 401] width 123 height 14
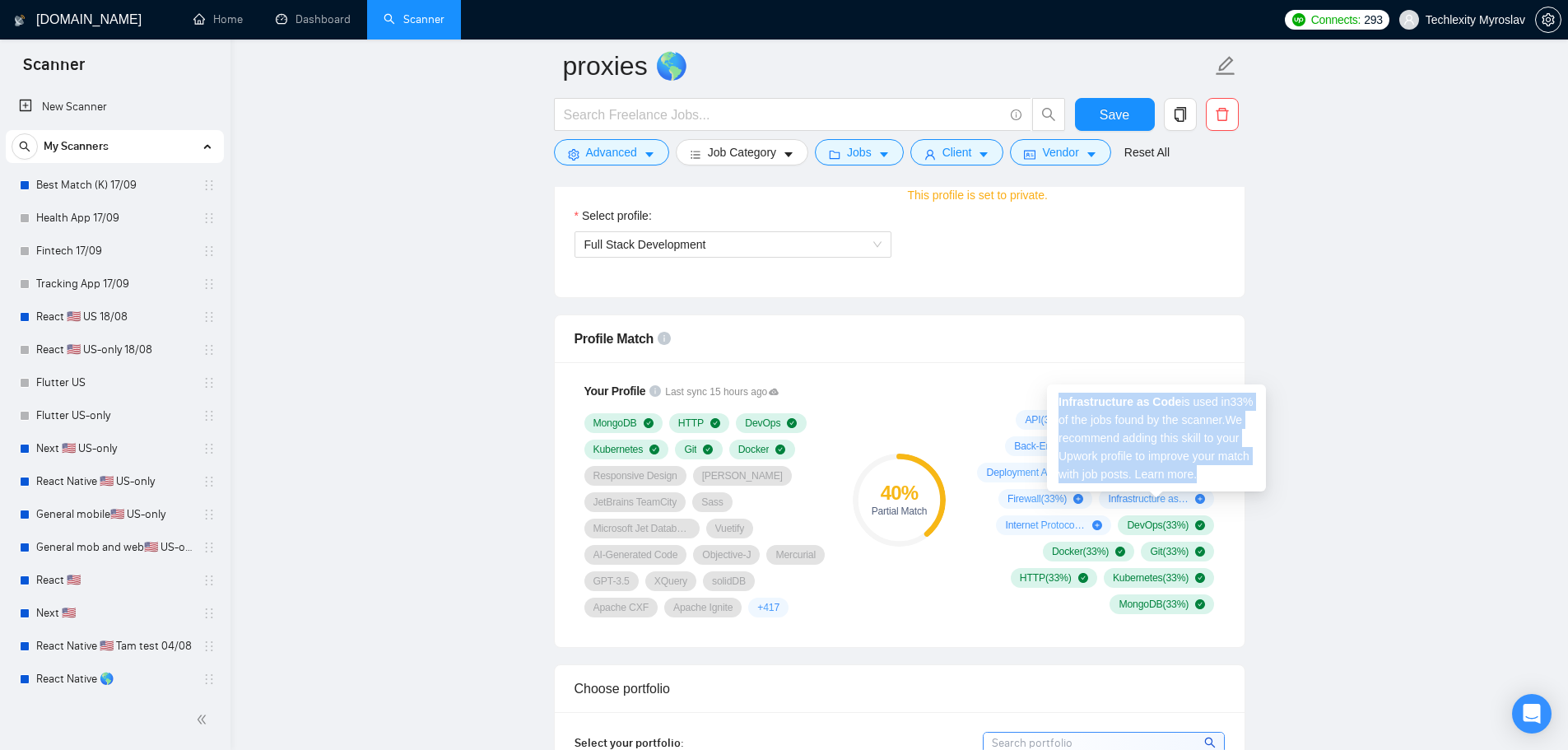
click at [1087, 402] on strong "Infrastructure as Code" at bounding box center [1120, 401] width 123 height 14
click at [1096, 409] on div "Infrastructure as Code is used in 33 % of the jobs found by the scanner. We rec…" at bounding box center [1156, 438] width 219 height 107
click at [1094, 403] on strong "Infrastructure as Code" at bounding box center [1120, 401] width 123 height 14
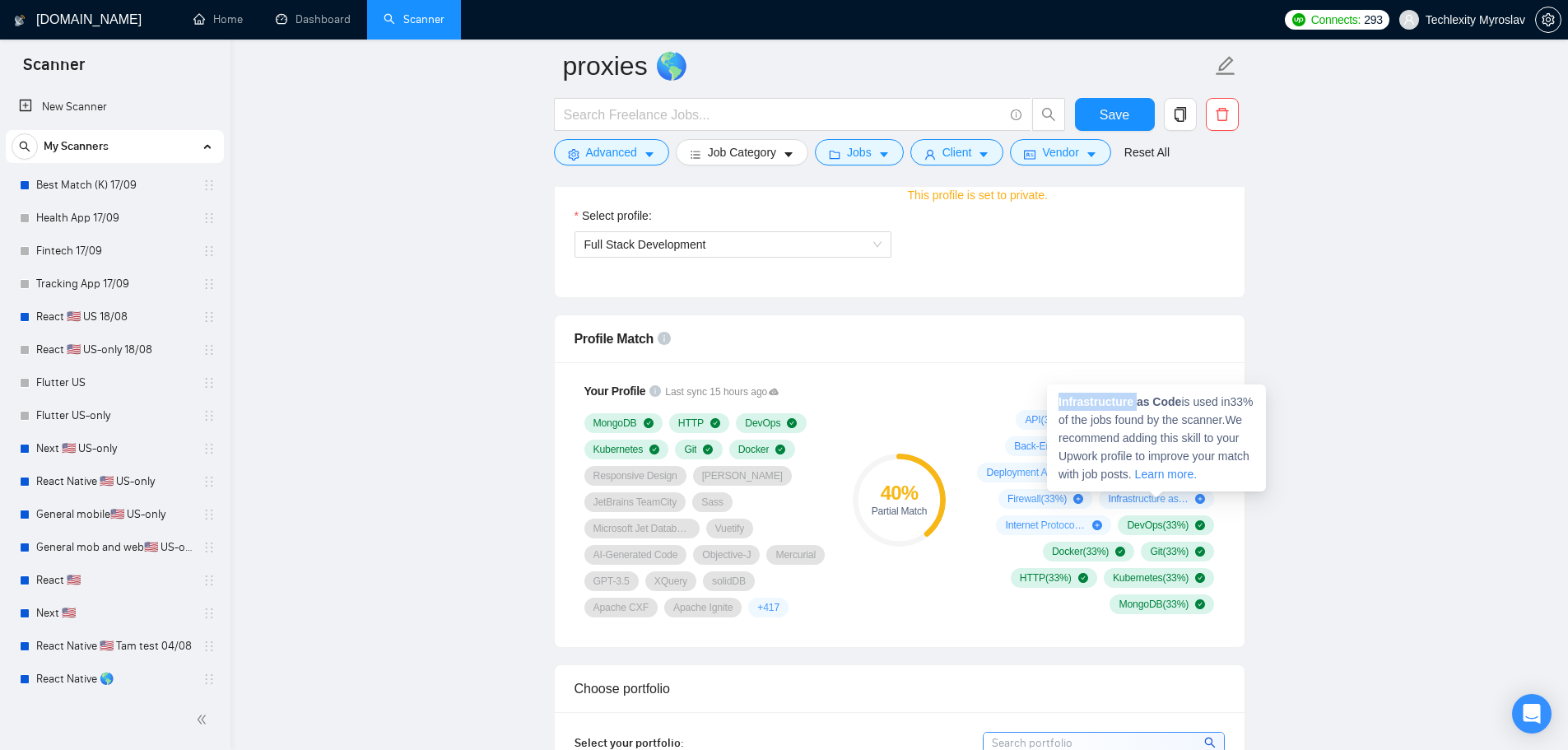
click at [1094, 403] on strong "Infrastructure as Code" at bounding box center [1120, 401] width 123 height 14
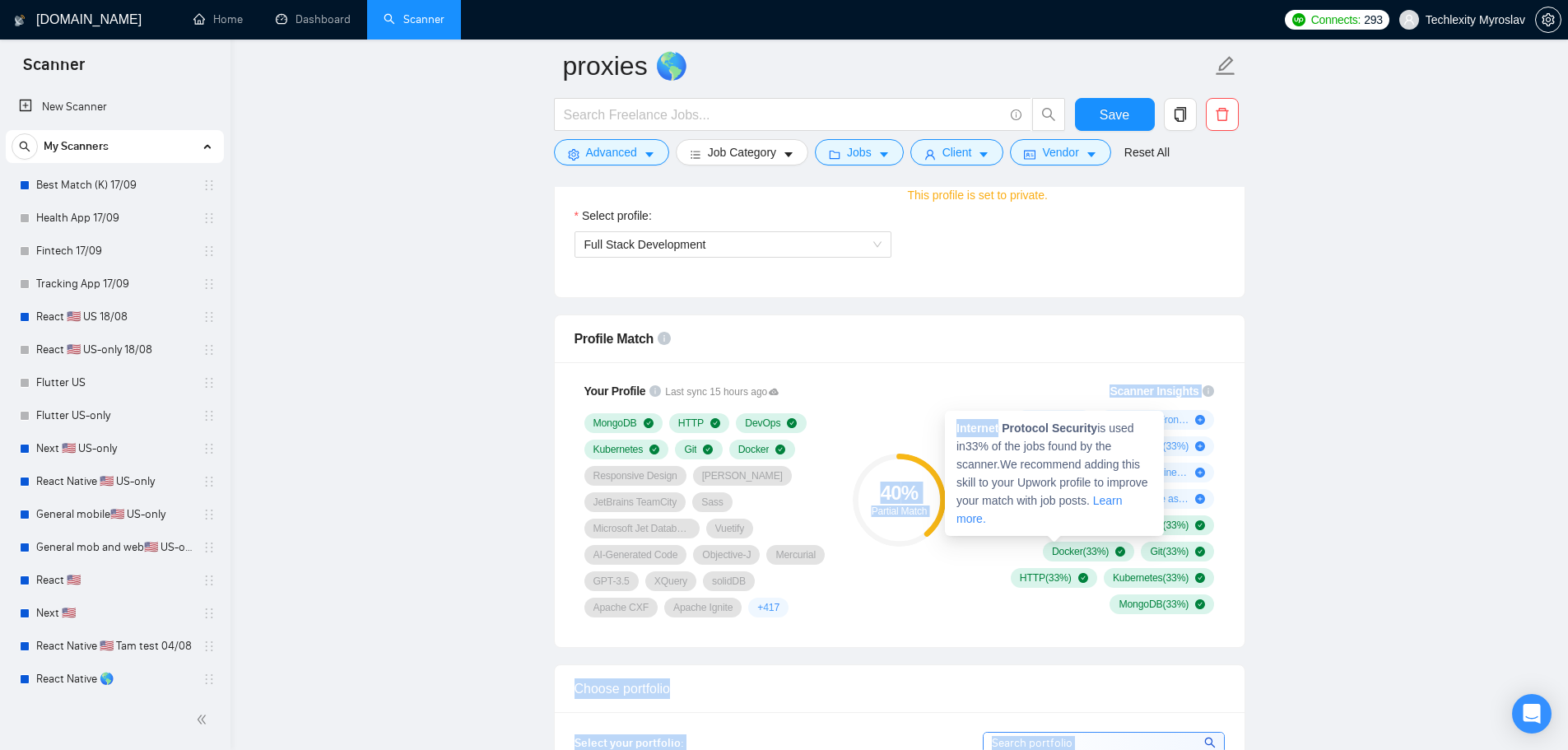
drag, startPoint x: 1001, startPoint y: 432, endPoint x: 944, endPoint y: 431, distance: 57.0
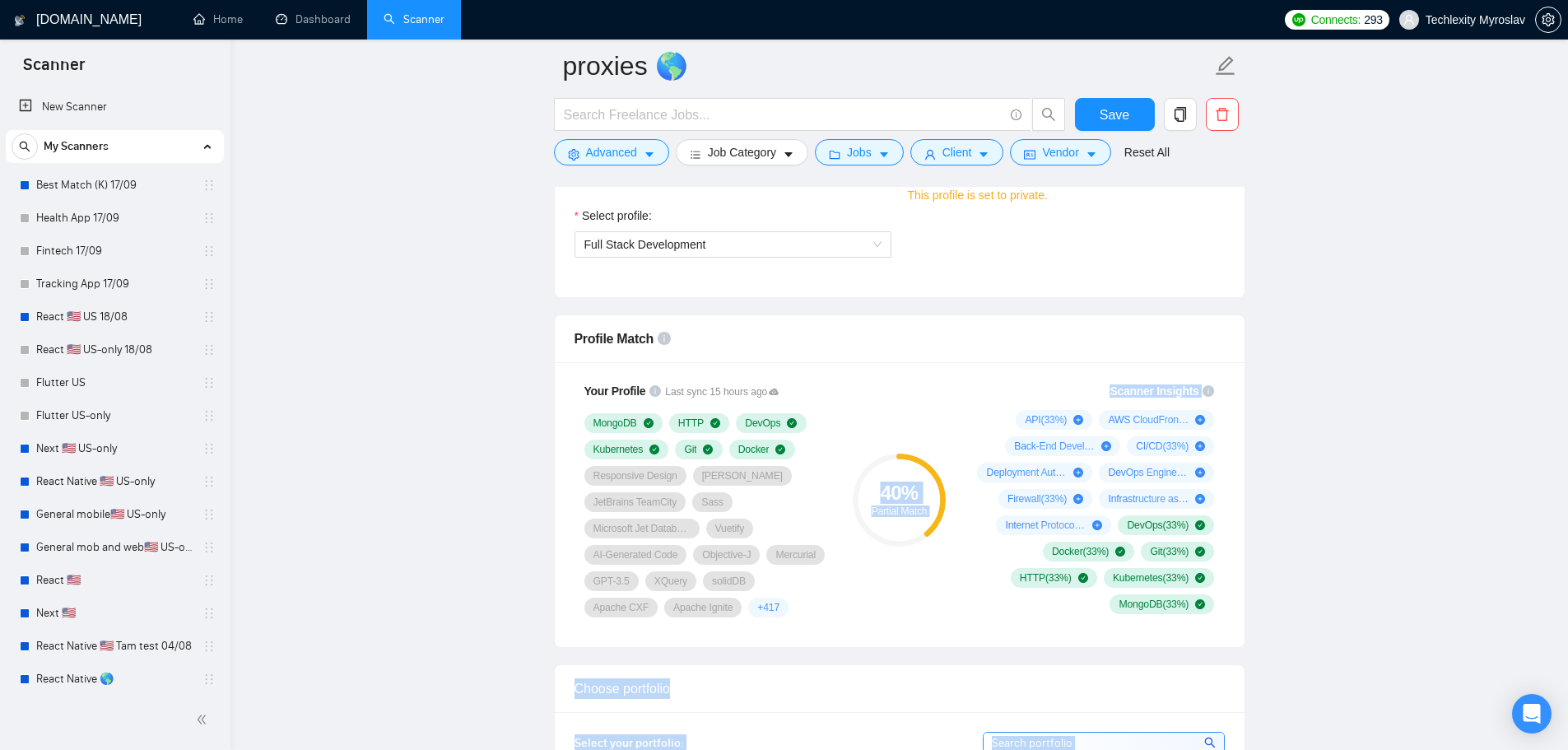
copy body "40 % Partial Match Scanner Insights API ( 33 %) AWS CloudFront ( 33 %) Back-End…"
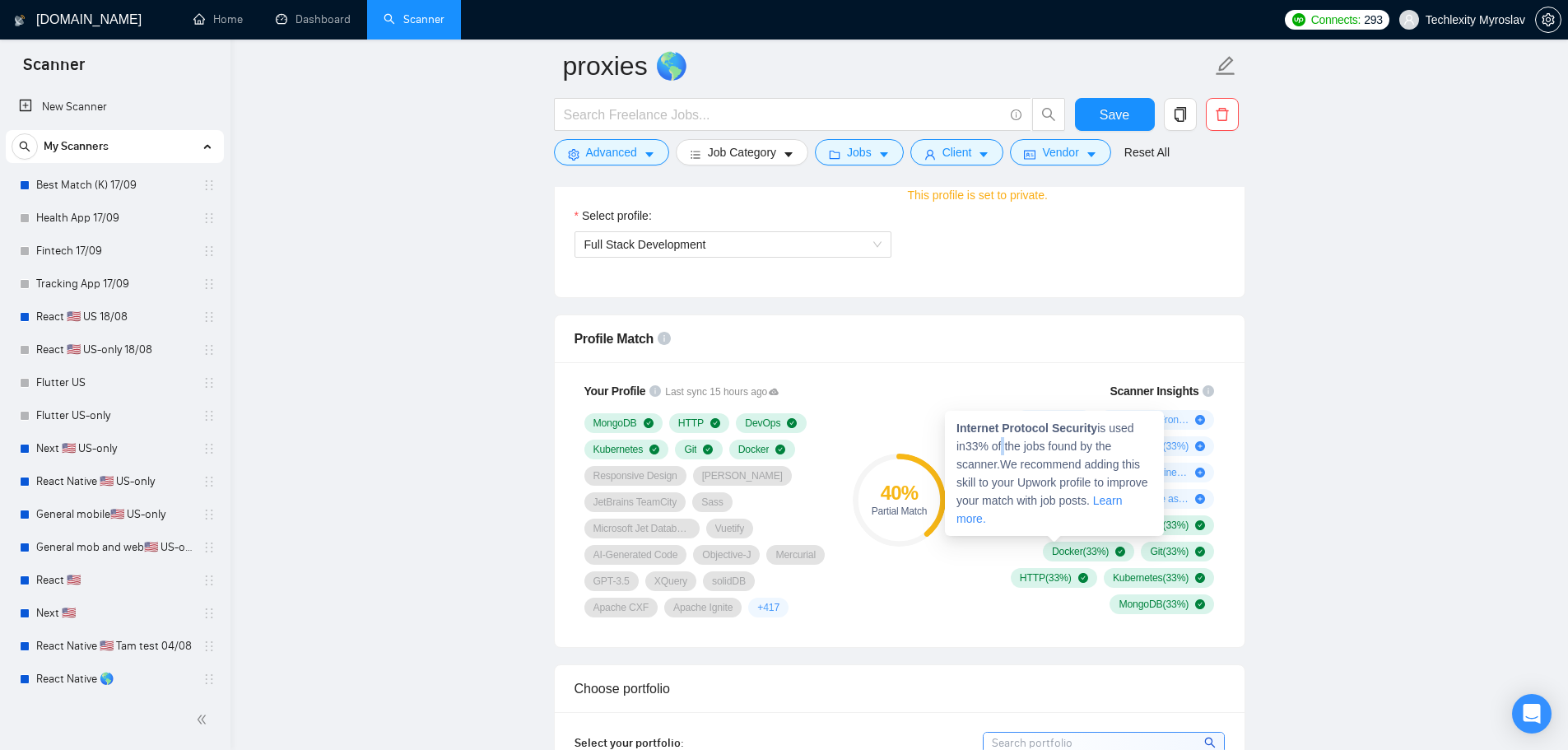
click at [993, 447] on span "Internet Protocol Security is used in 33 % of the jobs found by the scanner. We…" at bounding box center [1052, 473] width 191 height 104
click at [982, 427] on strong "Internet Protocol Security" at bounding box center [1027, 428] width 141 height 14
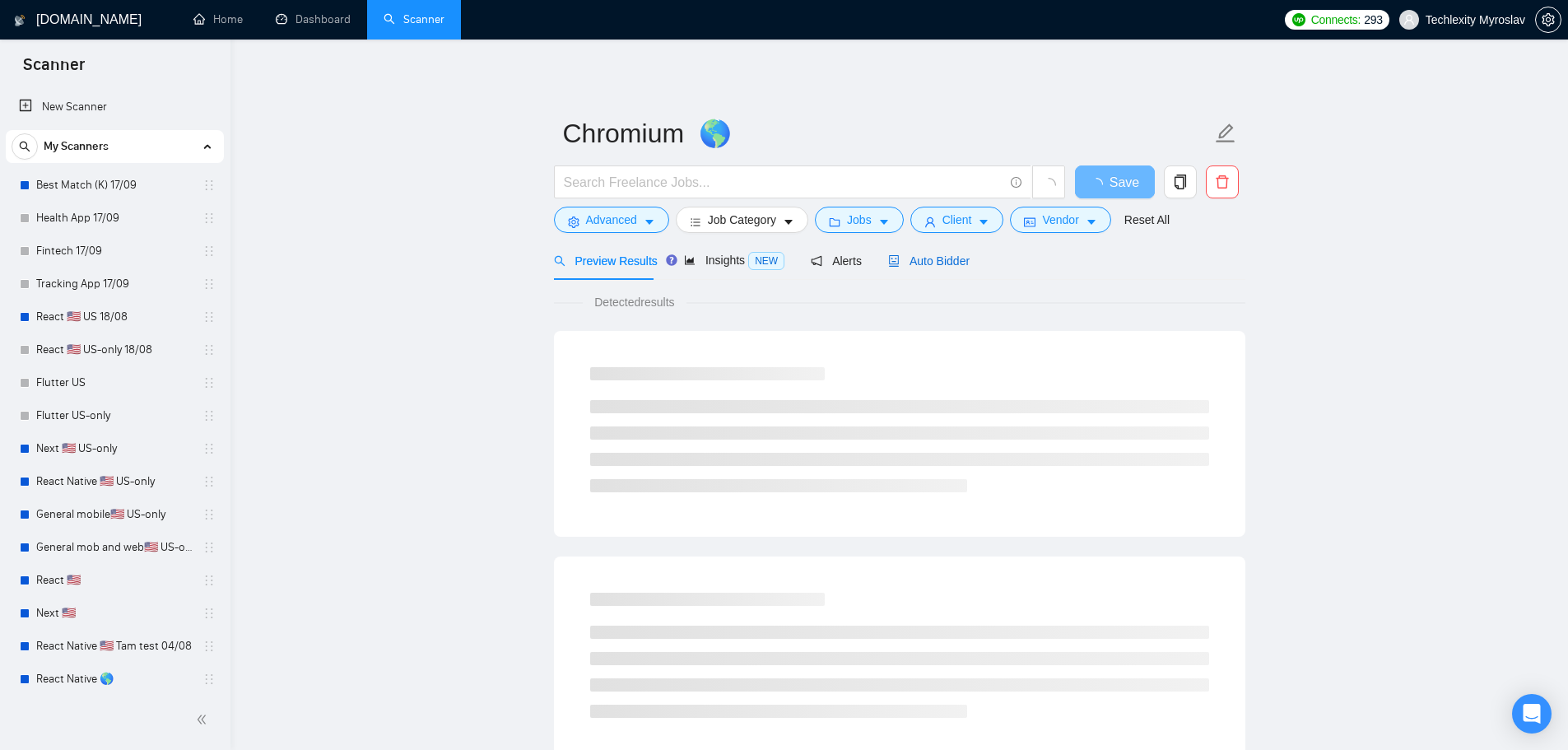
click at [928, 258] on span "Auto Bidder" at bounding box center [929, 261] width 81 height 14
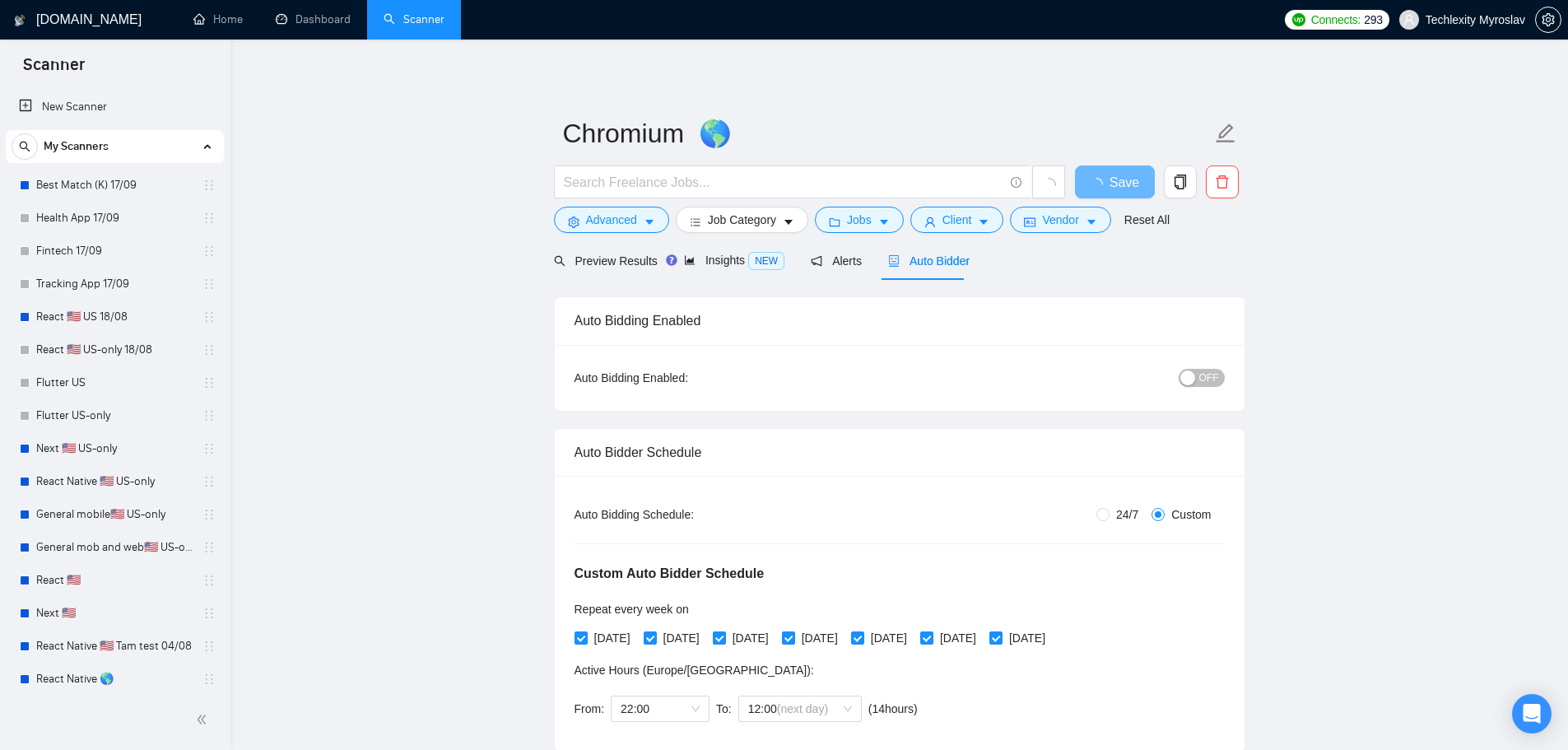
radio input "false"
radio input "true"
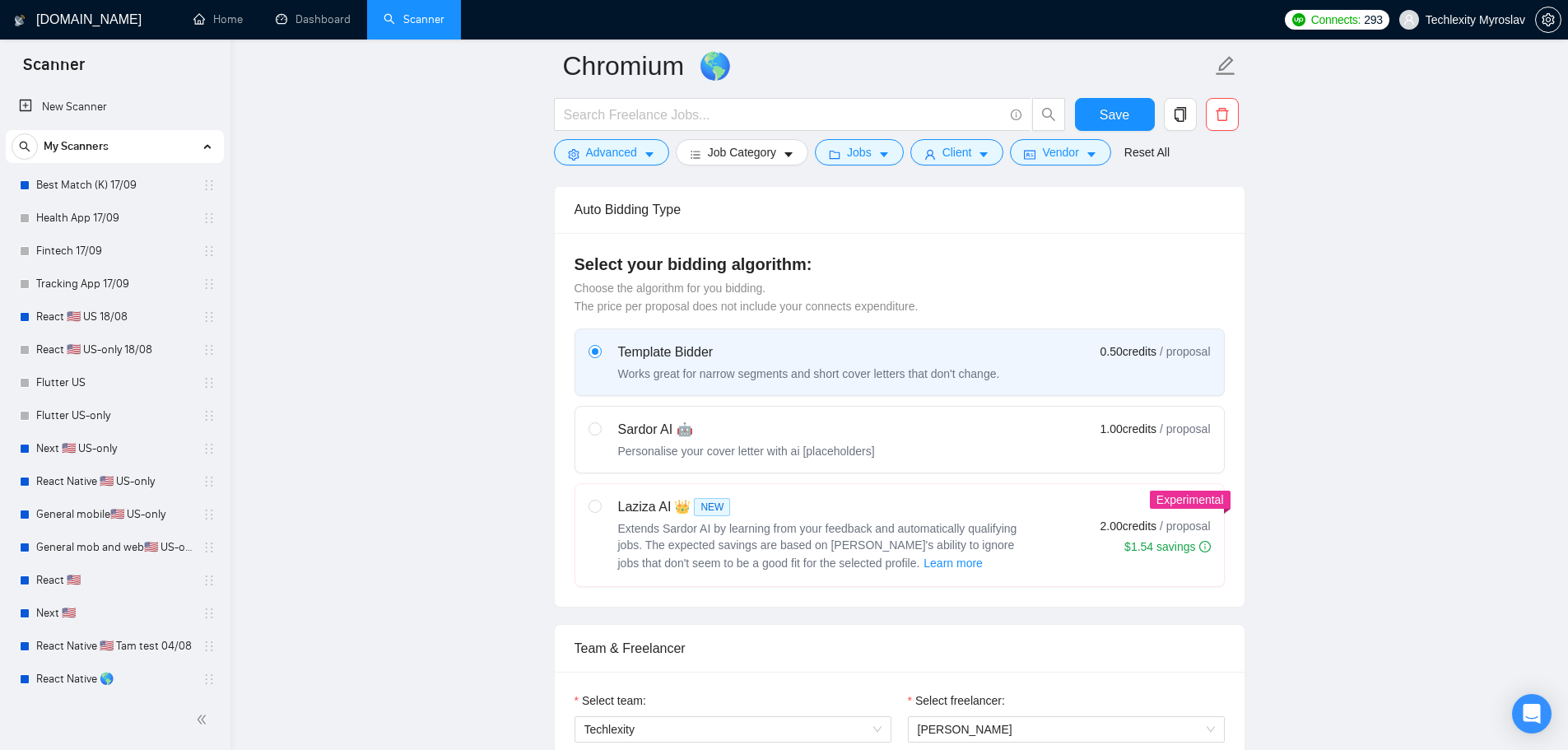
scroll to position [659, 0]
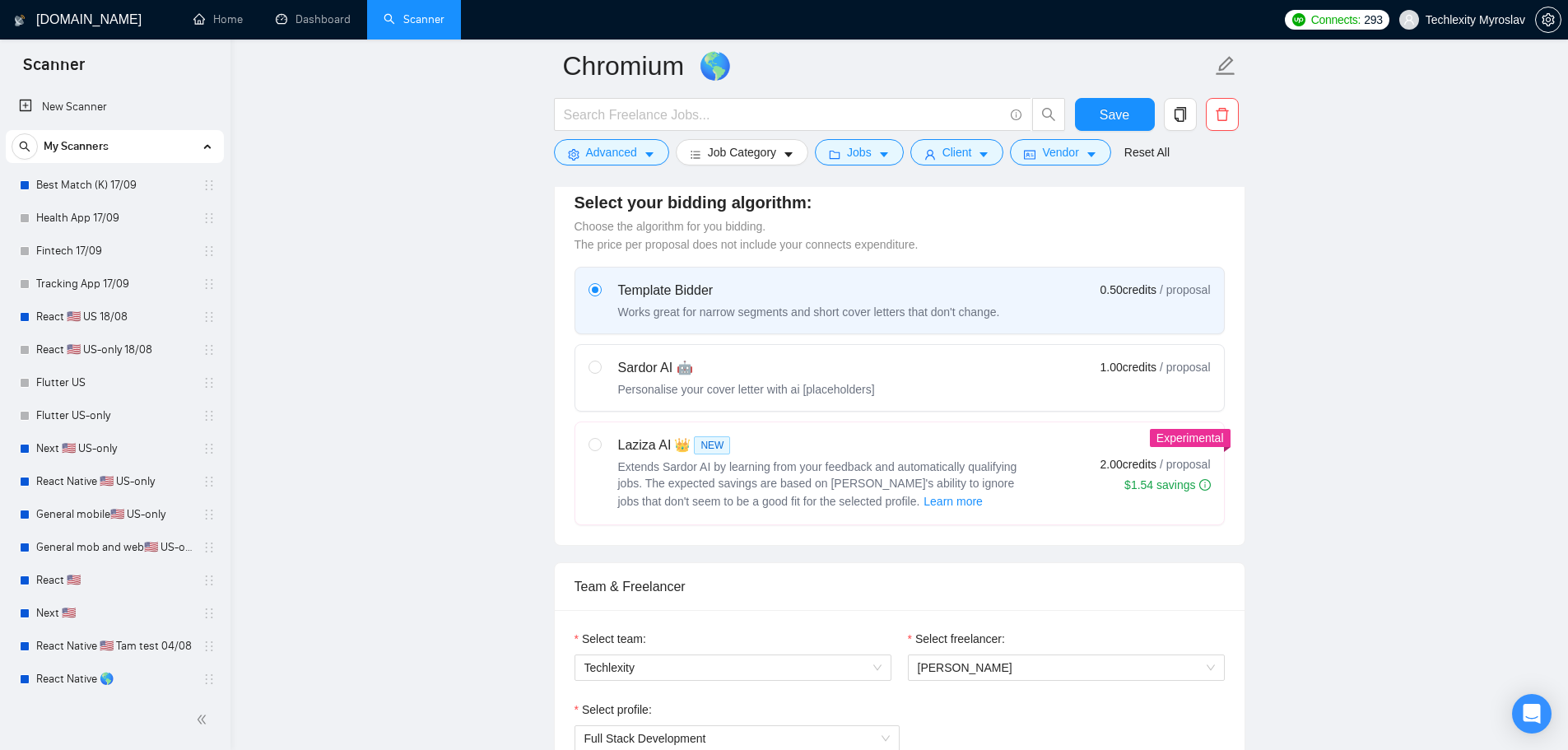
click at [667, 370] on div "Sardor AI 🤖" at bounding box center [746, 368] width 257 height 20
click at [600, 370] on input "radio" at bounding box center [594, 366] width 12 height 12
radio input "true"
radio input "false"
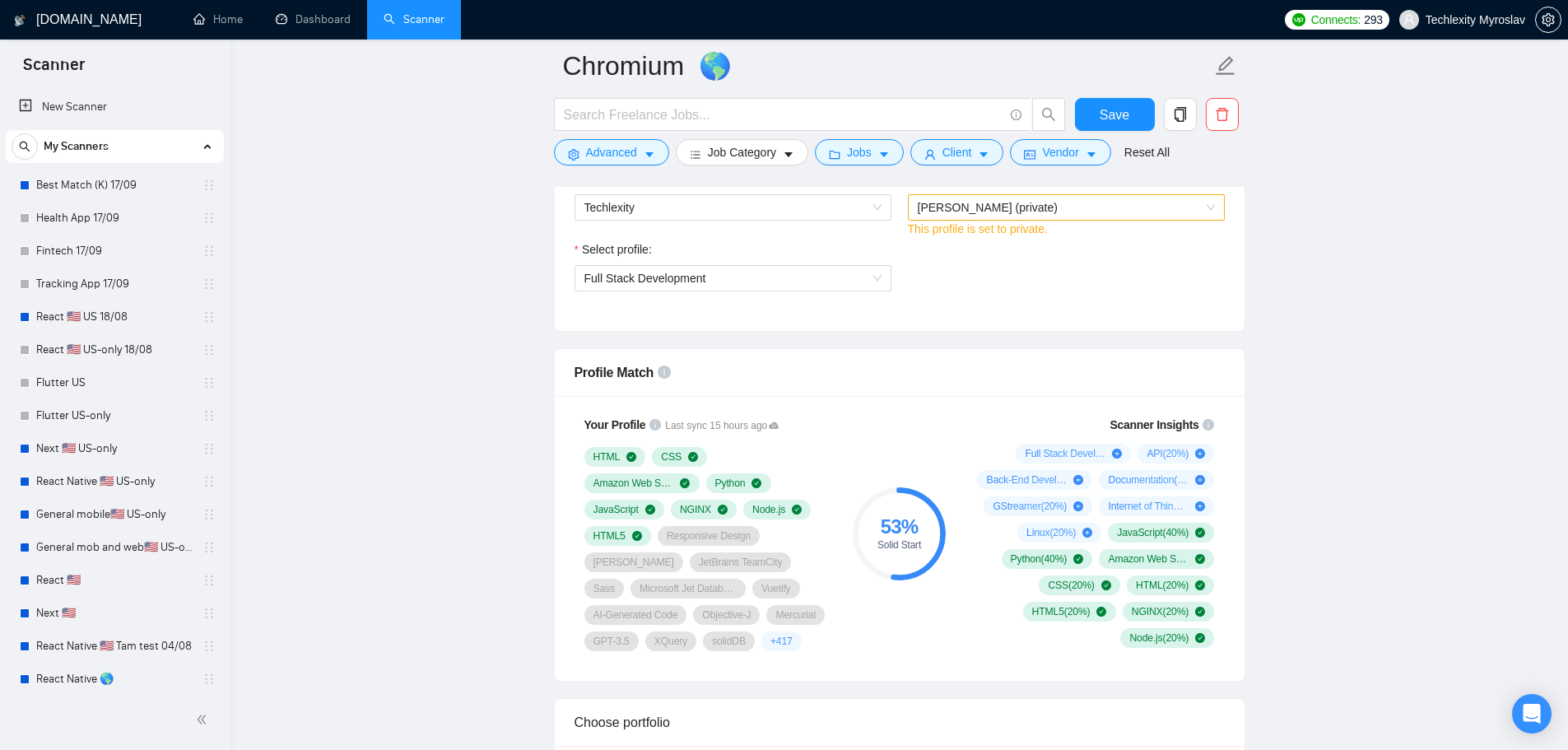
scroll to position [1153, 0]
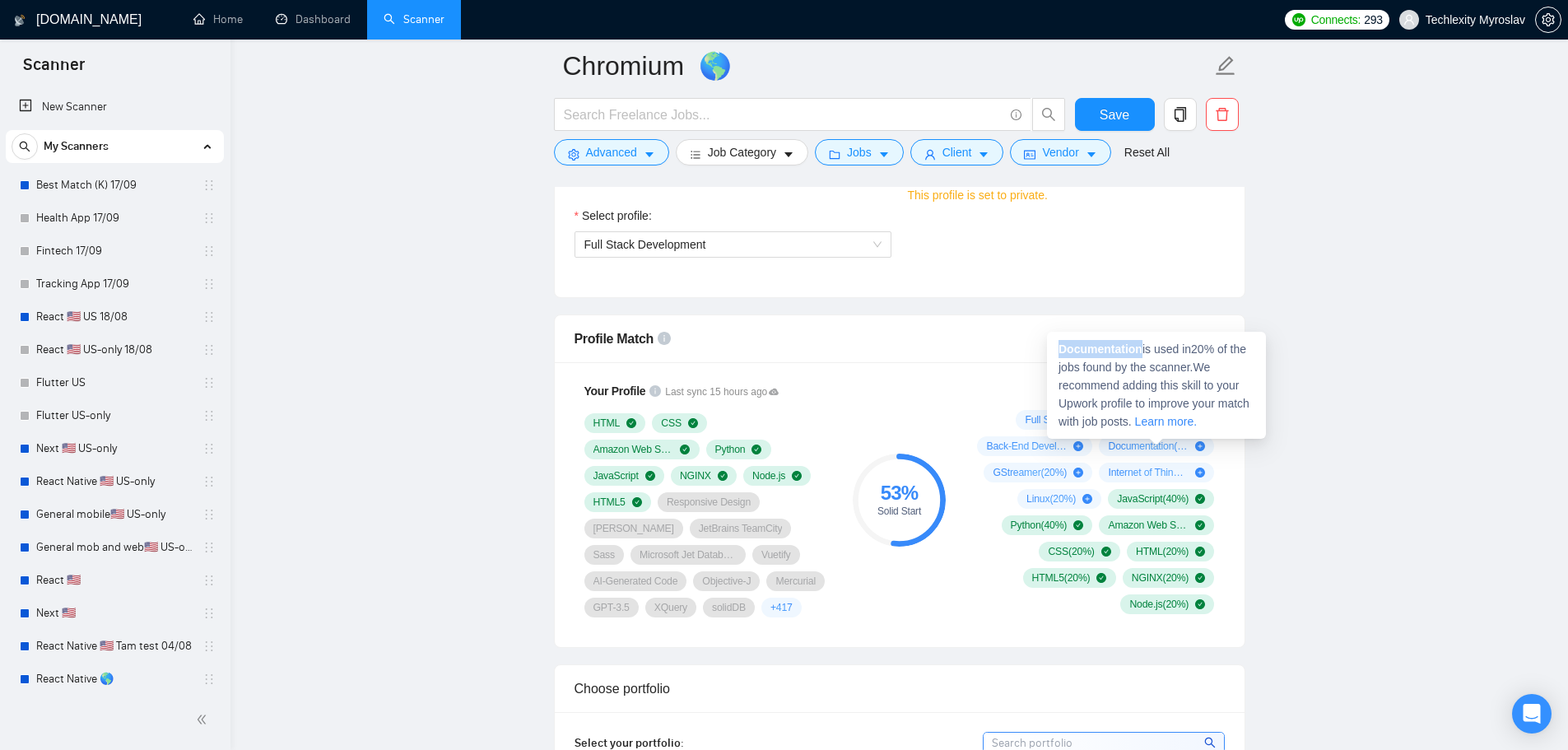
drag, startPoint x: 1132, startPoint y: 353, endPoint x: 1059, endPoint y: 353, distance: 73.0
click at [1059, 353] on strong "Documentation" at bounding box center [1100, 349] width 84 height 14
copy strong "Documentation"
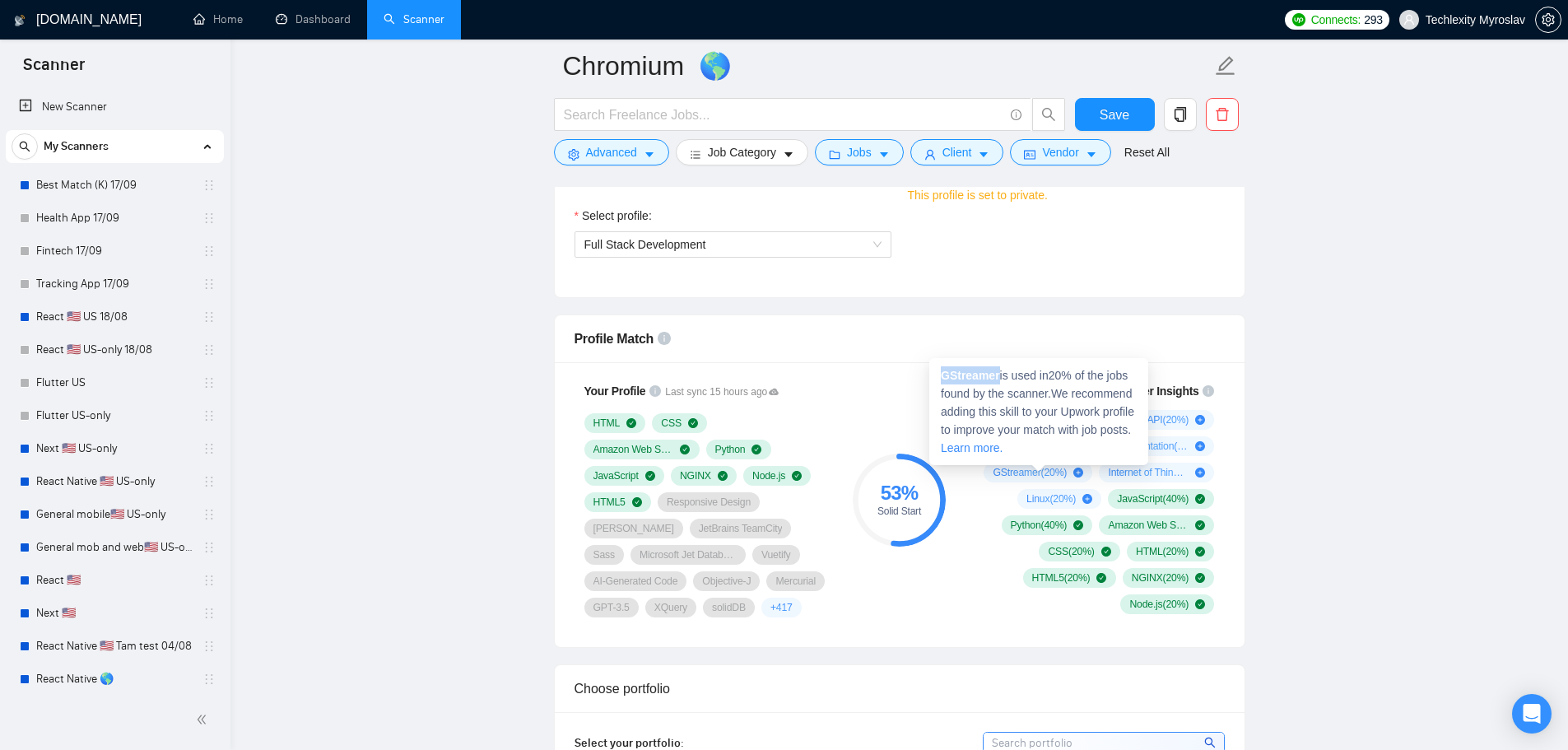
drag, startPoint x: 998, startPoint y: 375, endPoint x: 940, endPoint y: 378, distance: 58.1
click at [940, 378] on div "GStreamer is used in 20 % of the jobs found by the scanner. We recommend adding…" at bounding box center [1039, 411] width 219 height 107
copy strong "GStreamer"
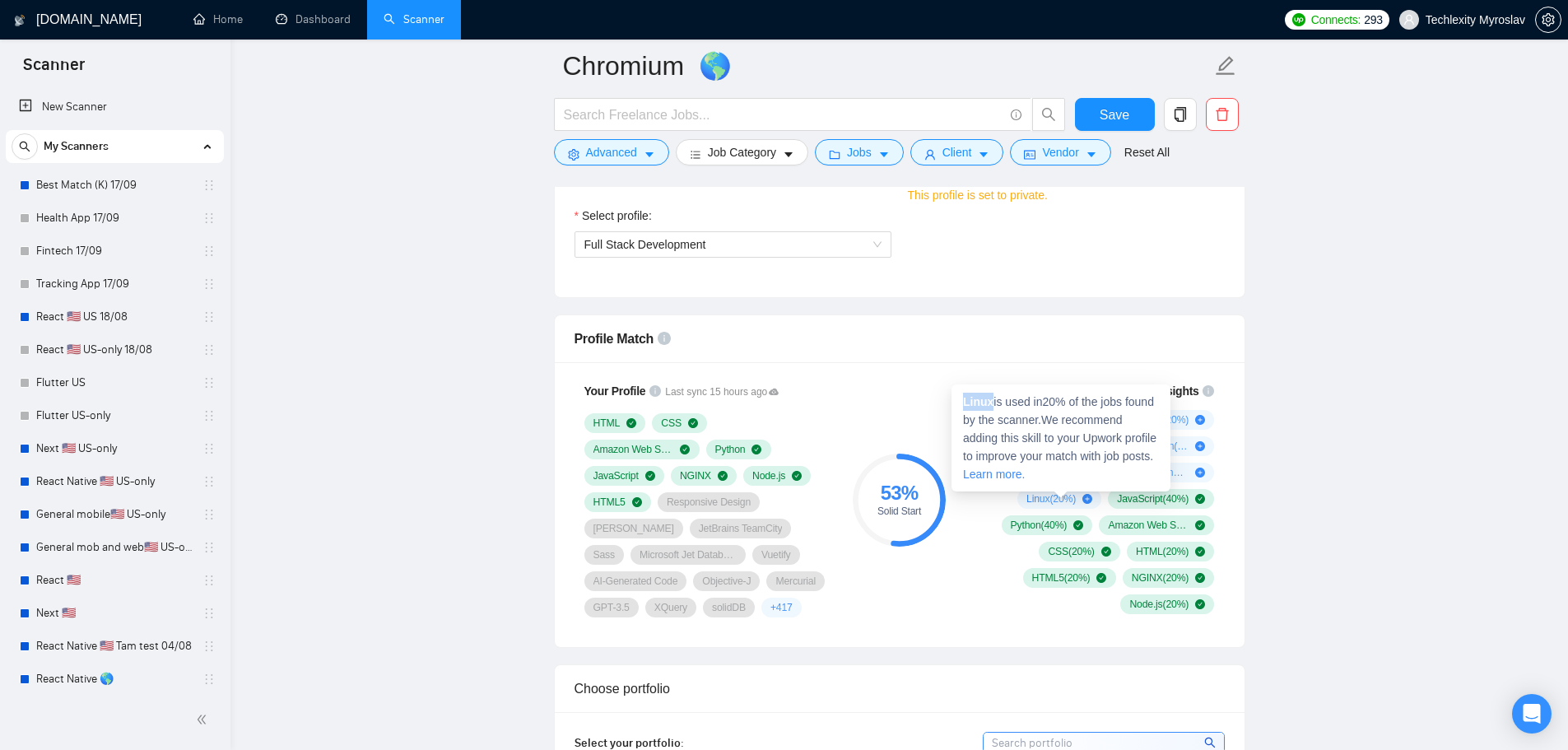
drag, startPoint x: 991, startPoint y: 403, endPoint x: 963, endPoint y: 403, distance: 28.0
click at [963, 403] on strong "Linux" at bounding box center [978, 401] width 31 height 14
copy strong "Linux"
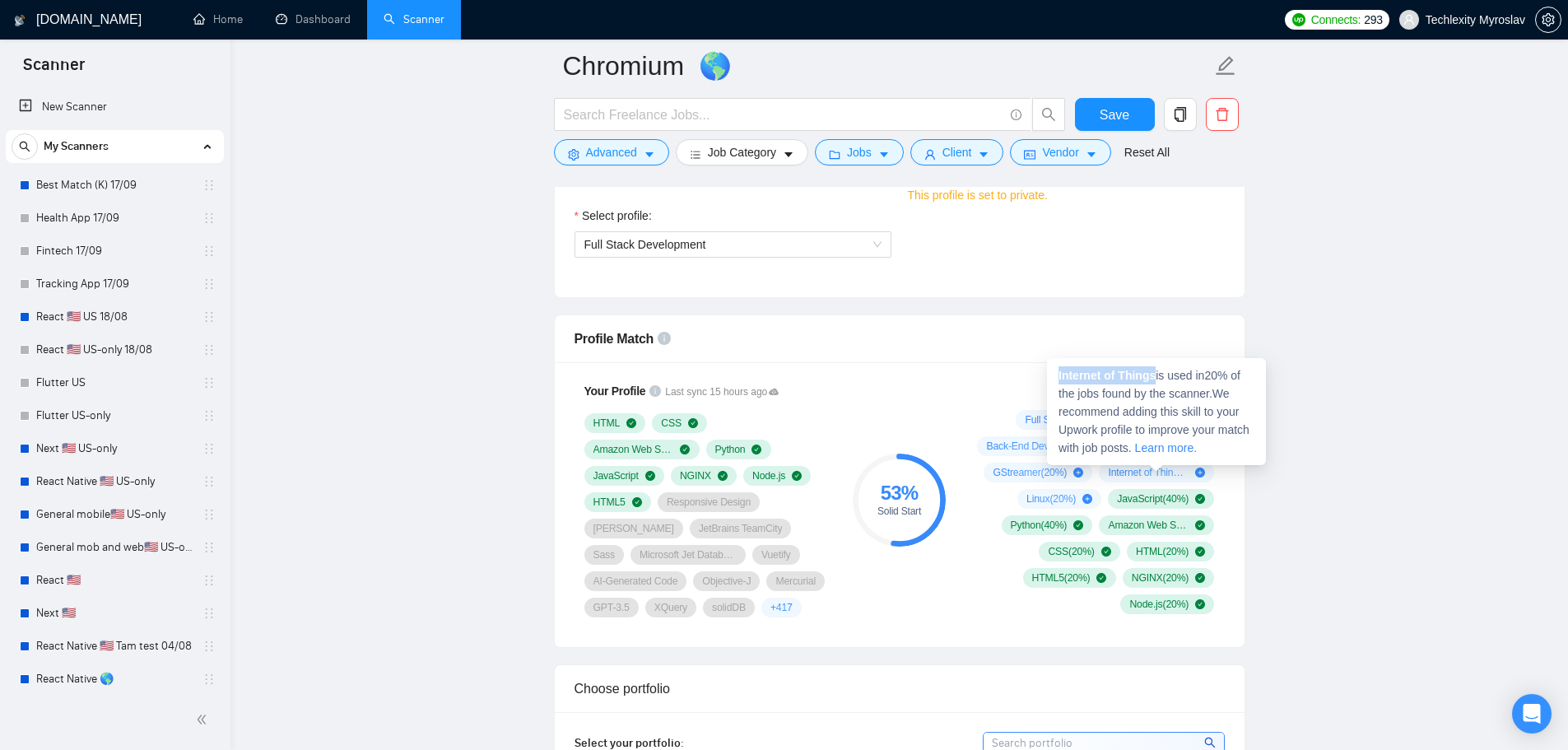
drag, startPoint x: 1154, startPoint y: 376, endPoint x: 1056, endPoint y: 378, distance: 98.0
click at [1055, 377] on div "Internet of Things is used in 20 % of the jobs found by the scanner. We recomme…" at bounding box center [1156, 411] width 219 height 107
copy strong "Internet of Things"
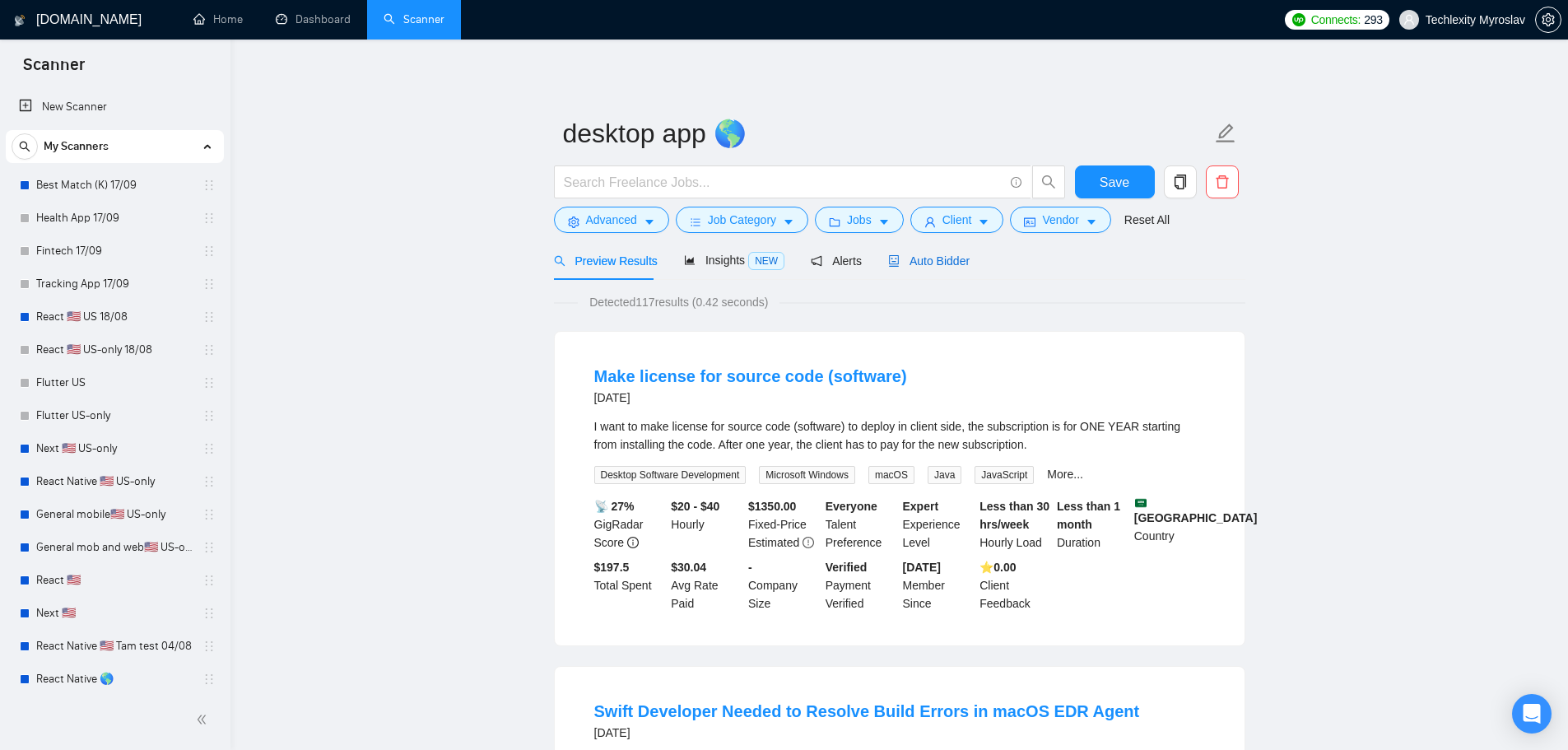
click at [919, 252] on div "Auto Bidder" at bounding box center [929, 261] width 81 height 18
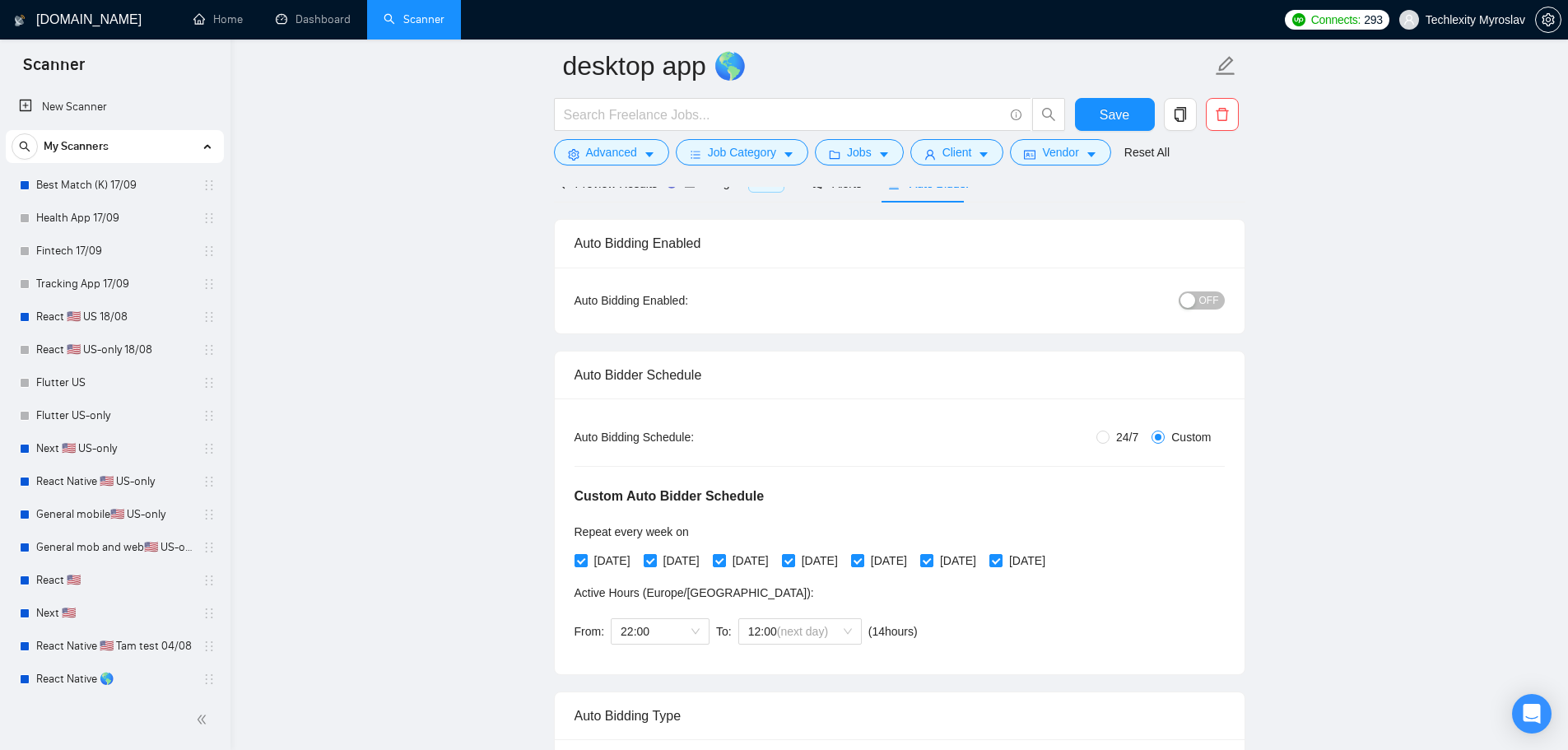
scroll to position [412, 0]
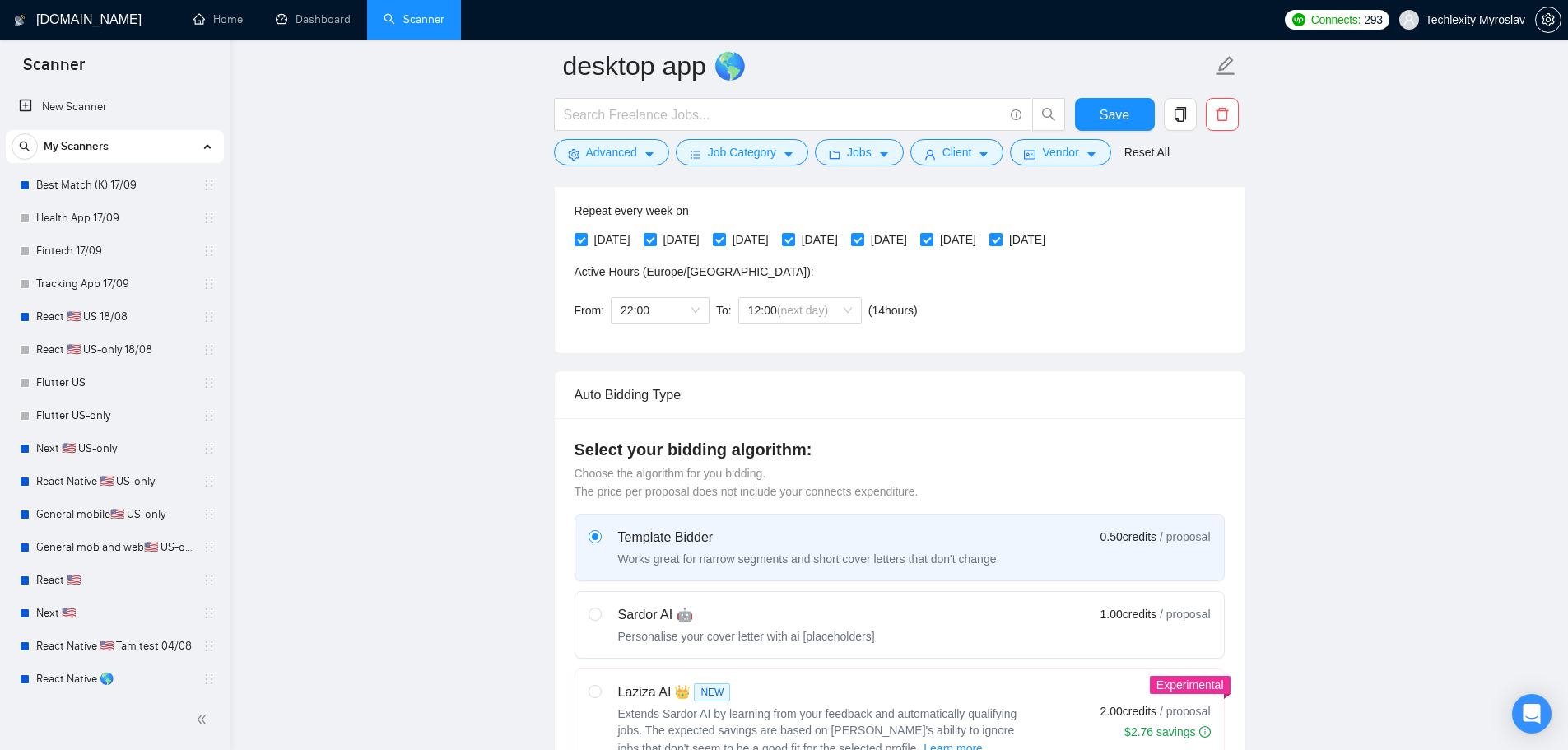
click at [688, 605] on div "Sardor AI 🤖" at bounding box center [746, 615] width 257 height 20
click at [600, 607] on input "radio" at bounding box center [594, 613] width 12 height 12
radio input "true"
radio input "false"
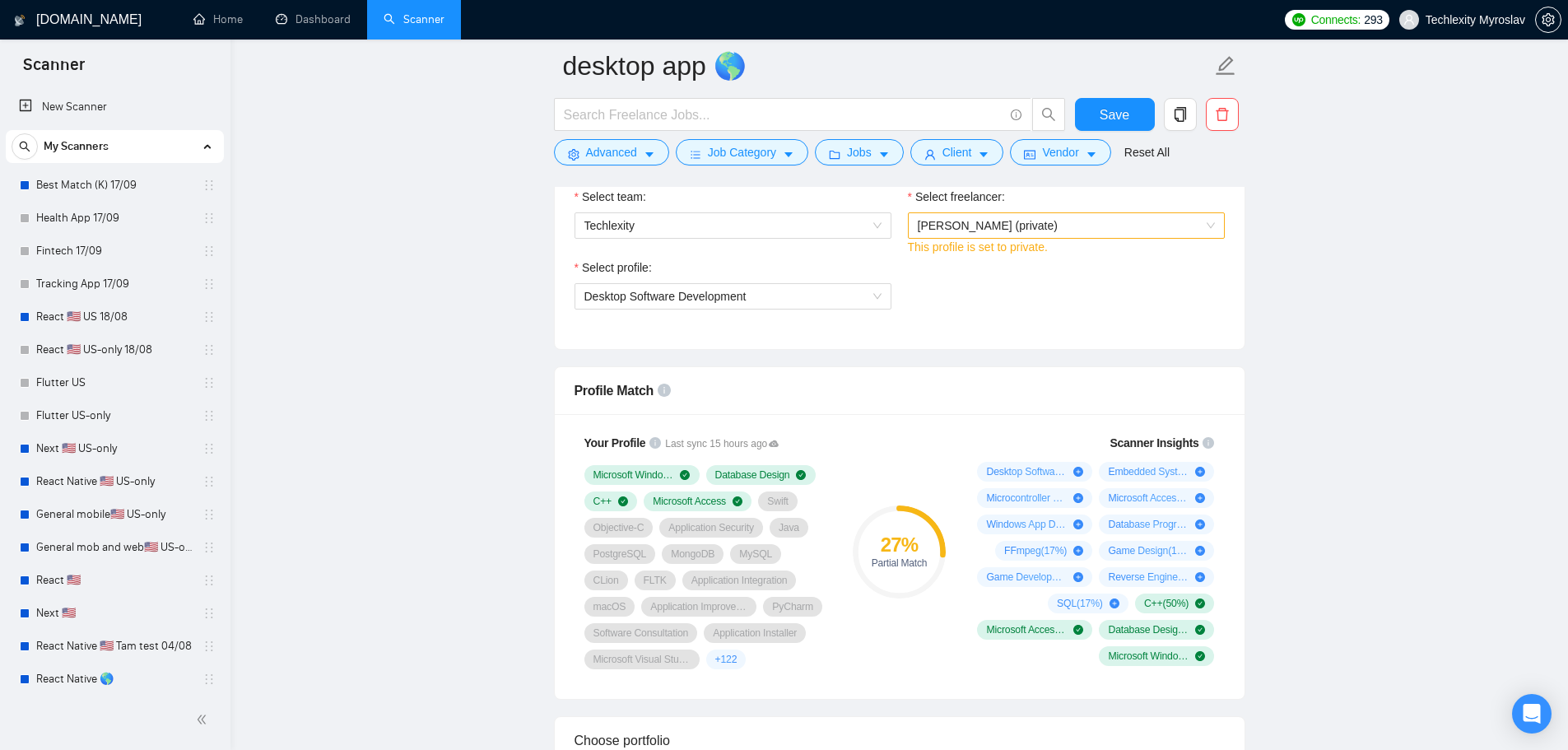
scroll to position [1153, 0]
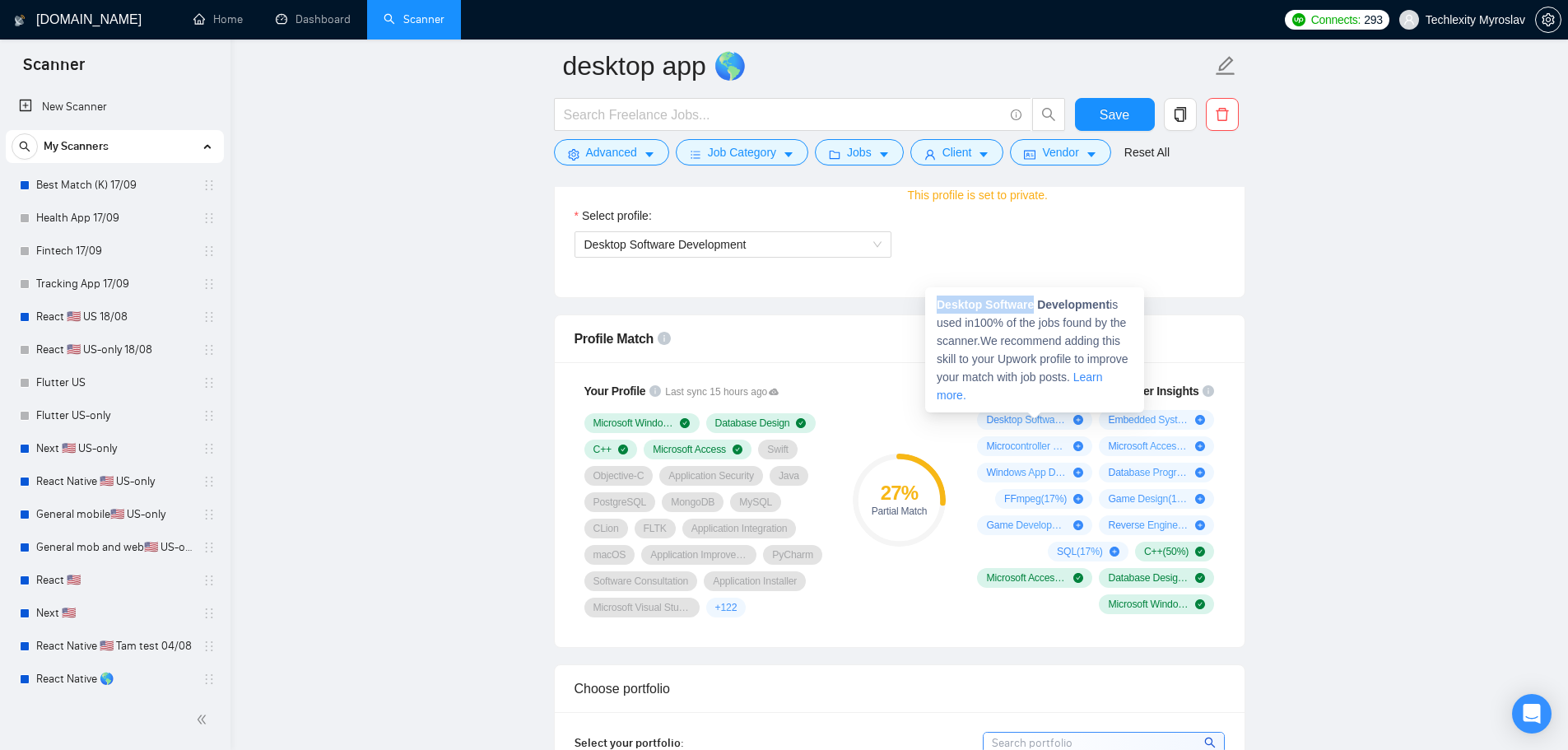
drag, startPoint x: 939, startPoint y: 306, endPoint x: 1031, endPoint y: 307, distance: 92.0
click at [1031, 307] on div "Desktop Software Development is used in 100 % of the jobs found by the scanner.…" at bounding box center [1034, 350] width 219 height 126
copy strong "Desktop Software"
click at [986, 314] on div "Desktop Software Development is used in 100 % of the jobs found by the scanner.…" at bounding box center [1034, 350] width 219 height 126
click at [958, 305] on strong "Desktop Software Development" at bounding box center [1022, 305] width 173 height 14
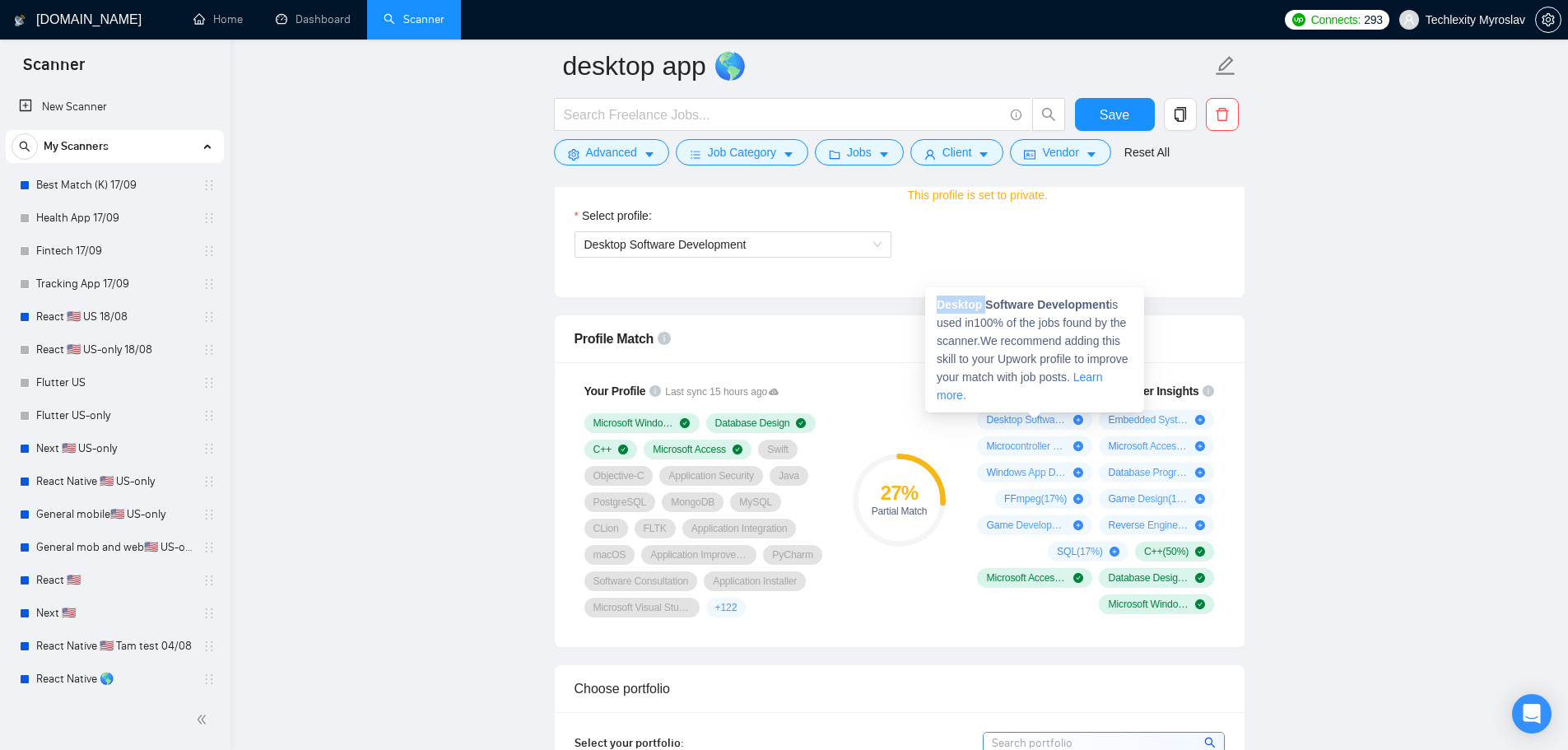
click at [958, 305] on strong "Desktop Software Development" at bounding box center [1022, 305] width 173 height 14
copy strong "Desktop"
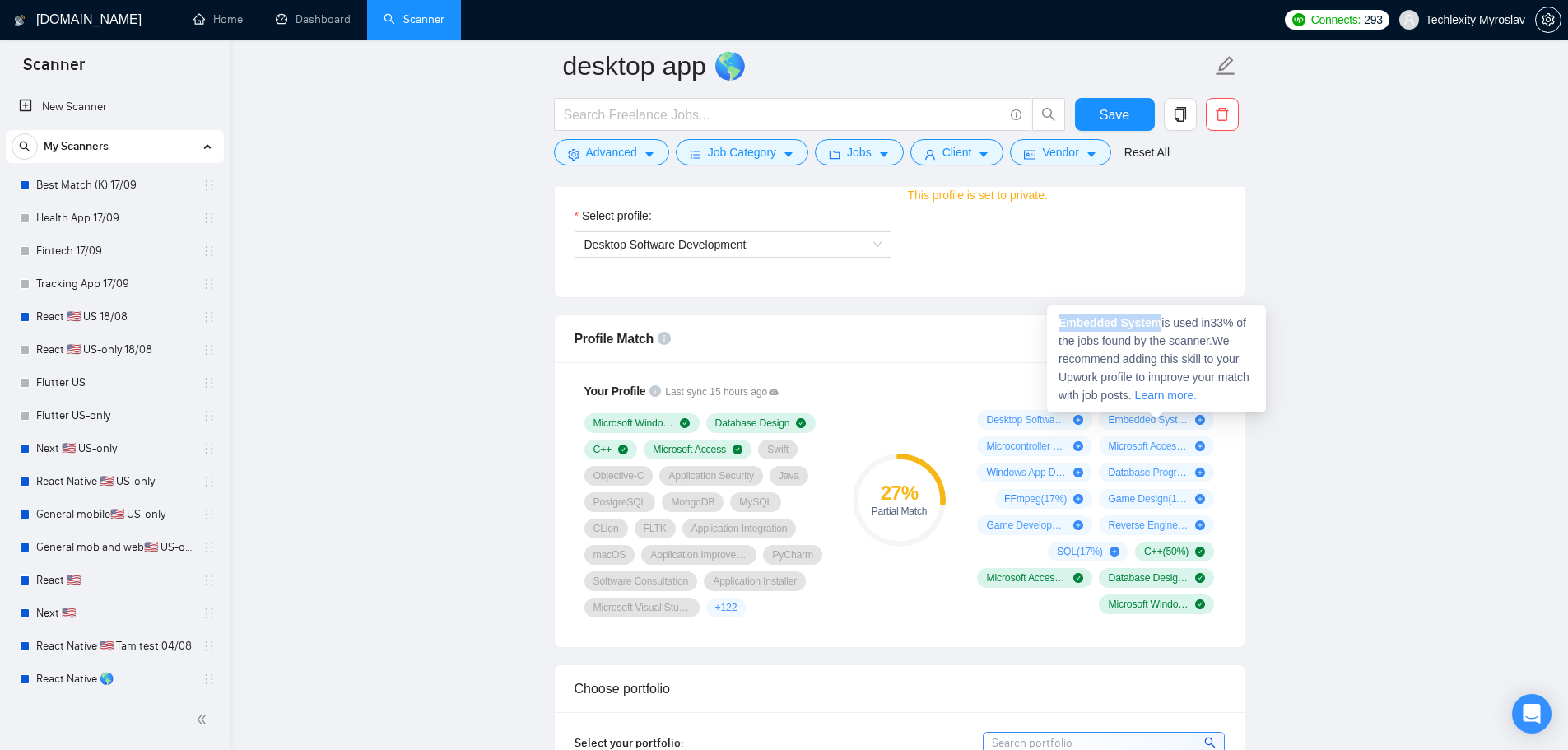
drag, startPoint x: 1057, startPoint y: 320, endPoint x: 1153, endPoint y: 322, distance: 96.0
click at [1153, 322] on div "Embedded System is used in 33 % of the jobs found by the scanner. We recommend …" at bounding box center [1156, 359] width 219 height 107
copy strong "Embedded System"
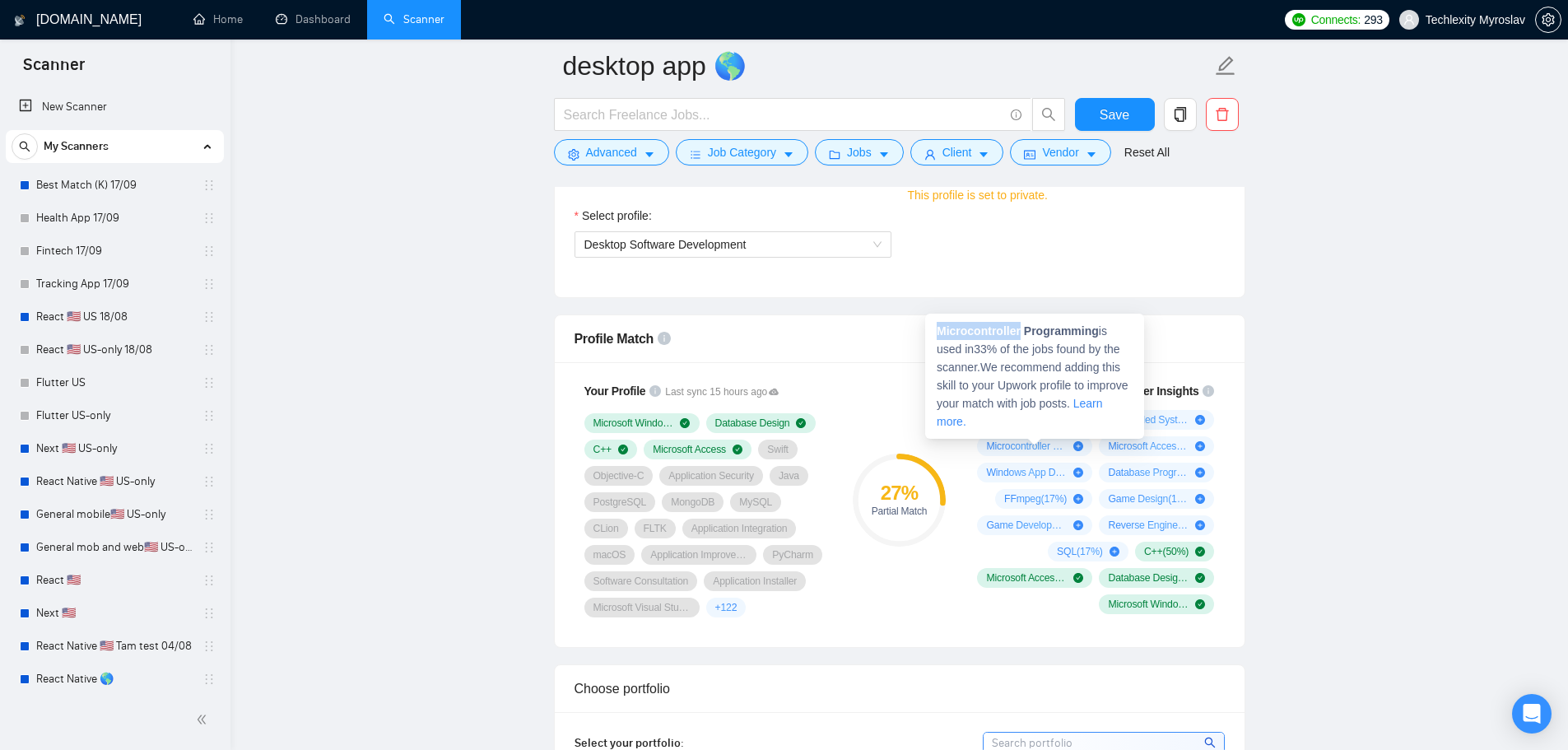
drag, startPoint x: 939, startPoint y: 332, endPoint x: 1021, endPoint y: 334, distance: 82.0
click at [1021, 334] on div "Microcontroller Programming is used in 33 % of the jobs found by the scanner. W…" at bounding box center [1034, 376] width 219 height 126
copy strong "Microcontroller"
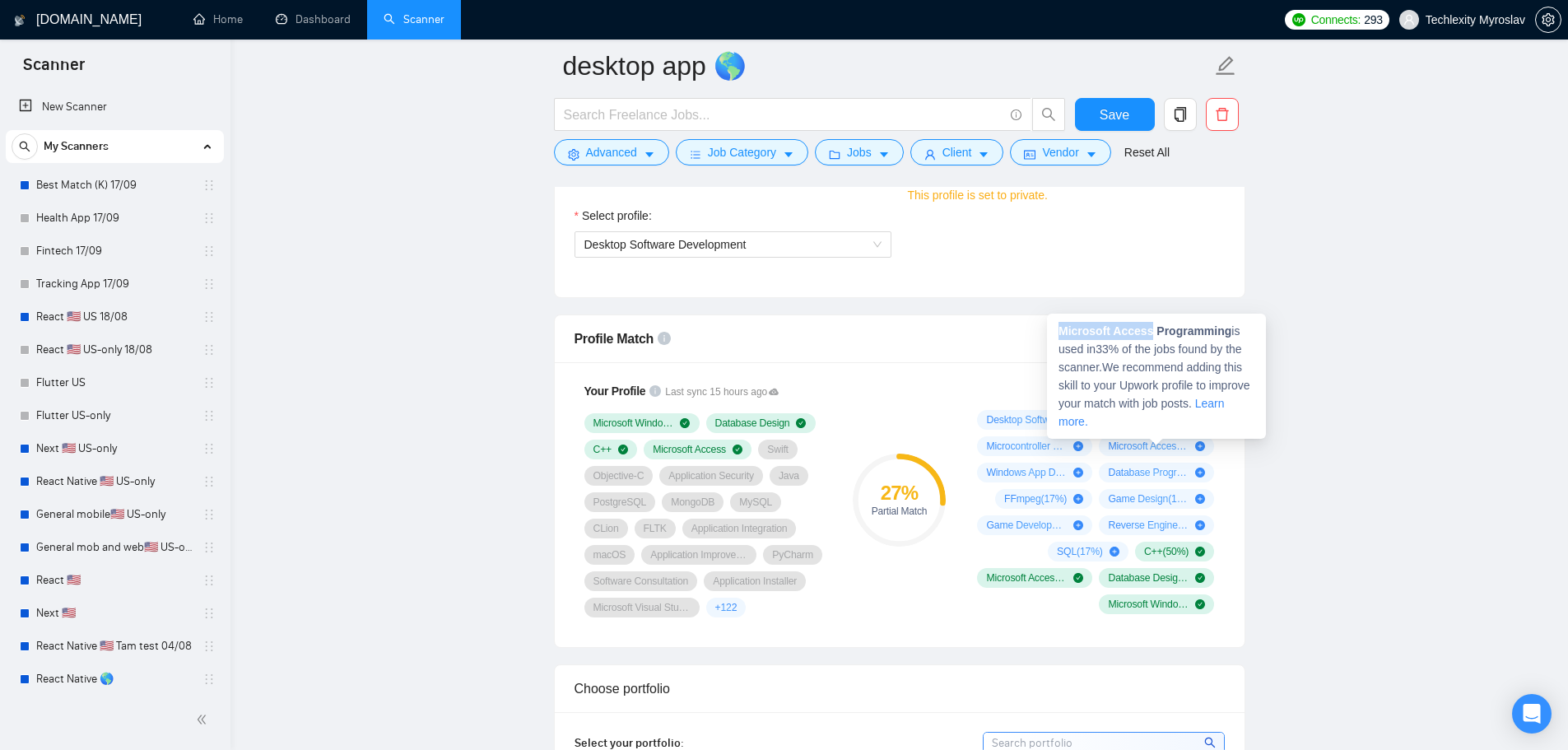
drag, startPoint x: 1055, startPoint y: 331, endPoint x: 1149, endPoint y: 334, distance: 94.0
click at [1149, 334] on div "Microsoft Access Programming is used in 33 % of the jobs found by the scanner. …" at bounding box center [1156, 376] width 219 height 126
copy strong "Microsoft Access"
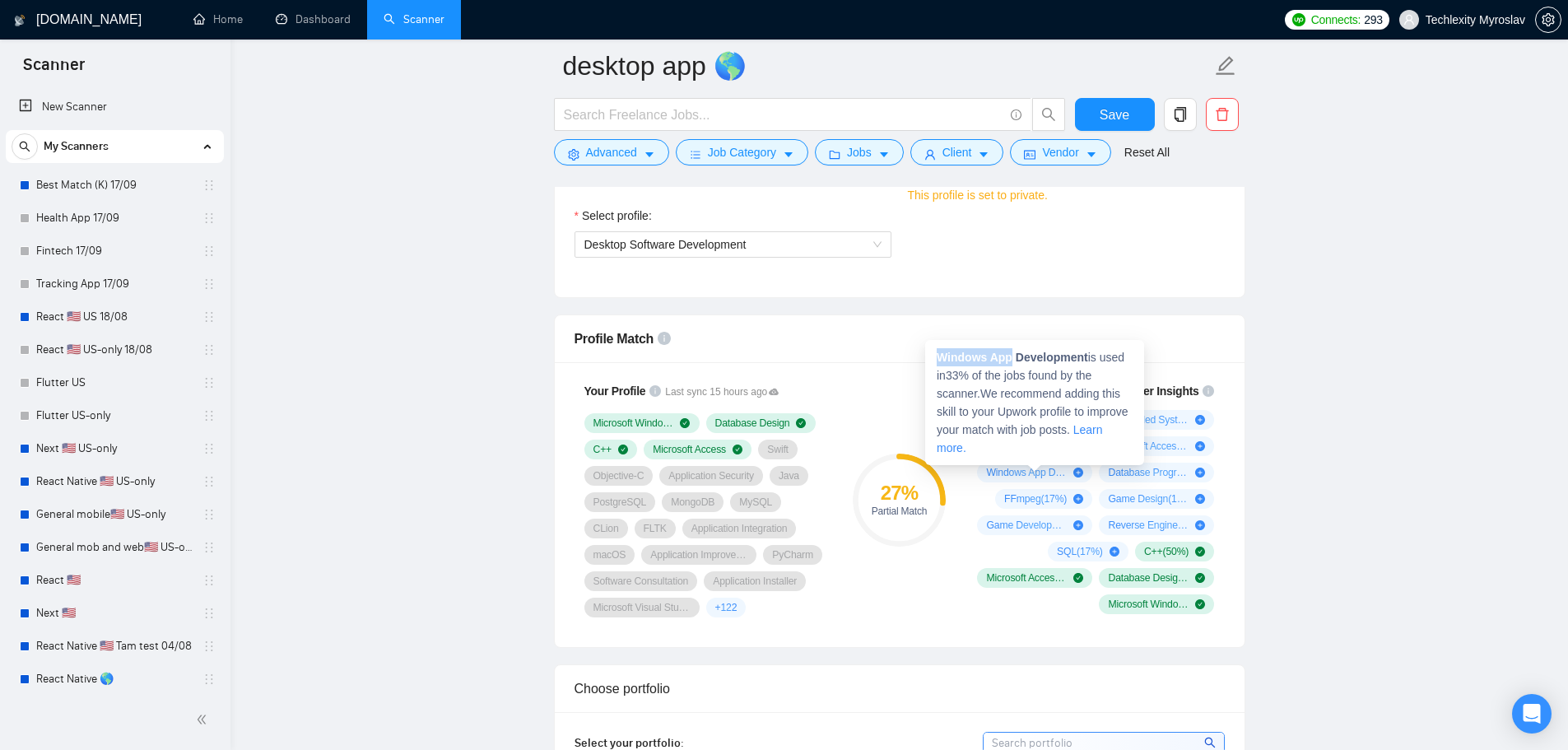
drag, startPoint x: 936, startPoint y: 358, endPoint x: 1010, endPoint y: 355, distance: 74.1
click at [1010, 355] on div "Windows App Development is used in 33 % of the jobs found by the scanner. We re…" at bounding box center [1034, 402] width 219 height 126
copy strong "Windows App"
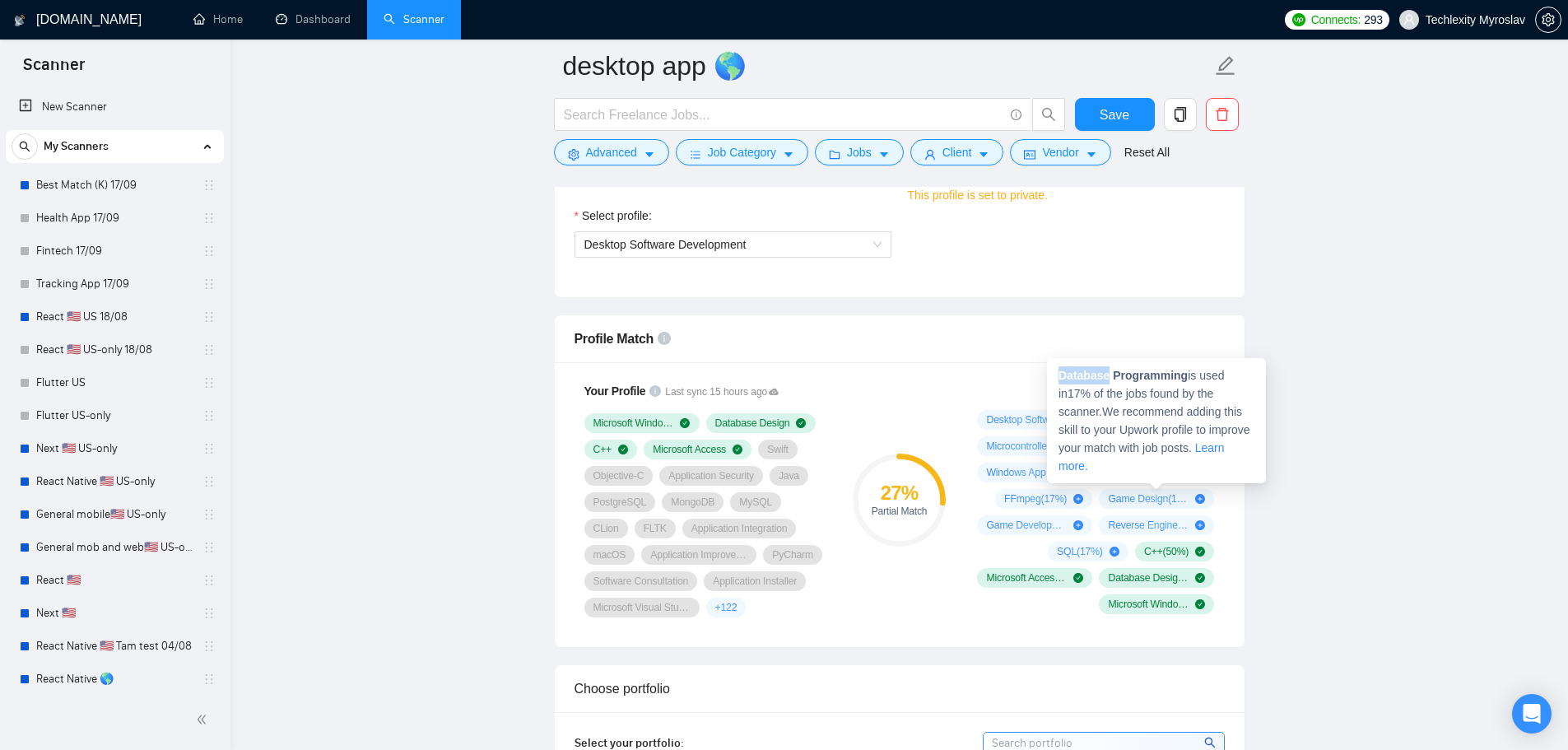
drag, startPoint x: 1054, startPoint y: 375, endPoint x: 1108, endPoint y: 373, distance: 54.0
click at [1108, 373] on div "Database Programming is used in 17 % of the jobs found by the scanner. We recom…" at bounding box center [1156, 420] width 219 height 126
copy strong "Database"
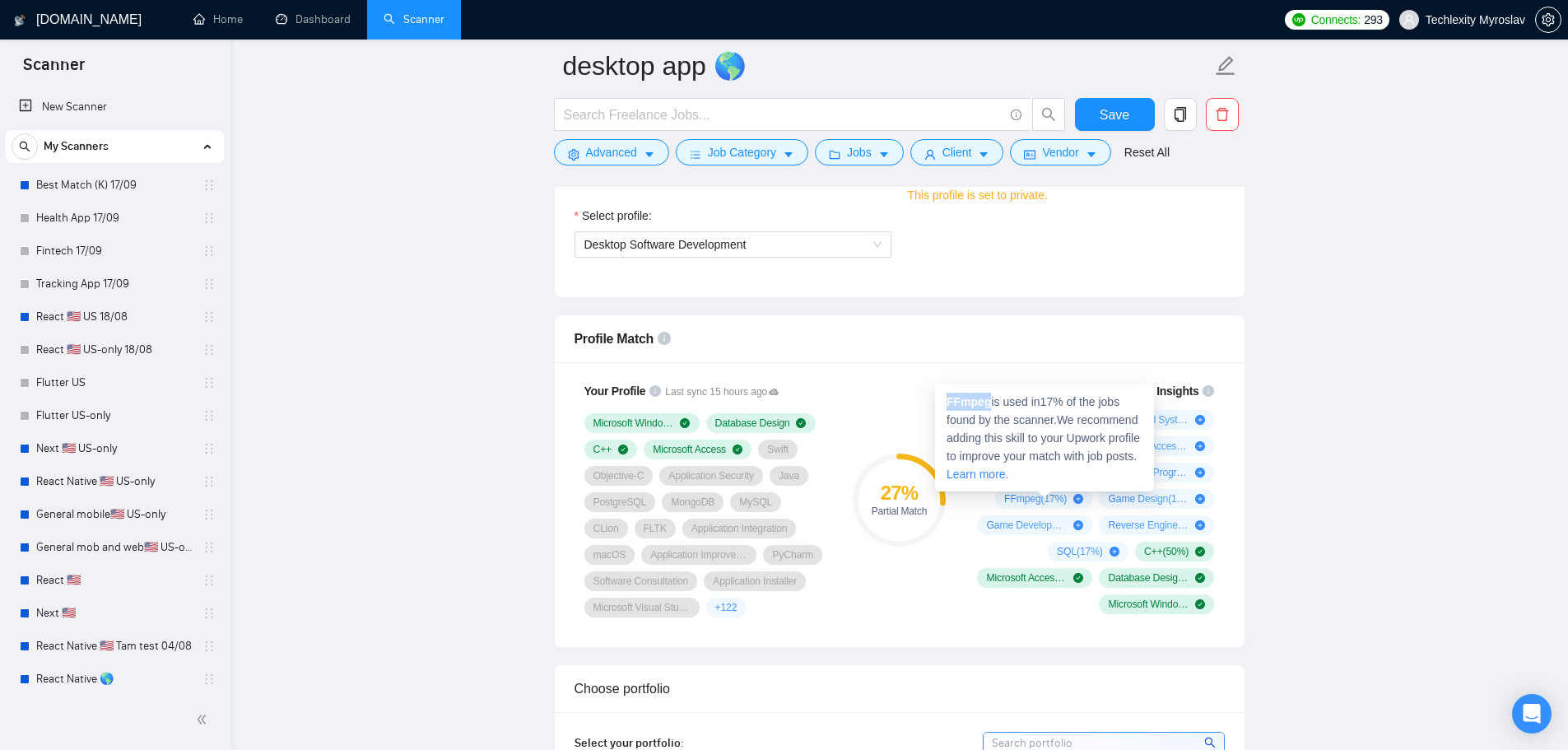
drag, startPoint x: 990, startPoint y: 403, endPoint x: 944, endPoint y: 404, distance: 46.0
click at [944, 404] on div "FFmpeg is used in 17 % of the jobs found by the scanner. We recommend adding th…" at bounding box center [1044, 438] width 219 height 107
copy strong "FFmpeg"
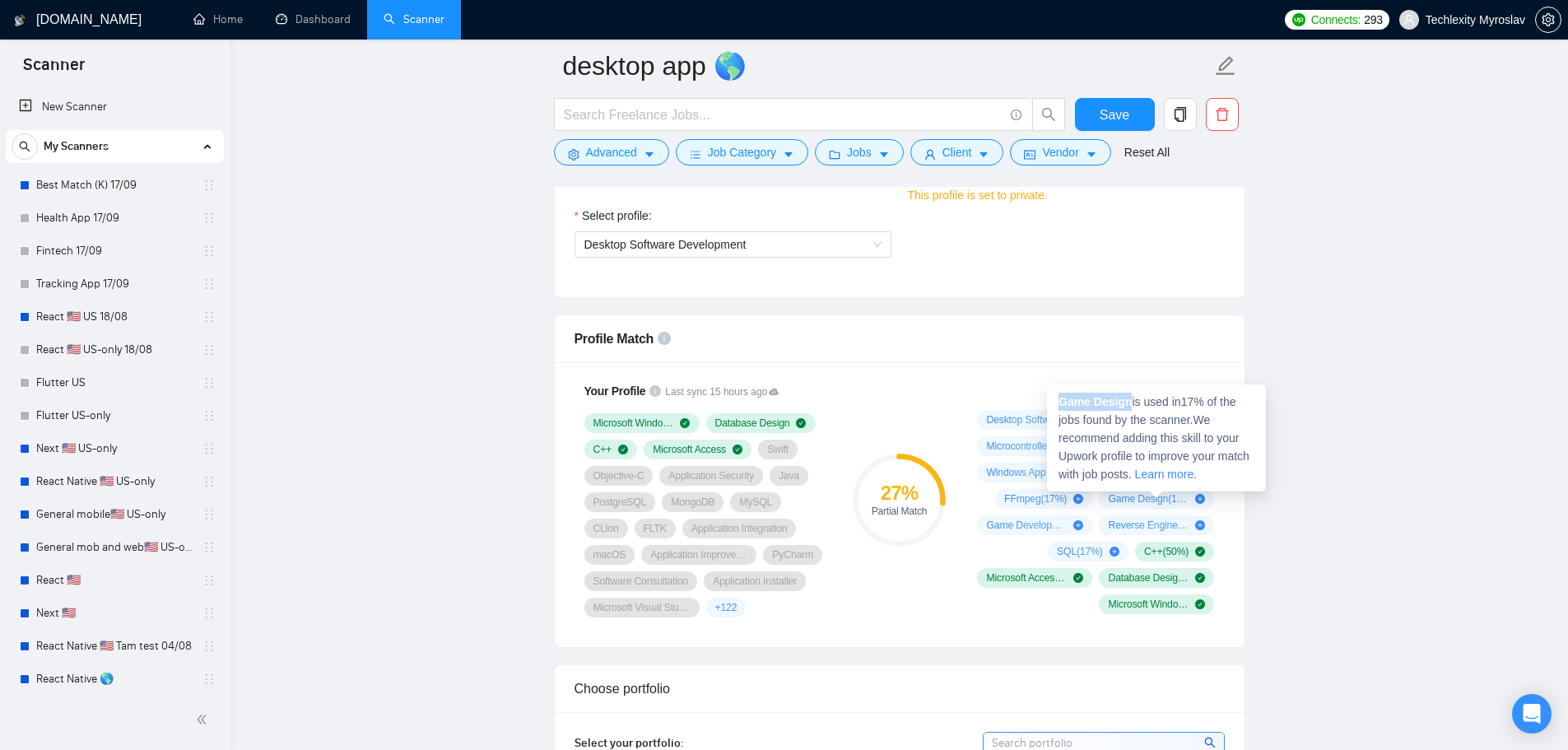
drag, startPoint x: 1130, startPoint y: 404, endPoint x: 1058, endPoint y: 402, distance: 72.0
click at [1058, 402] on div "Game Design is used in 17 % of the jobs found by the scanner. We recommend addi…" at bounding box center [1156, 438] width 219 height 107
copy strong "Game Design"
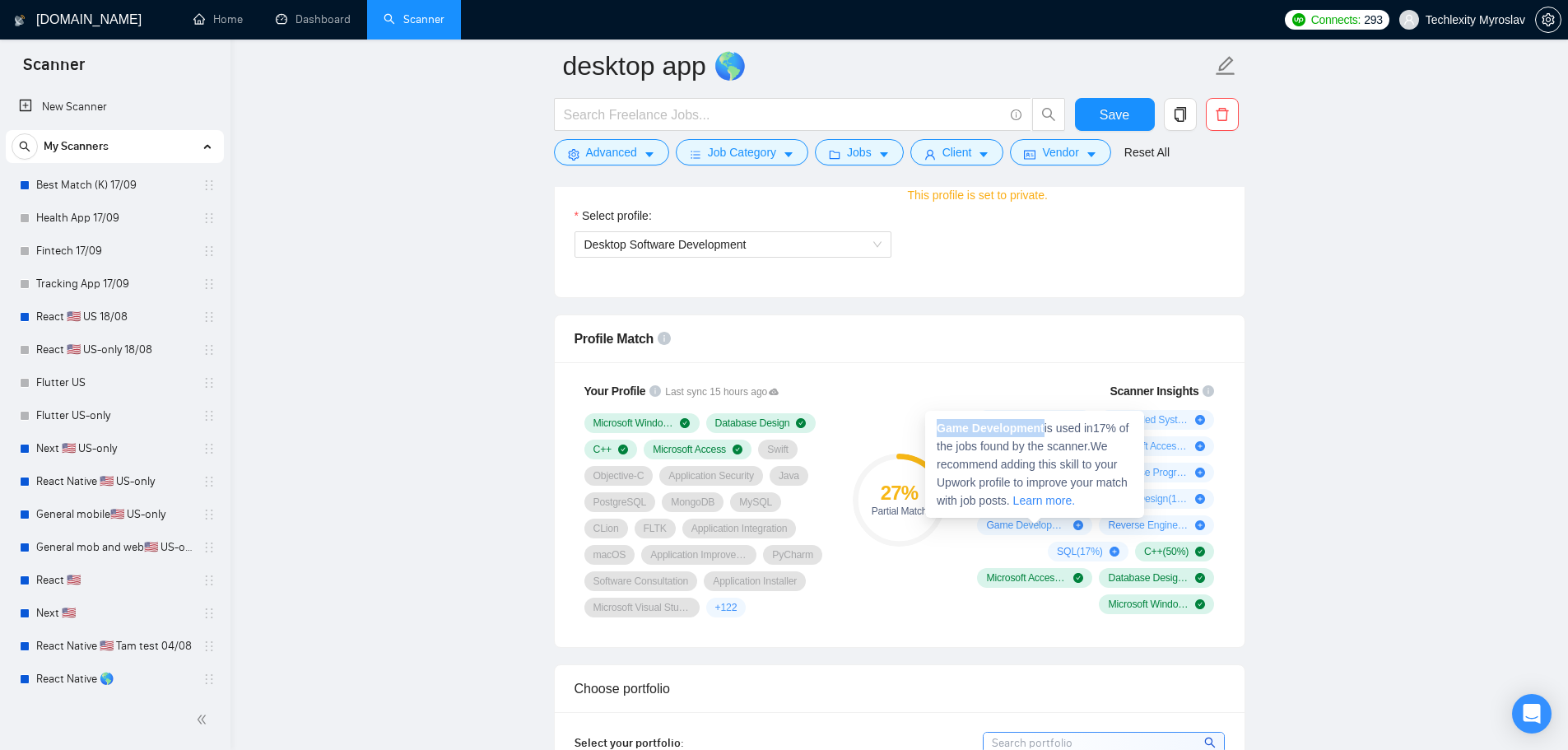
drag, startPoint x: 1036, startPoint y: 431, endPoint x: 937, endPoint y: 433, distance: 99.0
click at [937, 433] on span "Game Development is used in 17 % of the jobs found by the scanner. We recommend…" at bounding box center [1032, 464] width 191 height 86
copy strong "Game Development"
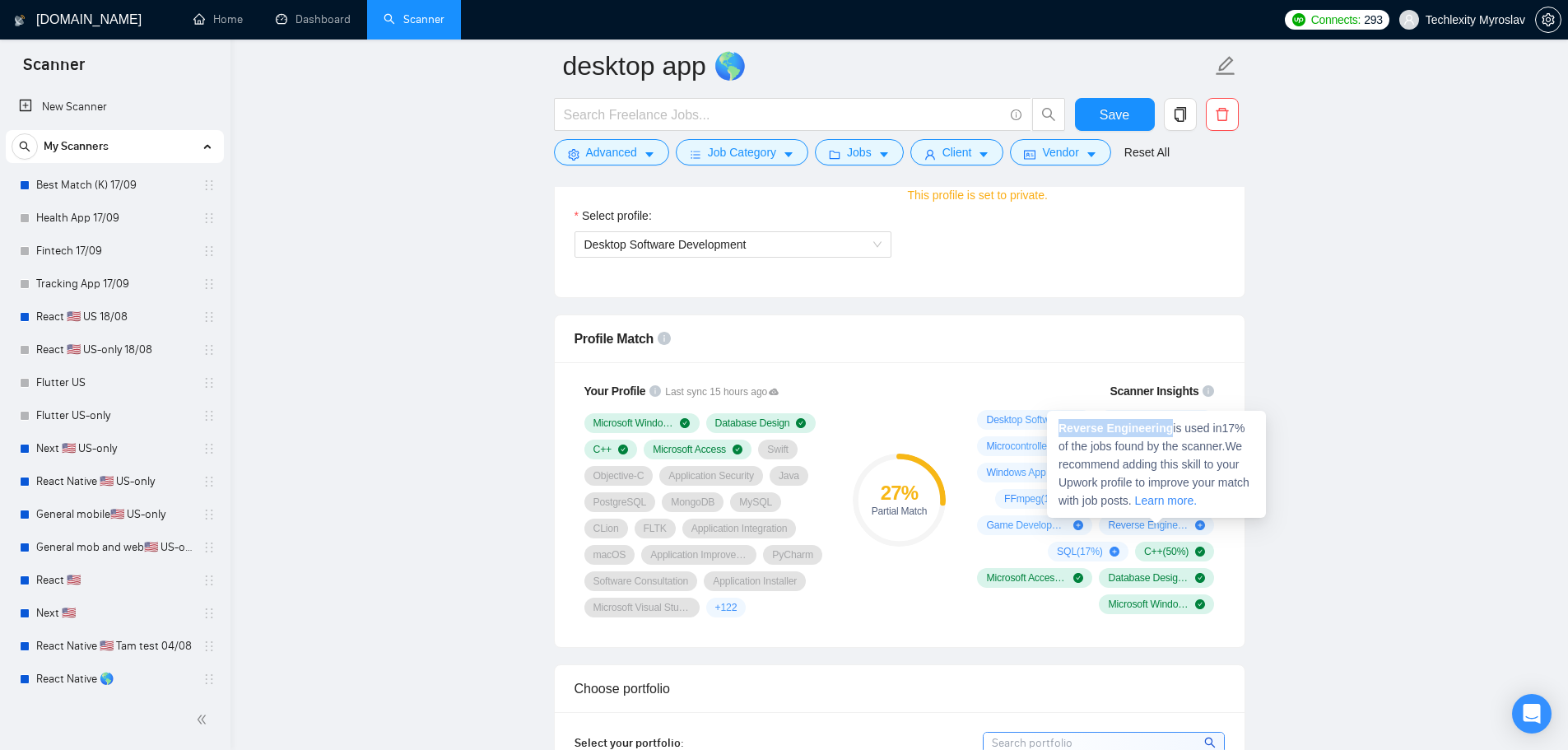
drag, startPoint x: 1082, startPoint y: 431, endPoint x: 1166, endPoint y: 434, distance: 84.1
click at [1166, 434] on div "Reverse Engineering is used in 17 % of the jobs found by the scanner. We recomm…" at bounding box center [1156, 464] width 219 height 107
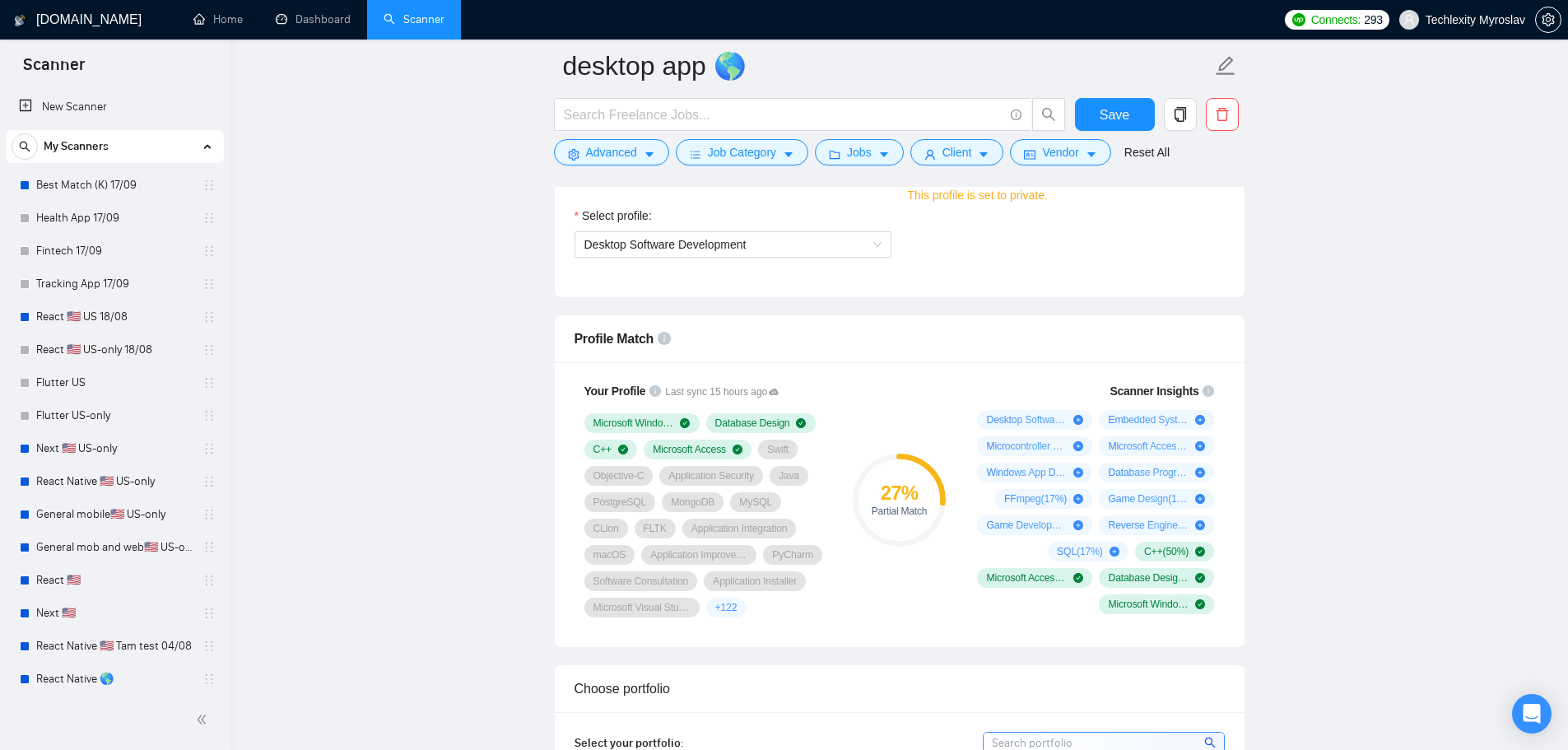
click at [1024, 548] on div "Desktop Software Development ( 100 %) Embedded System ( 33 %) Microcontroller P…" at bounding box center [1093, 512] width 244 height 204
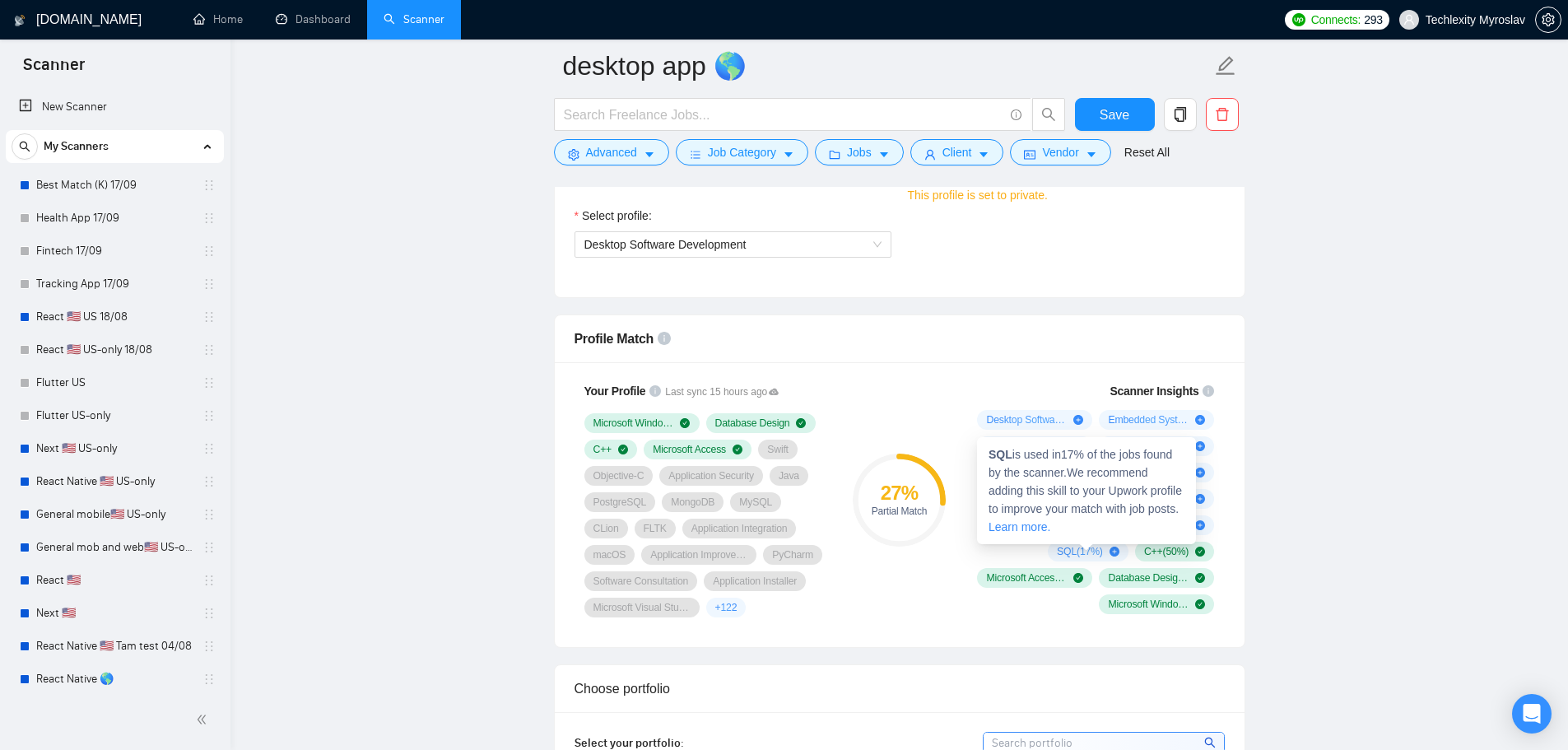
click at [1000, 456] on strong "SQL" at bounding box center [1000, 455] width 23 height 14
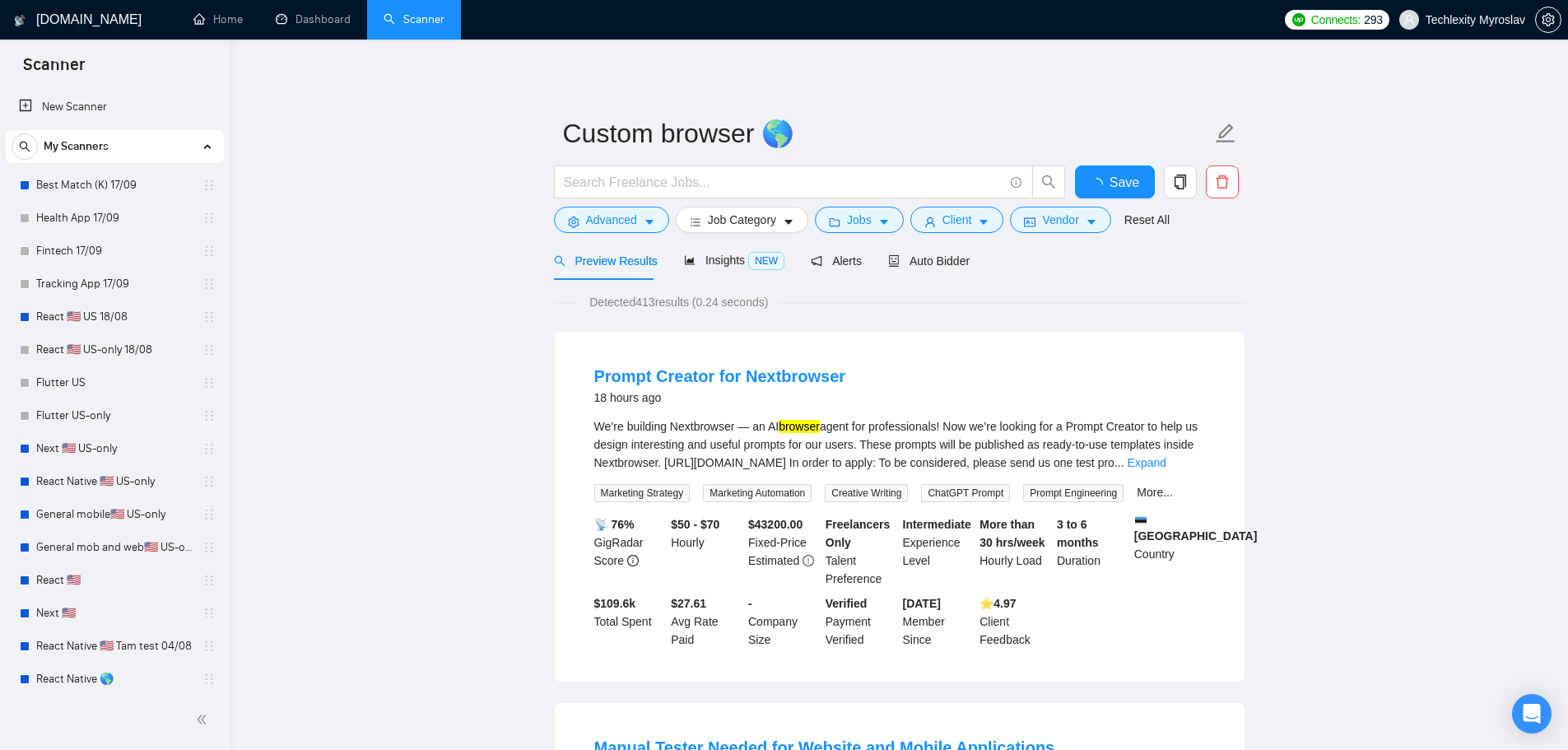
click at [940, 258] on span "Auto Bidder" at bounding box center [929, 261] width 81 height 14
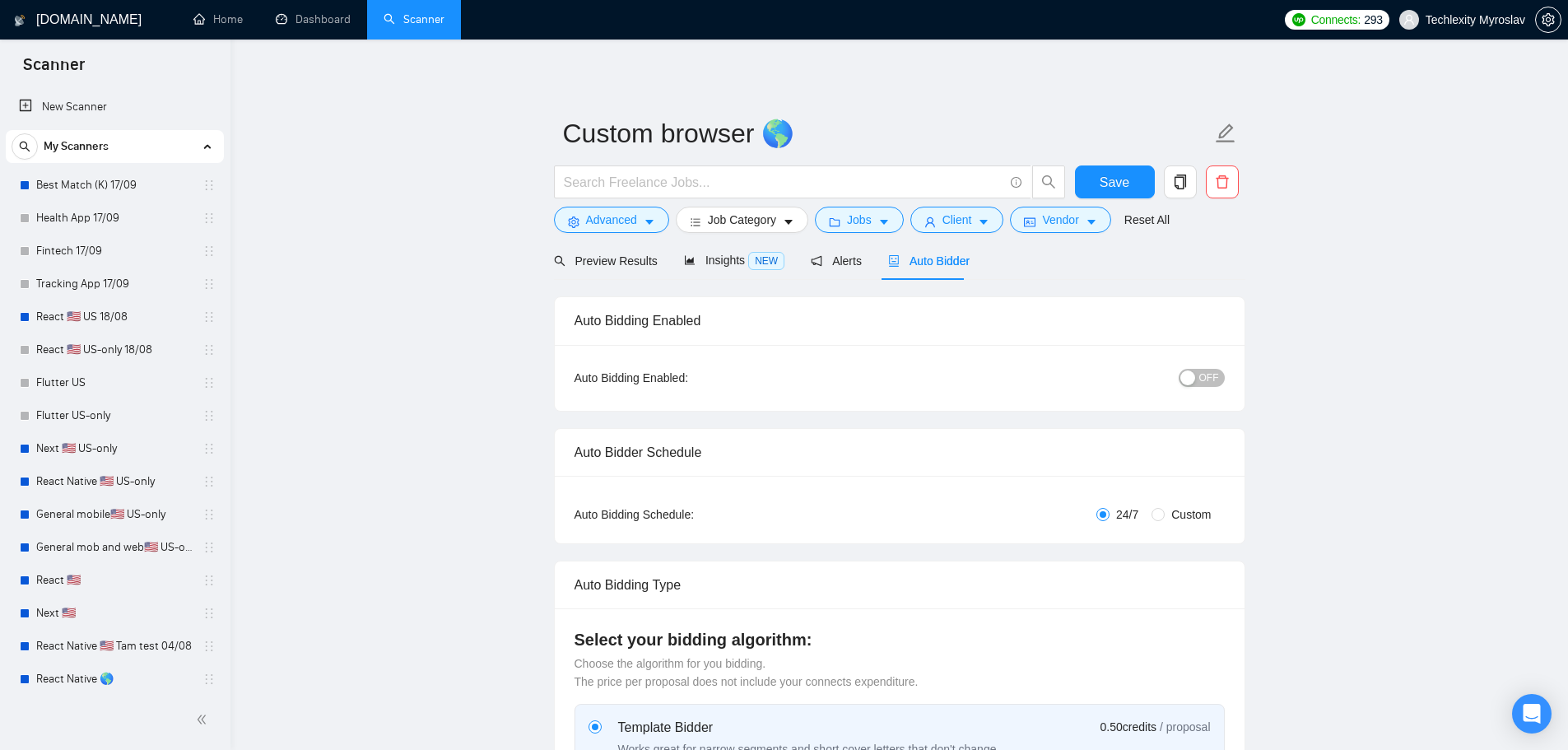
radio input "false"
radio input "true"
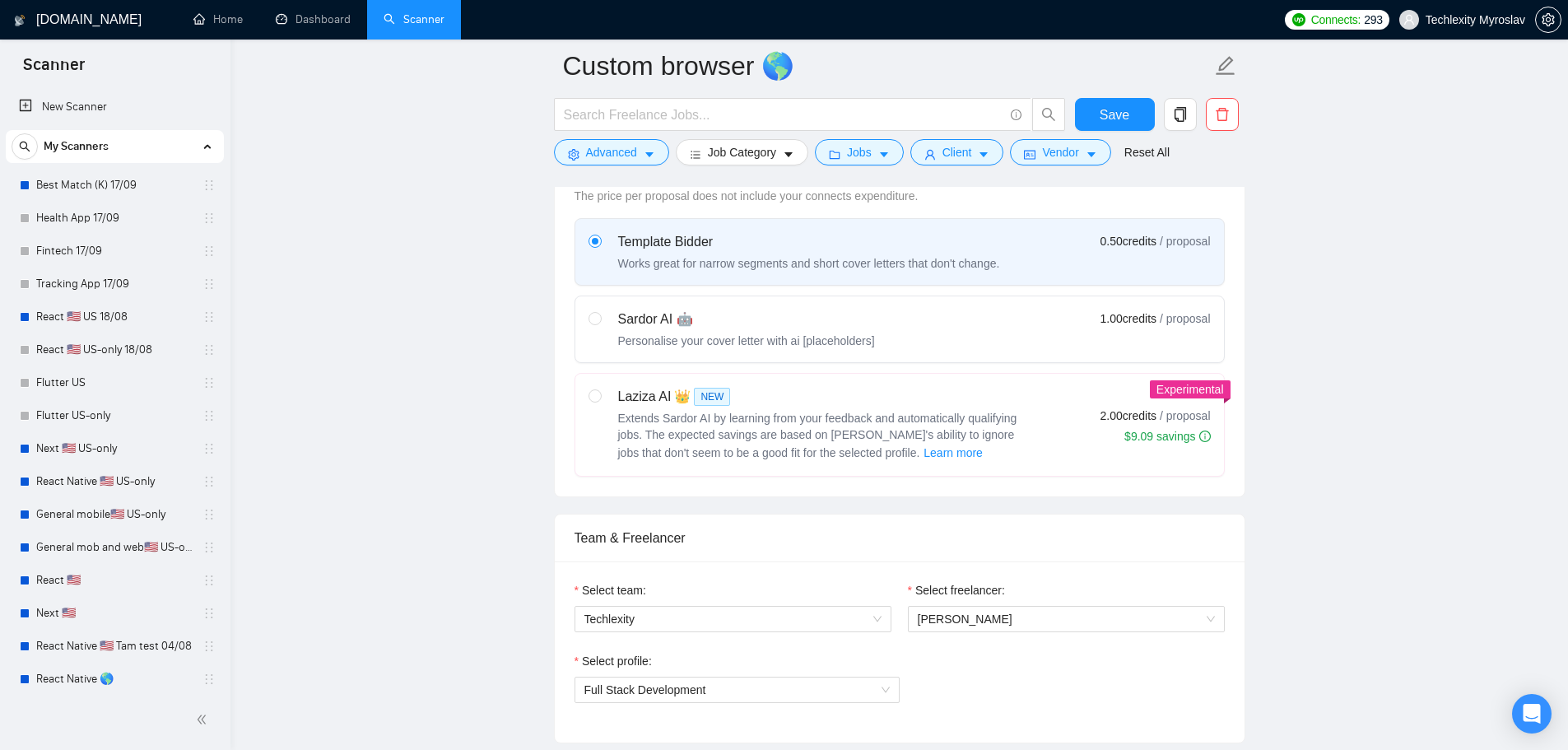
scroll to position [741, 0]
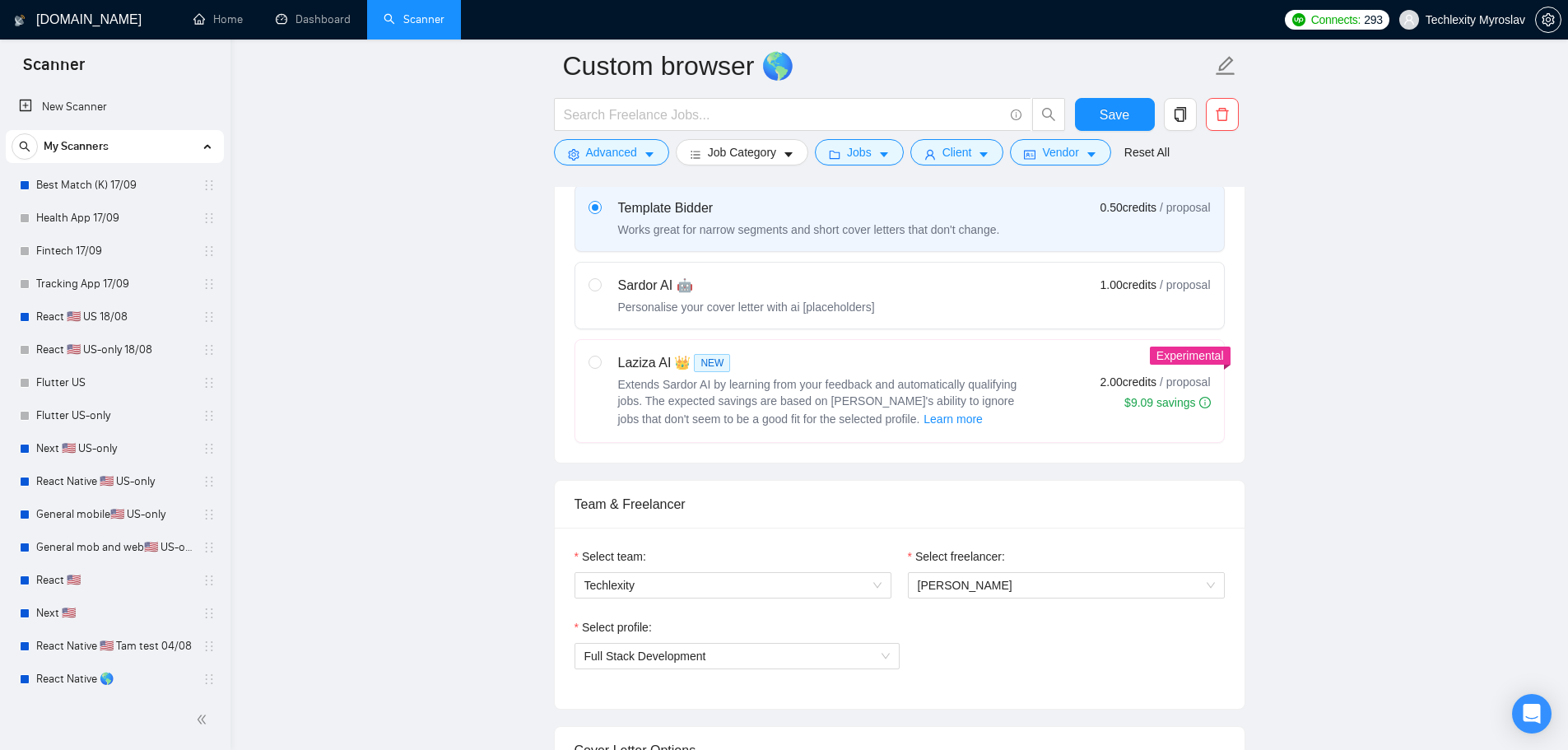
click at [663, 286] on div "Sardor AI 🤖" at bounding box center [746, 286] width 257 height 20
click at [600, 286] on input "radio" at bounding box center [594, 284] width 12 height 12
radio input "true"
radio input "false"
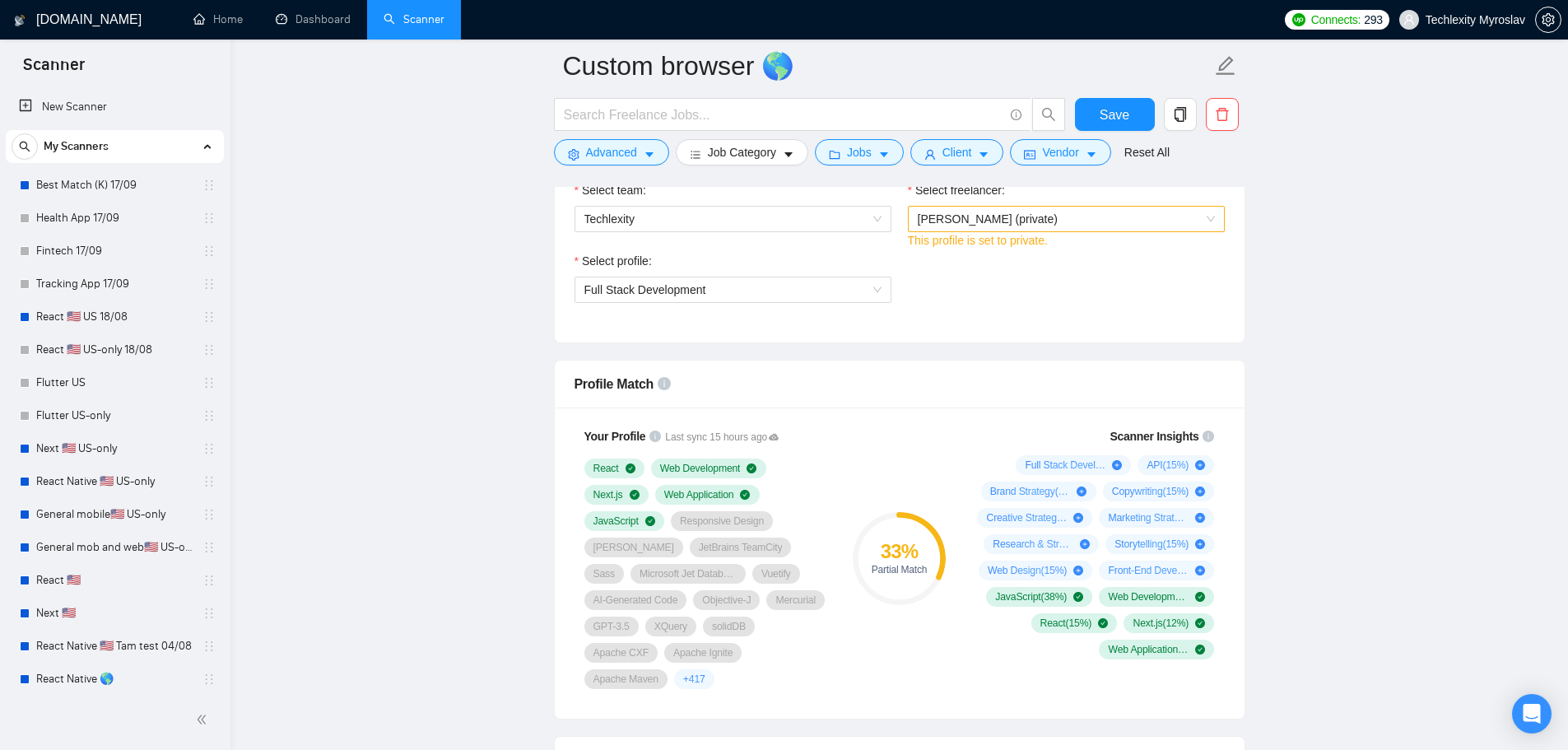
scroll to position [1235, 0]
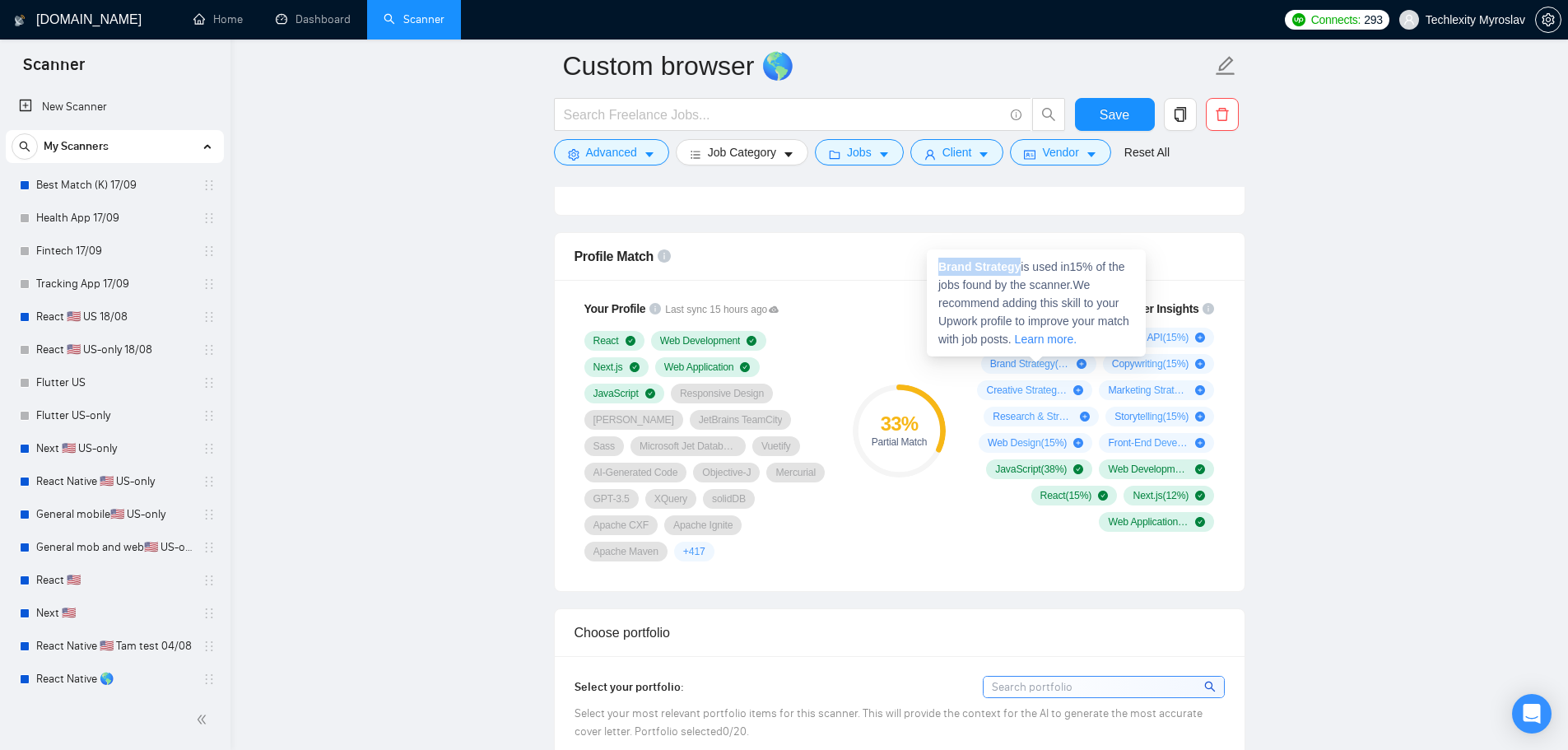
drag, startPoint x: 1018, startPoint y: 267, endPoint x: 937, endPoint y: 267, distance: 81.0
click at [937, 267] on div "Brand Strategy is used in 15 % of the jobs found by the scanner. We recommend a…" at bounding box center [1036, 303] width 219 height 107
copy strong "Brand Strategy"
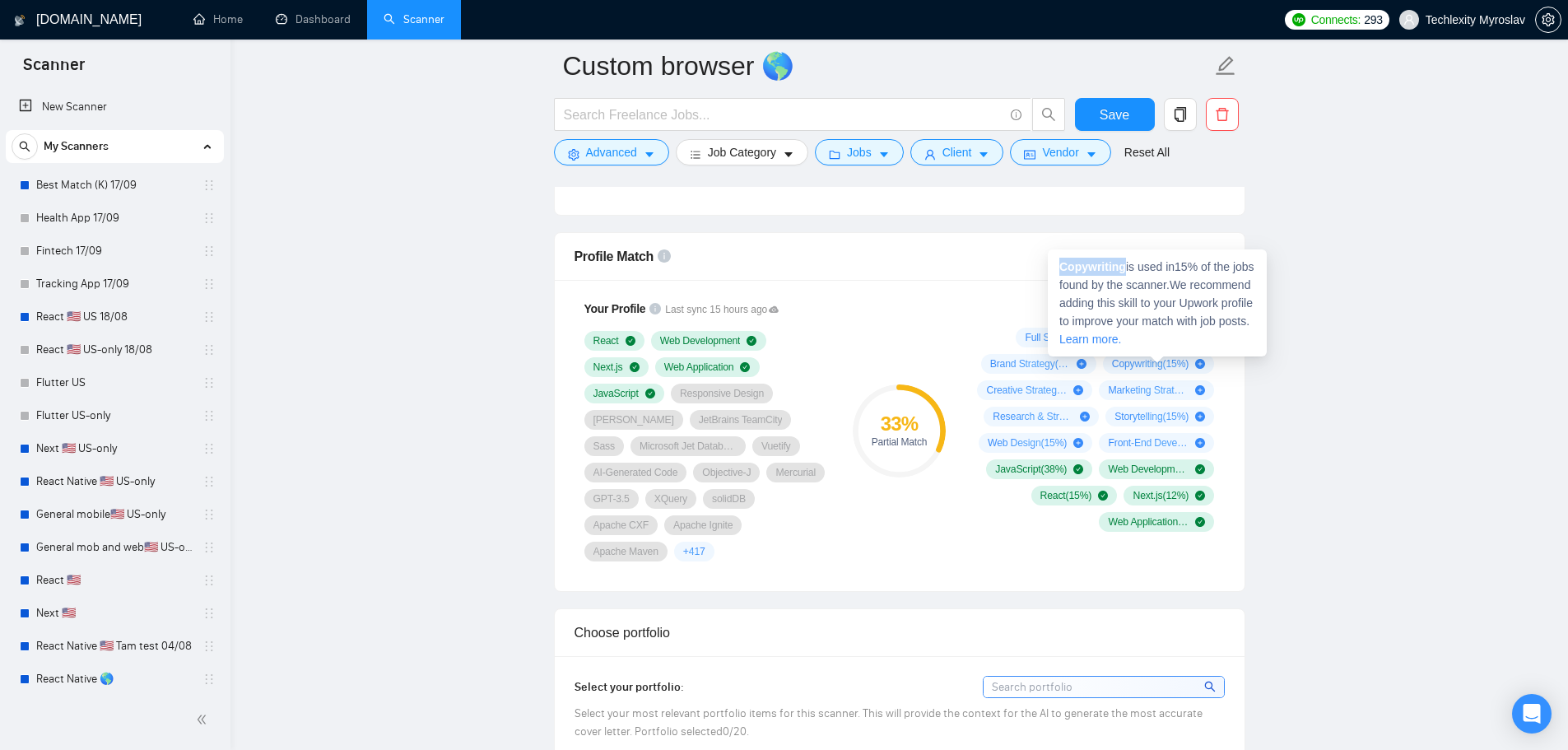
drag, startPoint x: 1123, startPoint y: 267, endPoint x: 1058, endPoint y: 267, distance: 65.0
click at [1058, 267] on div "Copywriting is used in 15 % of the jobs found by the scanner. We recommend addi…" at bounding box center [1157, 303] width 219 height 107
copy strong "Copywriting"
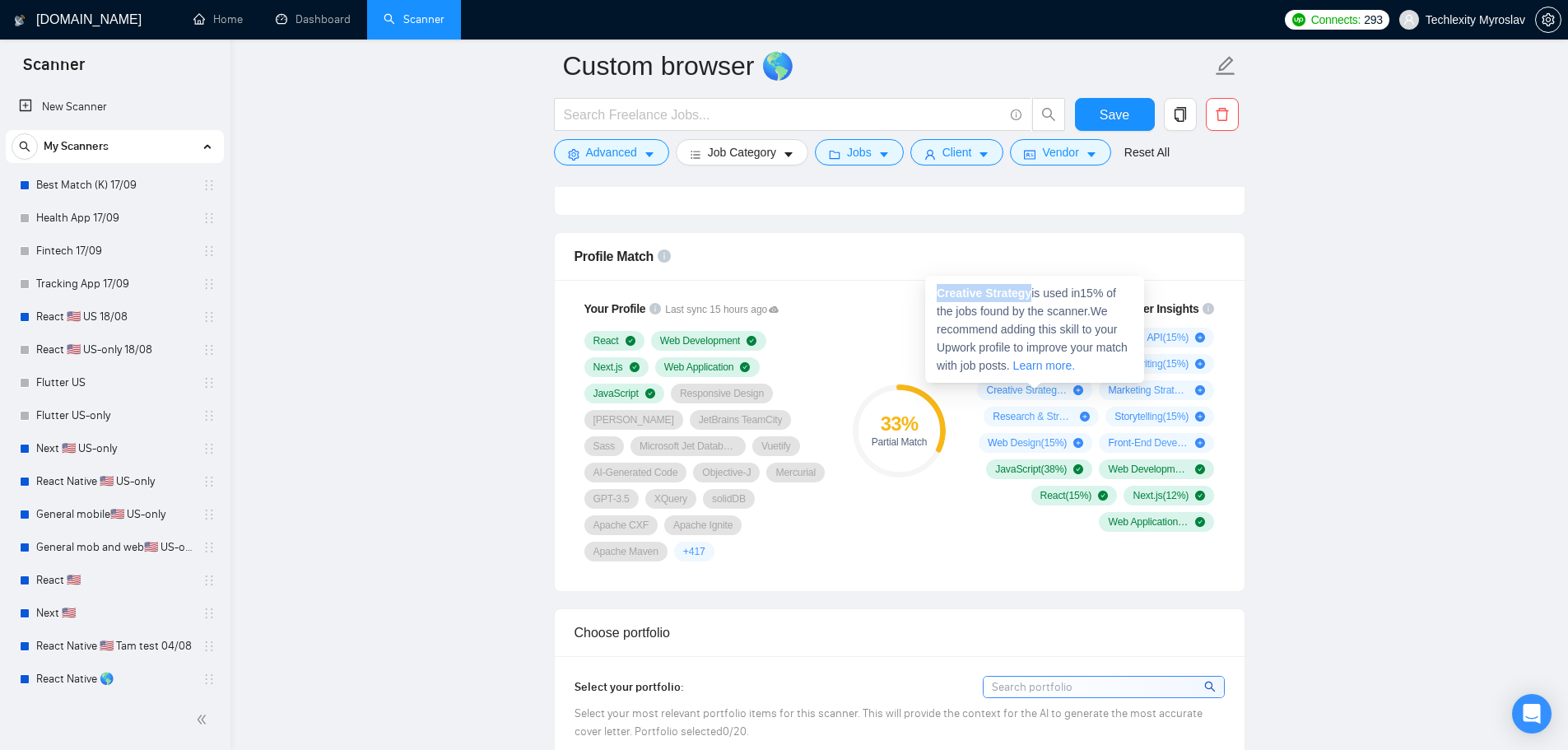
drag, startPoint x: 1028, startPoint y: 294, endPoint x: 938, endPoint y: 295, distance: 90.0
click at [938, 295] on strong "Creative Strategy" at bounding box center [984, 293] width 95 height 14
copy strong "Creative Strategy"
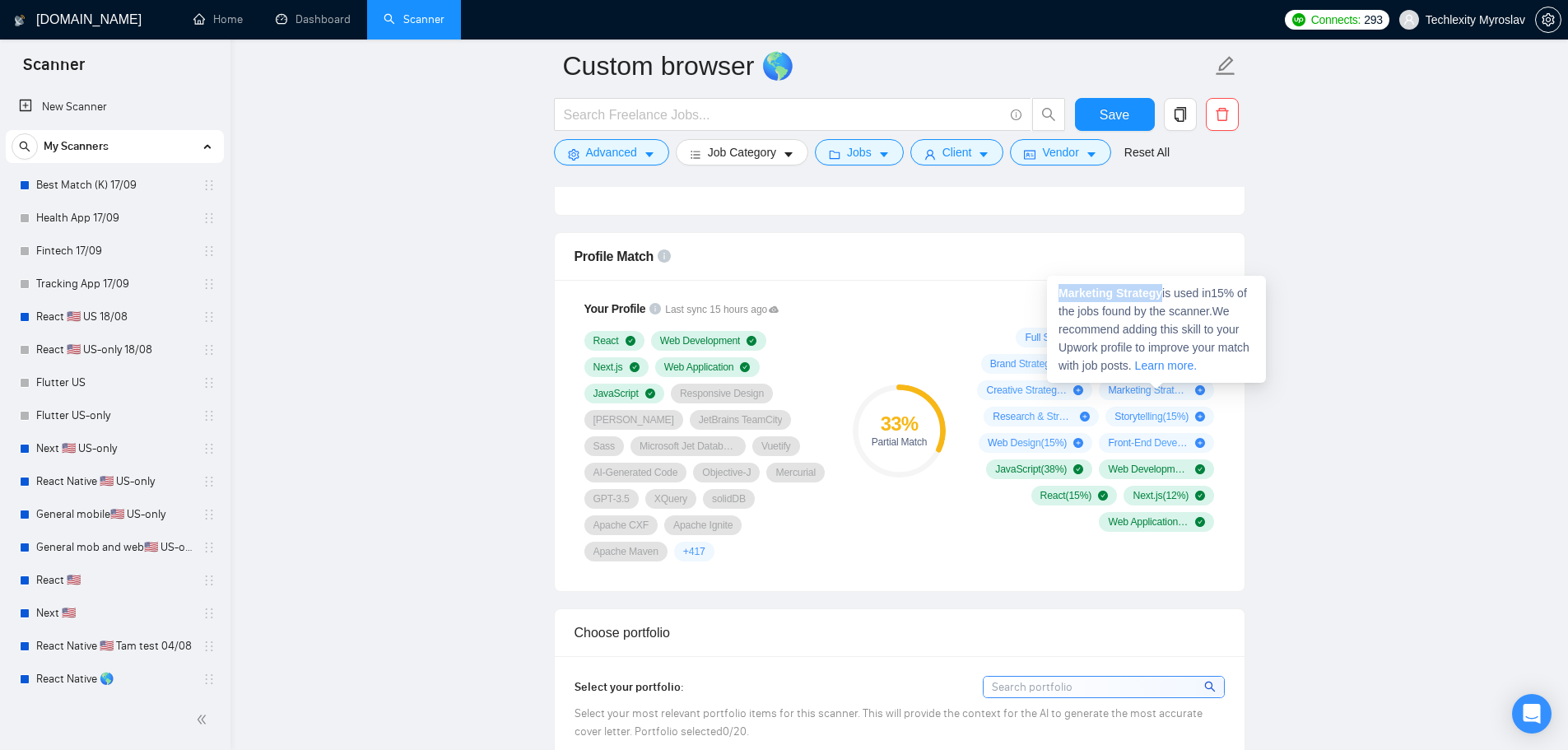
drag, startPoint x: 1162, startPoint y: 294, endPoint x: 1059, endPoint y: 295, distance: 103.0
click at [1059, 295] on strong "Marketing Strategy" at bounding box center [1110, 293] width 104 height 14
copy strong "Marketing Strategy"
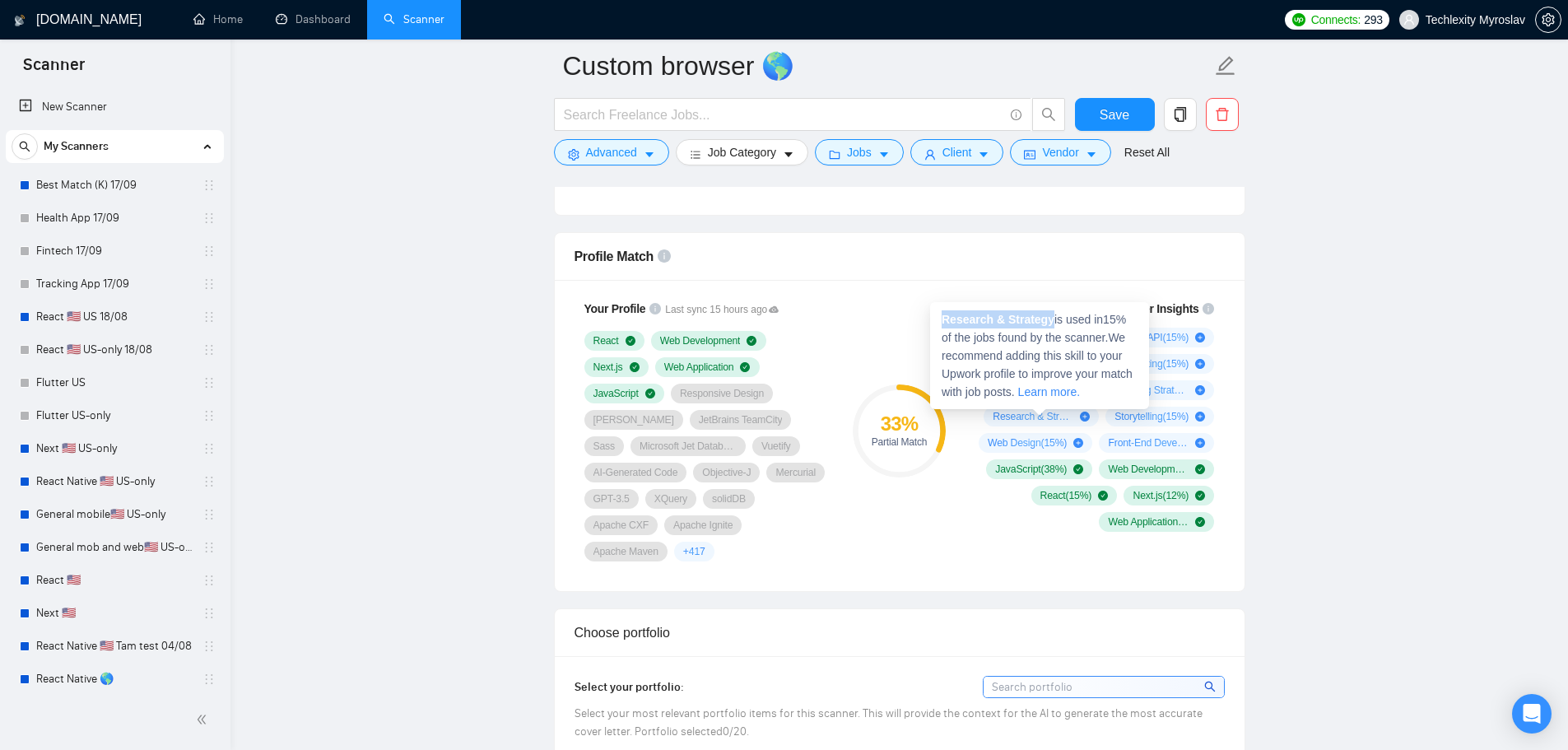
drag, startPoint x: 942, startPoint y: 322, endPoint x: 1049, endPoint y: 320, distance: 107.0
click at [1049, 320] on strong "Research & Strategy" at bounding box center [997, 319] width 113 height 14
copy strong "Research & Strategy"
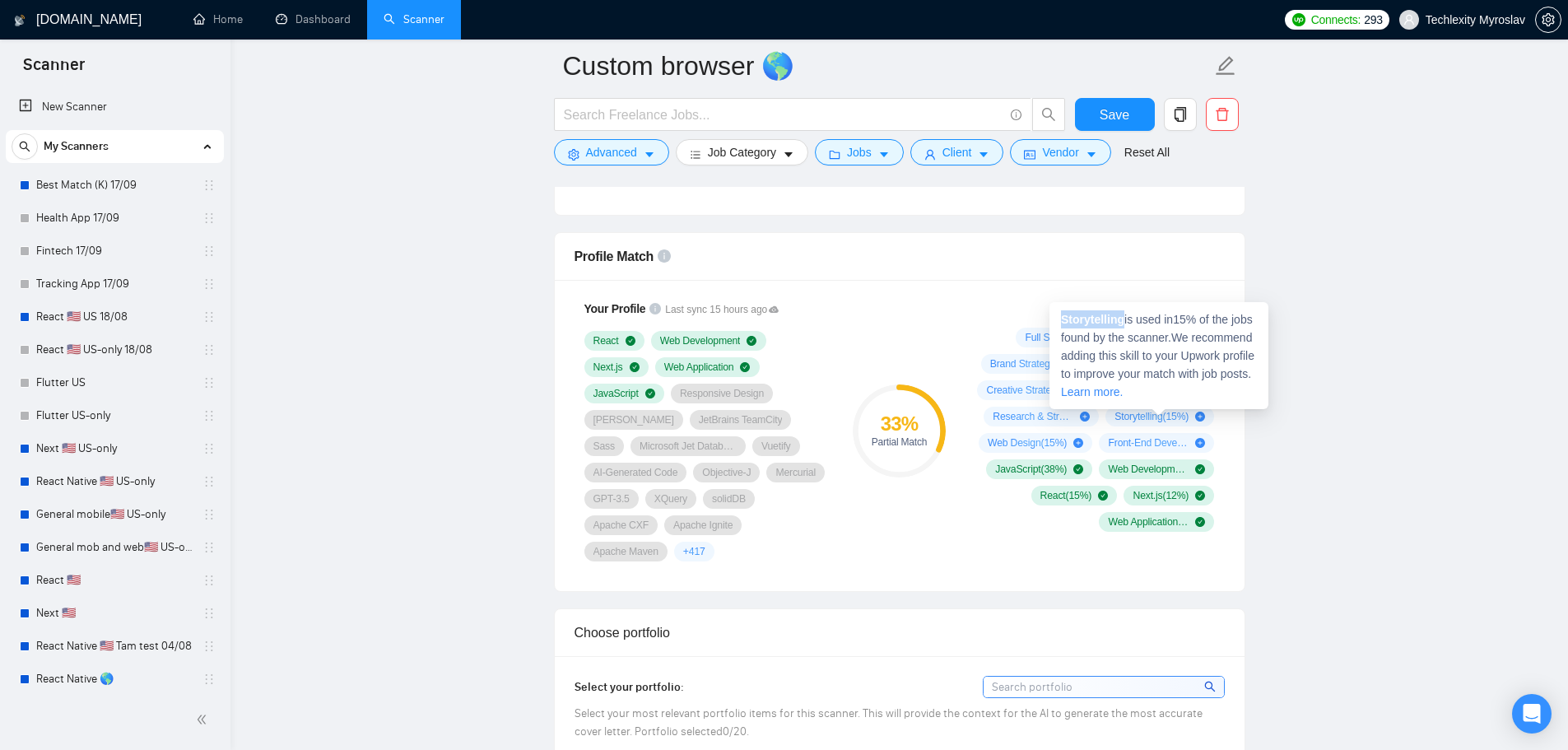
drag, startPoint x: 1123, startPoint y: 318, endPoint x: 1063, endPoint y: 323, distance: 60.2
click at [1060, 320] on div "Storytelling is used in 15 % of the jobs found by the scanner. We recommend add…" at bounding box center [1159, 355] width 219 height 107
copy strong "Storytelling"
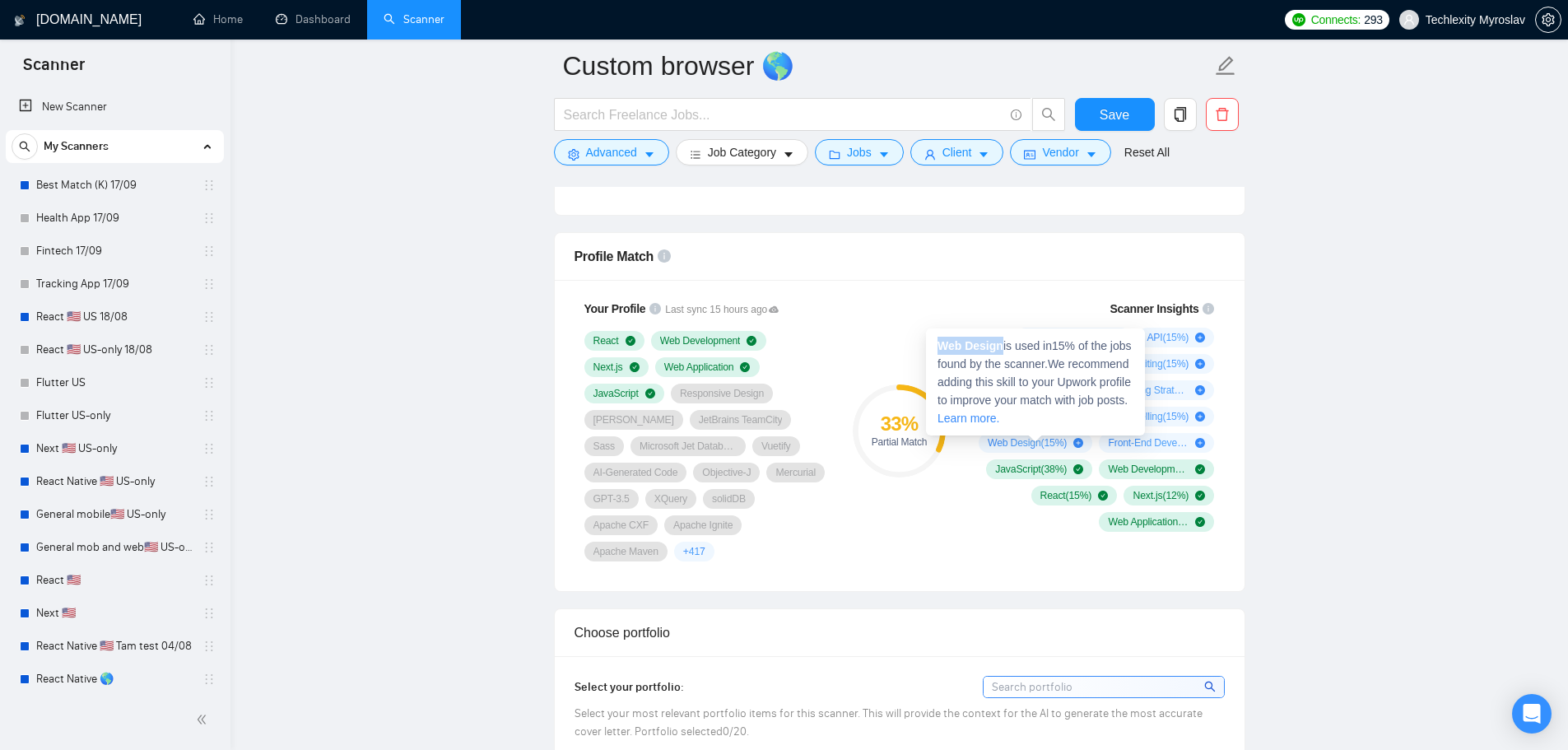
drag, startPoint x: 1002, startPoint y: 348, endPoint x: 940, endPoint y: 349, distance: 62.0
click at [940, 349] on strong "Web Design" at bounding box center [970, 345] width 66 height 14
copy strong "Web Design"
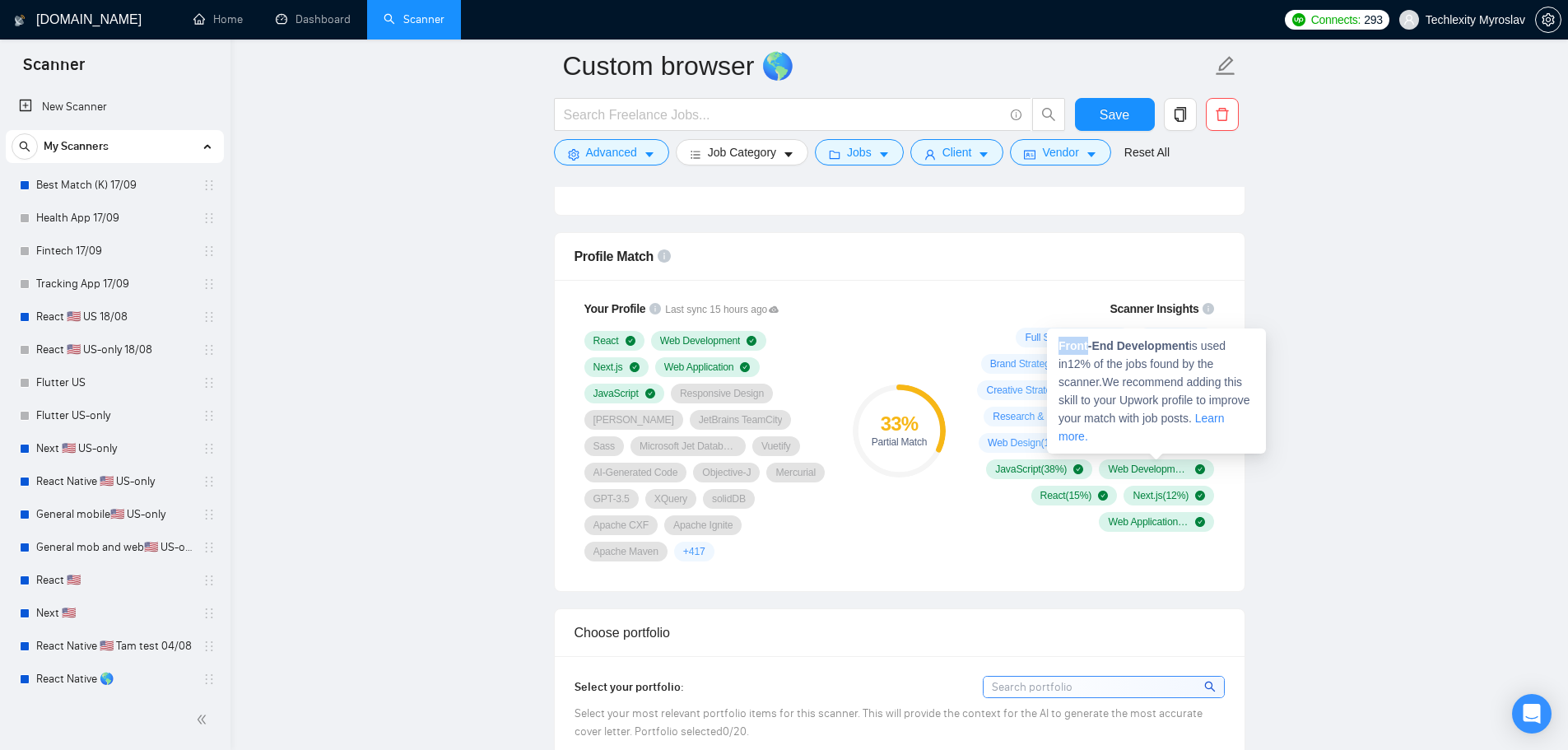
drag, startPoint x: 1059, startPoint y: 350, endPoint x: 1088, endPoint y: 348, distance: 29.1
click at [1088, 348] on strong "Front-End Development" at bounding box center [1124, 345] width 131 height 14
copy strong "Front"
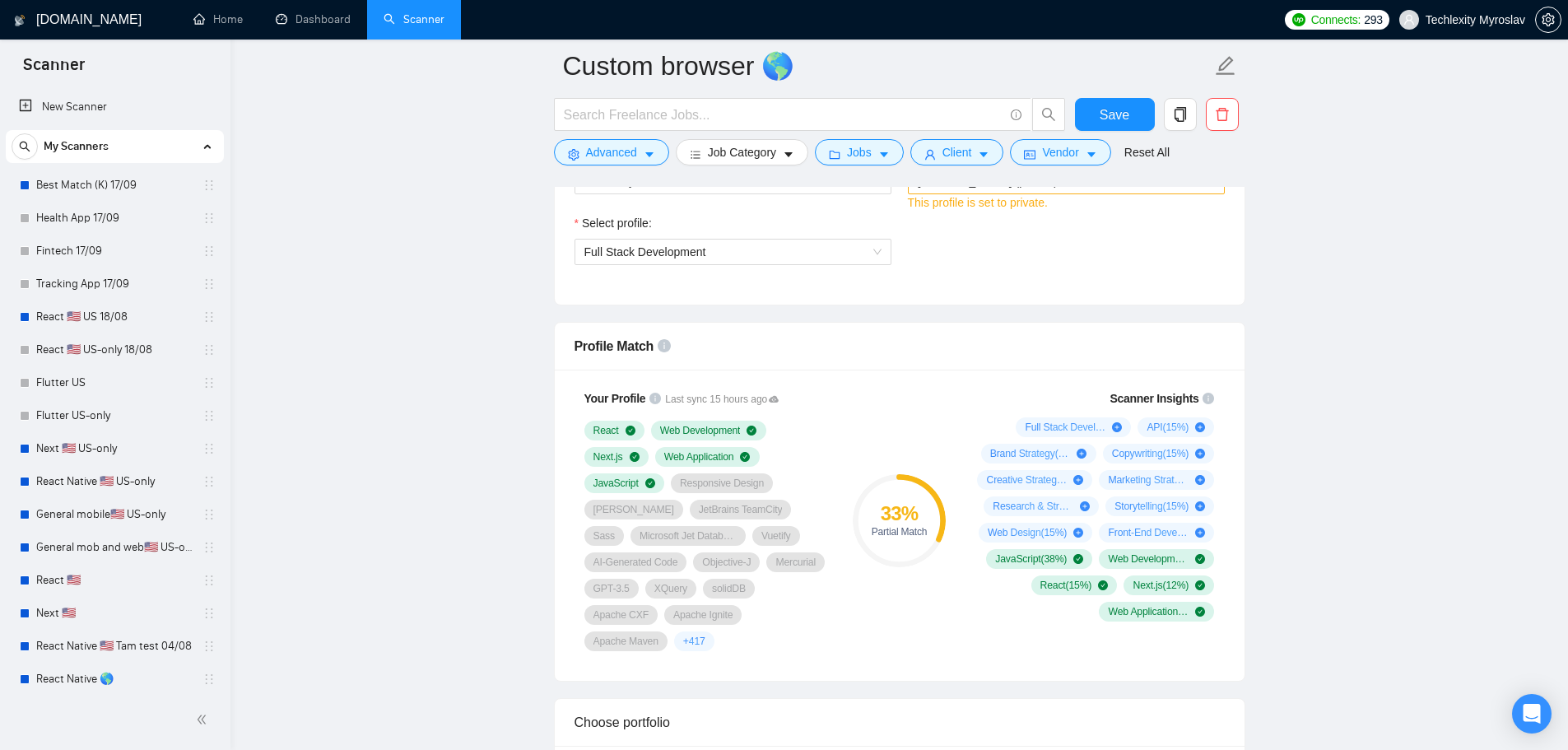
scroll to position [1153, 0]
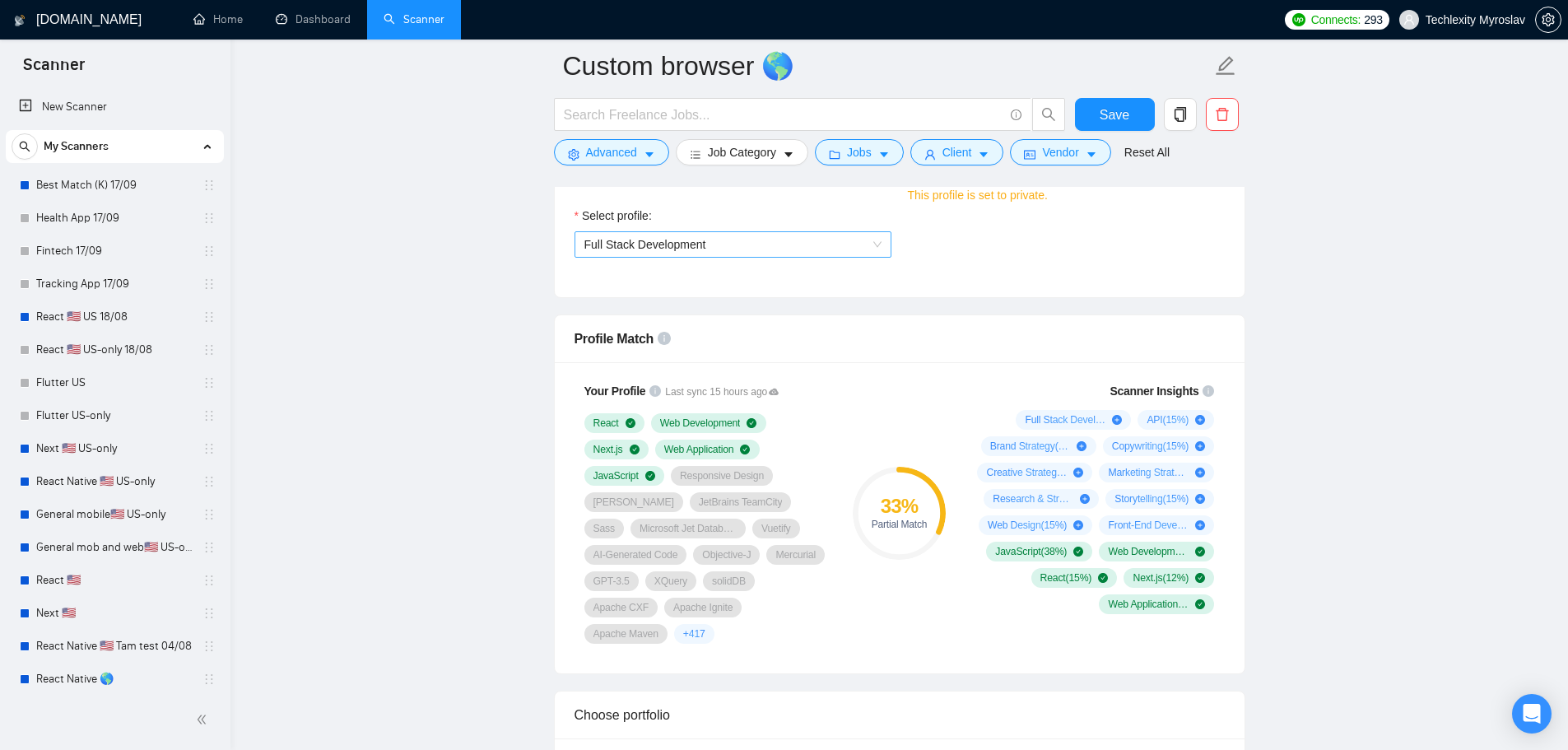
click at [694, 246] on span "Full Stack Development" at bounding box center [645, 244] width 122 height 14
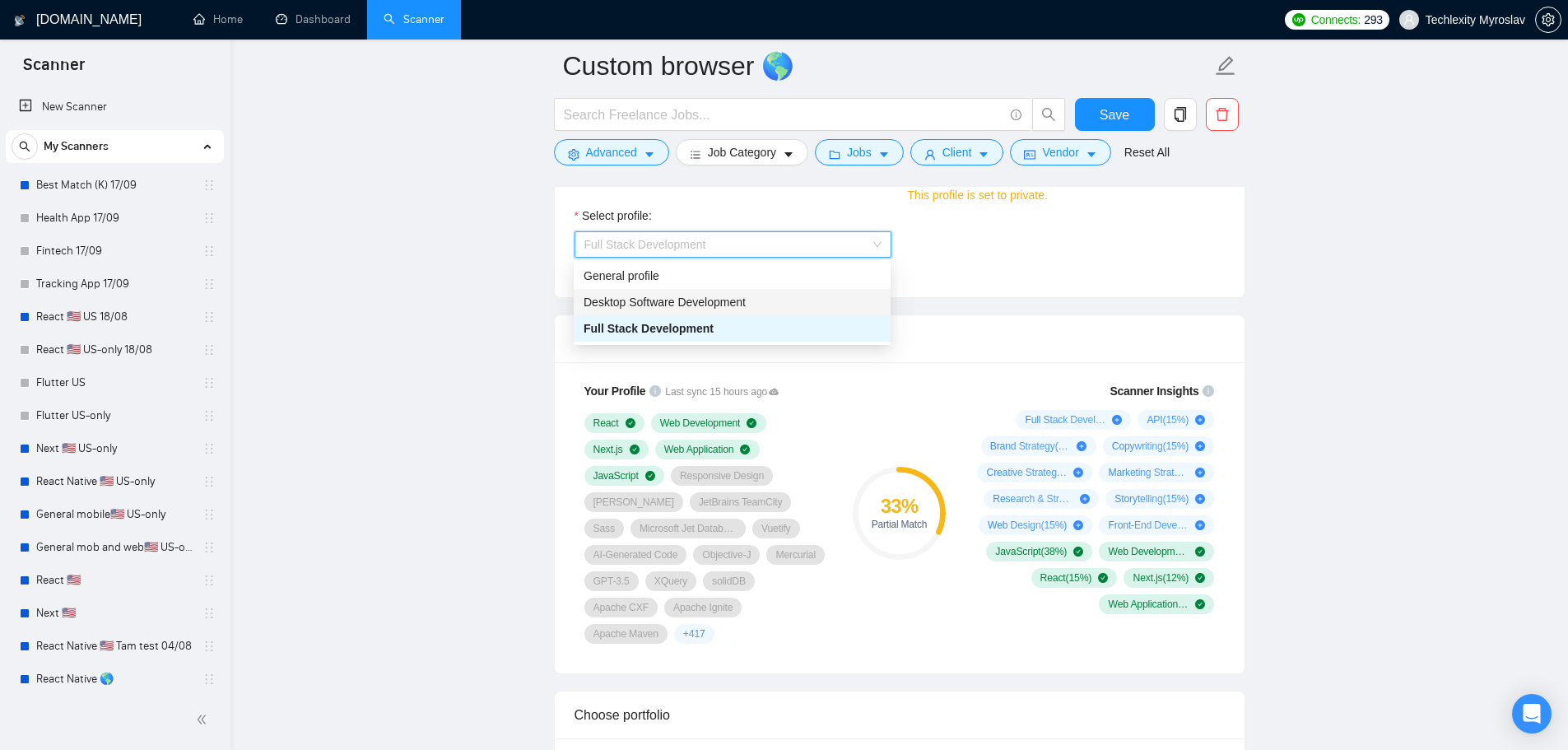
click at [677, 301] on span "Desktop Software Development" at bounding box center [665, 302] width 163 height 14
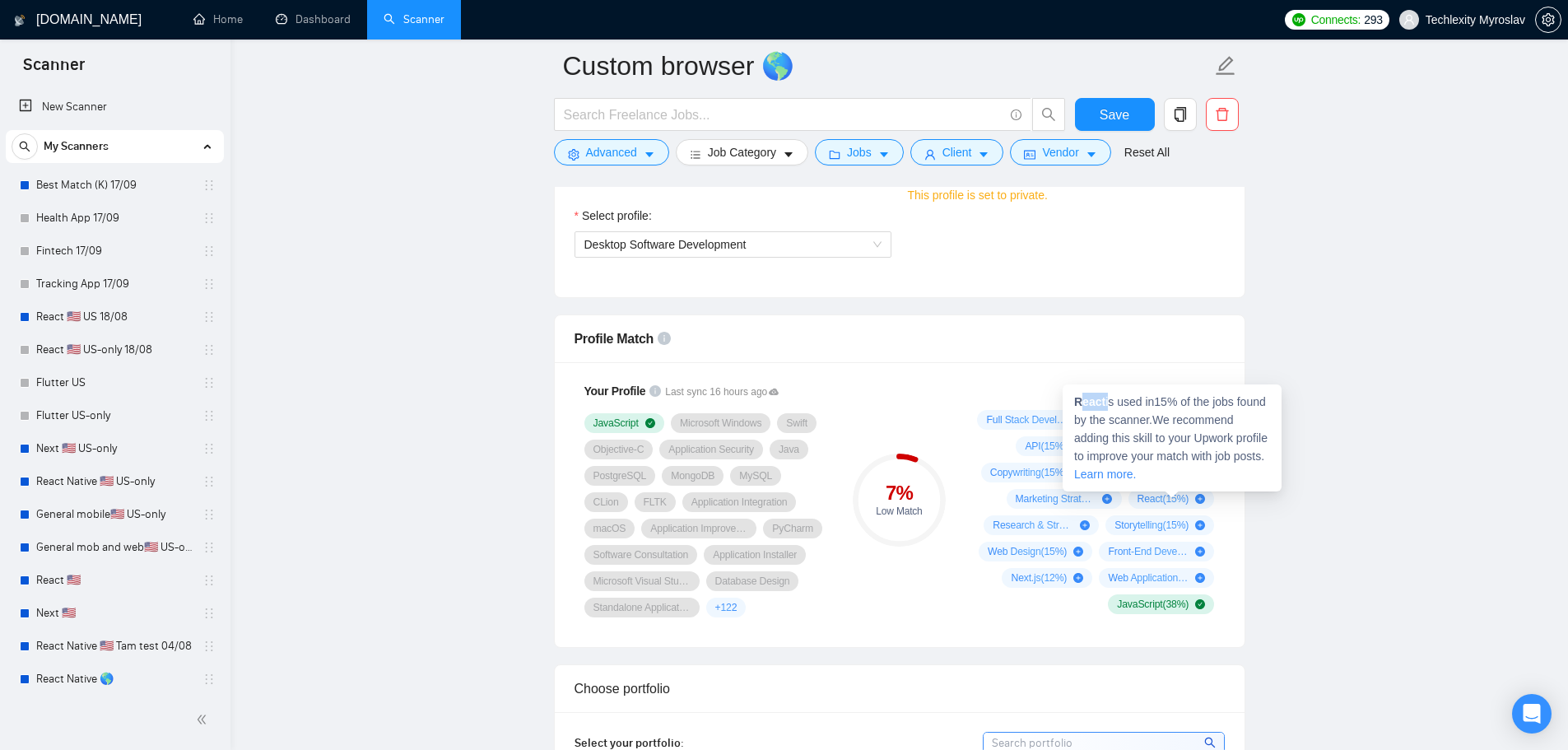
drag, startPoint x: 1104, startPoint y: 402, endPoint x: 1078, endPoint y: 406, distance: 26.3
click at [1078, 406] on span "React is used in 15 % of the jobs found by the scanner. We recommend adding thi…" at bounding box center [1171, 437] width 193 height 86
click at [1082, 406] on strong "React" at bounding box center [1089, 401] width 32 height 14
click at [1083, 404] on strong "React" at bounding box center [1089, 401] width 32 height 14
drag, startPoint x: 1076, startPoint y: 401, endPoint x: 1103, endPoint y: 406, distance: 27.5
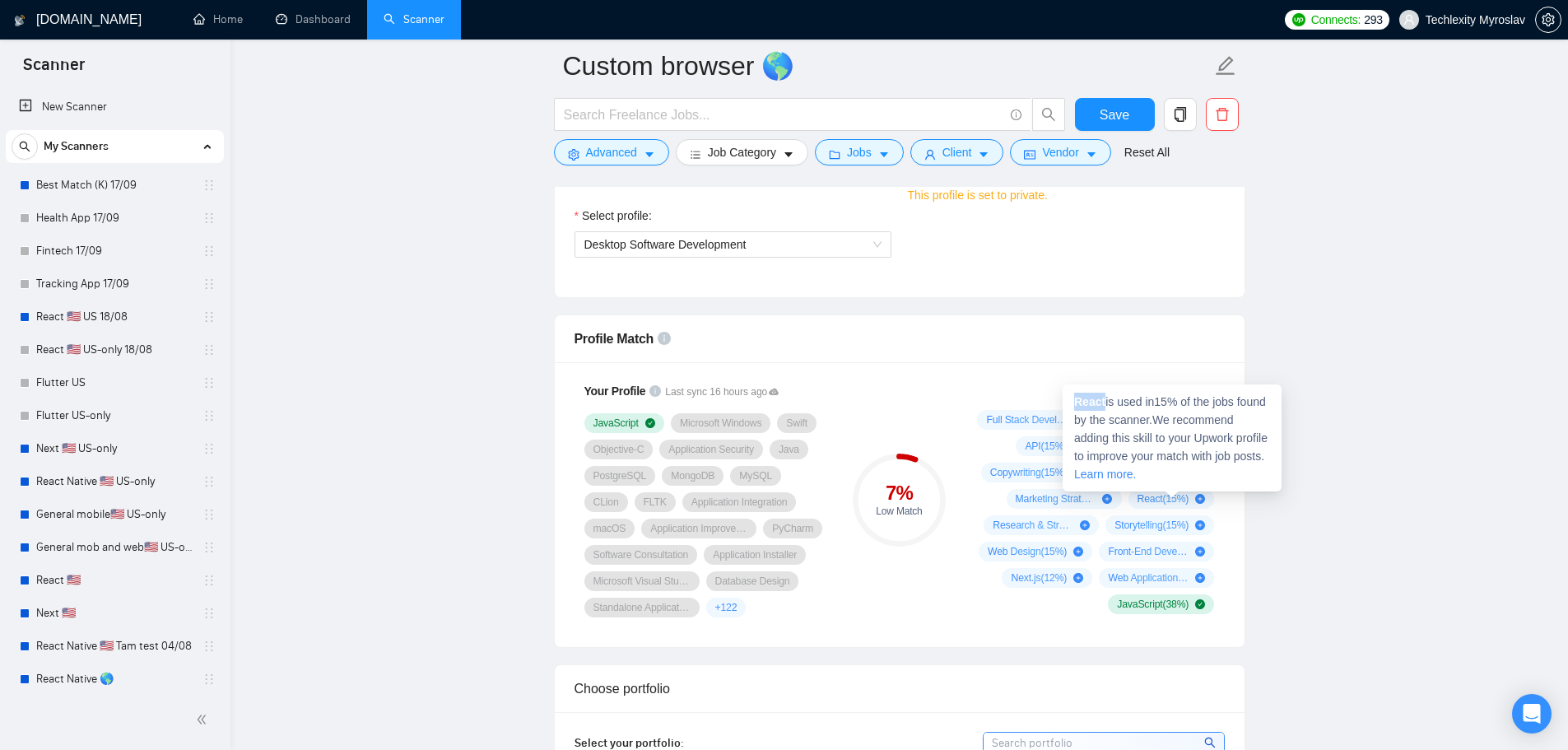
click at [1103, 406] on strong "React" at bounding box center [1089, 401] width 32 height 14
copy strong "React"
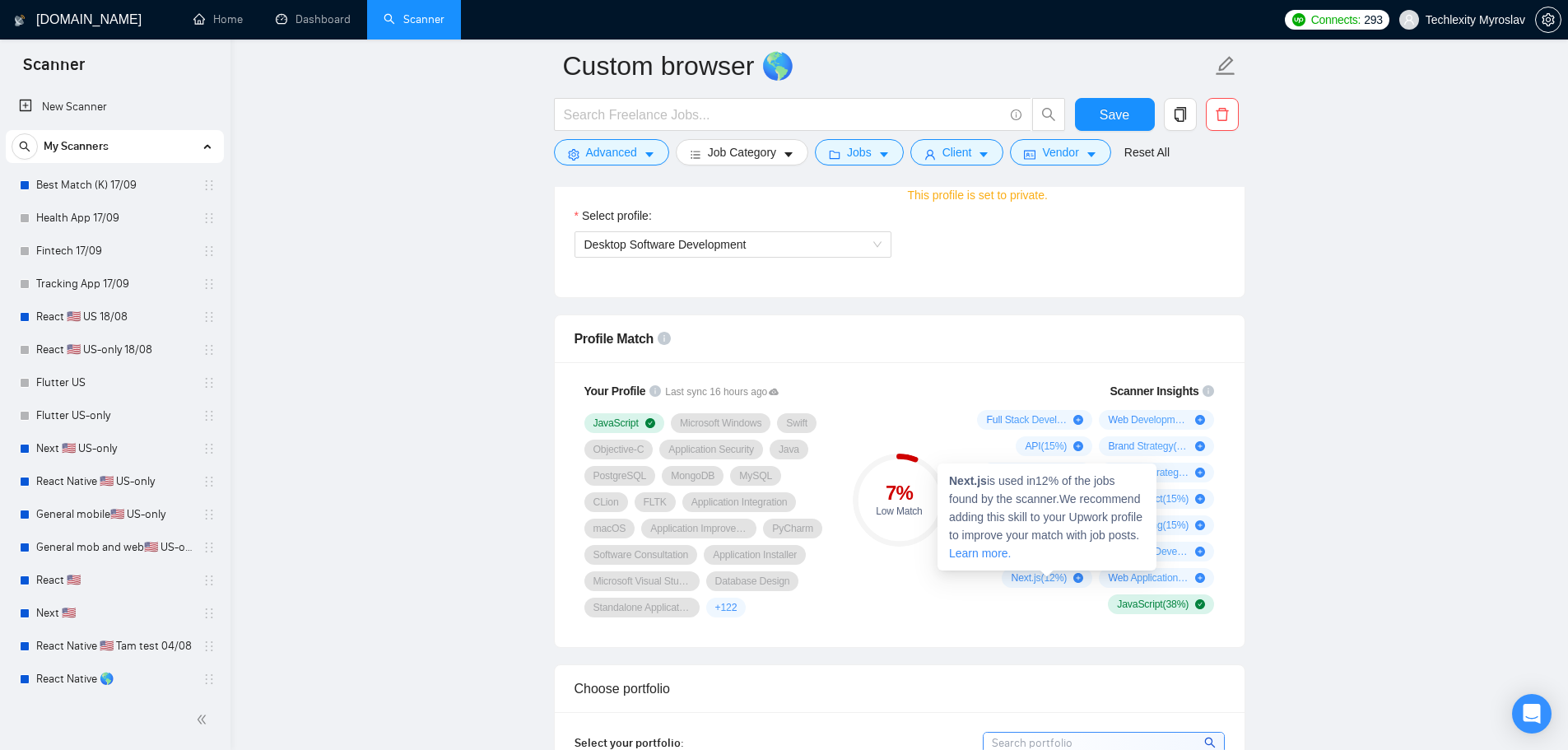
click at [985, 484] on strong "Next.js" at bounding box center [968, 481] width 38 height 14
drag, startPoint x: 985, startPoint y: 484, endPoint x: 949, endPoint y: 485, distance: 36.0
click at [949, 485] on strong "Next.js" at bounding box center [968, 481] width 38 height 14
click at [953, 484] on strong "Next.js" at bounding box center [968, 481] width 38 height 14
drag, startPoint x: 950, startPoint y: 483, endPoint x: 986, endPoint y: 483, distance: 36.0
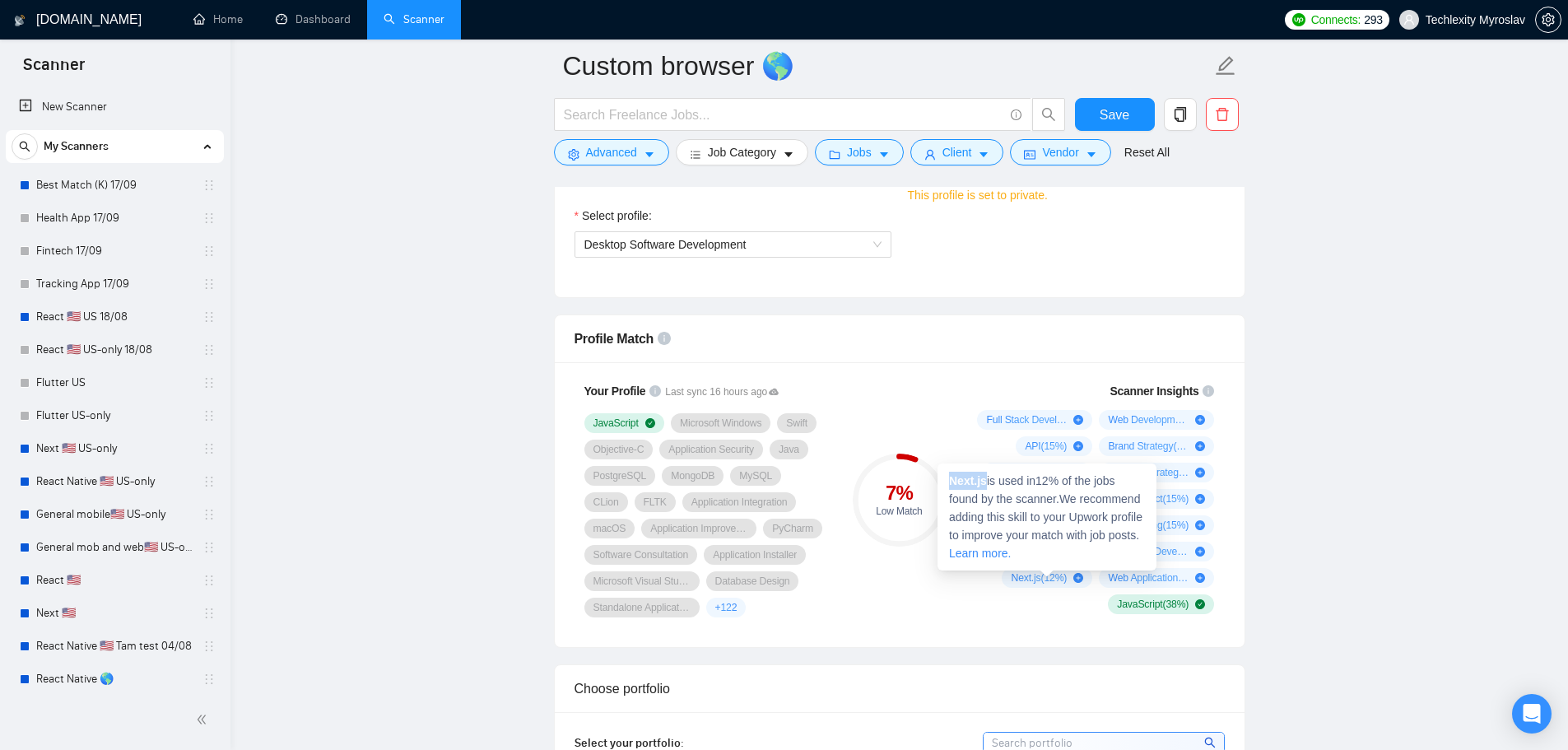
click at [986, 483] on strong "Next.js" at bounding box center [968, 481] width 38 height 14
copy strong "Next.js"
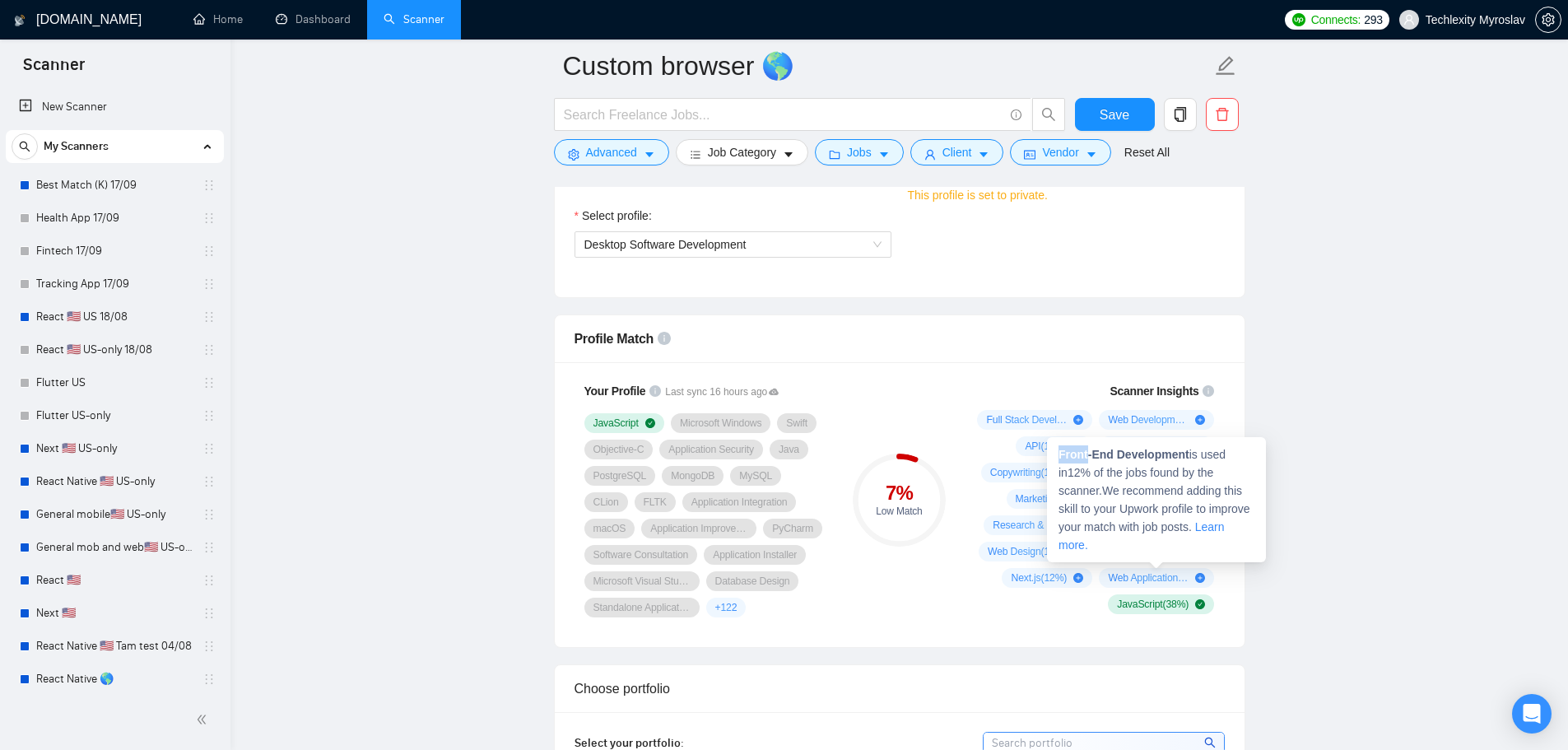
drag, startPoint x: 1060, startPoint y: 454, endPoint x: 1087, endPoint y: 456, distance: 27.1
click at [1087, 456] on strong "Front-End Development" at bounding box center [1124, 455] width 131 height 14
drag, startPoint x: 1060, startPoint y: 481, endPoint x: 1146, endPoint y: 482, distance: 86.0
click at [1146, 482] on strong "Web Application" at bounding box center [1103, 481] width 89 height 14
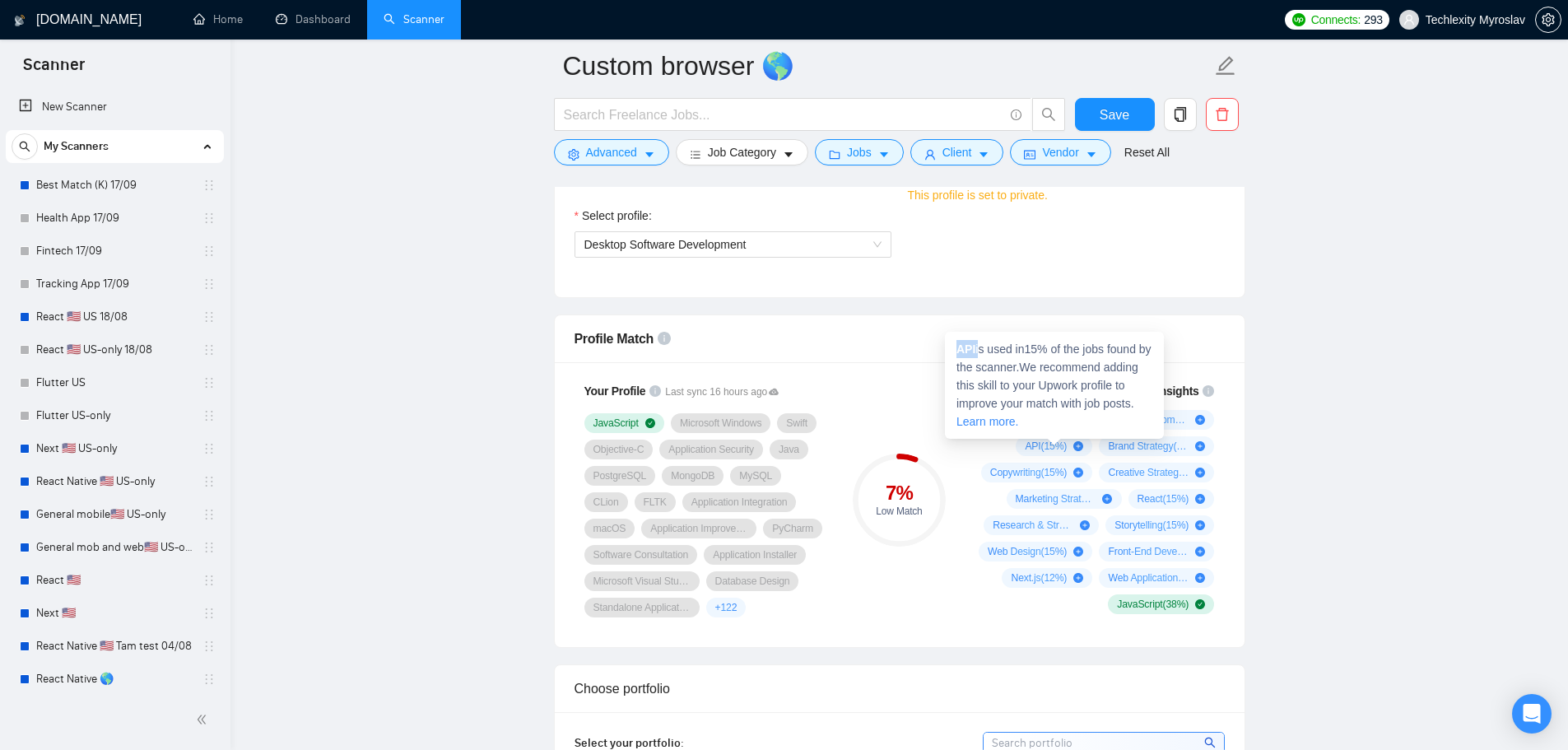
drag, startPoint x: 957, startPoint y: 348, endPoint x: 977, endPoint y: 351, distance: 20.2
click at [977, 351] on span "API is used in 15 % of the jobs found by the scanner. We recommend adding this …" at bounding box center [1054, 385] width 195 height 86
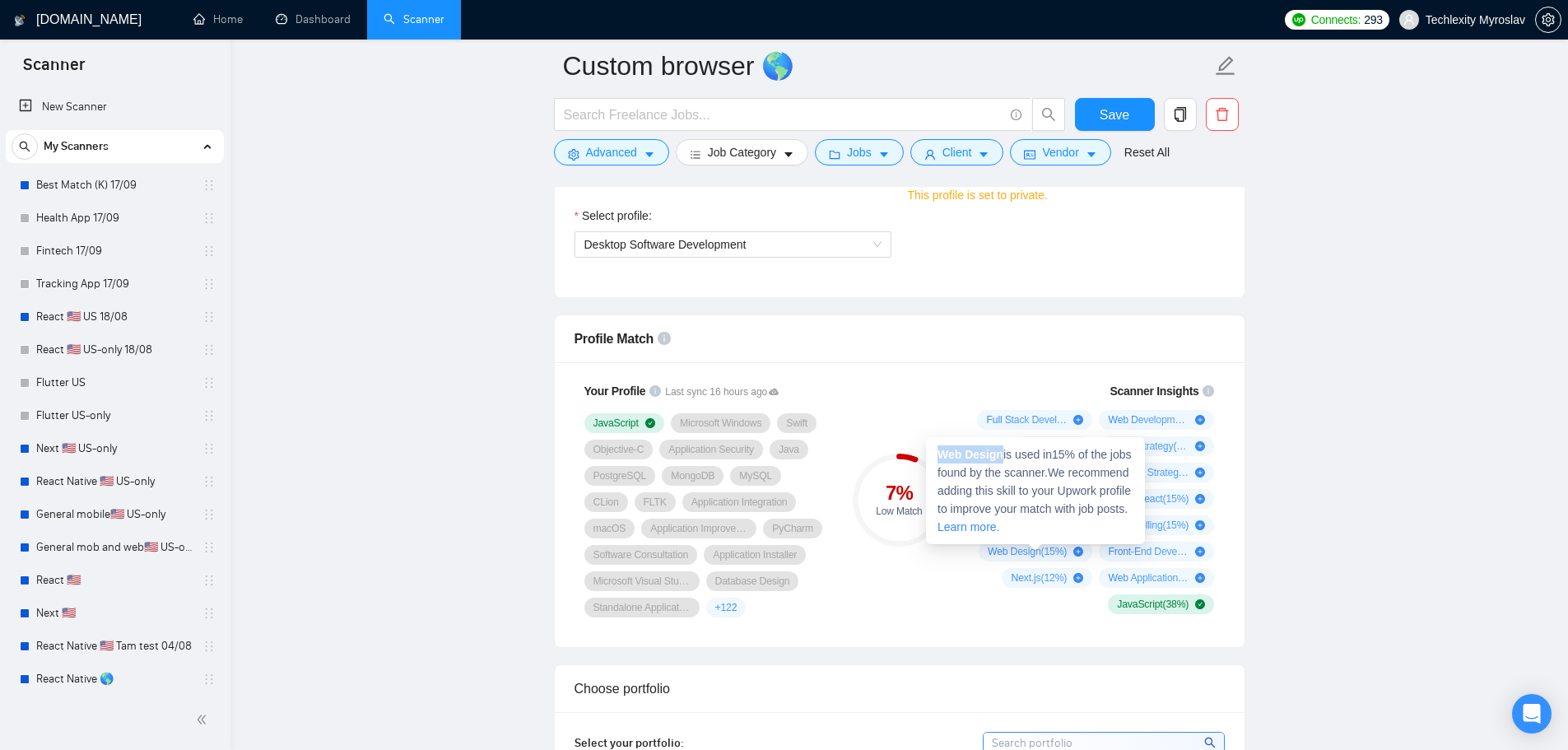
drag, startPoint x: 936, startPoint y: 455, endPoint x: 1001, endPoint y: 457, distance: 65.0
click at [1001, 457] on div "Web Design is used in 15 % of the jobs found by the scanner. We recommend addin…" at bounding box center [1035, 491] width 219 height 107
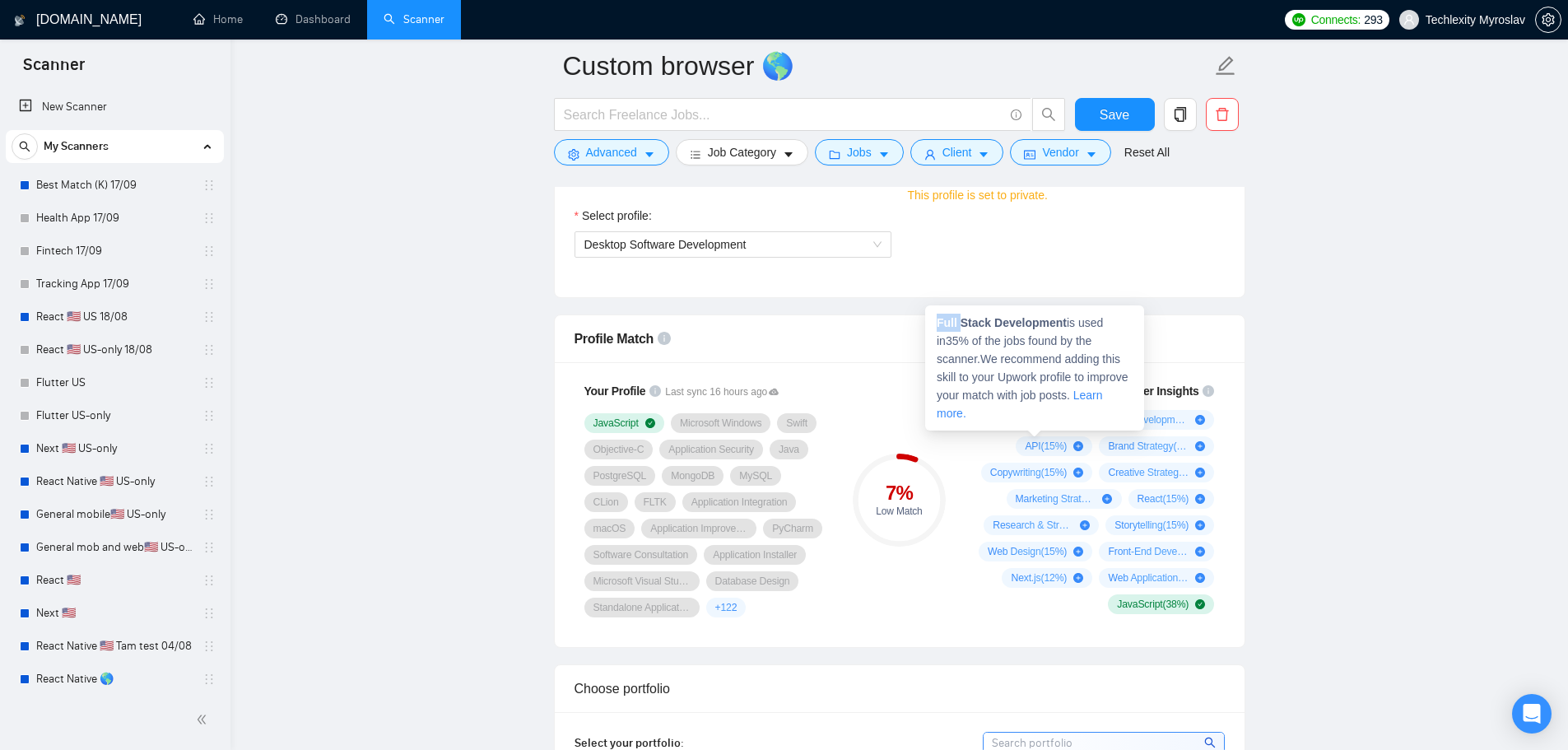
drag, startPoint x: 937, startPoint y: 325, endPoint x: 958, endPoint y: 323, distance: 21.1
click at [958, 323] on strong "Full Stack Development" at bounding box center [1002, 323] width 130 height 14
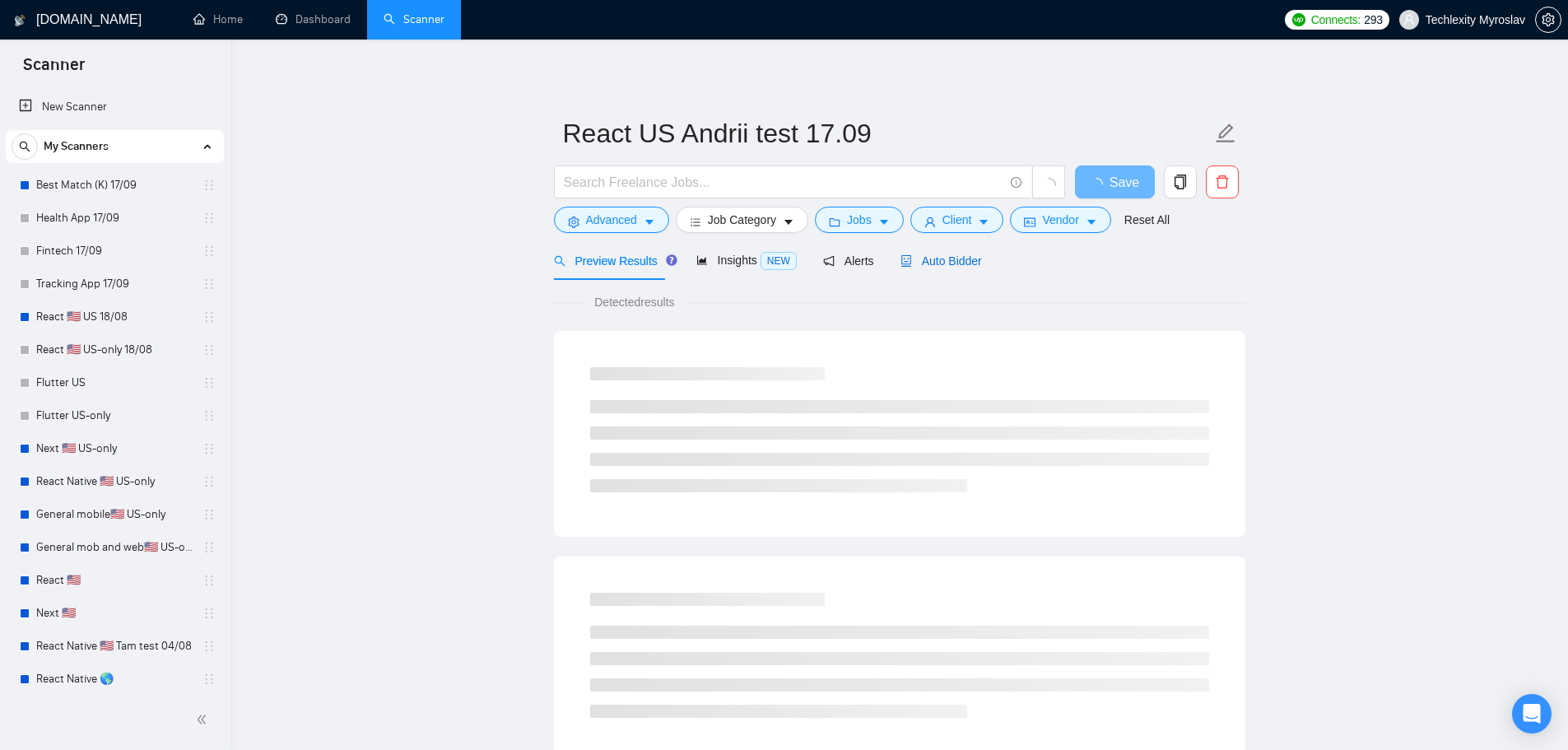
click at [931, 255] on span "Auto Bidder" at bounding box center [941, 261] width 81 height 14
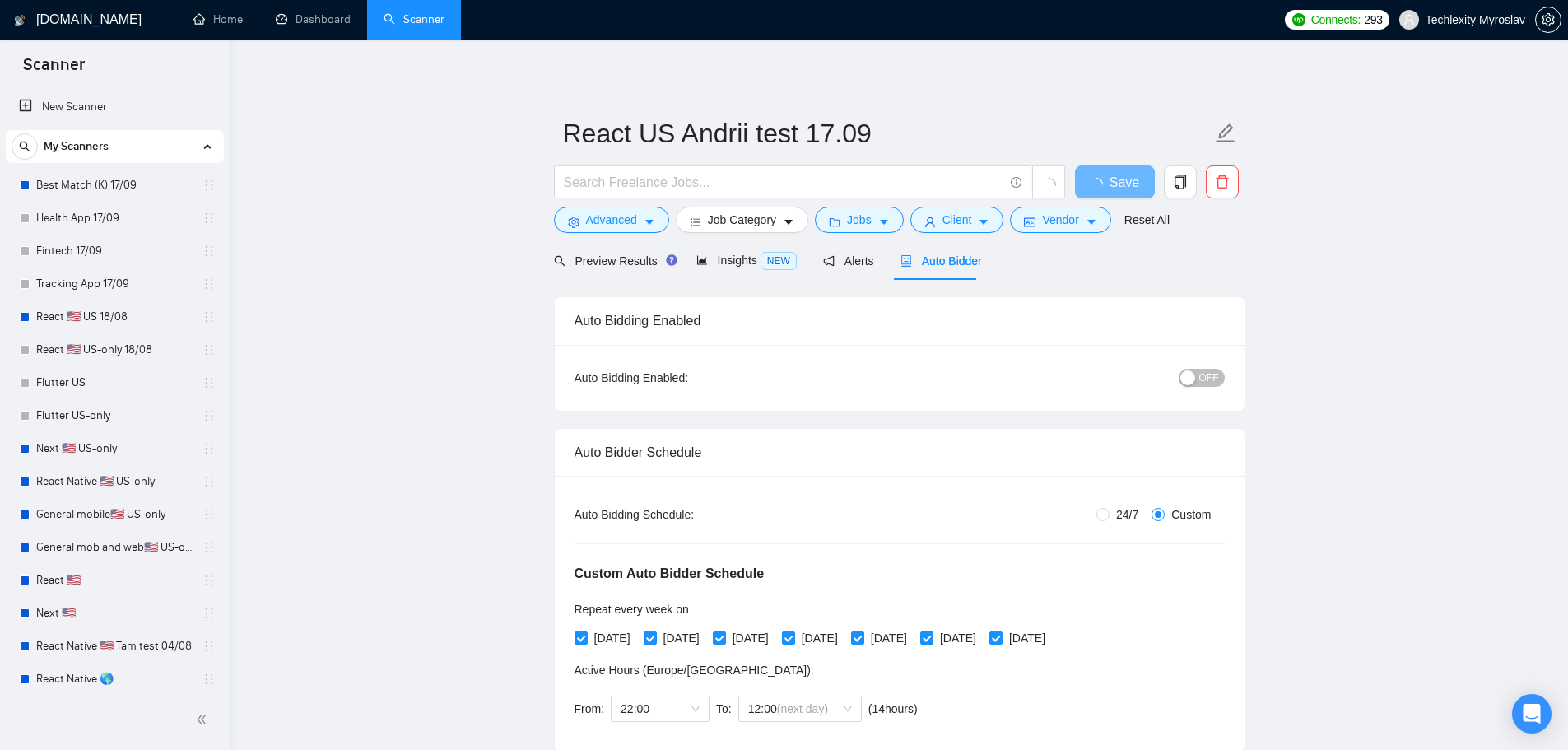
radio input "false"
radio input "true"
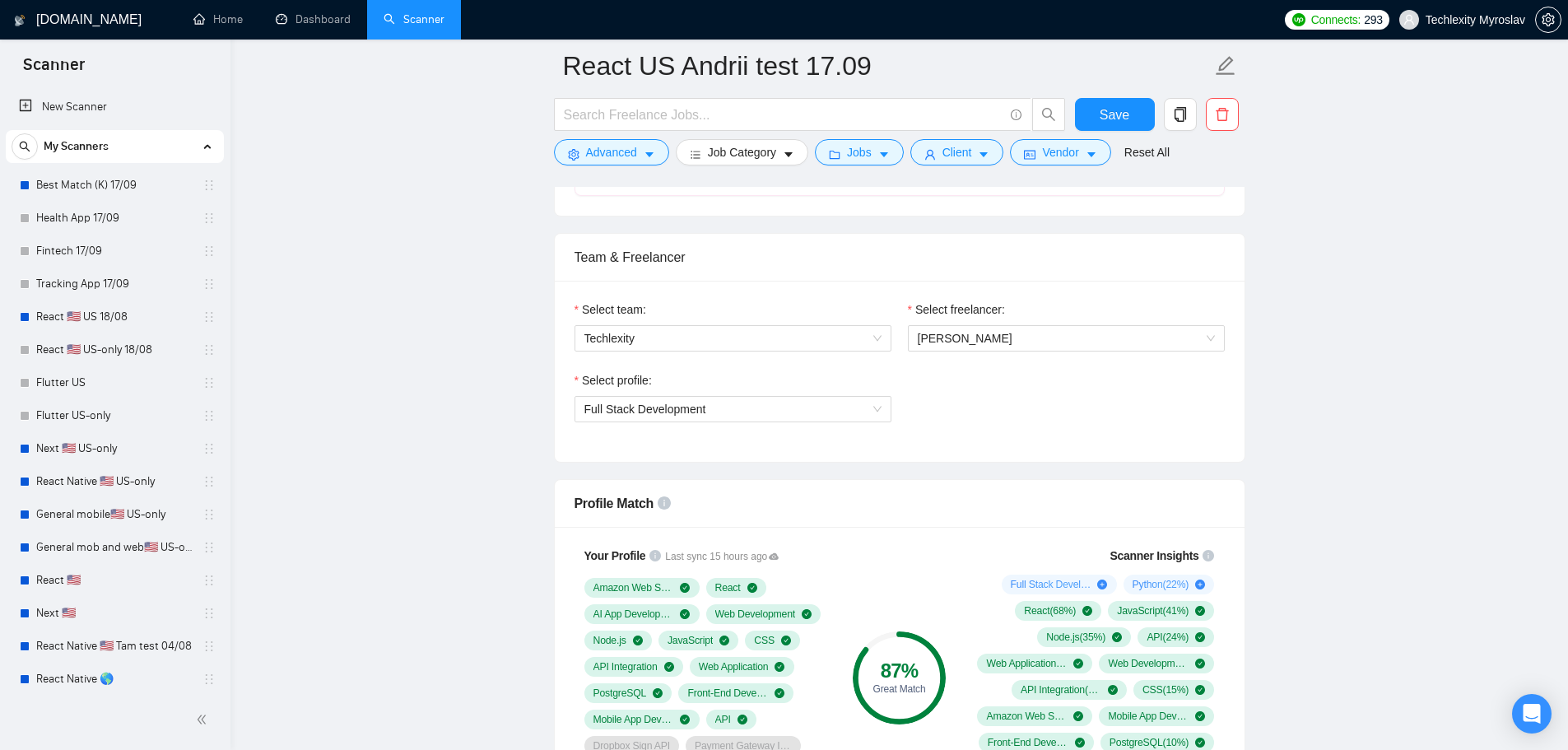
scroll to position [1153, 0]
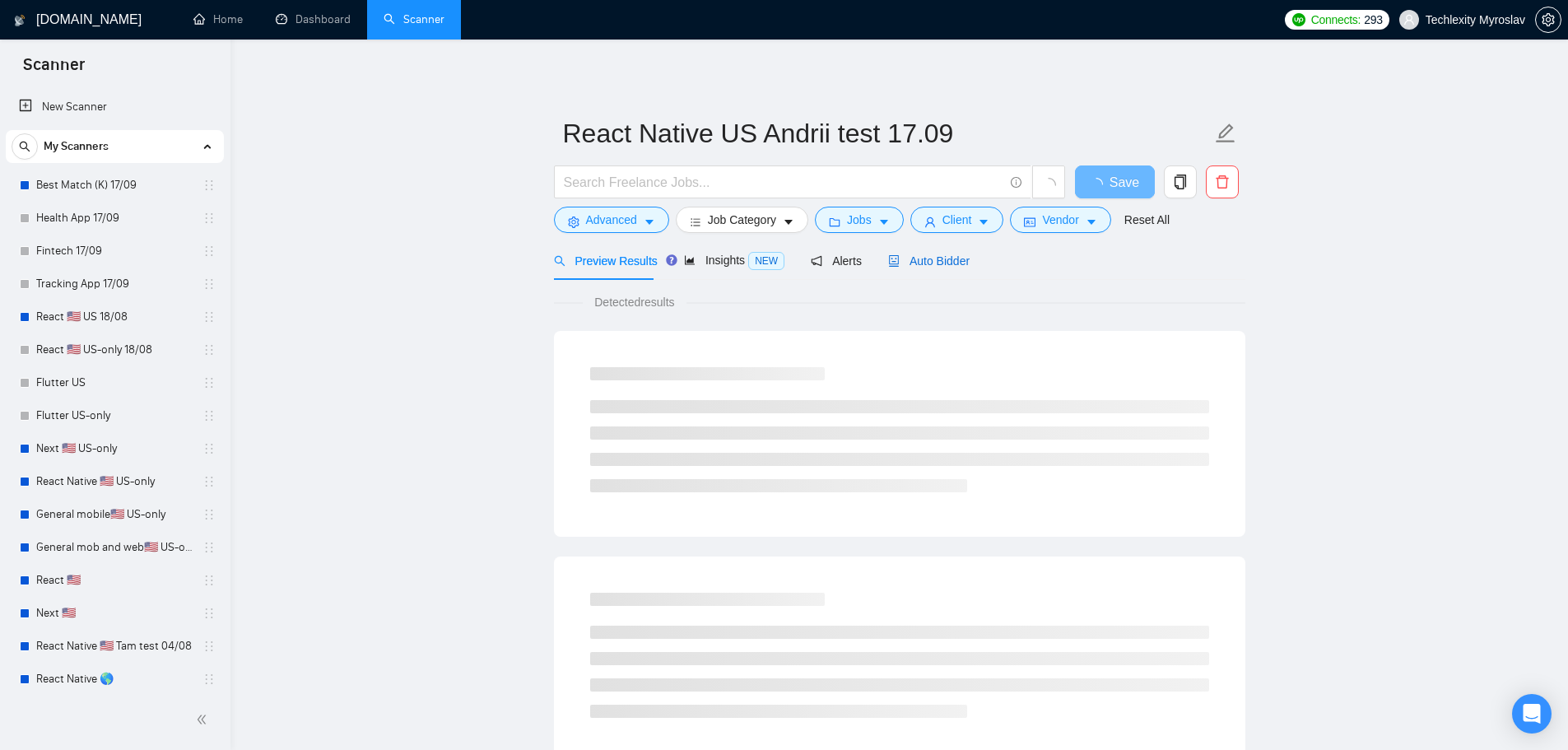
click at [929, 267] on span "Auto Bidder" at bounding box center [929, 261] width 81 height 14
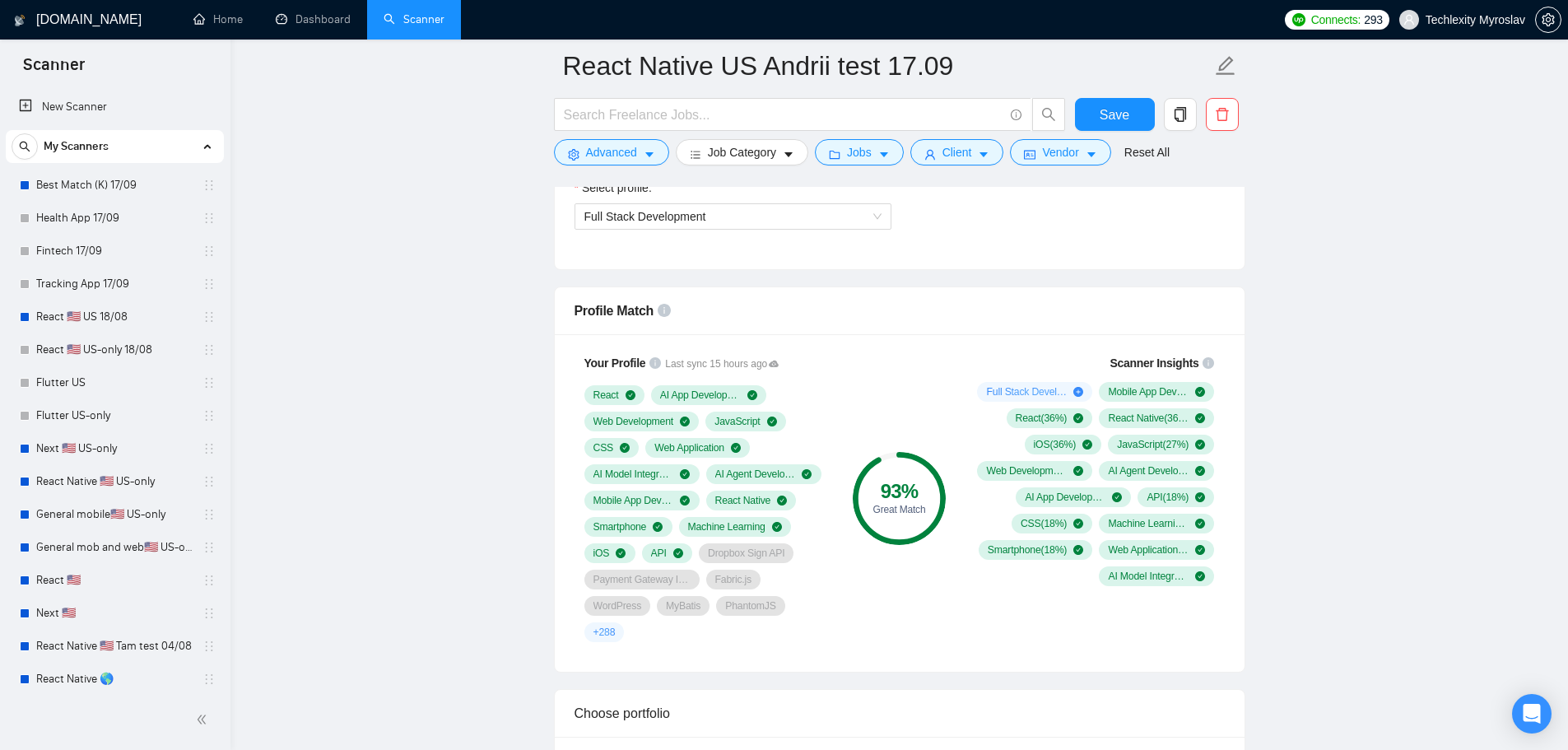
scroll to position [1235, 0]
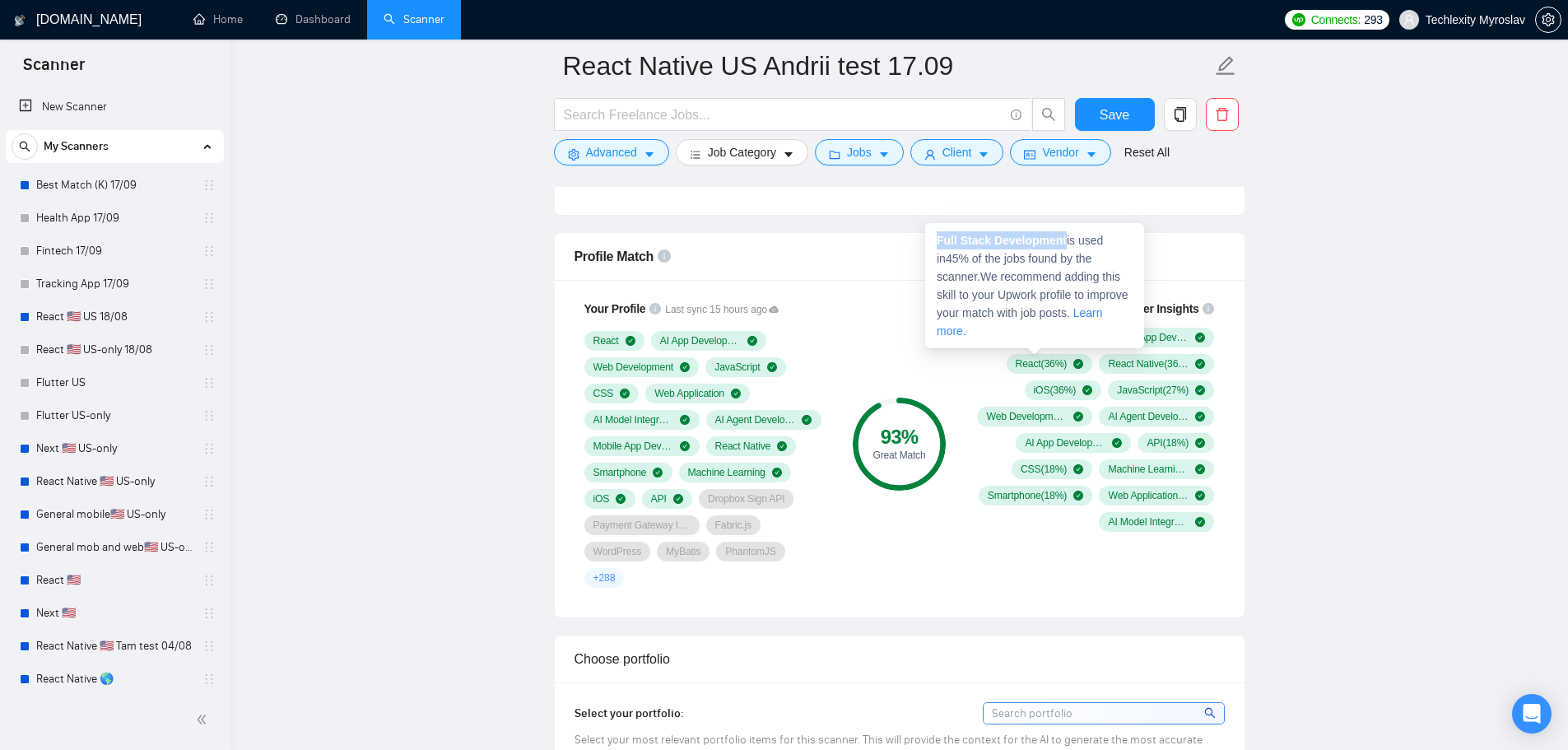
drag, startPoint x: 1062, startPoint y: 241, endPoint x: 937, endPoint y: 244, distance: 125.0
click at [937, 244] on strong "Full Stack Development" at bounding box center [1002, 240] width 130 height 14
copy strong "Full Stack Development"
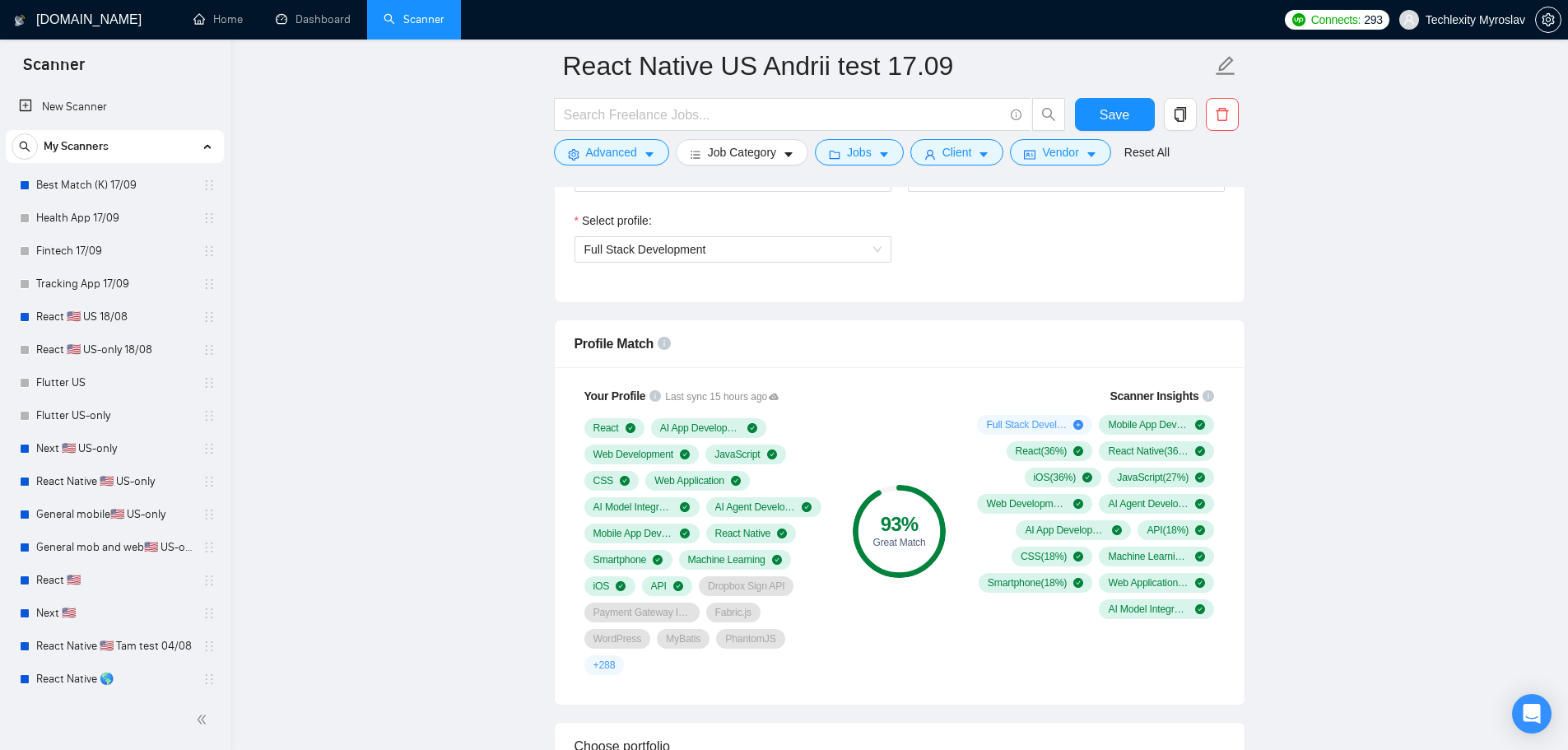
scroll to position [1153, 0]
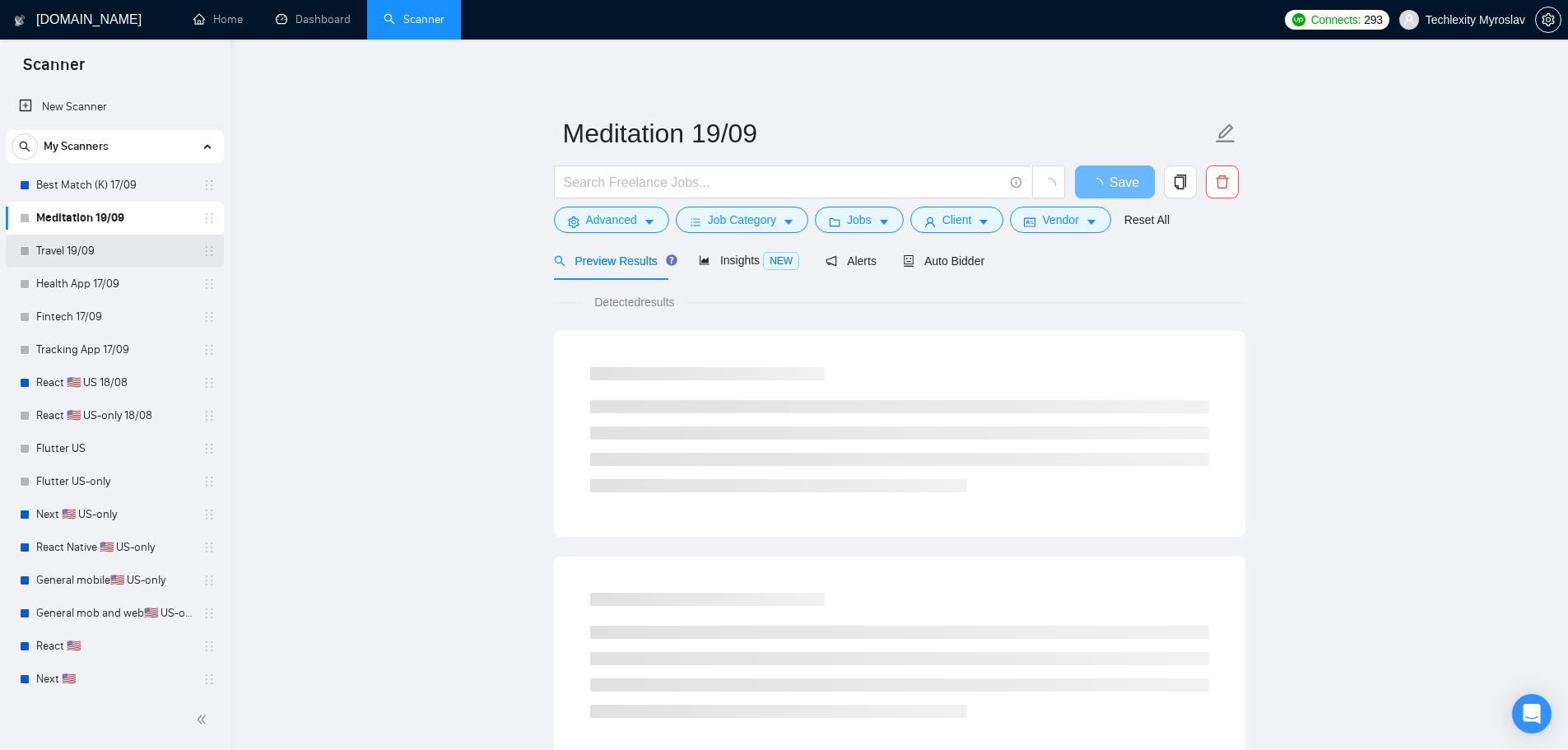
click at [63, 254] on link "Travel 19/09" at bounding box center [114, 251] width 156 height 33
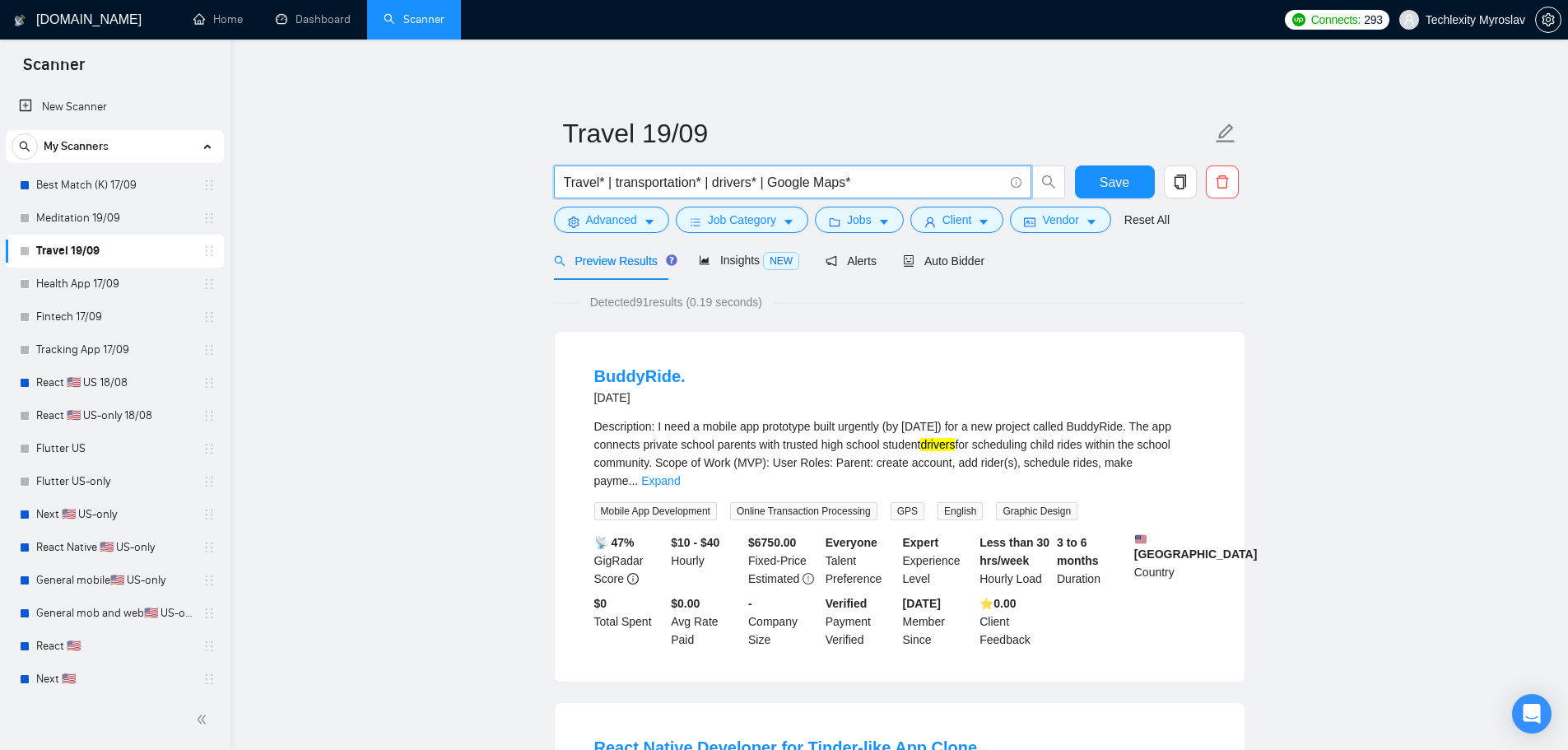
drag, startPoint x: 610, startPoint y: 186, endPoint x: 599, endPoint y: 192, distance: 12.5
click at [599, 192] on span "Travel* | transportation* | drivers* | Google Maps*" at bounding box center [792, 182] width 477 height 33
click at [611, 185] on input "Travel* | transportation* | drivers* | Google Maps*" at bounding box center [783, 182] width 440 height 21
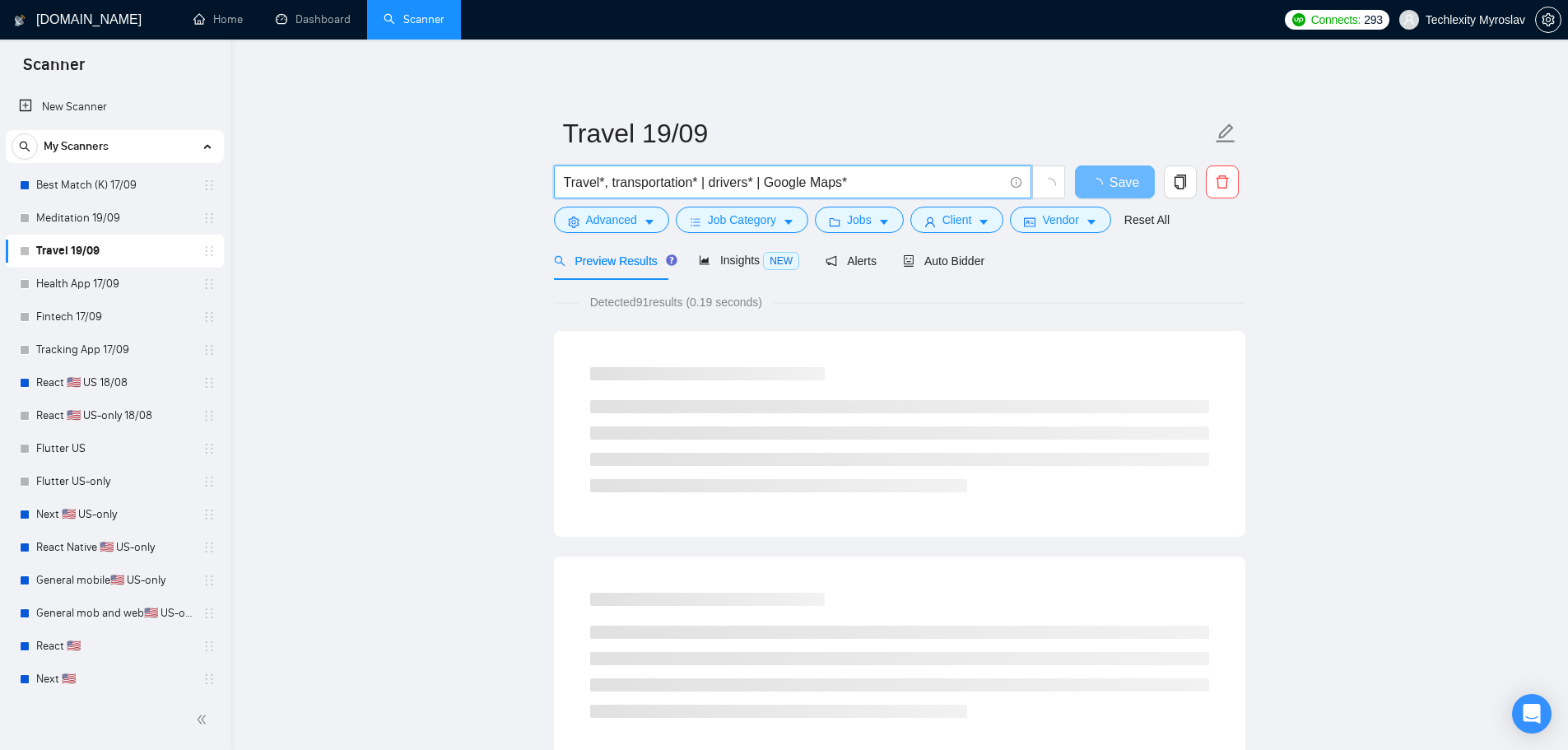
drag, startPoint x: 704, startPoint y: 184, endPoint x: 697, endPoint y: 192, distance: 10.6
click at [697, 192] on input "Travel*, transportation* | drivers* | Google Maps*" at bounding box center [783, 182] width 440 height 21
drag, startPoint x: 755, startPoint y: 188, endPoint x: 749, endPoint y: 194, distance: 8.5
click at [749, 194] on span "Travel*, transportation*, drivers* | Google Maps*" at bounding box center [792, 182] width 477 height 33
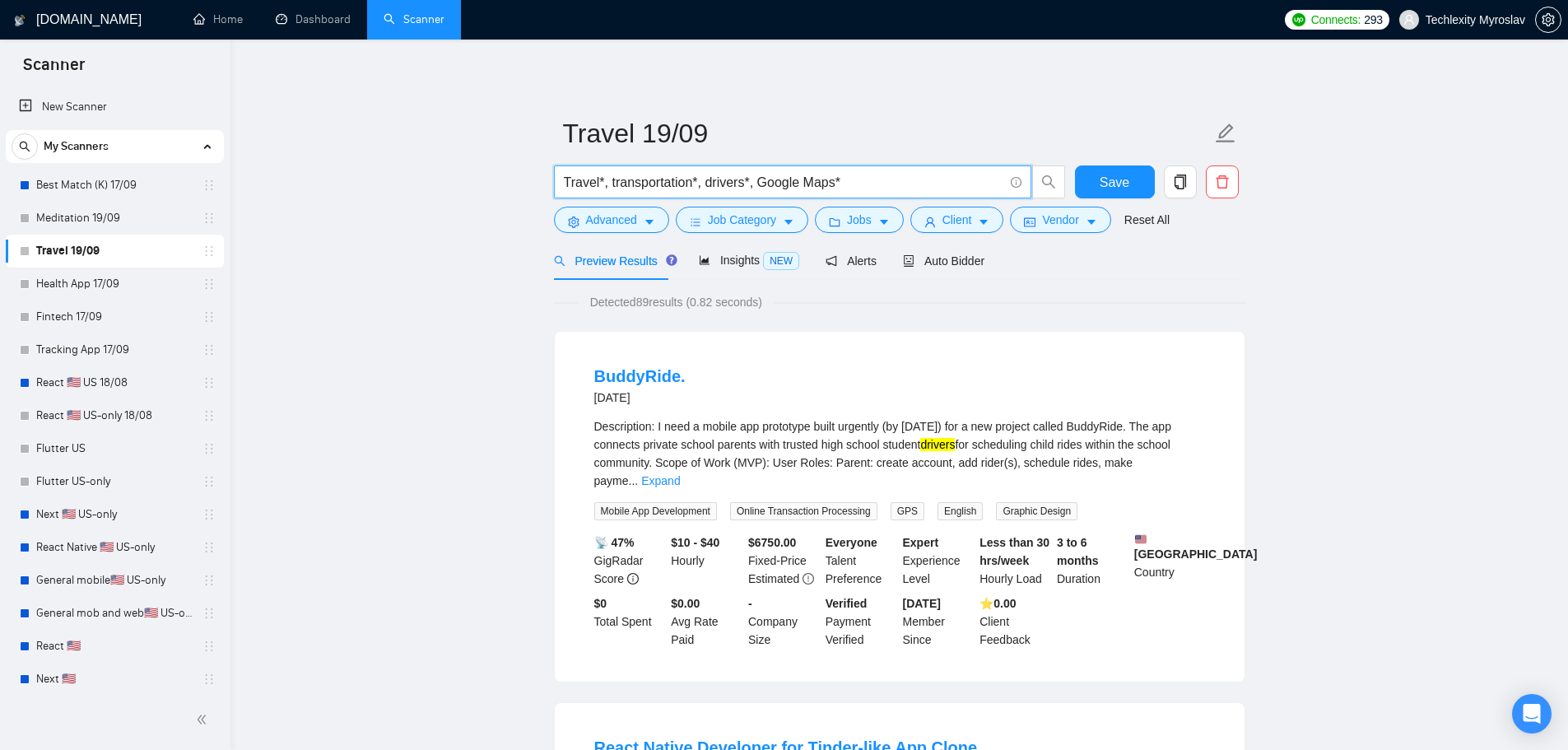
click at [843, 190] on input "Travel*, transportation*, drivers*, Google Maps*" at bounding box center [783, 182] width 440 height 21
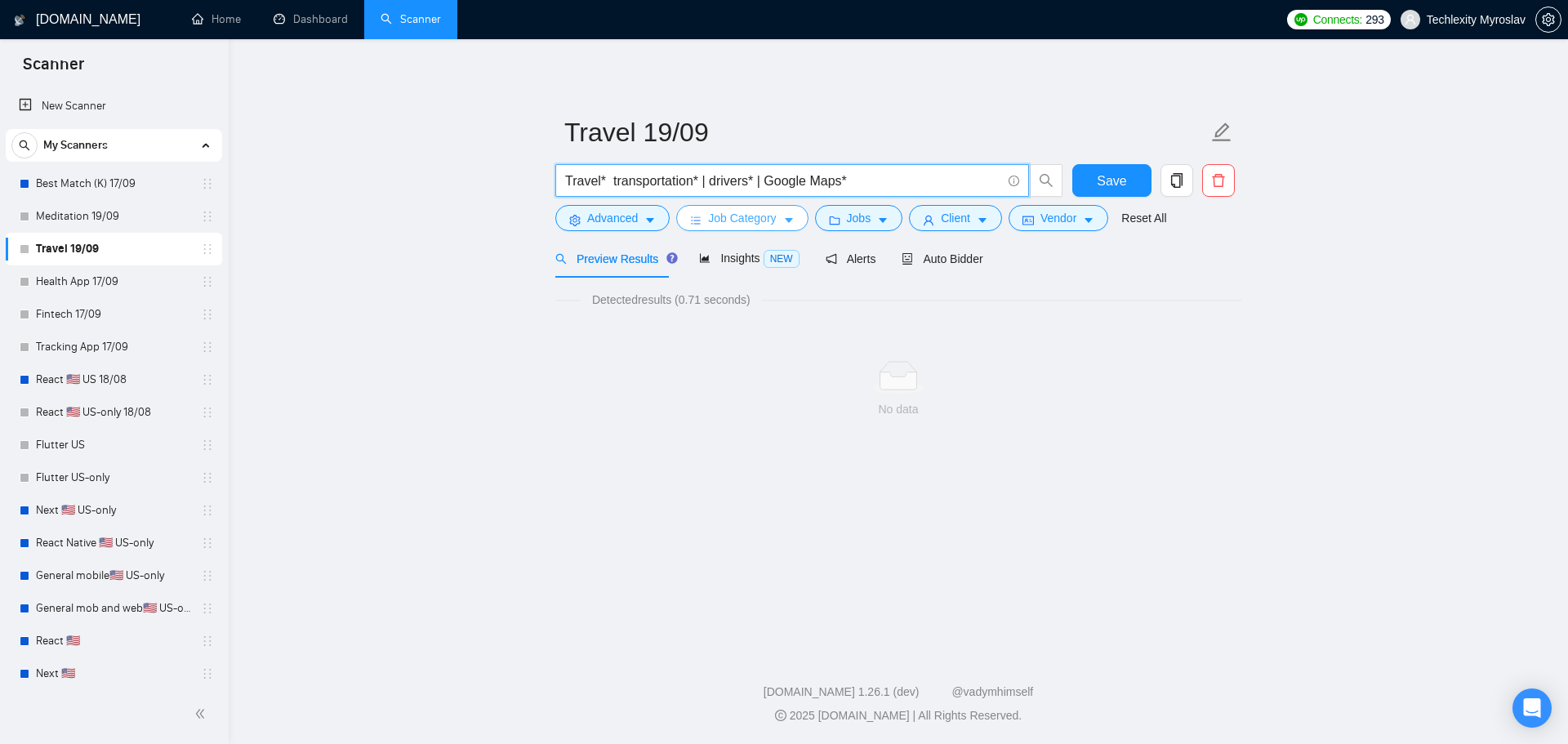
type input "Travel* | transportation* | drivers* | Google Maps*"
click at [723, 179] on input "Travel* | transportation* | drivers* | Google Maps*" at bounding box center [784, 180] width 437 height 21
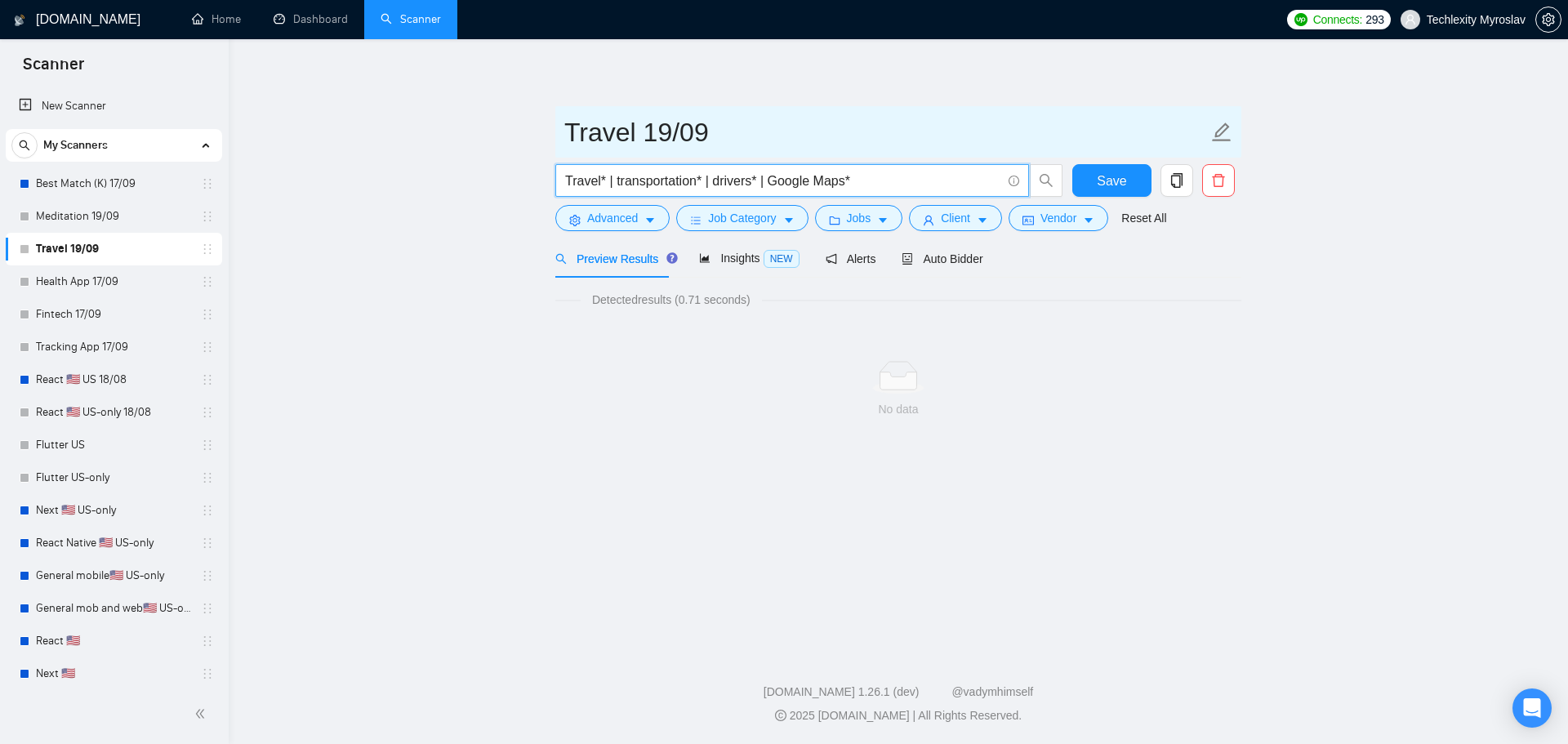
click at [801, 136] on input "Travel 19/09" at bounding box center [887, 133] width 644 height 41
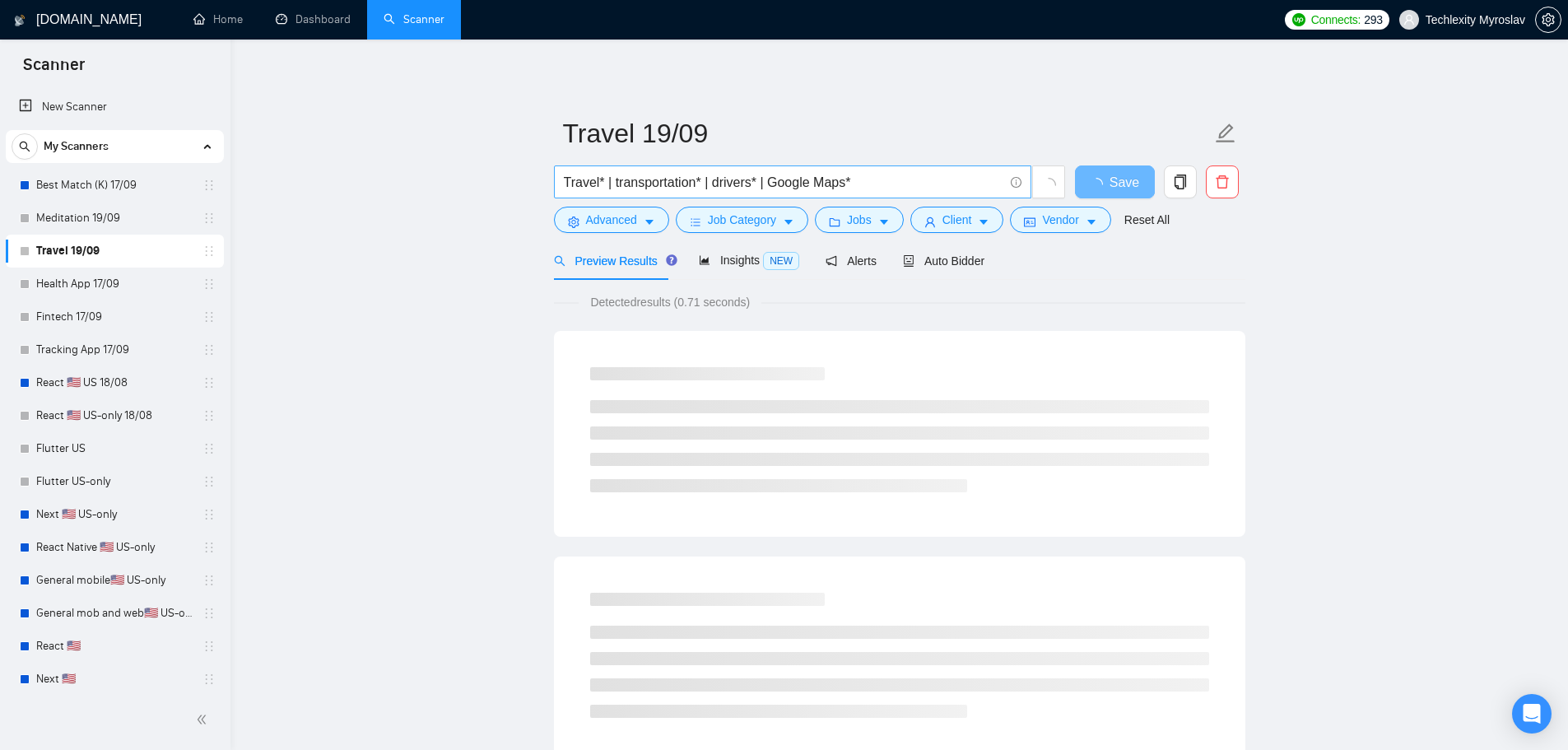
click at [758, 187] on input "Travel* | transportation* | drivers* | Google Maps*" at bounding box center [783, 182] width 440 height 21
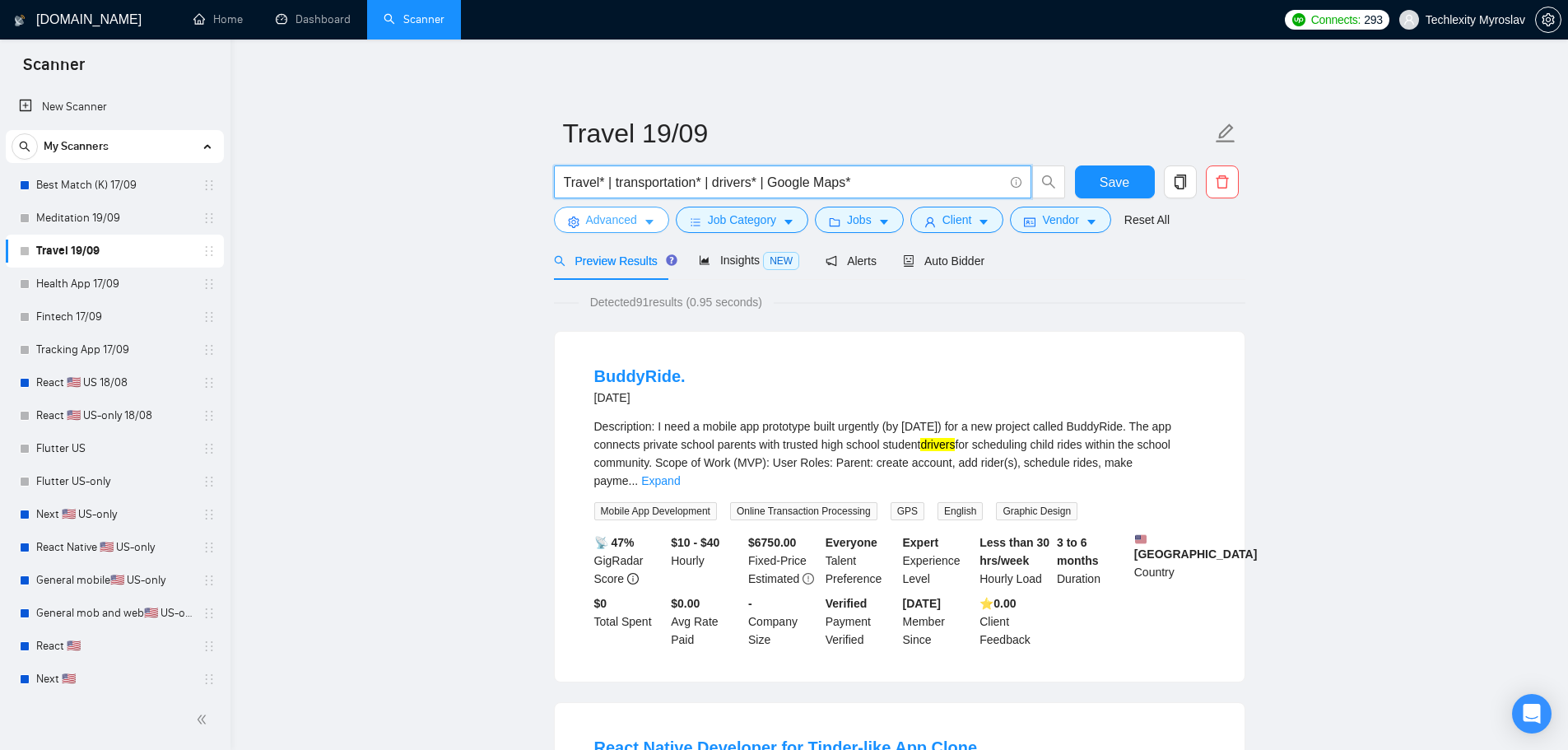
click at [607, 223] on span "Advanced" at bounding box center [611, 220] width 51 height 18
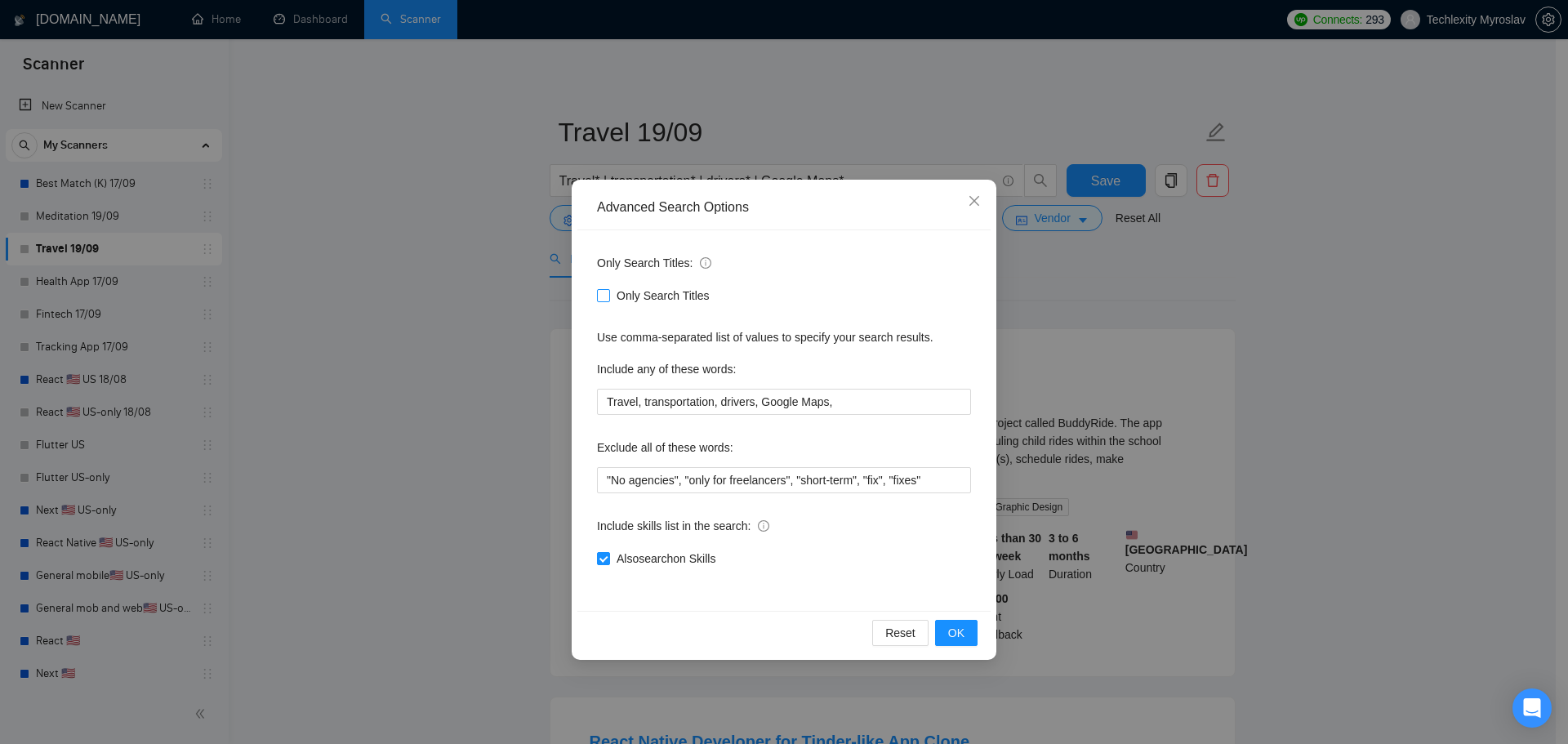
click at [644, 290] on span "Only Search Titles" at bounding box center [663, 296] width 106 height 18
click at [609, 290] on input "Only Search Titles" at bounding box center [602, 295] width 12 height 12
checkbox input "true"
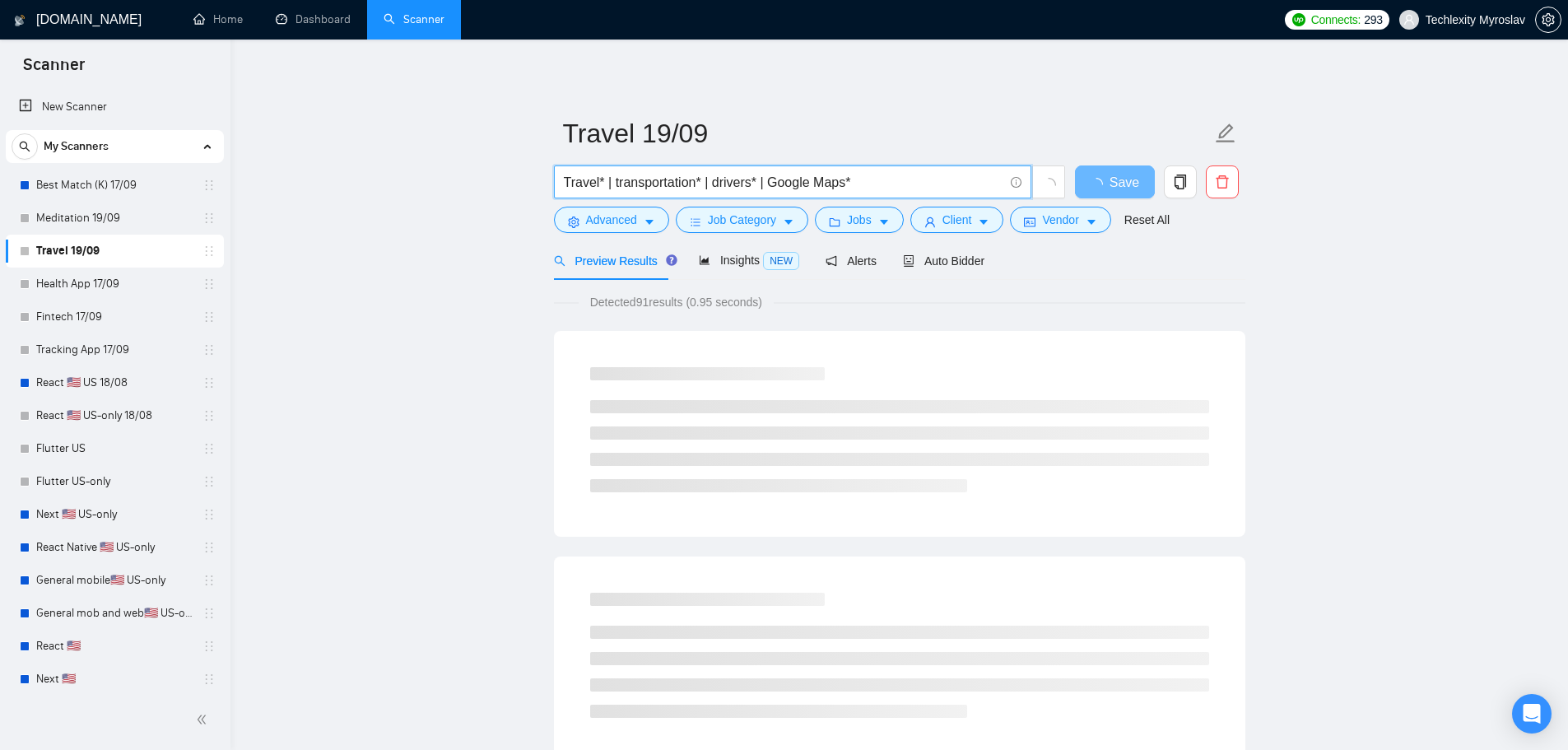
drag, startPoint x: 609, startPoint y: 183, endPoint x: 602, endPoint y: 191, distance: 10.6
click at [602, 191] on input "Travel* | transportation* | drivers* | Google Maps*" at bounding box center [783, 182] width 440 height 21
click at [703, 192] on input "Travel*, transportation* | drivers* | Google Maps*" at bounding box center [783, 182] width 440 height 21
click at [703, 190] on input "Travel*, transportation* | drivers* | Google Maps*" at bounding box center [783, 182] width 440 height 21
click at [710, 185] on input "Travel*, transportation* | drivers* | Google Maps*" at bounding box center [783, 182] width 440 height 21
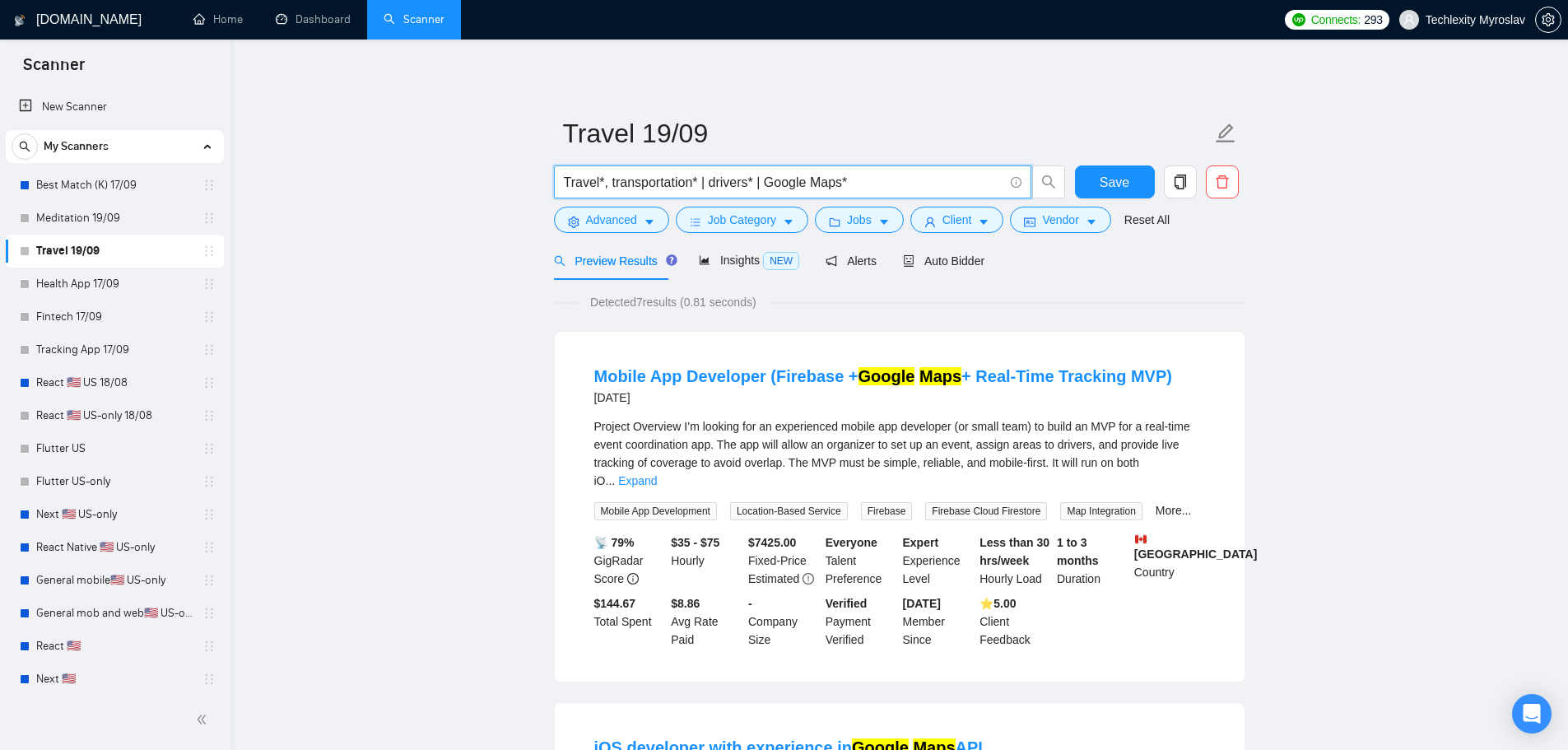
drag, startPoint x: 705, startPoint y: 185, endPoint x: 697, endPoint y: 192, distance: 10.6
click at [697, 192] on input "Travel*, transportation* | drivers* | Google Maps*" at bounding box center [783, 182] width 440 height 21
drag, startPoint x: 756, startPoint y: 186, endPoint x: 747, endPoint y: 190, distance: 9.8
click at [747, 190] on input "Travel*, transportation*, drivers* | Google Maps*" at bounding box center [783, 182] width 440 height 21
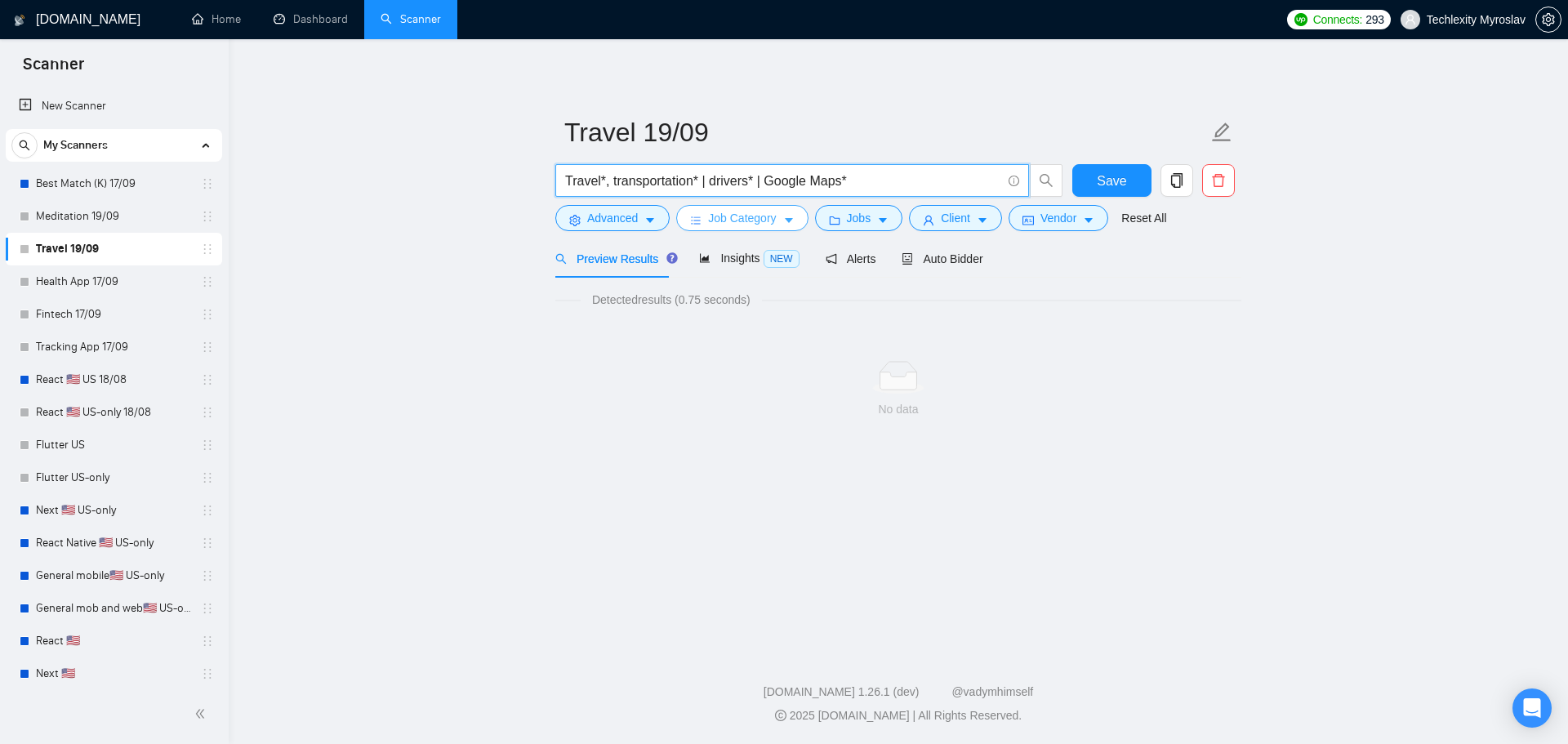
type input "Travel* | transportation* | drivers* | Google Maps*"
click at [769, 173] on input "Travel* | transportation* | drivers* | Google Maps*" at bounding box center [784, 180] width 437 height 21
click at [644, 216] on icon "caret-down" at bounding box center [645, 221] width 12 height 12
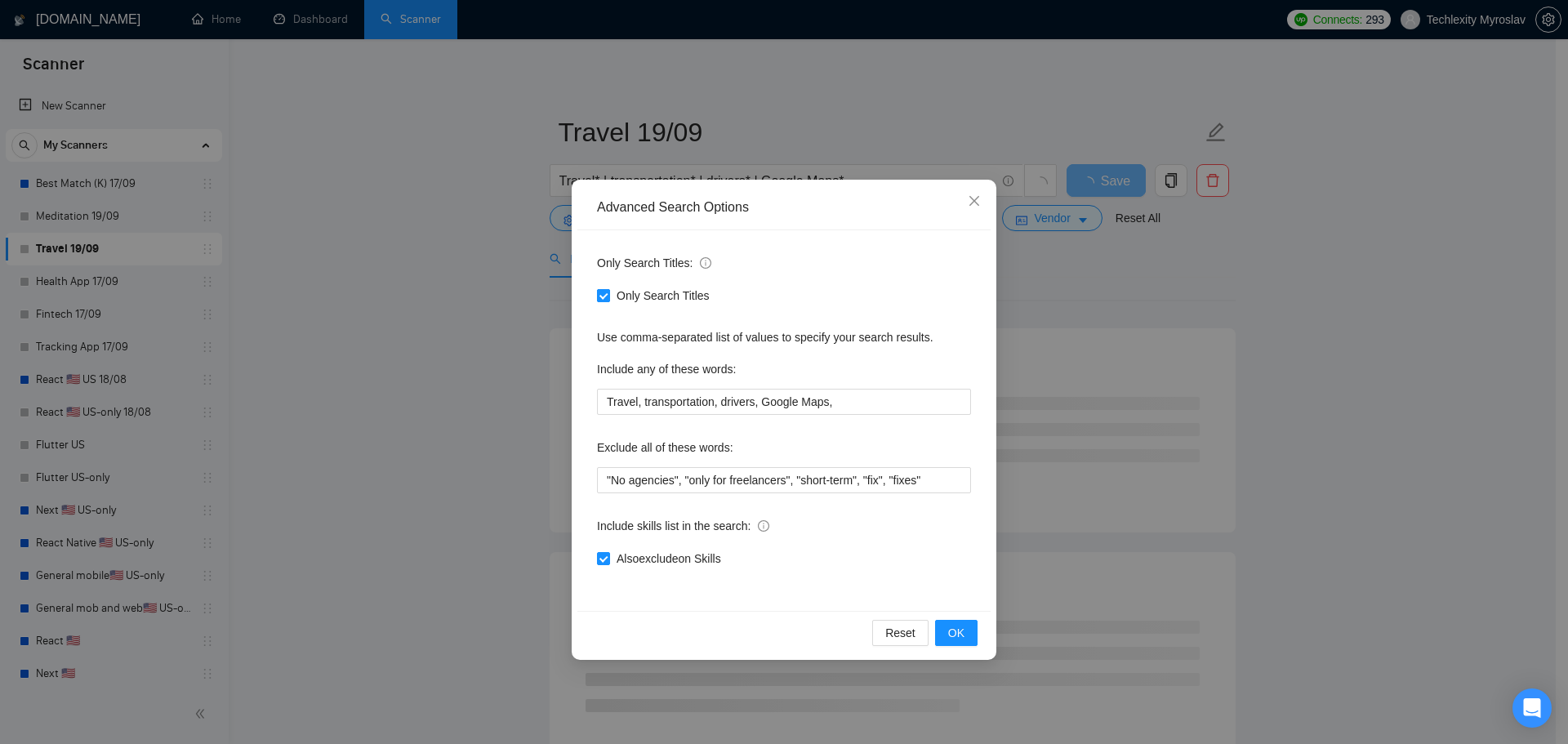
click at [637, 292] on span "Only Search Titles" at bounding box center [663, 296] width 106 height 18
click at [609, 292] on input "Only Search Titles" at bounding box center [602, 295] width 12 height 12
checkbox input "false"
click at [457, 290] on div "Advanced Search Options Only Search Titles: Only Search Titles Use comma-separa…" at bounding box center [784, 372] width 1568 height 744
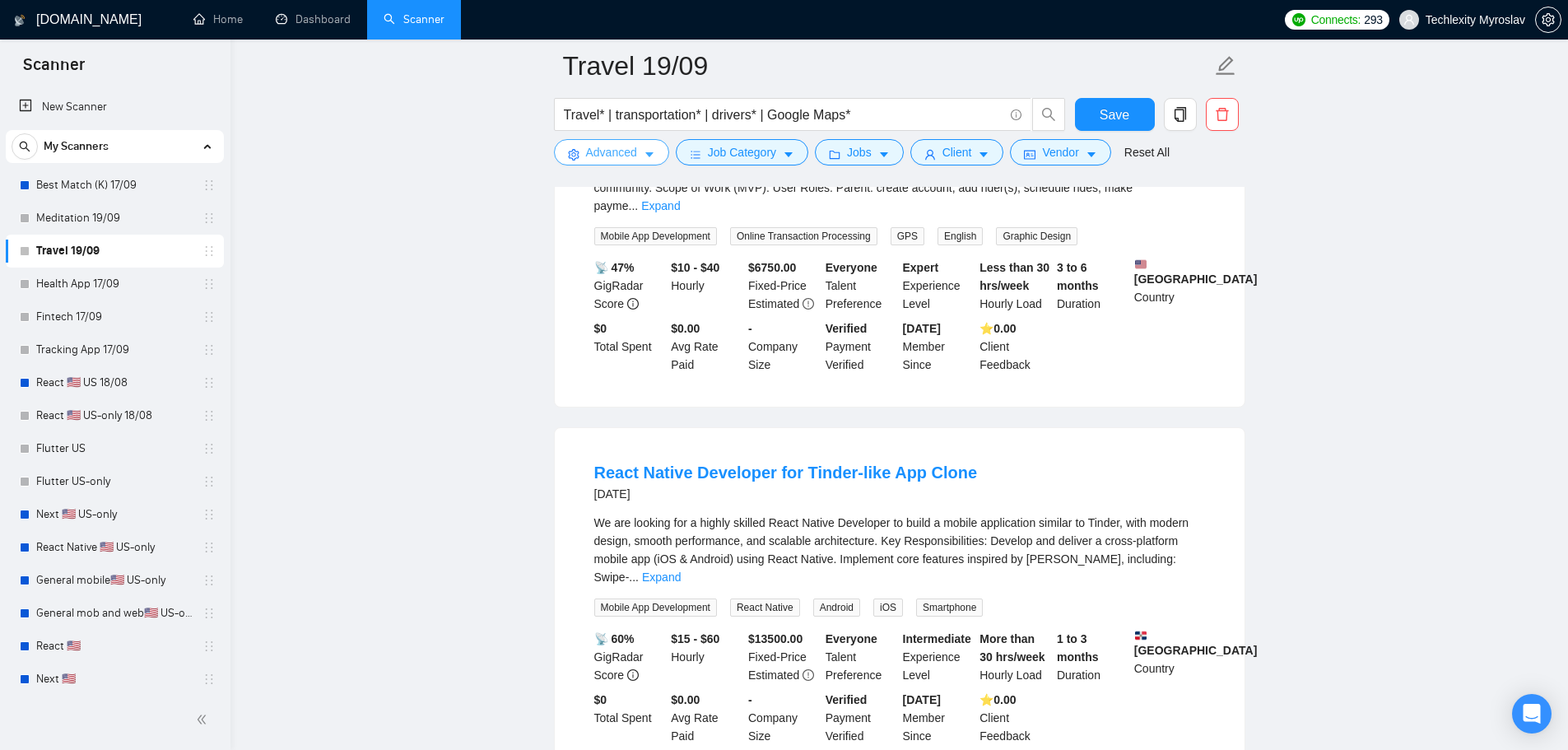
scroll to position [412, 0]
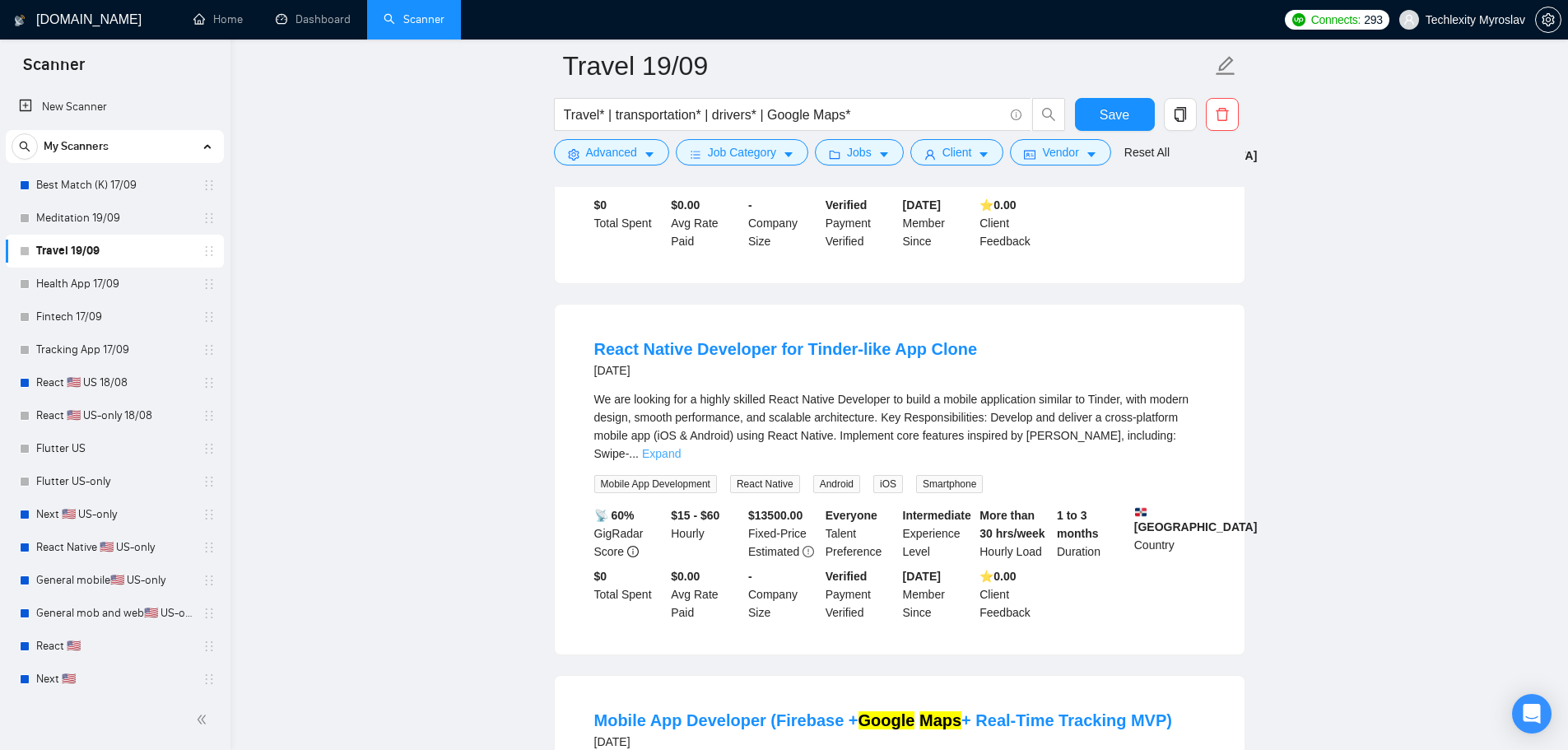
click at [681, 447] on link "Expand" at bounding box center [661, 454] width 39 height 14
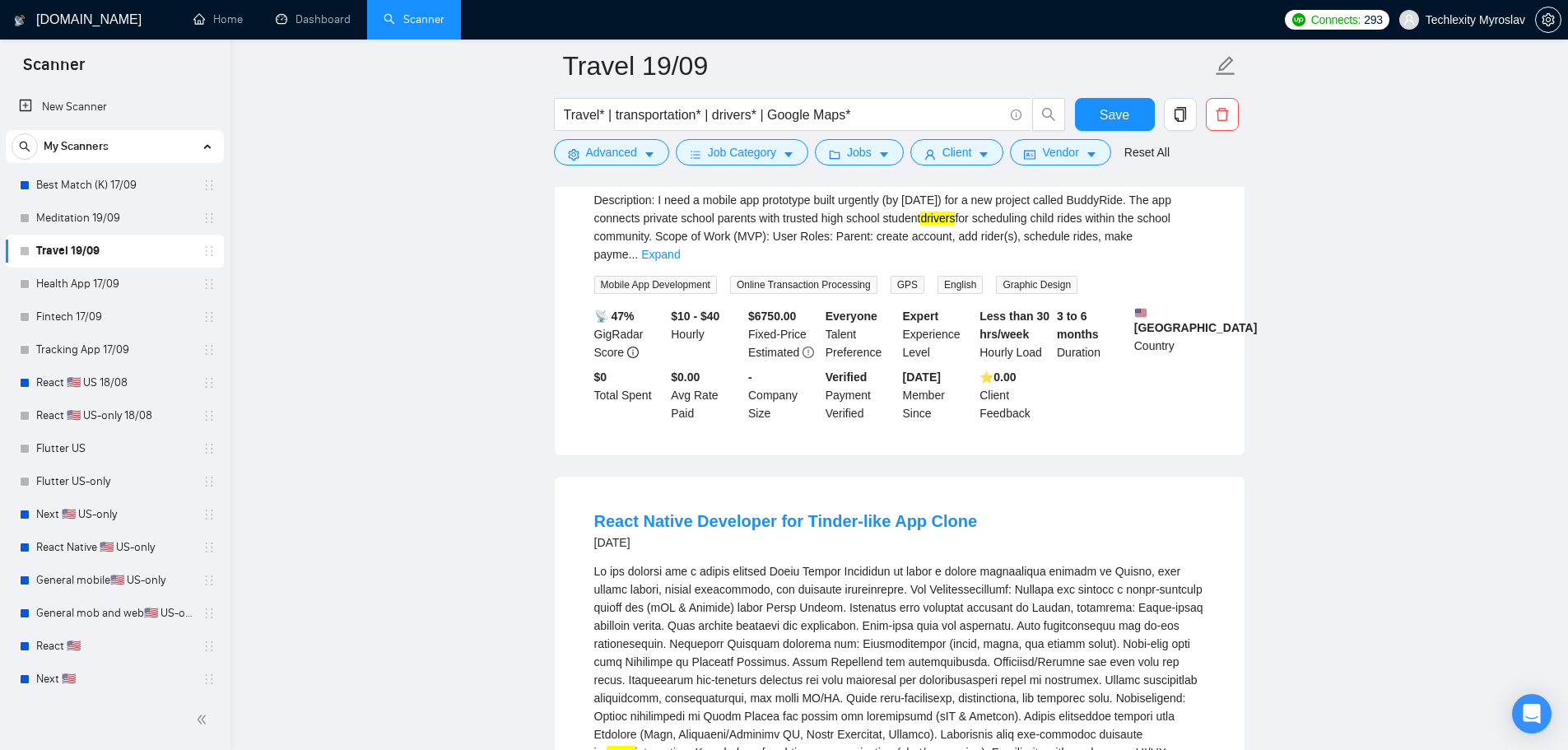
scroll to position [164, 0]
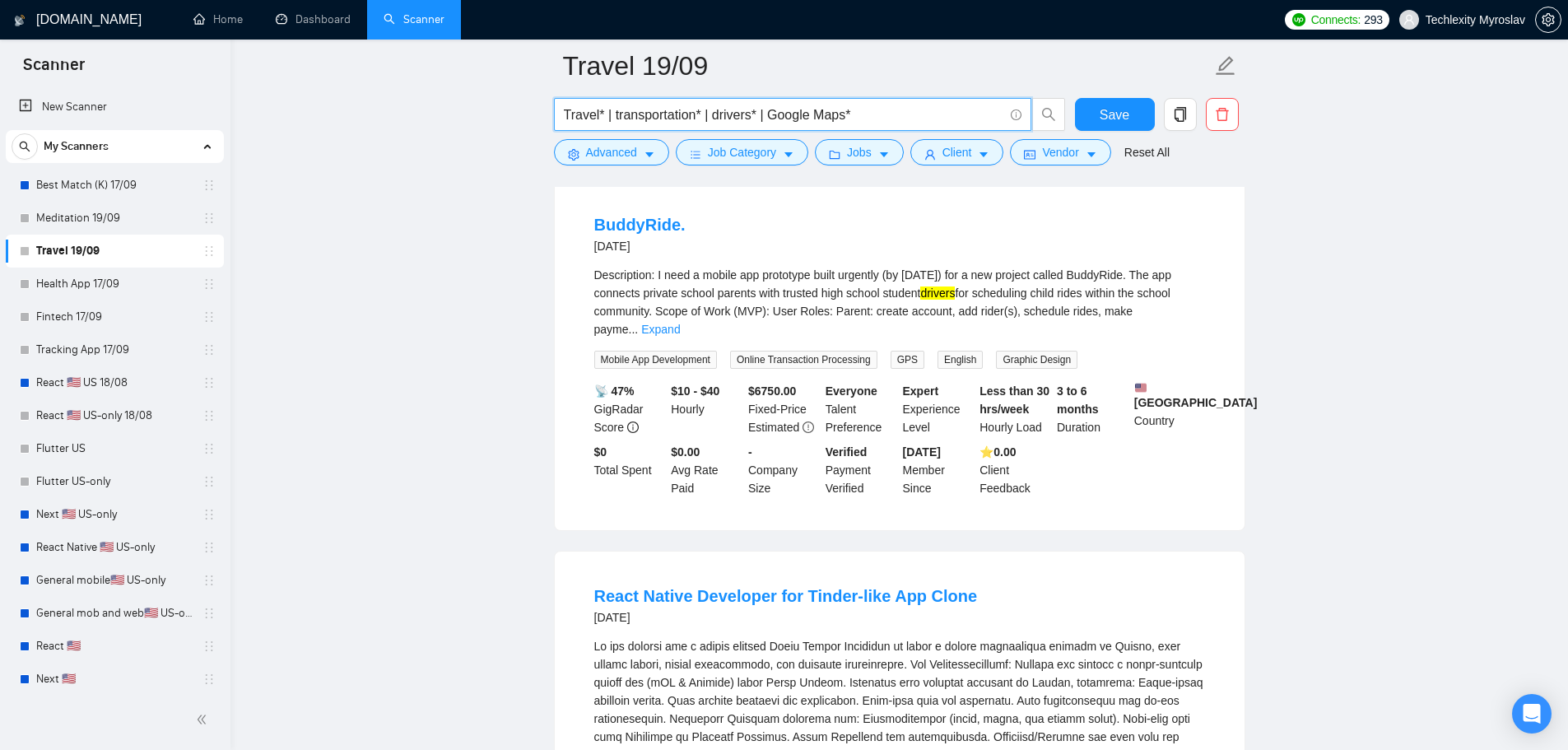
drag, startPoint x: 856, startPoint y: 117, endPoint x: 766, endPoint y: 119, distance: 90.0
click at [766, 119] on input "Travel* | transportation* | drivers* | Google Maps*" at bounding box center [783, 115] width 440 height 21
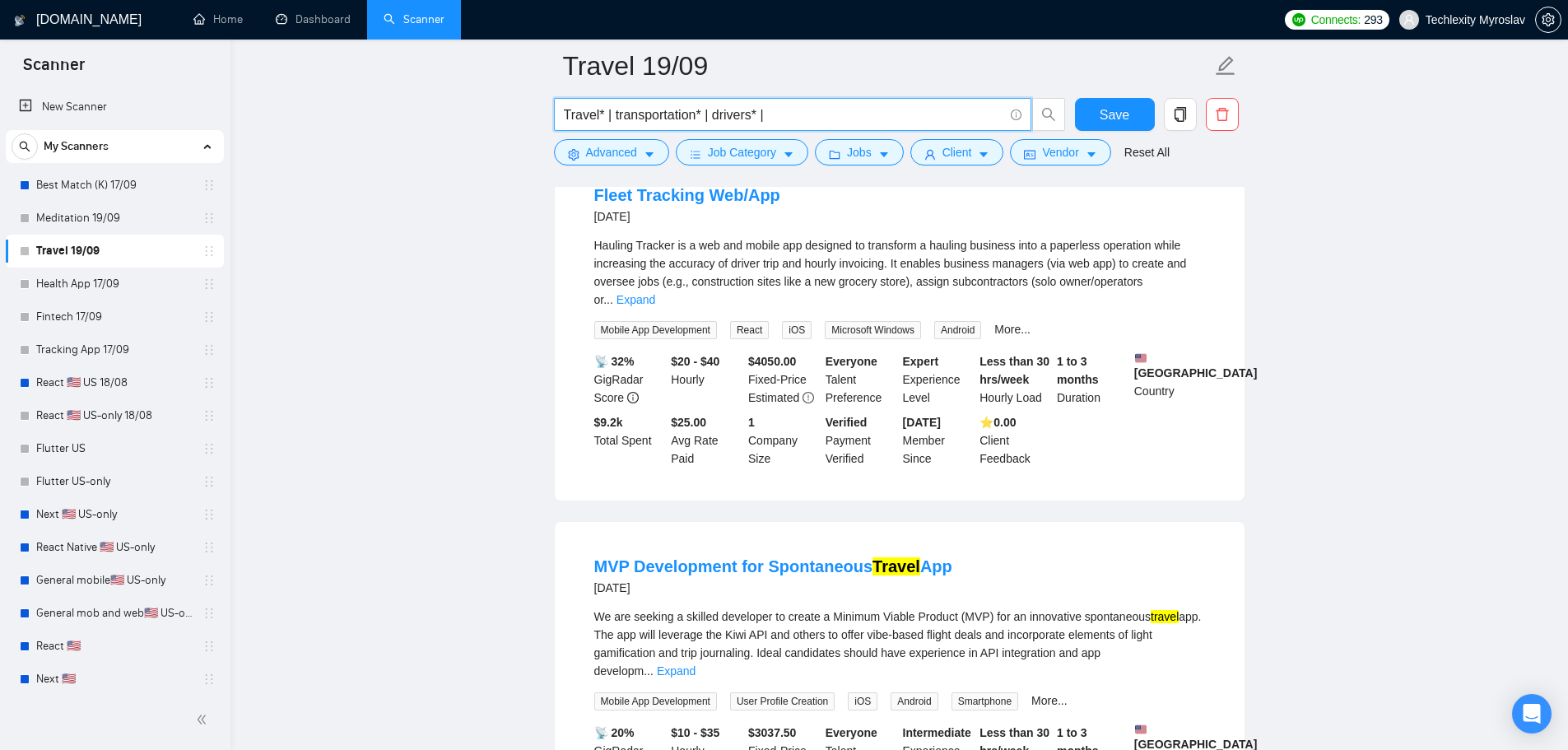
scroll to position [577, 0]
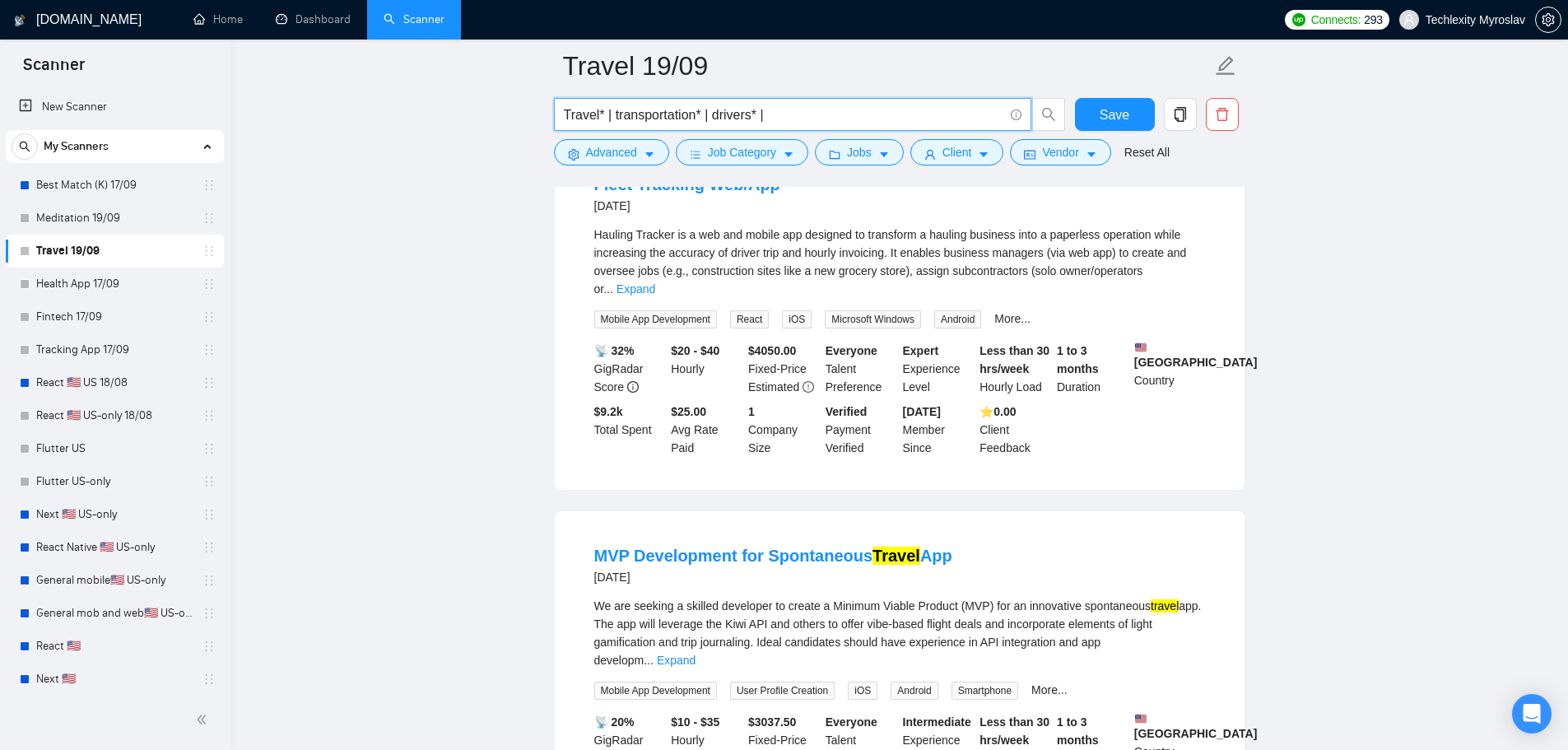
type input "Travel* | transportation* | drivers* |"
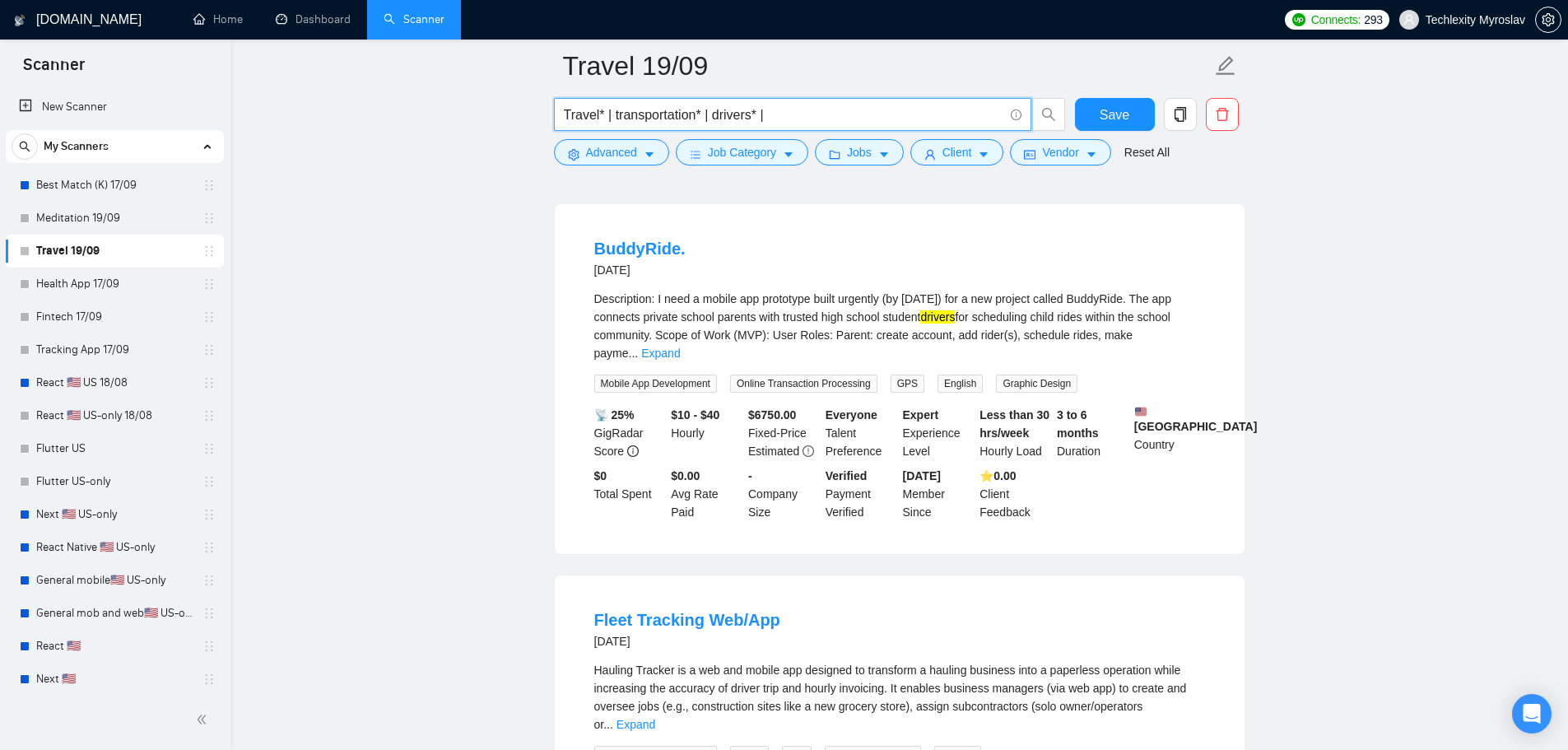
scroll to position [0, 0]
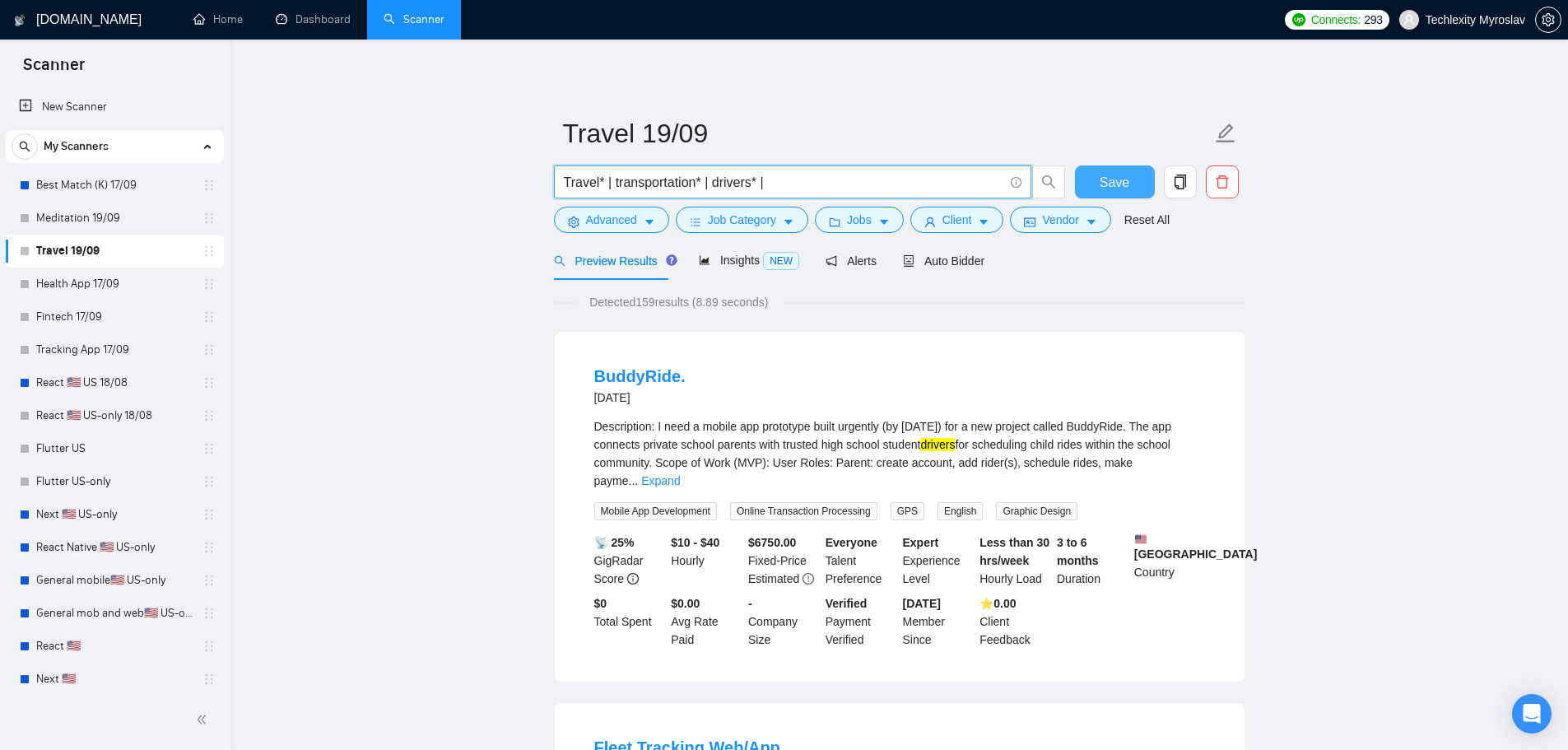
click at [1107, 173] on span "Save" at bounding box center [1114, 182] width 30 height 21
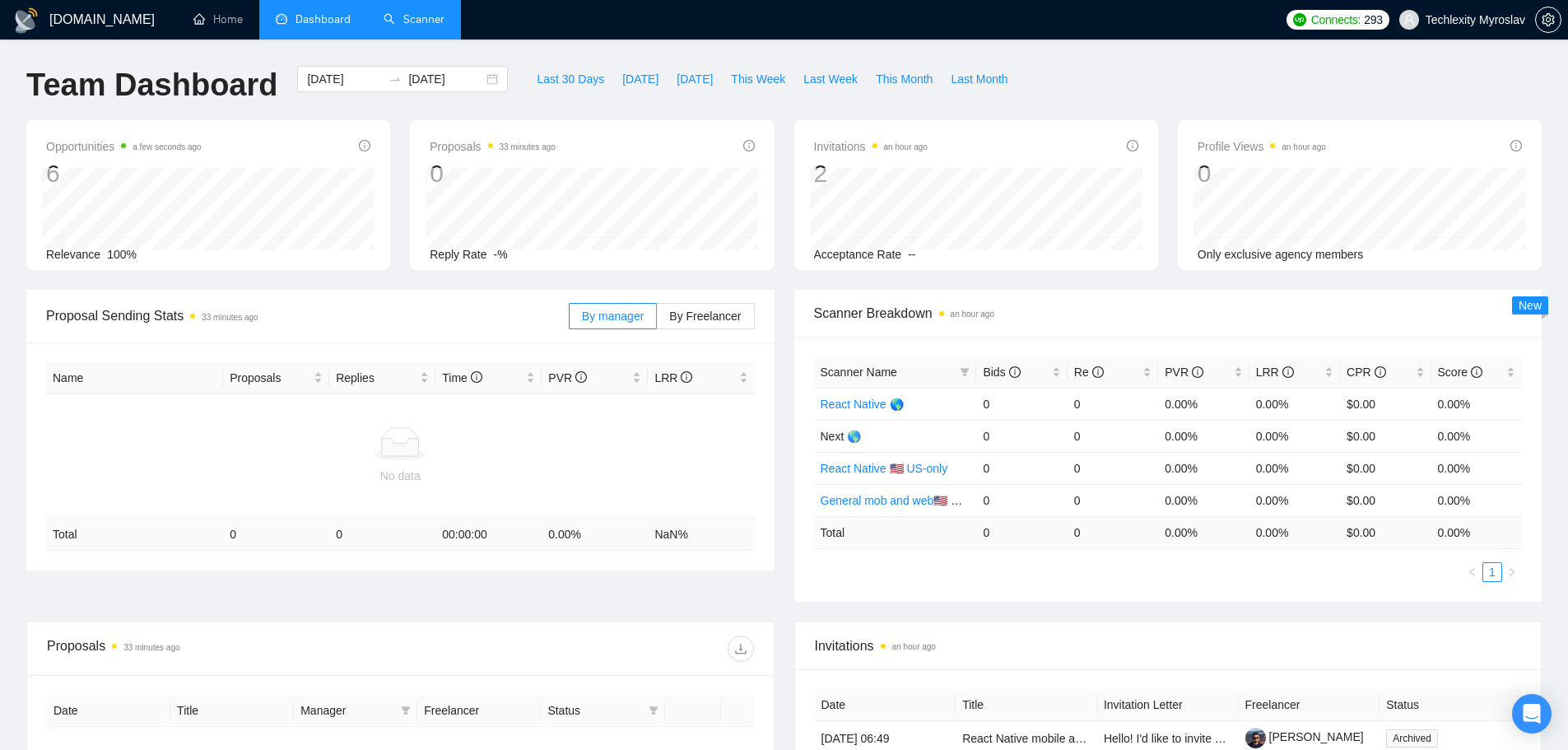
click at [400, 21] on link "Scanner" at bounding box center [414, 19] width 61 height 14
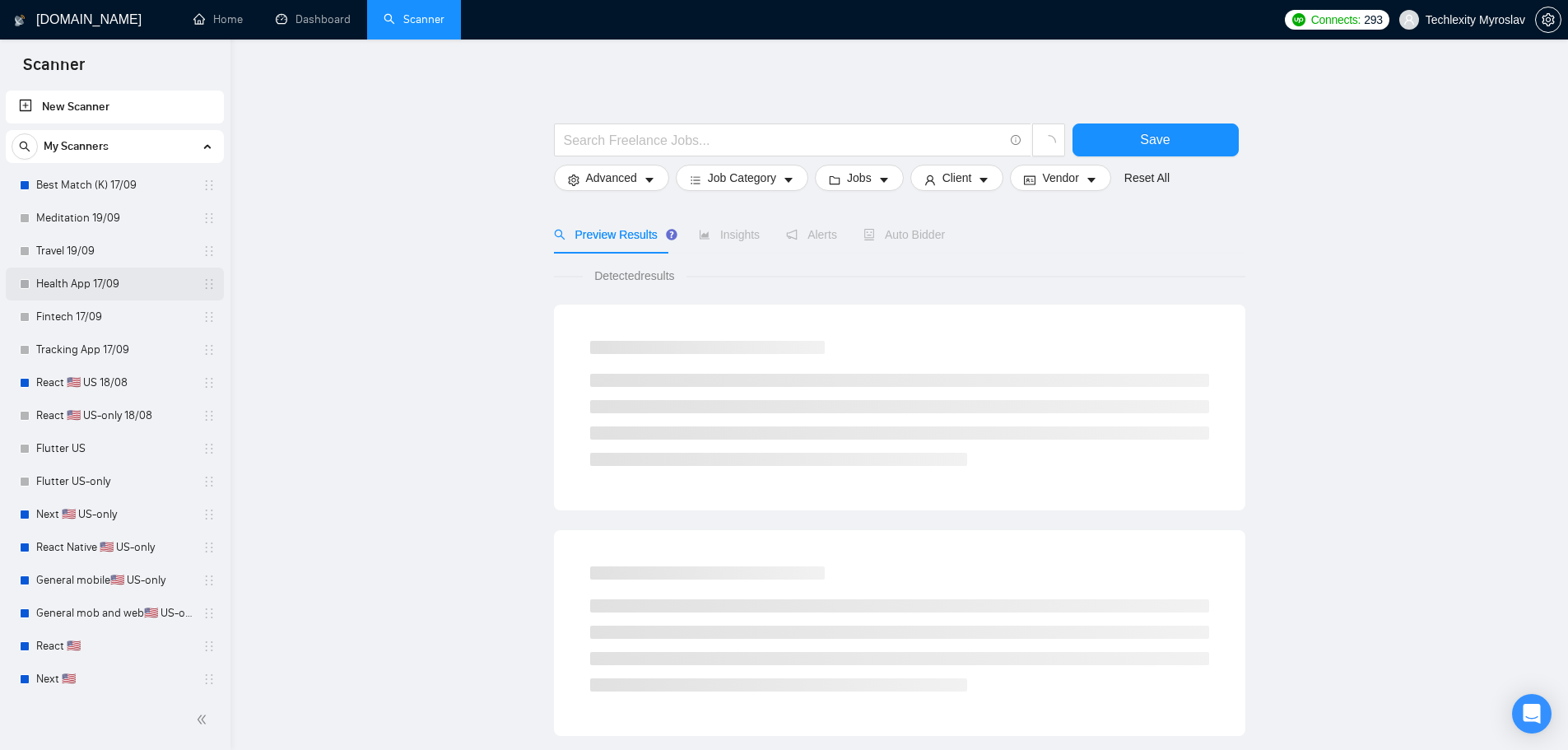
click at [89, 291] on link "Health App 17/09" at bounding box center [114, 284] width 156 height 33
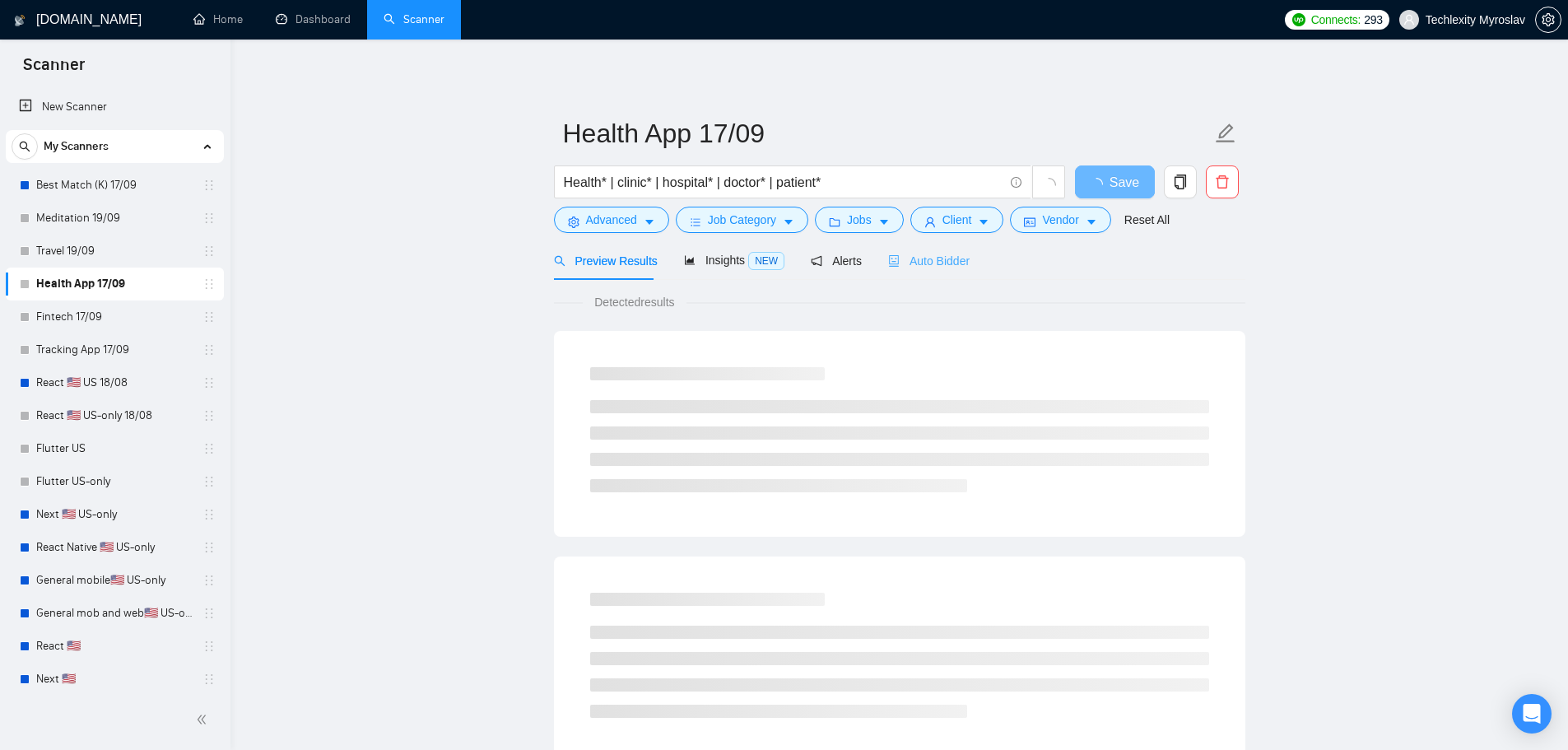
click at [909, 272] on div "Auto Bidder" at bounding box center [929, 260] width 81 height 39
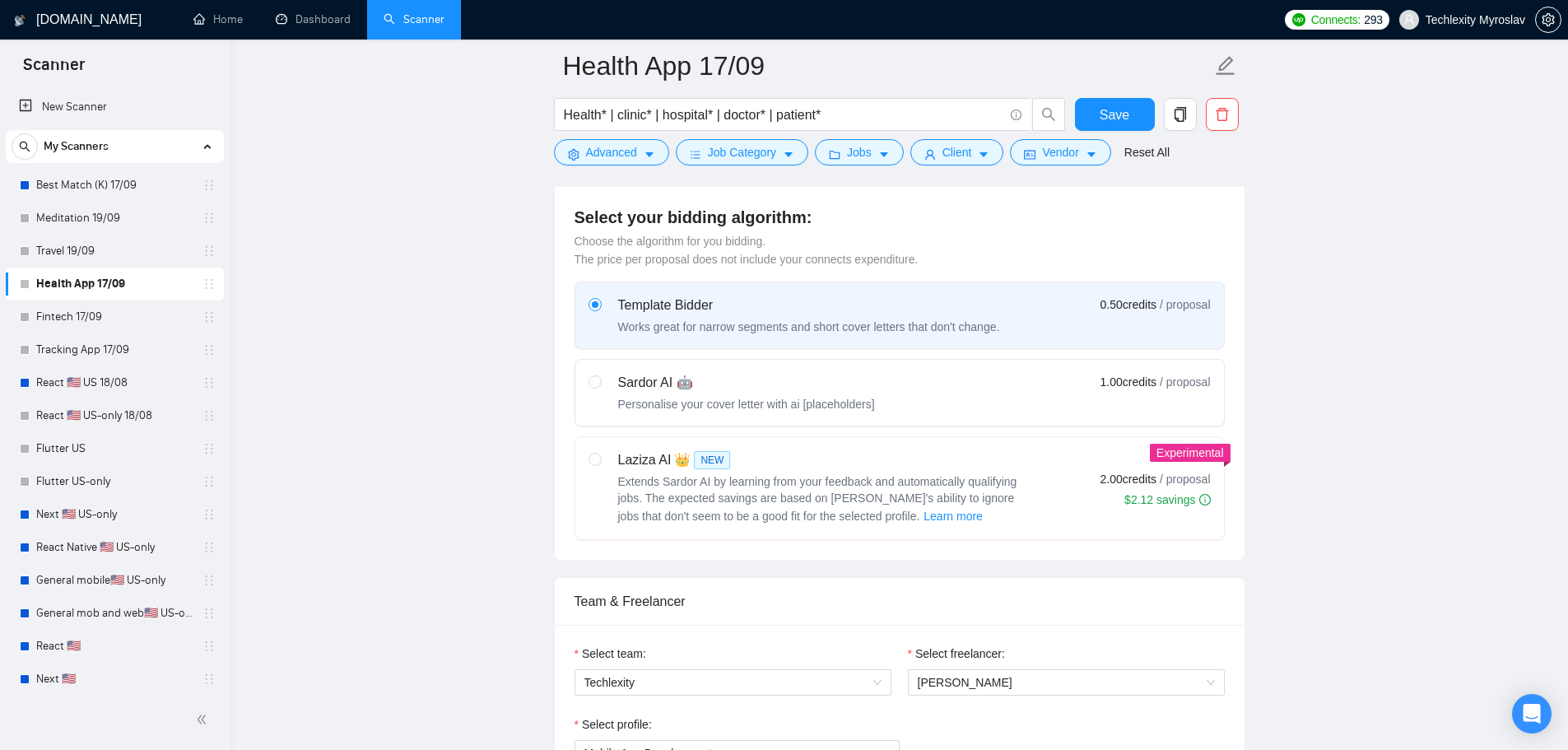
scroll to position [988, 0]
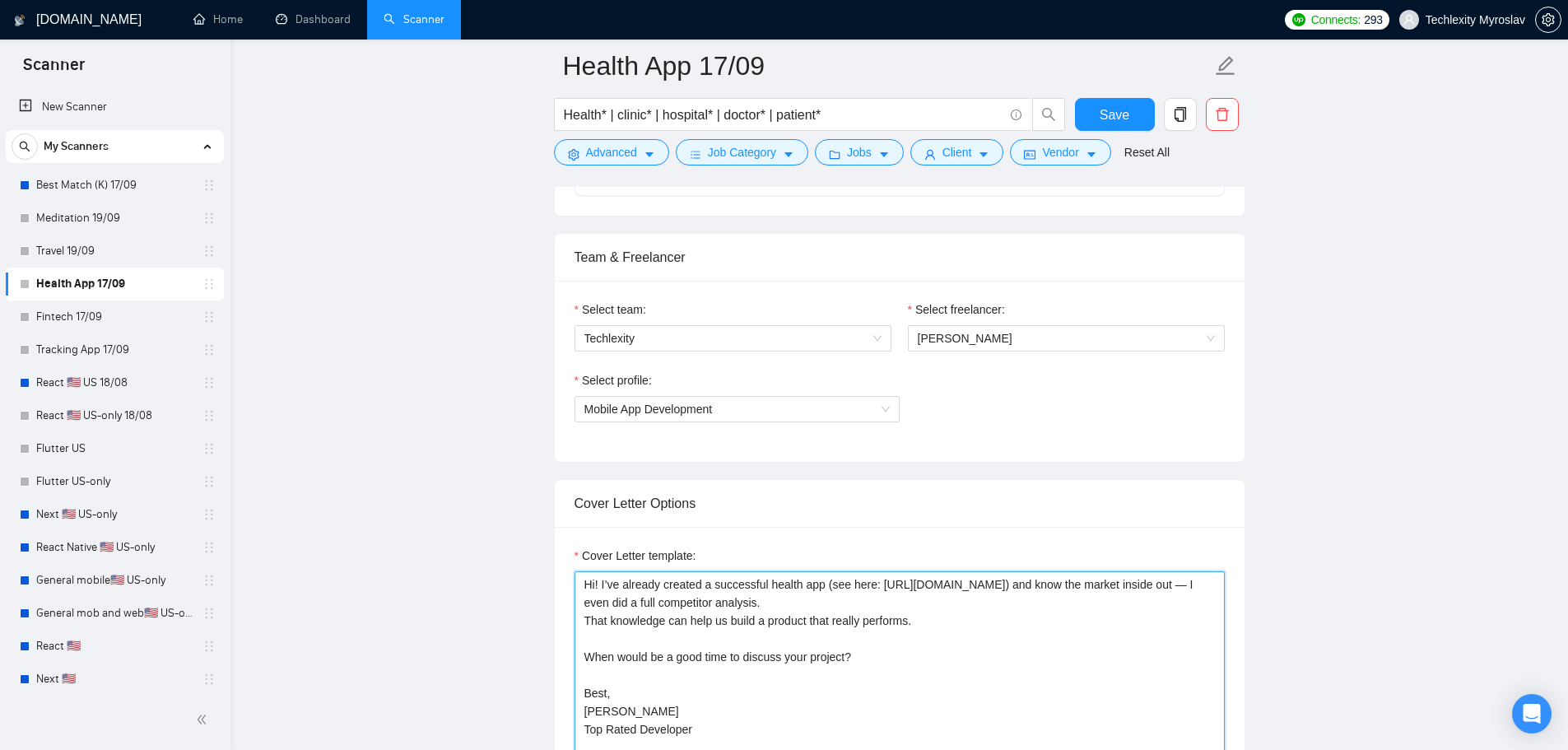
click at [801, 582] on textarea "Hi! I’ve already created a successful health app (see here: [URL][DOMAIN_NAME])…" at bounding box center [900, 756] width 650 height 370
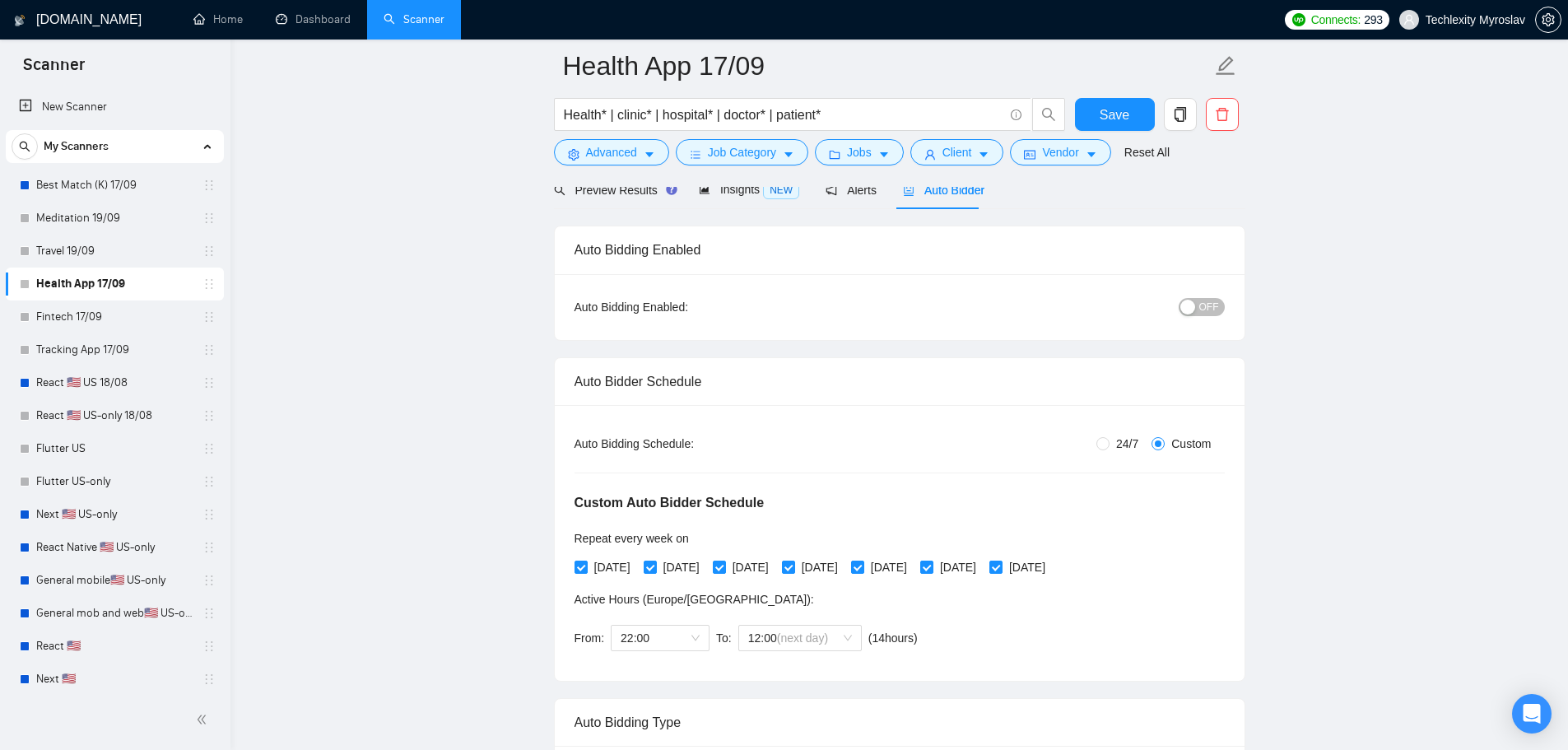
scroll to position [0, 0]
